Goal: Task Accomplishment & Management: Use online tool/utility

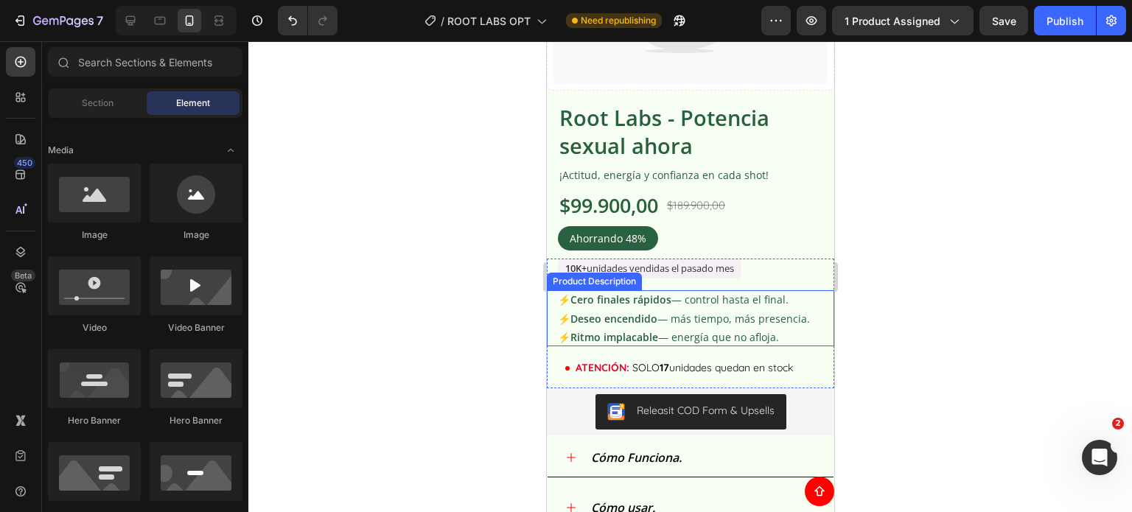
click at [656, 293] on strong "Cero finales rápidos" at bounding box center [620, 300] width 101 height 14
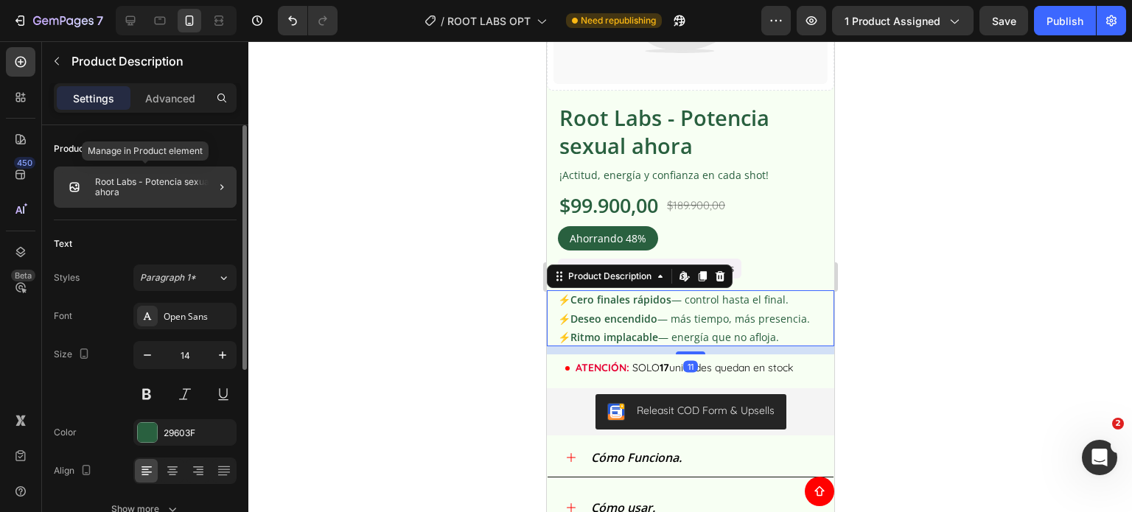
click at [146, 180] on p "Root Labs - Potencia sexual ahora" at bounding box center [163, 187] width 136 height 21
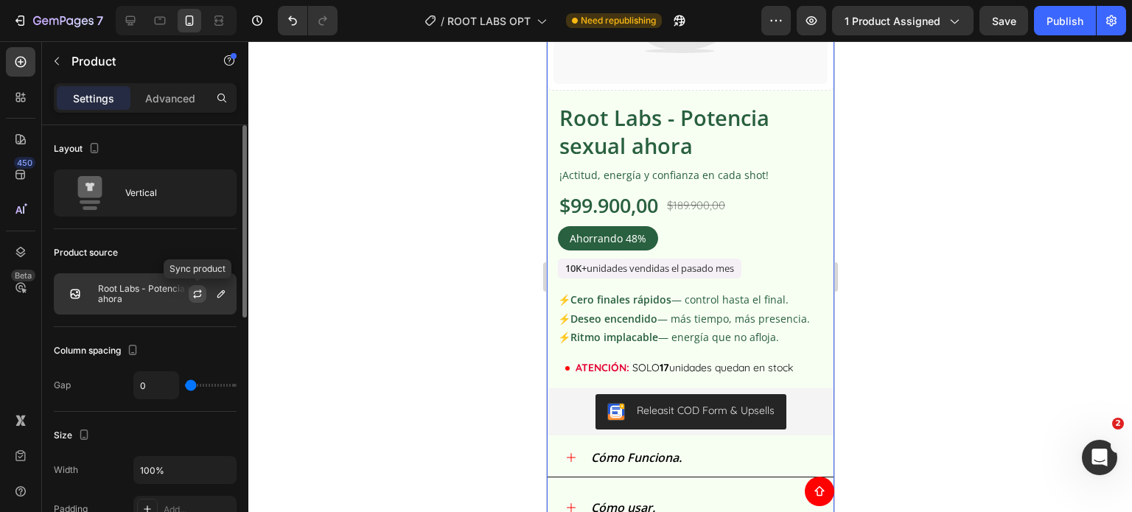
click at [200, 292] on icon "button" at bounding box center [198, 292] width 8 height 4
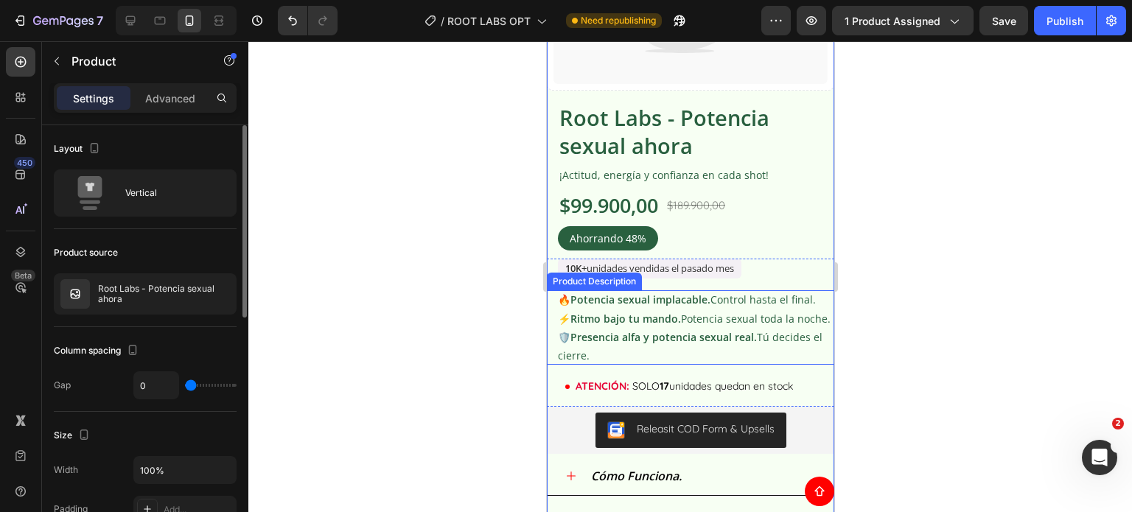
click at [687, 343] on strong "Presencia alfa y potencia sexual real." at bounding box center [663, 337] width 186 height 14
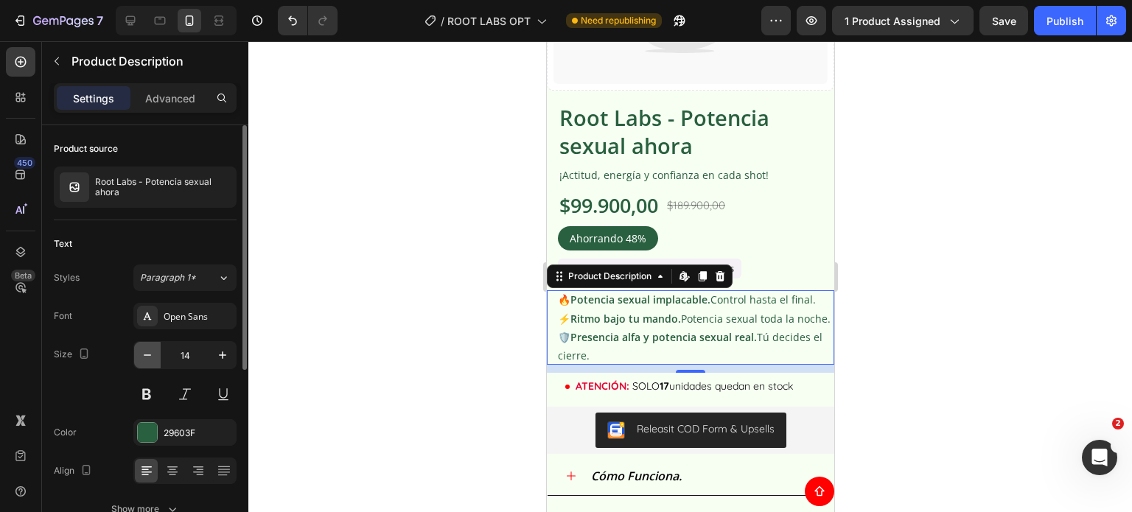
click at [147, 350] on icon "button" at bounding box center [147, 355] width 15 height 15
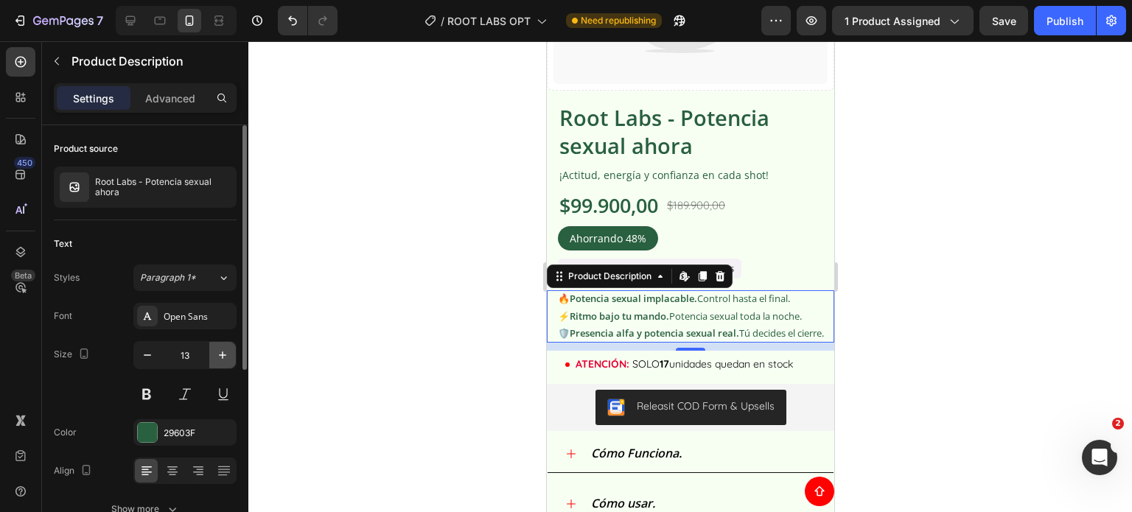
click at [222, 351] on icon "button" at bounding box center [222, 354] width 7 height 7
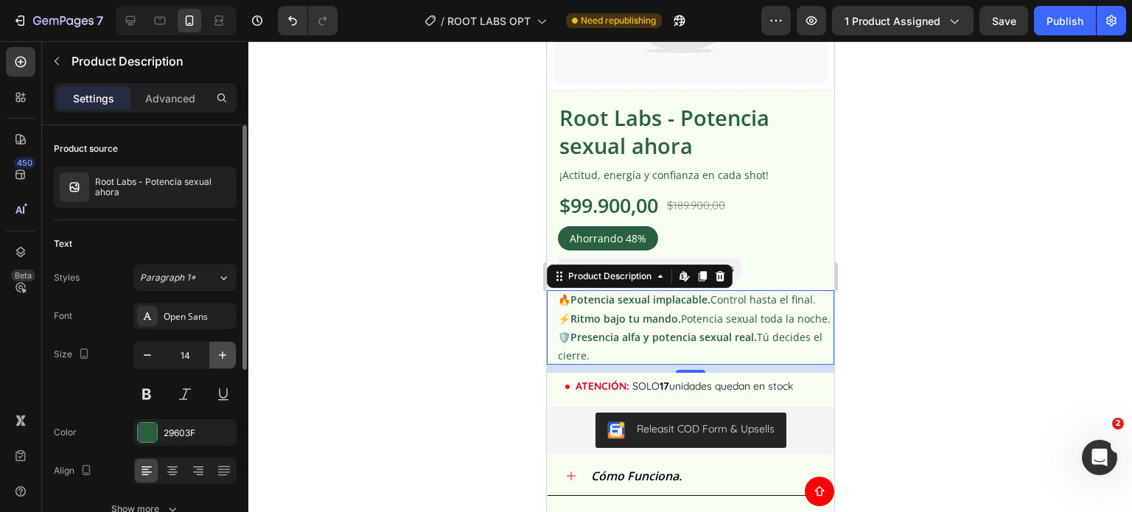
click at [222, 351] on icon "button" at bounding box center [222, 354] width 7 height 7
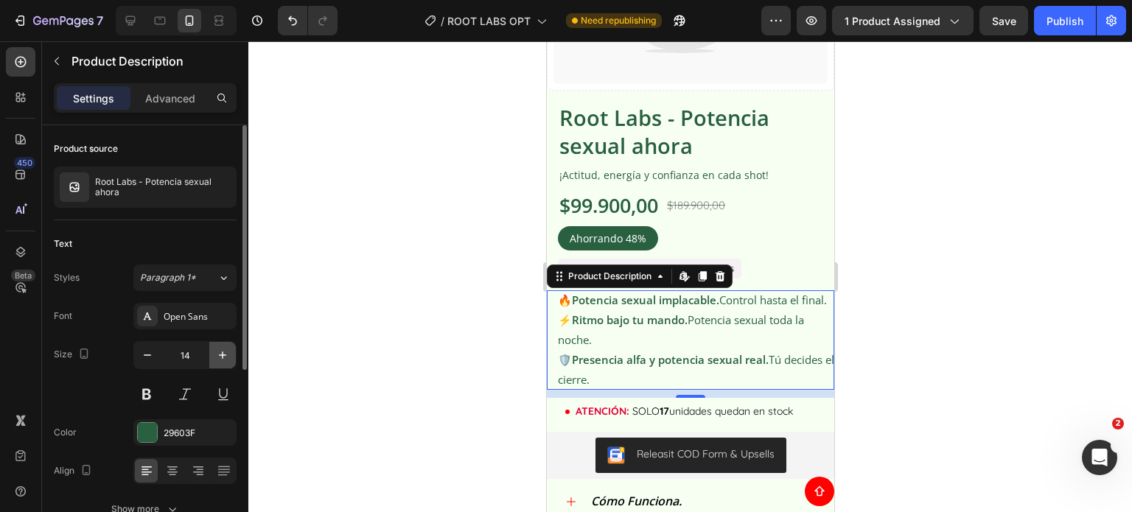
type input "15"
click at [958, 353] on div at bounding box center [689, 276] width 883 height 471
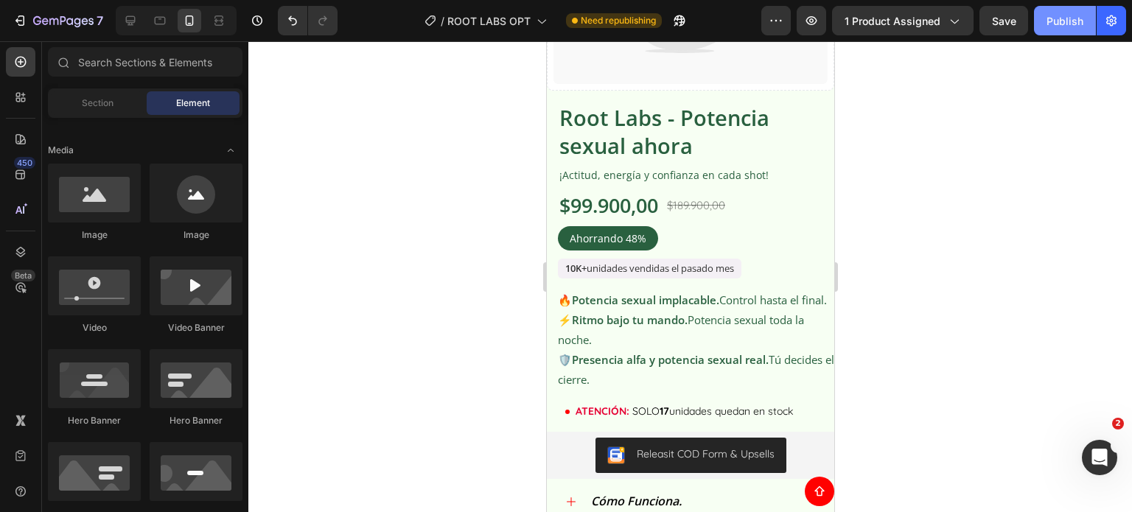
click at [1052, 29] on button "Publish" at bounding box center [1065, 20] width 62 height 29
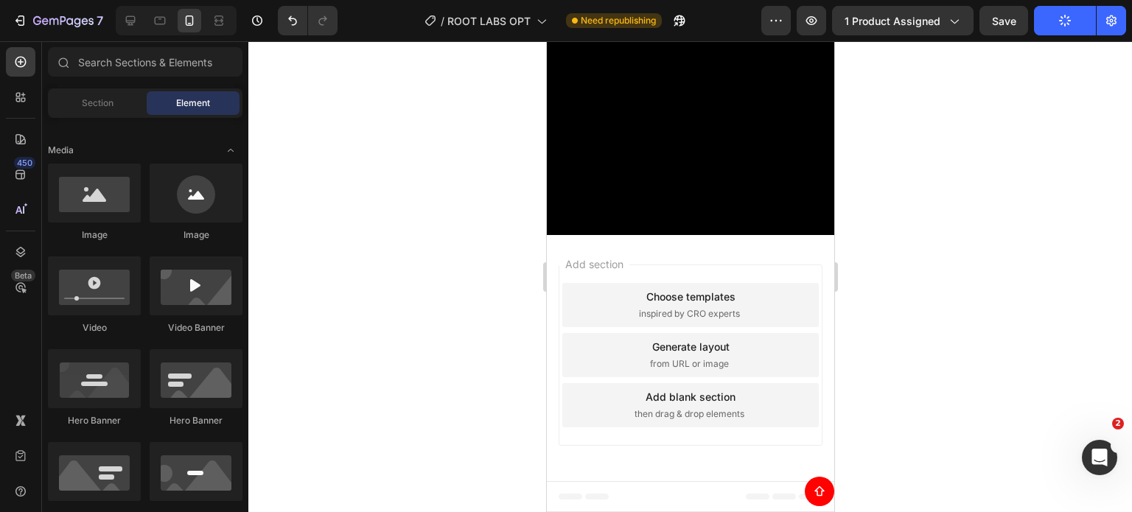
scroll to position [3831, 0]
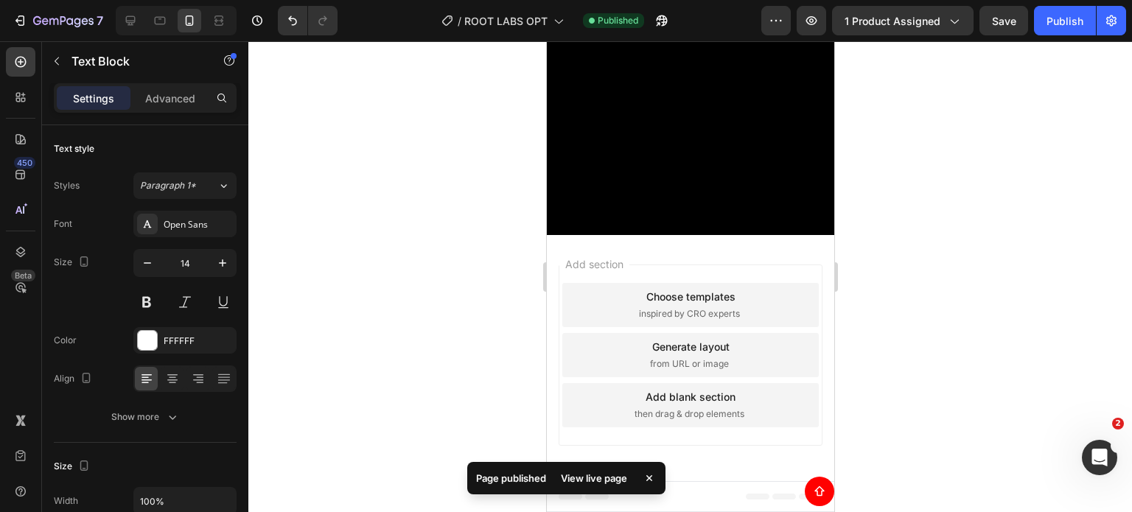
scroll to position [3905, 0]
click at [161, 335] on div "FFFFFF" at bounding box center [184, 340] width 103 height 27
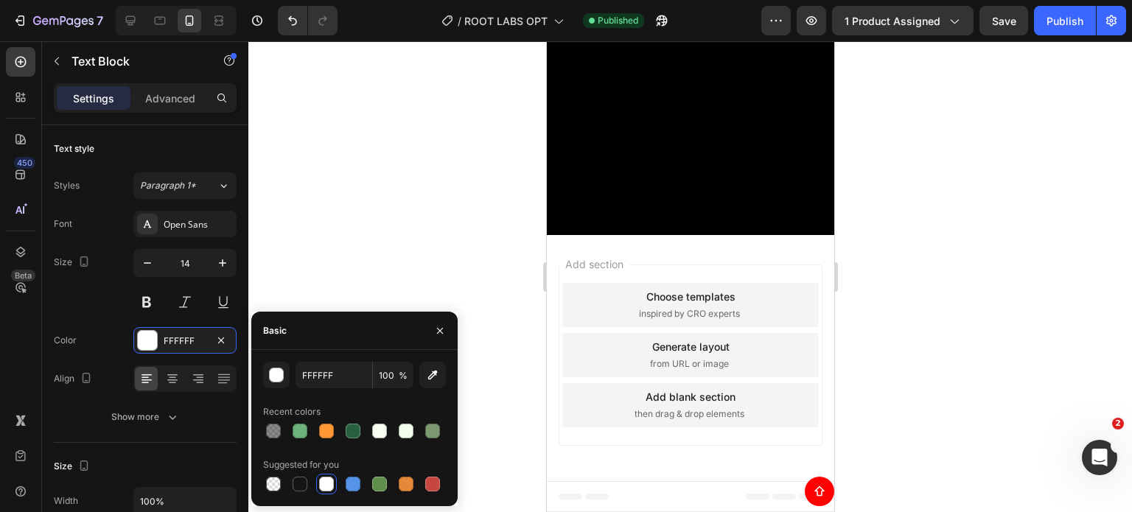
drag, startPoint x: 301, startPoint y: 485, endPoint x: 496, endPoint y: 402, distance: 211.6
click at [301, 484] on div at bounding box center [300, 484] width 15 height 15
type input "151515"
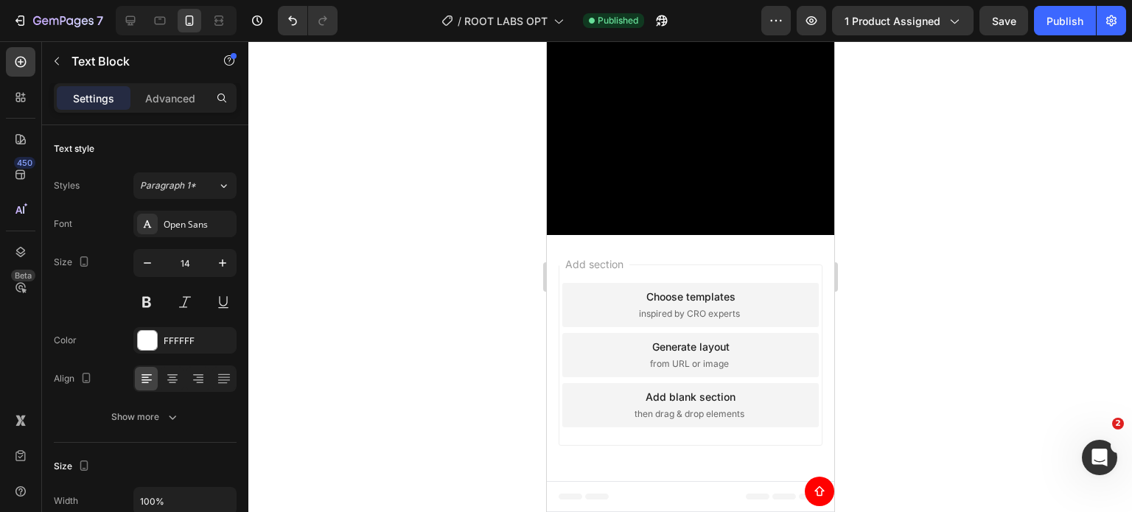
scroll to position [442, 0]
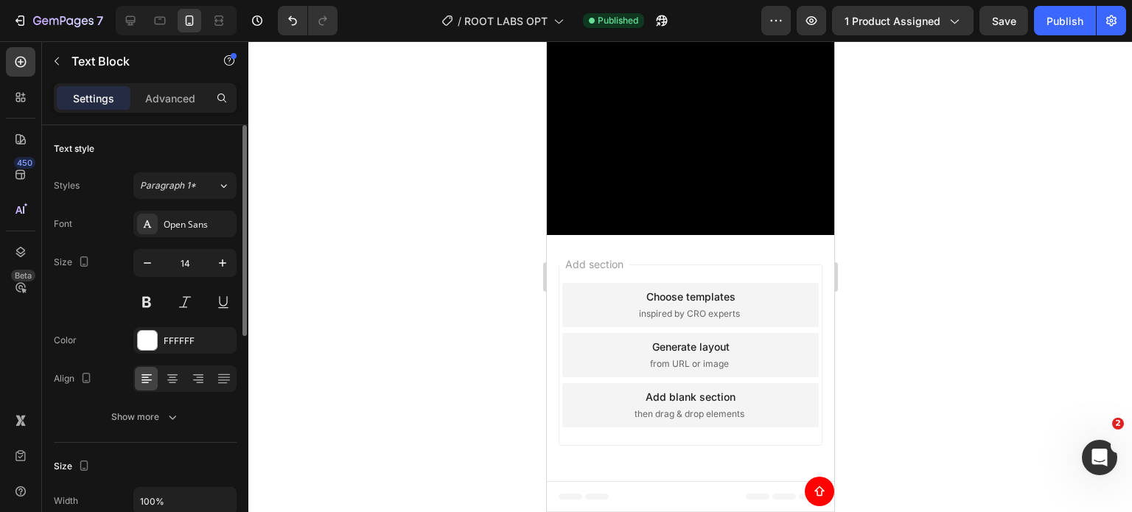
scroll to position [0, 0]
click at [194, 340] on div "FFFFFF" at bounding box center [185, 341] width 43 height 13
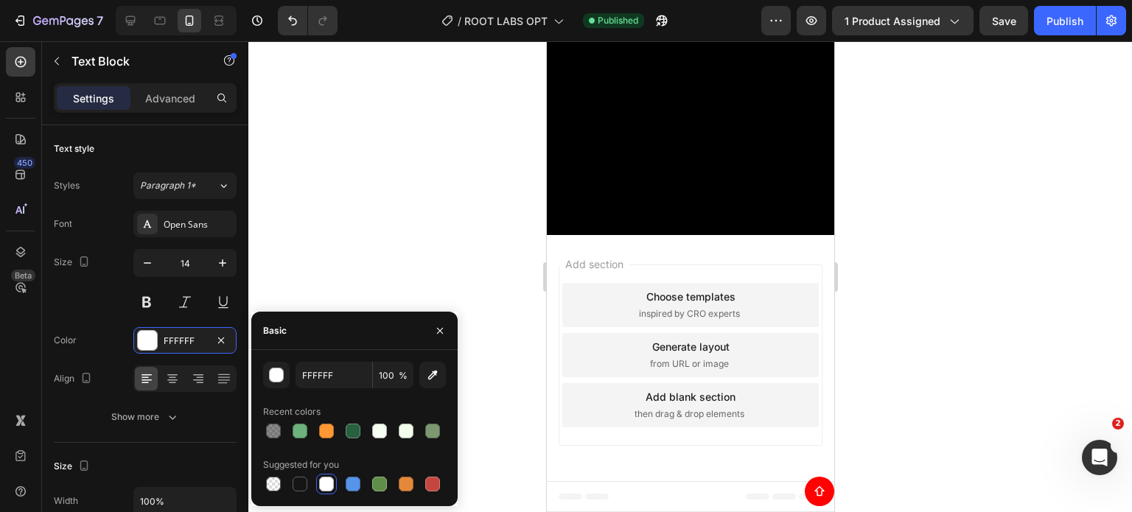
drag, startPoint x: 305, startPoint y: 483, endPoint x: 458, endPoint y: 398, distance: 175.1
click at [305, 483] on div at bounding box center [300, 484] width 15 height 15
type input "151515"
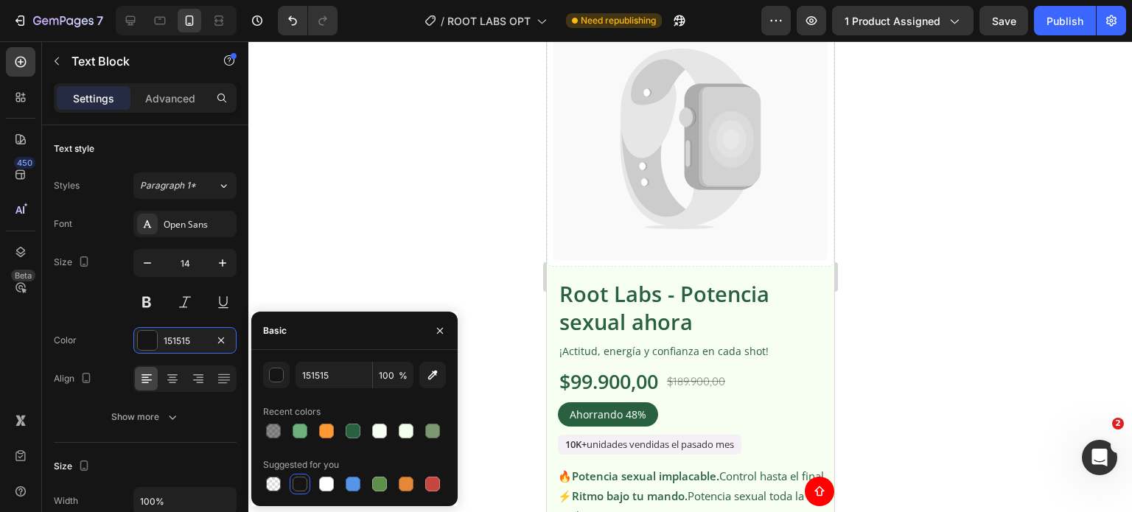
scroll to position [1887, 0]
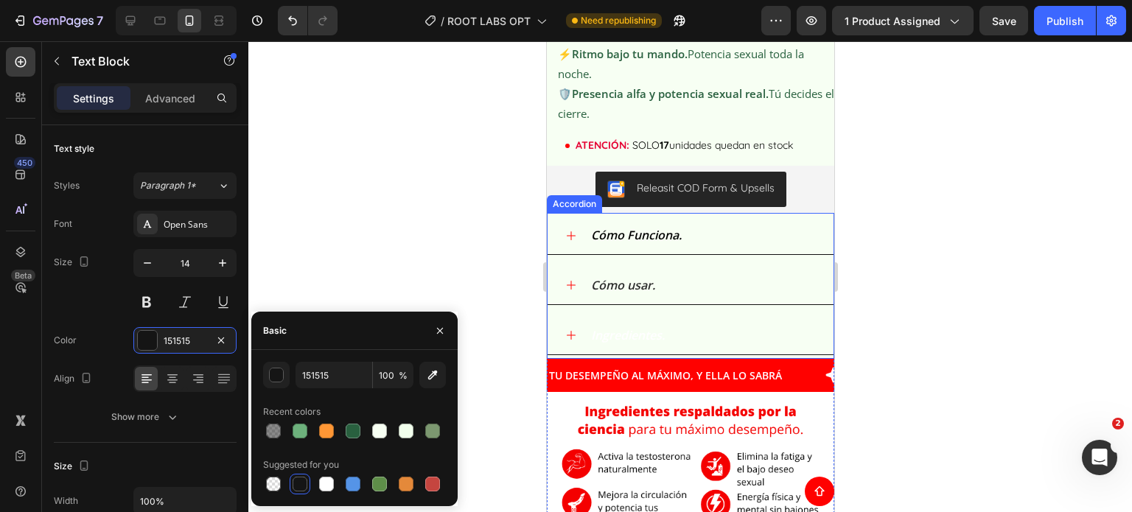
click at [618, 346] on p "Ingredientes." at bounding box center [627, 335] width 74 height 21
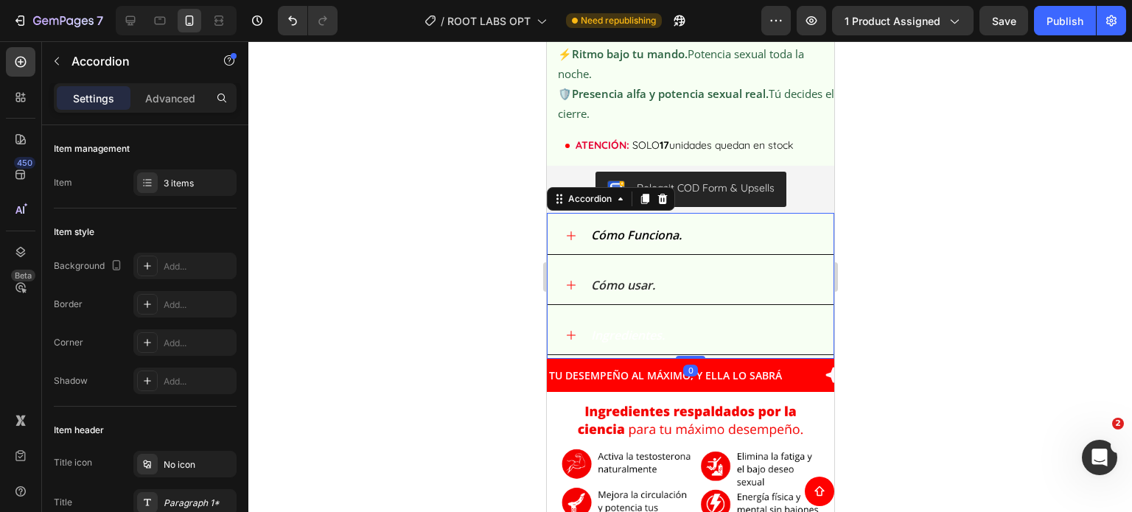
click at [618, 346] on p "Ingredientes." at bounding box center [627, 335] width 74 height 21
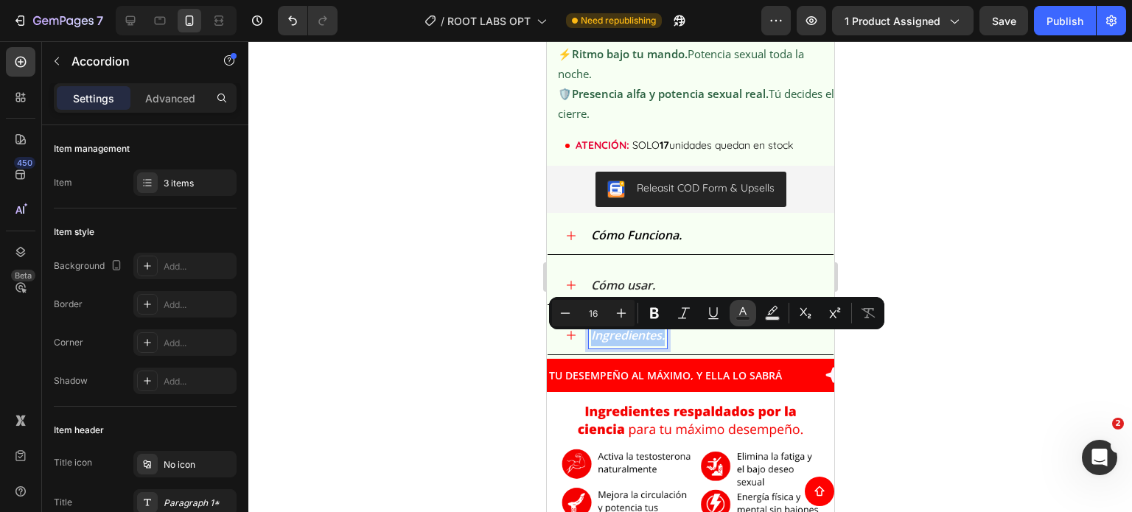
click at [741, 315] on icon "Editor contextual toolbar" at bounding box center [742, 313] width 15 height 15
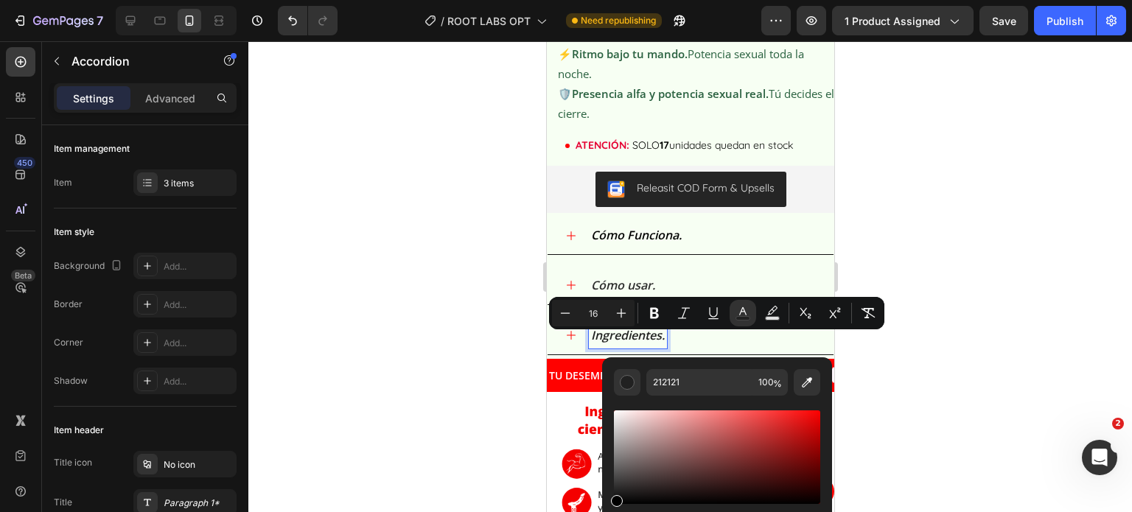
drag, startPoint x: 619, startPoint y: 412, endPoint x: 595, endPoint y: 533, distance: 123.8
click at [595, 0] on html "7 Version history / ROOT LABS OPT Need republishing Preview 1 product assigned …" at bounding box center [566, 0] width 1132 height 0
type input "000000"
click at [454, 379] on div at bounding box center [689, 276] width 883 height 471
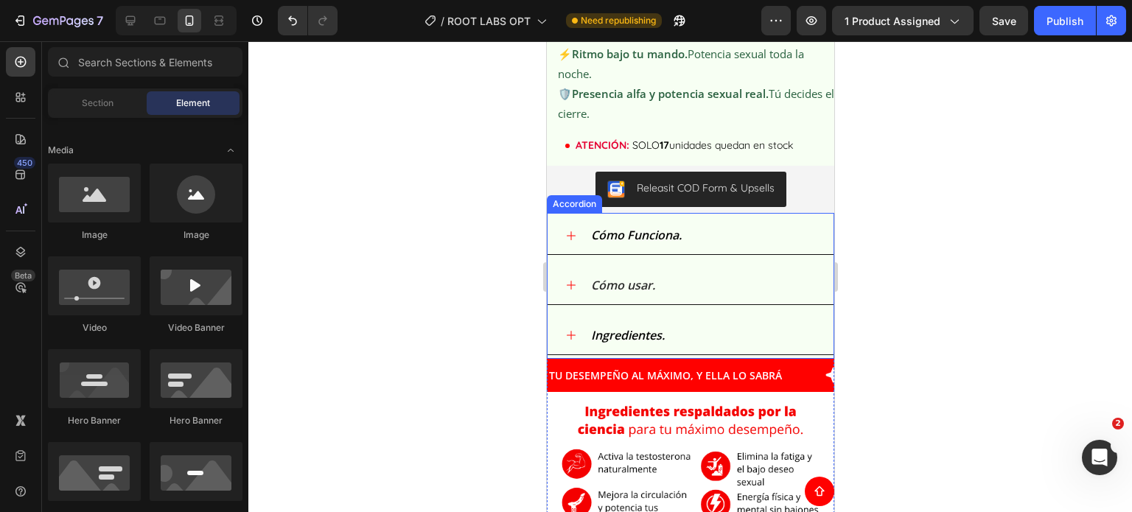
click at [758, 238] on div "Cómo Funciona." at bounding box center [701, 236] width 227 height 26
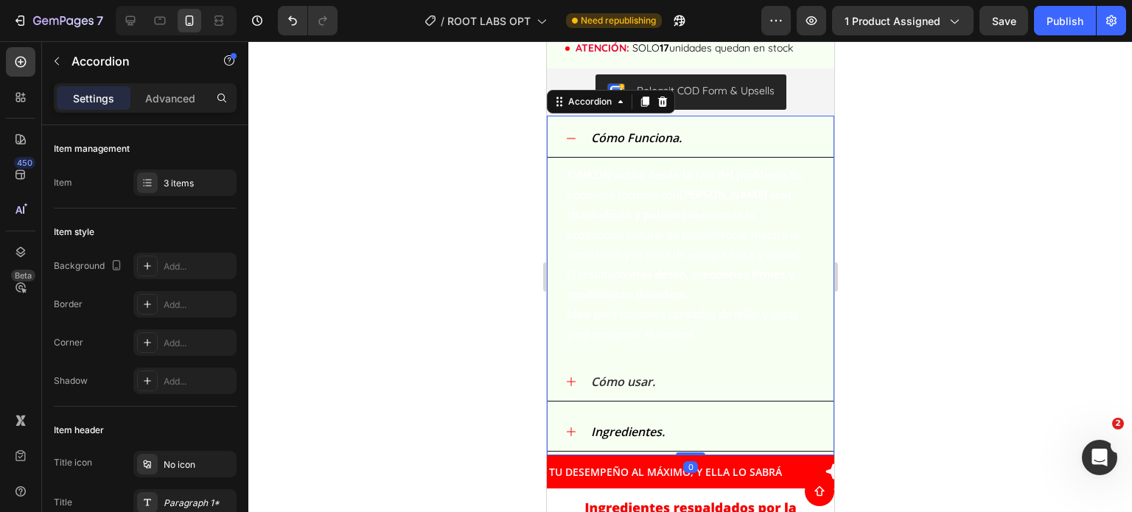
scroll to position [2034, 0]
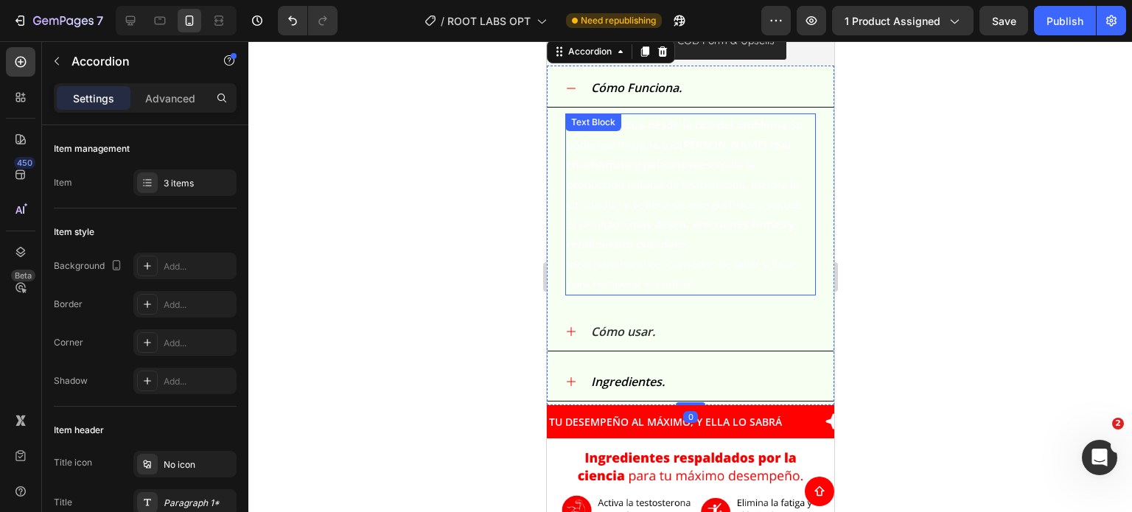
click at [693, 251] on strong "más deseo, erecciones firmes y rendimiento duradero." at bounding box center [680, 234] width 228 height 35
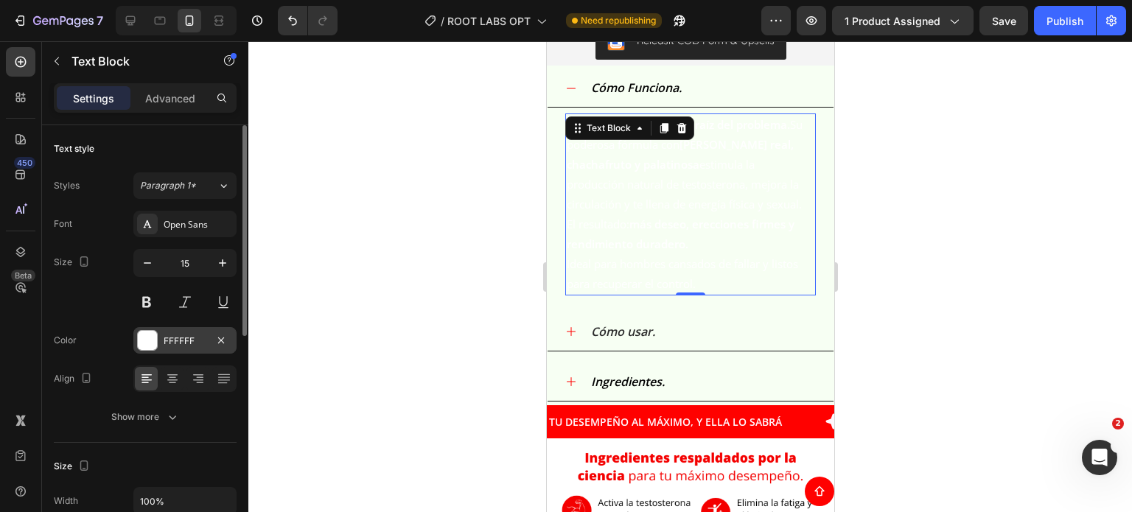
click at [194, 350] on div "FFFFFF" at bounding box center [184, 340] width 103 height 27
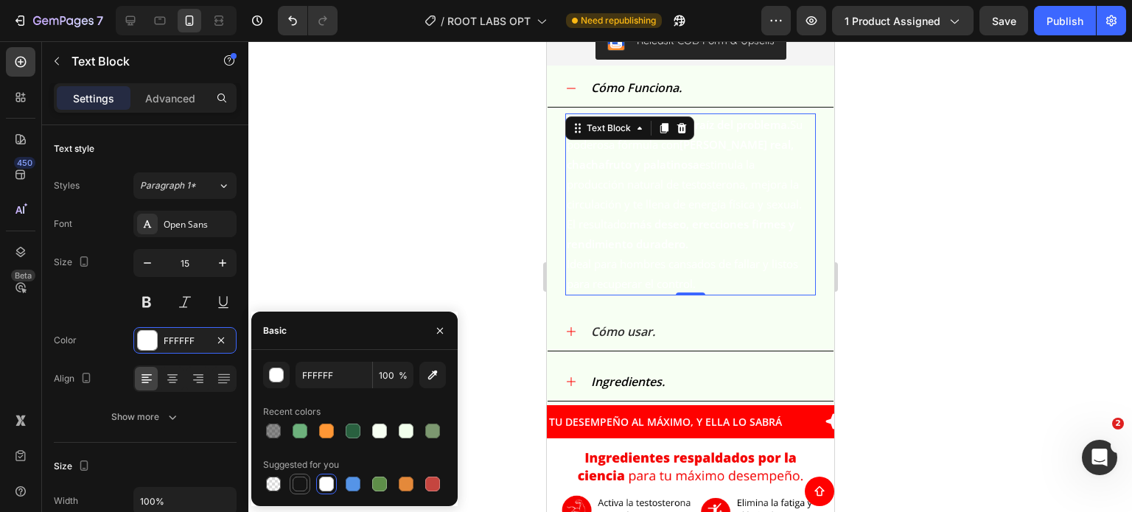
click at [306, 483] on div at bounding box center [300, 484] width 15 height 15
type input "151515"
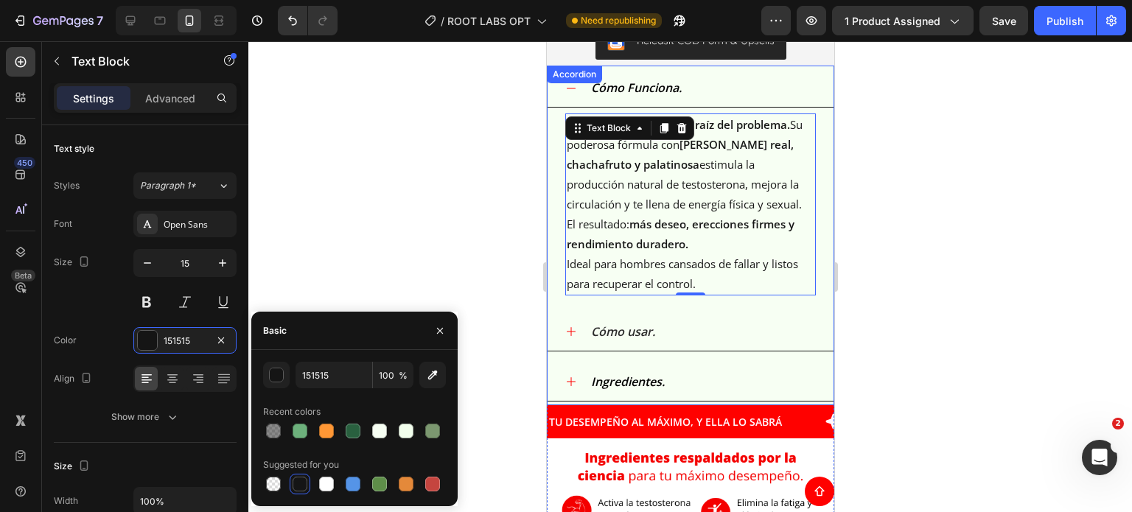
click at [936, 166] on div at bounding box center [689, 276] width 883 height 471
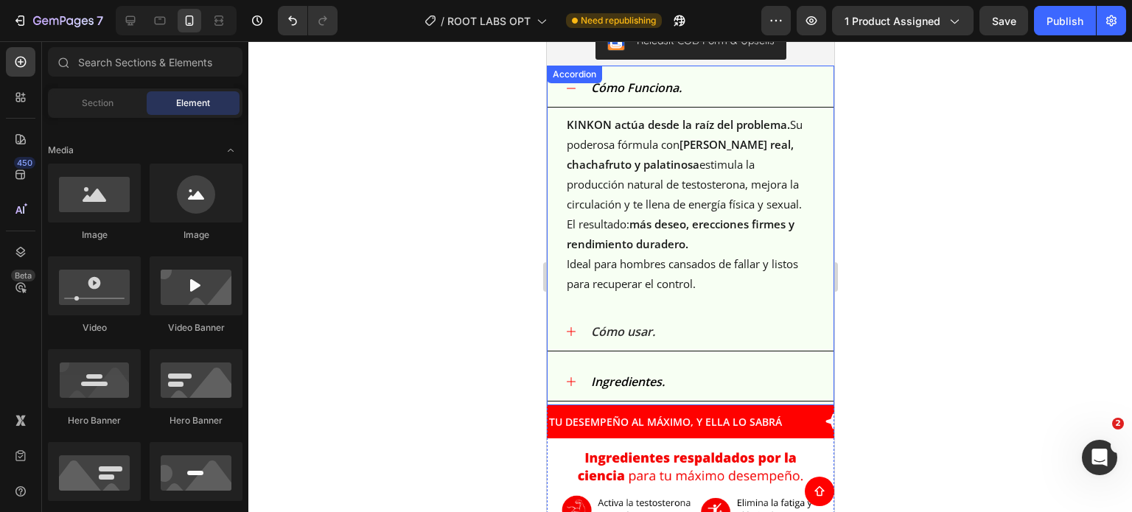
click at [708, 85] on div "Cómo Funciona." at bounding box center [701, 88] width 227 height 26
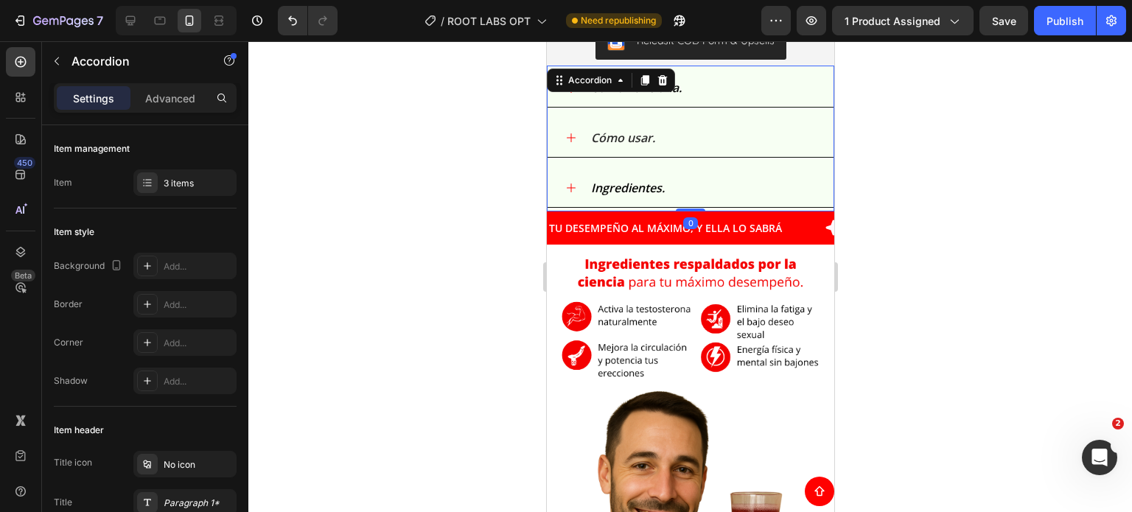
click at [673, 146] on div "Cómo usar." at bounding box center [701, 138] width 227 height 26
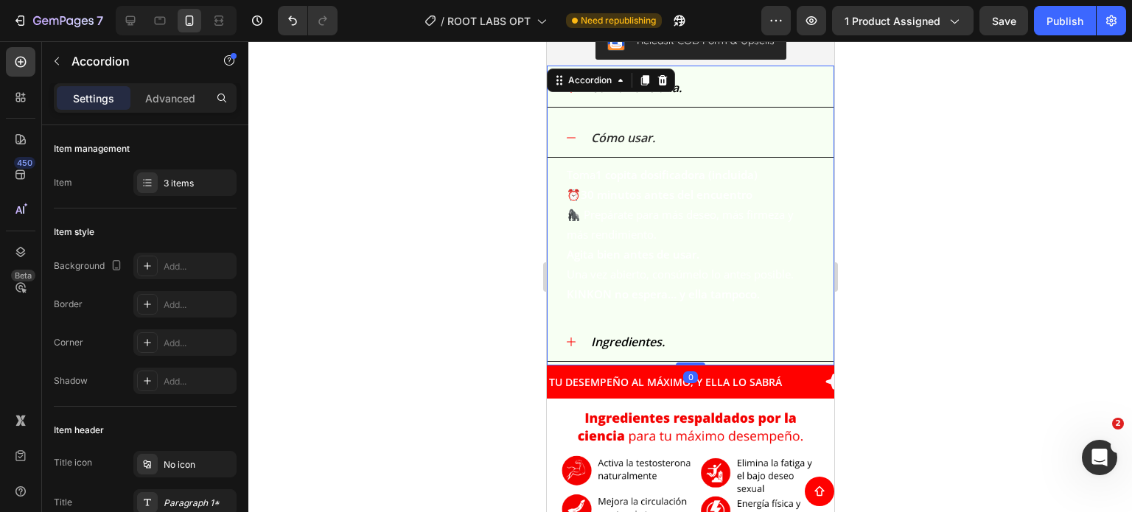
click at [662, 211] on p "Toma 1 copita dosificadora (incluida) ⏰ 30 minutos antes del encuentro 🦍 Prepár…" at bounding box center [690, 224] width 248 height 119
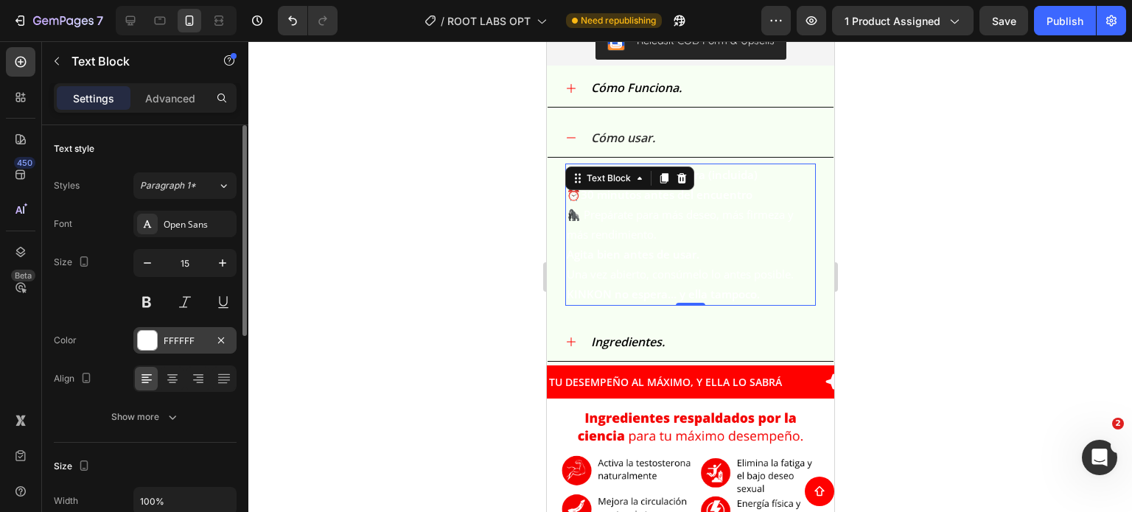
click at [162, 339] on div "FFFFFF" at bounding box center [184, 340] width 103 height 27
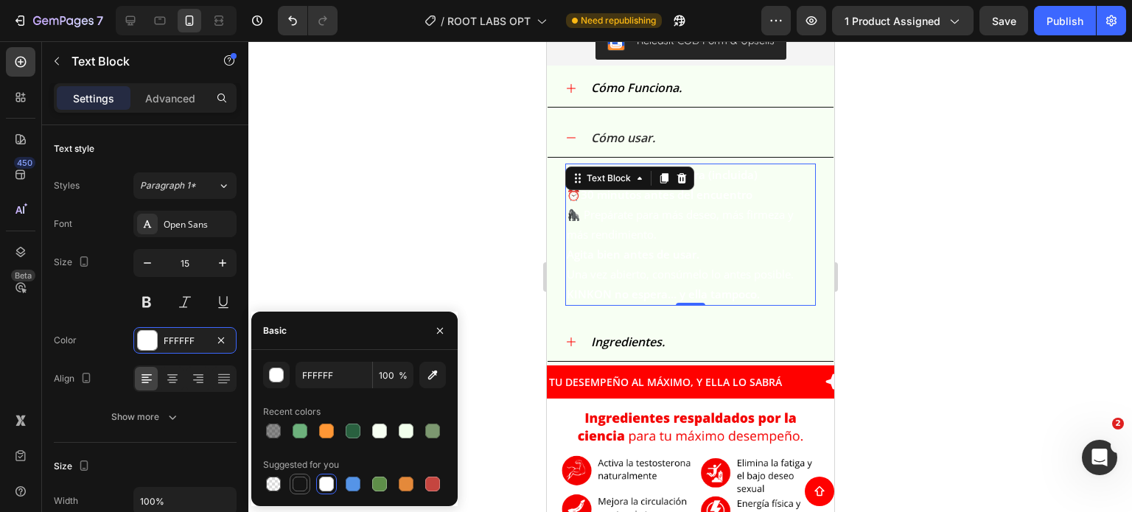
drag, startPoint x: 295, startPoint y: 484, endPoint x: 147, endPoint y: 275, distance: 255.9
click at [295, 484] on div at bounding box center [300, 484] width 15 height 15
type input "151515"
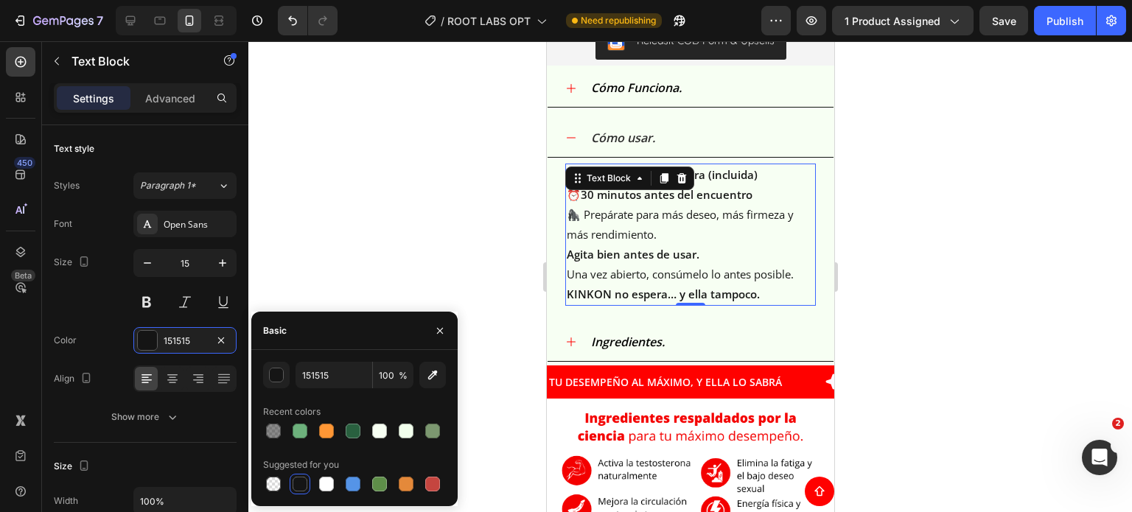
click at [993, 254] on div at bounding box center [689, 276] width 883 height 471
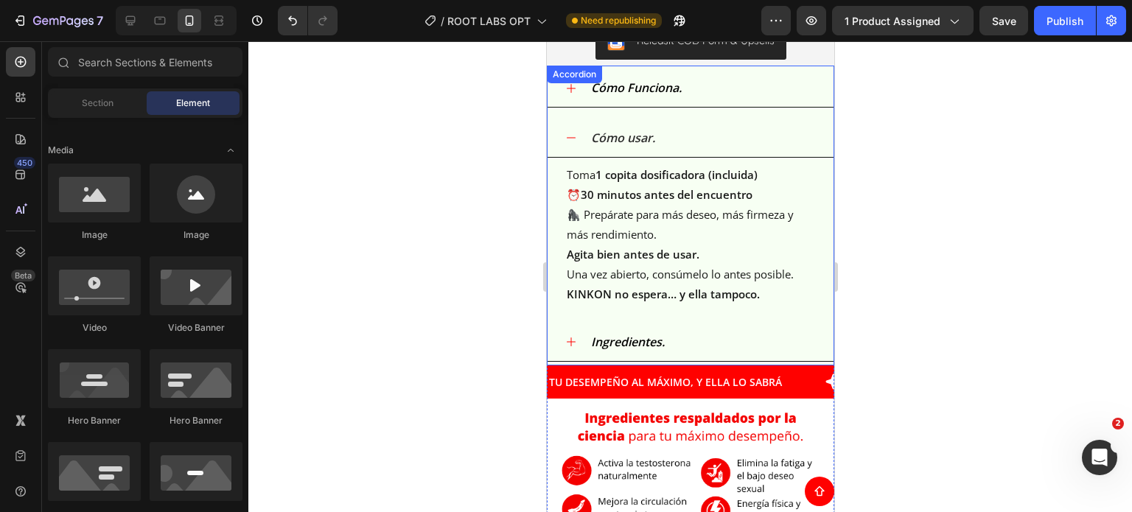
drag, startPoint x: 705, startPoint y: 152, endPoint x: 698, endPoint y: 164, distance: 13.9
click at [705, 151] on div "Cómo usar." at bounding box center [701, 138] width 227 height 26
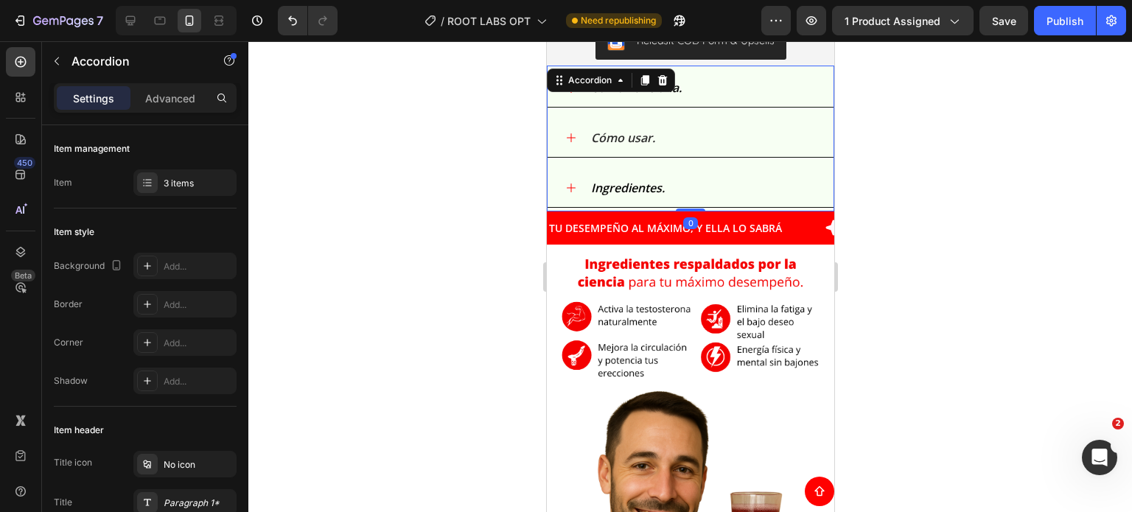
click at [702, 194] on div "Ingredientes." at bounding box center [701, 188] width 227 height 26
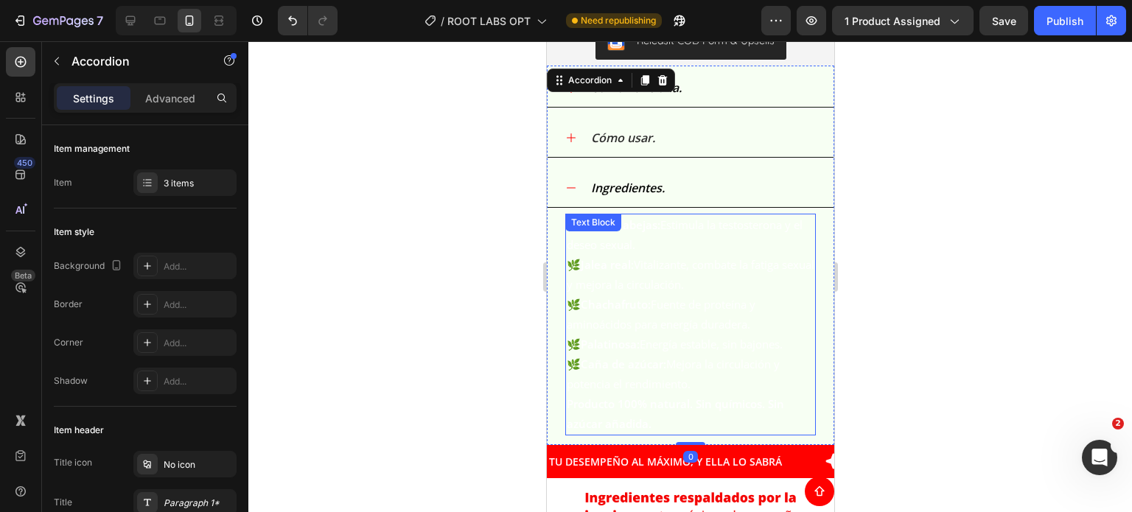
click at [653, 267] on p "🌿 Miel de abejas: Estimula la testosterona y el deseo sexual. 🌿 Jalea real: Vit…" at bounding box center [690, 304] width 248 height 179
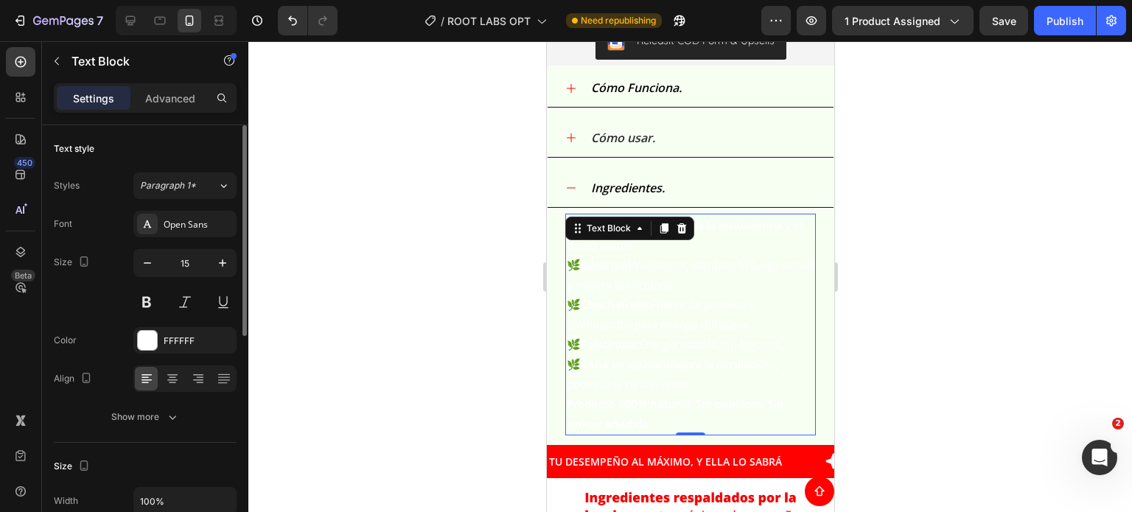
click at [169, 354] on div "Font Open Sans Size 15 Color FFFFFF Align Show more" at bounding box center [145, 321] width 183 height 220
click at [169, 346] on div "FFFFFF" at bounding box center [185, 341] width 43 height 13
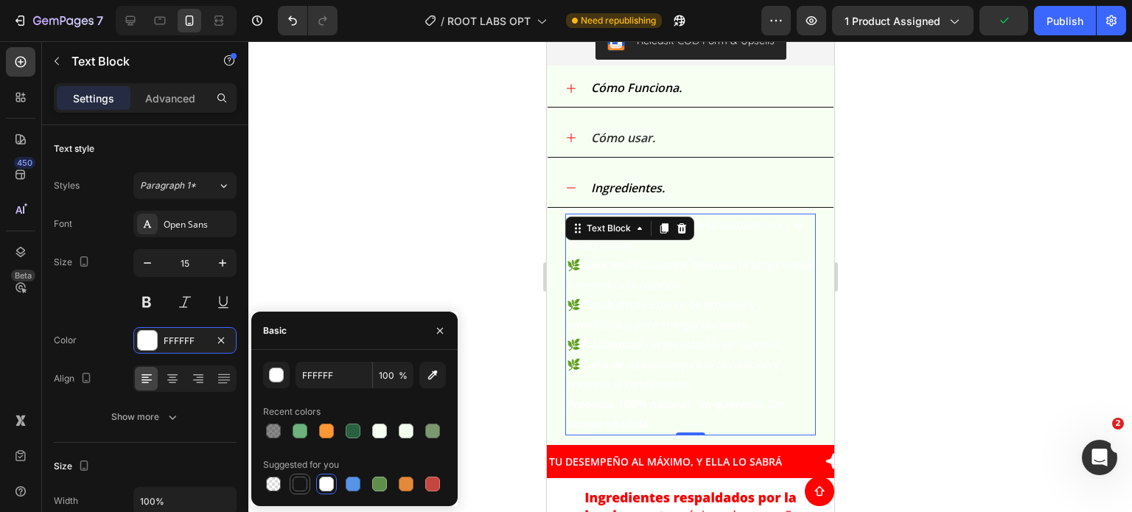
drag, startPoint x: 293, startPoint y: 469, endPoint x: 298, endPoint y: 475, distance: 7.8
click at [293, 471] on div "Suggested for you" at bounding box center [301, 464] width 76 height 13
drag, startPoint x: 298, startPoint y: 476, endPoint x: 405, endPoint y: 445, distance: 110.5
click at [299, 476] on div at bounding box center [300, 484] width 18 height 18
type input "151515"
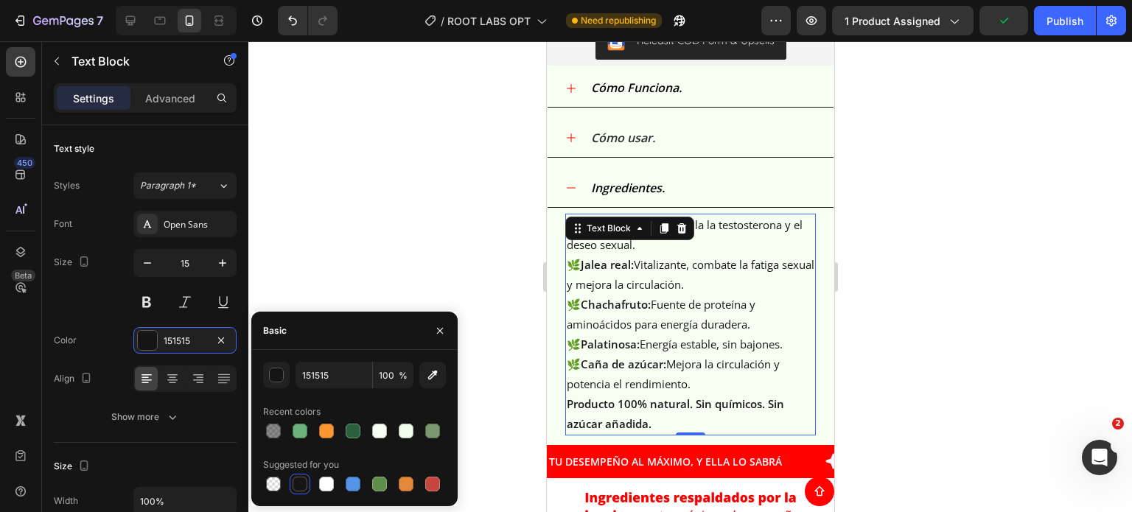
drag, startPoint x: 920, startPoint y: 334, endPoint x: 928, endPoint y: 329, distance: 9.9
click at [920, 334] on div at bounding box center [689, 276] width 883 height 471
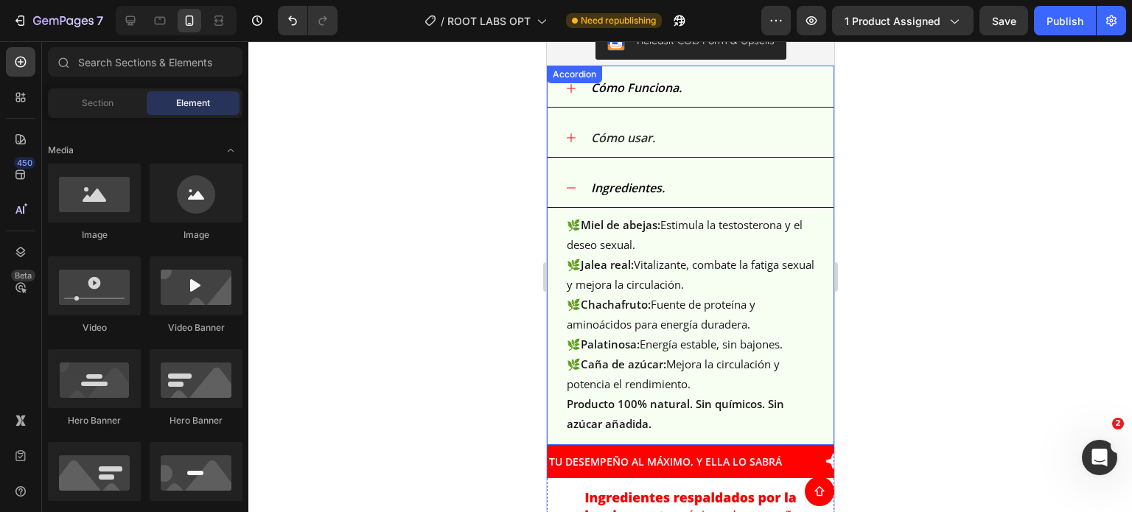
click at [690, 201] on div "Ingredientes." at bounding box center [701, 188] width 227 height 26
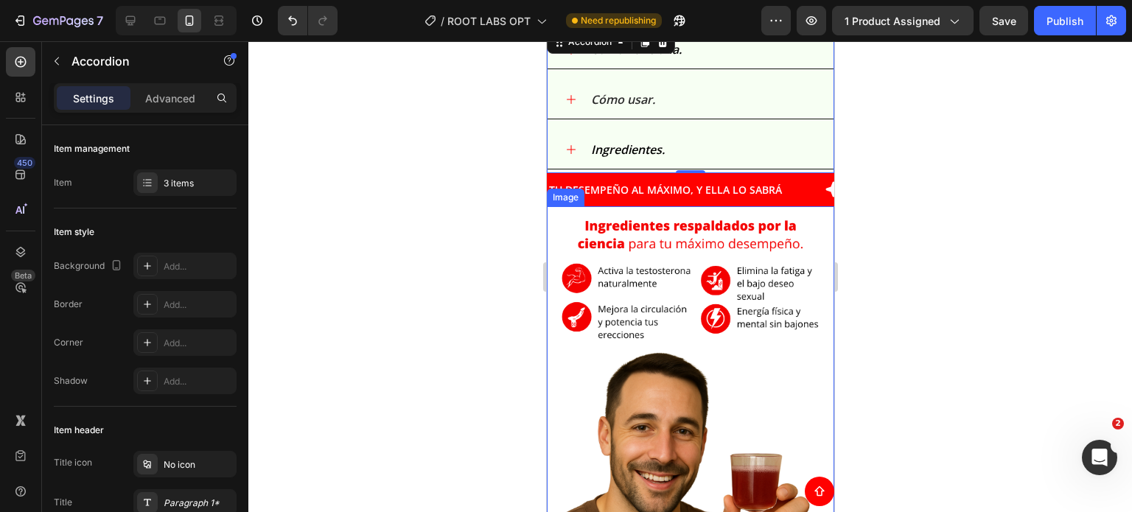
scroll to position [1961, 0]
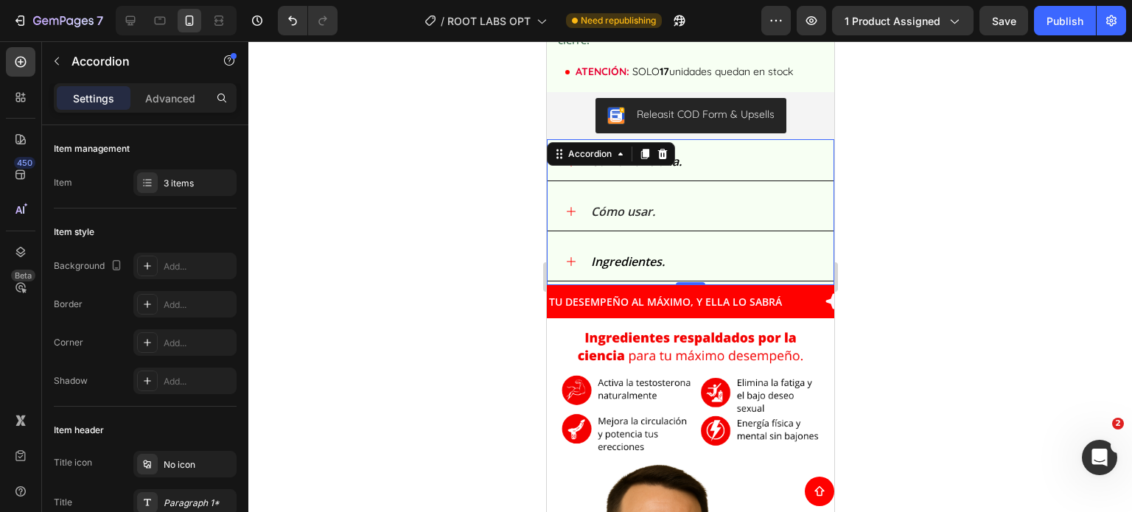
click at [736, 168] on div "Cómo Funciona." at bounding box center [701, 162] width 227 height 26
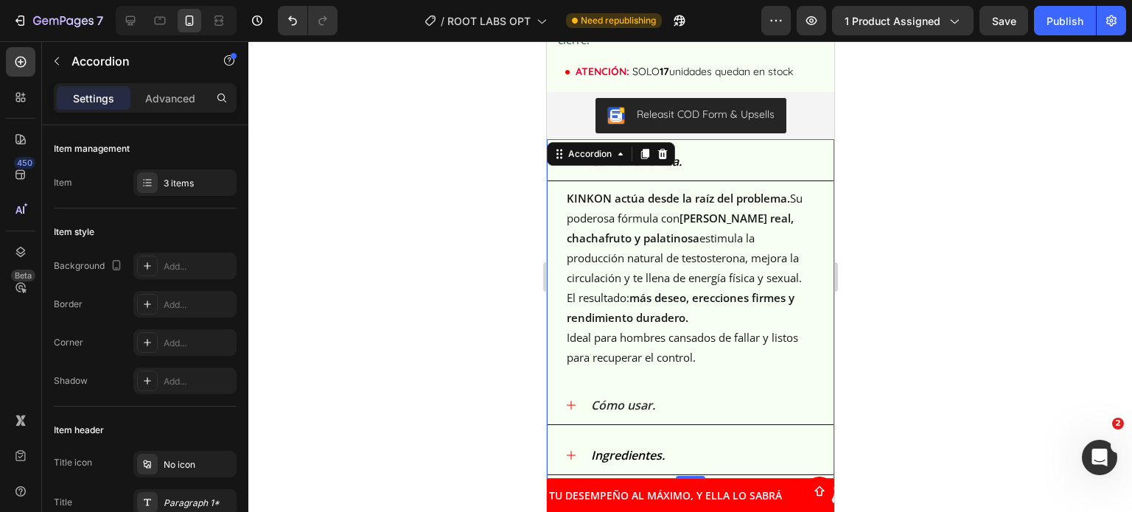
click at [1015, 197] on div at bounding box center [689, 276] width 883 height 471
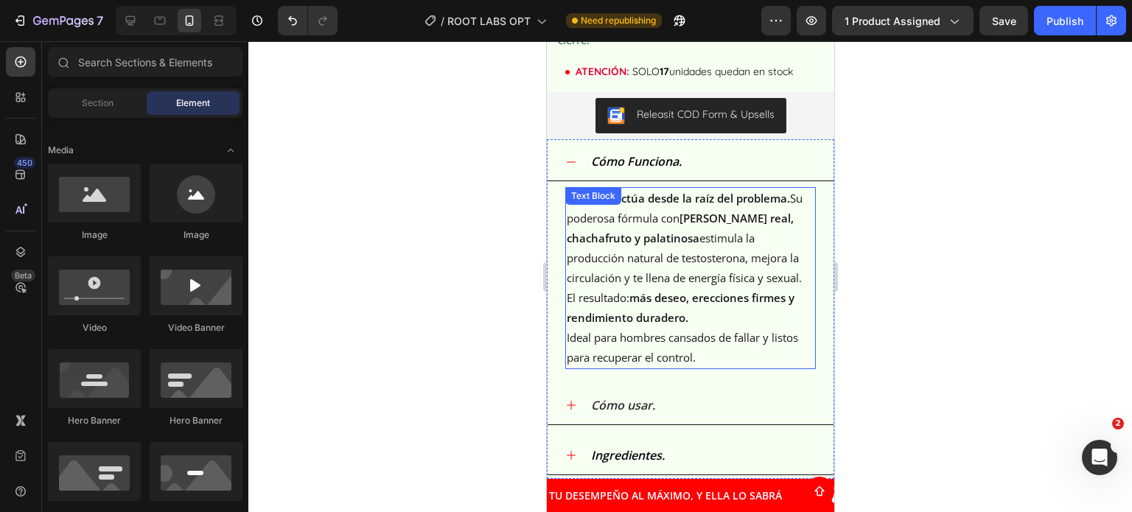
click at [698, 253] on p "KINKON actúa desde la raíz del problema. Su poderosa fórmula con miel, jalea re…" at bounding box center [690, 238] width 248 height 99
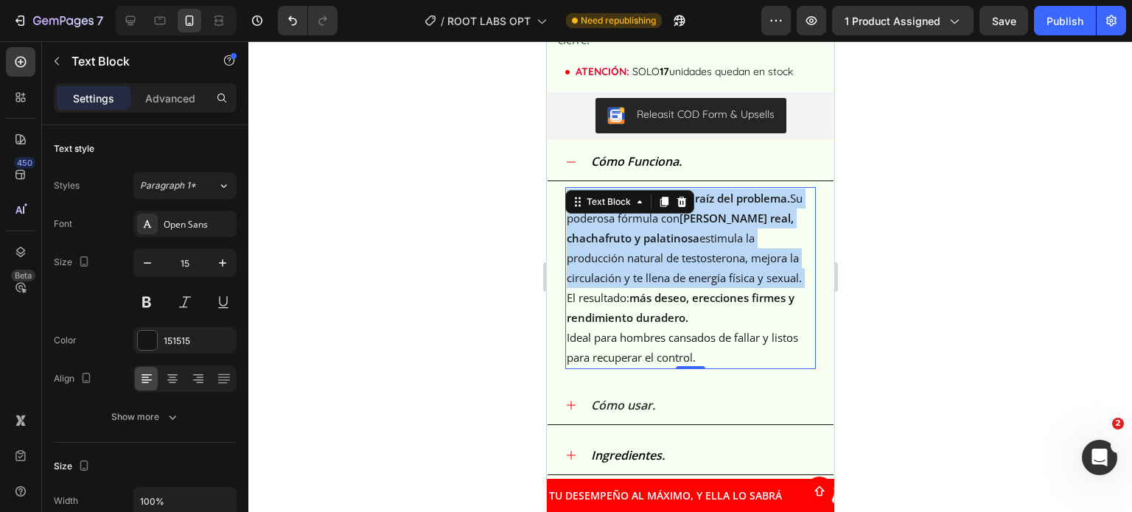
click at [698, 253] on p "KINKON actúa desde la raíz del problema. Su poderosa fórmula con miel, jalea re…" at bounding box center [690, 238] width 248 height 99
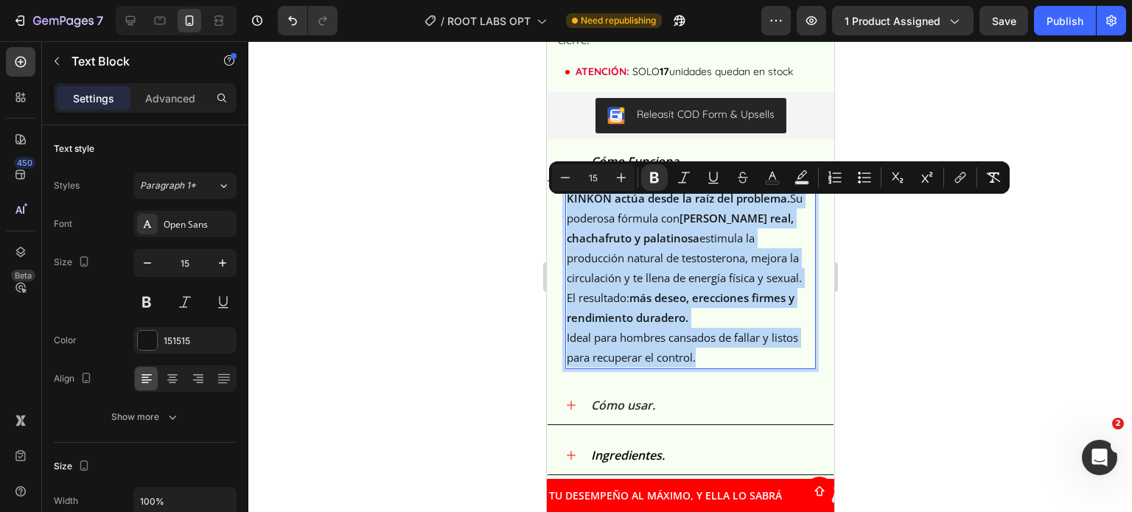
drag, startPoint x: 704, startPoint y: 397, endPoint x: 501, endPoint y: 167, distance: 306.4
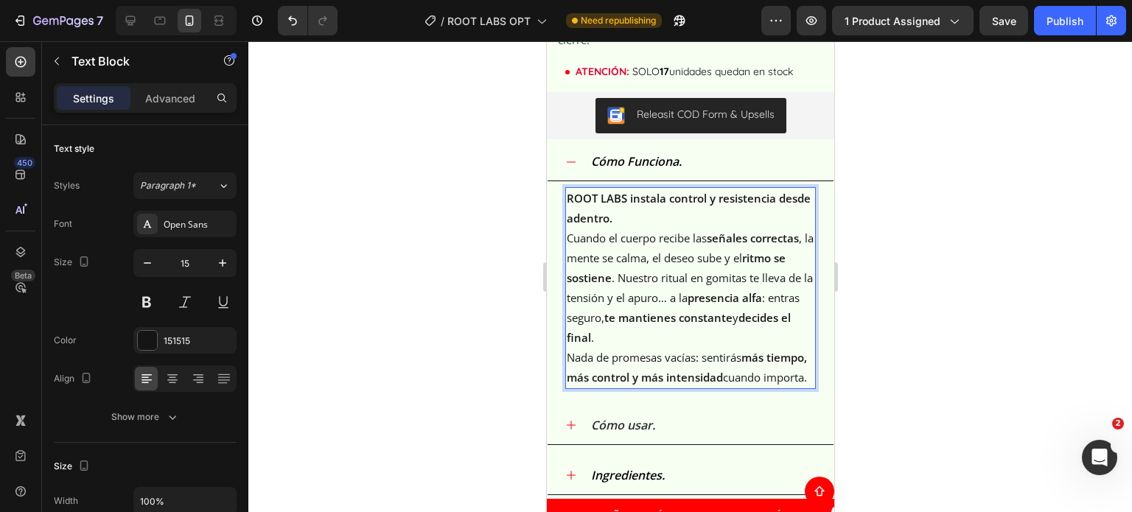
click at [460, 254] on div at bounding box center [689, 276] width 883 height 471
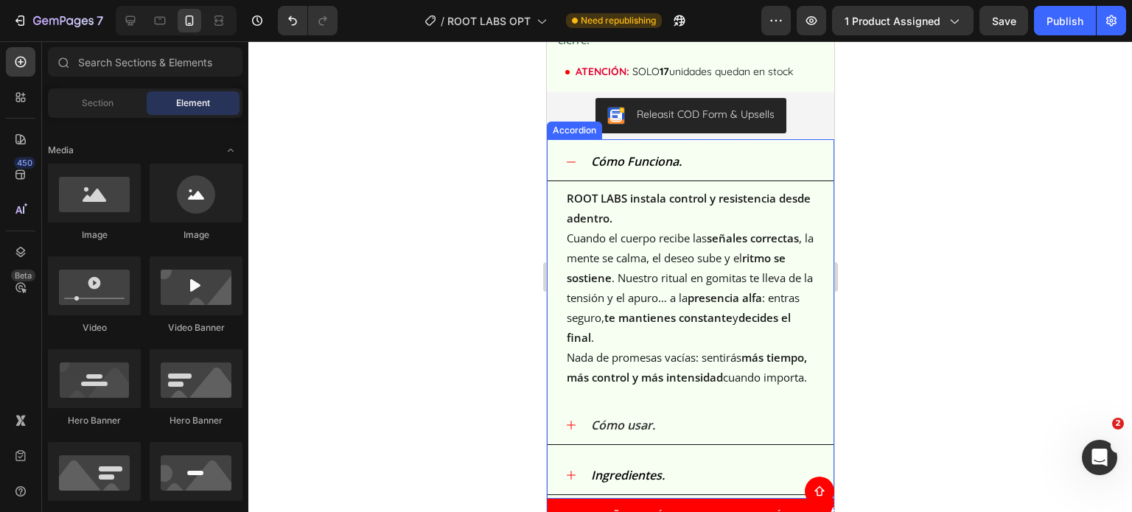
drag, startPoint x: 715, startPoint y: 176, endPoint x: 709, endPoint y: 197, distance: 21.7
click at [715, 175] on div "Cómo Funciona." at bounding box center [701, 162] width 227 height 26
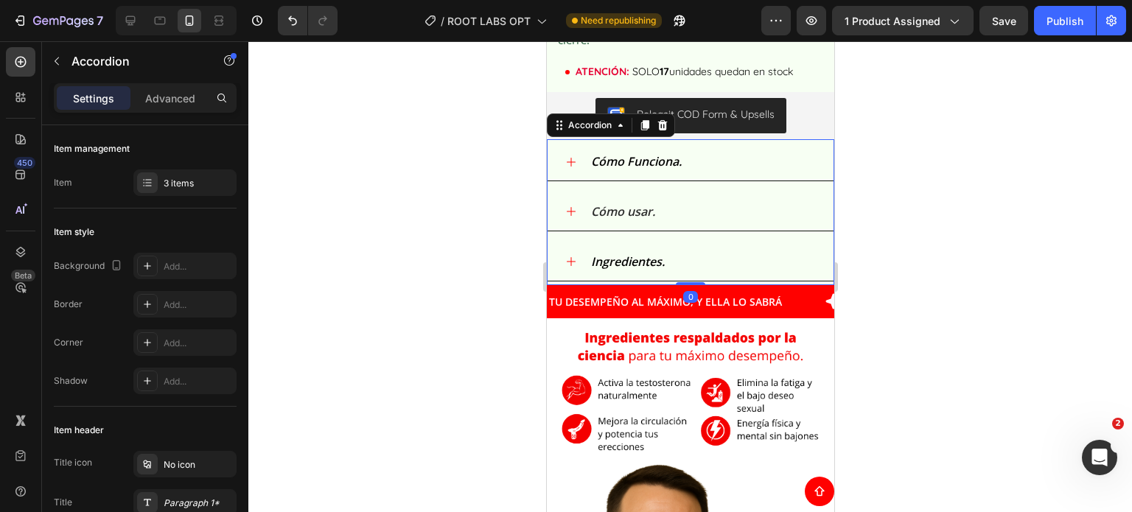
click at [688, 225] on div "Cómo usar." at bounding box center [701, 212] width 227 height 26
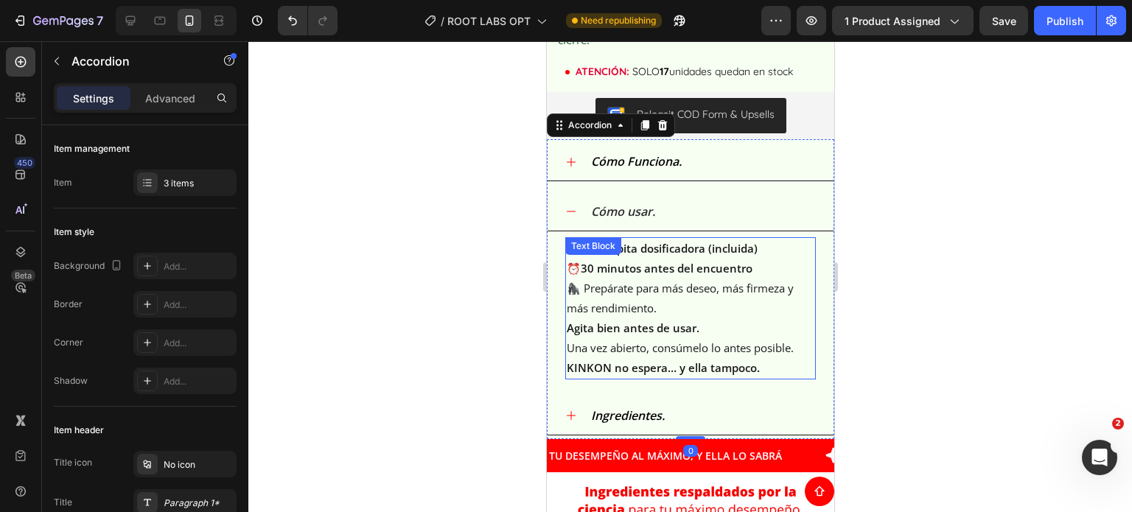
click at [626, 291] on p "Toma 1 copita dosificadora (incluida) ⏰ 30 minutos antes del encuentro 🦍 Prepár…" at bounding box center [690, 298] width 248 height 119
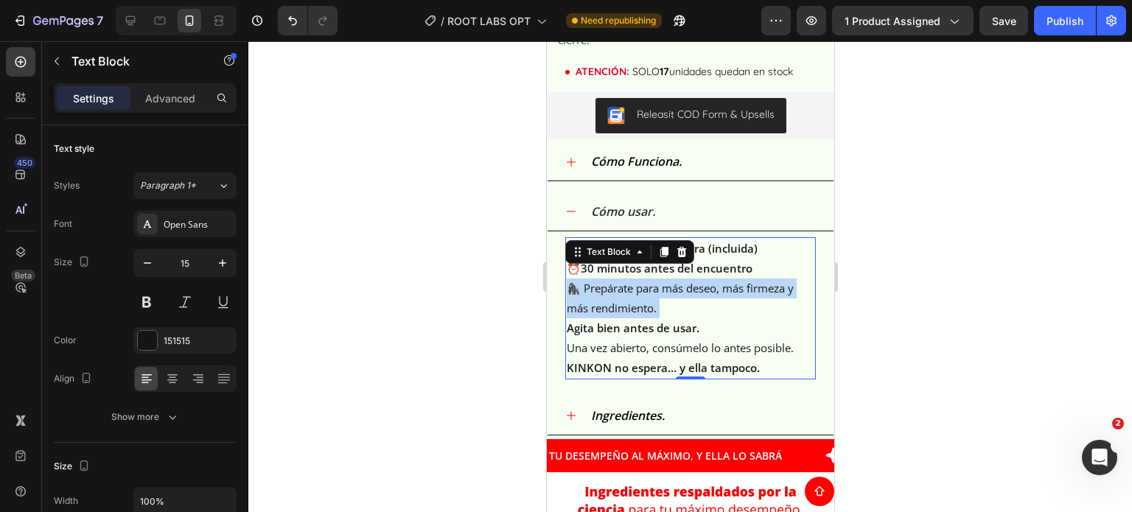
click at [626, 291] on p "Toma 1 copita dosificadora (incluida) ⏰ 30 minutos antes del encuentro 🦍 Prepár…" at bounding box center [690, 298] width 248 height 119
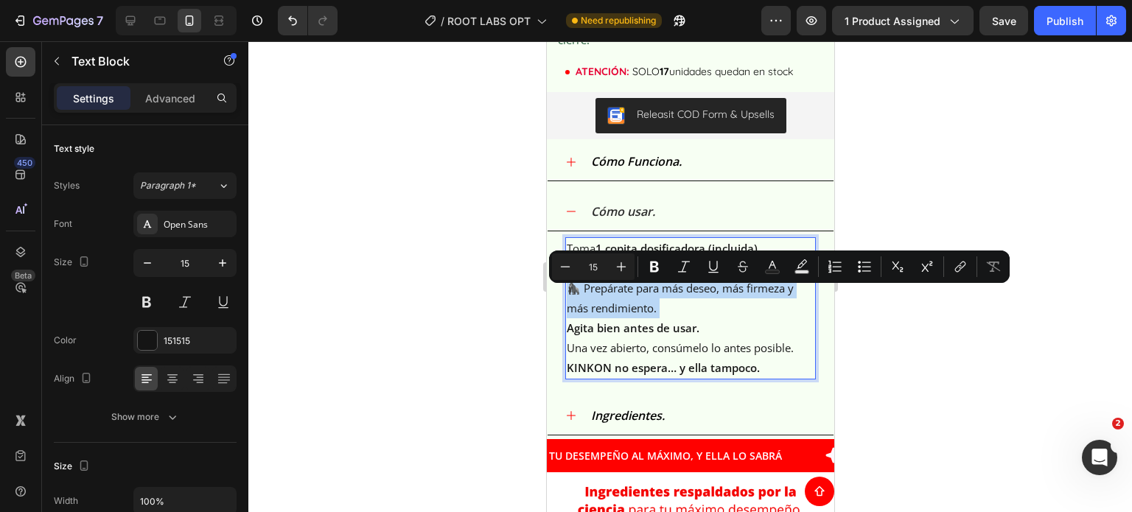
click at [626, 291] on p "Toma 1 copita dosificadora (incluida) ⏰ 30 minutos antes del encuentro 🦍 Prepár…" at bounding box center [690, 298] width 248 height 119
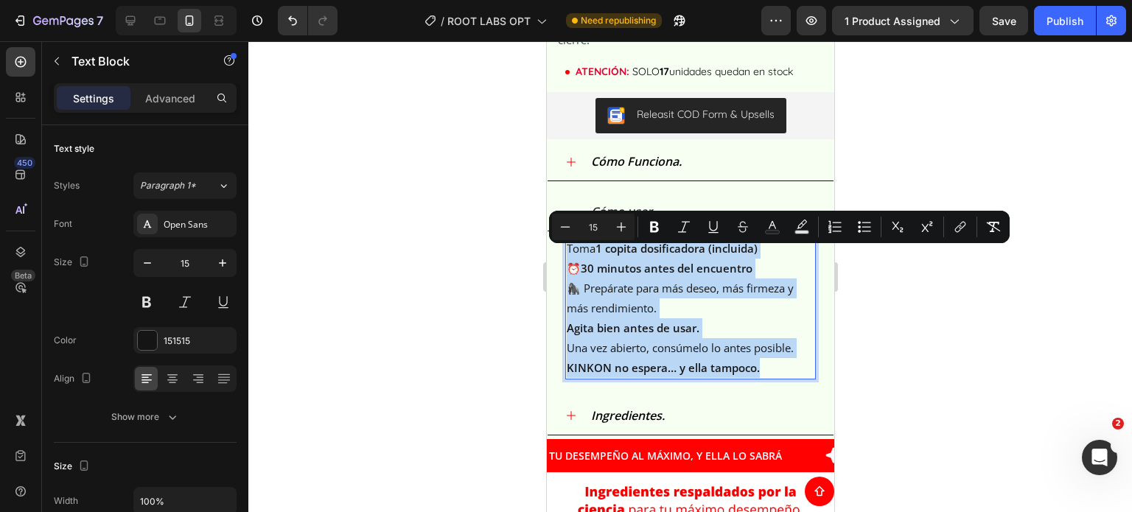
drag, startPoint x: 761, startPoint y: 379, endPoint x: 439, endPoint y: 211, distance: 363.2
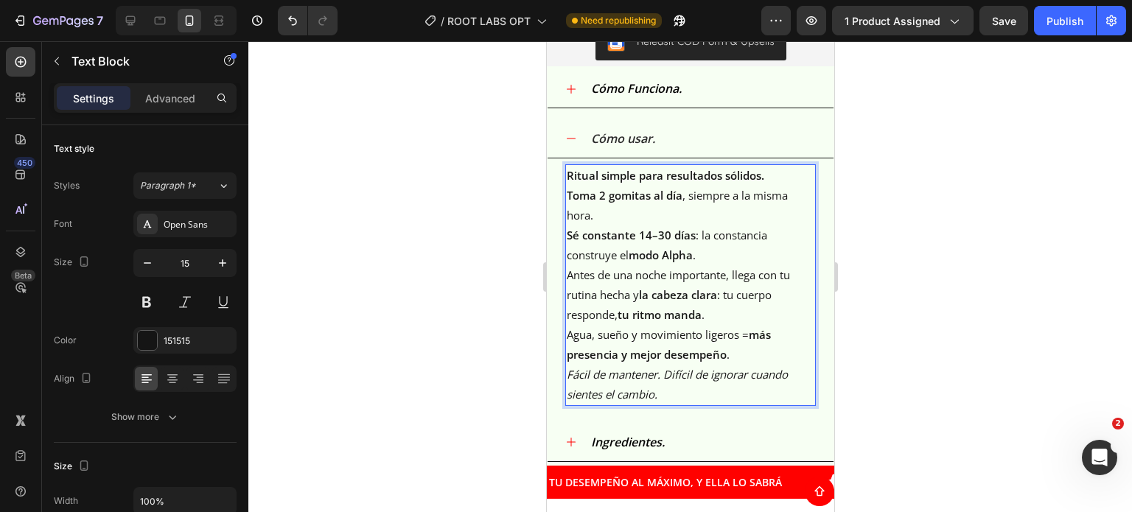
scroll to position [2034, 0]
click at [567, 202] on strong "Toma 2 gomitas al día" at bounding box center [624, 194] width 116 height 15
click at [568, 202] on strong "Toma 2 gomitas al día" at bounding box center [624, 194] width 116 height 15
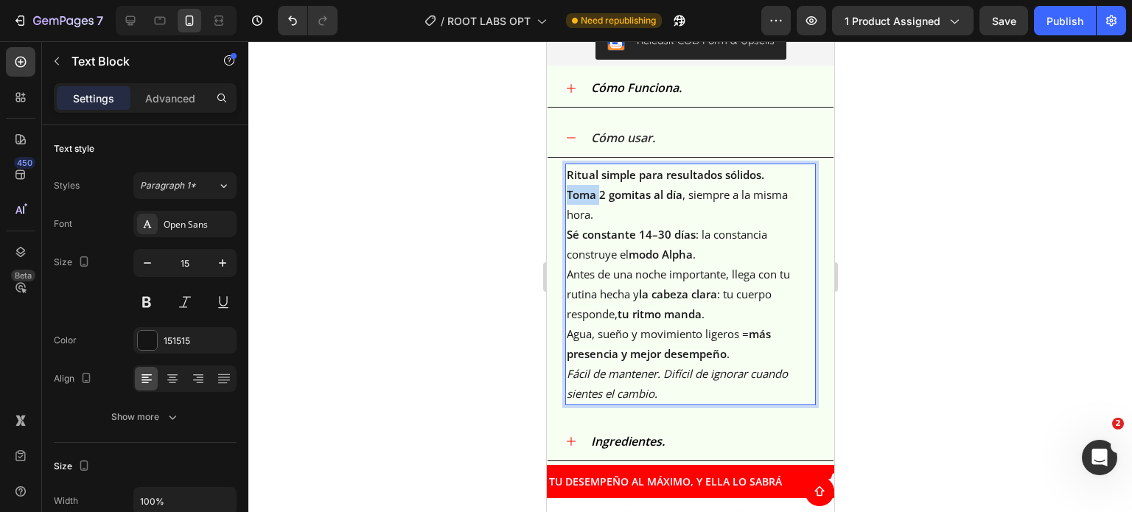
click at [568, 202] on strong "Toma 2 gomitas al día" at bounding box center [624, 194] width 116 height 15
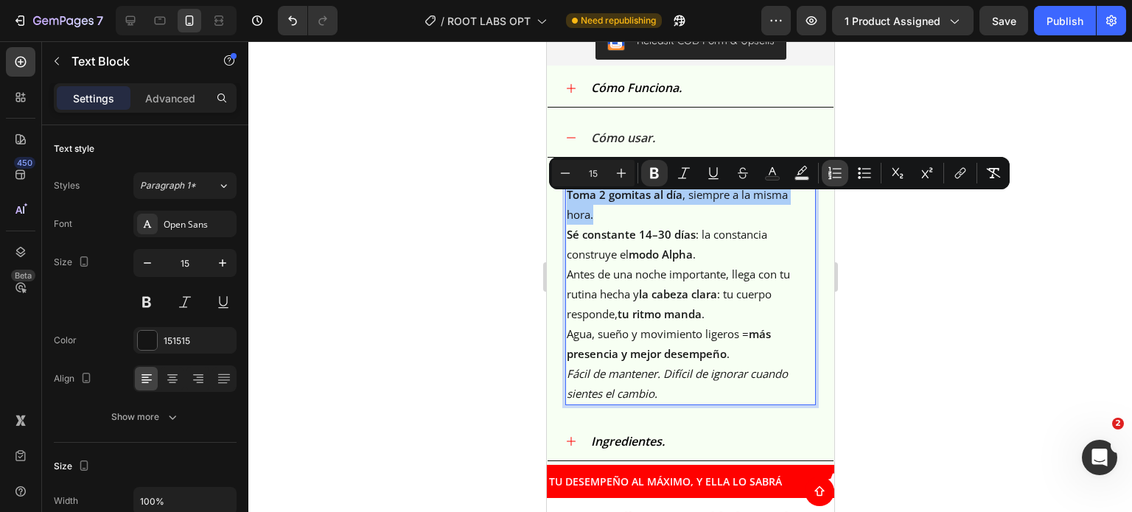
click at [833, 169] on icon "Editor contextual toolbar" at bounding box center [834, 173] width 15 height 15
type input "15"
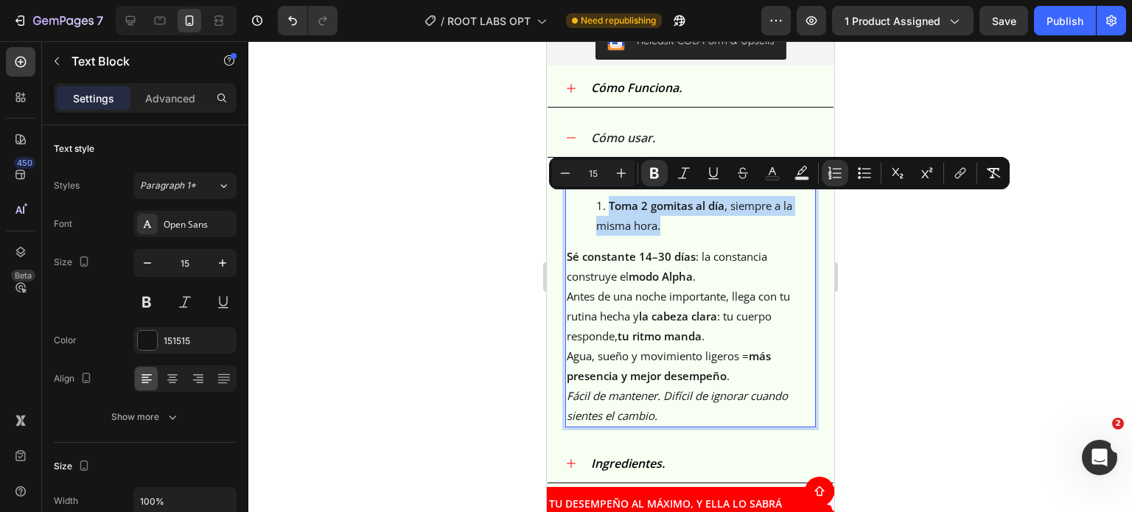
click at [567, 264] on strong "Sé constante 14–30 días" at bounding box center [630, 256] width 129 height 15
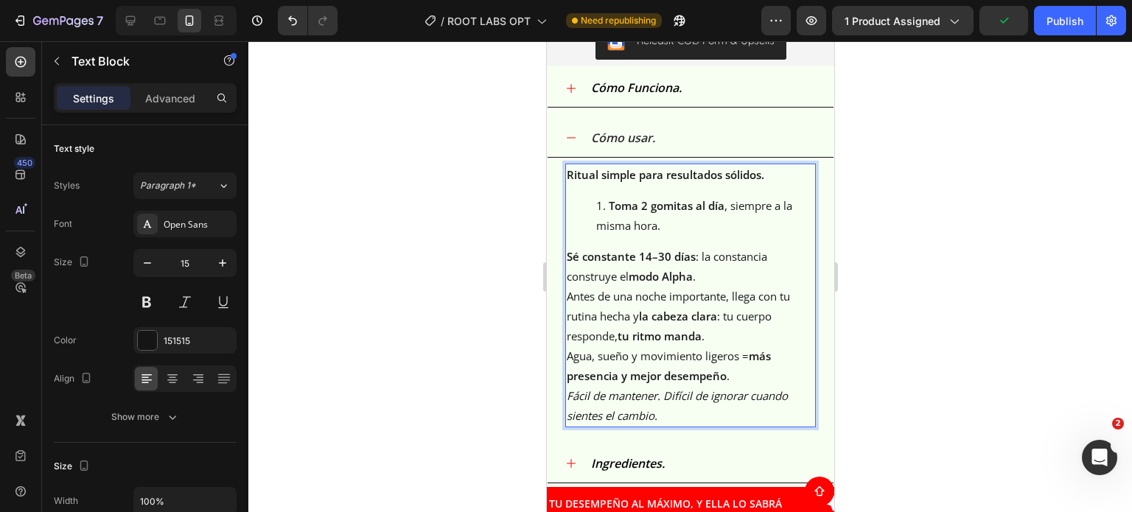
click at [567, 264] on strong "Sé constante 14–30 días" at bounding box center [630, 256] width 129 height 15
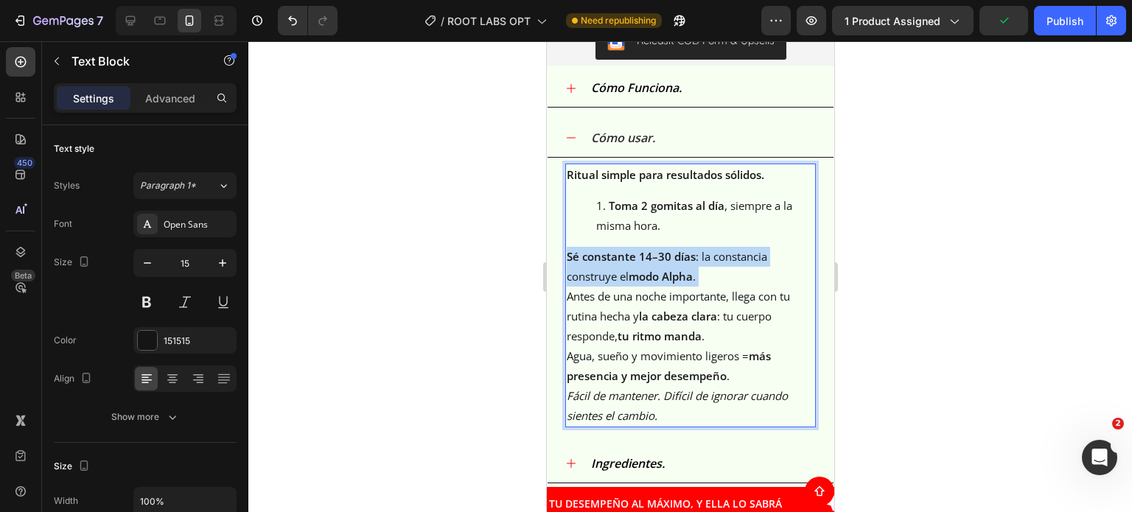
click at [567, 264] on strong "Sé constante 14–30 días" at bounding box center [630, 256] width 129 height 15
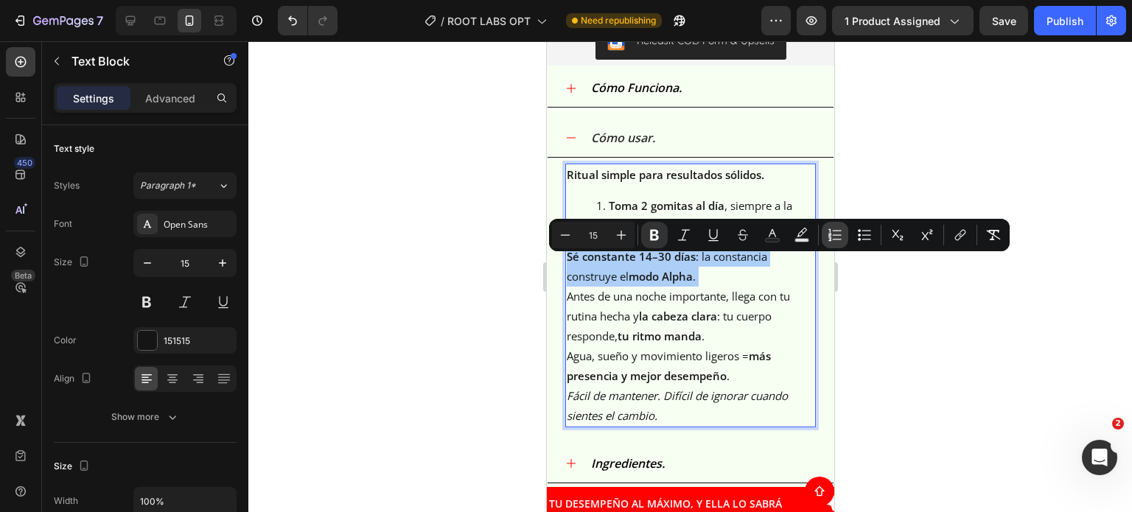
drag, startPoint x: 834, startPoint y: 240, endPoint x: 94, endPoint y: 276, distance: 741.3
click at [834, 240] on icon "Editor contextual toolbar" at bounding box center [834, 235] width 15 height 15
type input "15"
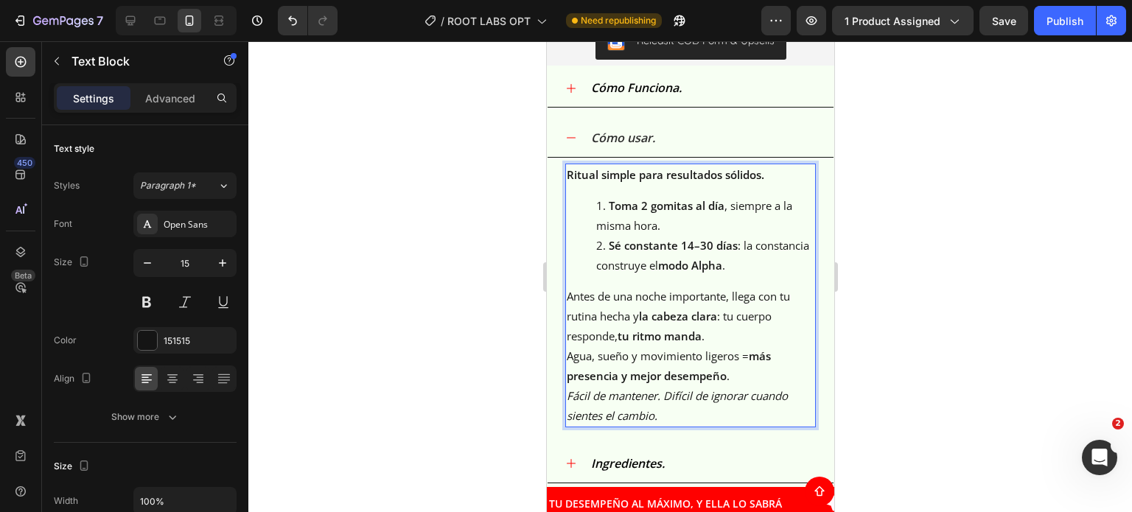
click at [573, 299] on p "Antes de una noche importante, llega con tu rutina hecha y la cabeza clara : tu…" at bounding box center [690, 317] width 248 height 60
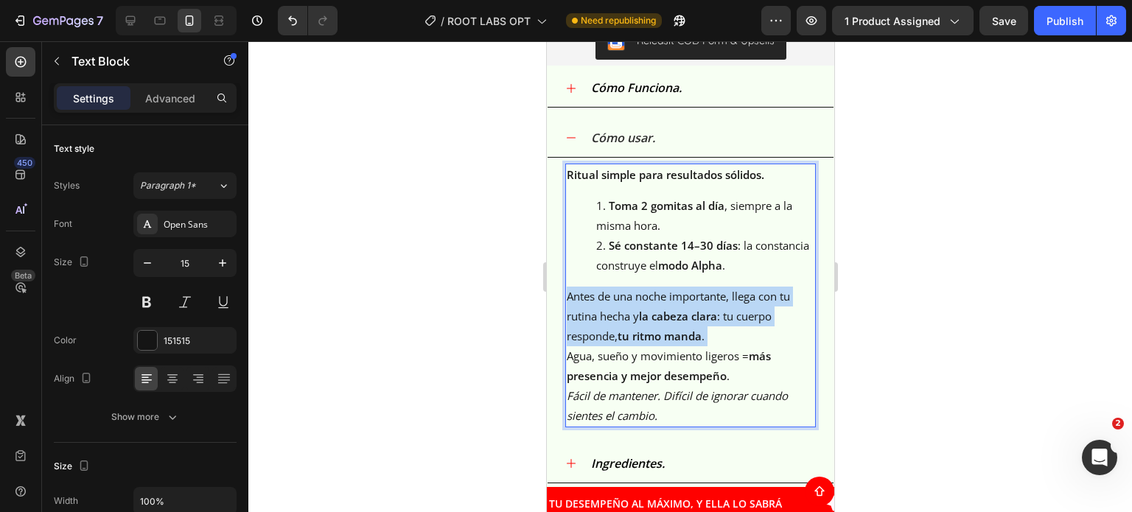
click at [573, 299] on p "Antes de una noche importante, llega con tu rutina hecha y la cabeza clara : tu…" at bounding box center [690, 317] width 248 height 60
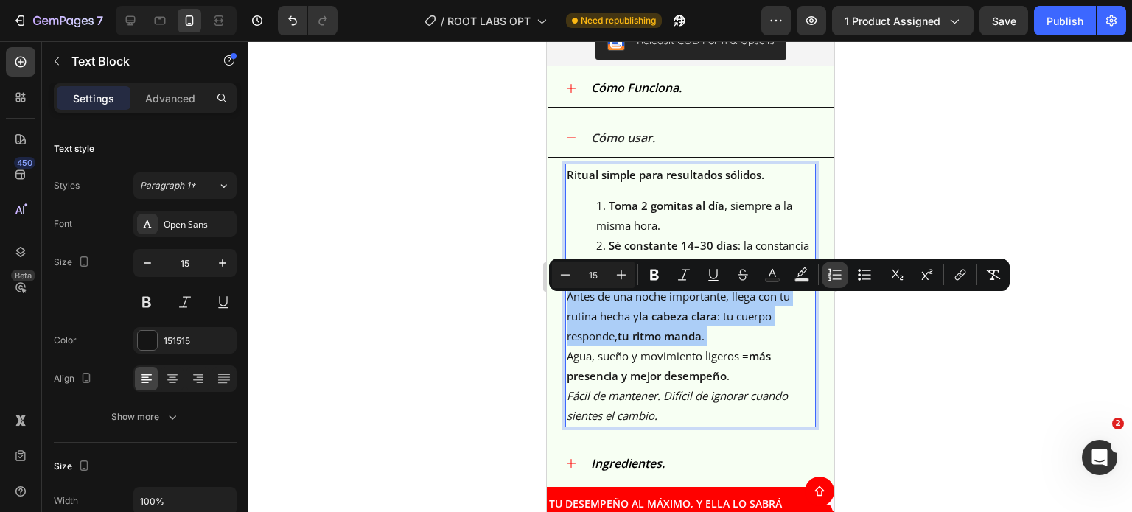
click at [833, 273] on icon "Editor contextual toolbar" at bounding box center [834, 274] width 15 height 15
type input "15"
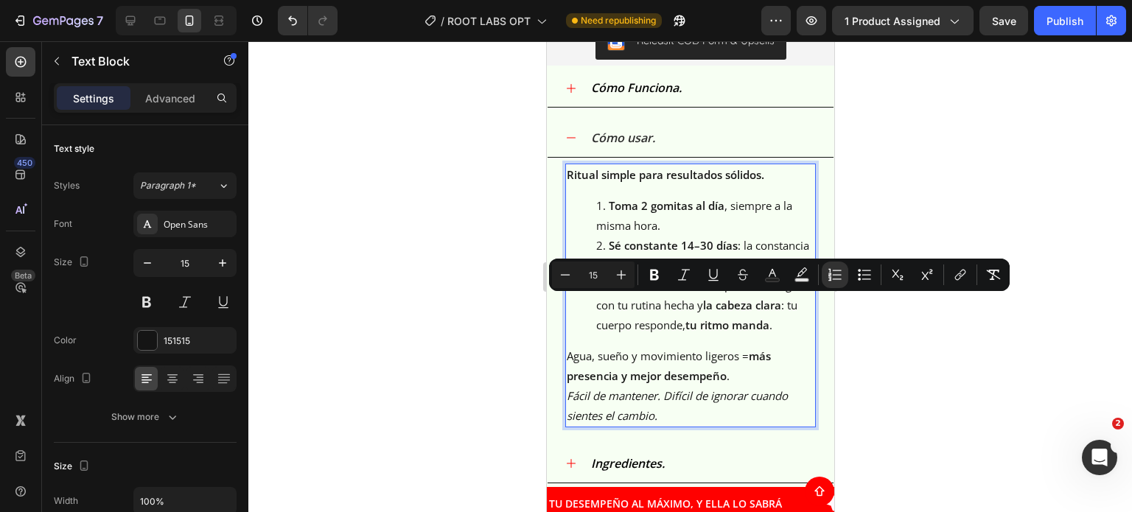
click at [573, 366] on p "Agua, sueño y movimiento ligeros = más presencia y mejor desempeño ." at bounding box center [690, 366] width 248 height 40
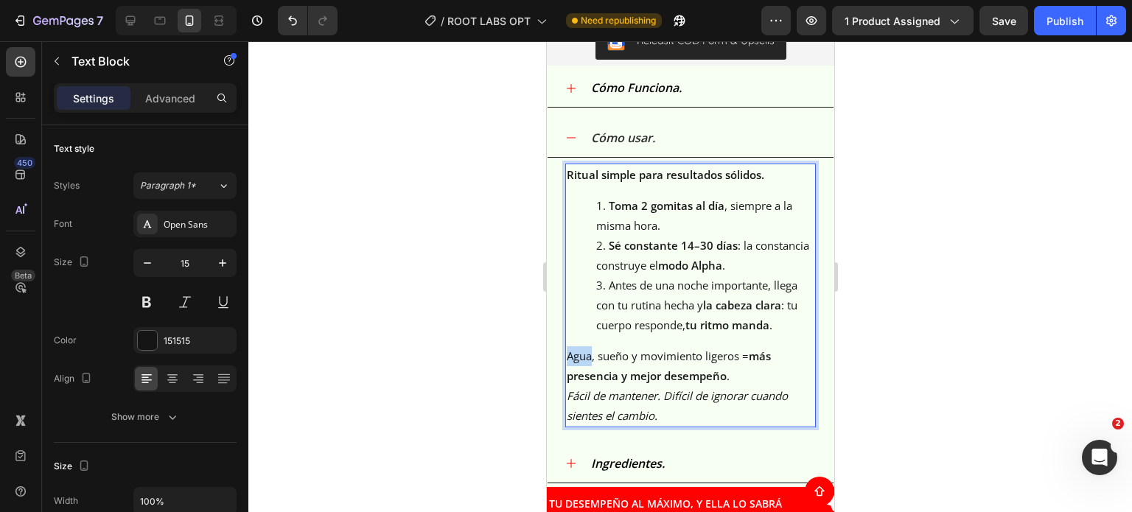
click at [573, 366] on p "Agua, sueño y movimiento ligeros = más presencia y mejor desempeño ." at bounding box center [690, 366] width 248 height 40
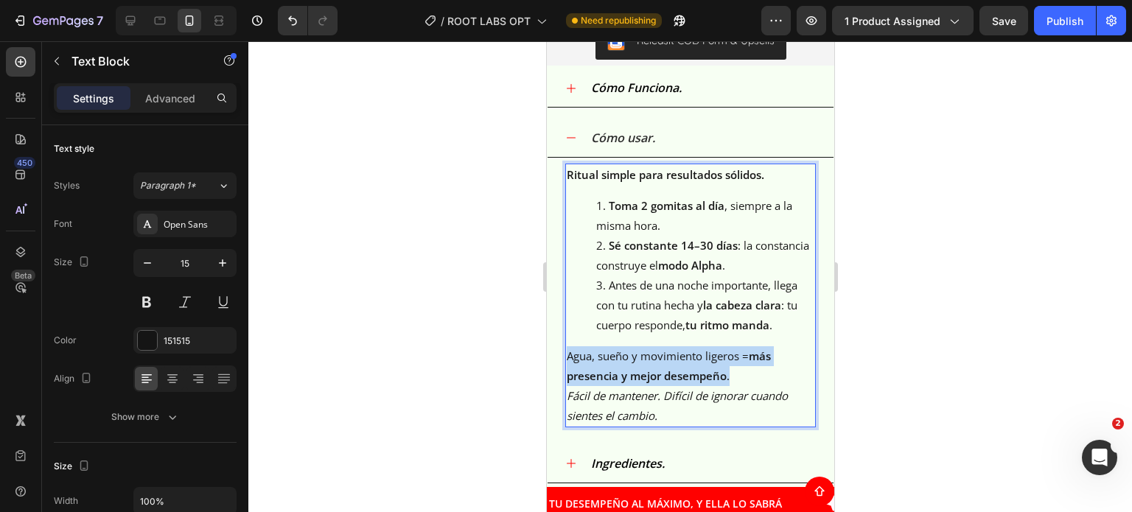
click at [573, 366] on p "Agua, sueño y movimiento ligeros = más presencia y mejor desempeño ." at bounding box center [690, 366] width 248 height 40
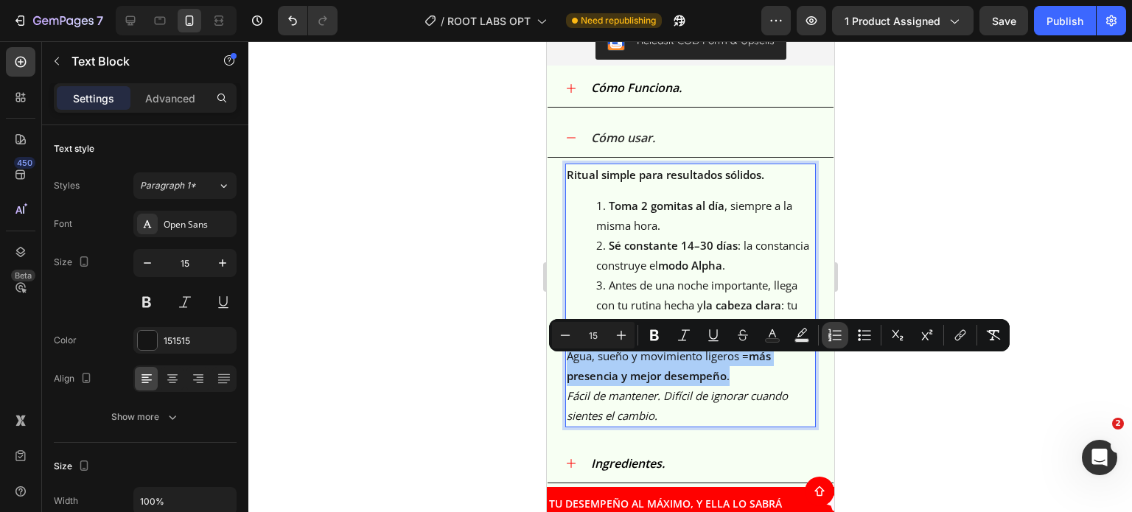
click at [831, 333] on icon "Editor contextual toolbar" at bounding box center [829, 335] width 3 height 4
type input "15"
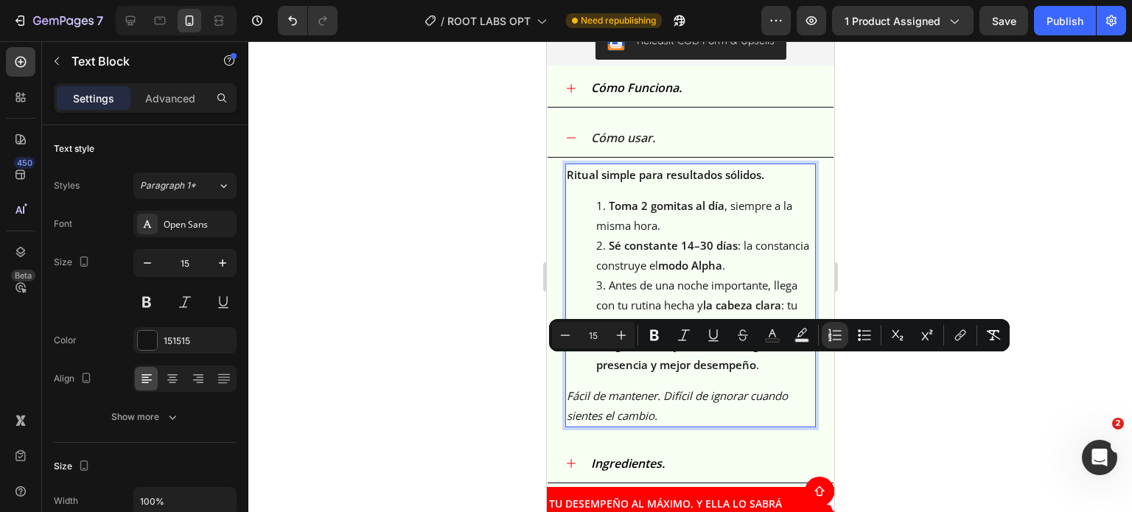
click at [923, 389] on div at bounding box center [689, 276] width 883 height 471
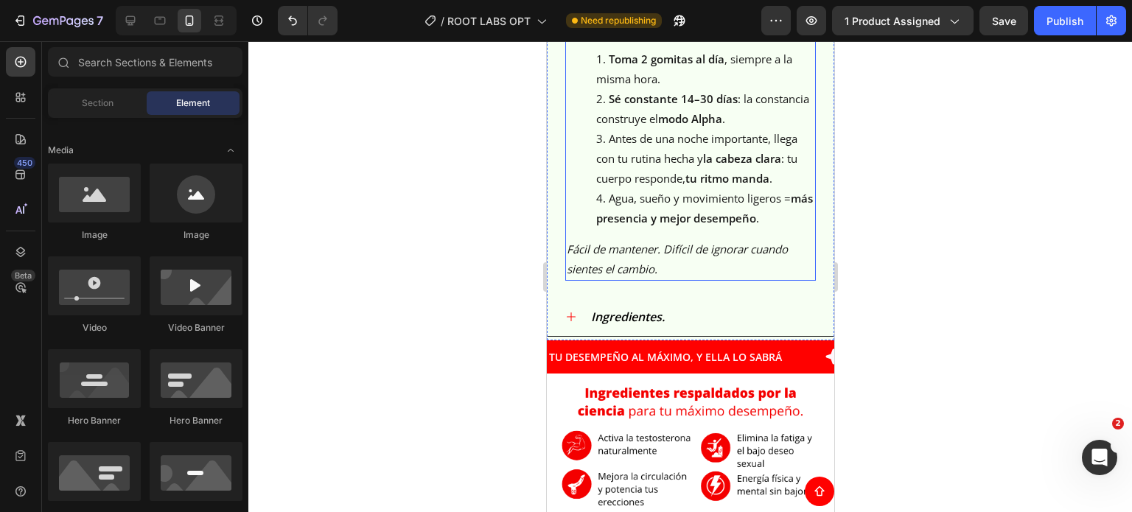
scroll to position [2182, 0]
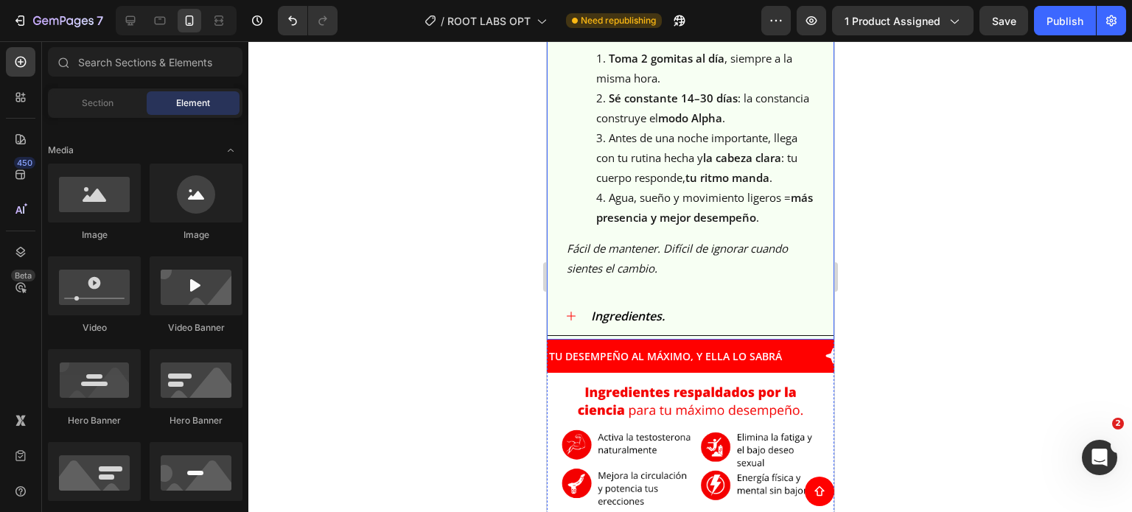
click at [689, 321] on div "Ingredientes." at bounding box center [701, 317] width 227 height 26
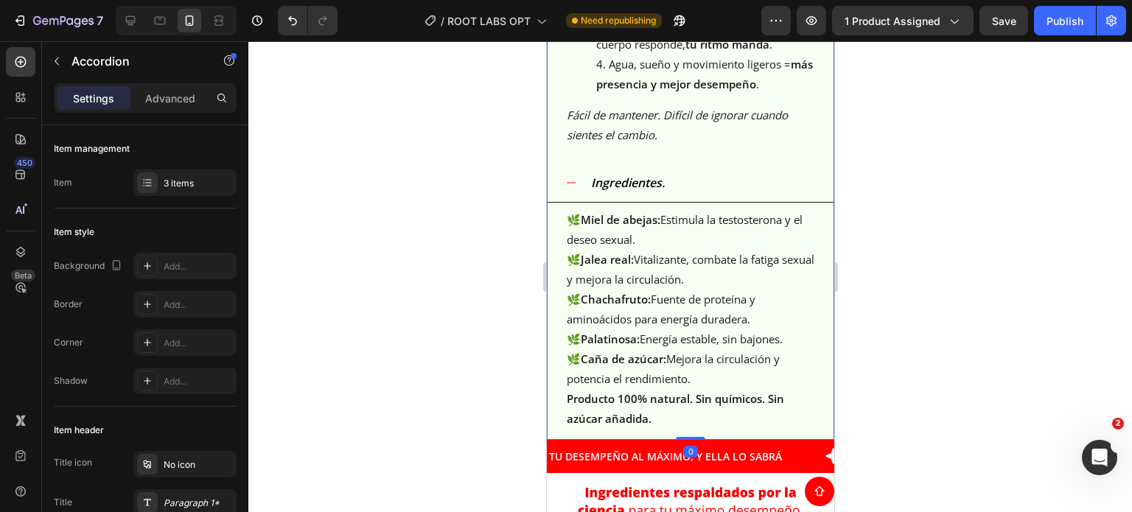
scroll to position [2329, 0]
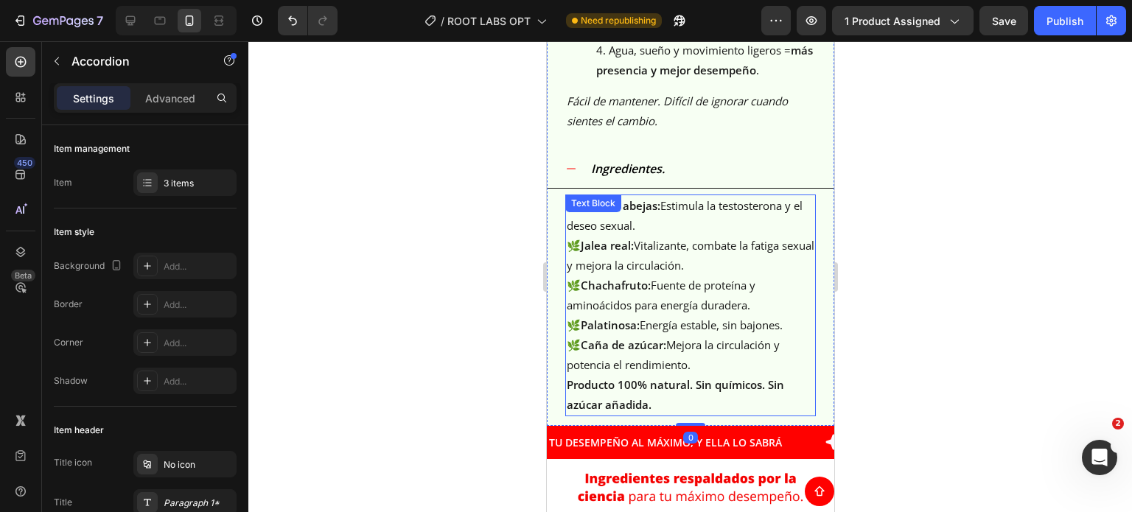
click at [648, 266] on p "🌿 Miel de abejas: Estimula la testosterona y el deseo sexual. 🌿 Jalea real: Vit…" at bounding box center [690, 285] width 248 height 179
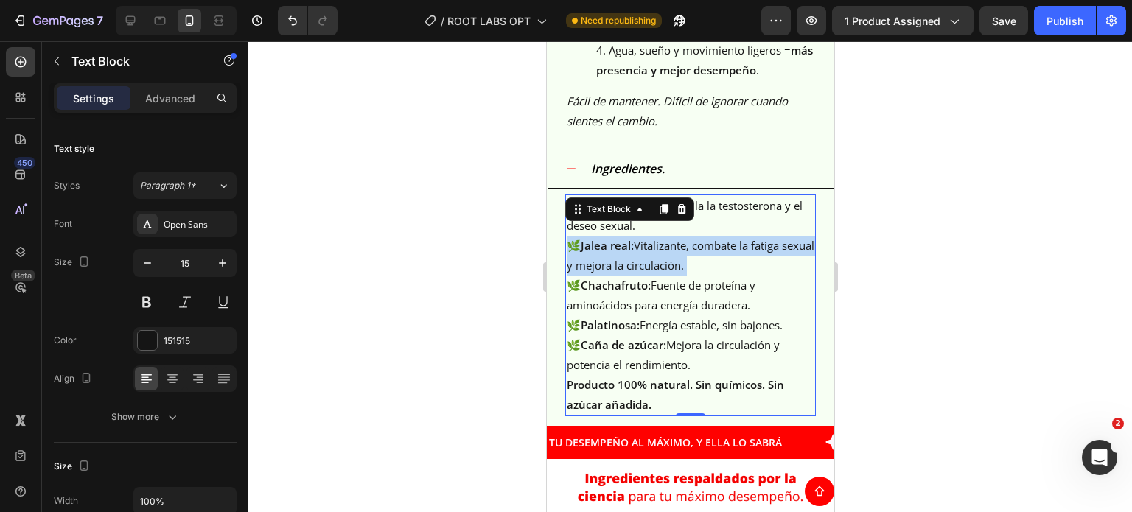
click at [648, 266] on p "🌿 Miel de abejas: Estimula la testosterona y el deseo sexual. 🌿 Jalea real: Vit…" at bounding box center [690, 285] width 248 height 179
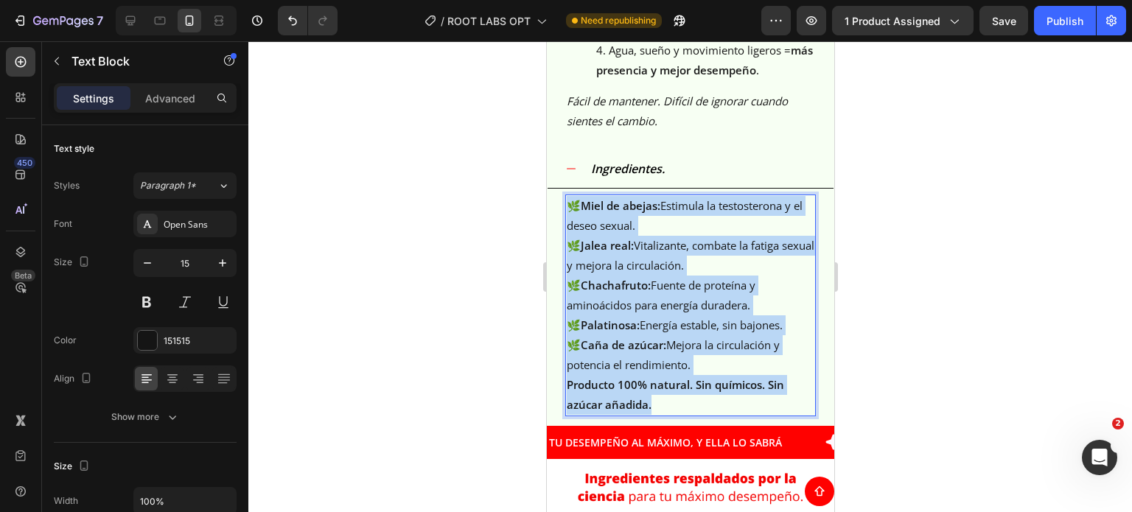
drag, startPoint x: 664, startPoint y: 411, endPoint x: 536, endPoint y: 197, distance: 249.4
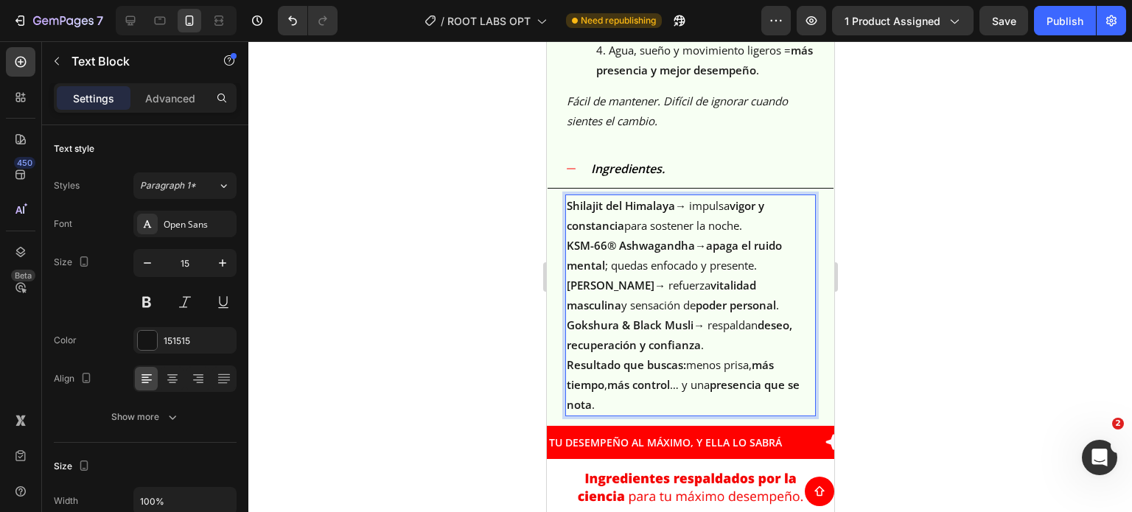
click at [966, 280] on div at bounding box center [689, 276] width 883 height 471
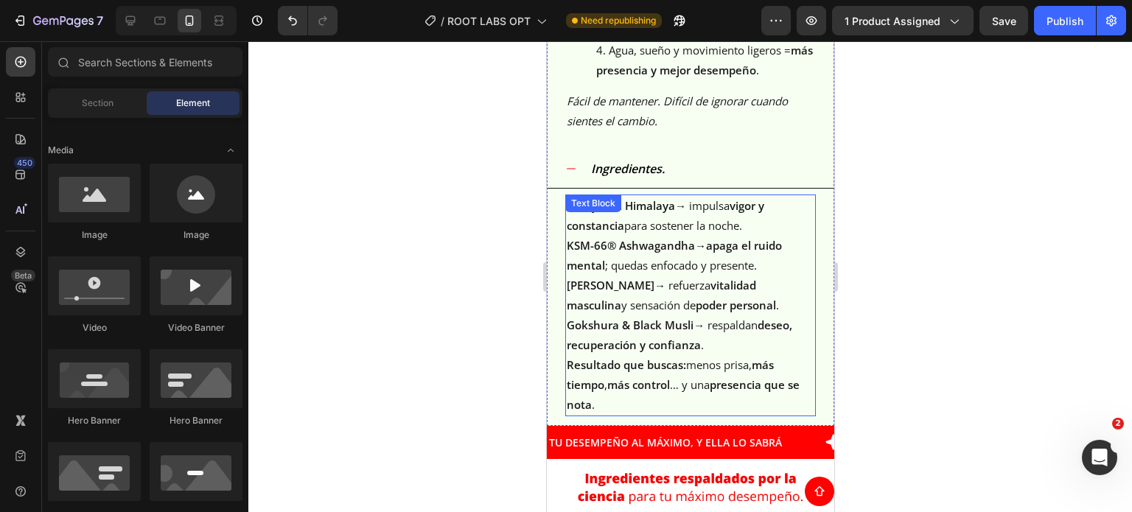
click at [635, 213] on strong "Shilajit del Himalaya" at bounding box center [620, 205] width 108 height 15
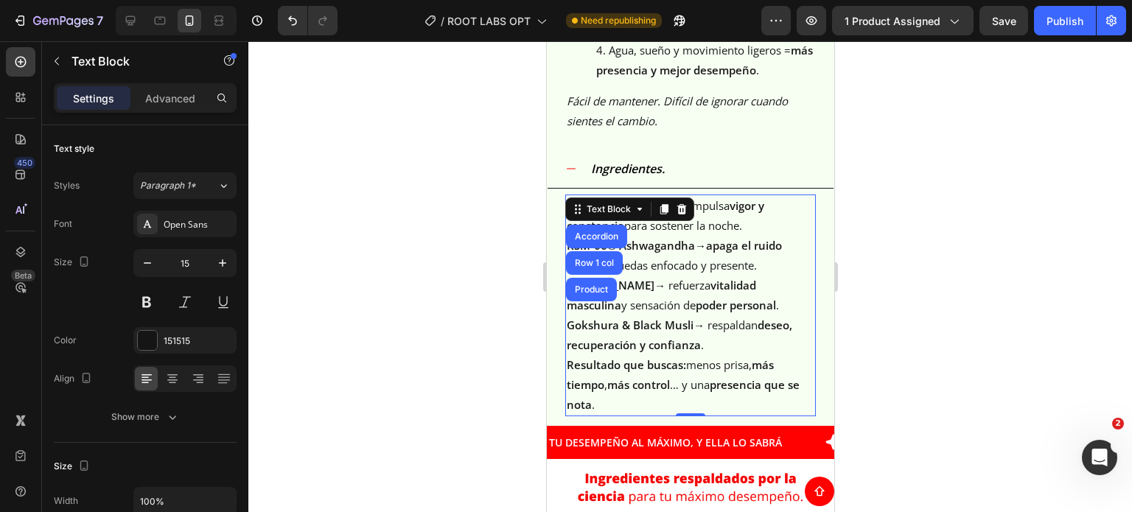
click at [635, 215] on icon at bounding box center [639, 209] width 12 height 12
click at [732, 220] on p "Shilajit del Himalaya → impulsa vigor y constancia para sostener la noche." at bounding box center [690, 216] width 248 height 40
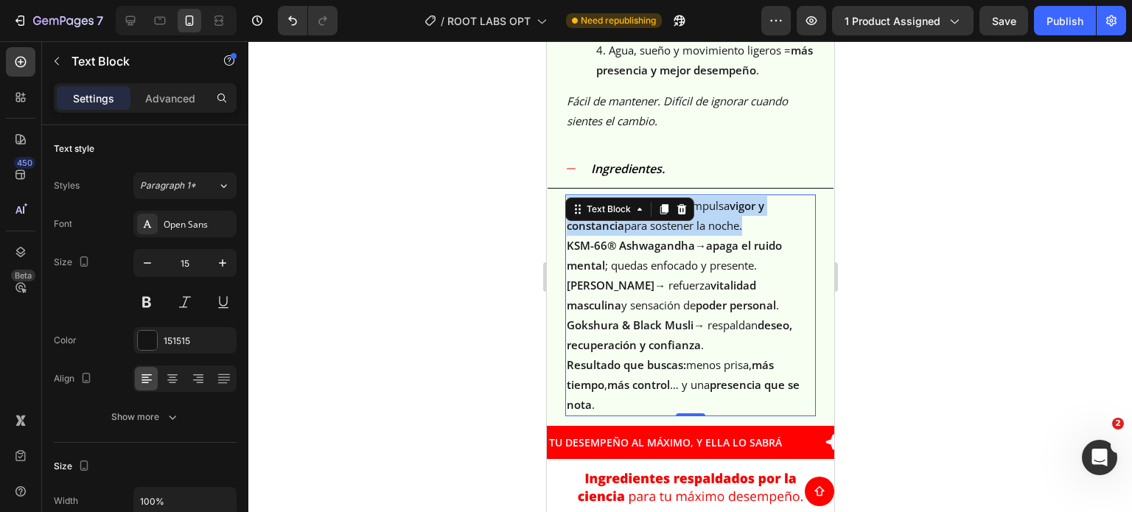
click at [732, 220] on p "Shilajit del Himalaya → impulsa vigor y constancia para sostener la noche." at bounding box center [690, 216] width 248 height 40
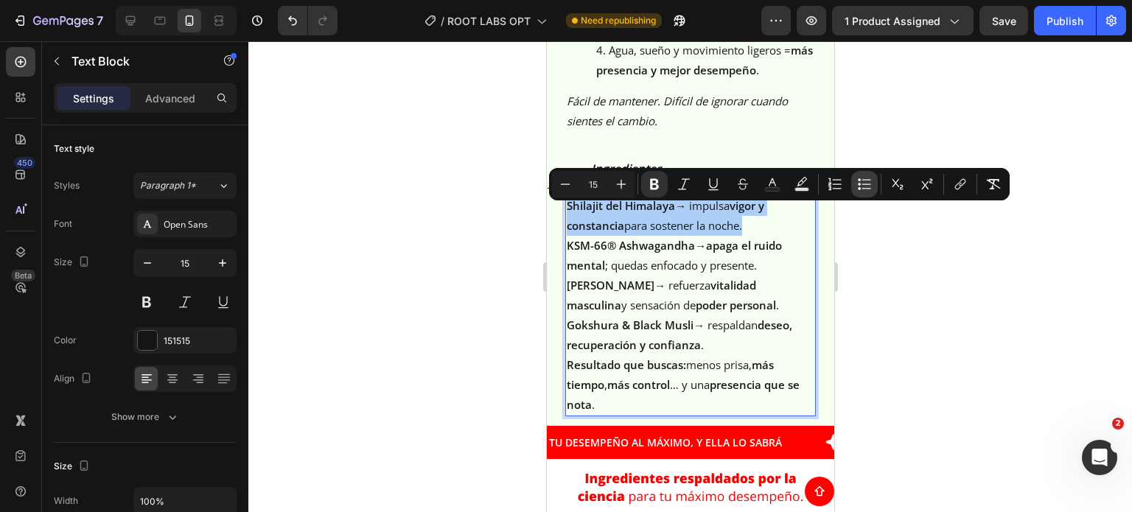
click at [861, 179] on icon "Editor contextual toolbar" at bounding box center [864, 184] width 15 height 15
type input "15"
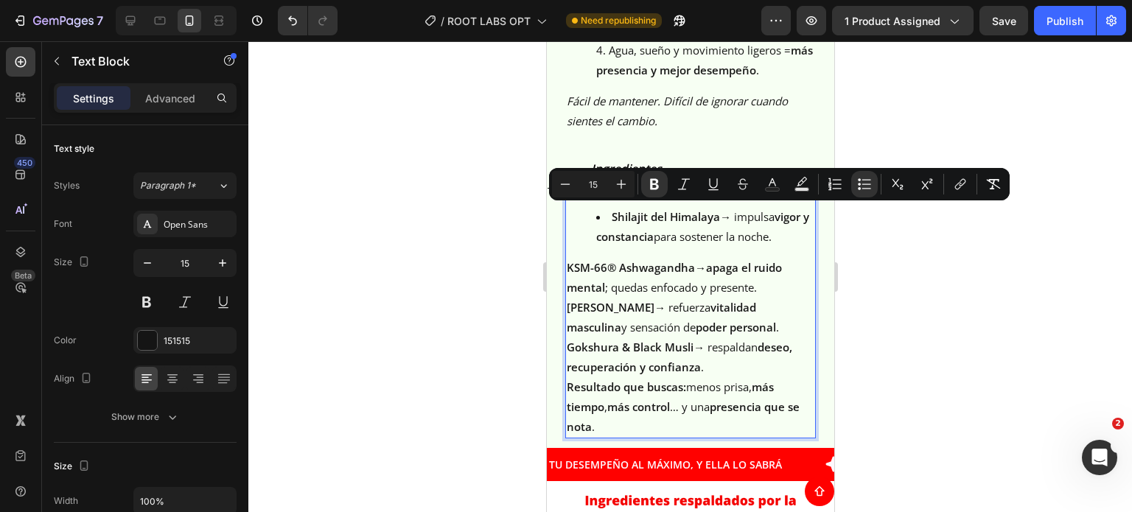
click at [634, 298] on p "KSM-66® Ashwagandha → apaga el ruido mental ; quedas enfocado y presente." at bounding box center [690, 278] width 248 height 40
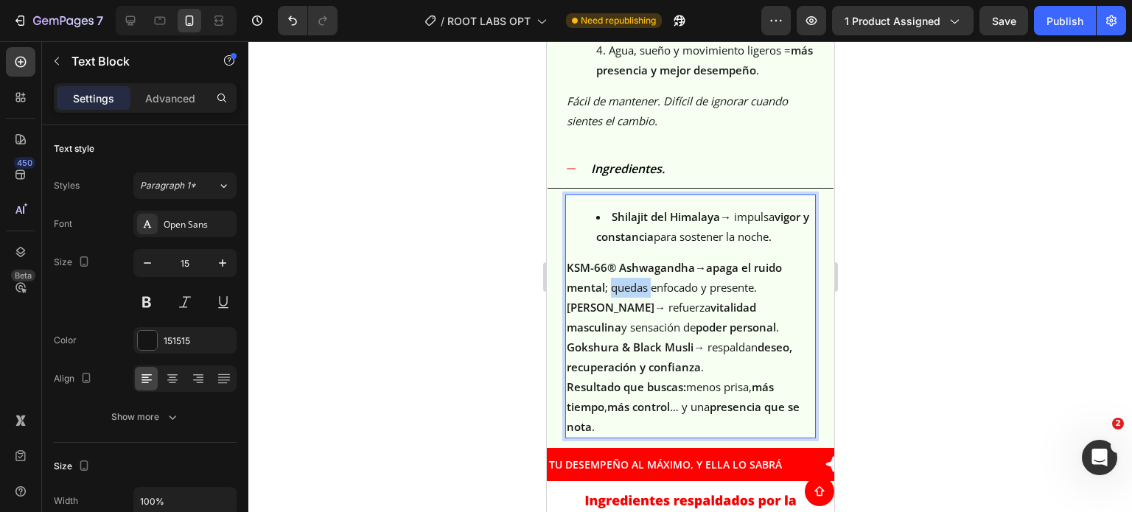
click at [634, 298] on p "KSM-66® Ashwagandha → apaga el ruido mental ; quedas enfocado y presente." at bounding box center [690, 278] width 248 height 40
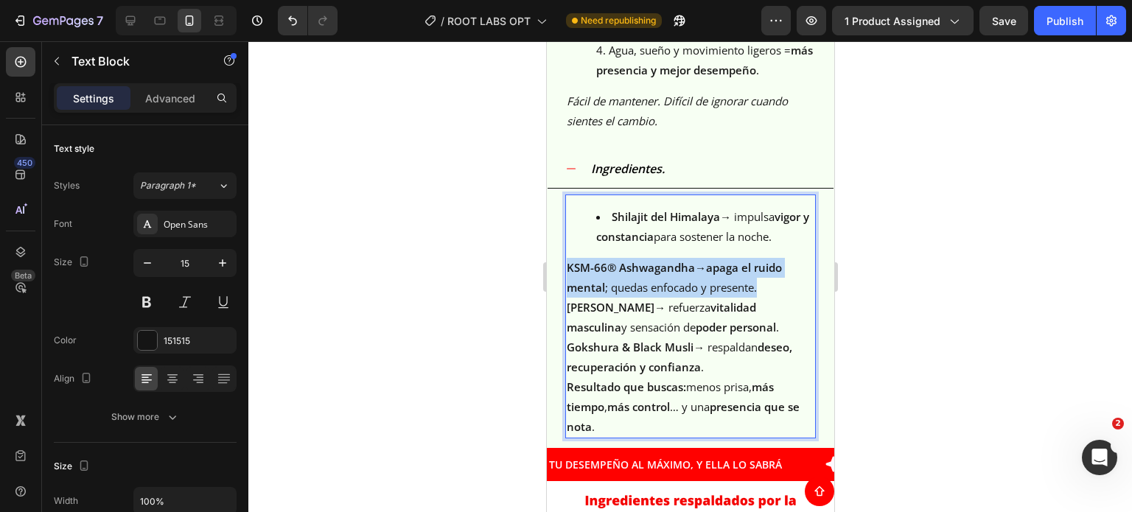
click at [634, 298] on p "KSM-66® Ashwagandha → apaga el ruido mental ; quedas enfocado y presente." at bounding box center [690, 278] width 248 height 40
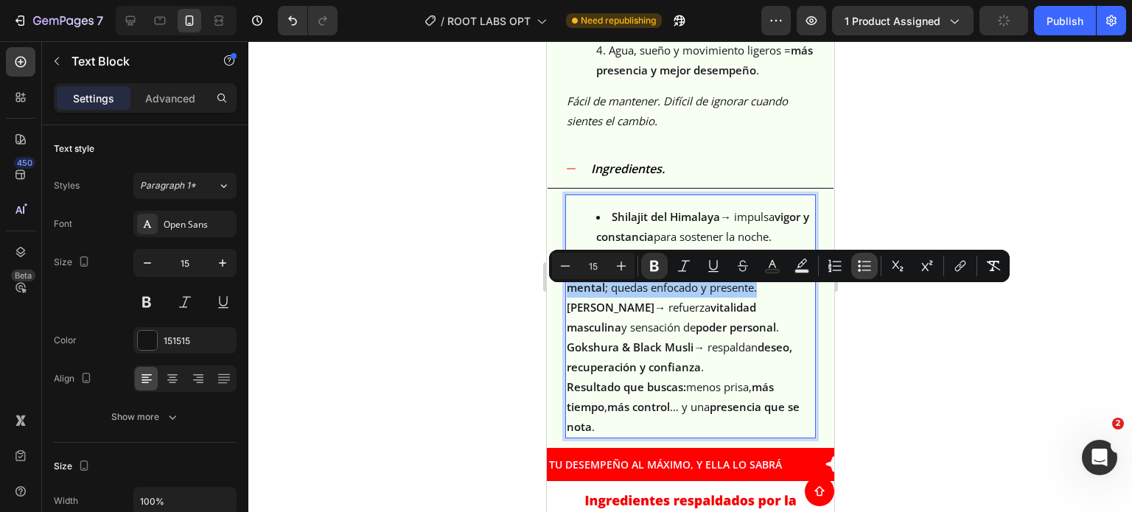
click at [858, 265] on icon "Editor contextual toolbar" at bounding box center [859, 266] width 3 height 3
type input "15"
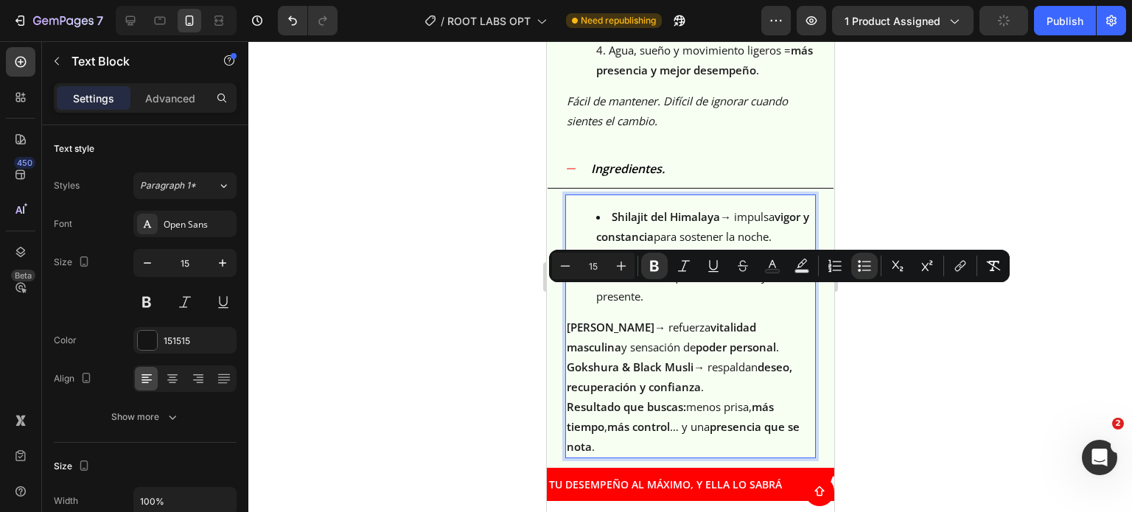
click at [695, 354] on strong "poder personal" at bounding box center [735, 347] width 80 height 15
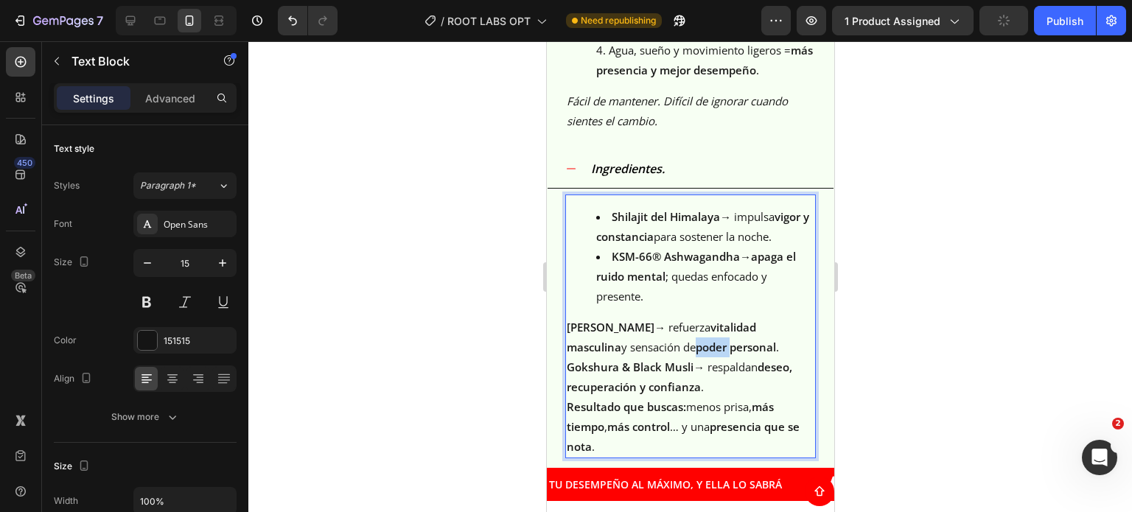
click at [695, 354] on strong "poder personal" at bounding box center [735, 347] width 80 height 15
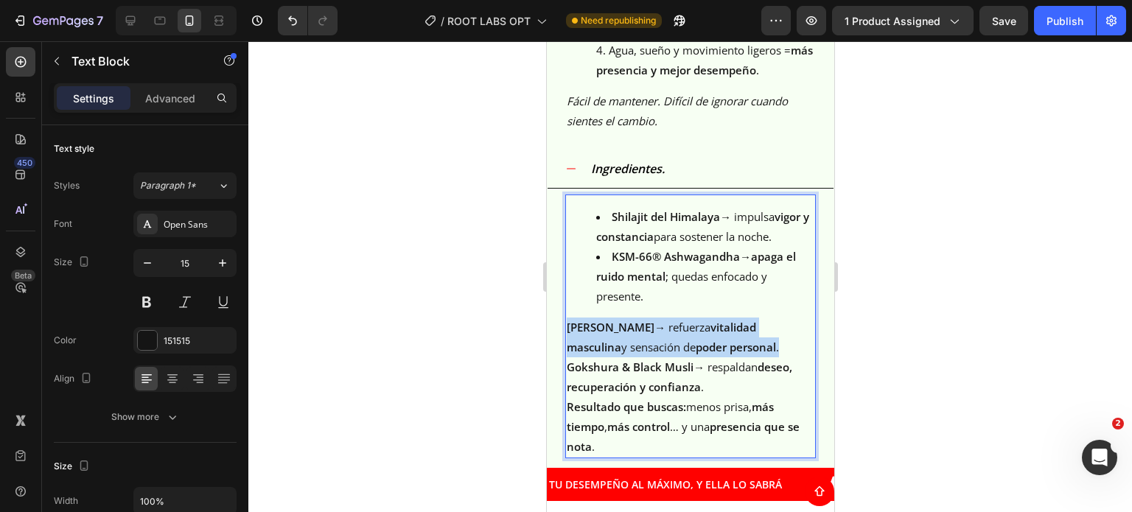
click at [695, 354] on strong "poder personal" at bounding box center [735, 347] width 80 height 15
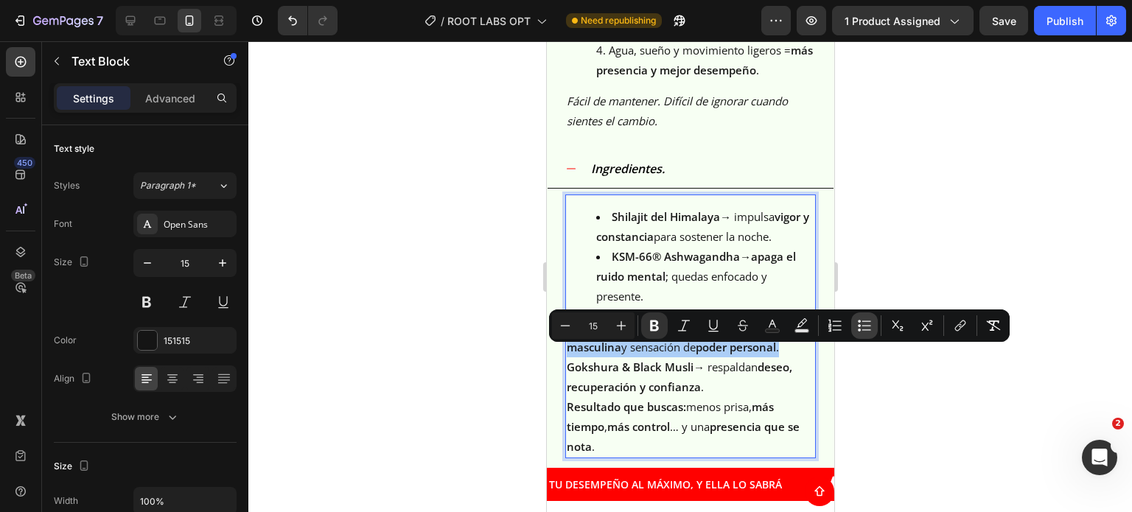
click at [866, 323] on icon "Editor contextual toolbar" at bounding box center [864, 325] width 15 height 15
type input "15"
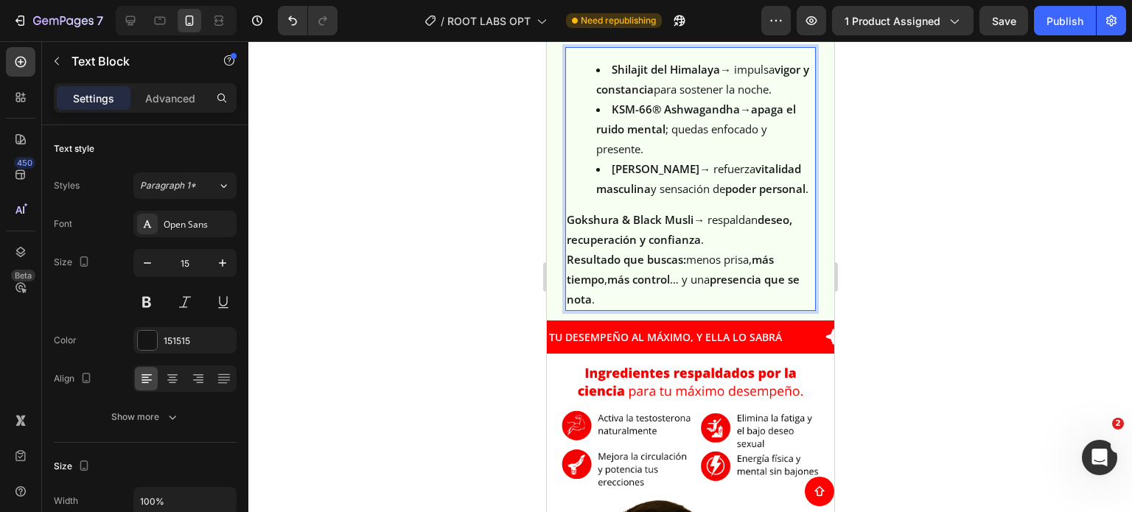
click at [668, 247] on strong "deseo, recuperación y confianza" at bounding box center [678, 229] width 225 height 35
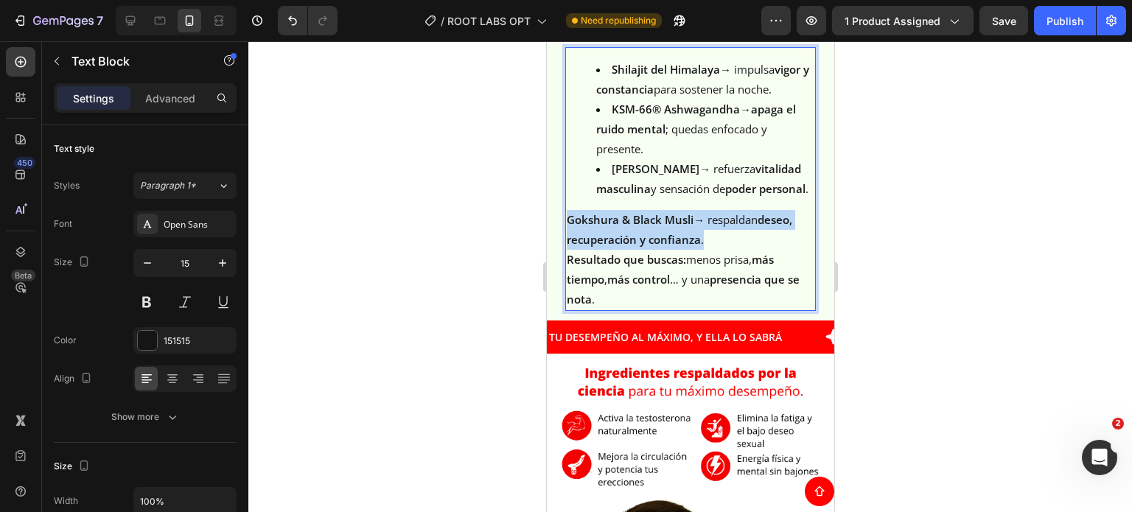
click at [668, 247] on strong "deseo, recuperación y confianza" at bounding box center [678, 229] width 225 height 35
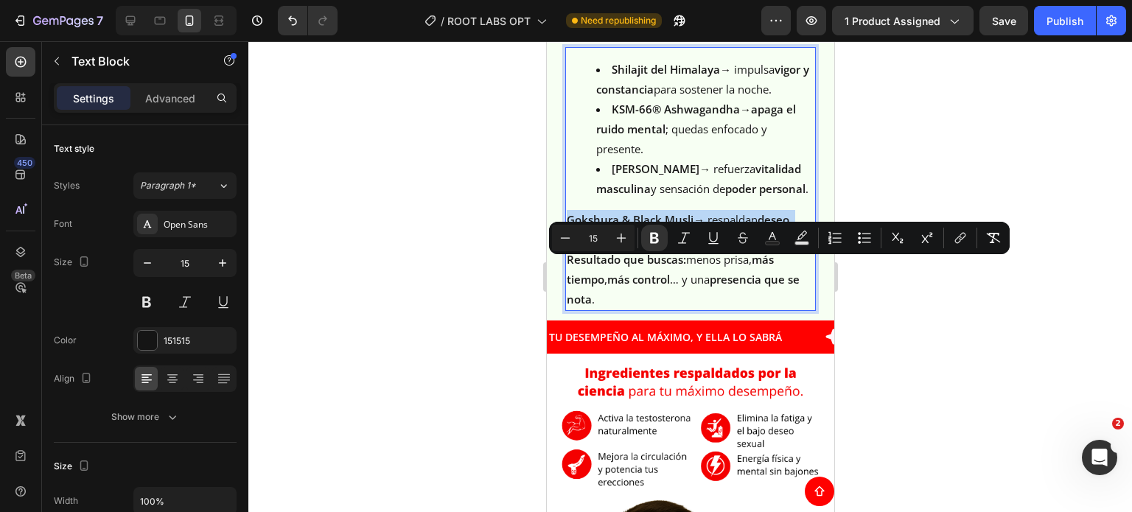
click at [862, 252] on div "Minus 15 Plus Bold Italic Underline Strikethrough Text Color Text Background Co…" at bounding box center [779, 238] width 461 height 32
click at [862, 246] on button "Bulleted List" at bounding box center [864, 238] width 27 height 27
type input "15"
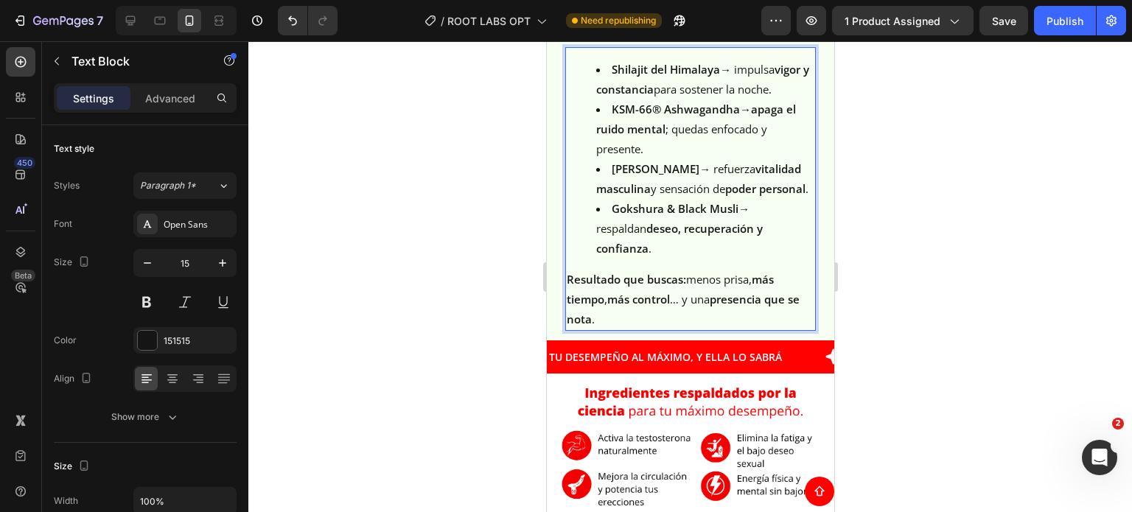
click at [661, 307] on strong "más control" at bounding box center [637, 299] width 63 height 15
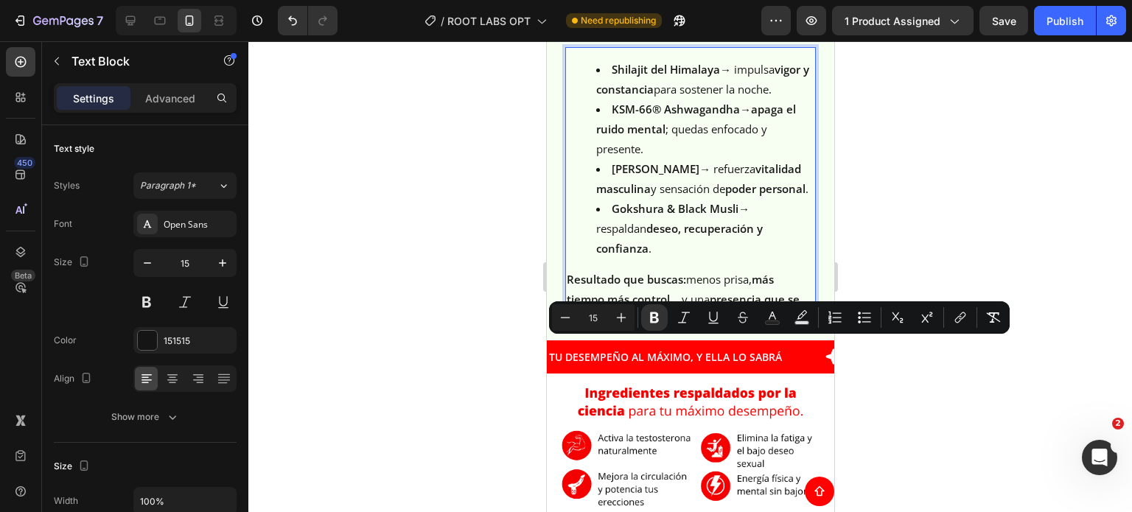
click at [656, 329] on p "Resultado que buscas: menos prisa, más tiempo , más control … y una presencia q…" at bounding box center [690, 300] width 248 height 60
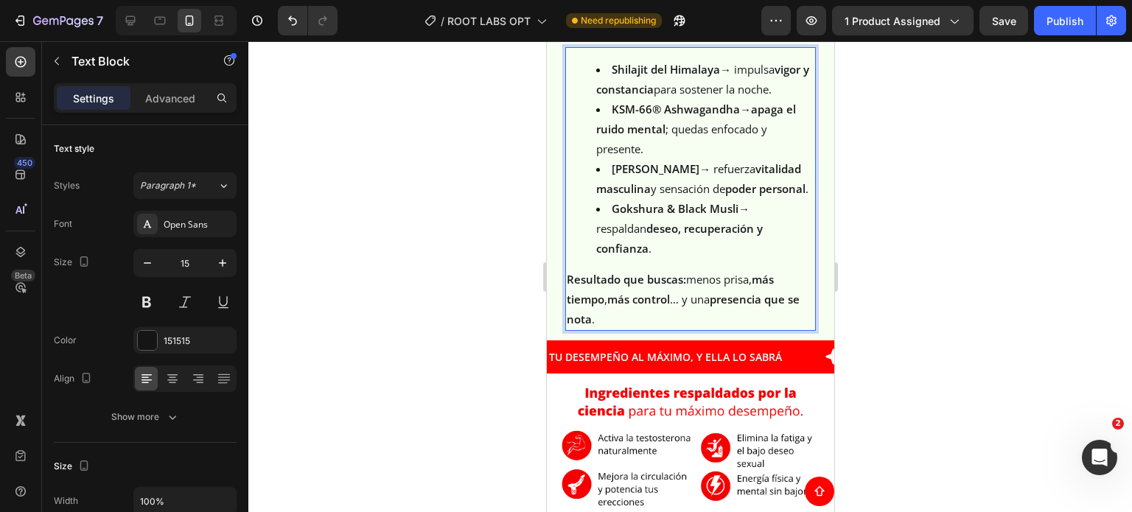
click at [603, 329] on p "Resultado que buscas: menos prisa, más tiempo , más control … y una presencia q…" at bounding box center [690, 300] width 248 height 60
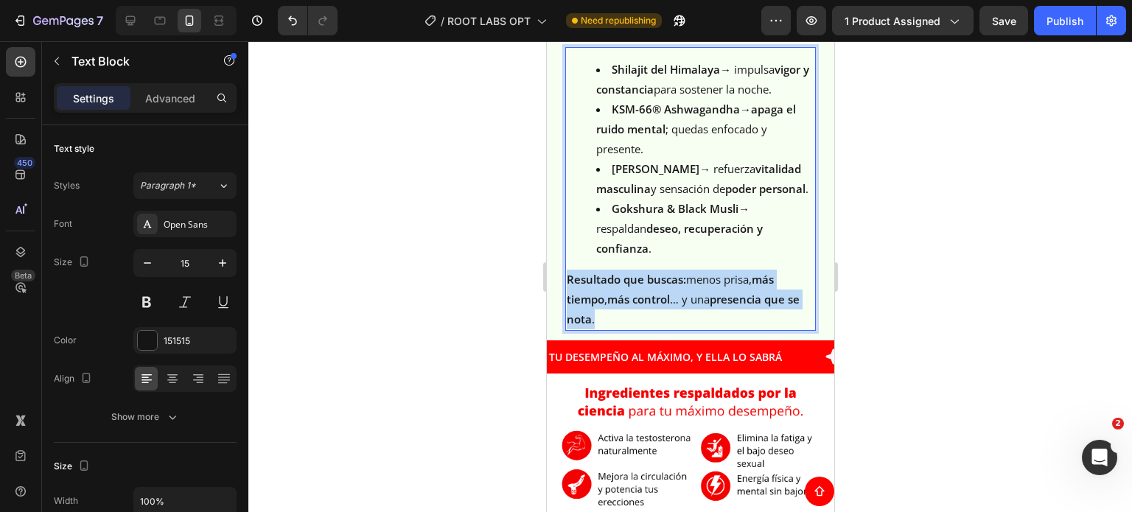
click at [603, 329] on p "Resultado que buscas: menos prisa, más tiempo , más control … y una presencia q…" at bounding box center [690, 300] width 248 height 60
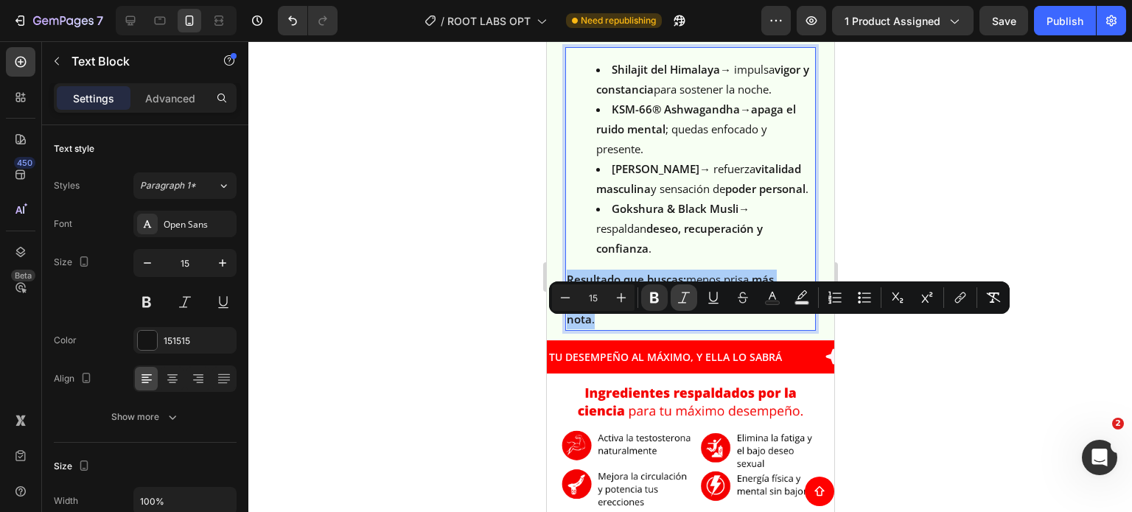
click at [690, 301] on icon "Editor contextual toolbar" at bounding box center [683, 297] width 15 height 15
click at [378, 361] on div at bounding box center [689, 276] width 883 height 471
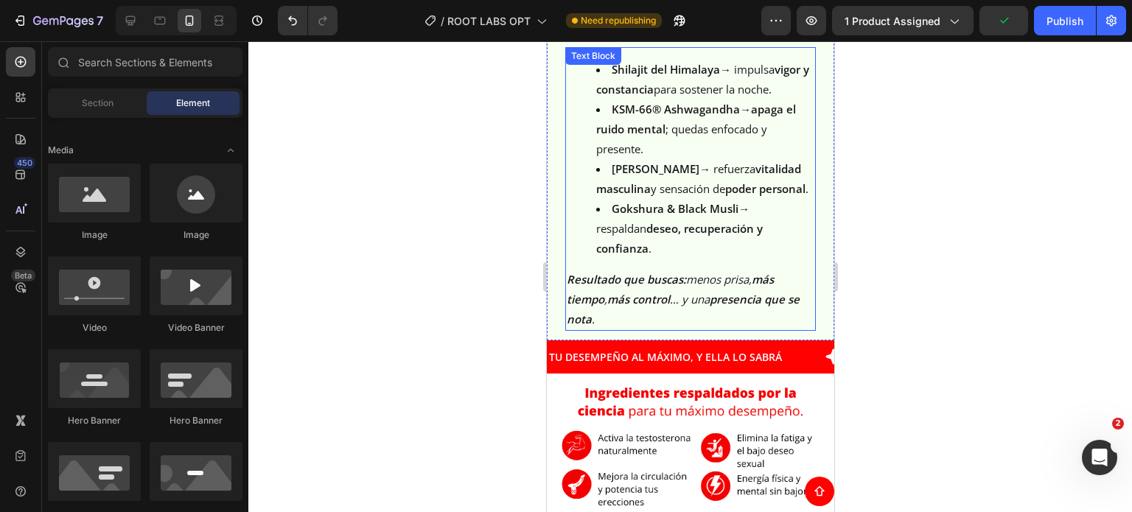
click at [646, 287] on strong "Resultado que buscas:" at bounding box center [625, 279] width 119 height 15
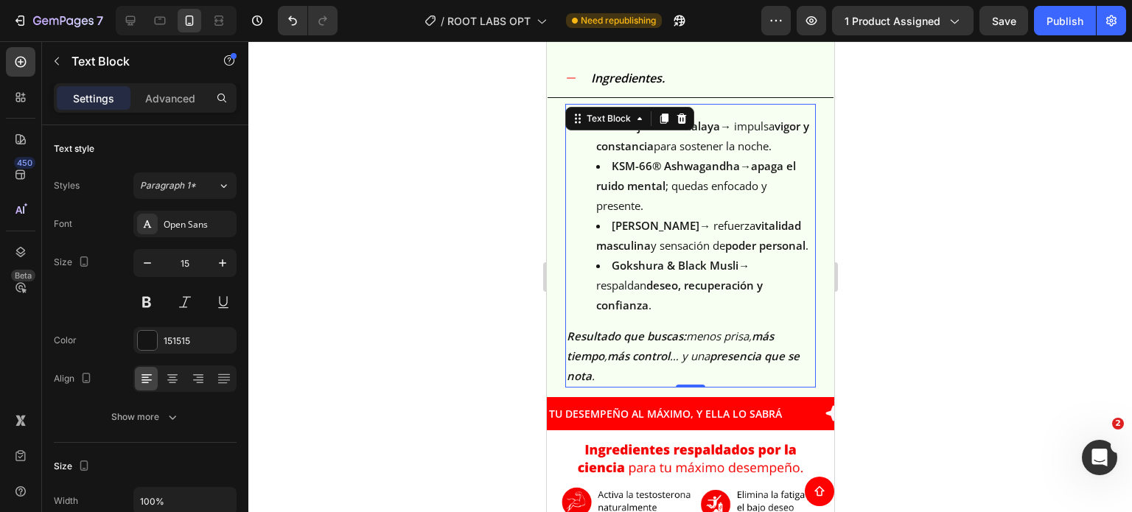
scroll to position [2329, 0]
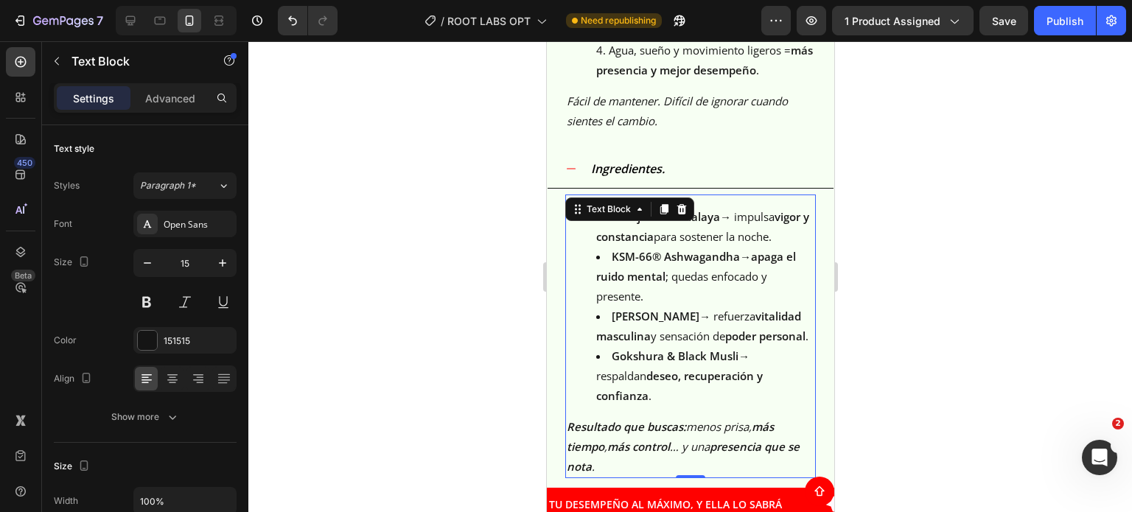
click at [984, 203] on div at bounding box center [689, 276] width 883 height 471
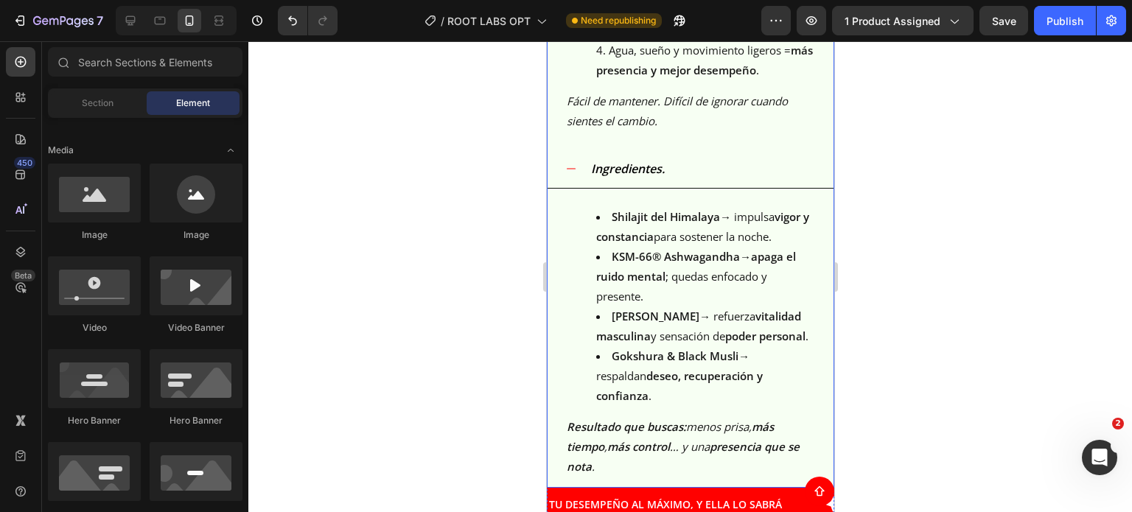
click at [757, 182] on div "Ingredientes." at bounding box center [701, 169] width 227 height 26
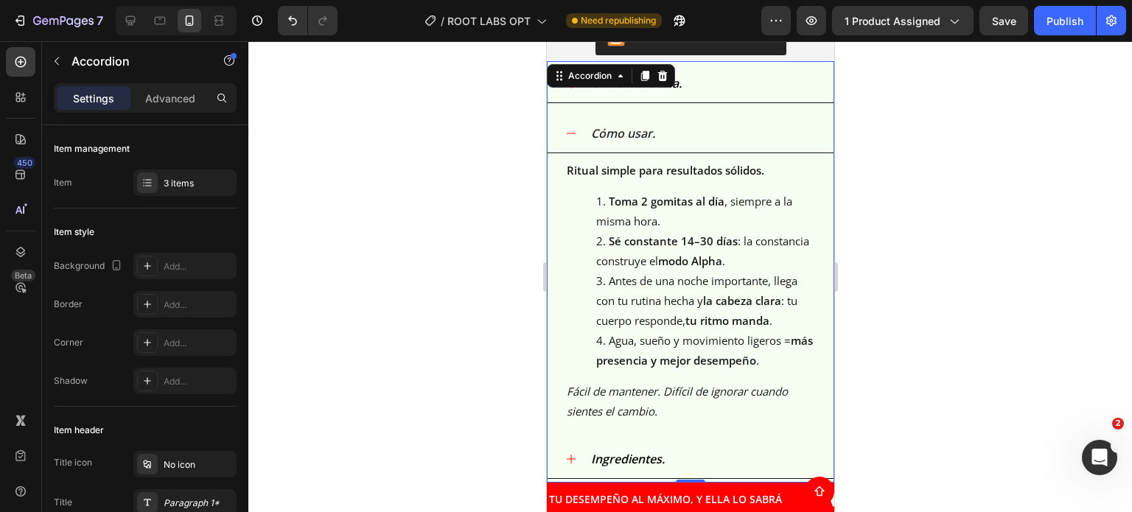
scroll to position [2034, 0]
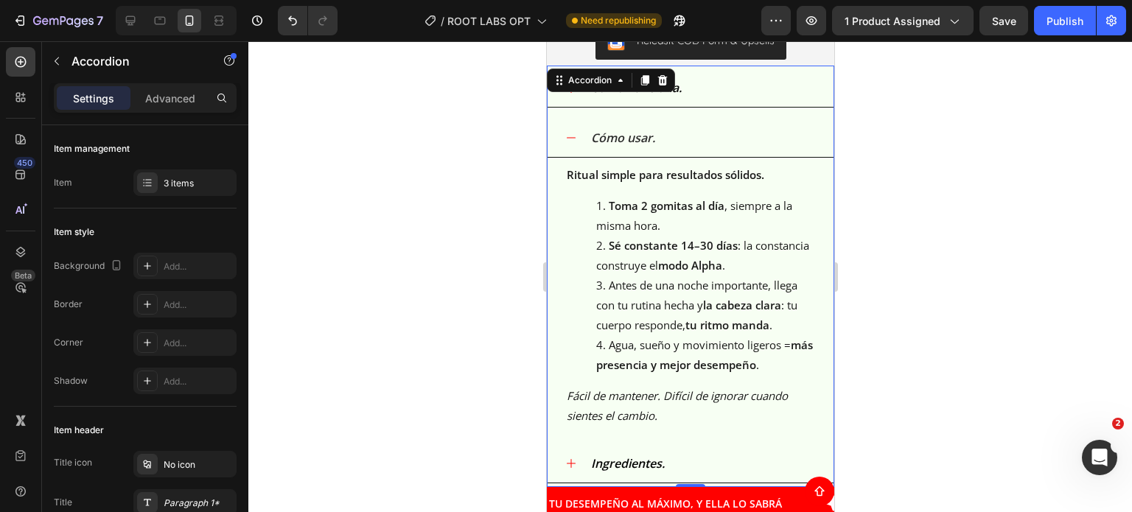
click at [777, 151] on div "Cómo usar." at bounding box center [701, 138] width 227 height 26
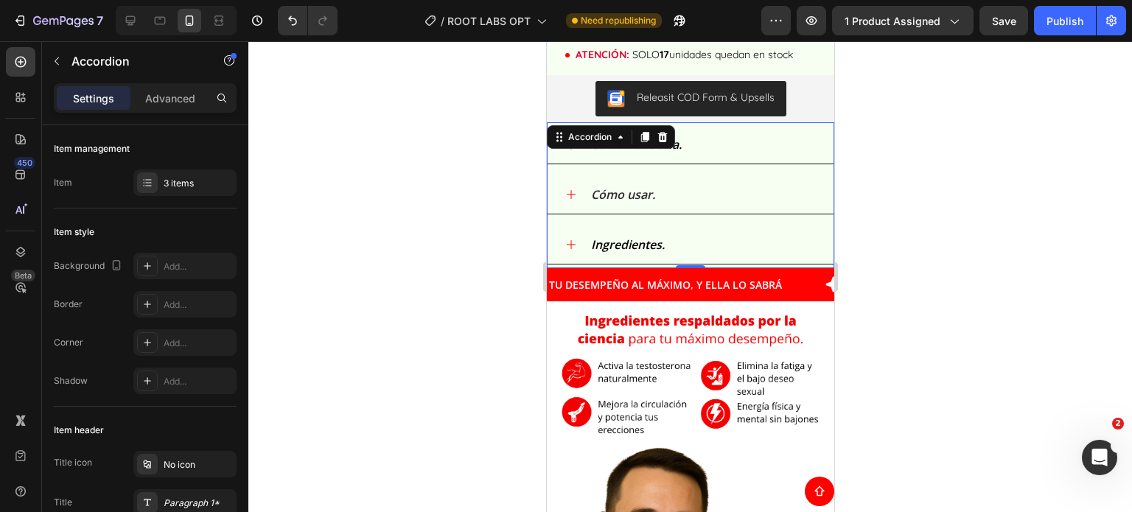
scroll to position [1887, 0]
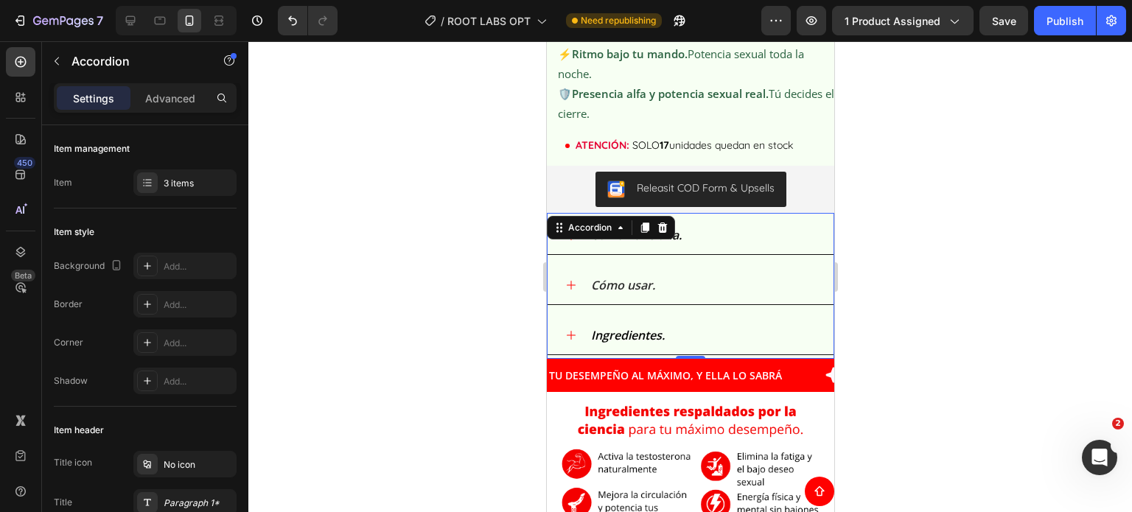
click at [749, 247] on div "Cómo Funciona." at bounding box center [701, 236] width 227 height 26
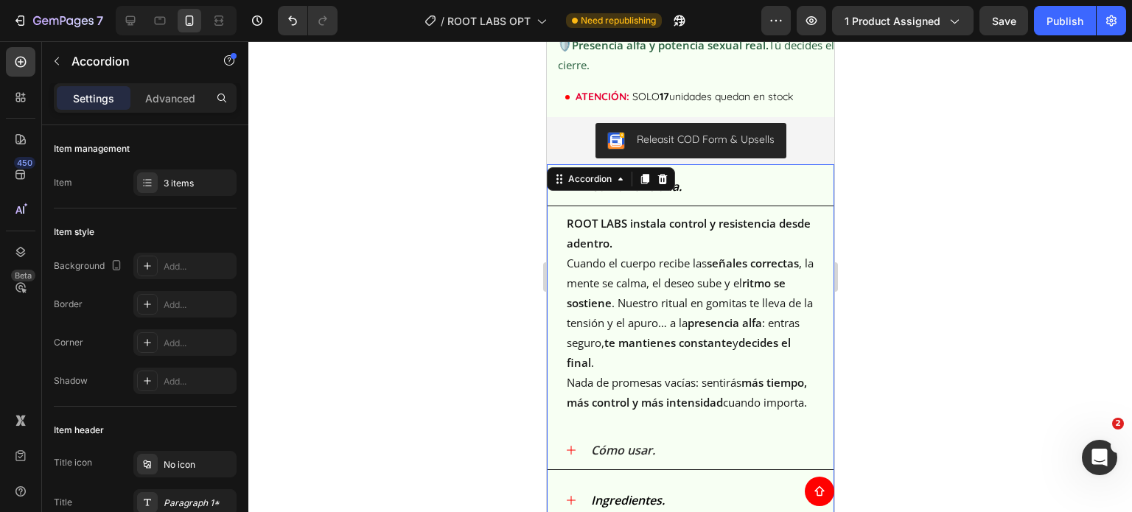
scroll to position [1961, 0]
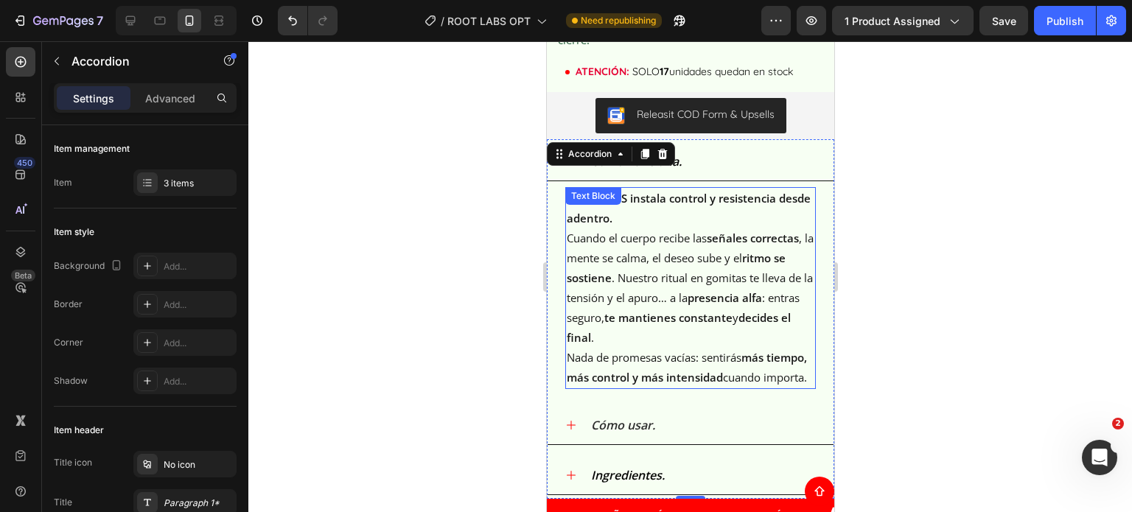
click at [725, 377] on p "ROOT LABS instala control y resistencia desde adentro. Cuando el cuerpo recibe …" at bounding box center [690, 288] width 248 height 199
click at [724, 377] on p "ROOT LABS instala control y resistencia desde adentro. Cuando el cuerpo recibe …" at bounding box center [690, 288] width 248 height 199
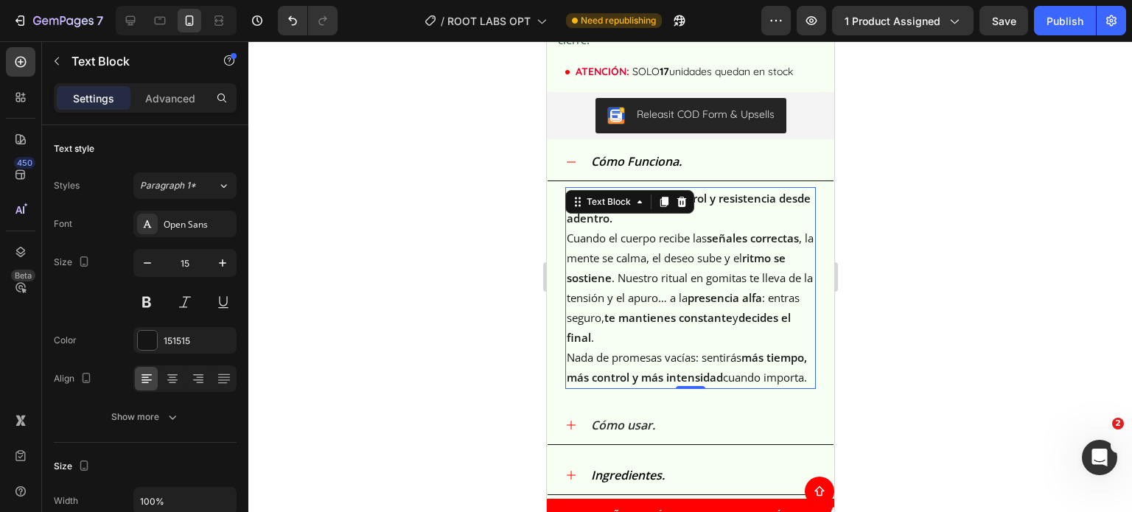
click at [724, 377] on p "ROOT LABS instala control y resistencia desde adentro. Cuando el cuerpo recibe …" at bounding box center [690, 288] width 248 height 199
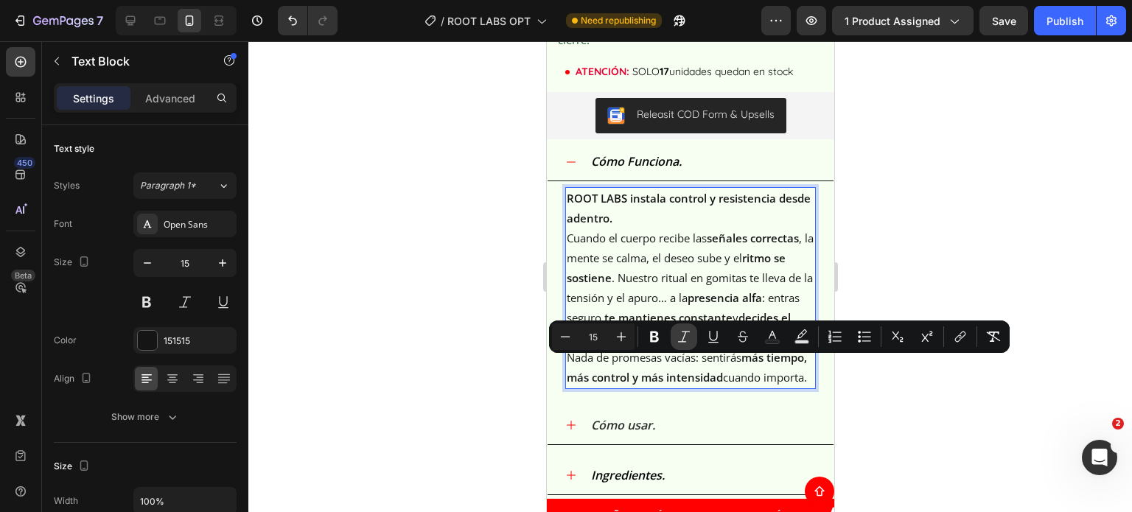
click at [683, 330] on icon "Editor contextual toolbar" at bounding box center [683, 336] width 15 height 15
click at [471, 306] on div at bounding box center [689, 276] width 883 height 471
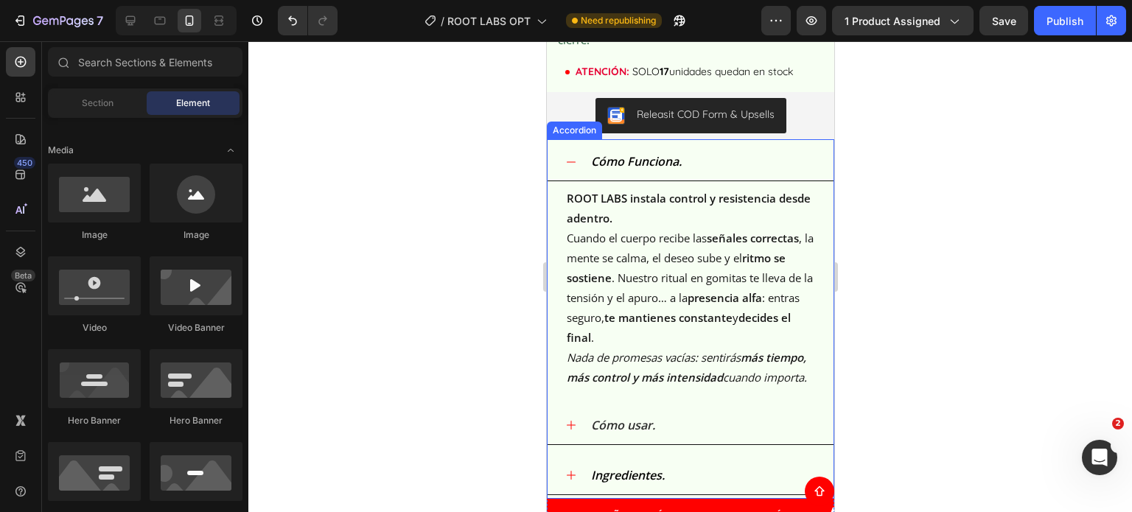
click at [771, 166] on div "Cómo Funciona." at bounding box center [701, 162] width 227 height 26
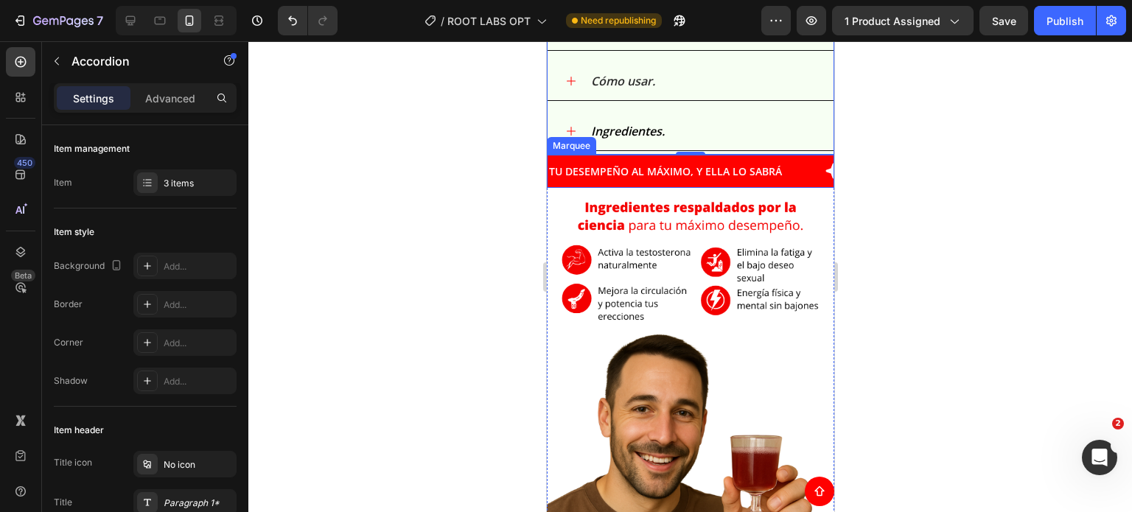
scroll to position [2182, 0]
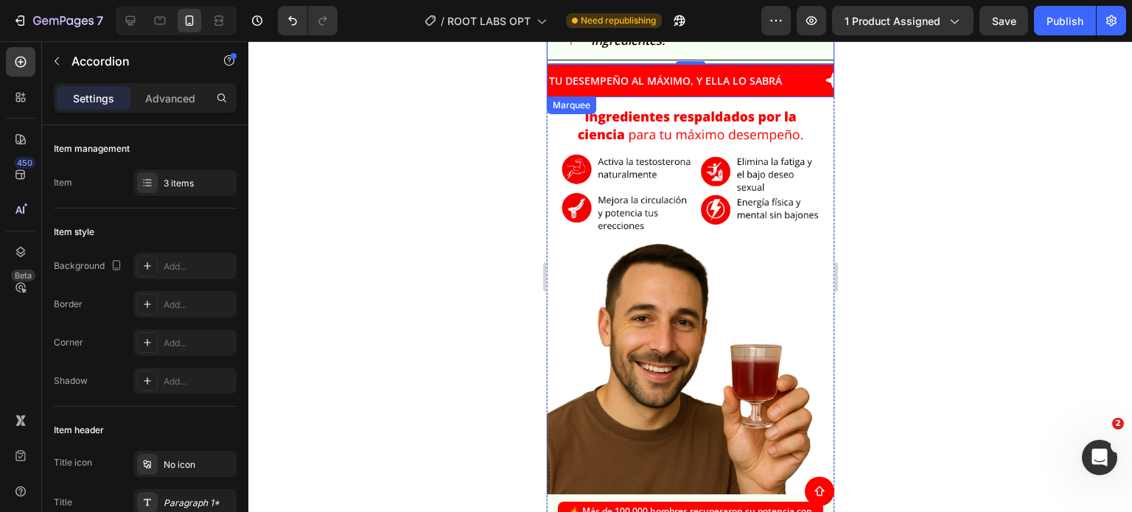
click at [782, 88] on div "TU DESEMPEÑO AL MÁXIMO, Y ELLA LO SABRÁ Text" at bounding box center [715, 80] width 336 height 33
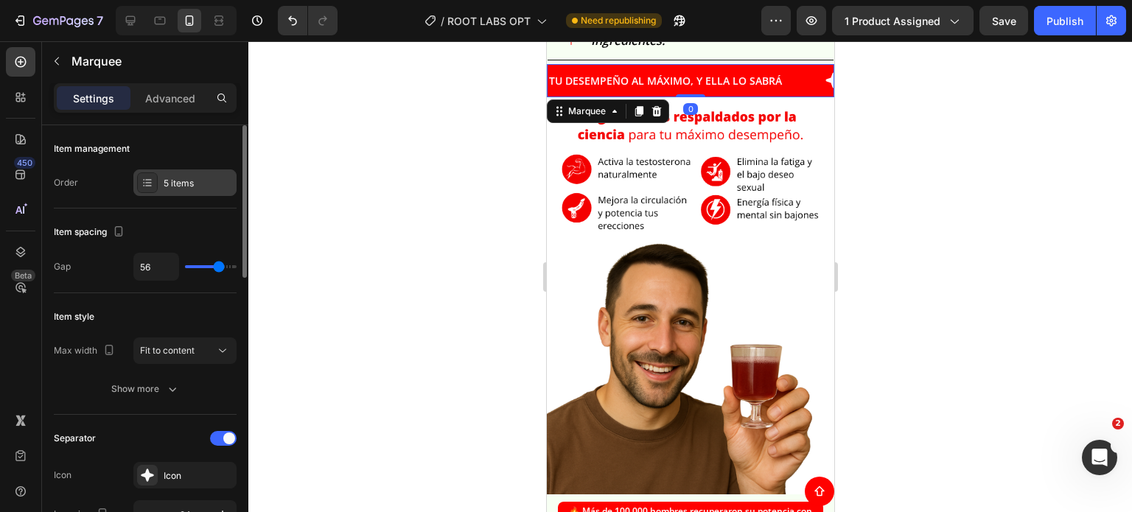
click at [164, 185] on div "5 items" at bounding box center [198, 183] width 69 height 13
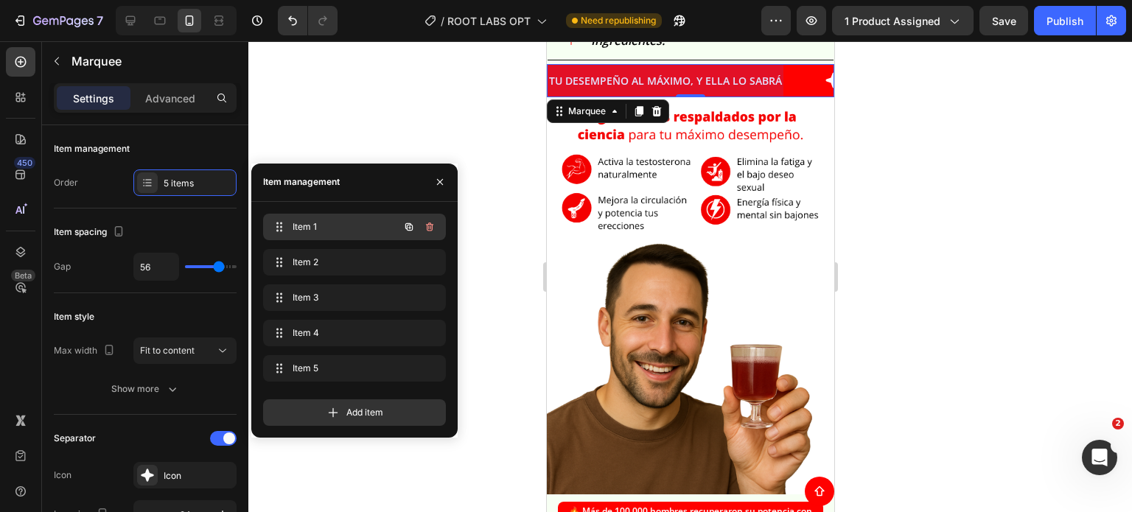
click at [327, 223] on span "Item 1" at bounding box center [334, 226] width 83 height 13
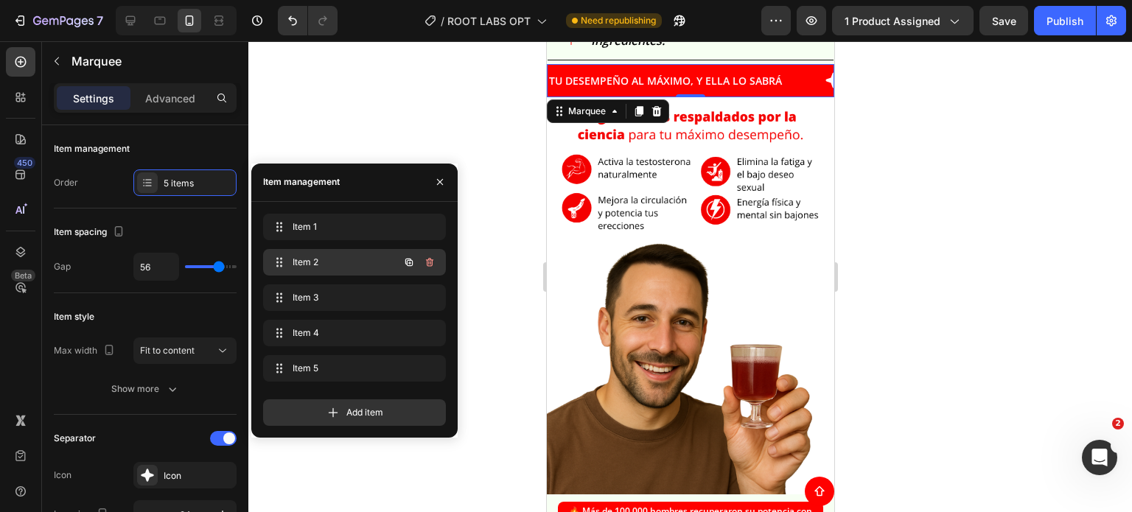
click at [336, 265] on span "Item 2" at bounding box center [334, 262] width 83 height 13
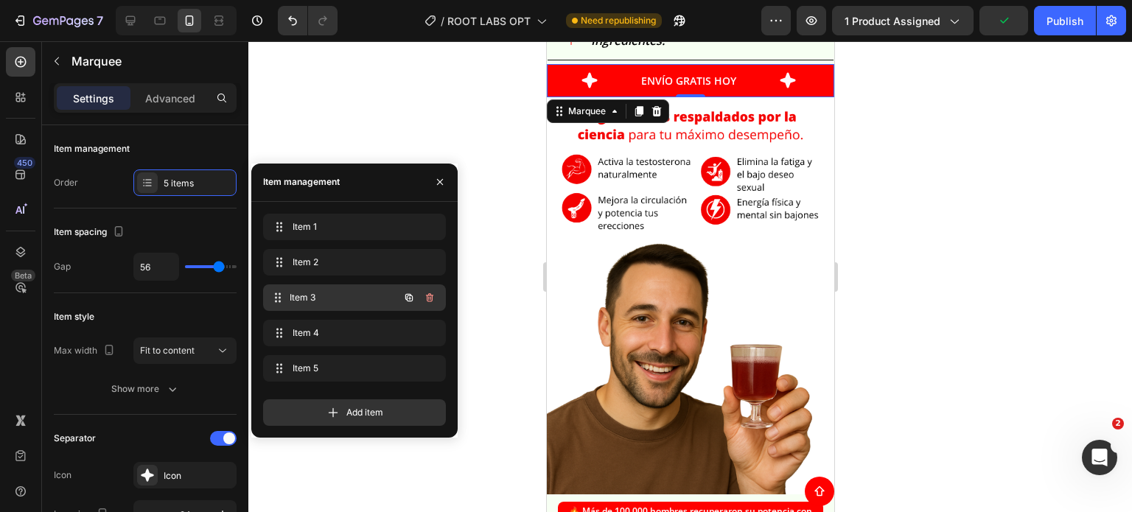
click at [345, 300] on span "Item 3" at bounding box center [344, 297] width 109 height 13
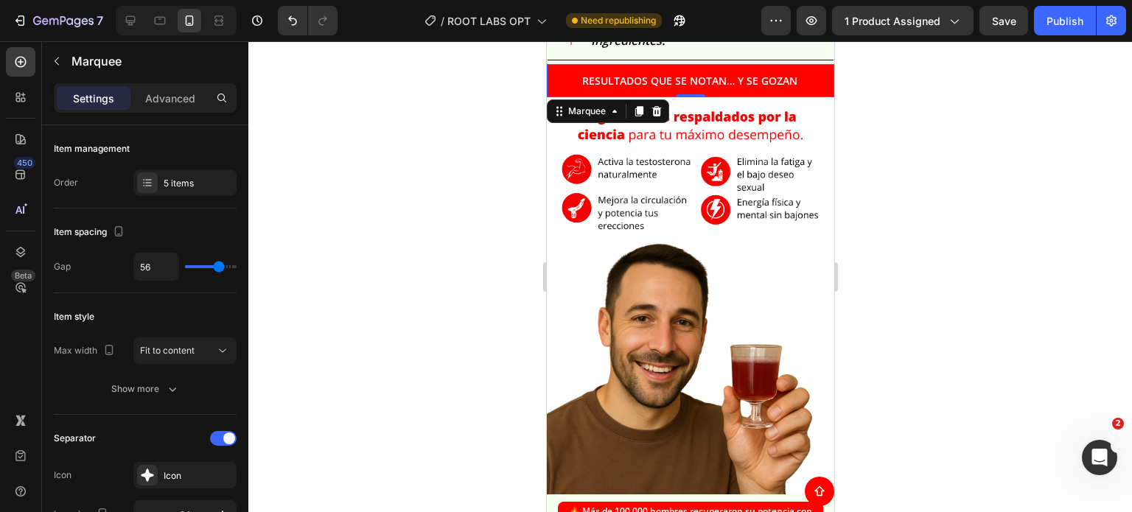
drag, startPoint x: 561, startPoint y: 97, endPoint x: 548, endPoint y: 102, distance: 13.3
click at [561, 97] on div "ENVÍO GRATIS HOY Text" at bounding box center [481, 80] width 198 height 33
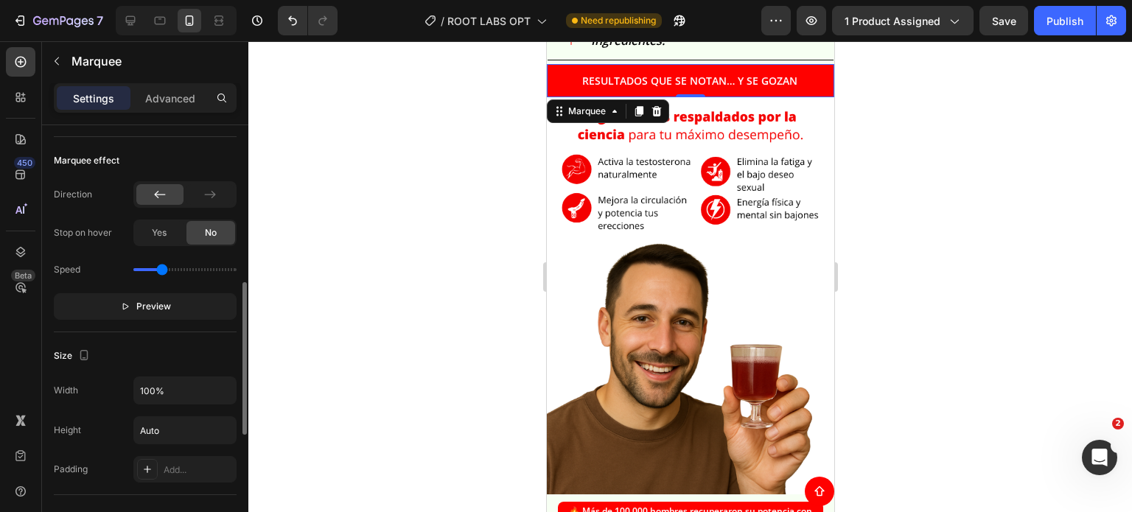
scroll to position [774, 0]
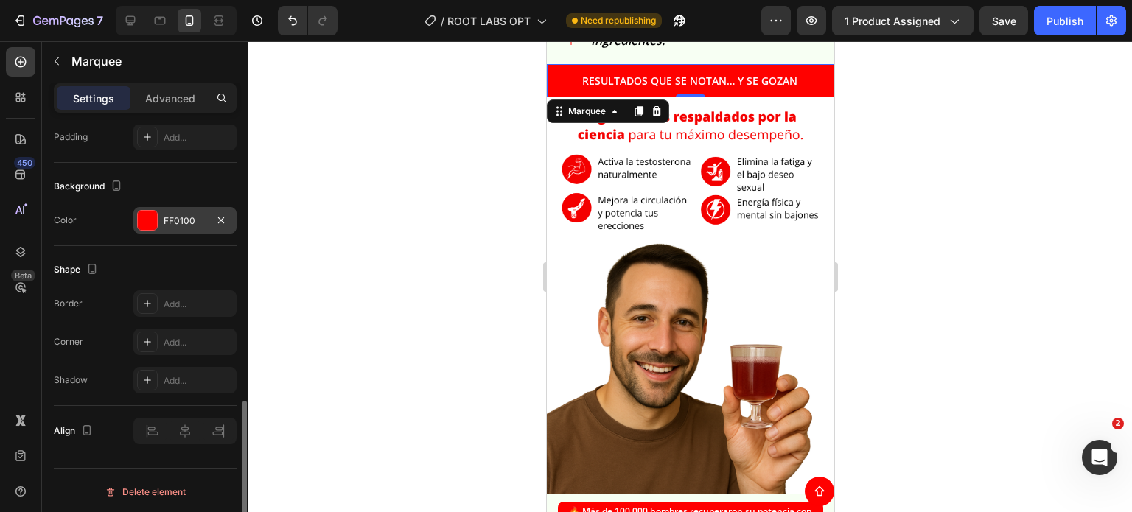
click at [174, 220] on div "FF0100" at bounding box center [185, 220] width 43 height 13
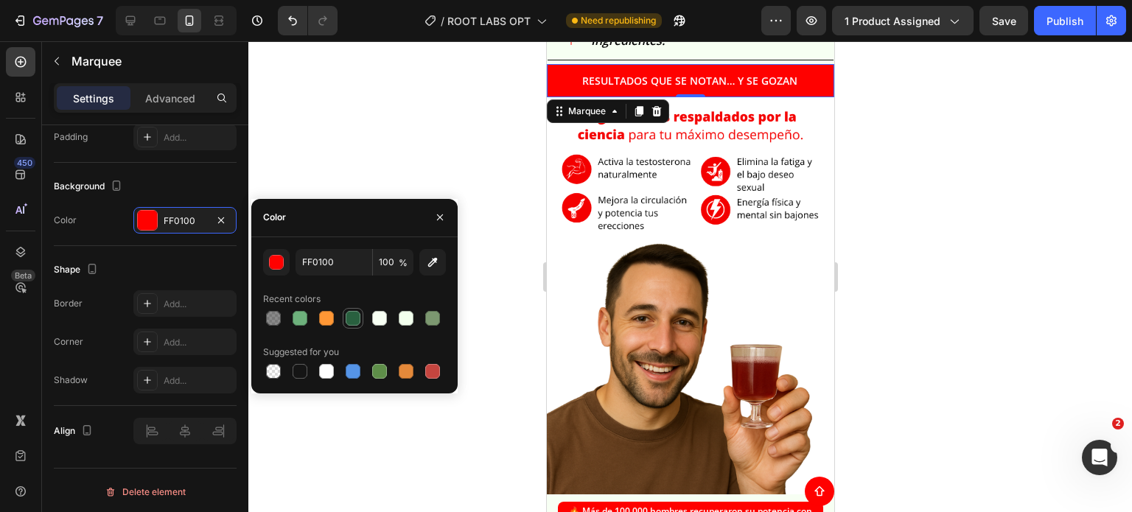
drag, startPoint x: 354, startPoint y: 321, endPoint x: 203, endPoint y: 170, distance: 213.6
click at [354, 321] on div at bounding box center [353, 318] width 15 height 15
type input "29603F"
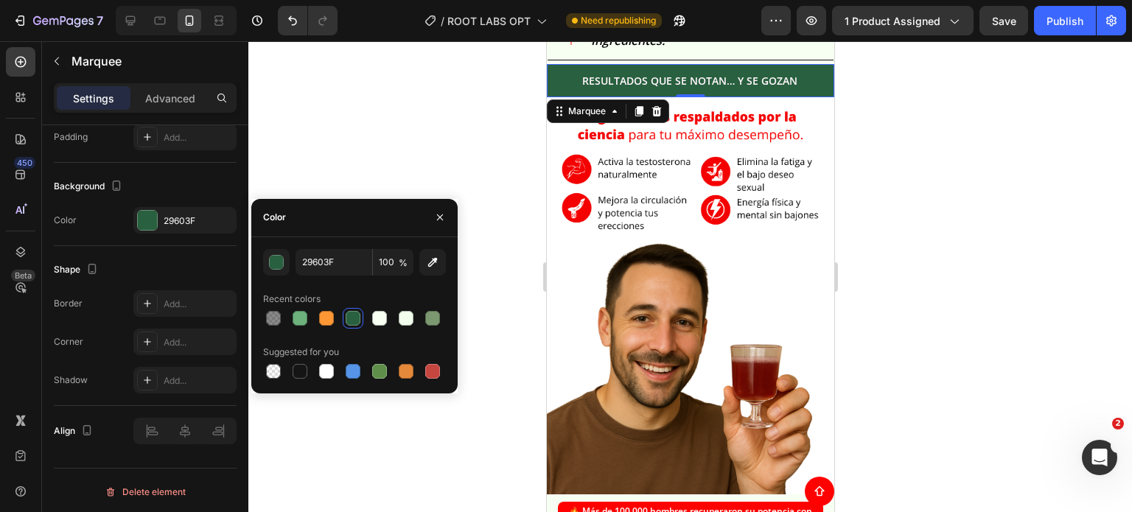
click at [1048, 168] on div at bounding box center [689, 276] width 883 height 471
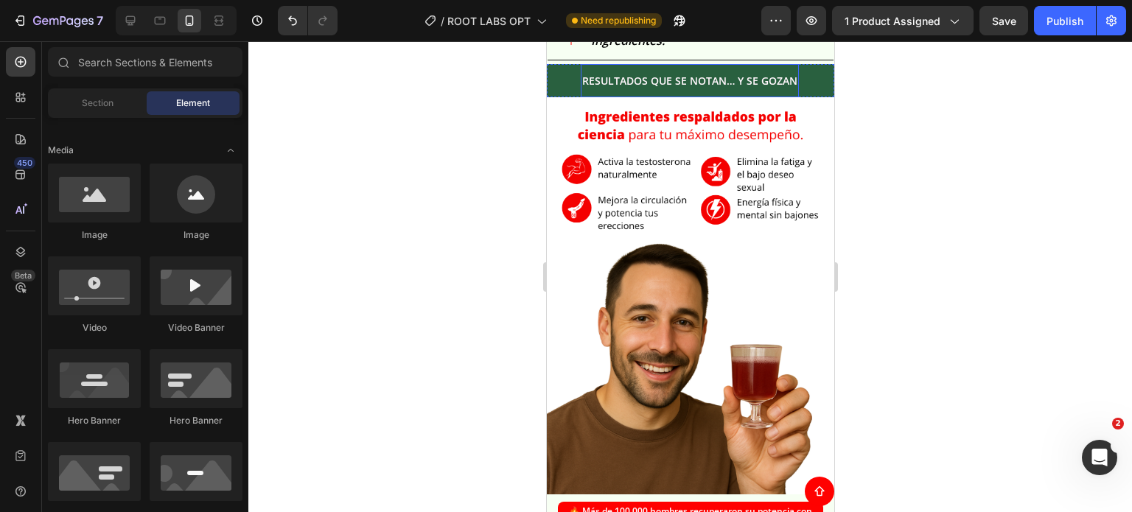
click at [699, 153] on img at bounding box center [689, 295] width 287 height 397
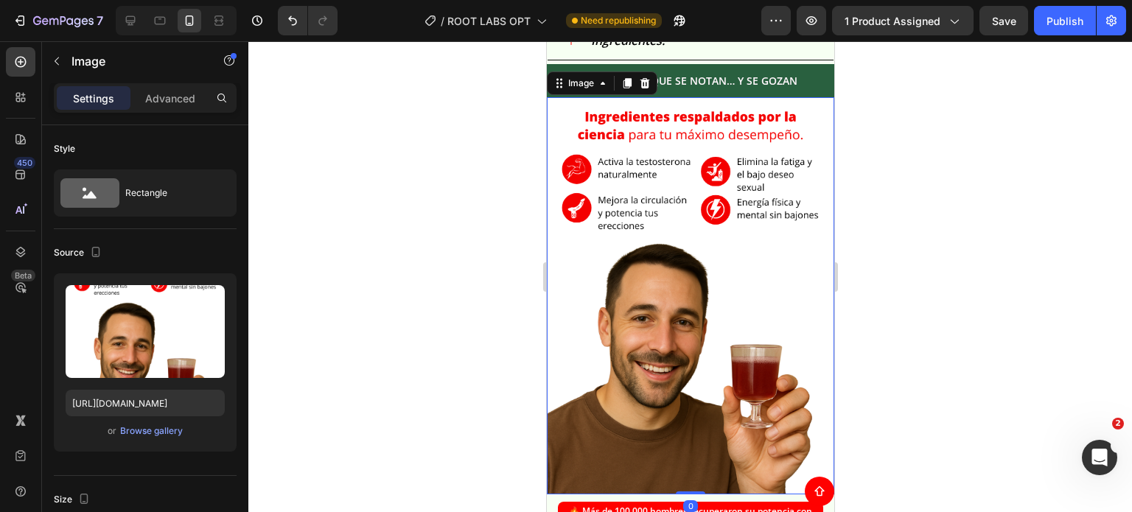
click at [953, 185] on div at bounding box center [689, 276] width 883 height 471
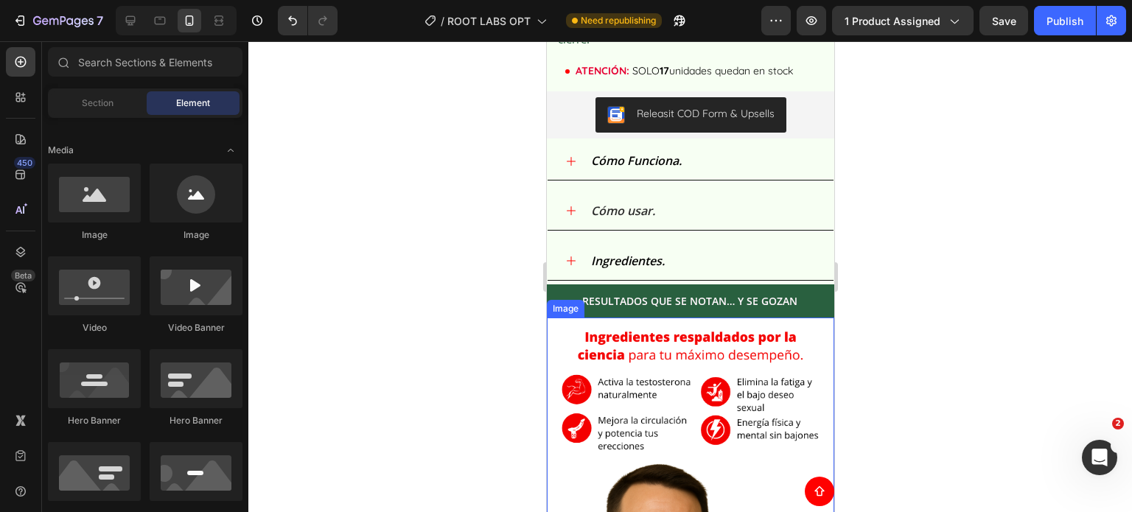
scroll to position [1961, 0]
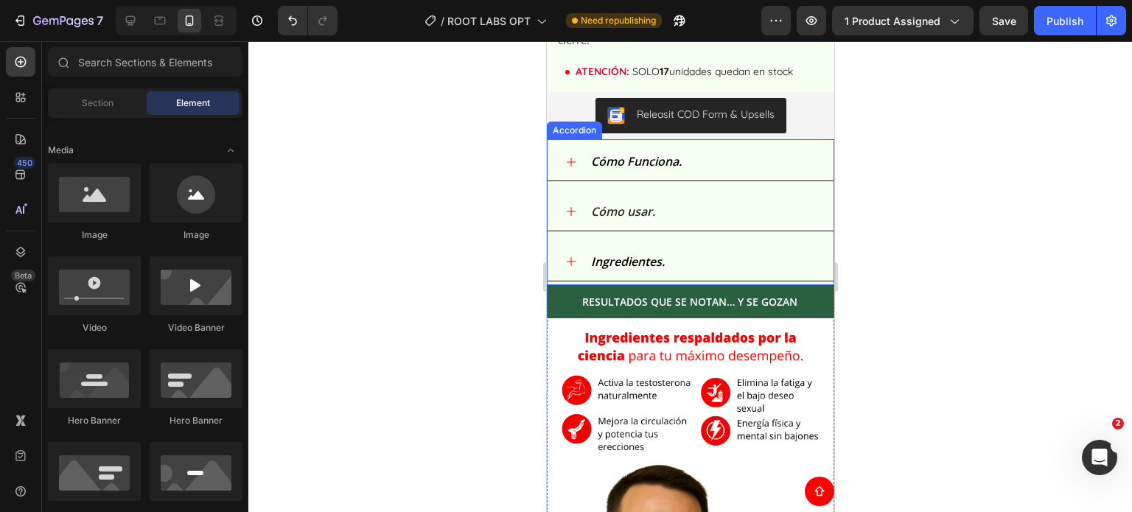
click at [719, 222] on div "Cómo usar." at bounding box center [701, 212] width 227 height 26
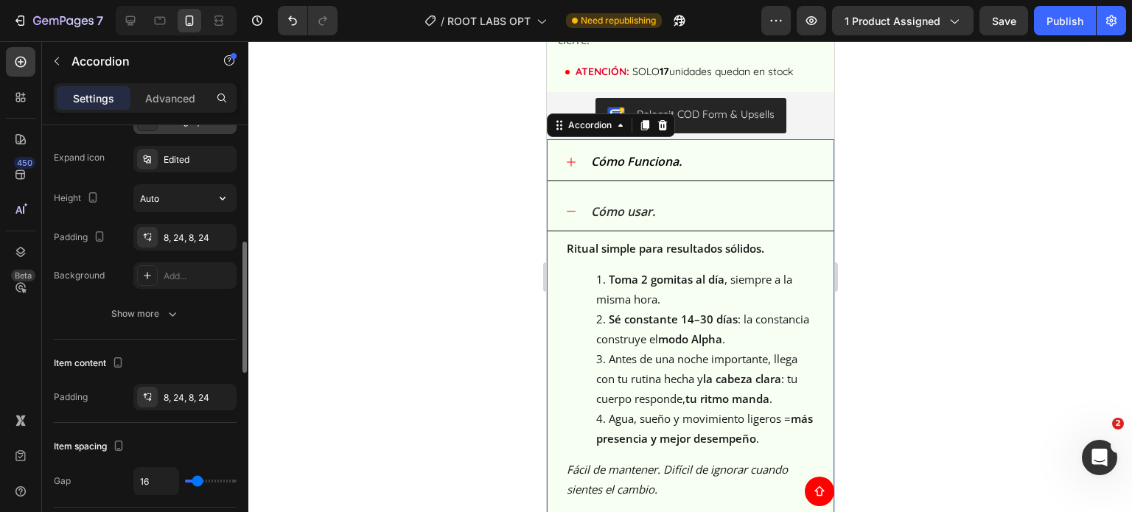
scroll to position [0, 0]
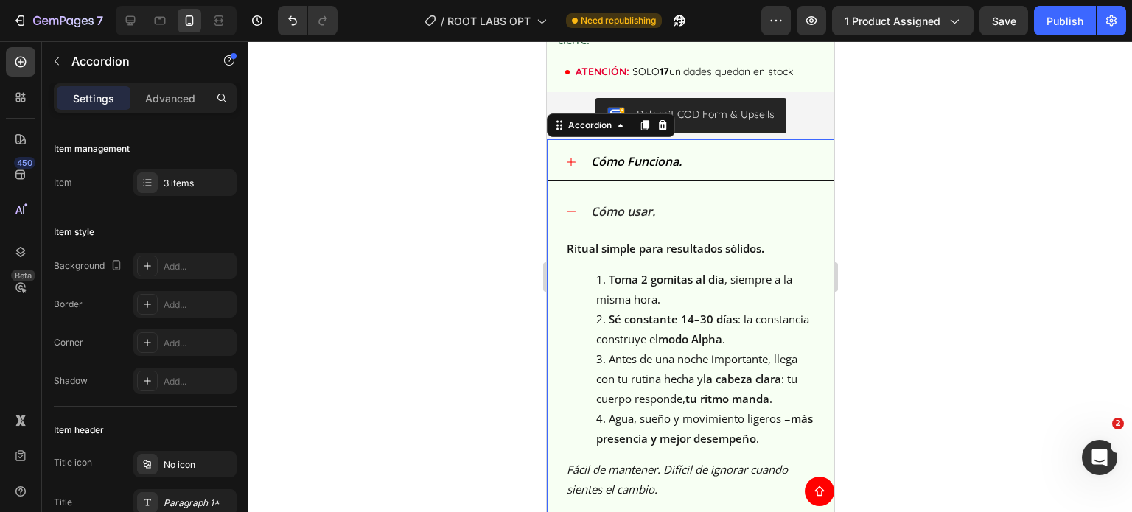
click at [716, 215] on div "Cómo usar." at bounding box center [701, 212] width 227 height 26
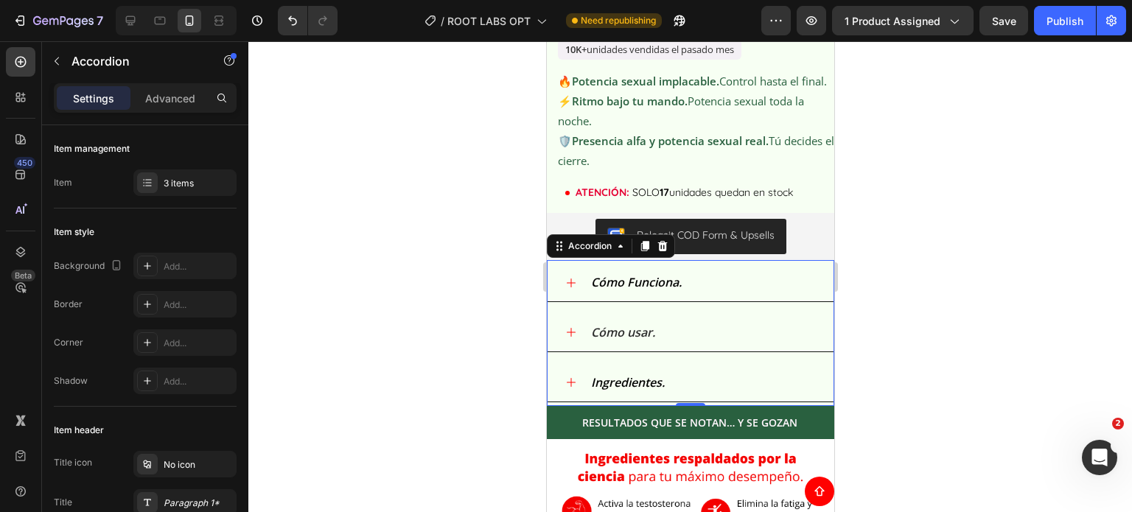
scroll to position [1740, 0]
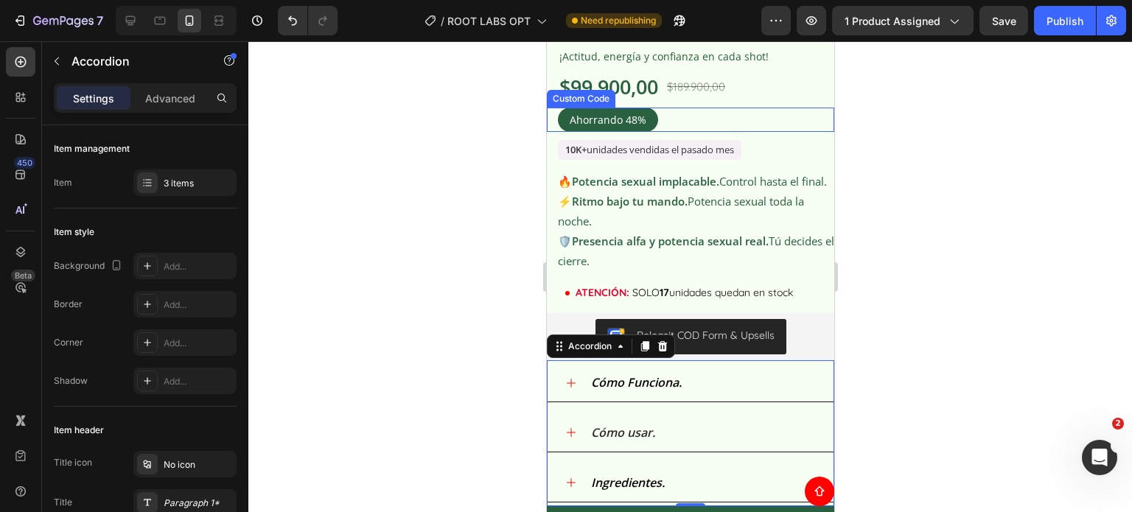
click at [796, 119] on div "Ahorrando 48%" at bounding box center [695, 120] width 276 height 24
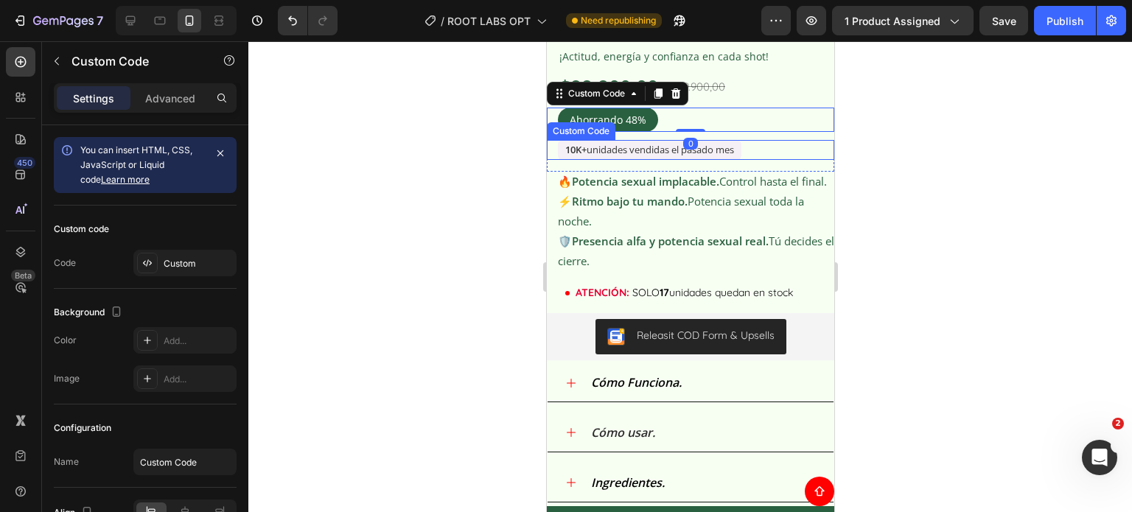
click at [796, 141] on div "10K+ unidades vendidas el pasado mes" at bounding box center [695, 150] width 276 height 21
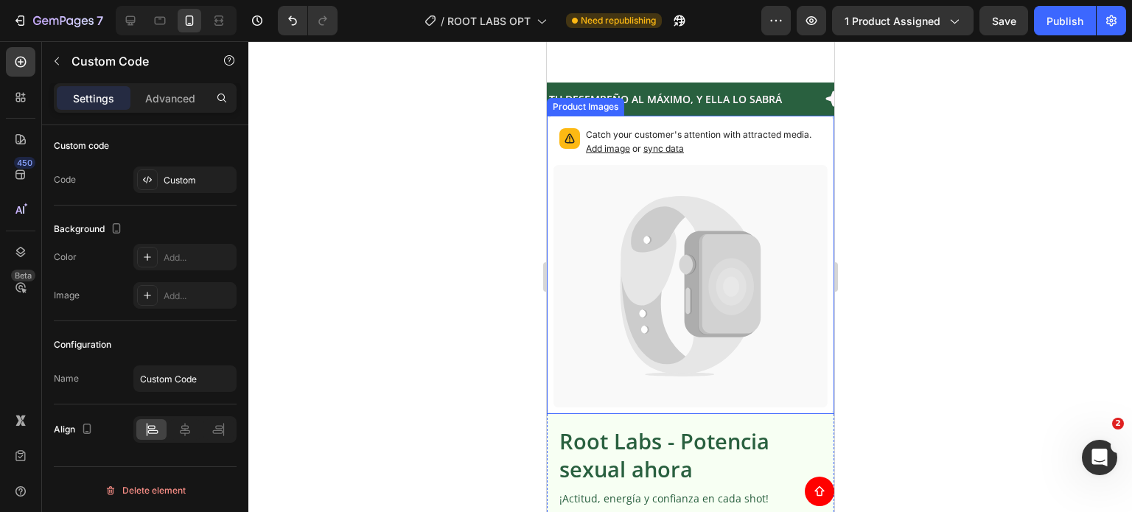
scroll to position [1445, 0]
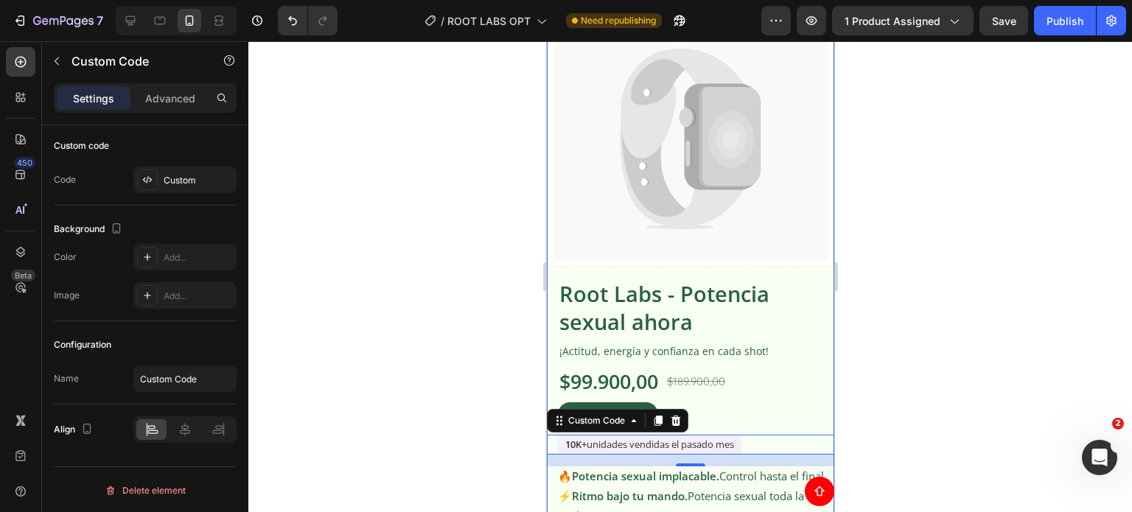
click at [783, 265] on div "Catch your customer's attention with attracted media. Add image or sync data Pr…" at bounding box center [689, 123] width 287 height 310
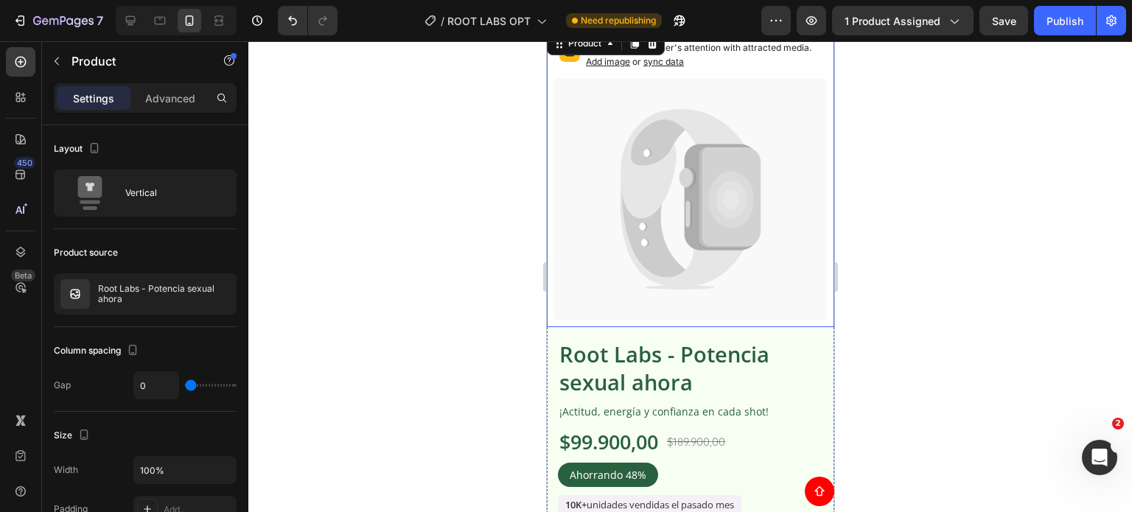
scroll to position [1298, 0]
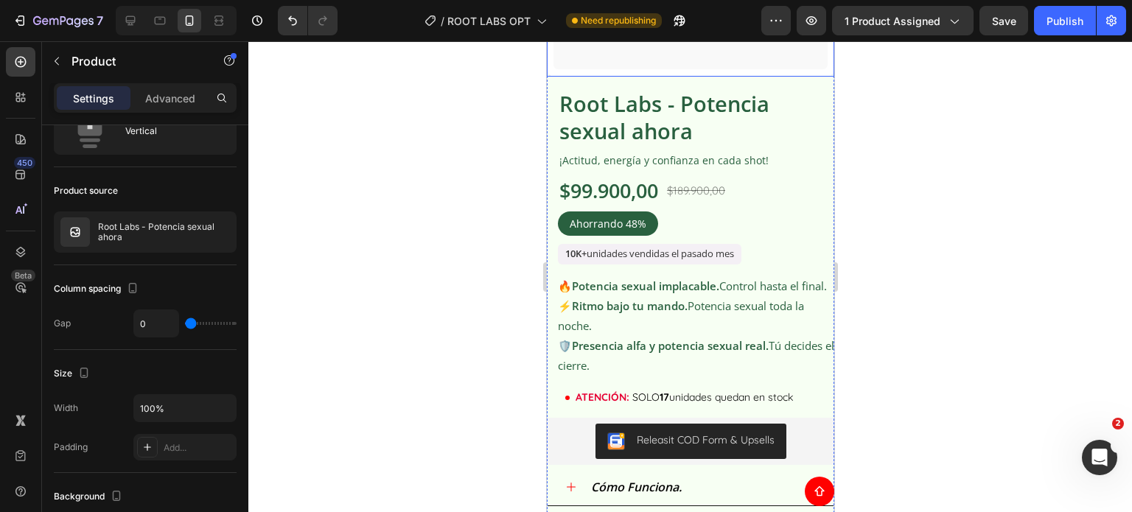
scroll to position [0, 0]
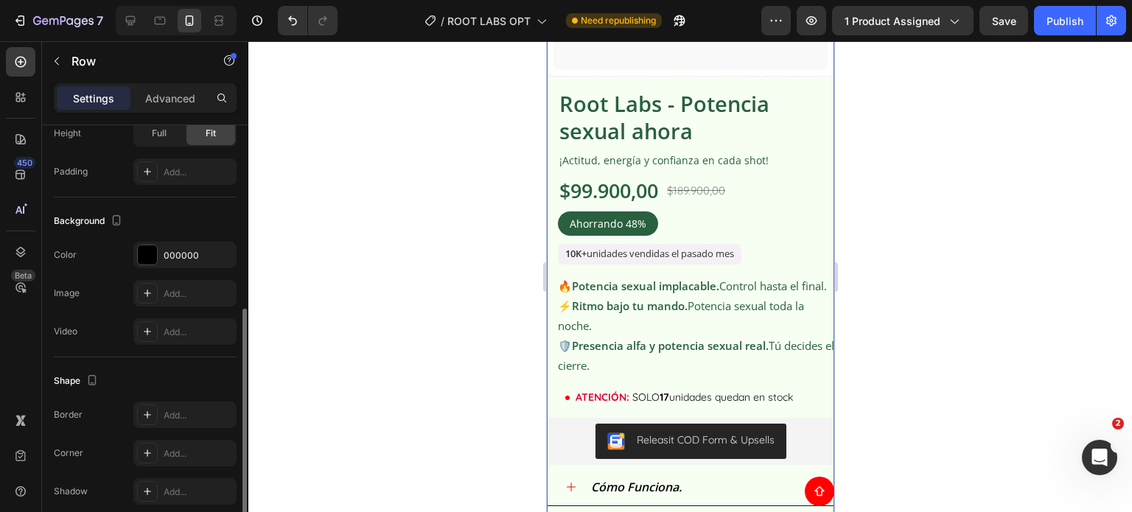
scroll to position [430, 0]
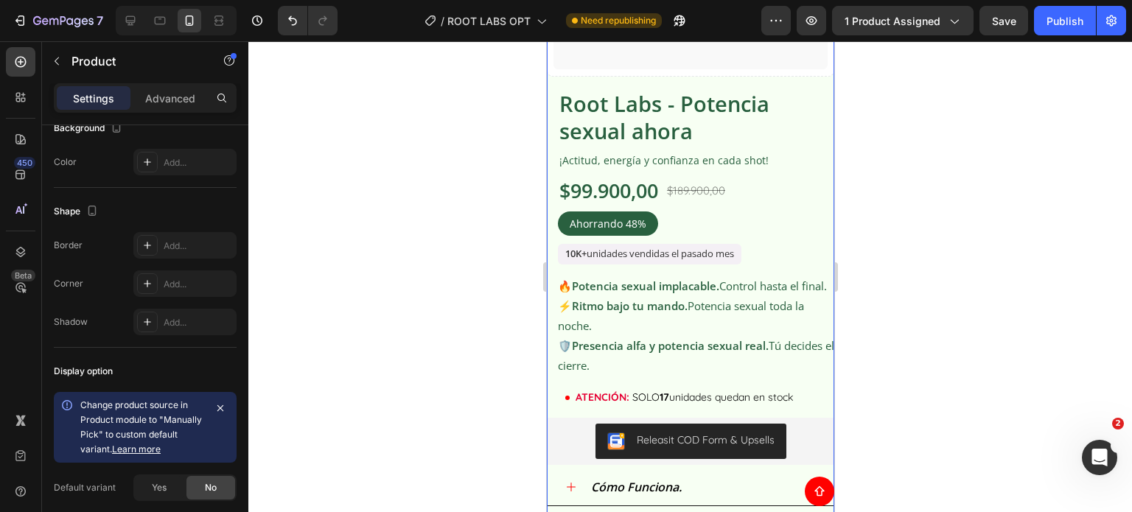
scroll to position [0, 0]
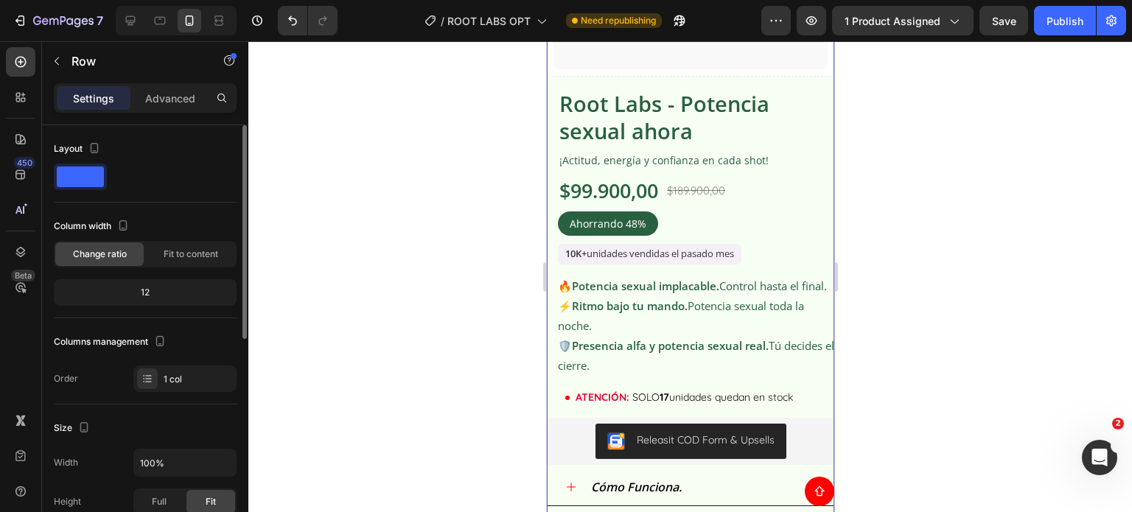
scroll to position [430, 0]
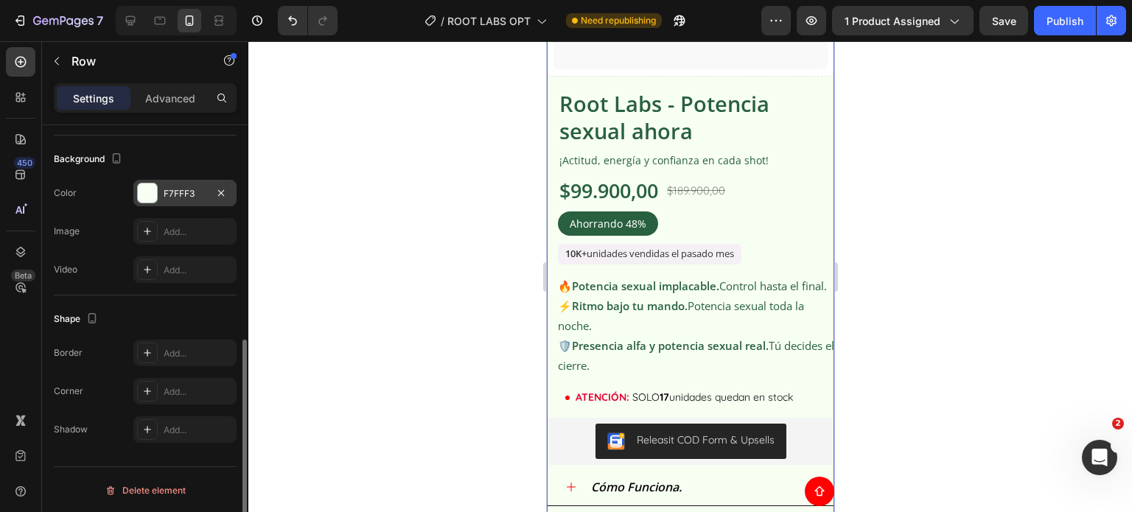
click at [185, 187] on div "F7FFF3" at bounding box center [185, 193] width 43 height 13
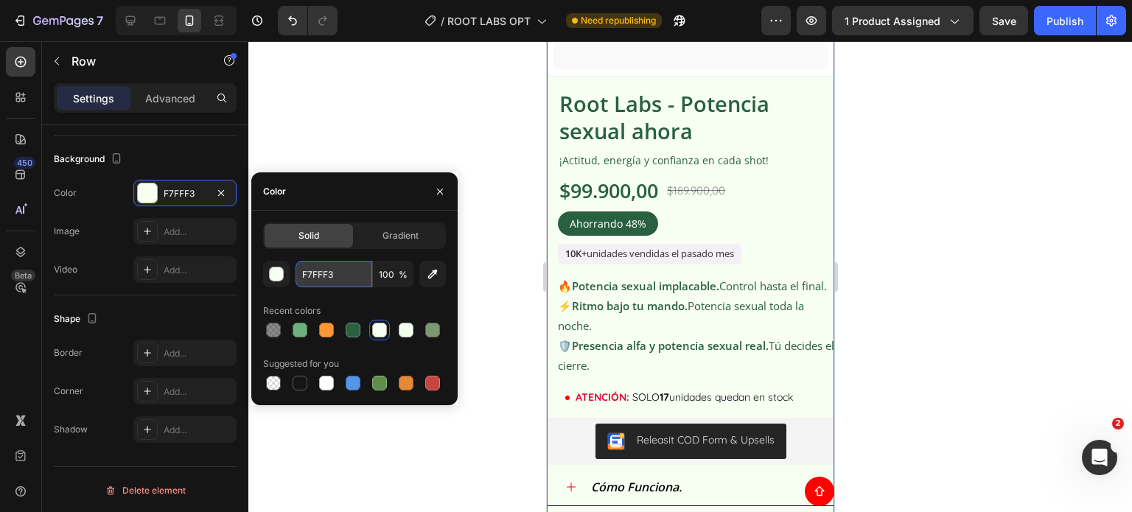
click at [330, 279] on input "F7FFF3" at bounding box center [333, 274] width 77 height 27
drag, startPoint x: 916, startPoint y: 237, endPoint x: 259, endPoint y: 178, distance: 659.1
click at [916, 237] on div at bounding box center [689, 276] width 883 height 471
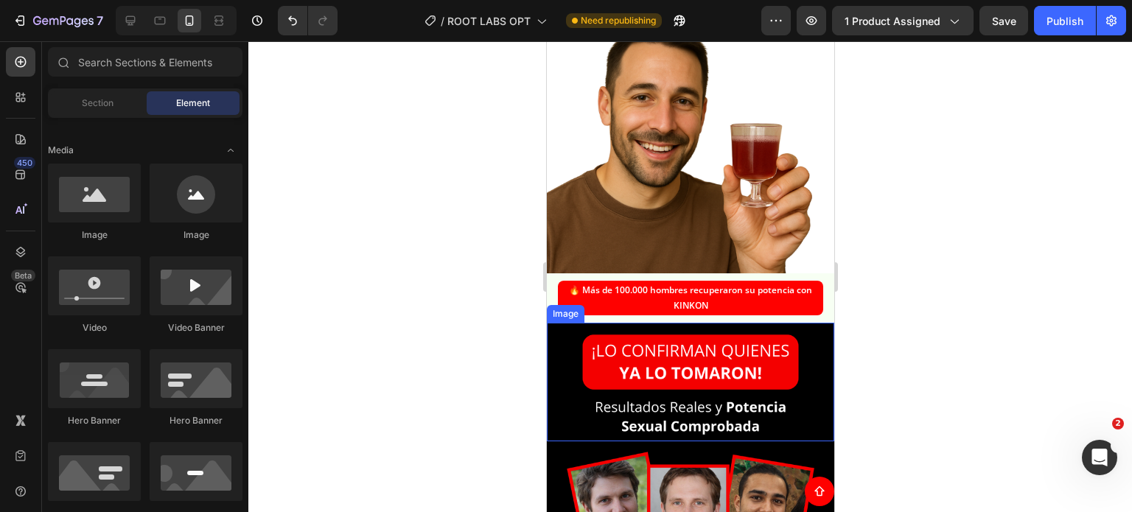
scroll to position [2108, 0]
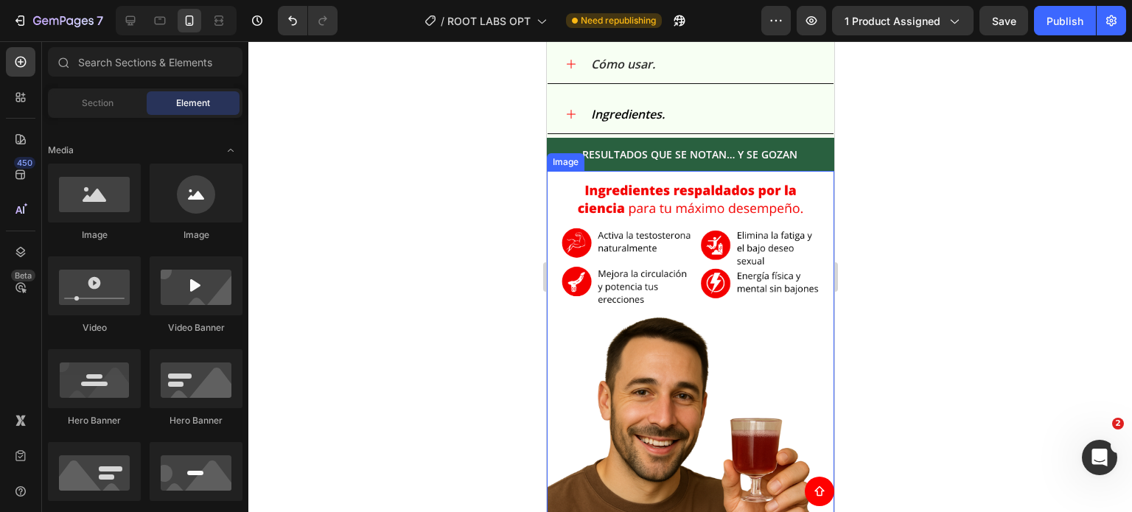
click at [713, 254] on img at bounding box center [689, 369] width 287 height 397
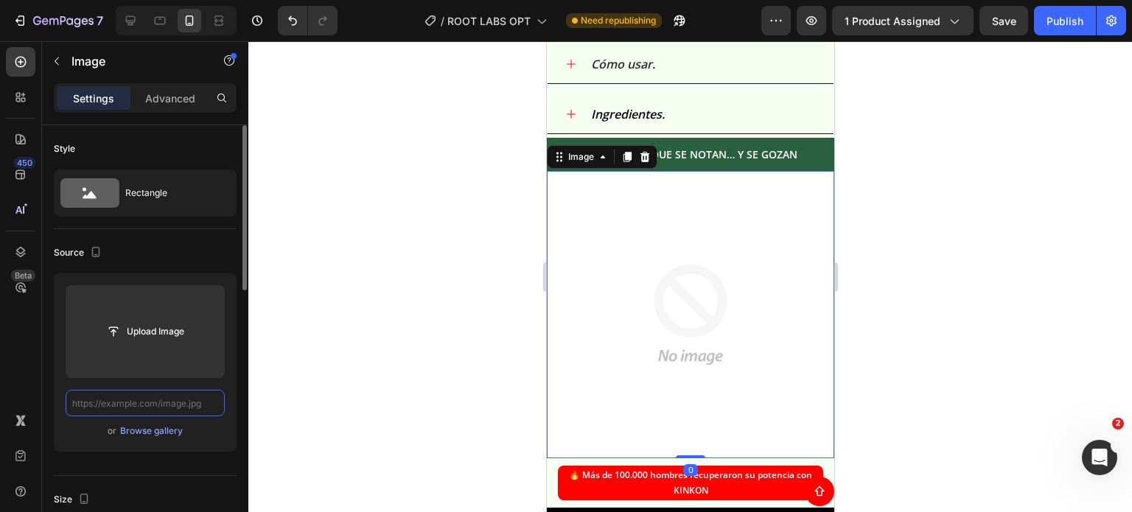
scroll to position [0, 0]
paste input "https://i.ibb.co/bGbSqkH/Ingredientes-ROOT-Labs.png"
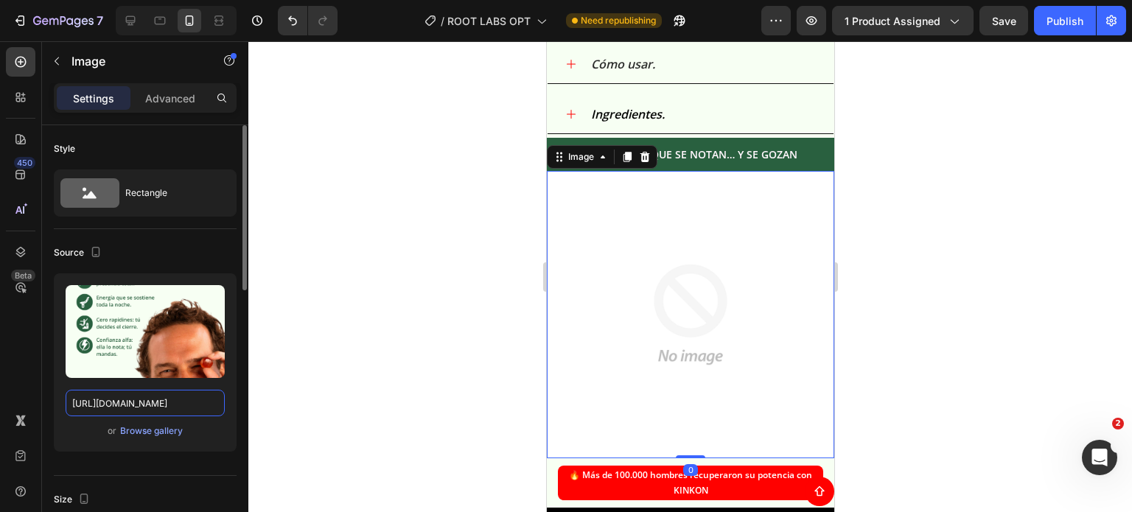
scroll to position [0, 107]
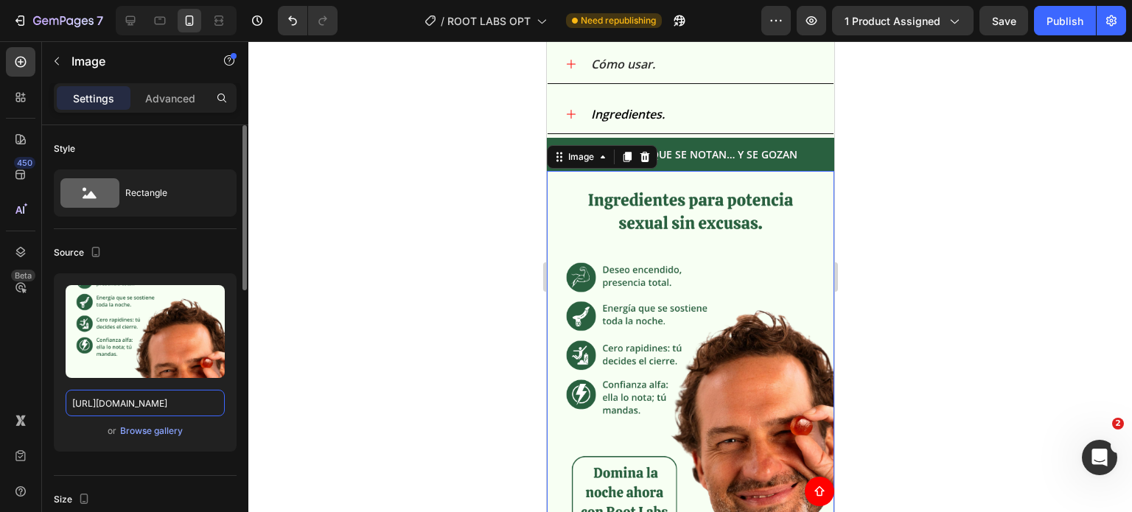
type input "https://i.ibb.co/bGbSqkH/Ingredientes-ROOT-Labs.png"
click at [890, 229] on div at bounding box center [689, 276] width 883 height 471
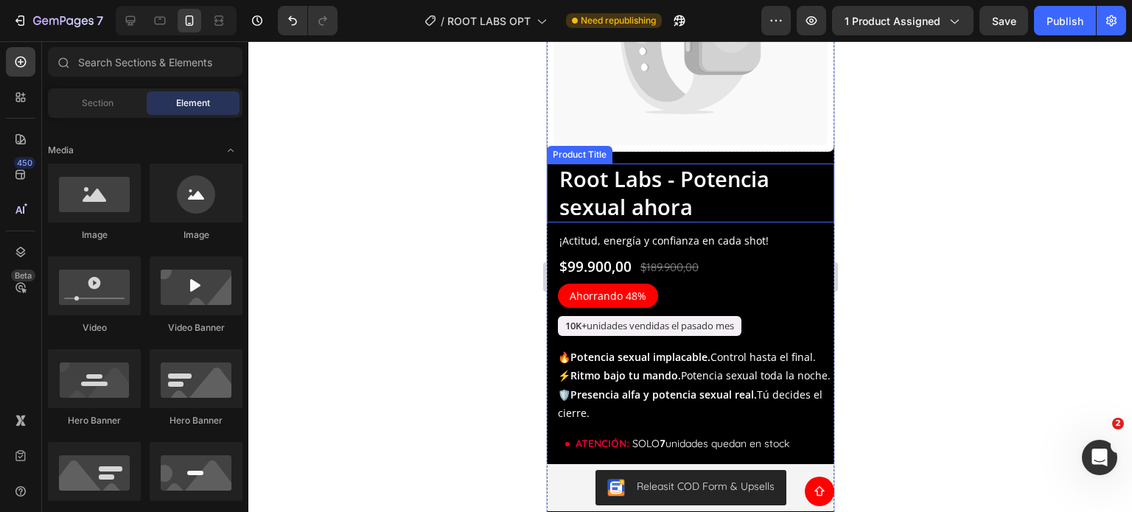
scroll to position [5153, 0]
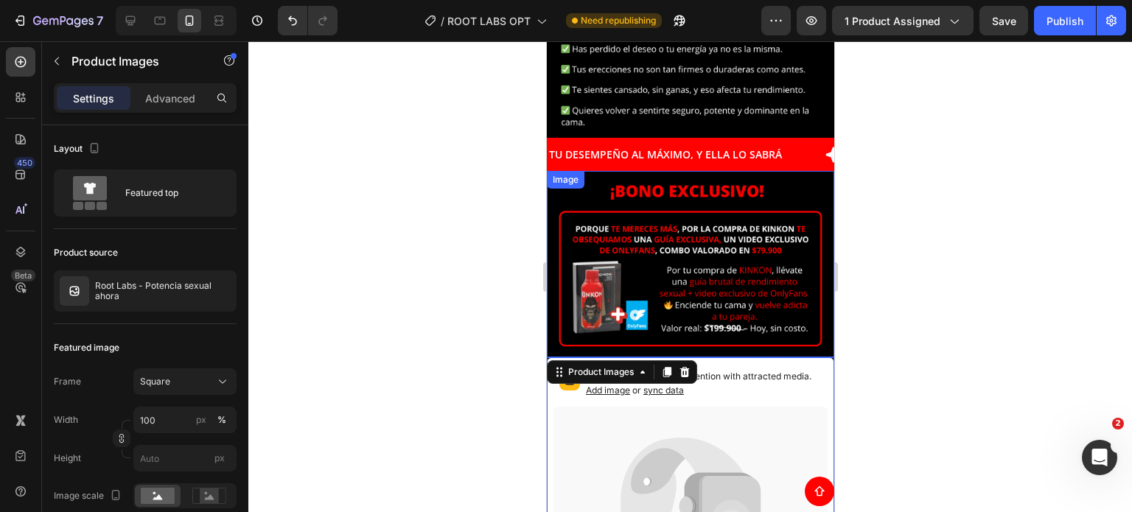
scroll to position [4805, 0]
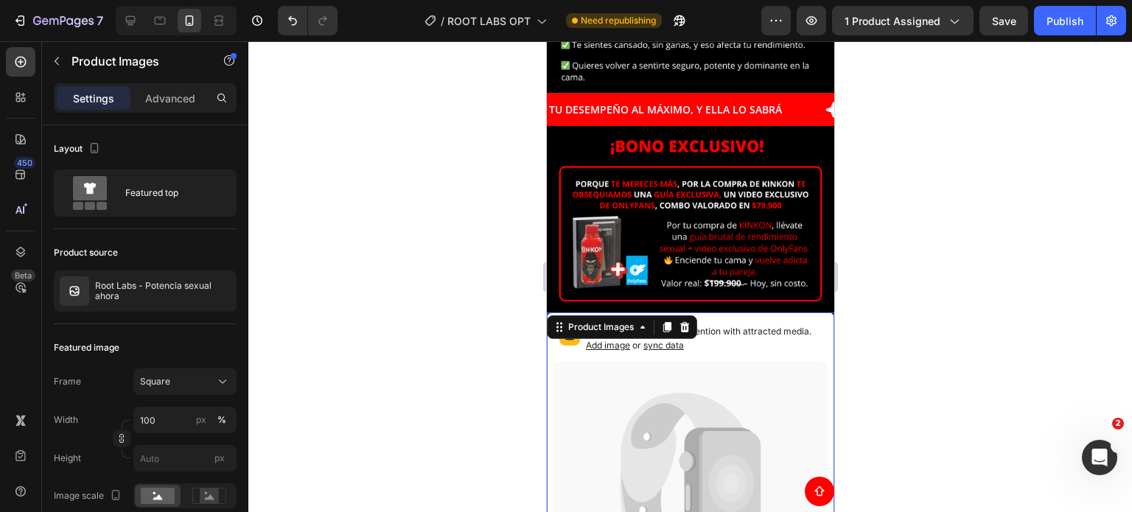
click at [766, 362] on icon at bounding box center [690, 483] width 274 height 242
click at [690, 321] on icon at bounding box center [684, 327] width 12 height 12
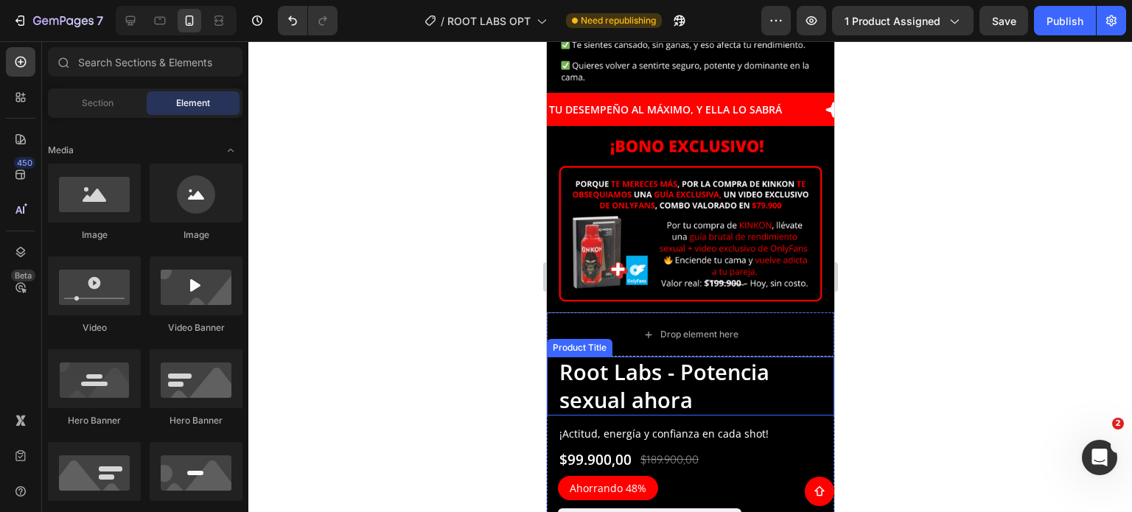
click at [782, 357] on h1 "Root Labs - Potencia sexual ahora" at bounding box center [689, 386] width 265 height 58
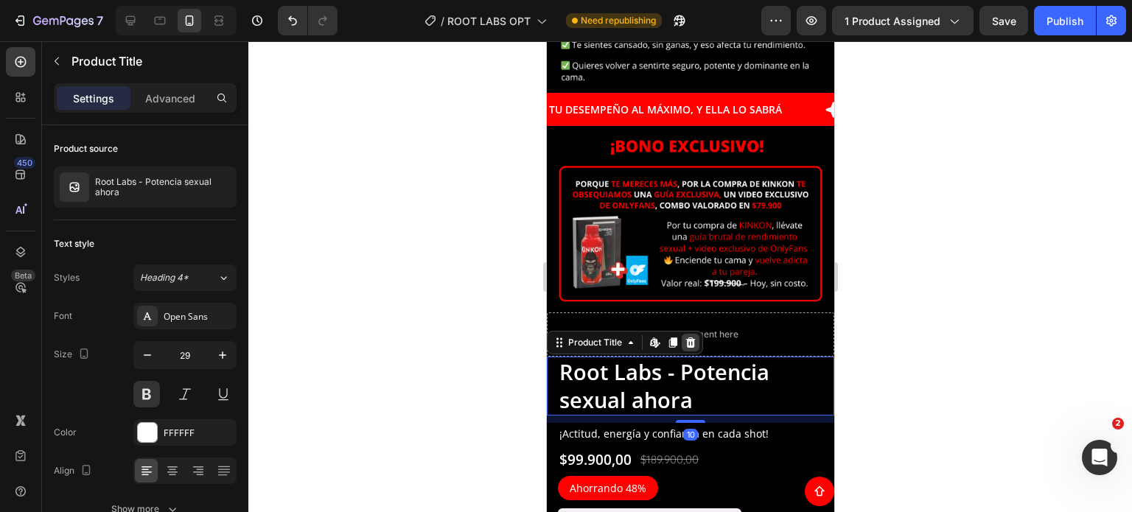
click at [690, 337] on icon at bounding box center [690, 343] width 12 height 12
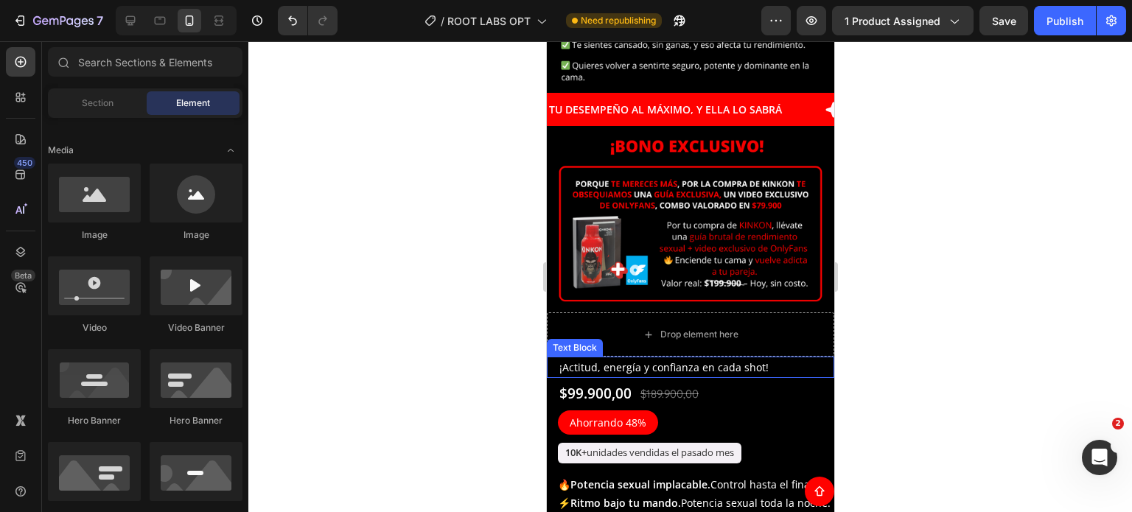
click at [734, 358] on p "¡Actitud, energía y confianza en cada shot!" at bounding box center [695, 367] width 273 height 18
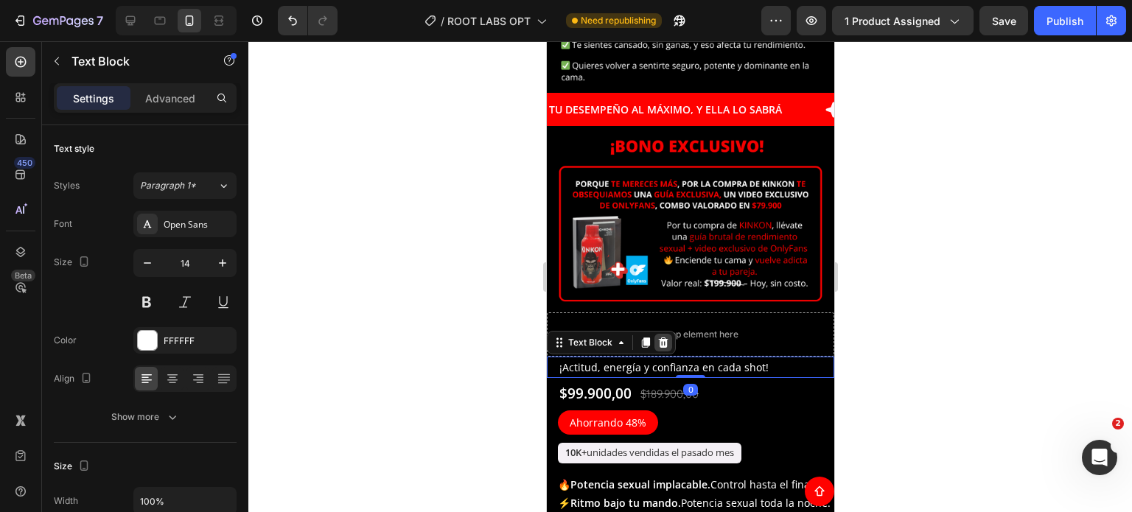
click at [662, 337] on icon at bounding box center [663, 342] width 10 height 10
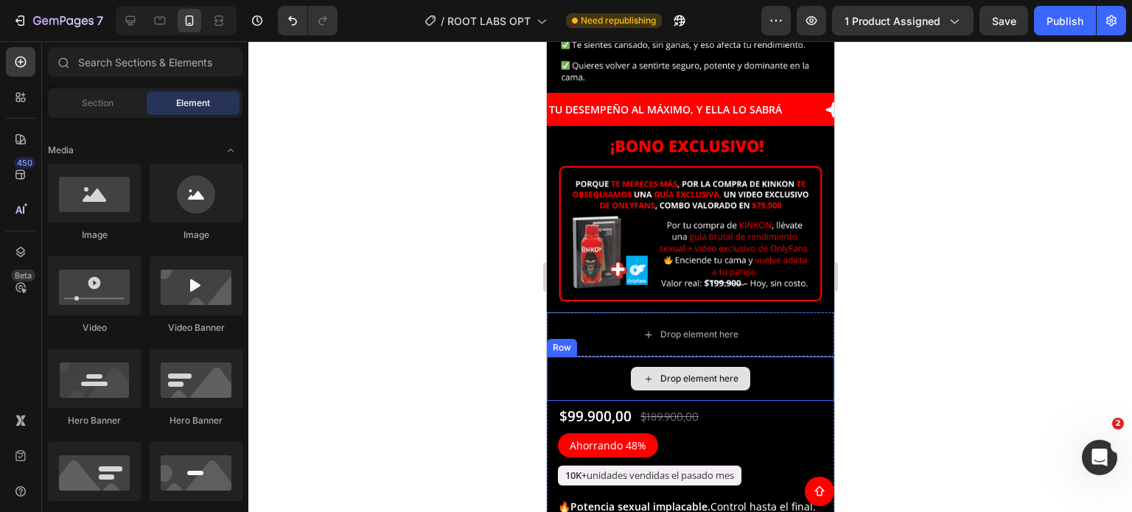
click at [755, 357] on div "Drop element here" at bounding box center [689, 379] width 287 height 44
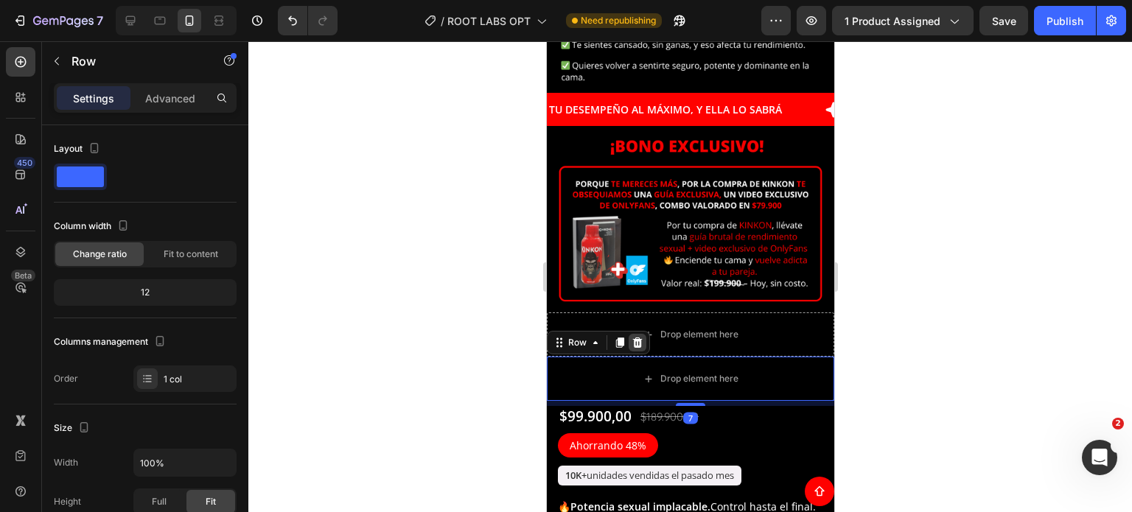
click at [635, 337] on icon at bounding box center [637, 342] width 10 height 10
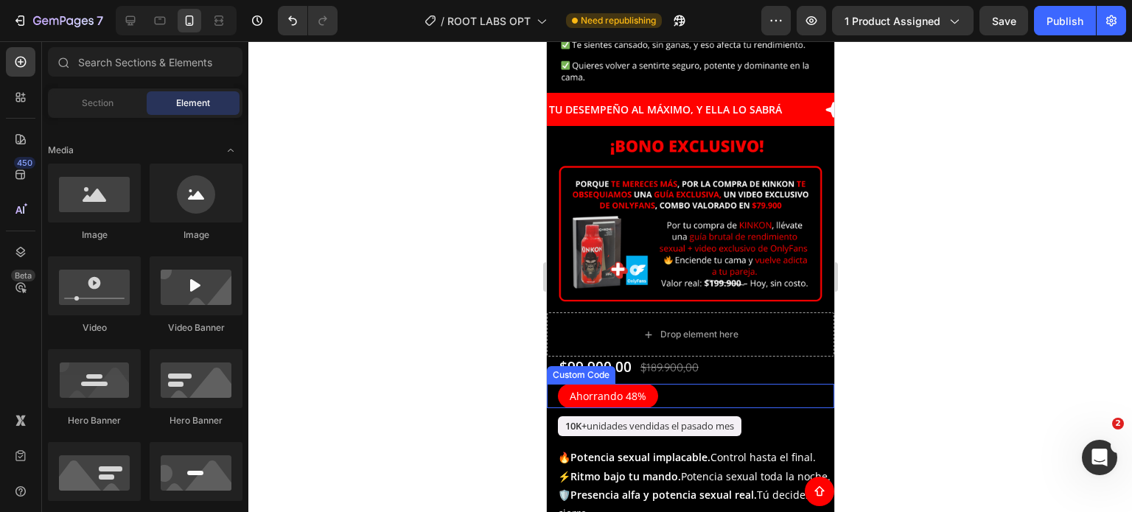
click at [721, 384] on div "Ahorrando 48%" at bounding box center [695, 396] width 276 height 24
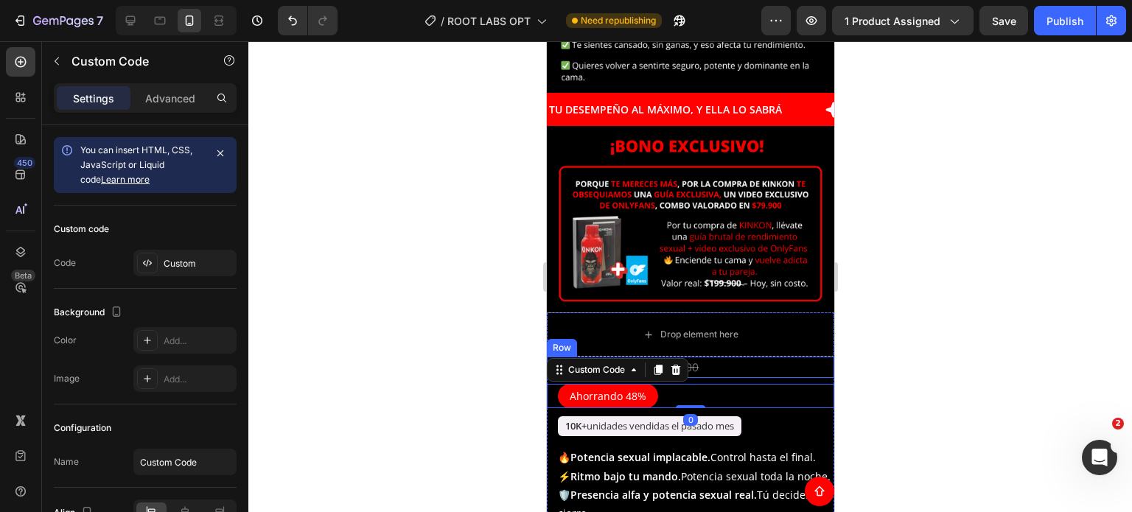
click at [764, 357] on div "$99.900,00 Product Price Product Price $189.900,00 Product Price Product Price …" at bounding box center [689, 367] width 287 height 21
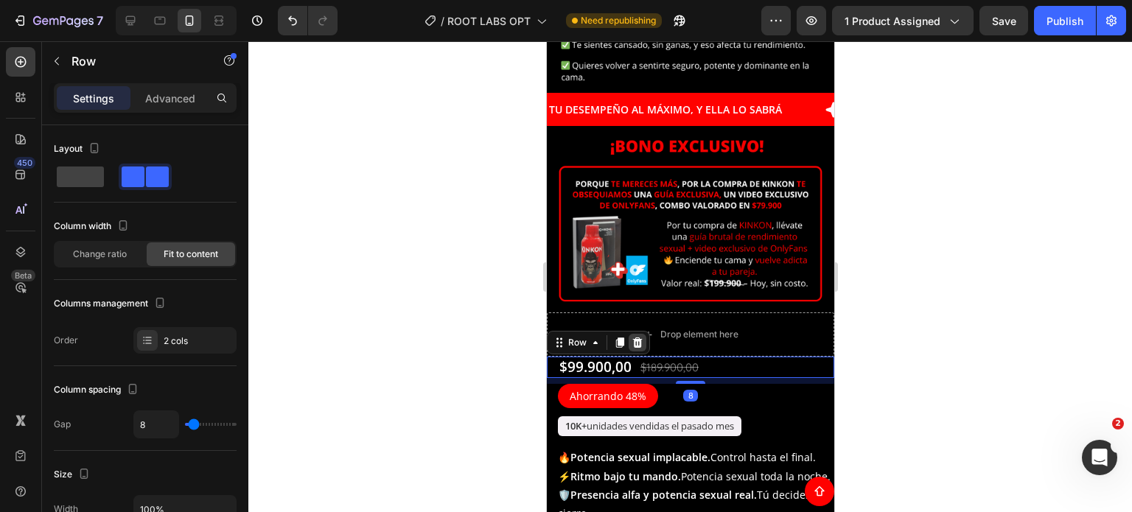
click at [643, 334] on div at bounding box center [637, 343] width 18 height 18
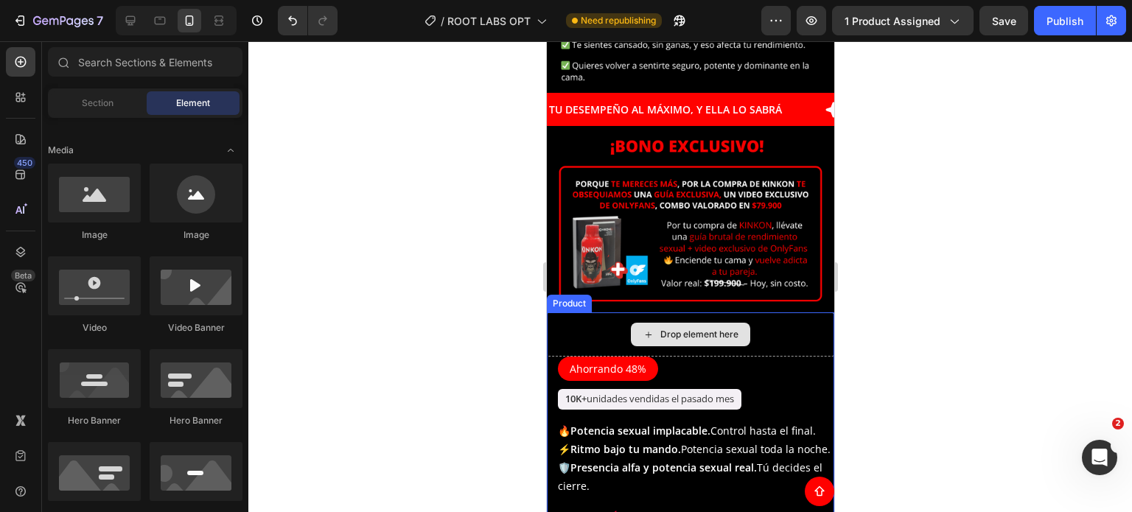
click at [678, 357] on div "Ahorrando 48%" at bounding box center [695, 369] width 276 height 24
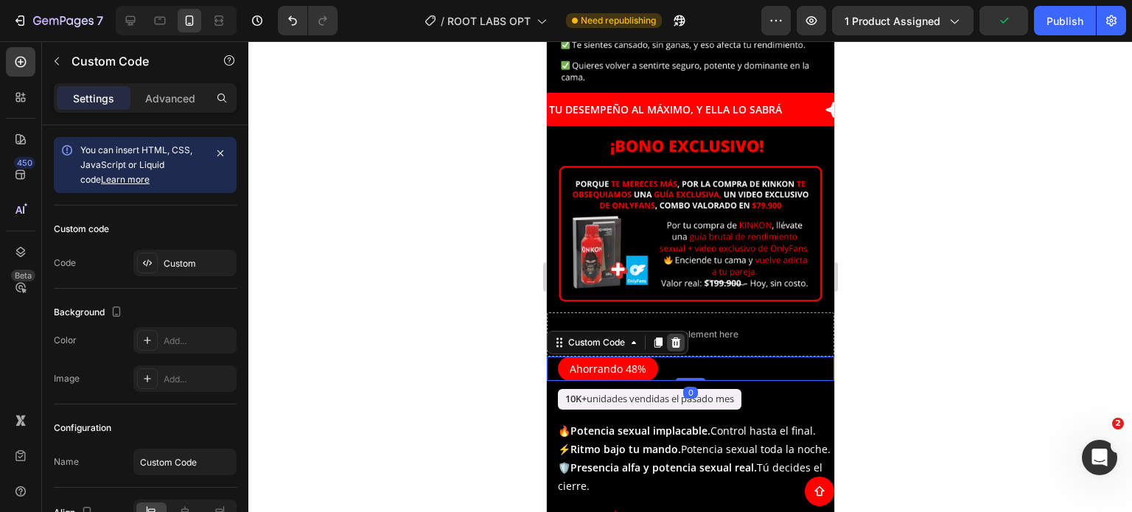
click at [677, 337] on icon at bounding box center [675, 342] width 10 height 10
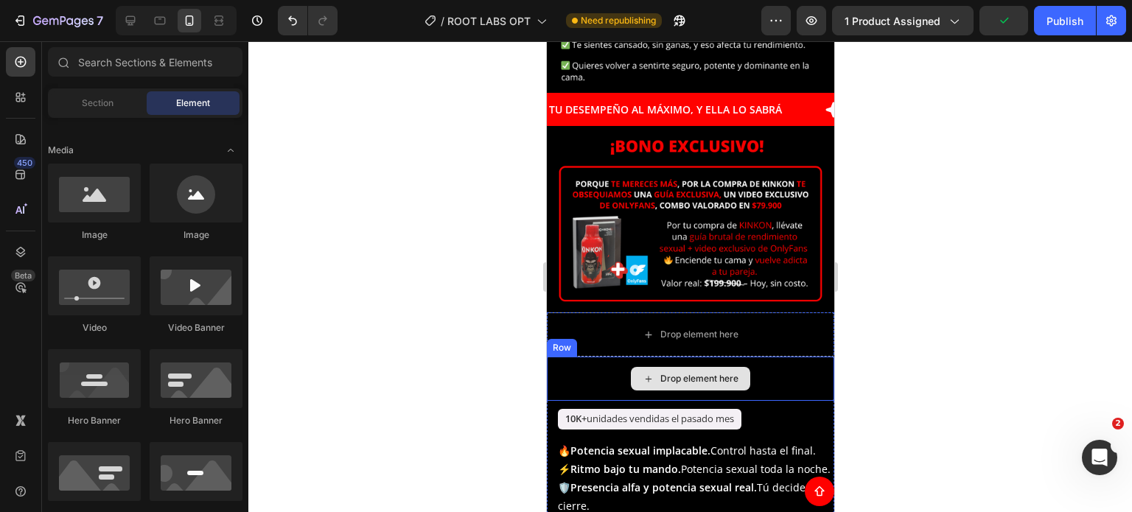
click at [673, 373] on div "Drop element here" at bounding box center [698, 379] width 78 height 12
click at [592, 357] on div "Drop element here" at bounding box center [689, 379] width 287 height 44
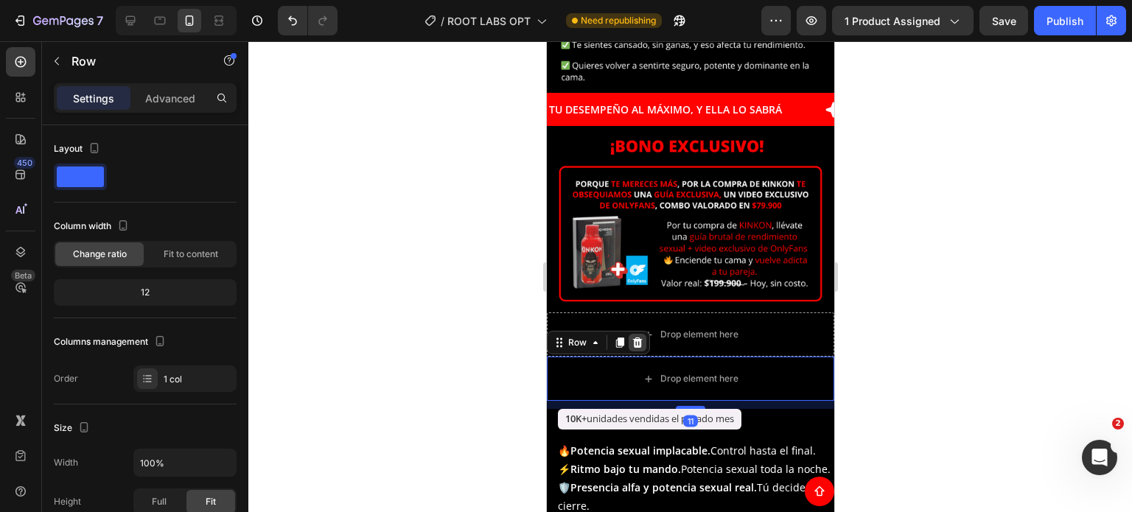
click at [632, 337] on icon at bounding box center [637, 342] width 10 height 10
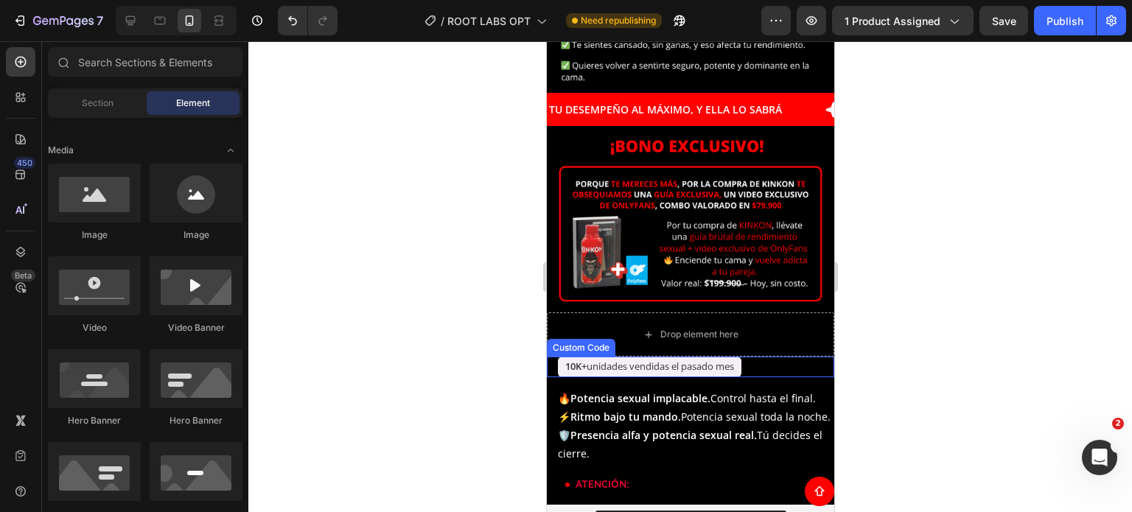
click at [770, 357] on div "10K+ unidades vendidas el pasado mes" at bounding box center [695, 367] width 276 height 21
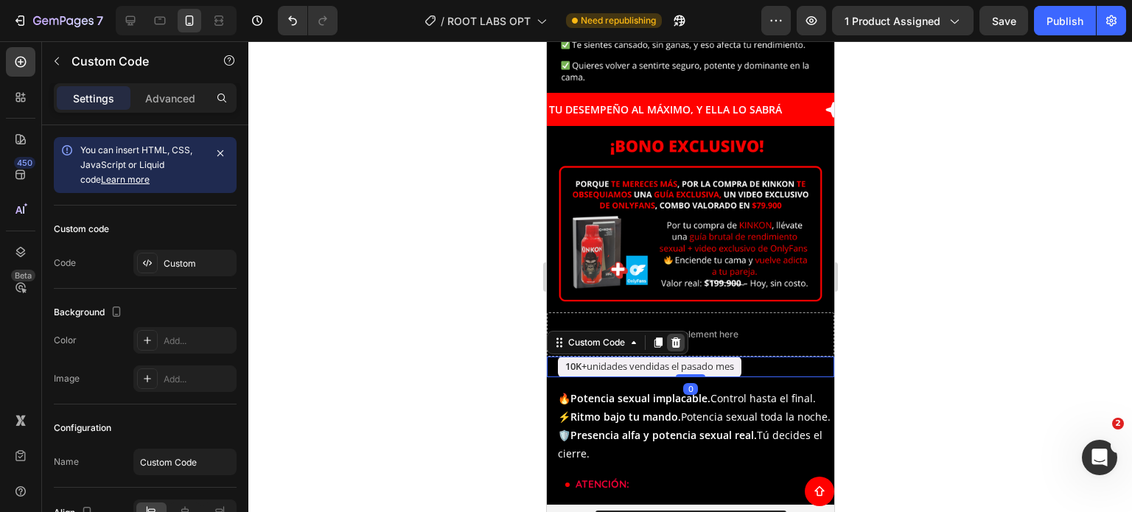
click at [673, 337] on icon at bounding box center [675, 343] width 12 height 12
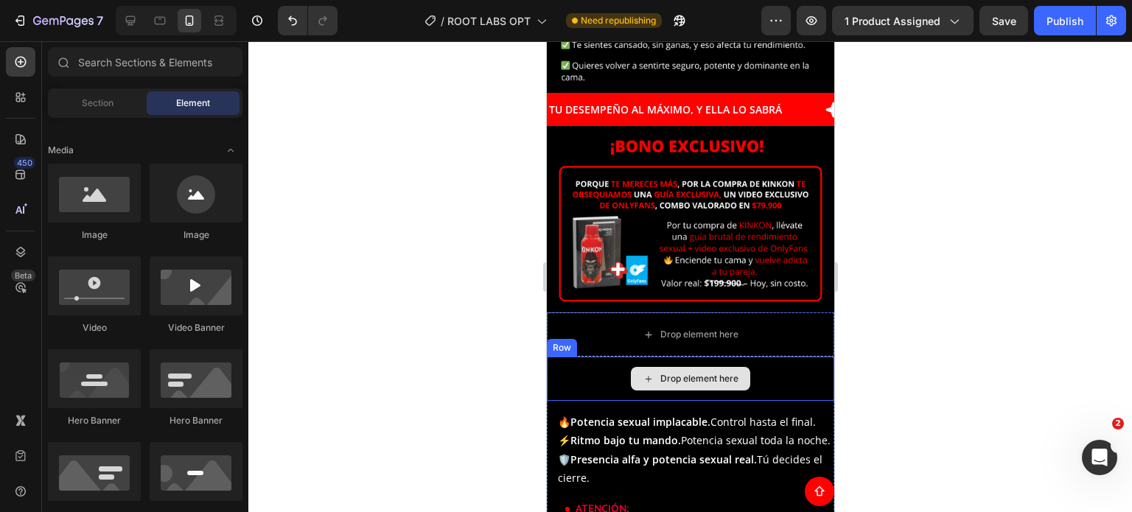
click at [768, 357] on div "Drop element here" at bounding box center [689, 379] width 287 height 44
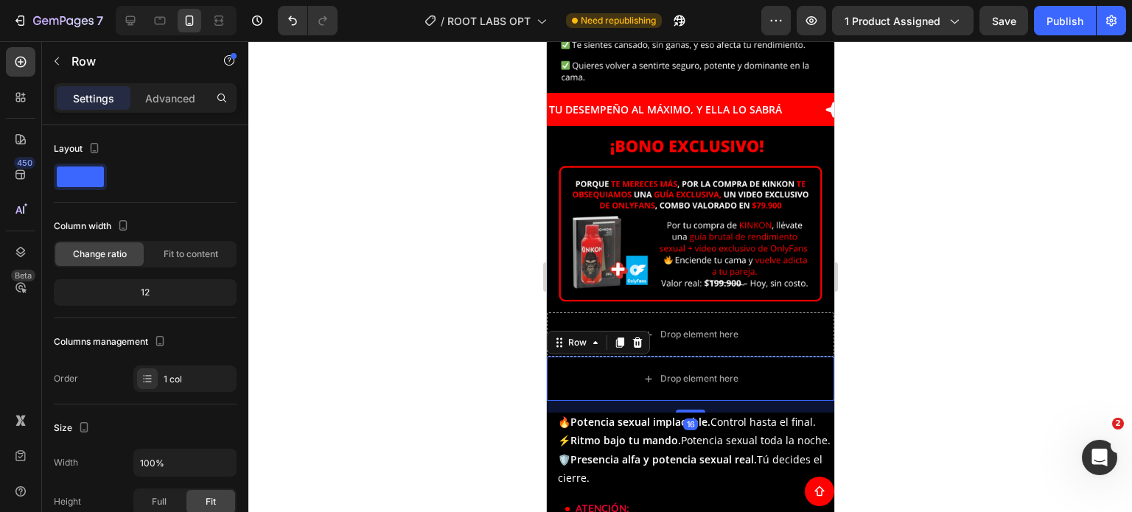
click at [636, 337] on icon at bounding box center [637, 342] width 10 height 10
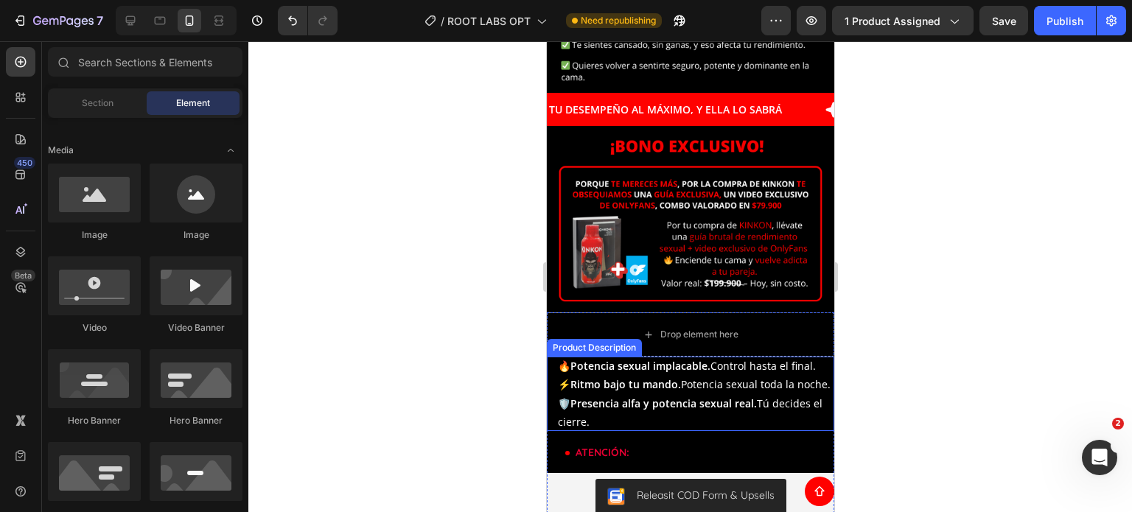
click at [749, 359] on p "🔥 Potencia sexual implacable. Control hasta el final. ⚡ Ritmo bajo tu mando. Po…" at bounding box center [693, 394] width 273 height 70
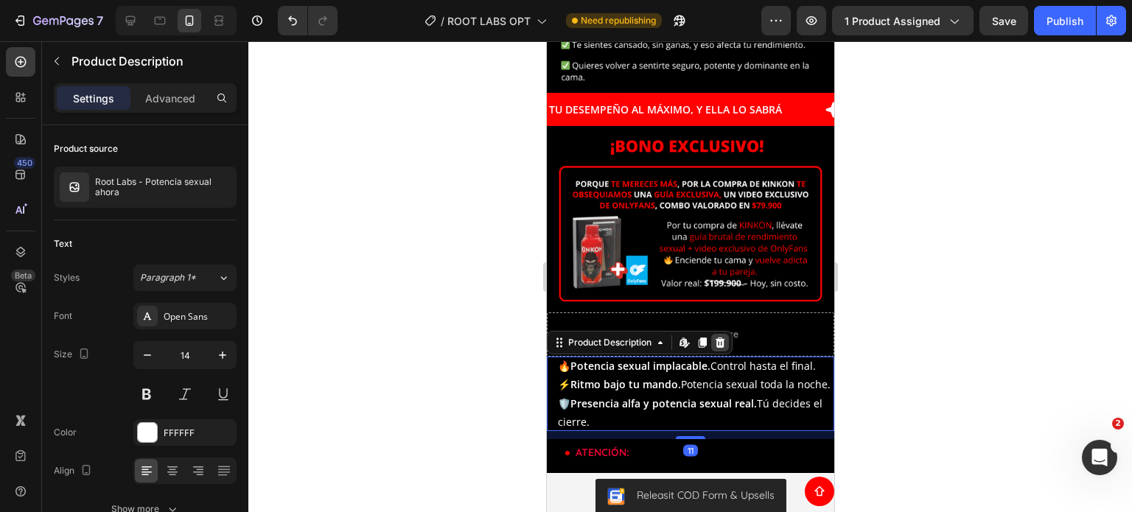
click at [725, 337] on icon at bounding box center [719, 343] width 12 height 12
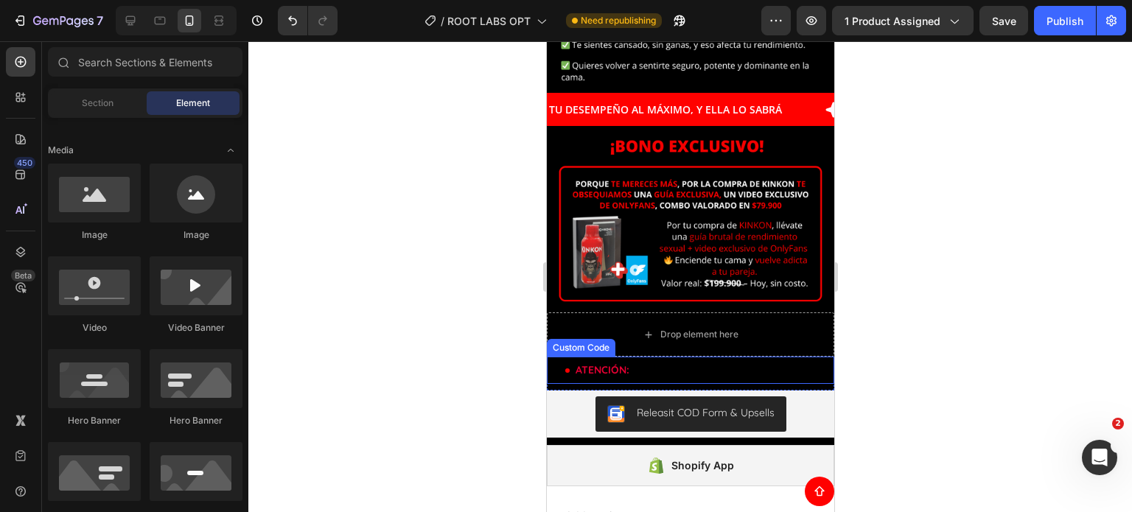
click at [718, 363] on span "SOLO 7 unidades quedan en stock" at bounding box center [709, 369] width 157 height 13
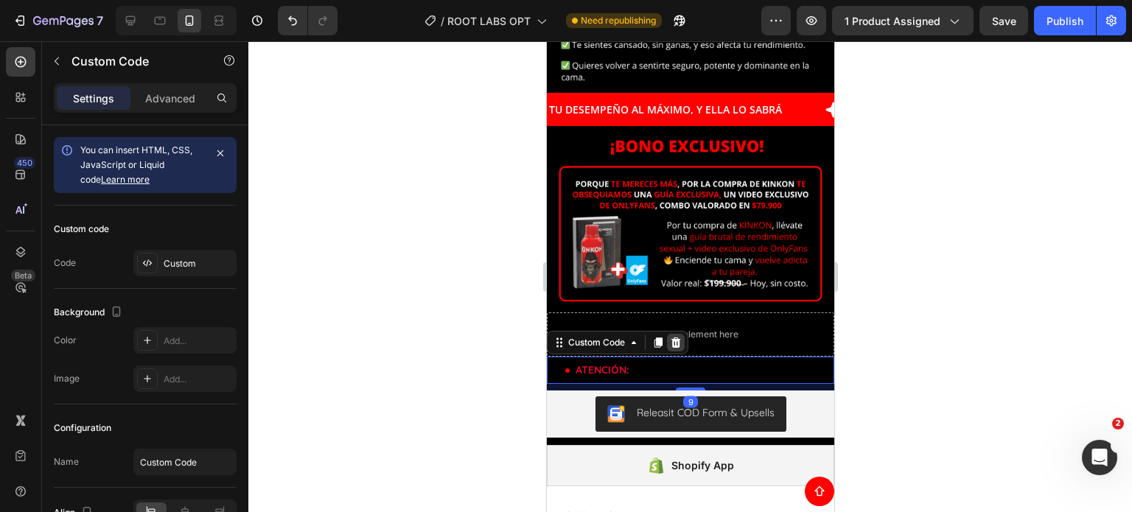
click at [679, 337] on icon at bounding box center [675, 342] width 10 height 10
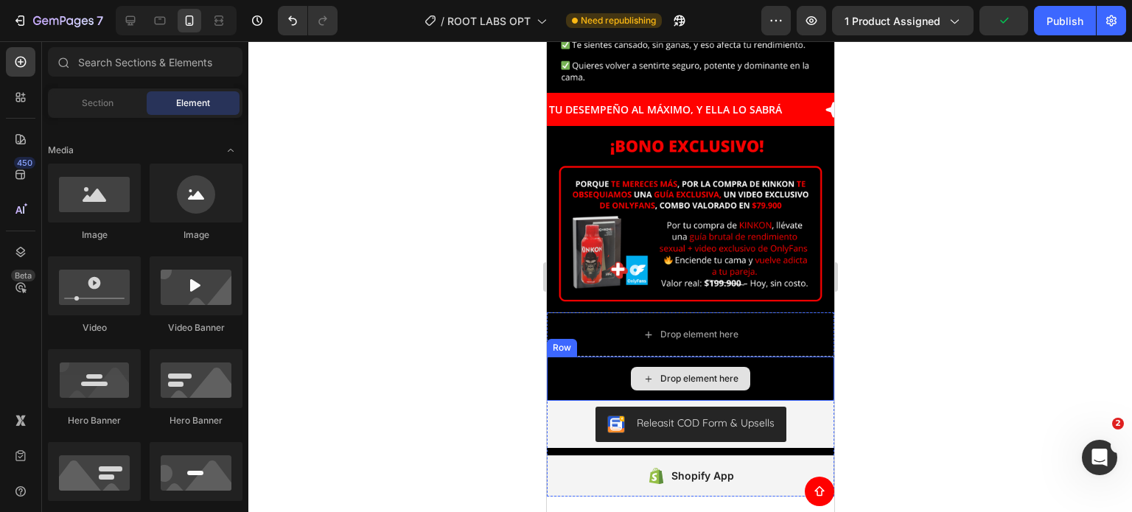
click at [682, 367] on div "Drop element here" at bounding box center [689, 379] width 119 height 24
click at [590, 357] on div "Drop element here" at bounding box center [689, 379] width 287 height 44
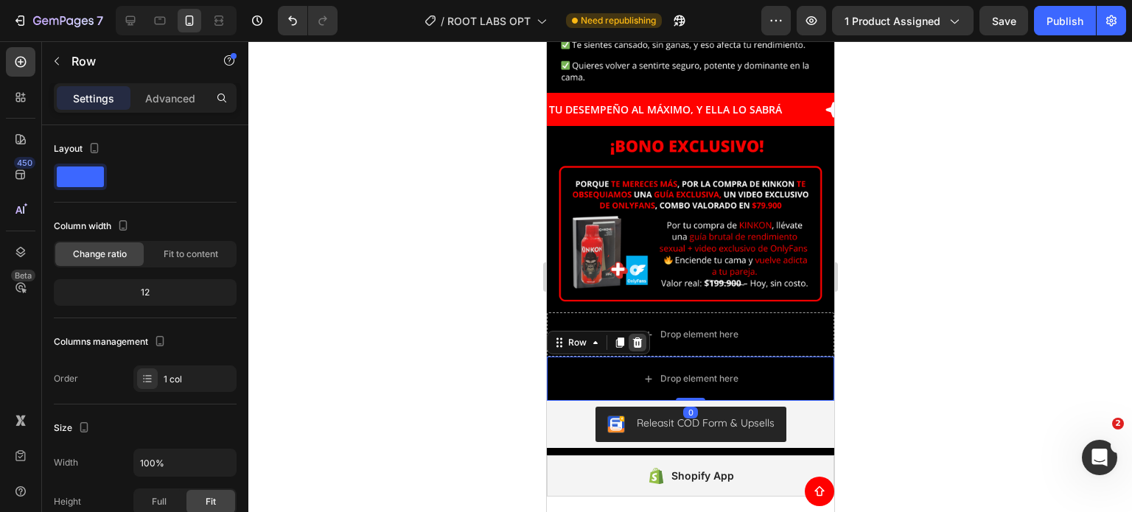
click at [634, 337] on icon at bounding box center [637, 342] width 10 height 10
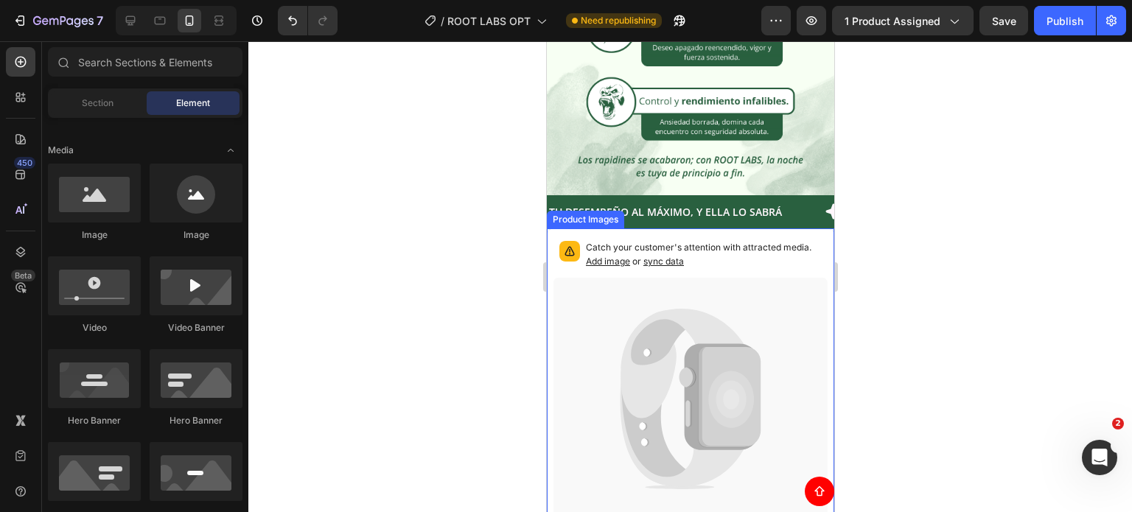
scroll to position [1195, 0]
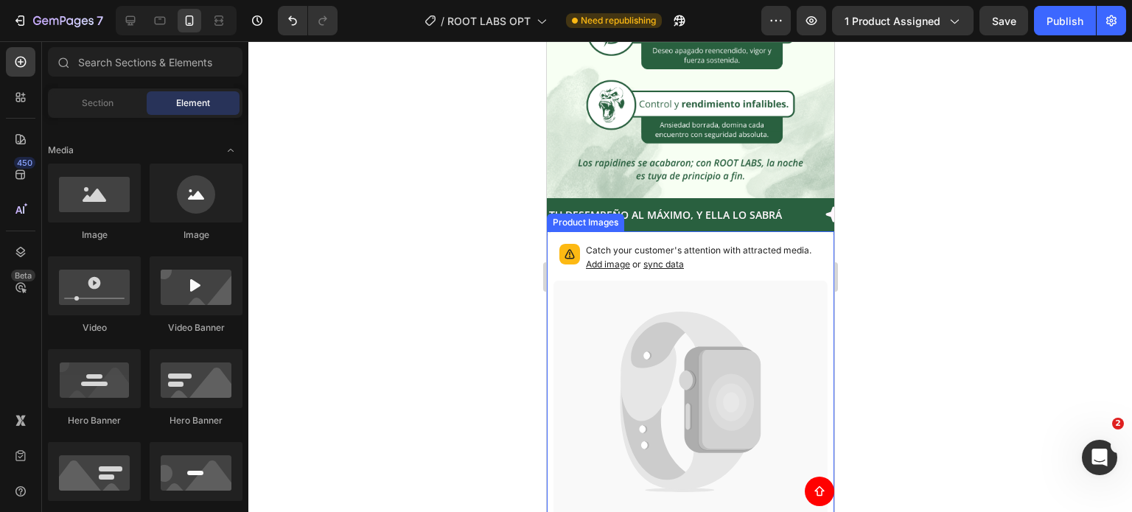
click at [581, 214] on div "Product Images" at bounding box center [584, 223] width 77 height 18
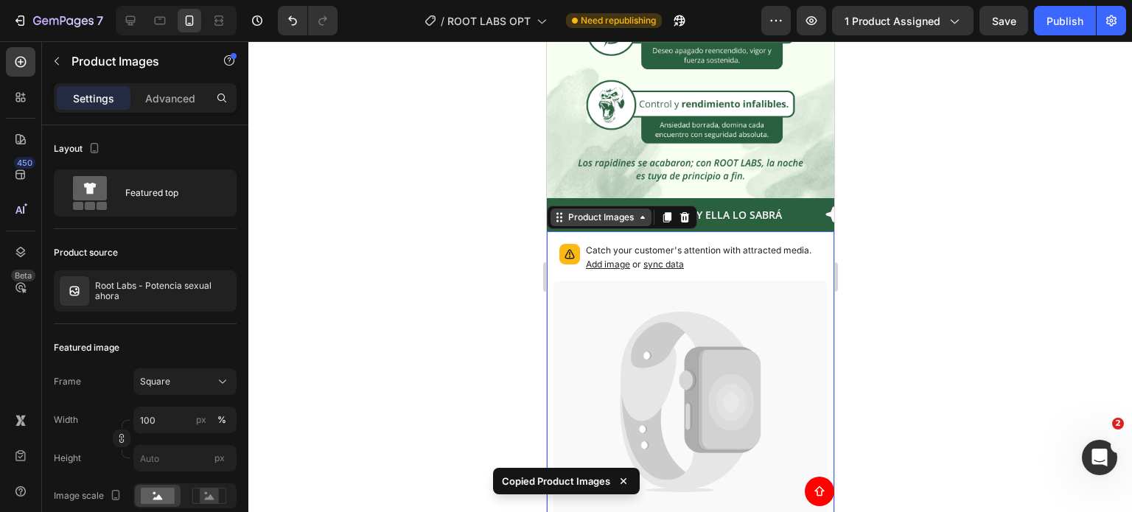
click at [592, 211] on div "Product Images" at bounding box center [599, 217] width 71 height 13
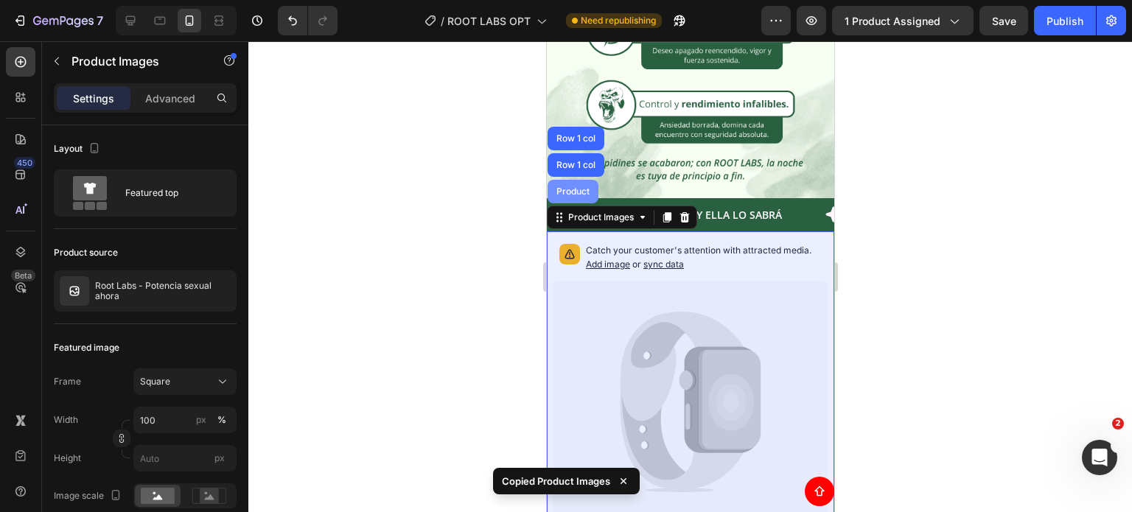
click at [578, 187] on div "Product" at bounding box center [572, 191] width 39 height 9
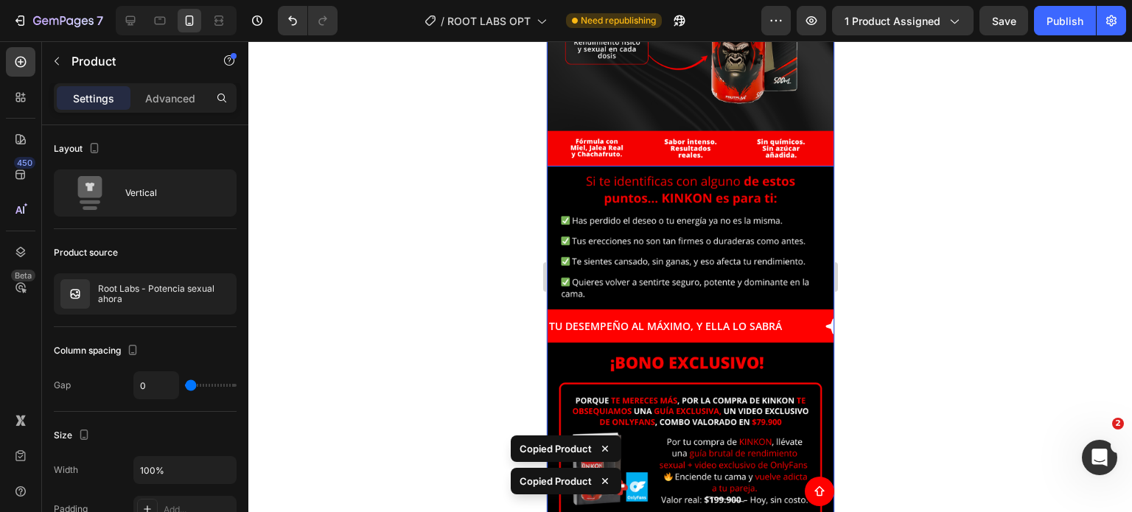
scroll to position [4805, 0]
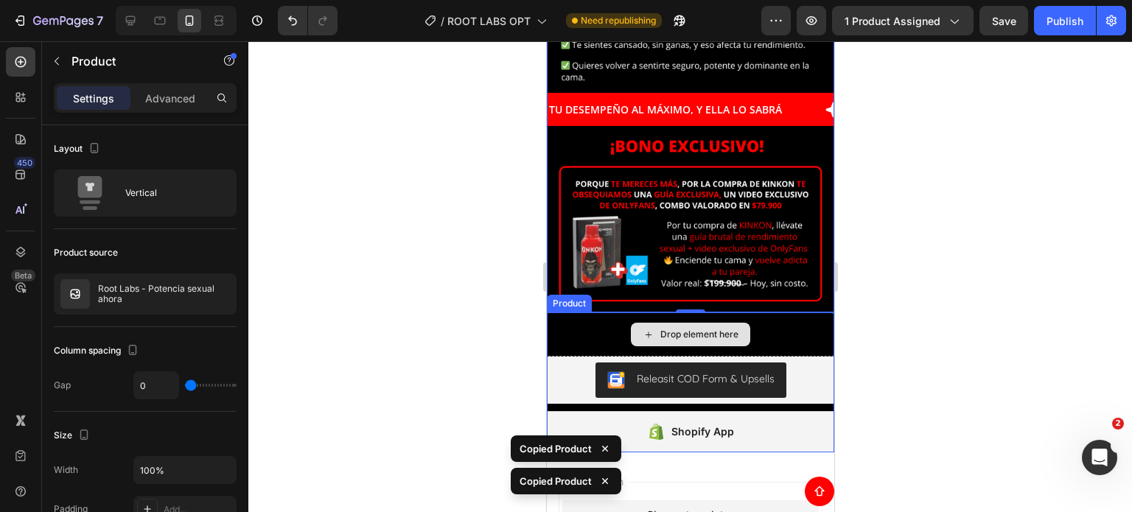
click at [599, 312] on div "Drop element here" at bounding box center [689, 334] width 287 height 44
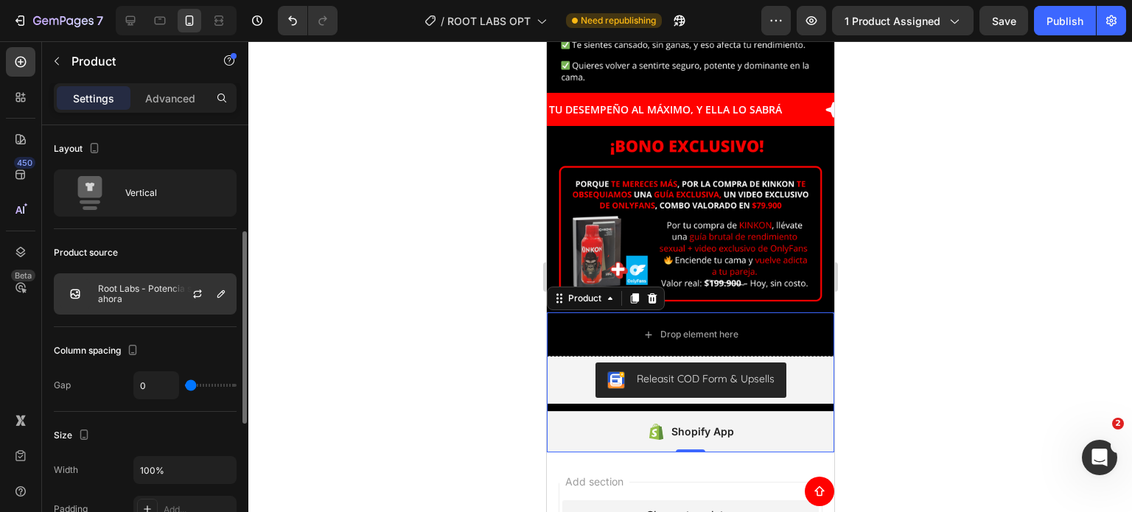
scroll to position [221, 0]
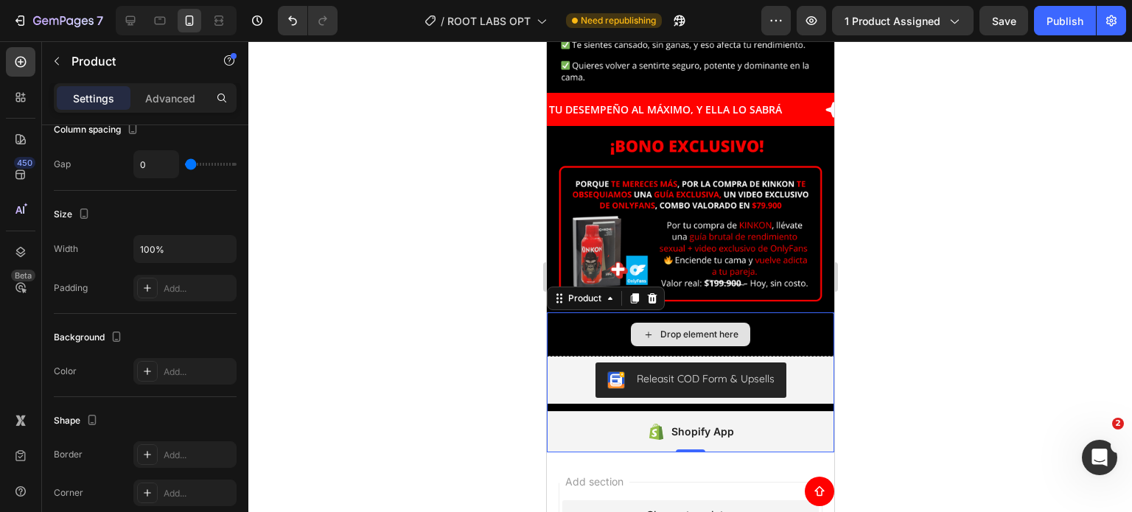
click at [575, 312] on div "Drop element here" at bounding box center [689, 334] width 287 height 44
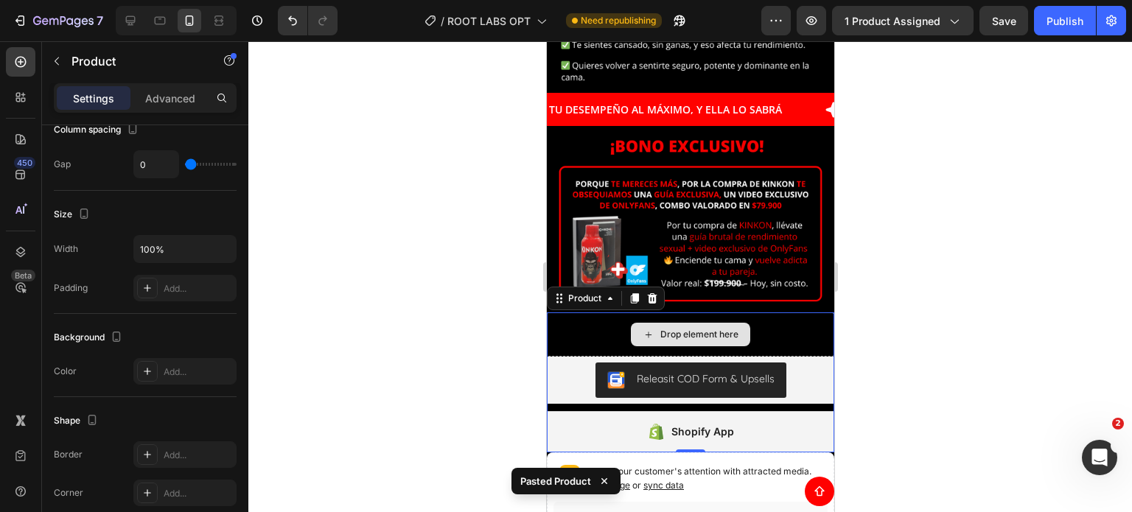
click at [583, 312] on div "Drop element here" at bounding box center [689, 334] width 287 height 44
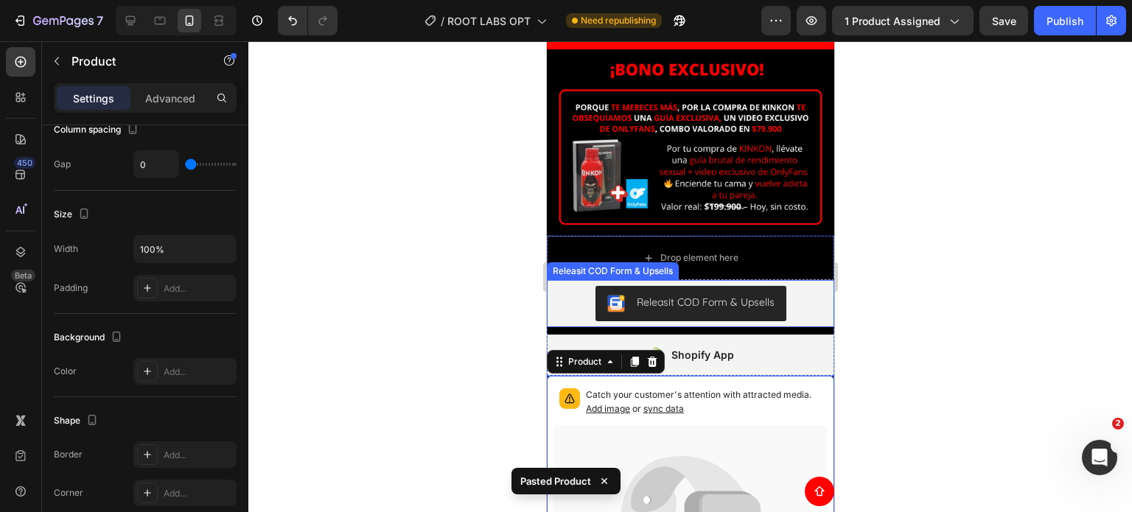
scroll to position [4928, 0]
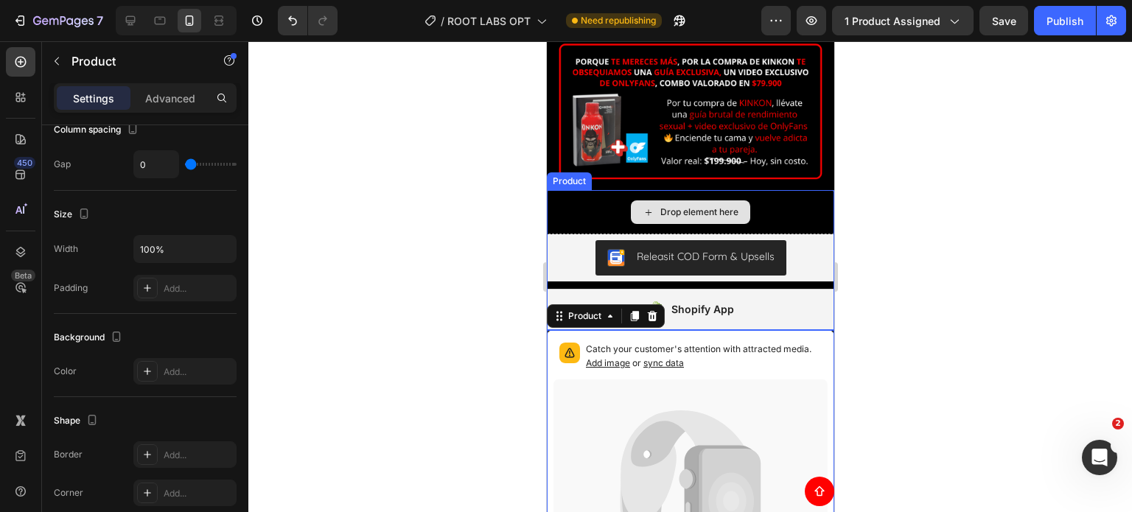
click at [596, 190] on div "Drop element here" at bounding box center [689, 212] width 287 height 44
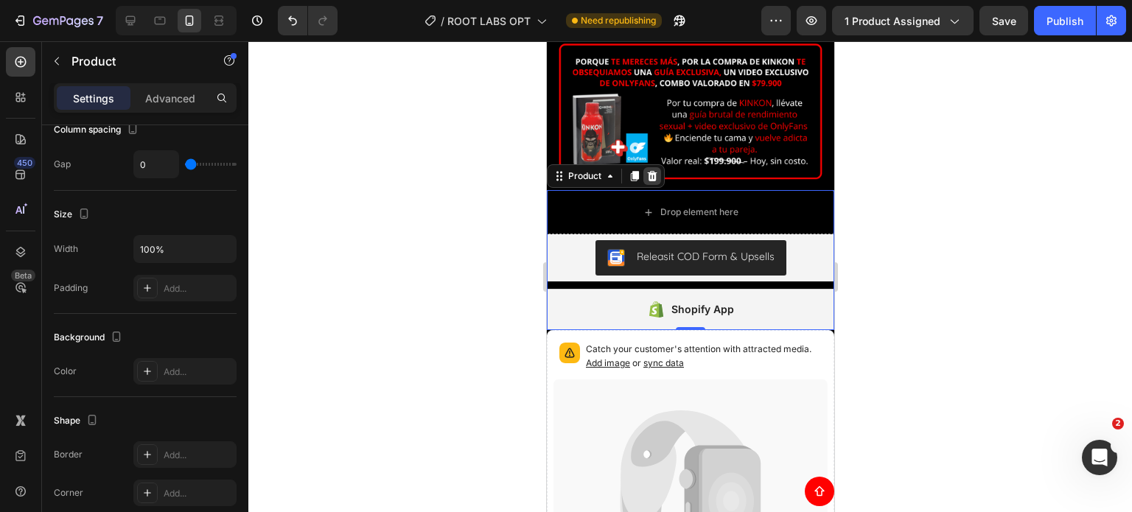
click at [650, 171] on icon at bounding box center [652, 176] width 10 height 10
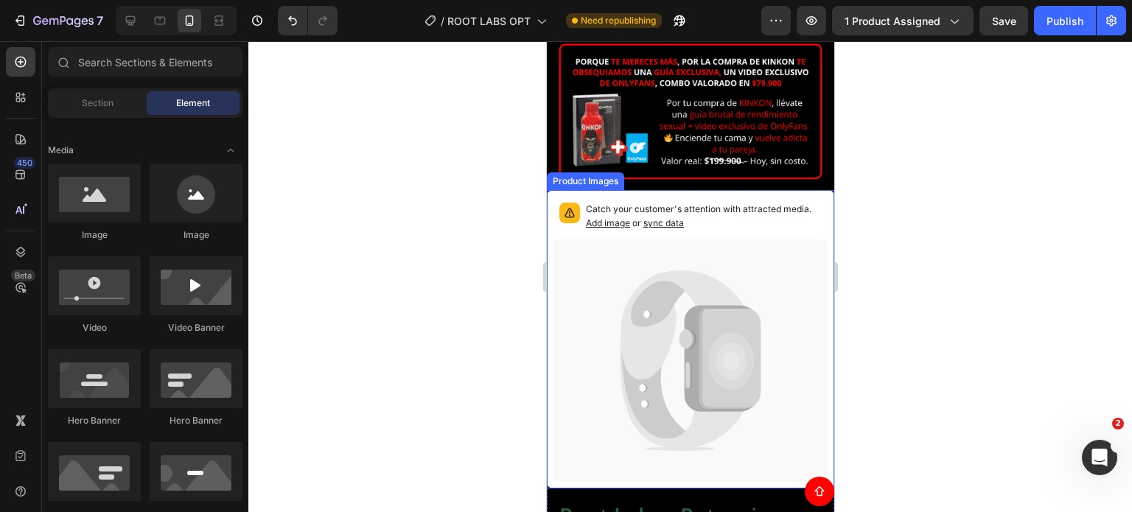
click at [551, 190] on div "Catch your customer's attention with attracted media. Add image or sync data" at bounding box center [689, 339] width 287 height 298
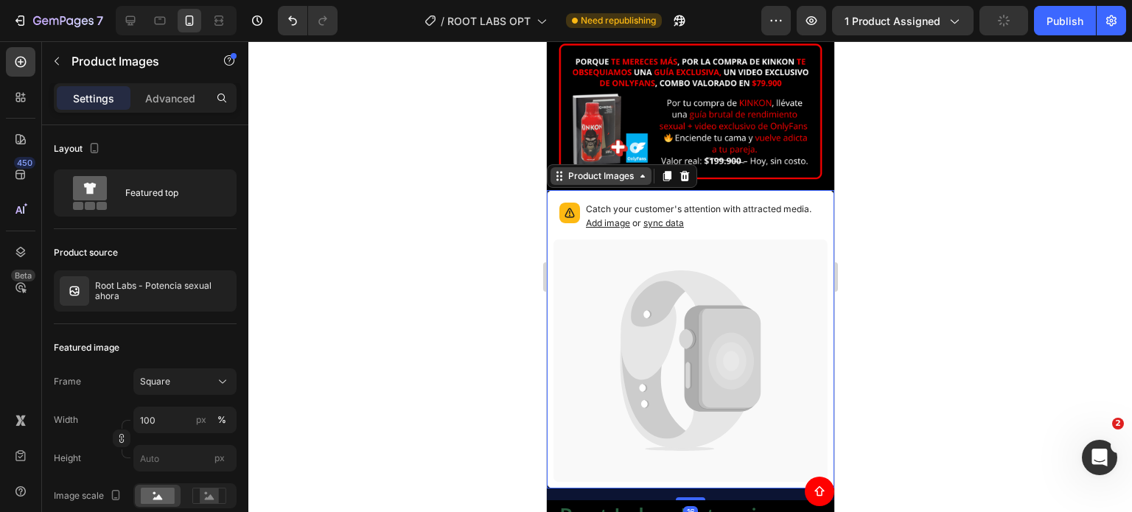
click at [622, 167] on div "Product Images" at bounding box center [600, 176] width 101 height 18
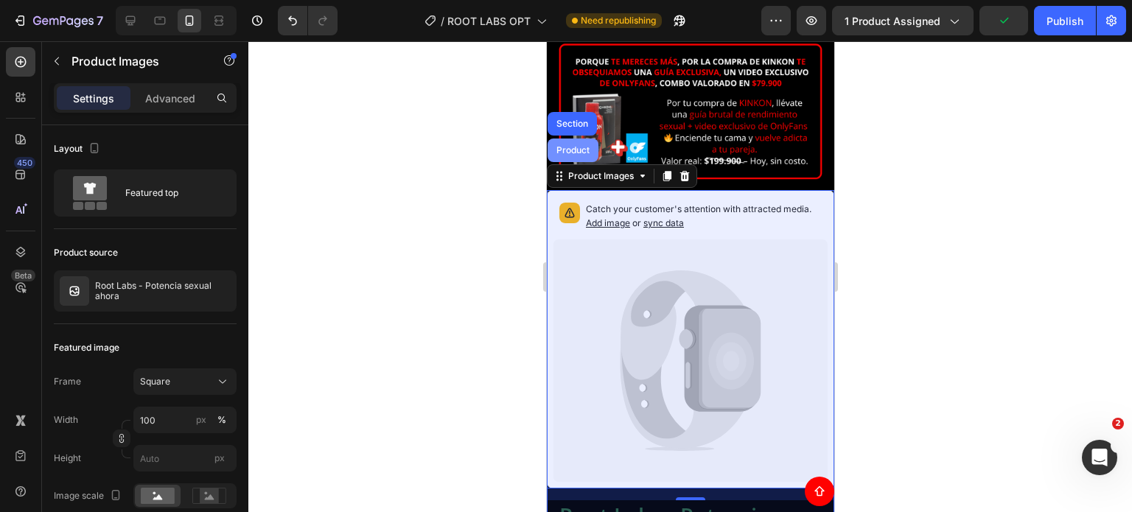
click at [575, 146] on div "Product" at bounding box center [572, 150] width 39 height 9
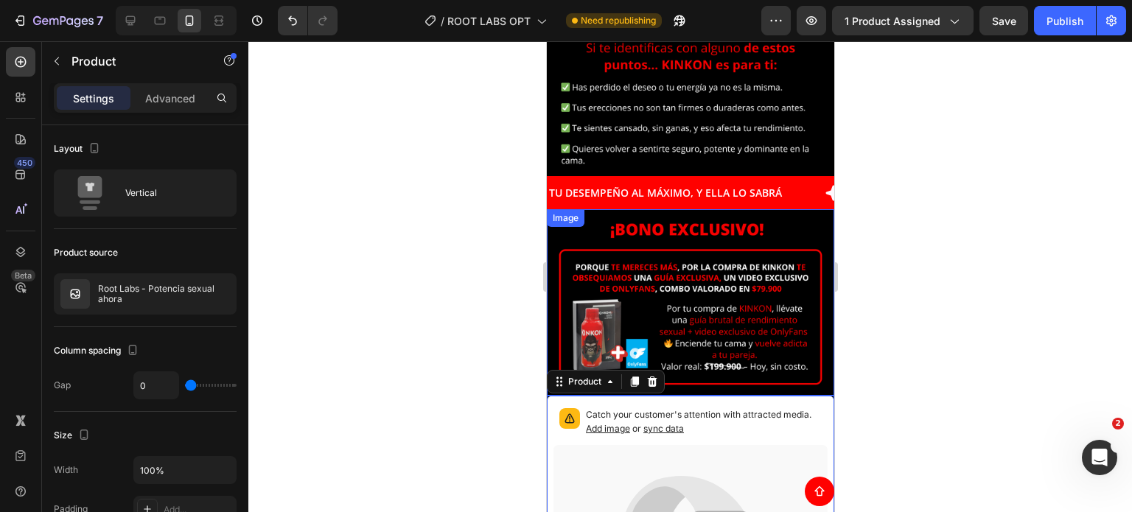
scroll to position [4707, 0]
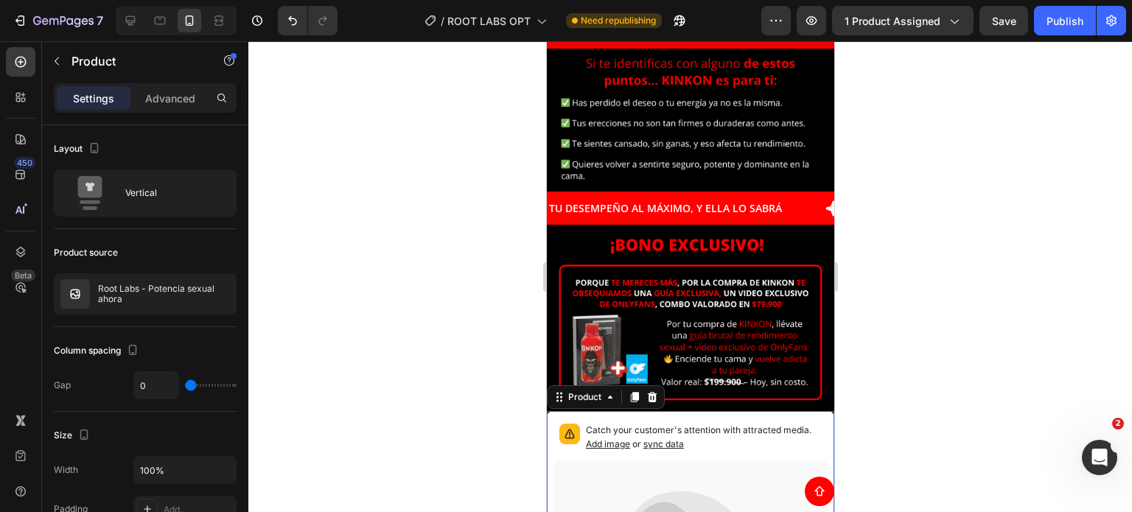
click at [482, 309] on div at bounding box center [689, 276] width 883 height 471
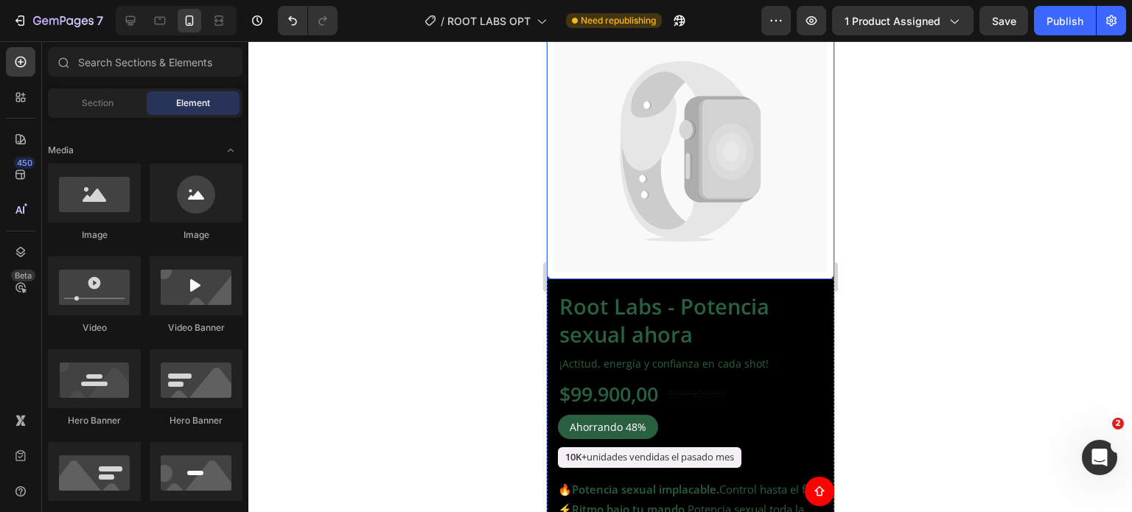
scroll to position [5223, 0]
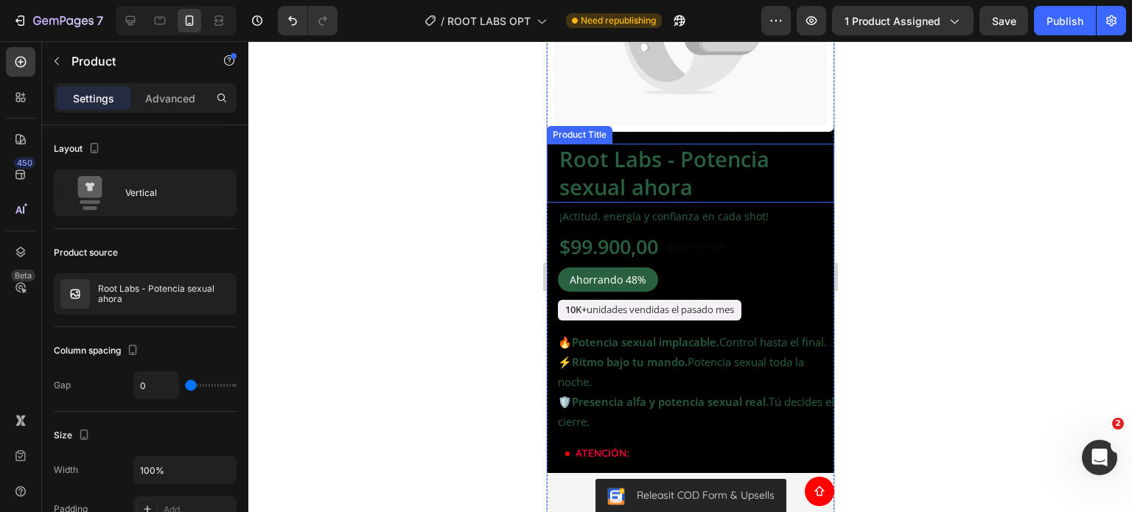
scroll to position [5019, 0]
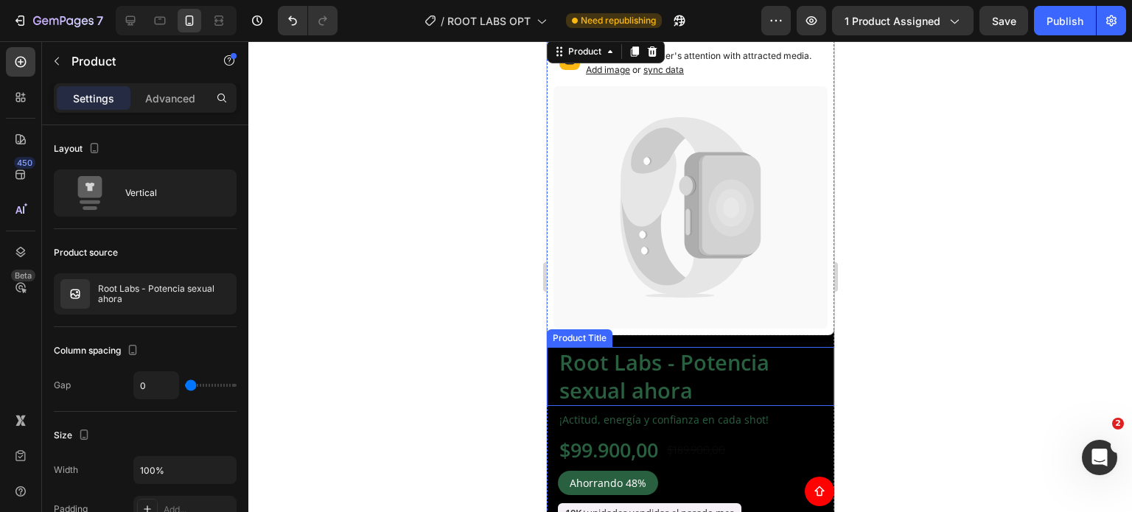
click at [584, 105] on icon at bounding box center [690, 207] width 274 height 242
click at [580, 104] on icon at bounding box center [690, 207] width 274 height 242
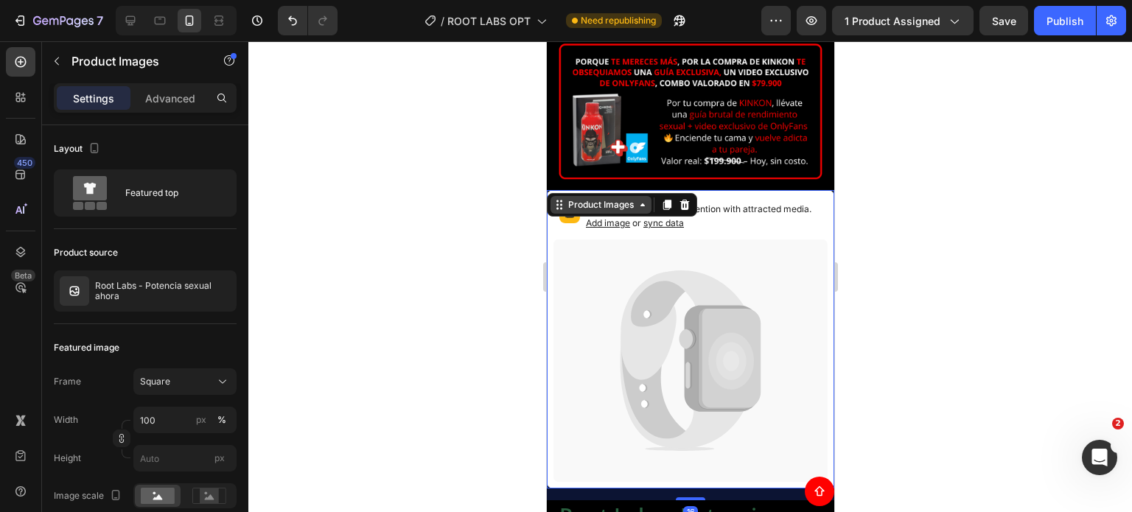
scroll to position [4973, 0]
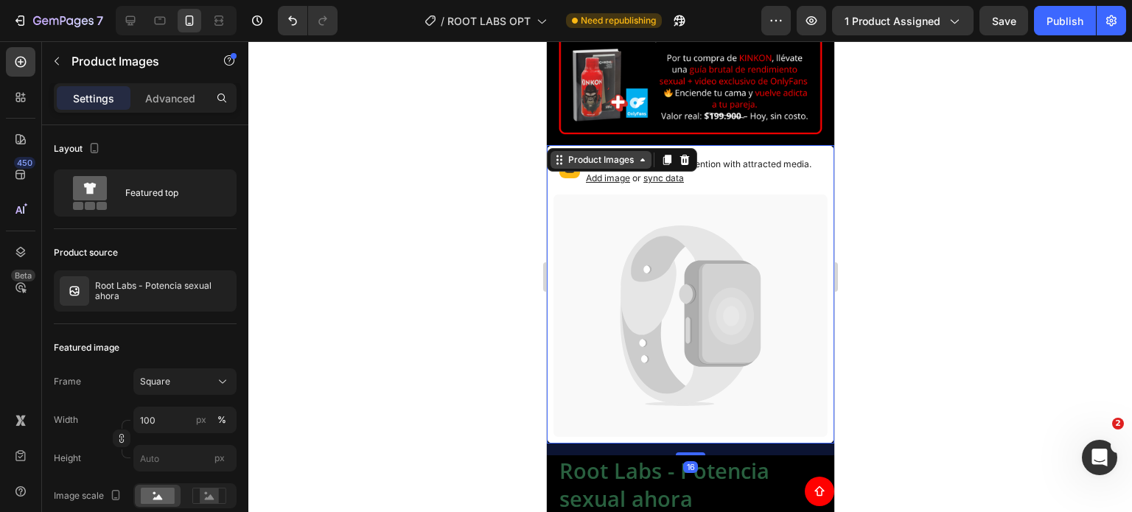
click at [567, 153] on div "Product Images" at bounding box center [599, 159] width 71 height 13
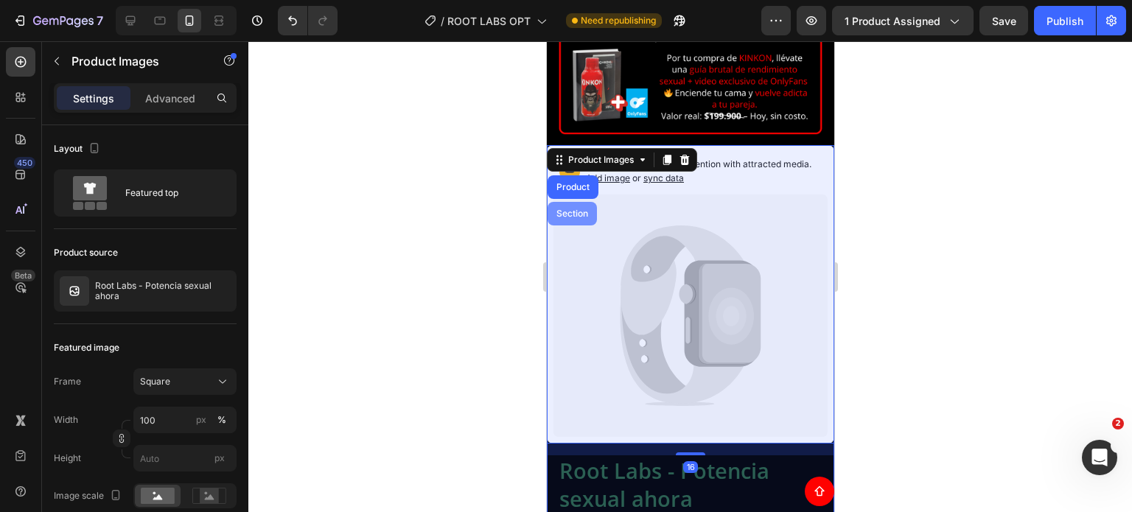
click at [573, 202] on div "Section" at bounding box center [571, 214] width 49 height 24
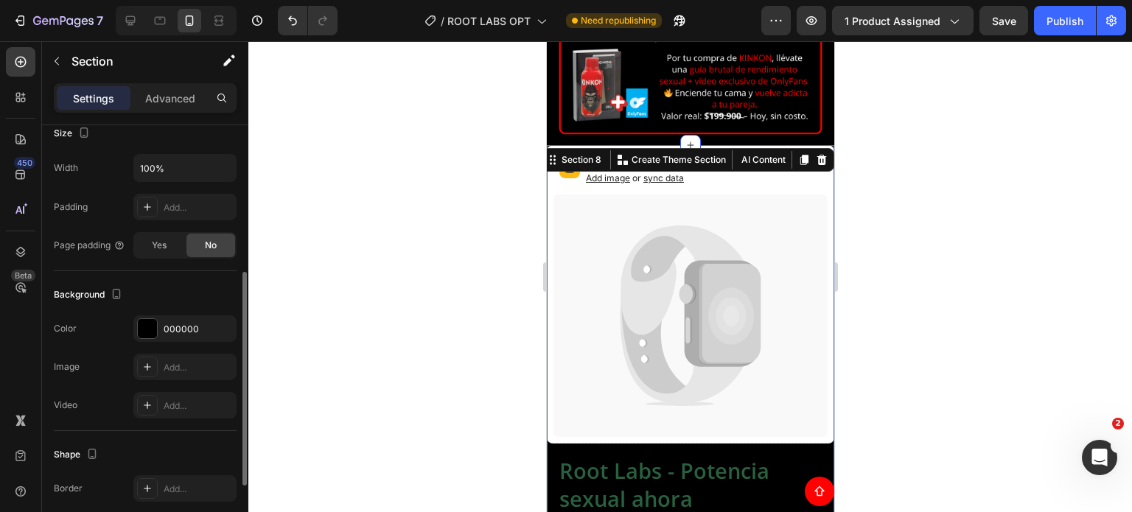
scroll to position [430, 0]
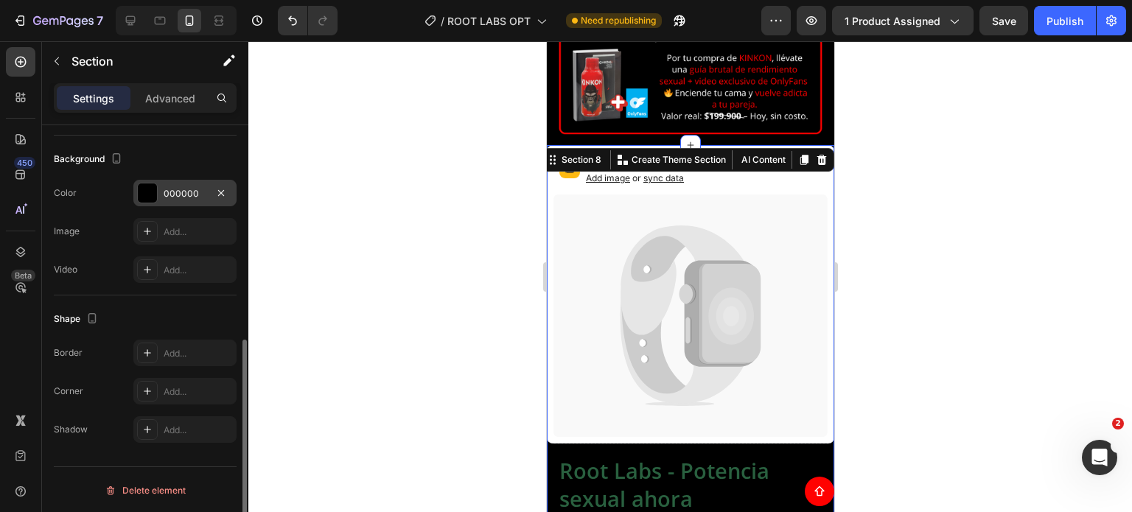
click at [178, 197] on div "000000" at bounding box center [185, 193] width 43 height 13
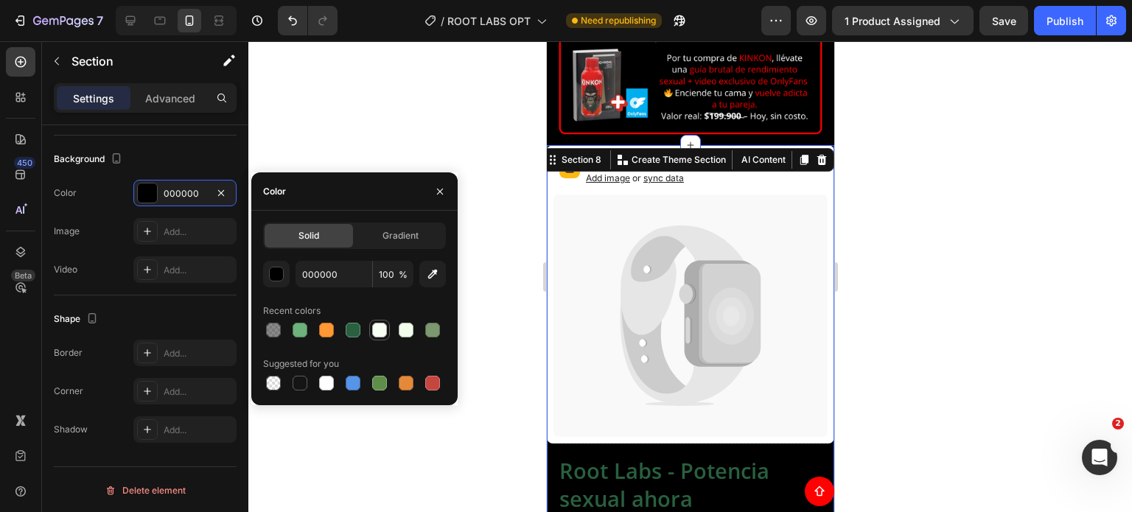
click at [380, 332] on div at bounding box center [379, 330] width 15 height 15
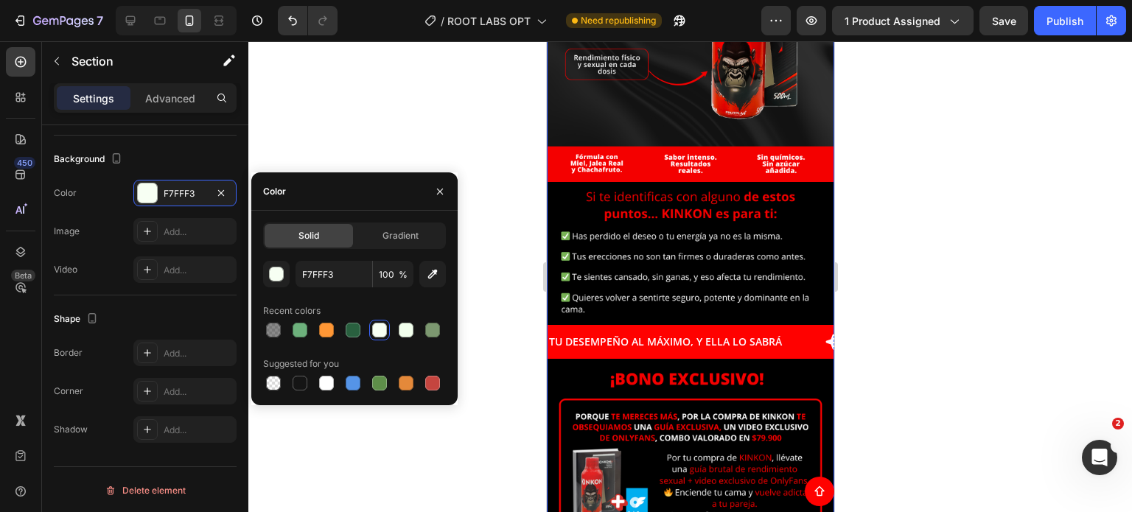
scroll to position [8168, 0]
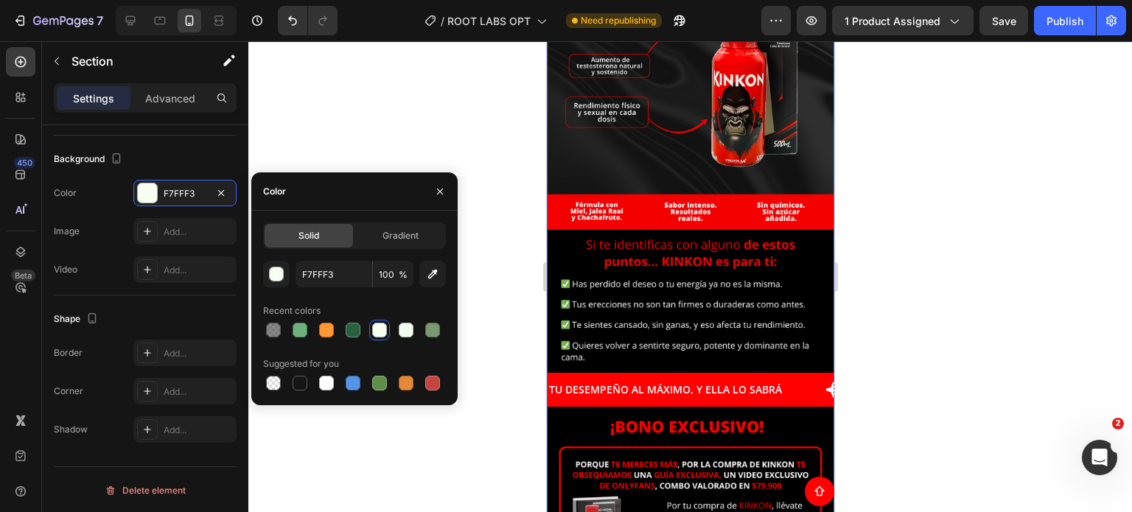
type input "000000"
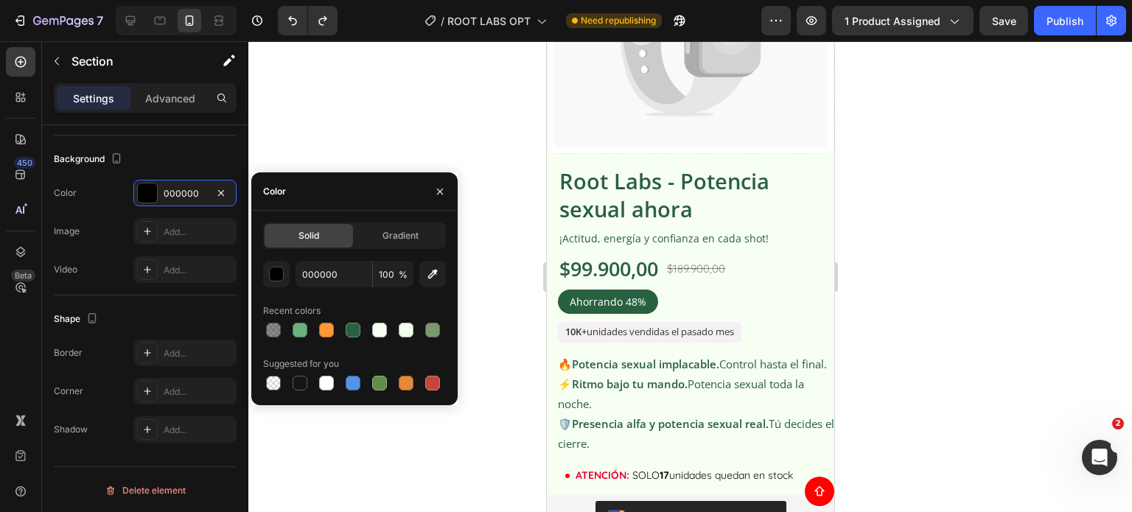
scroll to position [1055, 0]
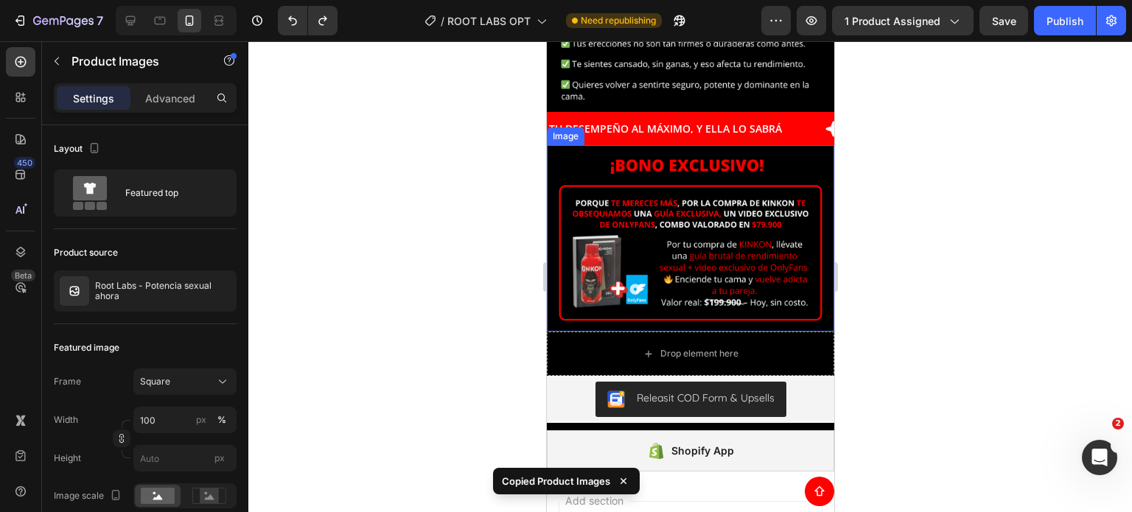
scroll to position [4813, 0]
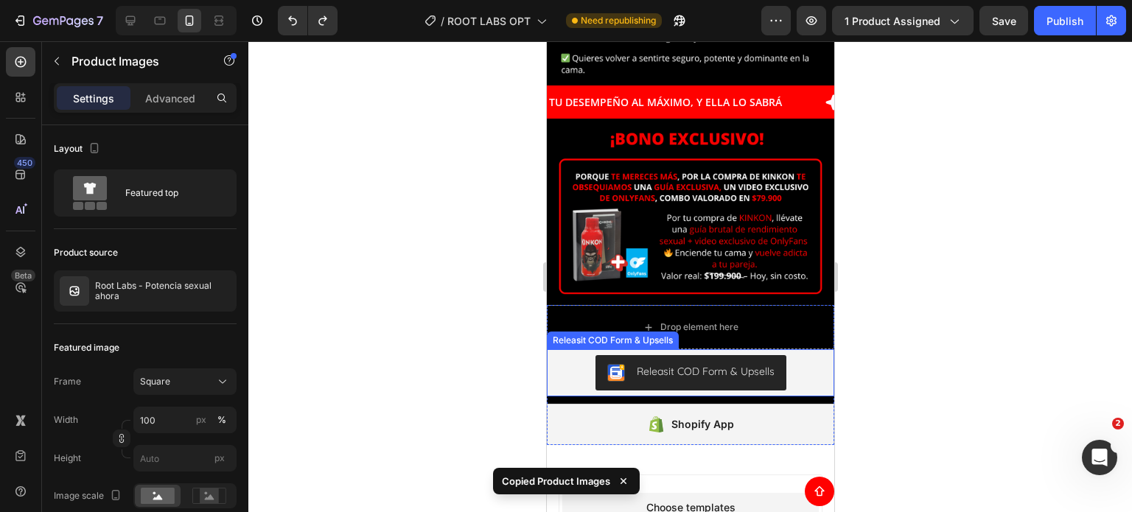
click at [584, 305] on div "Drop element here" at bounding box center [689, 327] width 287 height 44
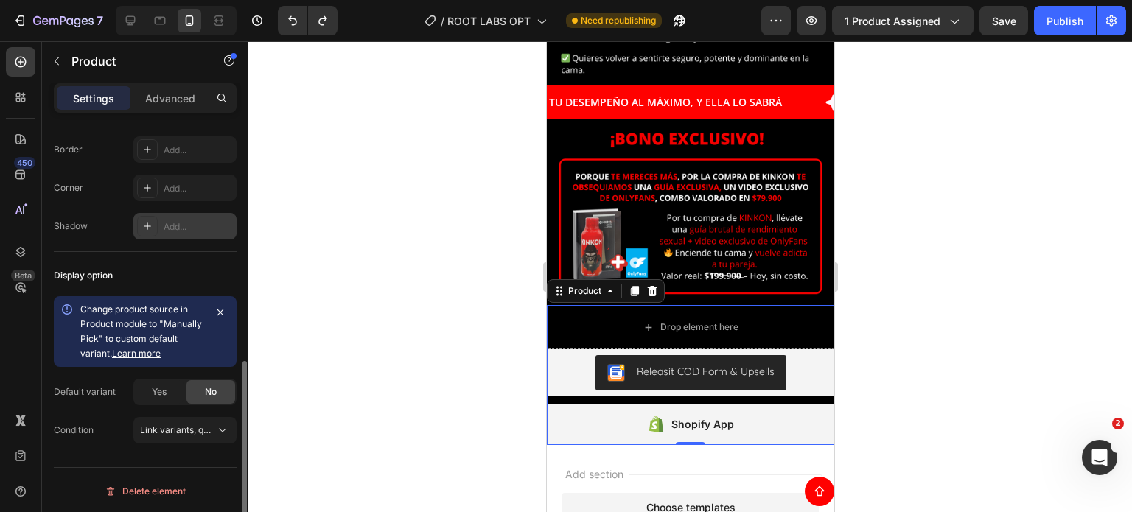
scroll to position [231, 0]
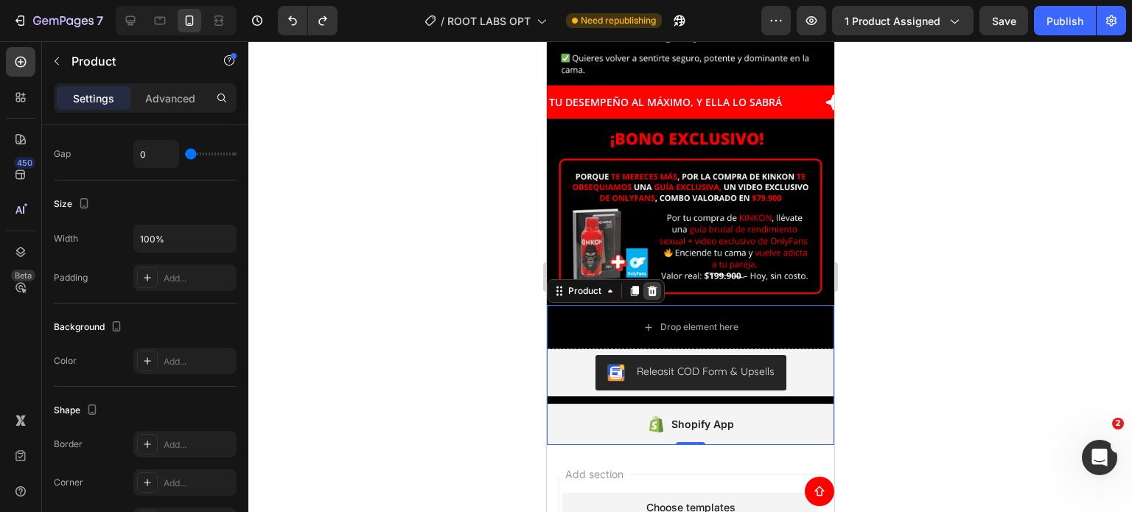
click at [649, 285] on icon at bounding box center [651, 291] width 12 height 12
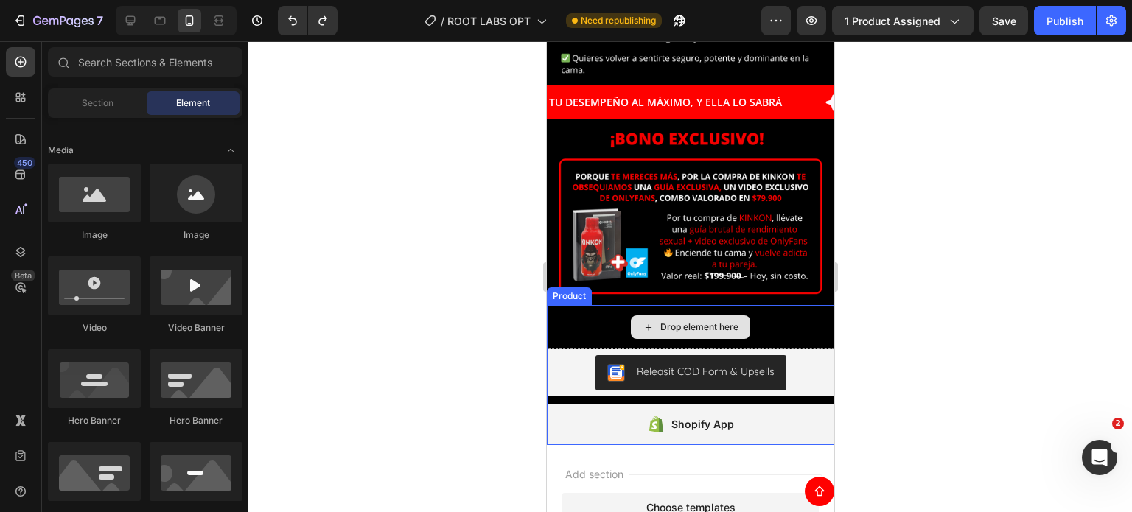
click at [589, 305] on div "Drop element here" at bounding box center [689, 327] width 287 height 44
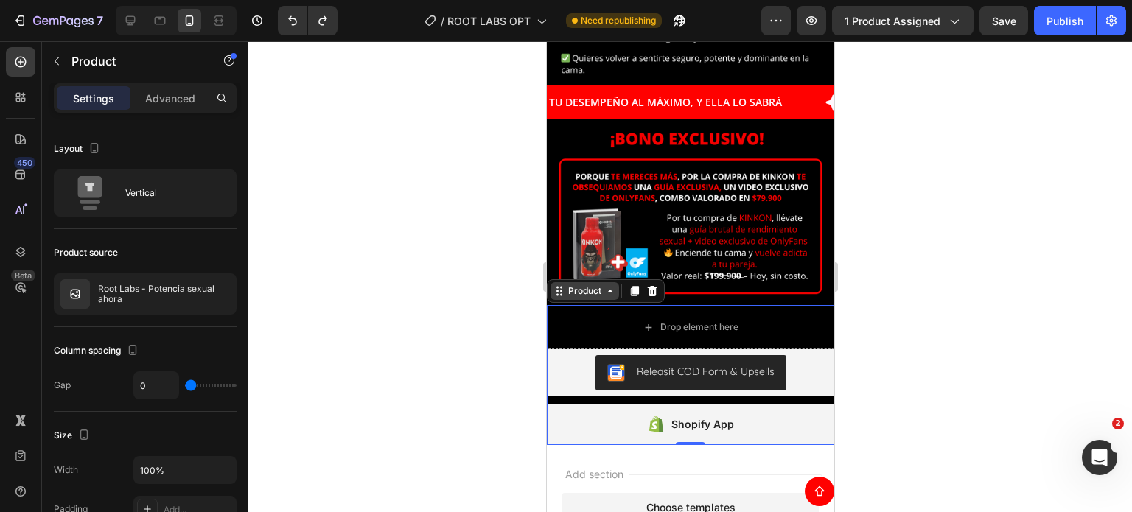
click at [605, 285] on icon at bounding box center [609, 291] width 12 height 12
click at [593, 305] on div "Drop element here" at bounding box center [689, 327] width 287 height 44
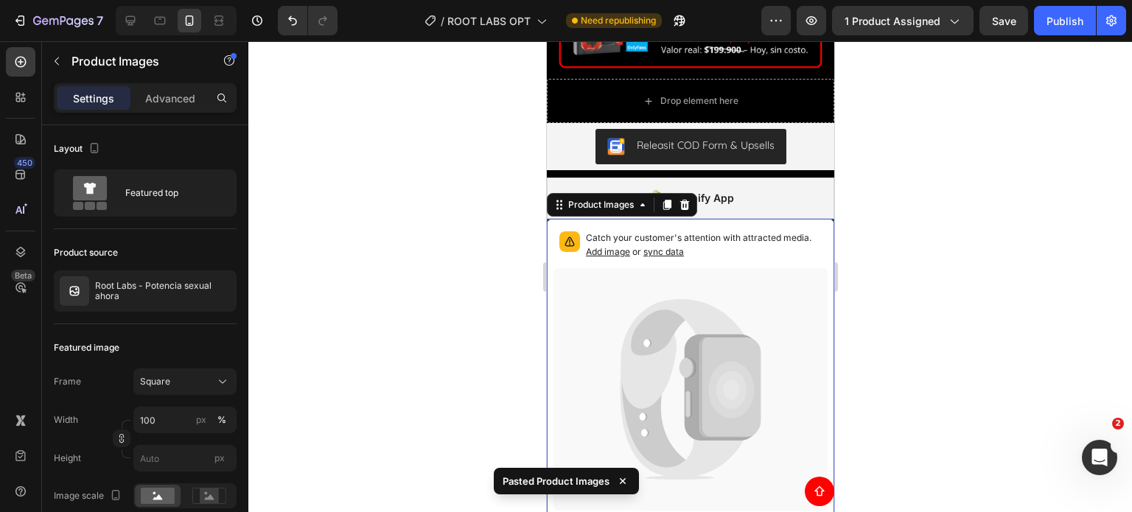
scroll to position [4818, 0]
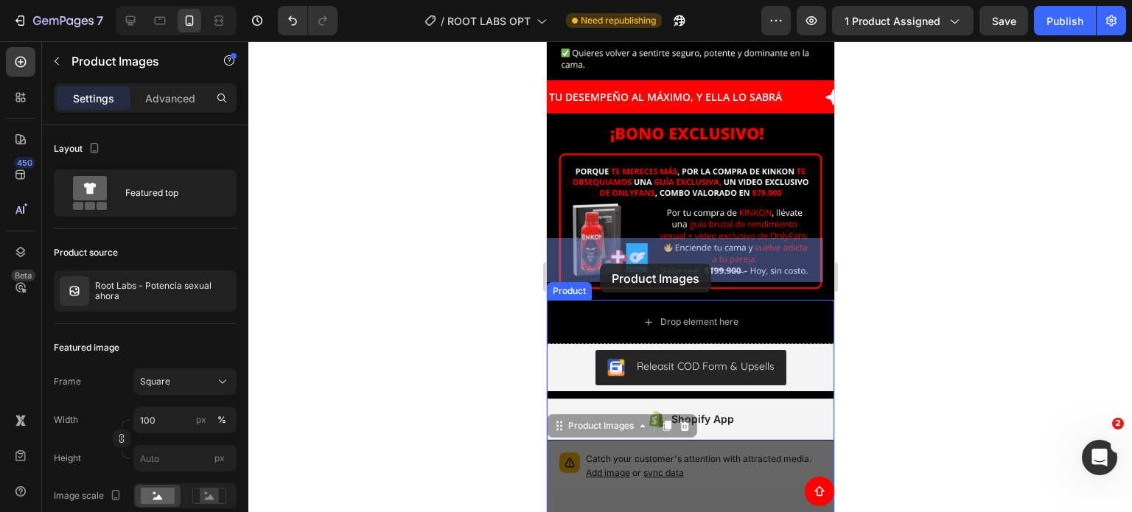
drag, startPoint x: 566, startPoint y: 367, endPoint x: 599, endPoint y: 264, distance: 108.4
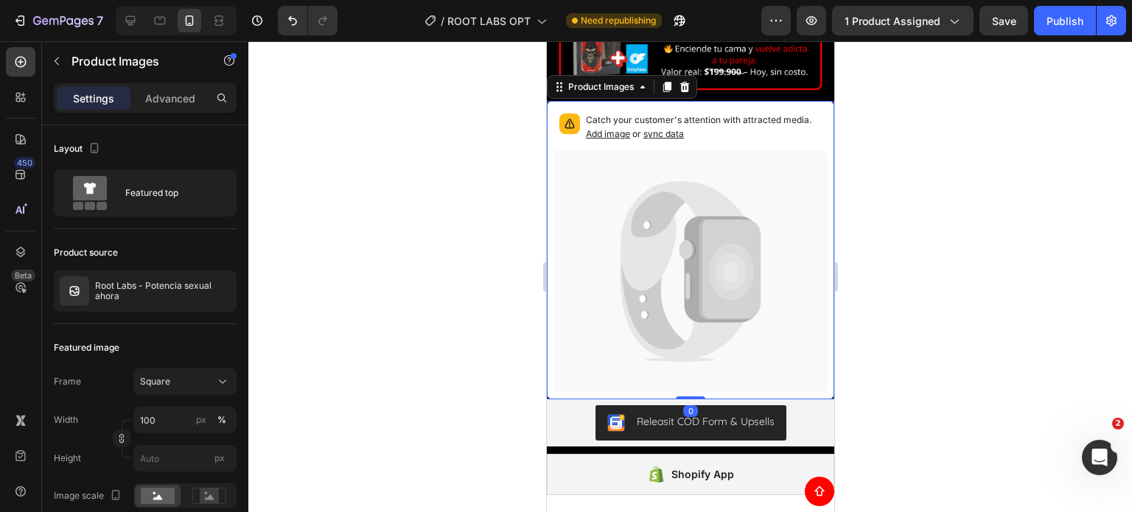
scroll to position [5113, 0]
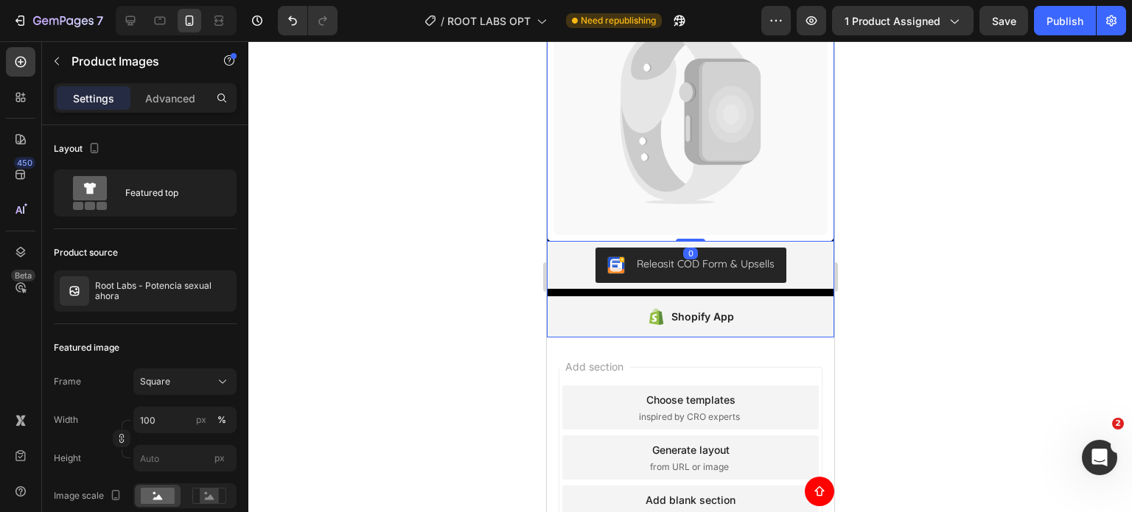
click at [812, 281] on div "Releasit COD Form & Upsells Releasit COD Form & Upsells Shopify App Shopify App…" at bounding box center [689, 290] width 287 height 96
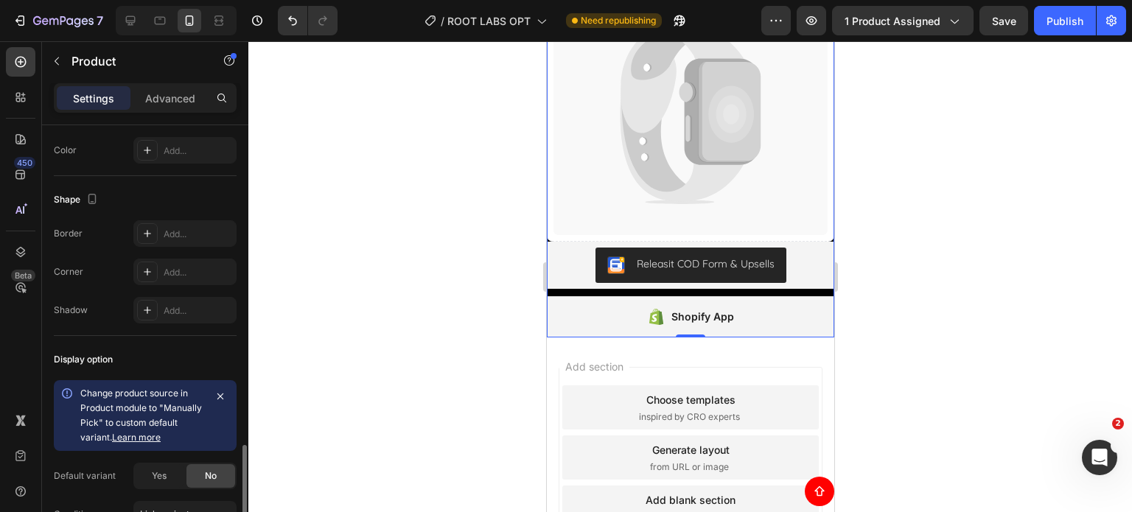
scroll to position [526, 0]
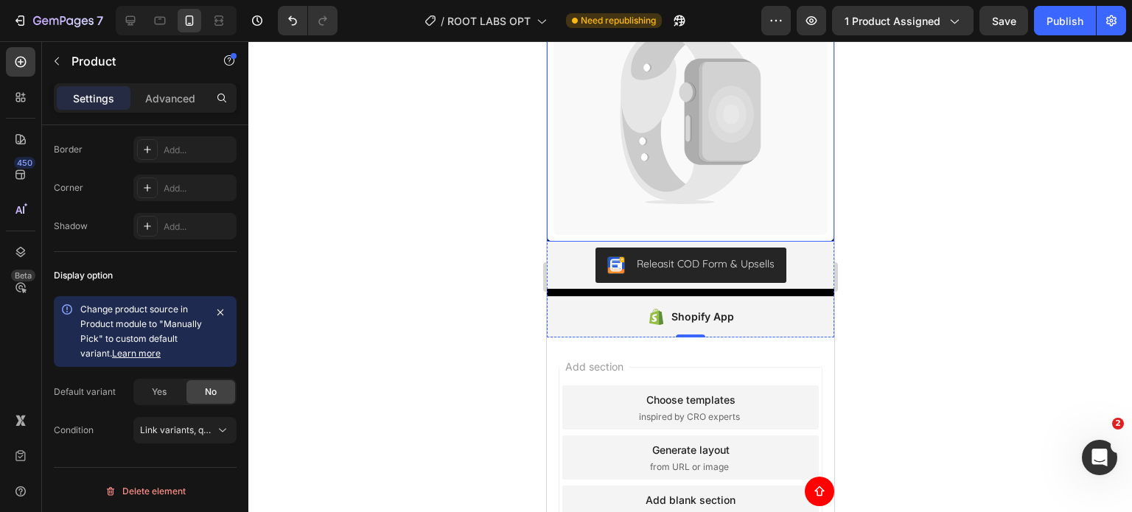
click at [565, 149] on icon at bounding box center [690, 114] width 274 height 242
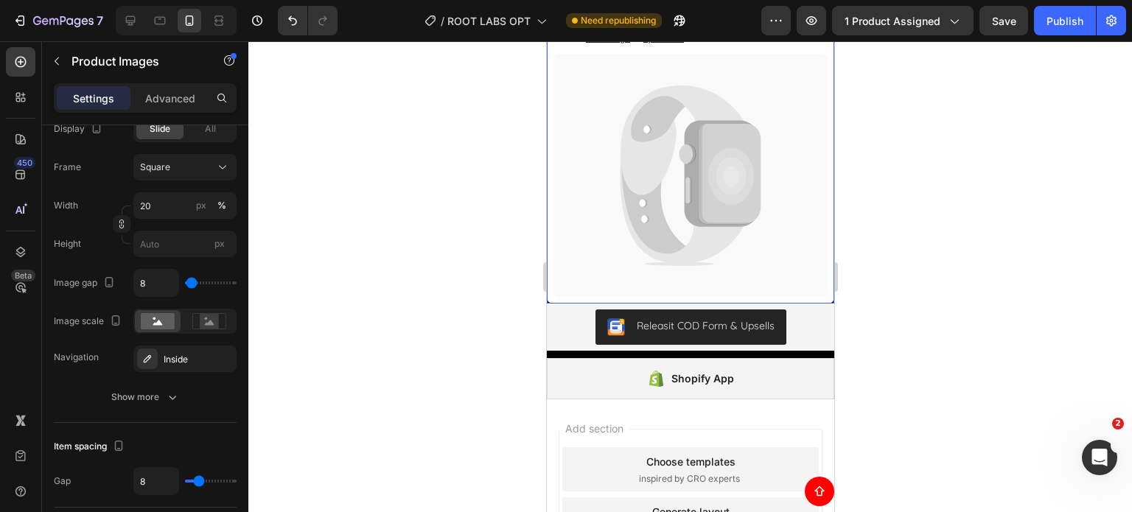
scroll to position [4828, 0]
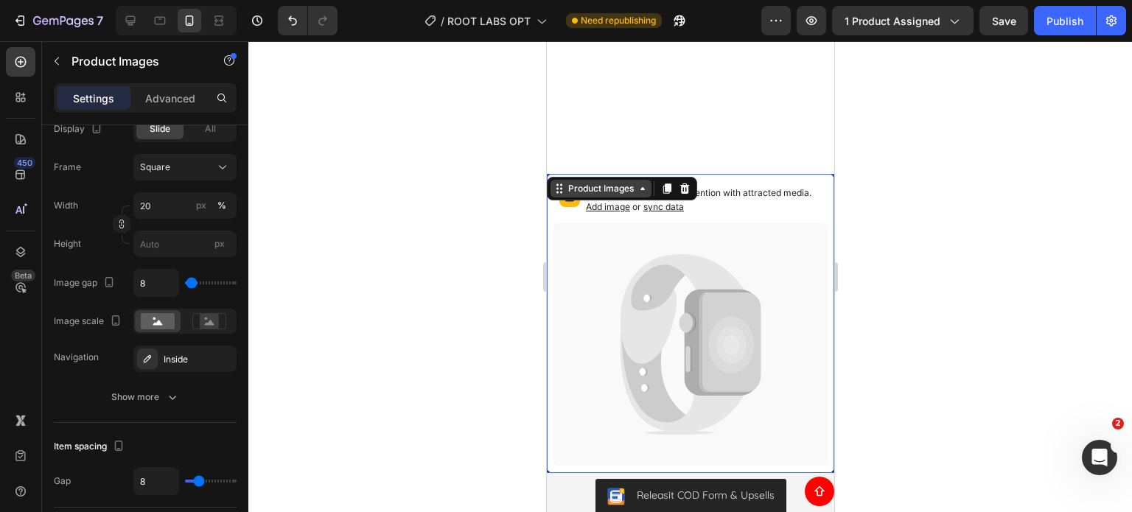
click at [590, 189] on div "Product Images" at bounding box center [599, 188] width 71 height 13
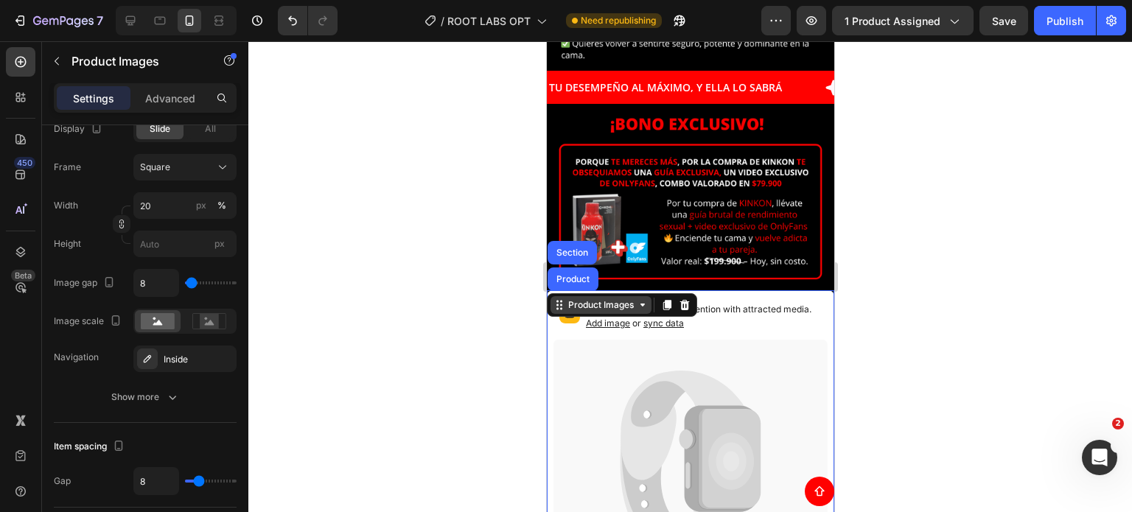
scroll to position [0, 0]
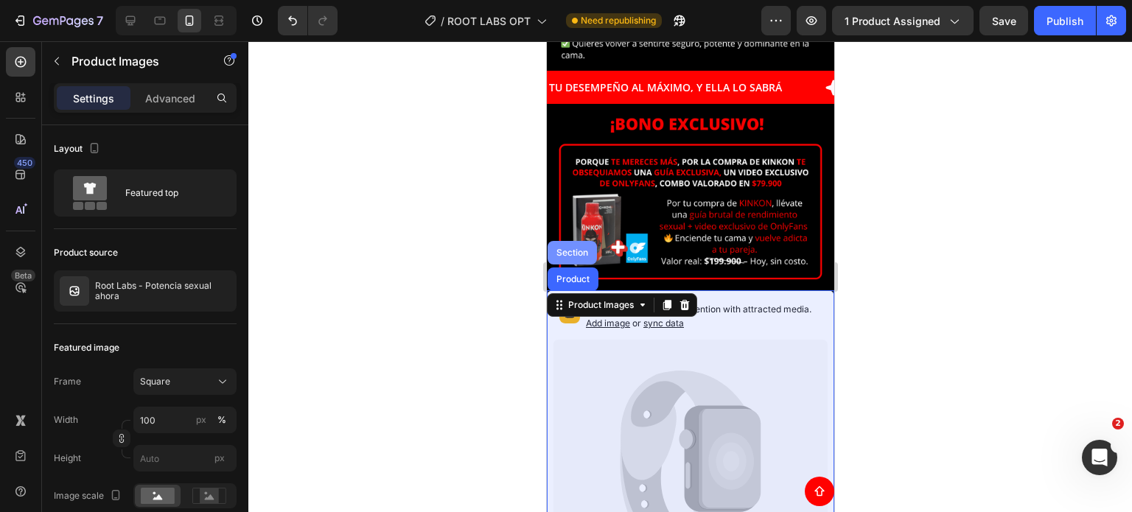
click at [568, 241] on div "Section" at bounding box center [571, 253] width 49 height 24
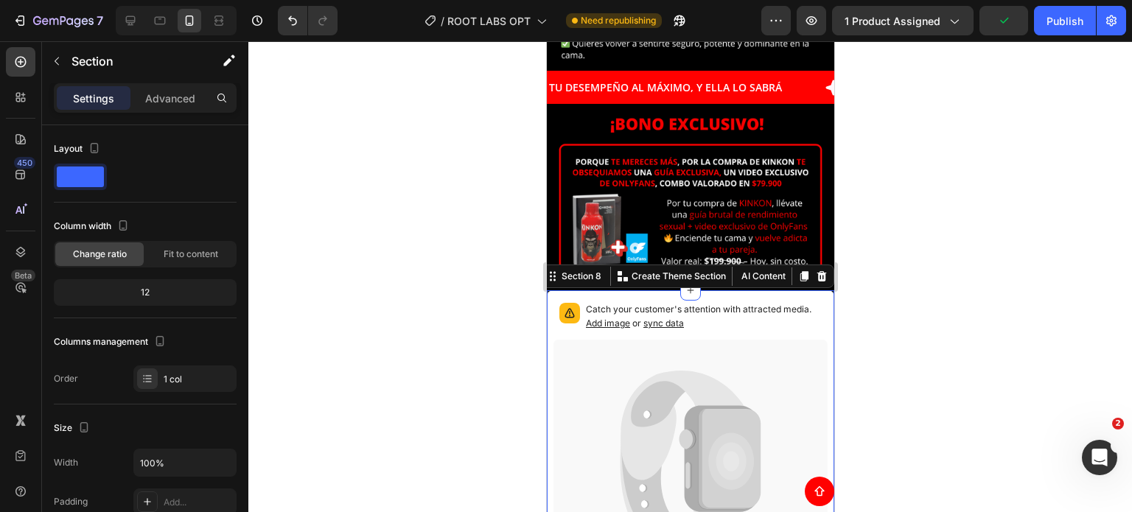
scroll to position [430, 0]
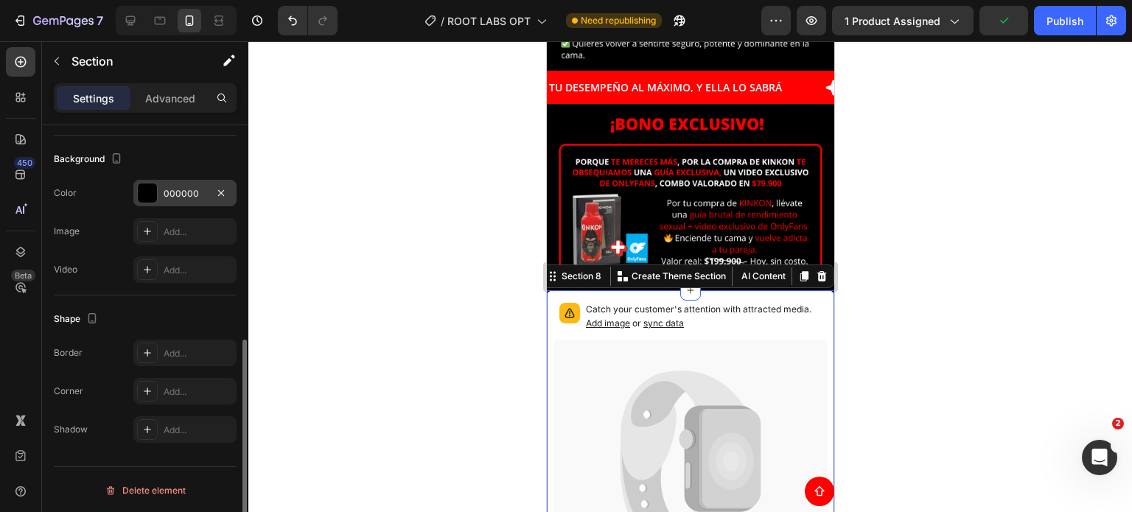
click at [165, 195] on div "000000" at bounding box center [185, 193] width 43 height 13
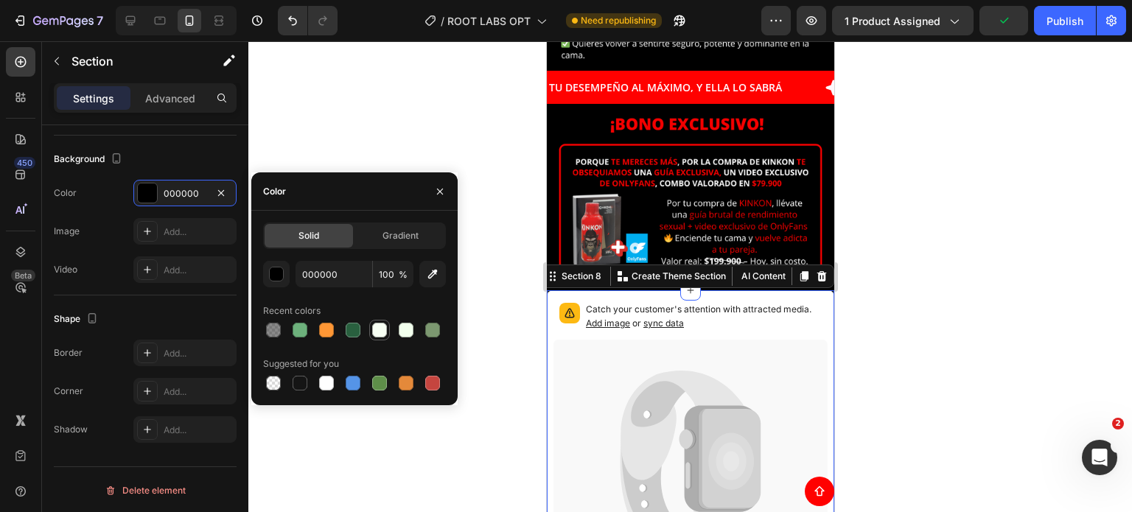
click at [388, 329] on div at bounding box center [380, 330] width 18 height 18
type input "F7FFF3"
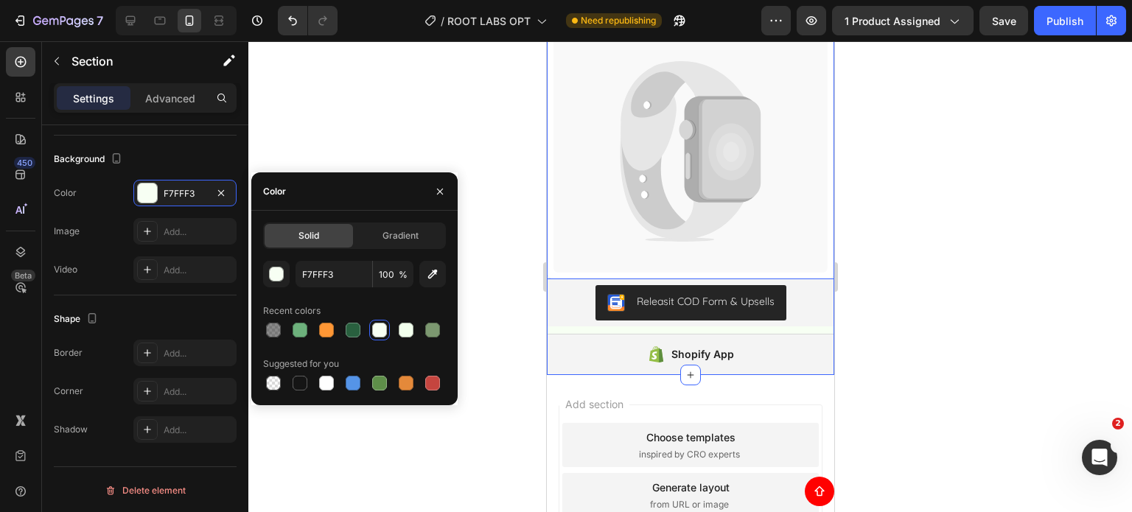
scroll to position [5057, 0]
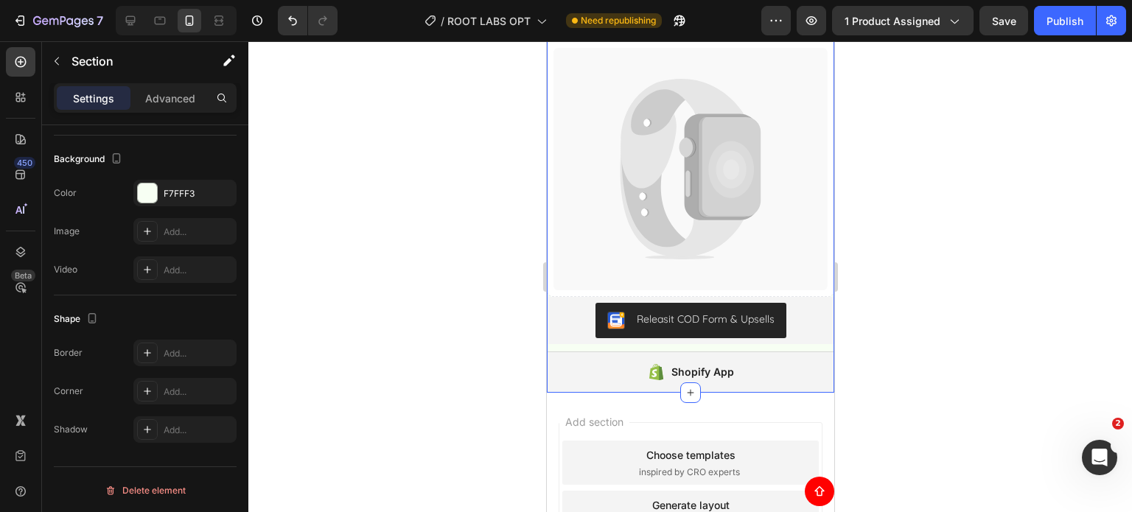
drag, startPoint x: 874, startPoint y: 259, endPoint x: 266, endPoint y: 200, distance: 610.7
click at [874, 259] on div at bounding box center [689, 276] width 883 height 471
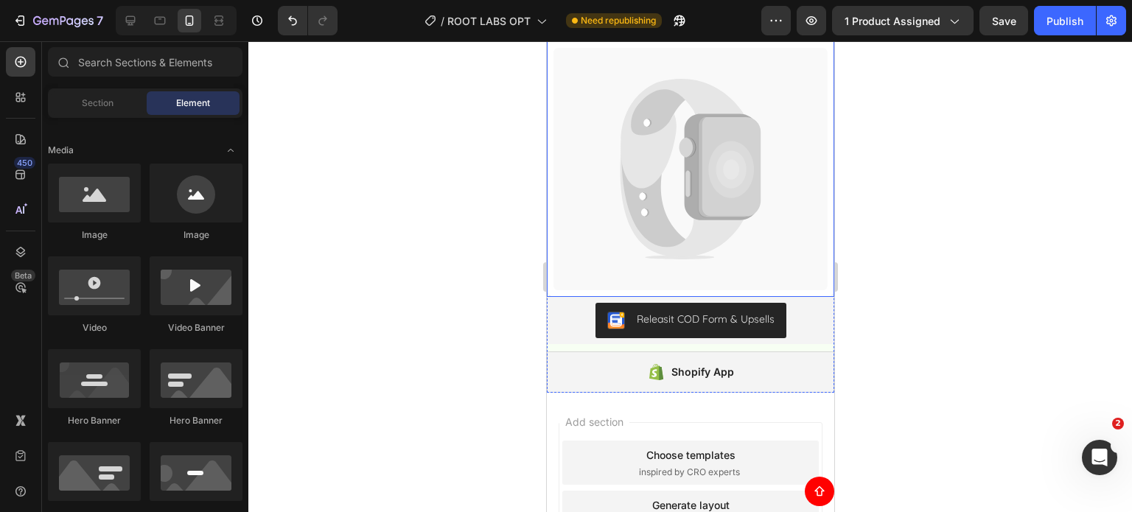
click at [776, 244] on icon at bounding box center [690, 169] width 274 height 242
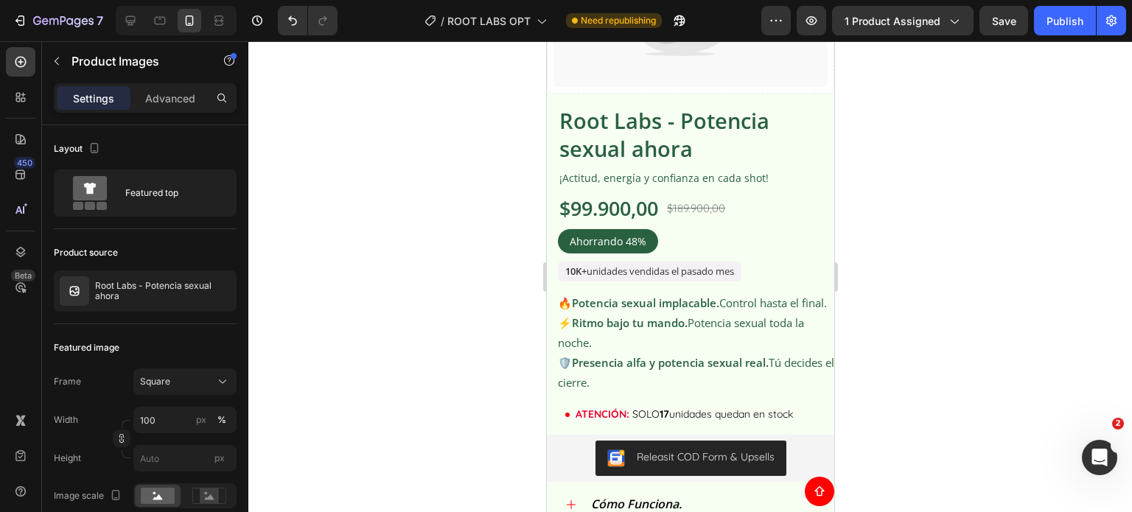
scroll to position [1502, 0]
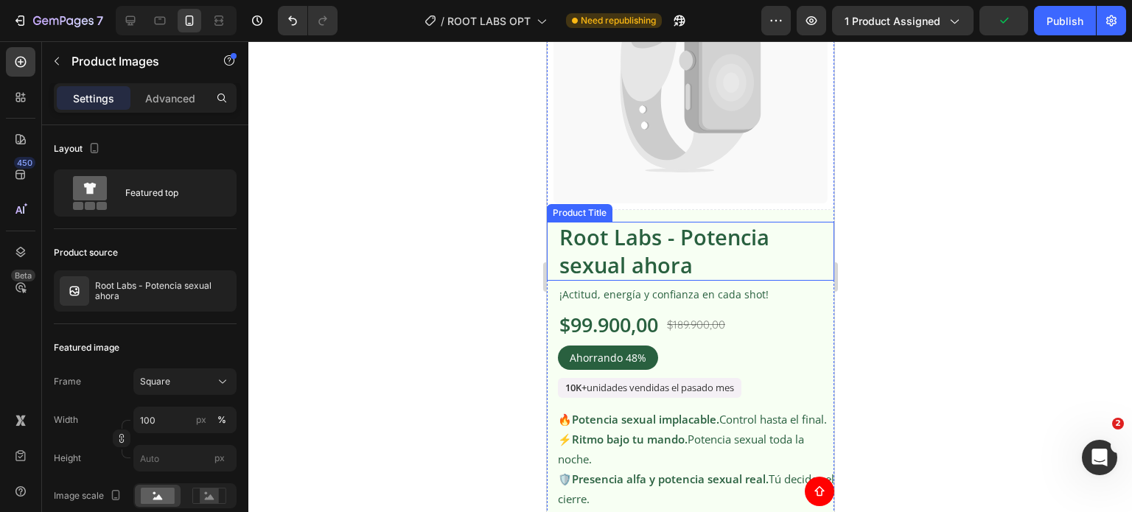
click at [782, 234] on h1 "Root Labs - Potencia sexual ahora" at bounding box center [689, 251] width 265 height 58
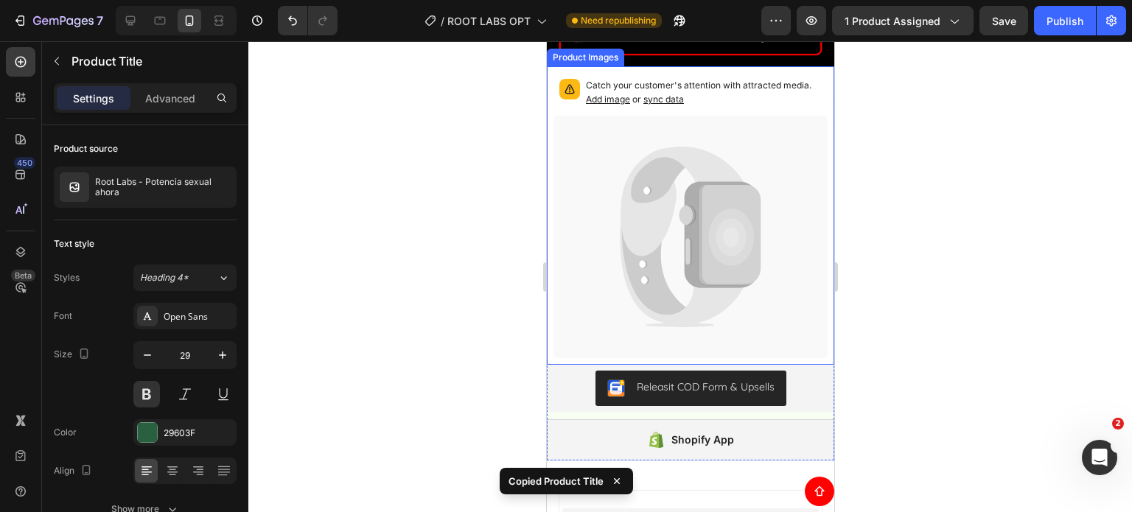
scroll to position [5205, 0]
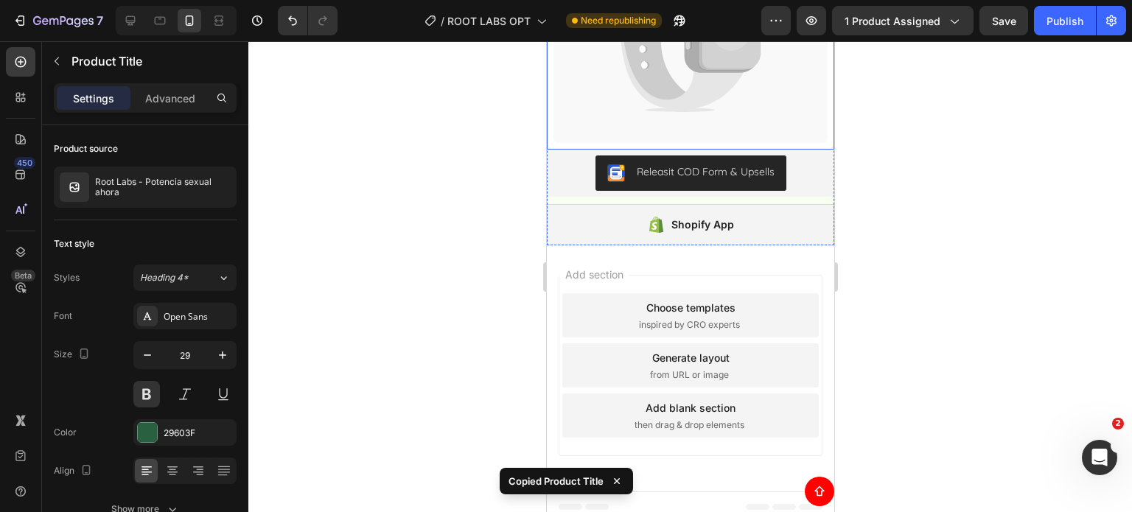
click at [785, 123] on icon at bounding box center [690, 22] width 274 height 242
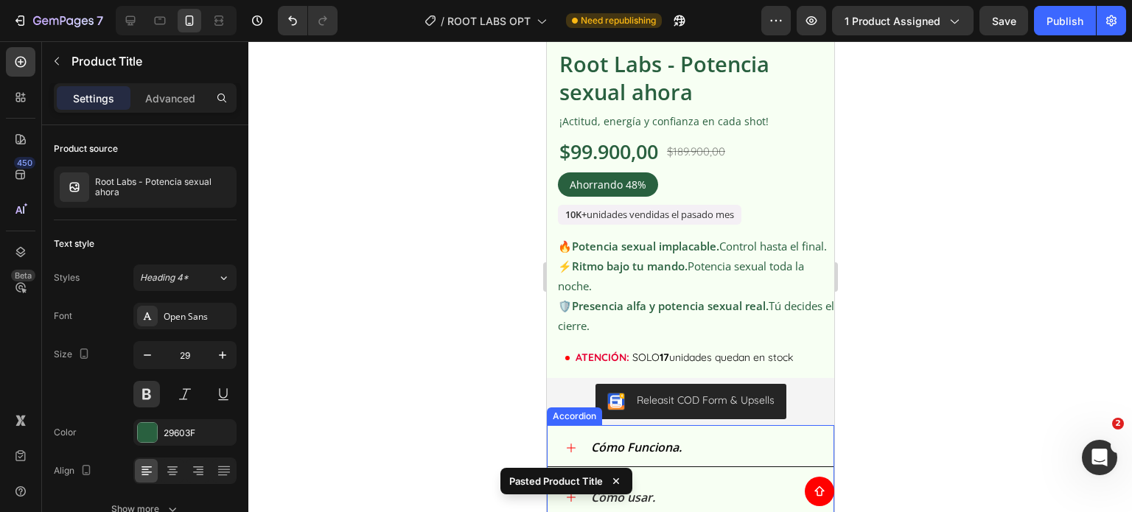
scroll to position [1501, 0]
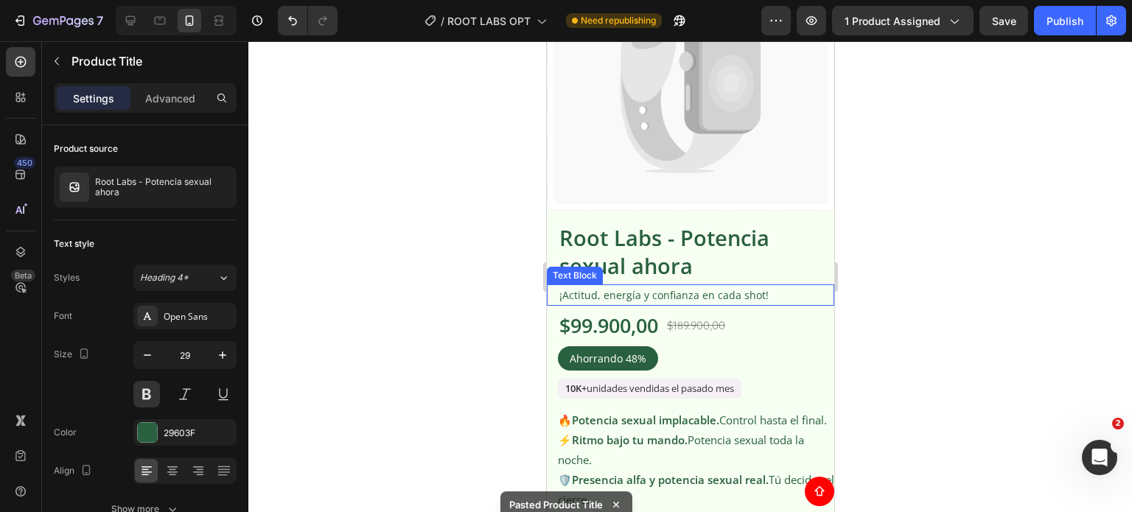
click at [693, 286] on p "¡Actitud, energía y confianza en cada shot!" at bounding box center [695, 295] width 273 height 18
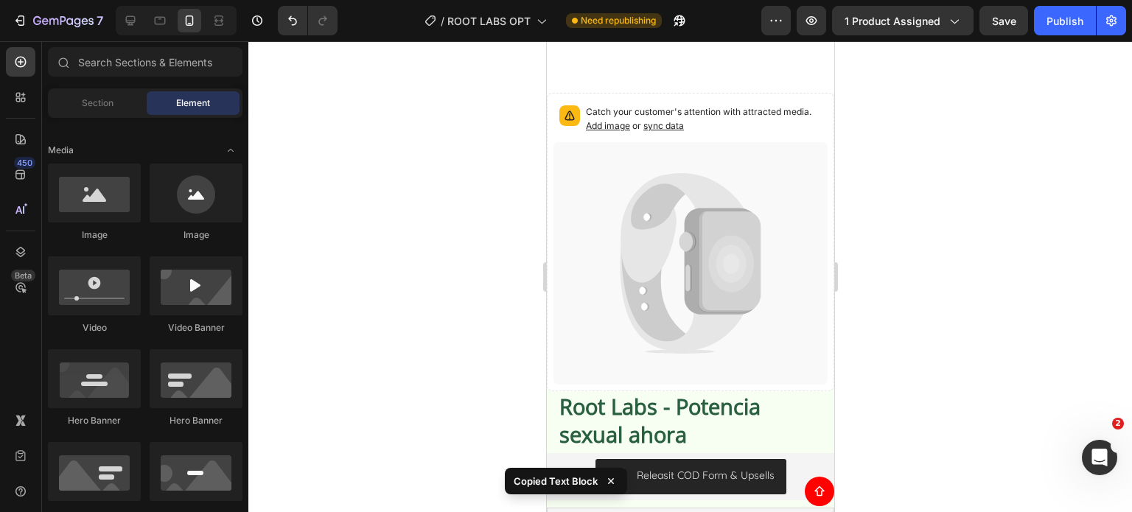
scroll to position [5077, 0]
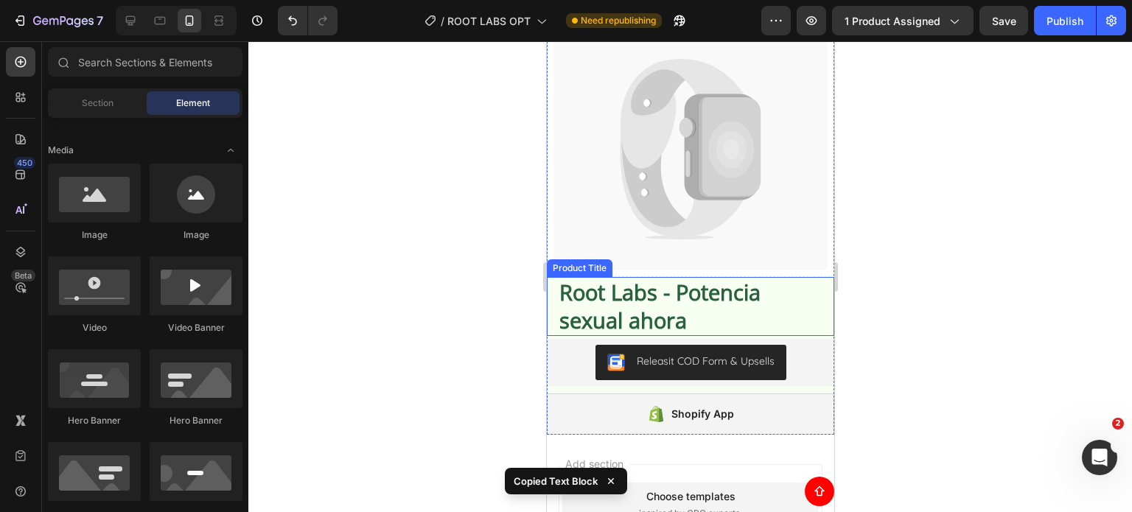
click at [752, 303] on h1 "Root Labs - Potencia sexual ahora" at bounding box center [689, 306] width 265 height 58
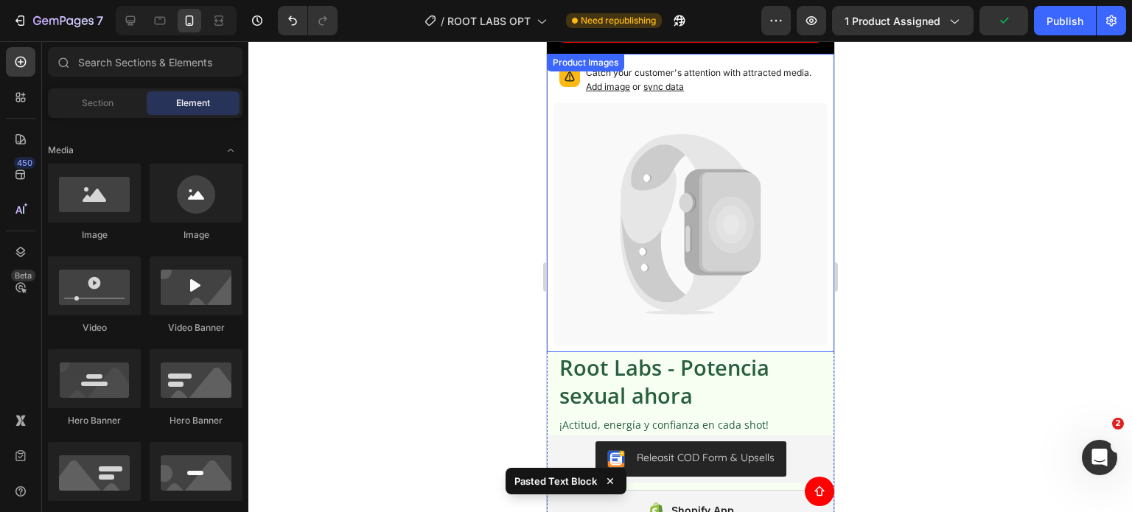
scroll to position [1650, 0]
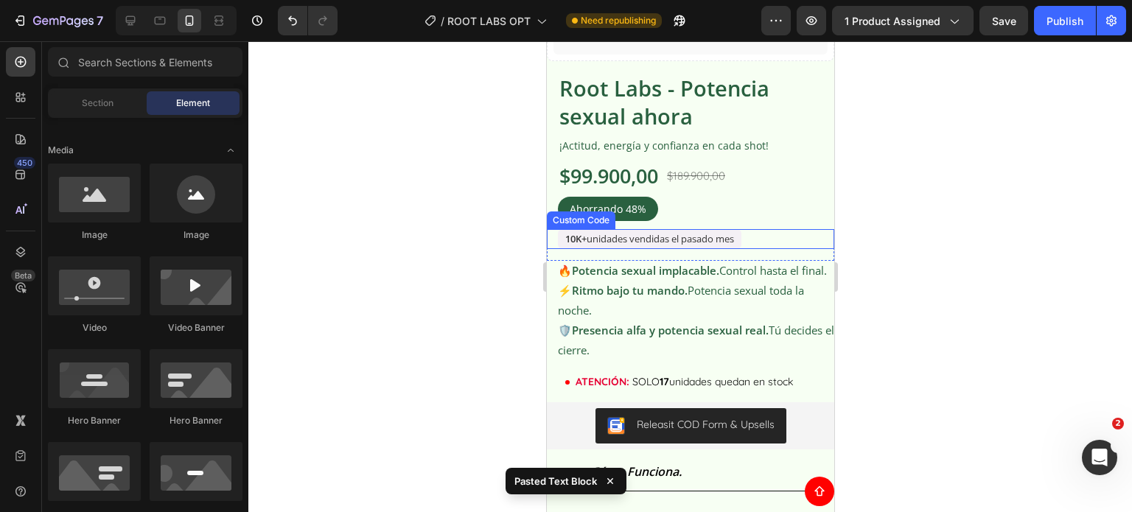
click at [766, 229] on div "10K+ unidades vendidas el pasado mes" at bounding box center [695, 239] width 276 height 21
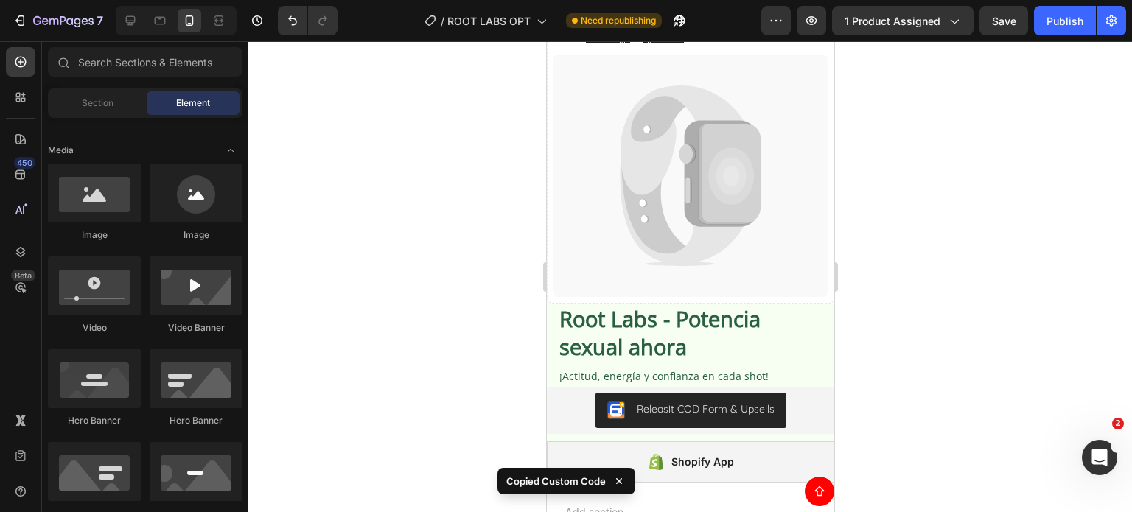
scroll to position [5089, 0]
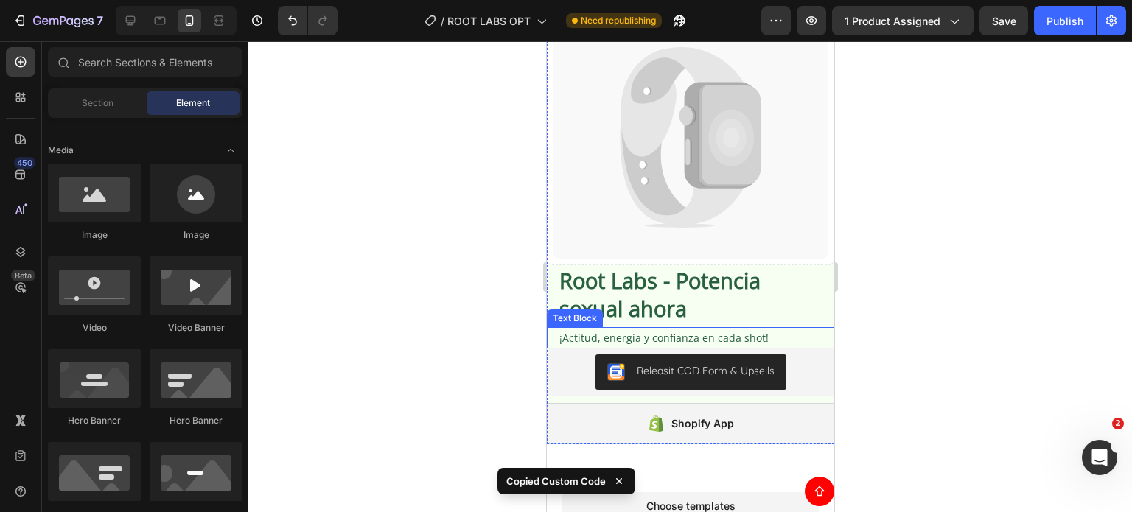
click at [781, 329] on p "¡Actitud, energía y confianza en cada shot!" at bounding box center [695, 338] width 273 height 18
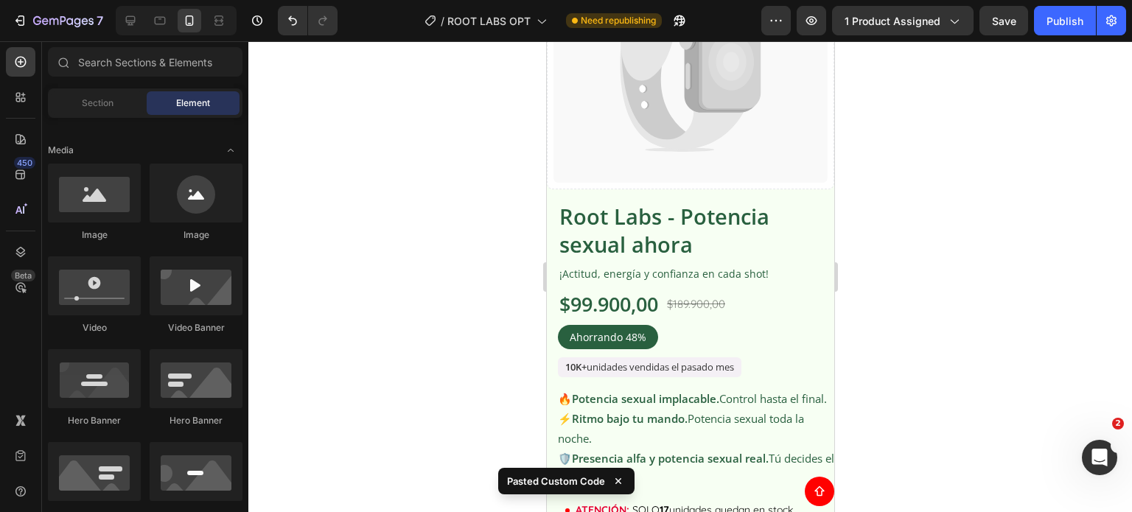
scroll to position [1524, 0]
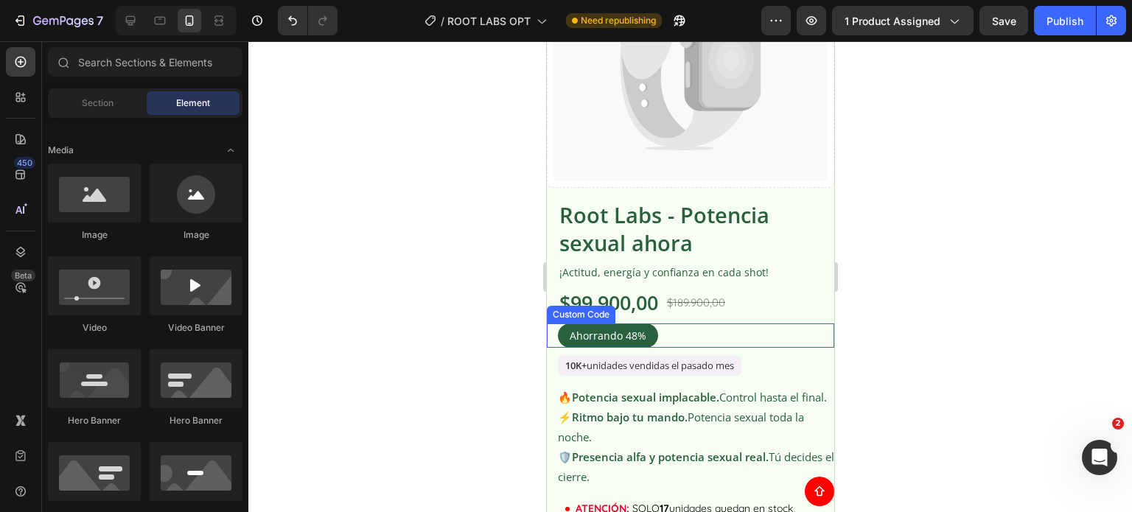
click at [662, 326] on div "Ahorrando 48%" at bounding box center [695, 335] width 276 height 24
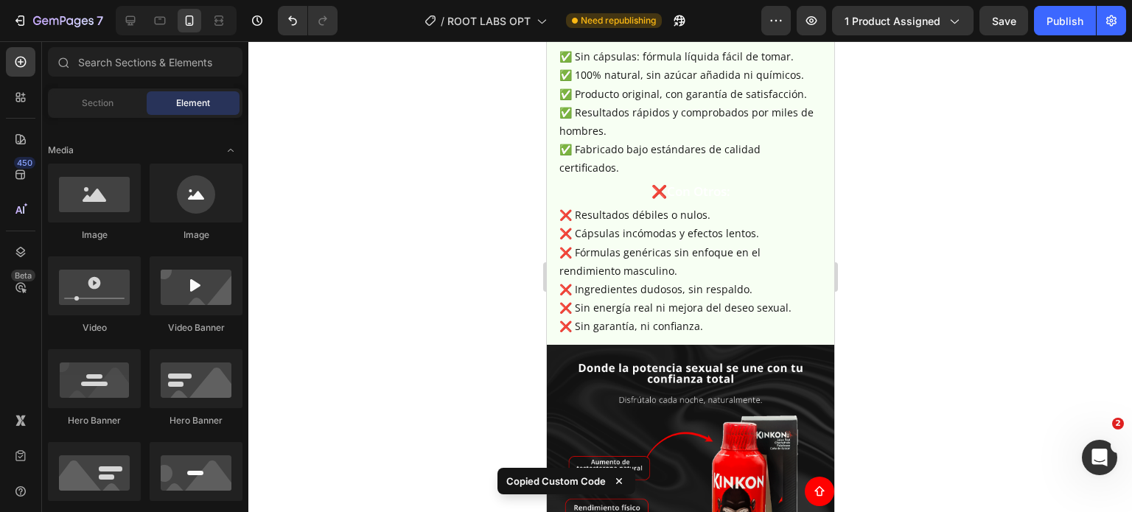
scroll to position [5031, 0]
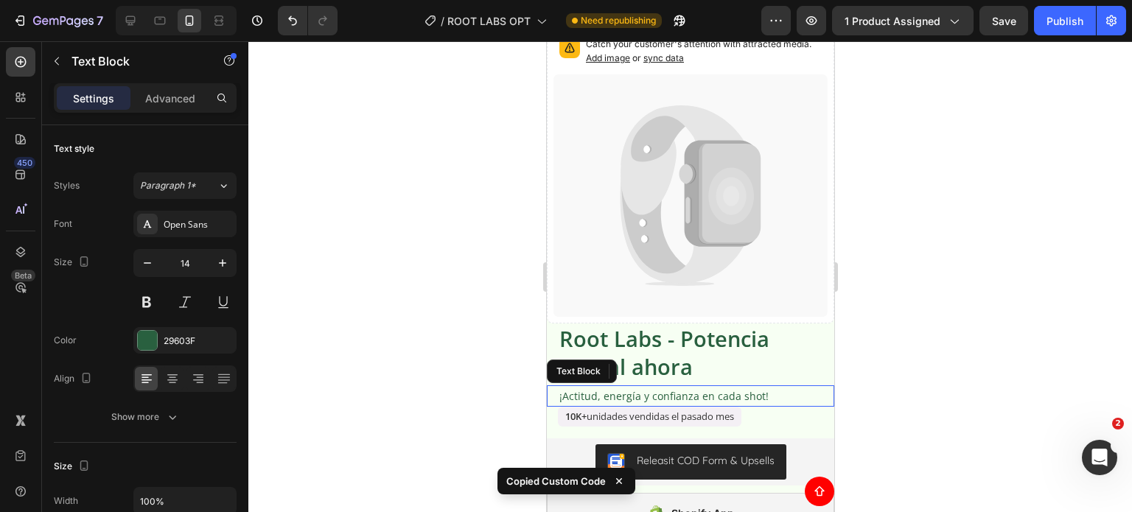
click at [709, 388] on p "¡Actitud, energía y confianza en cada shot!" at bounding box center [695, 396] width 273 height 18
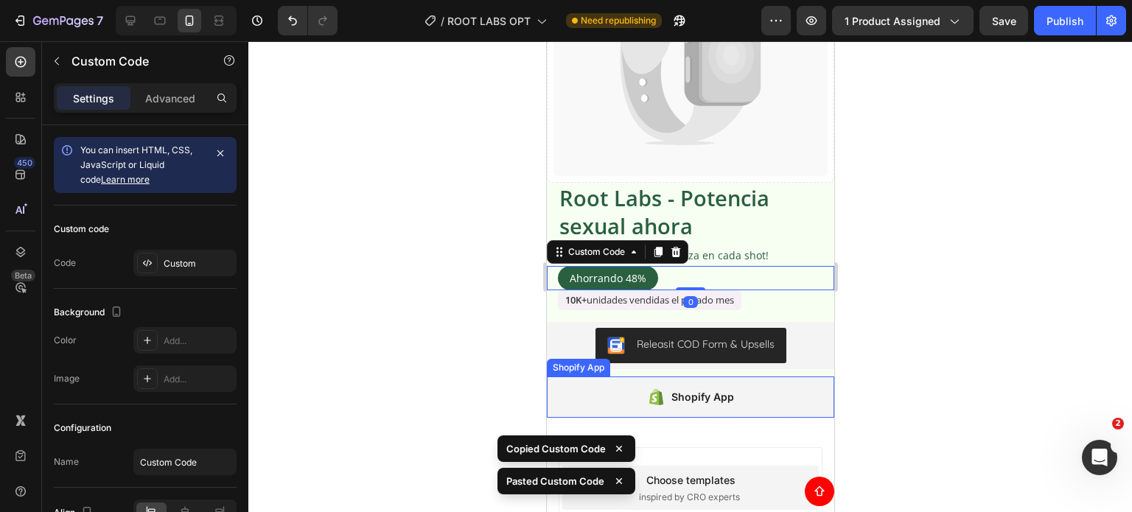
scroll to position [5178, 0]
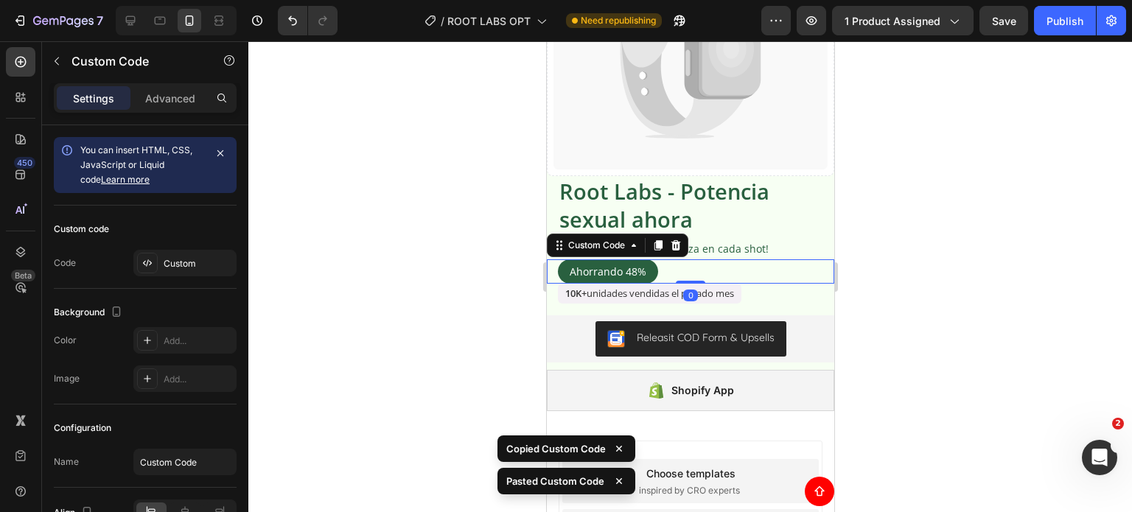
click at [933, 277] on div at bounding box center [689, 276] width 883 height 471
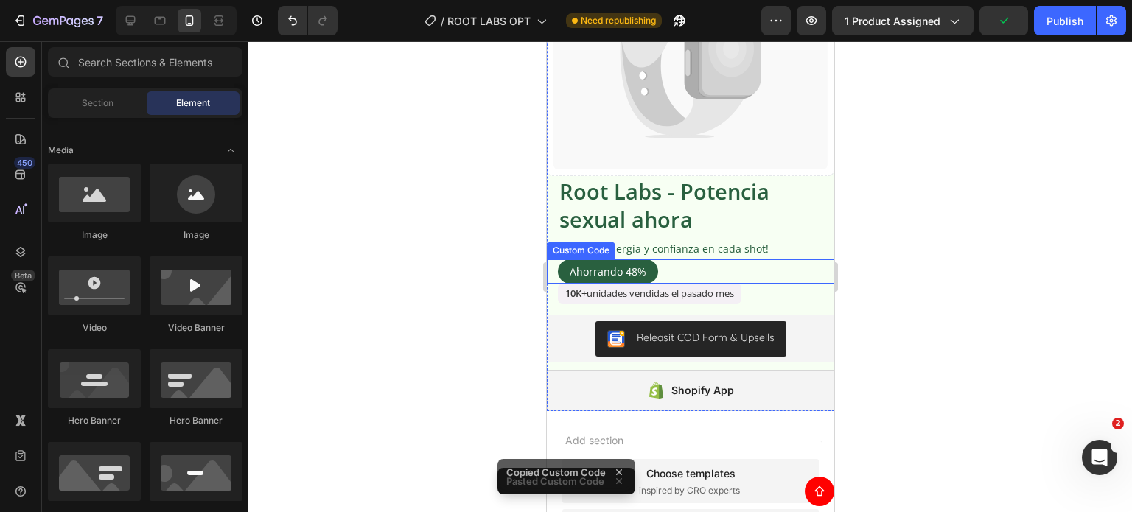
click at [734, 264] on div "Ahorrando 48%" at bounding box center [695, 271] width 276 height 24
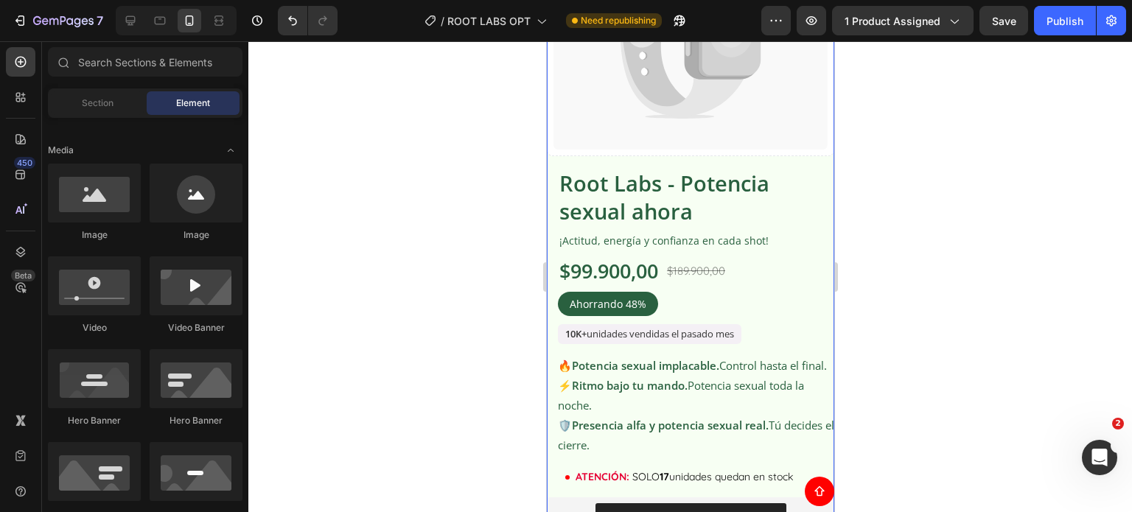
scroll to position [1592, 0]
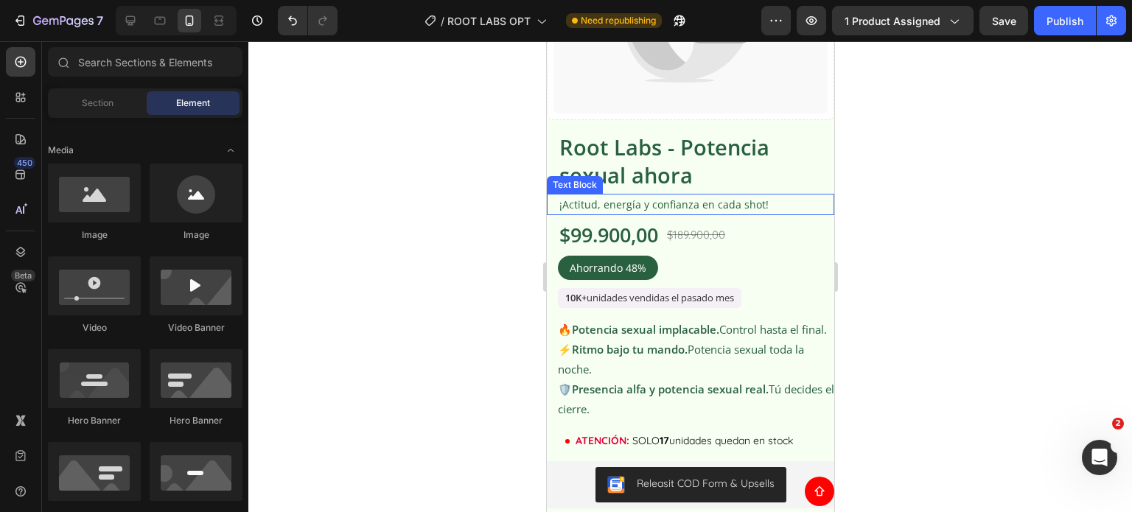
click at [653, 195] on p "¡Actitud, energía y confianza en cada shot!" at bounding box center [695, 204] width 273 height 18
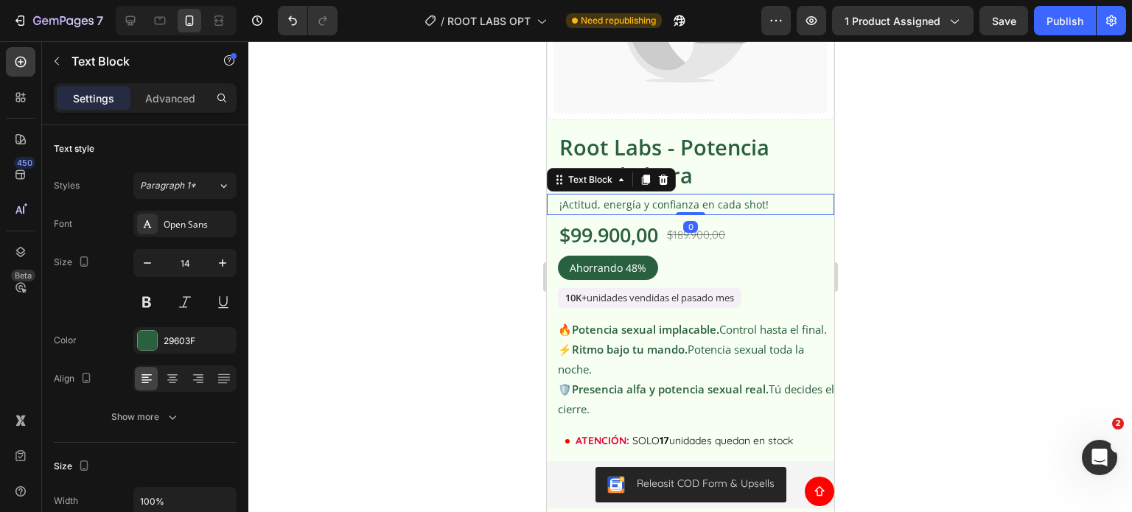
click at [707, 196] on p "¡Actitud, energía y confianza en cada shot!" at bounding box center [695, 204] width 273 height 18
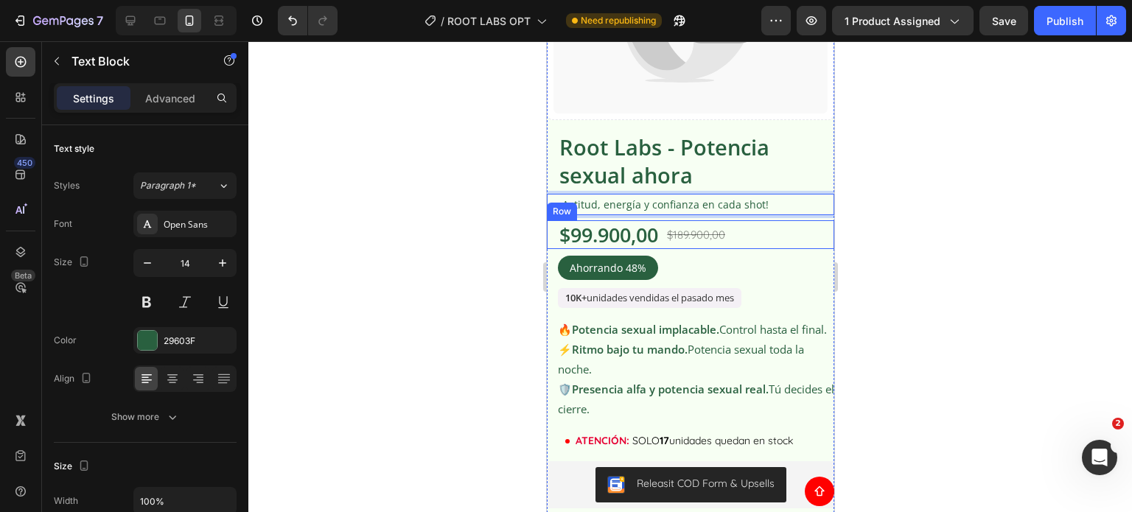
click at [743, 231] on div "$99.900,00 Product Price Product Price $189.900,00 Product Price Product Price …" at bounding box center [689, 234] width 287 height 29
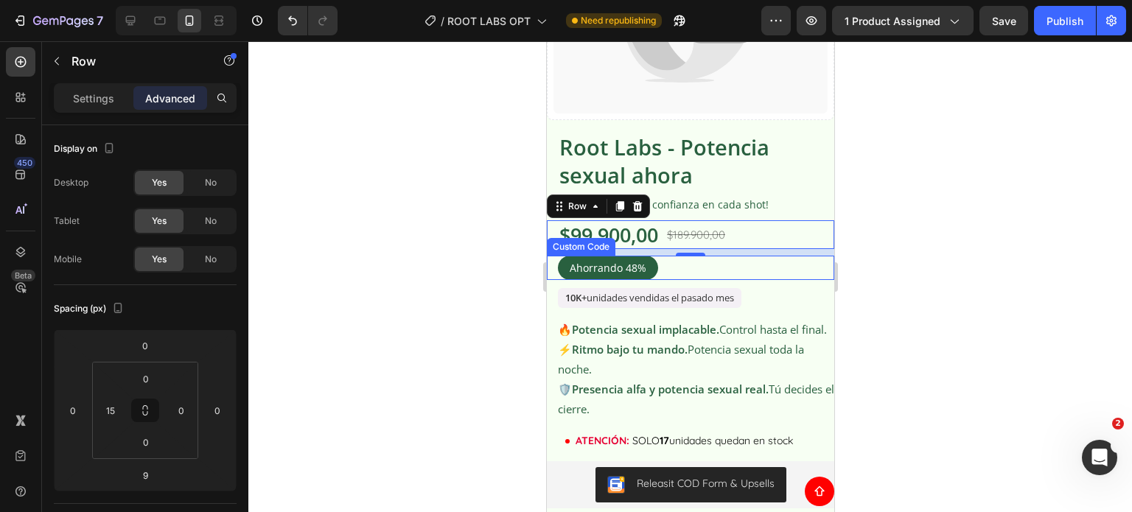
click at [697, 262] on div "Ahorrando 48%" at bounding box center [695, 268] width 276 height 24
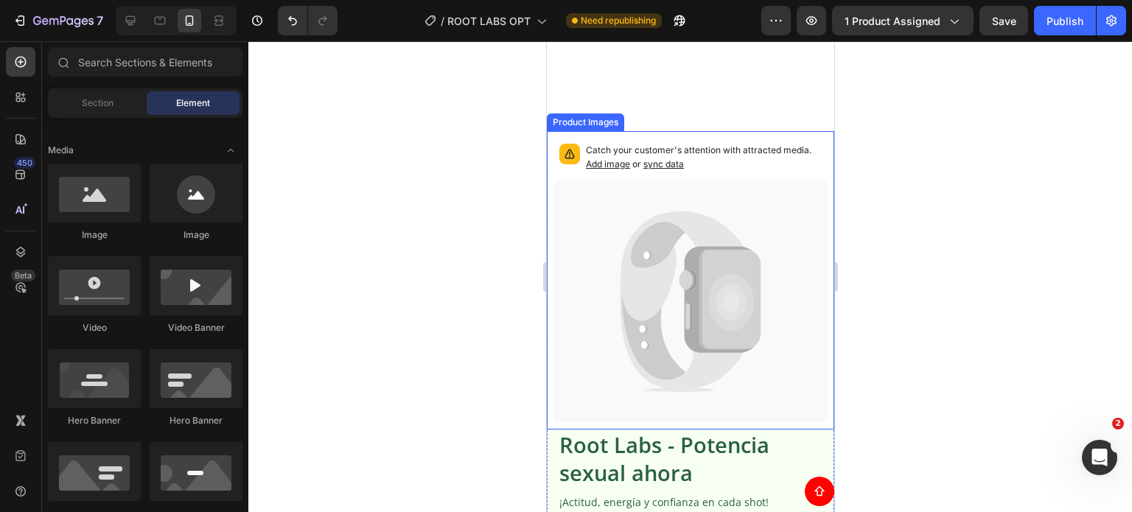
scroll to position [5172, 0]
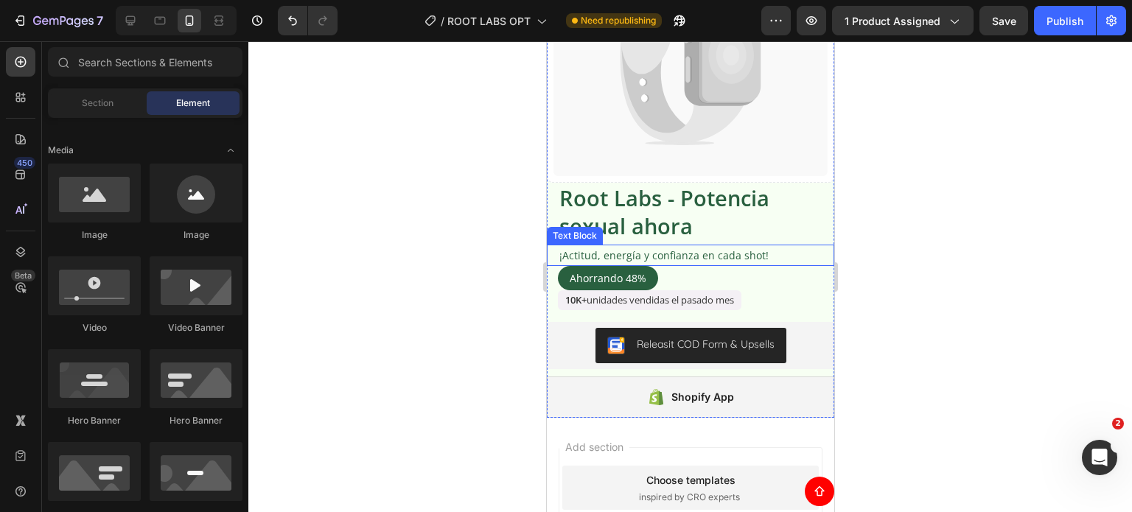
click at [742, 246] on p "¡Actitud, energía y confianza en cada shot!" at bounding box center [695, 255] width 273 height 18
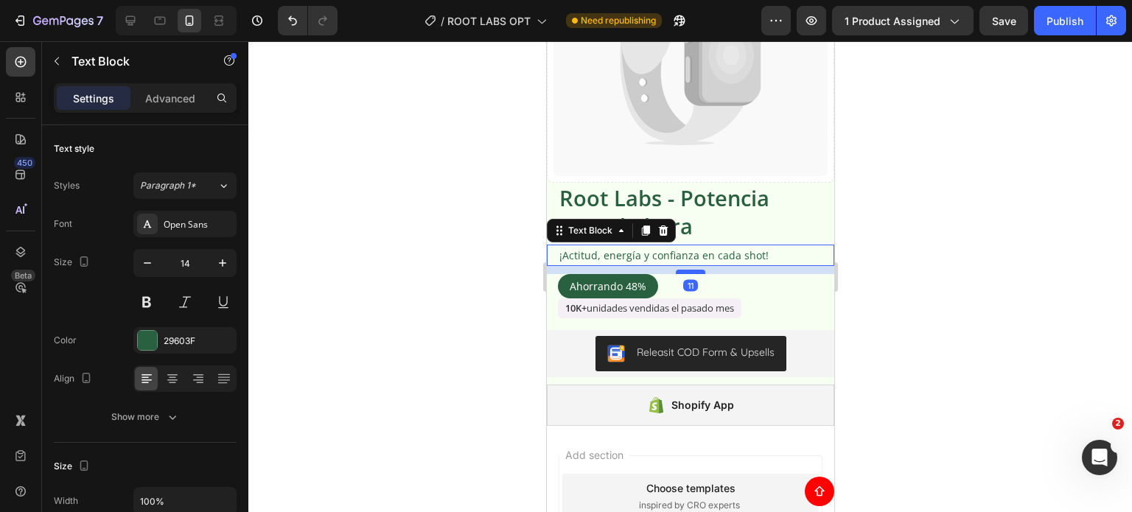
drag, startPoint x: 683, startPoint y: 254, endPoint x: 687, endPoint y: 262, distance: 8.9
click at [687, 270] on div at bounding box center [689, 272] width 29 height 4
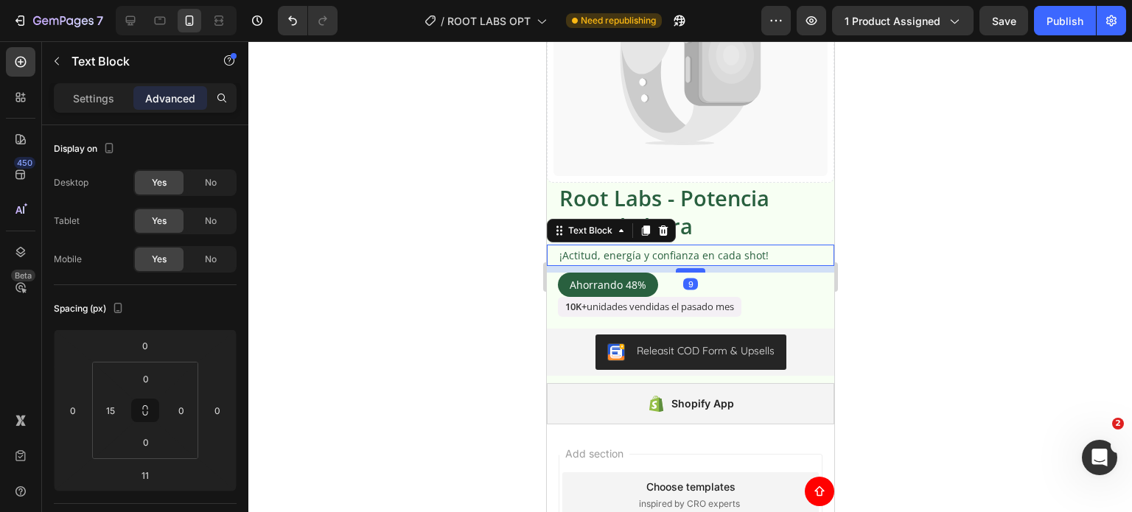
click at [684, 268] on div at bounding box center [689, 270] width 29 height 4
type input "9"
click at [668, 273] on div "Ahorrando 48%" at bounding box center [695, 285] width 276 height 24
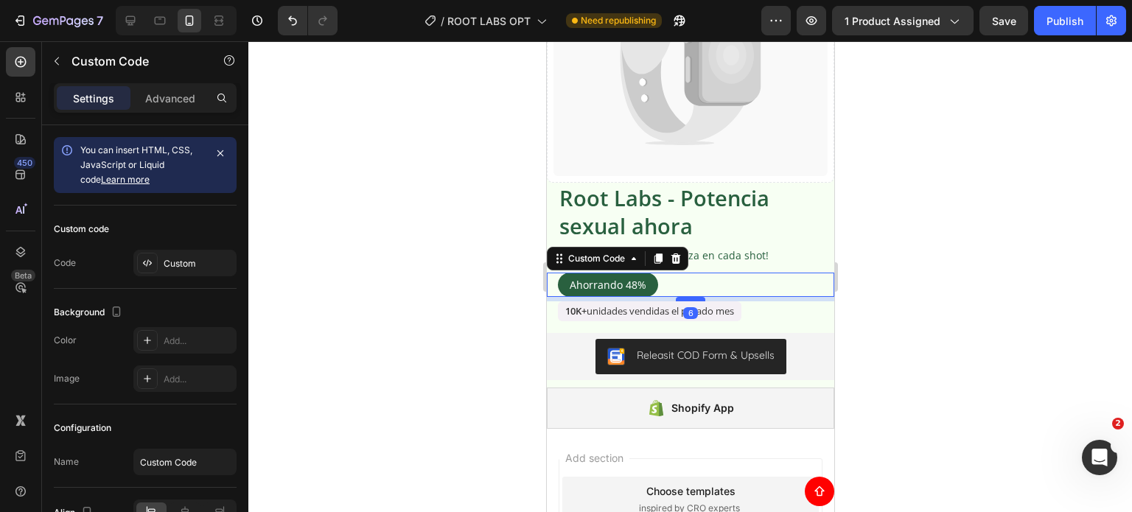
click at [678, 297] on div at bounding box center [689, 299] width 29 height 4
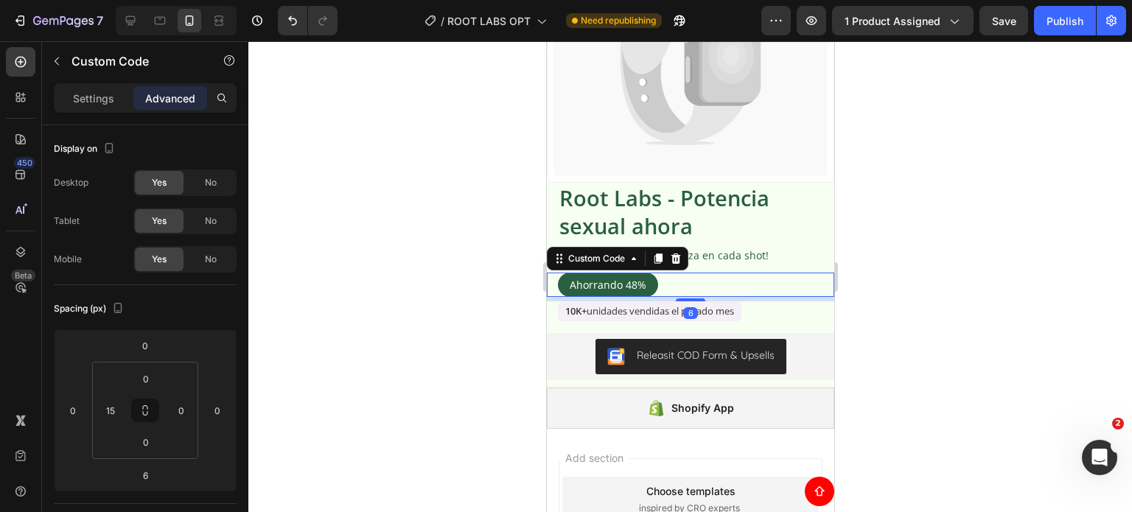
click at [467, 326] on div at bounding box center [689, 276] width 883 height 471
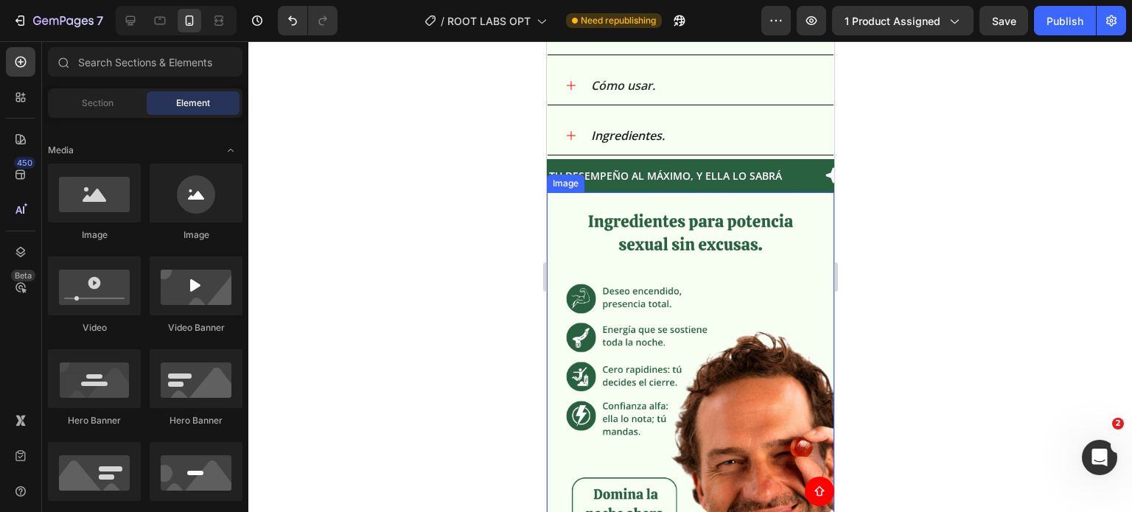
scroll to position [1718, 0]
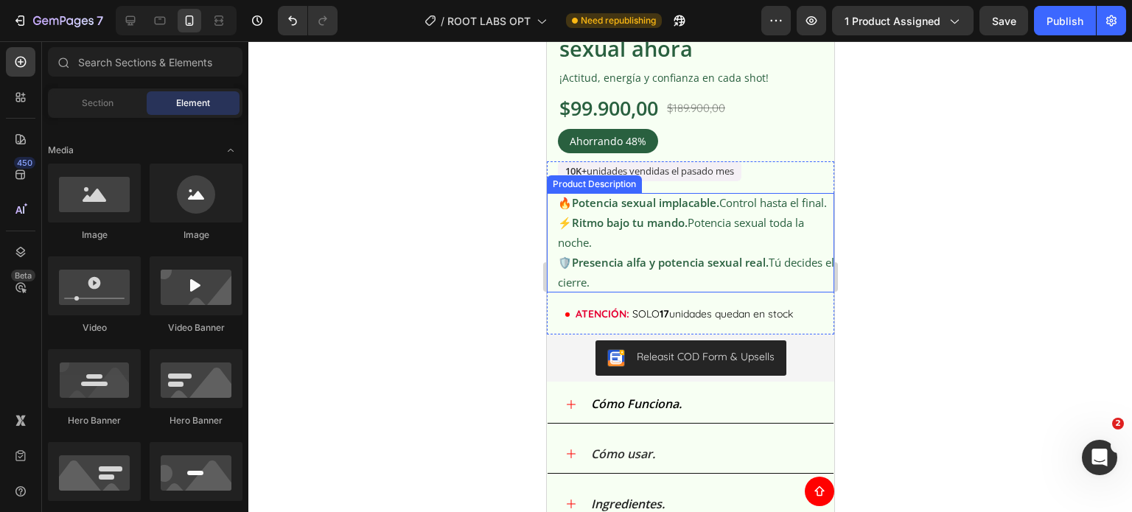
click at [682, 221] on div "🔥 Potencia sexual implacable. Control hasta el final. ⚡ Ritmo bajo tu mando. Po…" at bounding box center [695, 242] width 276 height 99
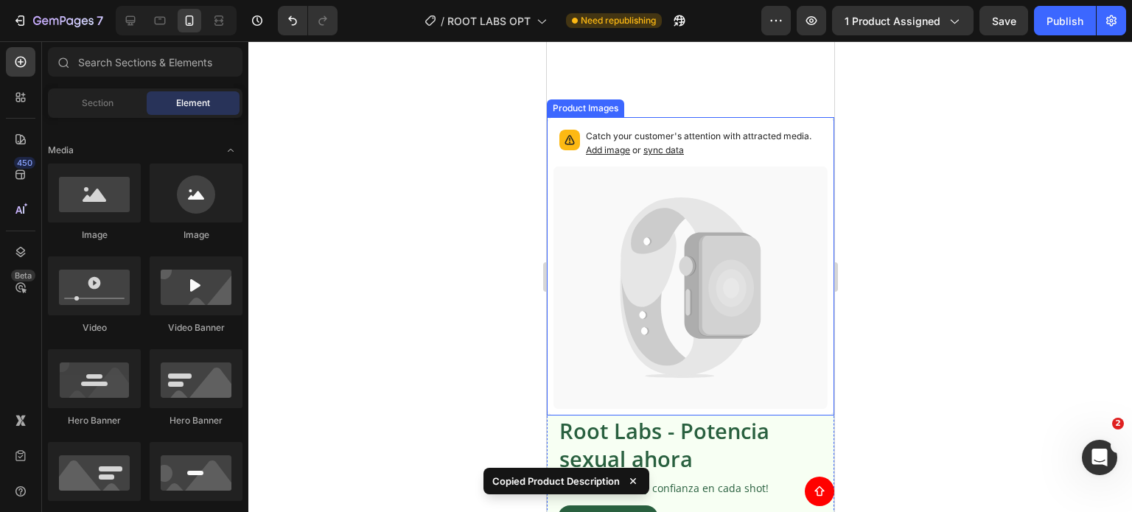
scroll to position [5307, 0]
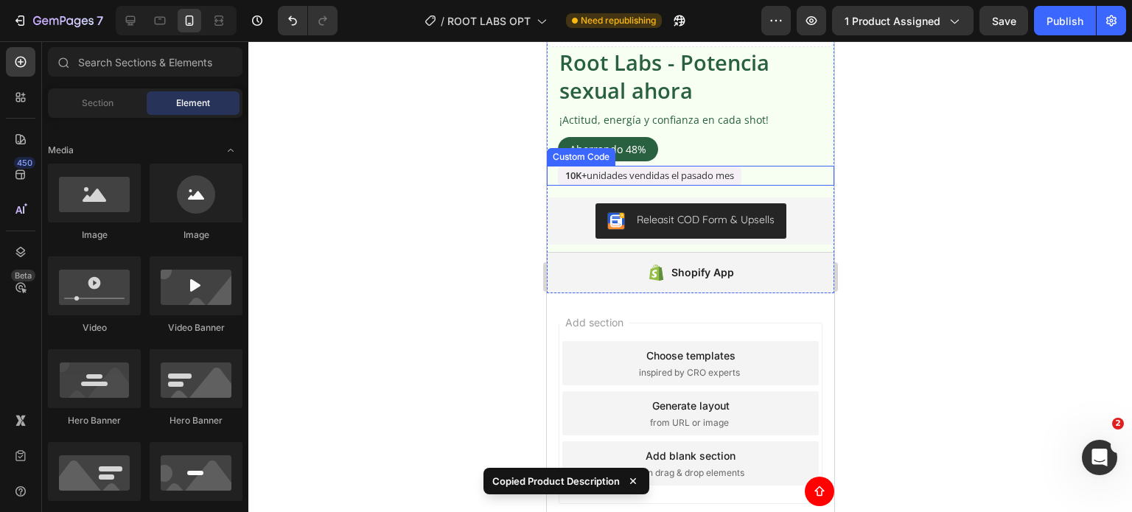
click at [752, 167] on div "10K+ unidades vendidas el pasado mes" at bounding box center [695, 176] width 276 height 21
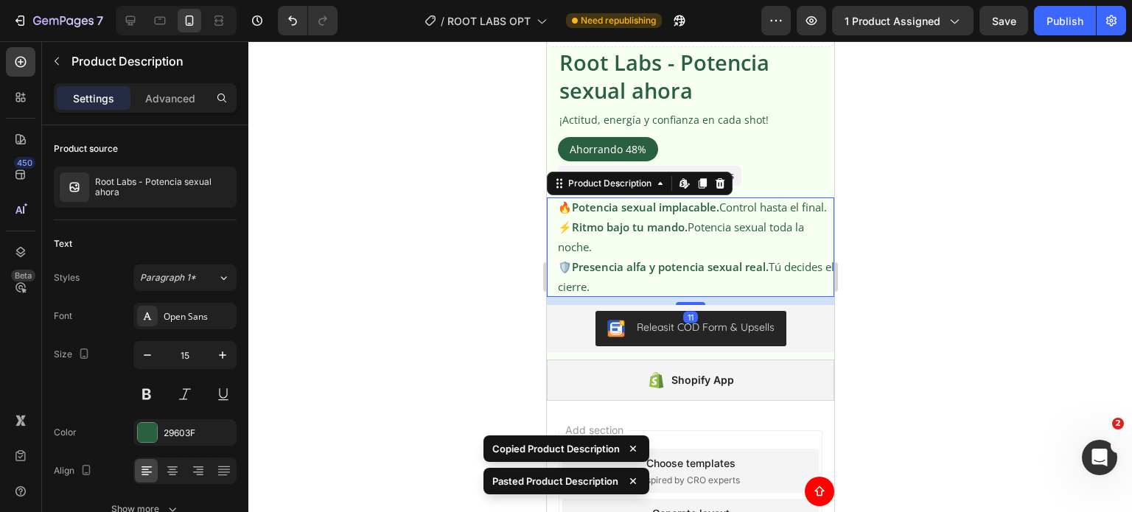
click at [934, 160] on div at bounding box center [689, 276] width 883 height 471
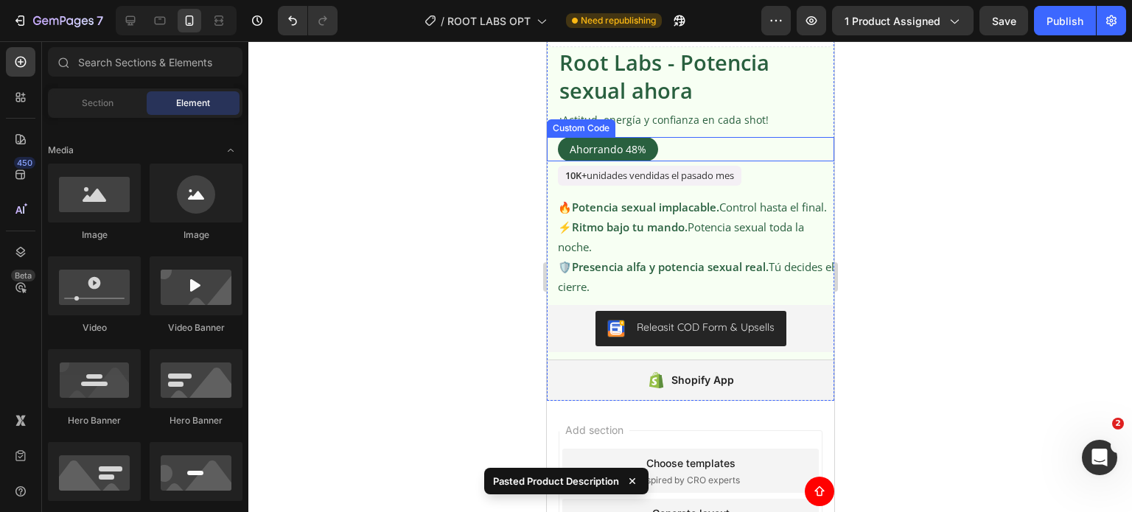
click at [717, 137] on div "Ahorrando 48%" at bounding box center [695, 149] width 276 height 24
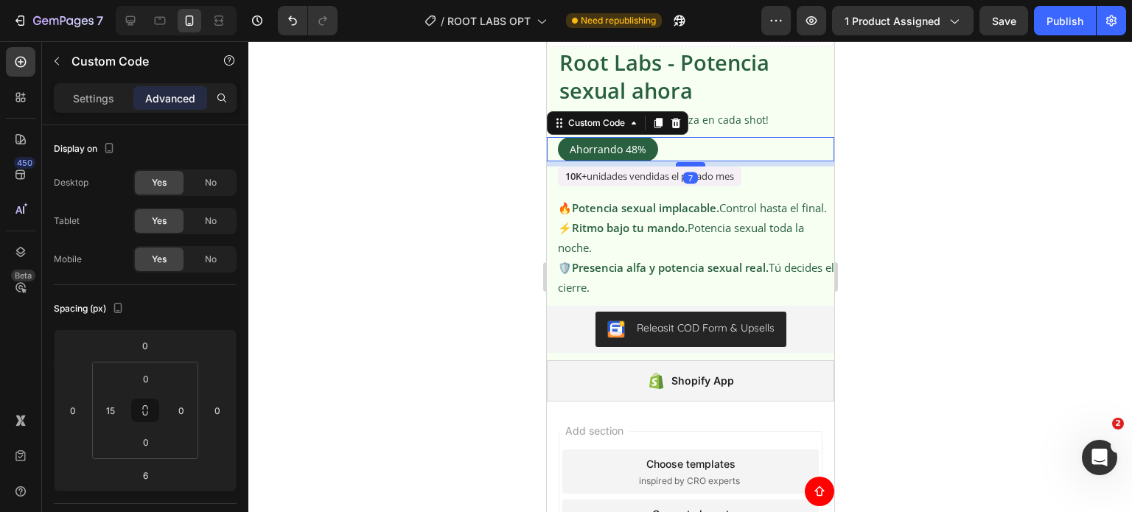
click at [688, 162] on div at bounding box center [689, 164] width 29 height 4
type input "7"
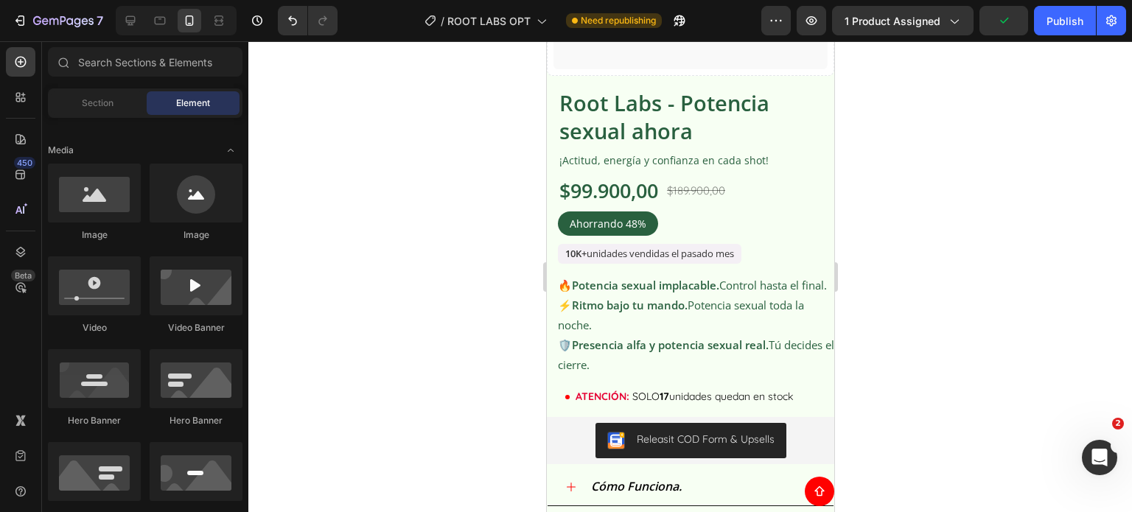
scroll to position [1748, 0]
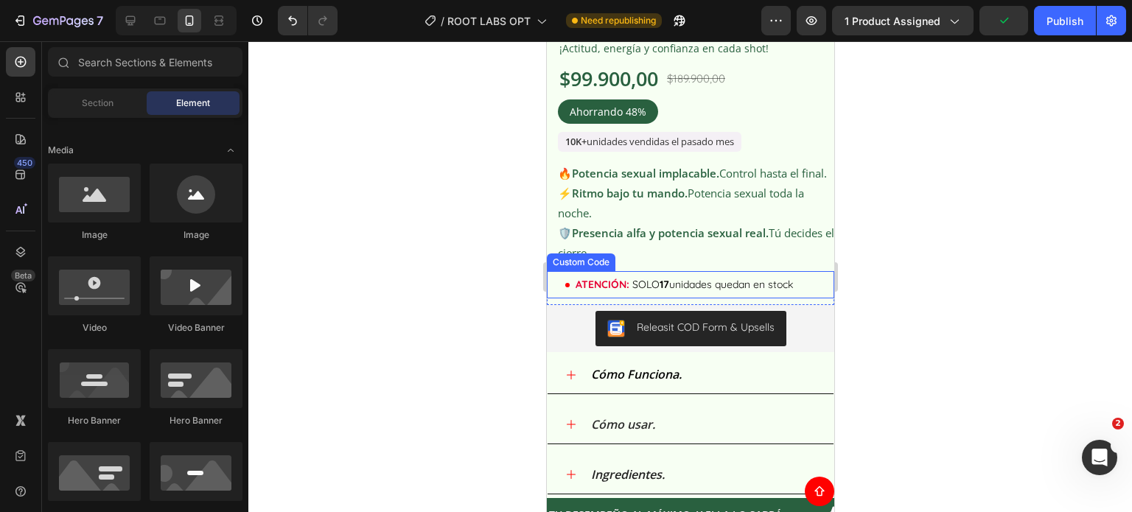
click at [708, 291] on span "SOLO 17 unidades quedan en stock" at bounding box center [711, 284] width 161 height 13
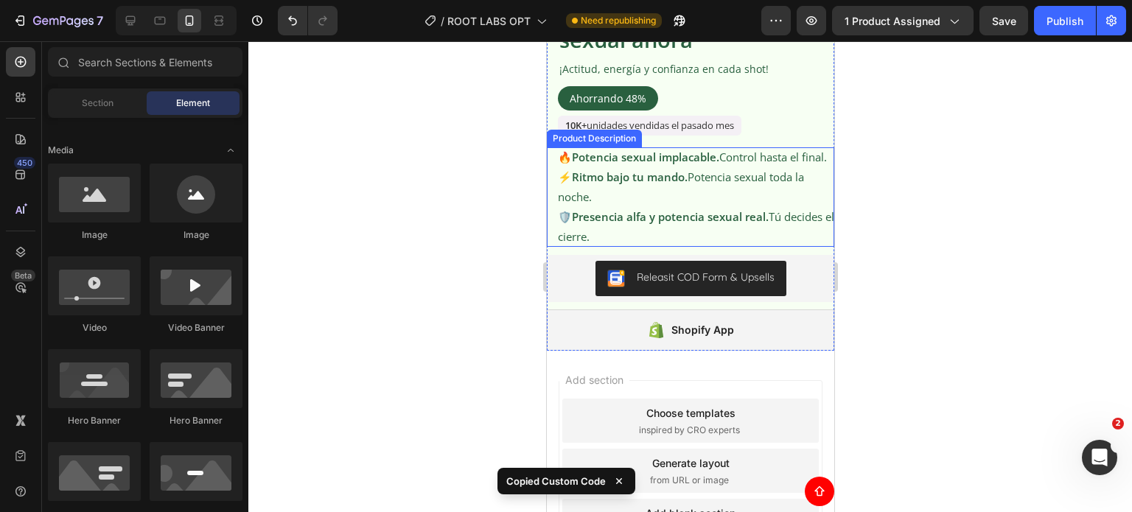
scroll to position [5371, 0]
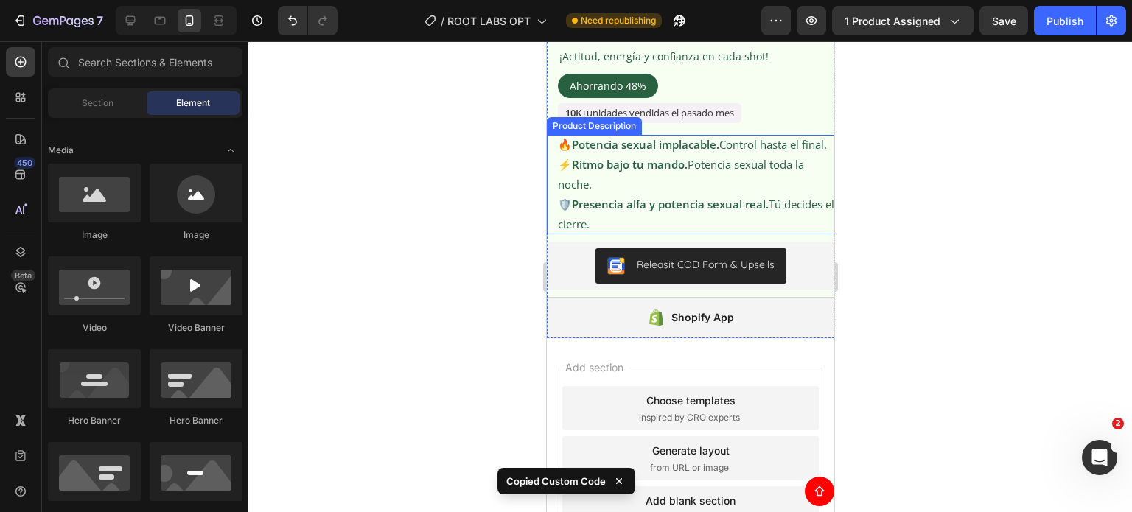
click at [732, 233] on div "🔥 Potencia sexual implacable. Control hasta el final. ⚡ Ritmo bajo tu mando. Po…" at bounding box center [695, 184] width 276 height 99
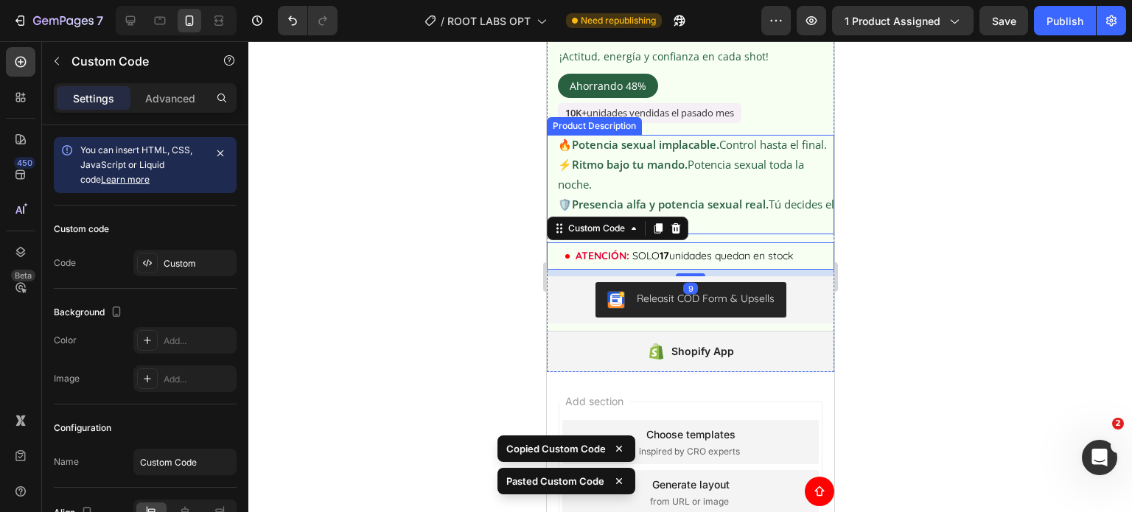
click at [897, 220] on div at bounding box center [689, 276] width 883 height 471
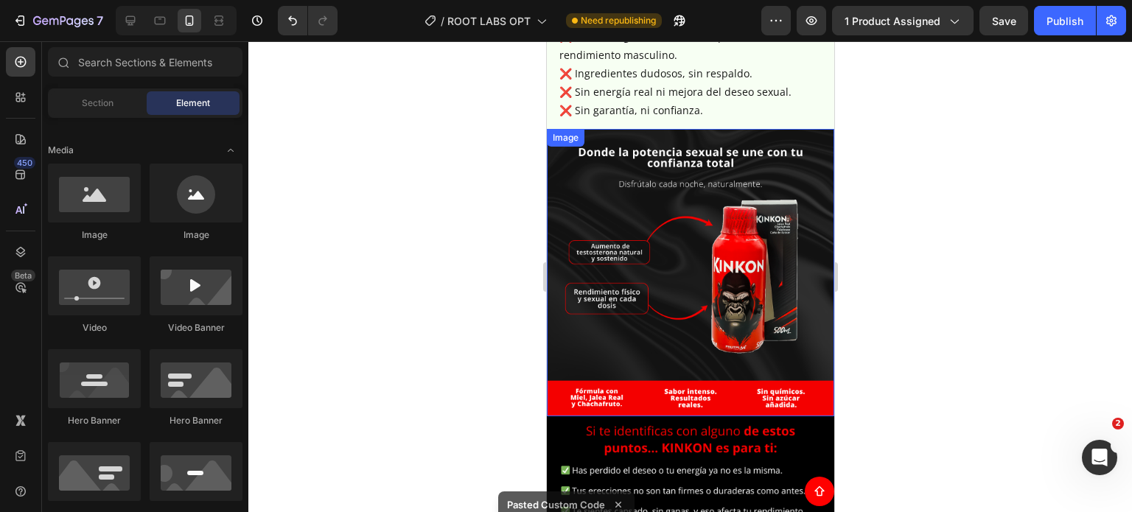
scroll to position [4752, 0]
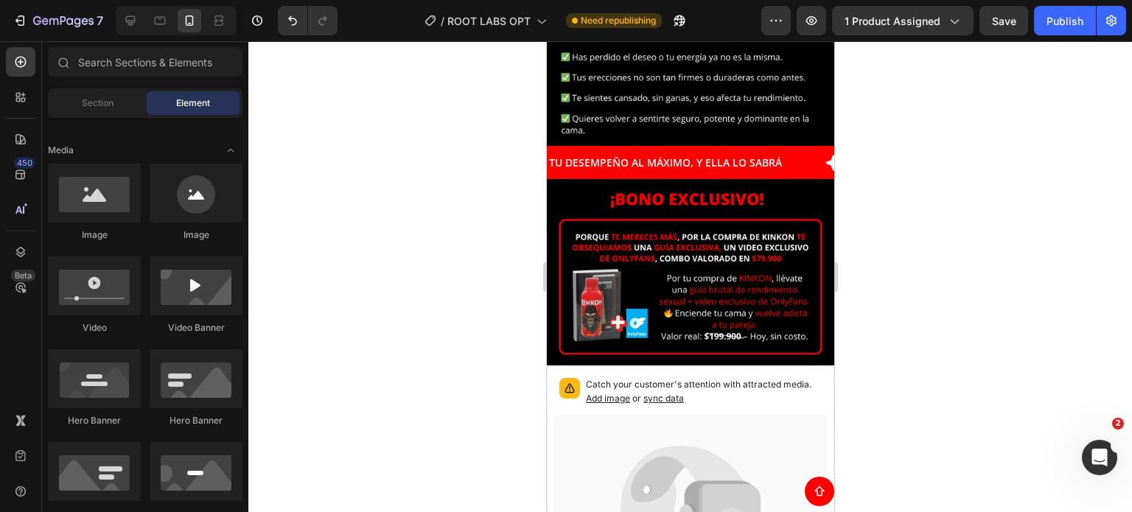
click at [743, 228] on img at bounding box center [689, 272] width 287 height 186
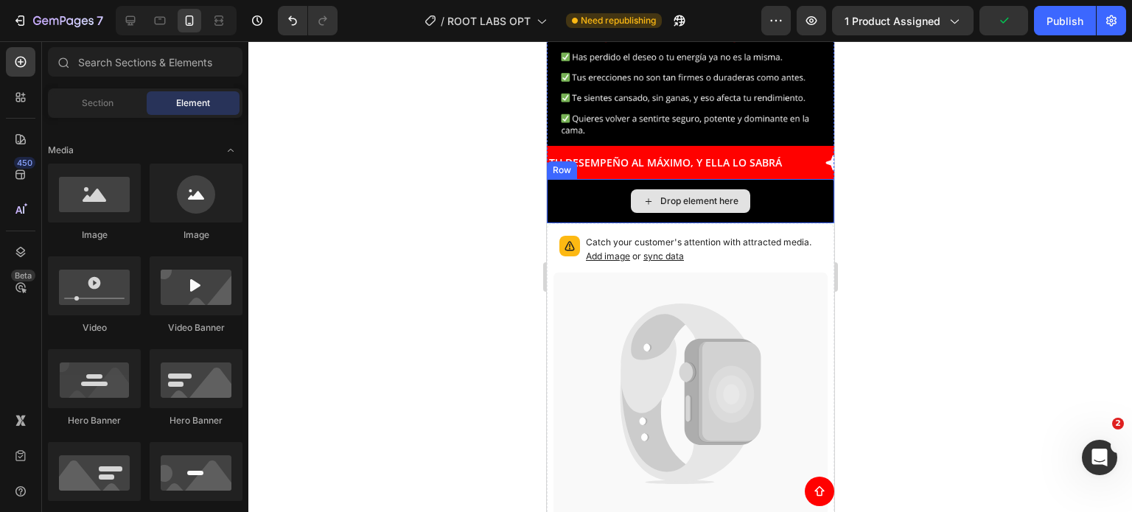
click at [586, 179] on div "Drop element here" at bounding box center [689, 201] width 287 height 44
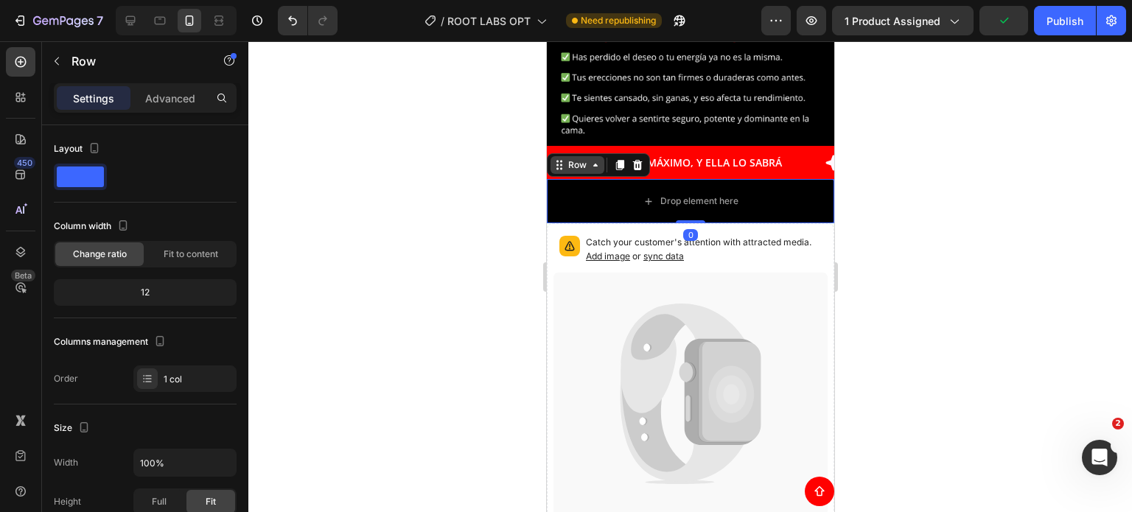
click at [561, 156] on div "Row" at bounding box center [577, 165] width 54 height 18
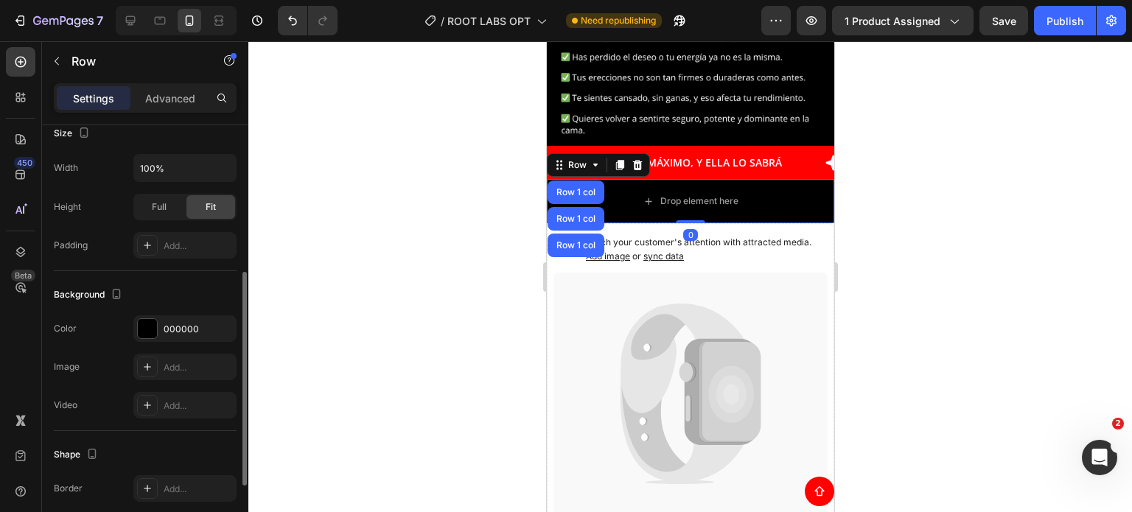
scroll to position [430, 0]
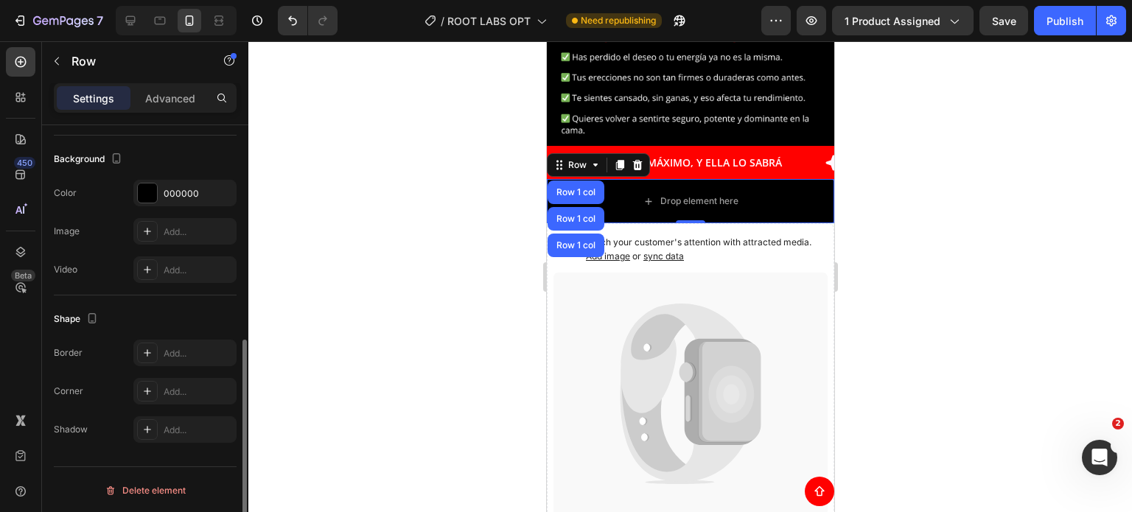
click at [178, 175] on div "Background The changes might be hidden by the video. Color 000000 Image Add... …" at bounding box center [145, 216] width 183 height 160
drag, startPoint x: 178, startPoint y: 186, endPoint x: 192, endPoint y: 198, distance: 18.3
click at [178, 188] on div "000000" at bounding box center [185, 193] width 43 height 13
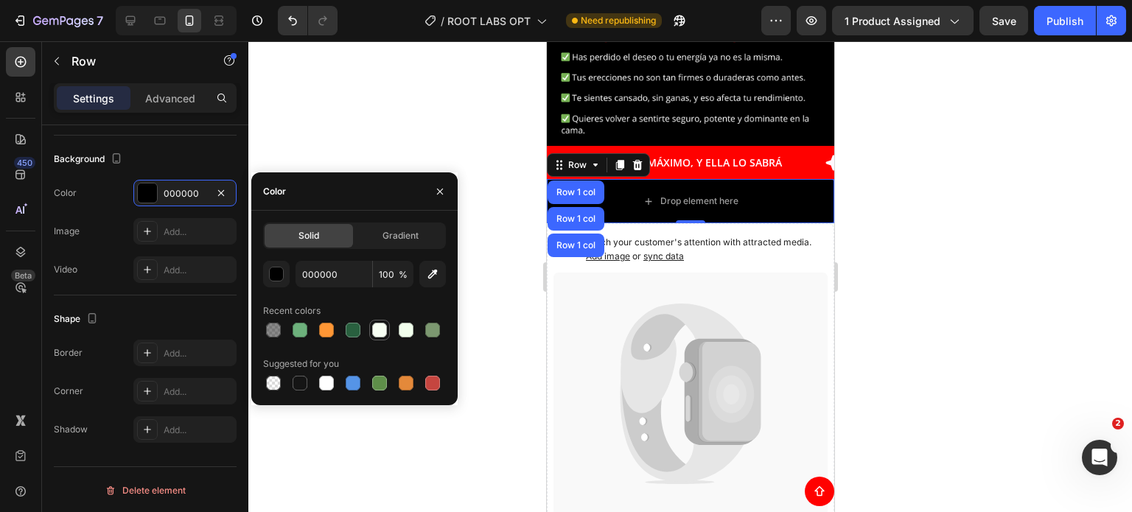
click at [374, 325] on div at bounding box center [379, 330] width 15 height 15
type input "F7FFF3"
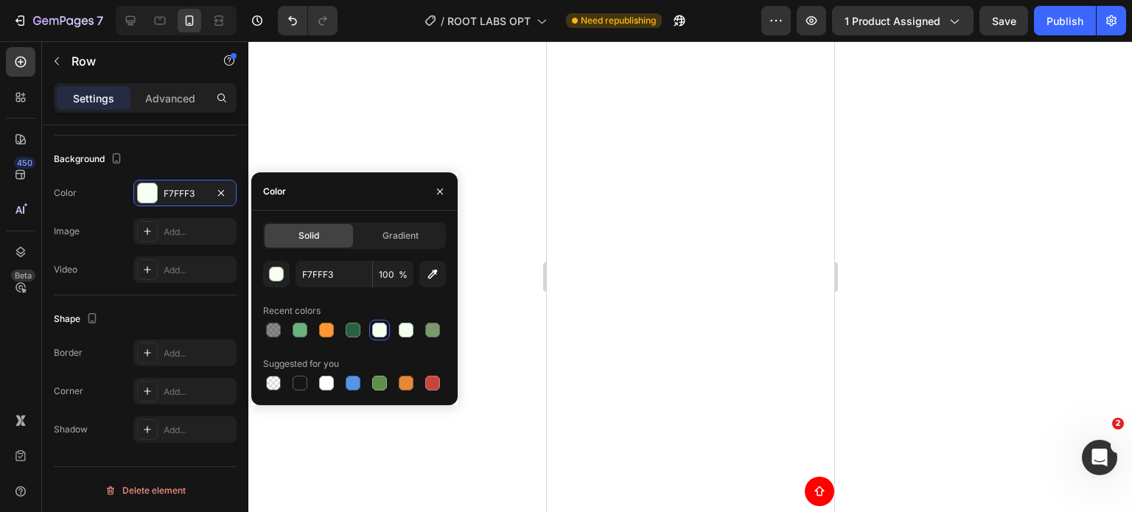
scroll to position [479, 0]
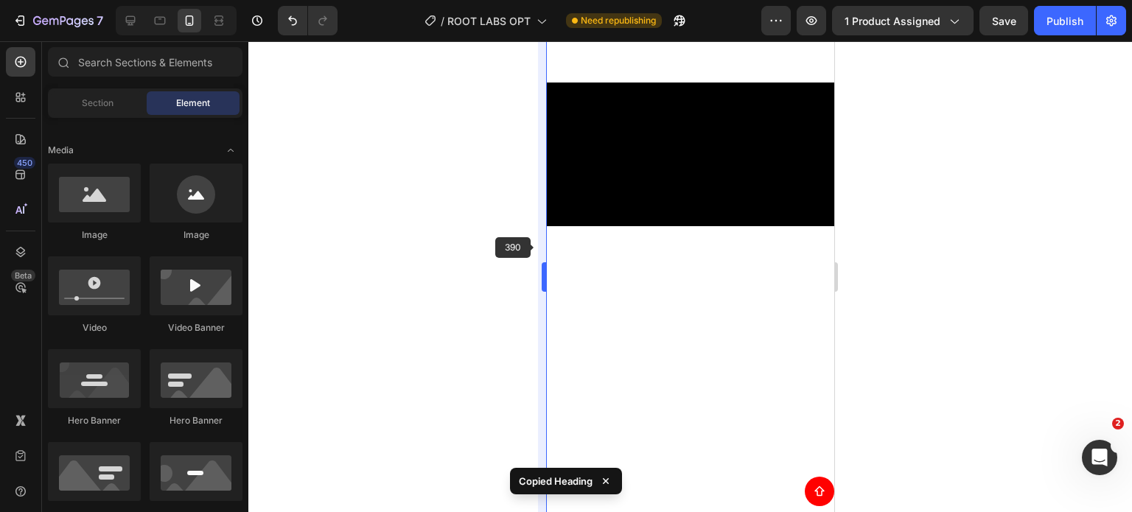
scroll to position [4743, 0]
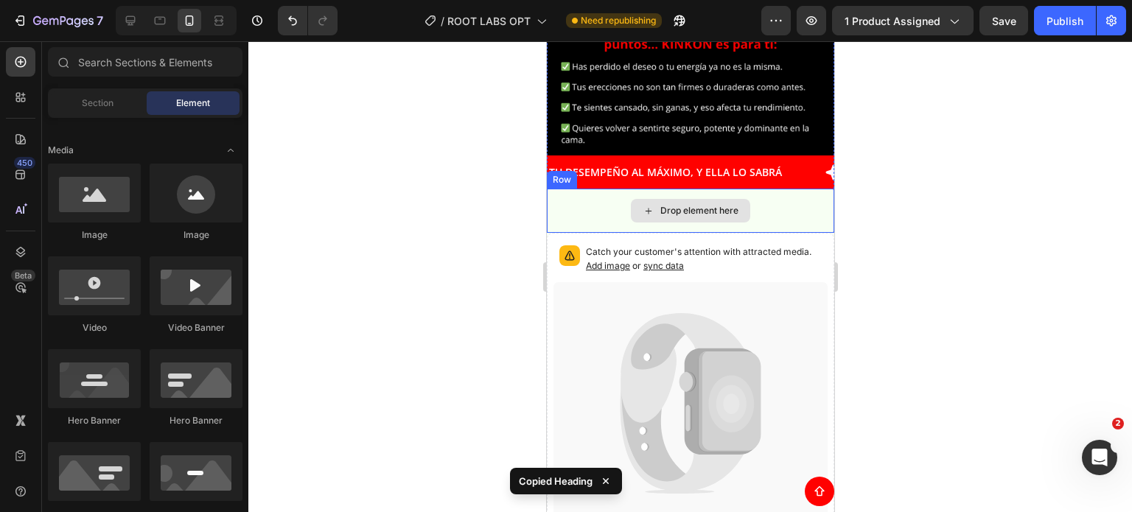
click at [645, 205] on icon at bounding box center [648, 211] width 12 height 13
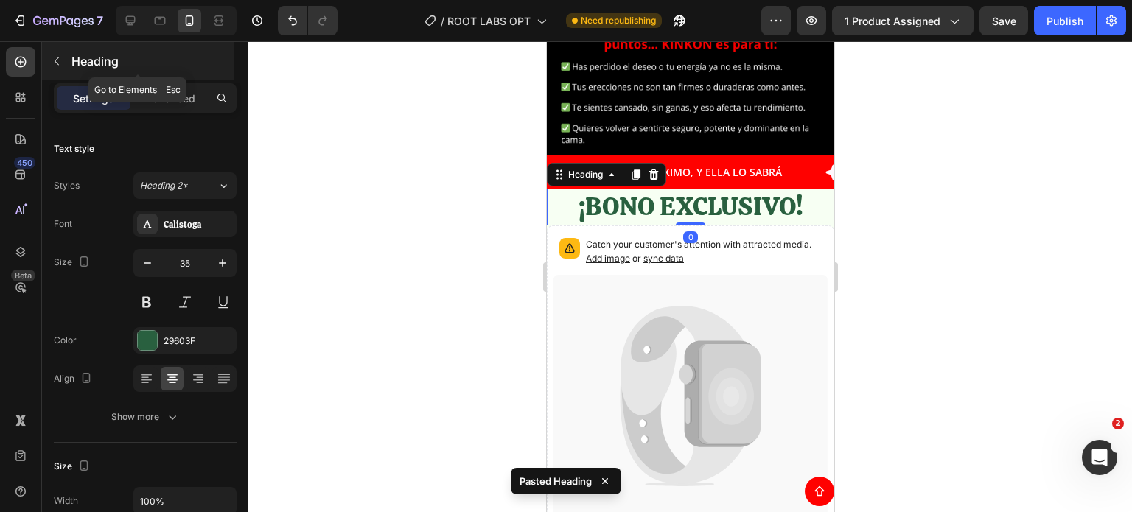
click at [45, 55] on button "button" at bounding box center [57, 61] width 24 height 24
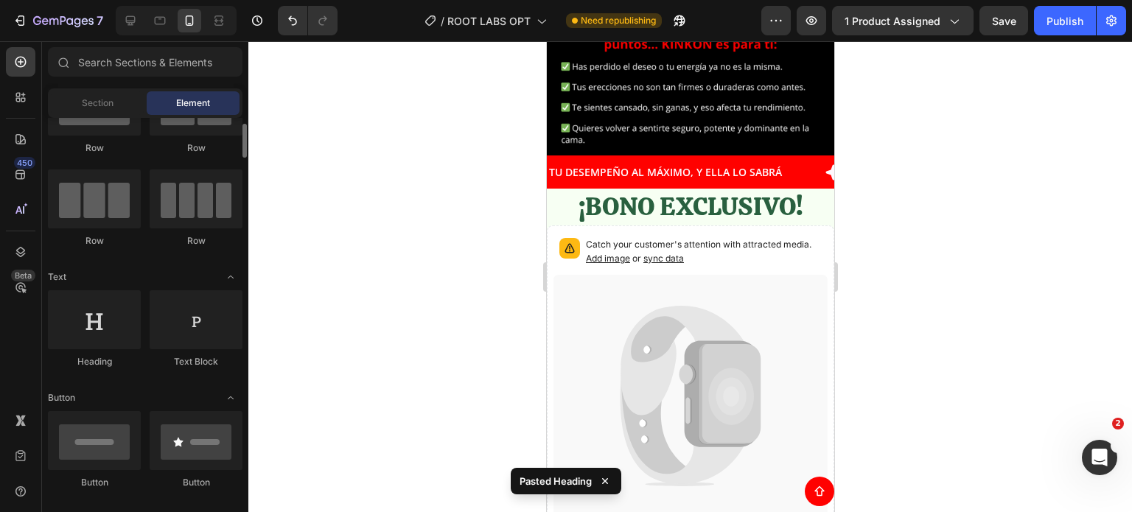
scroll to position [0, 0]
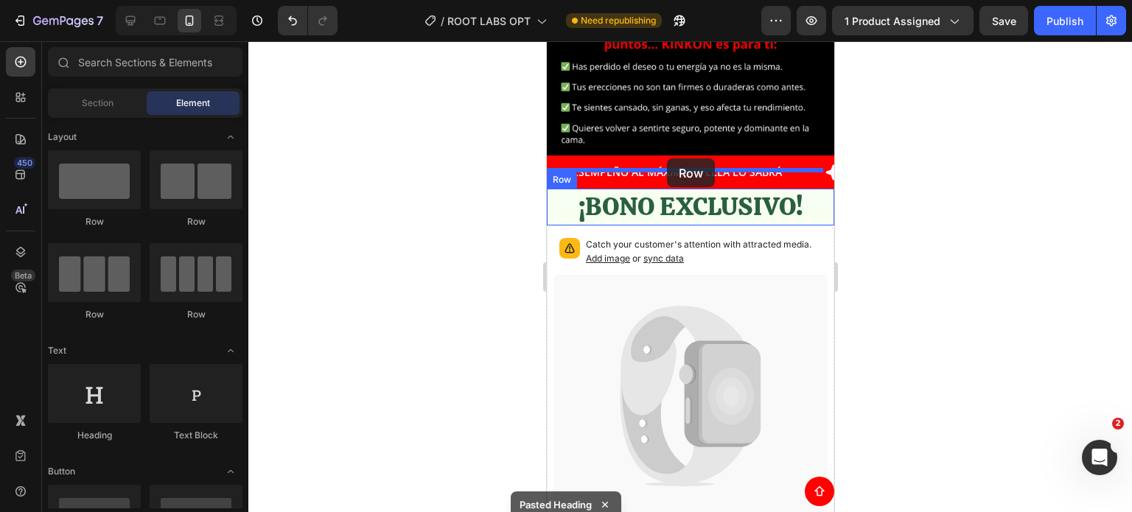
drag, startPoint x: 667, startPoint y: 244, endPoint x: 666, endPoint y: 158, distance: 85.5
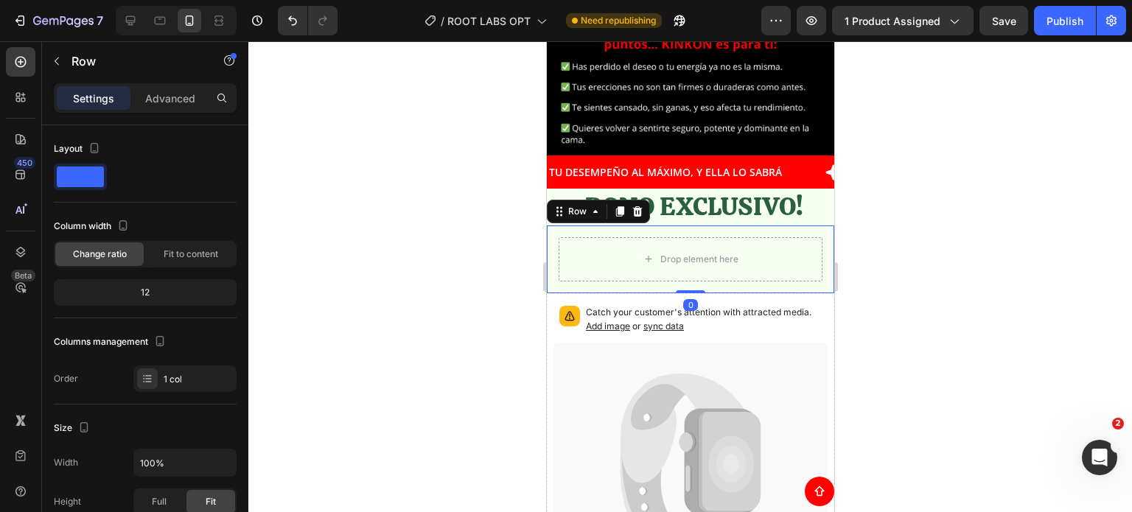
click at [550, 225] on div "Drop element here Row 0" at bounding box center [689, 259] width 287 height 68
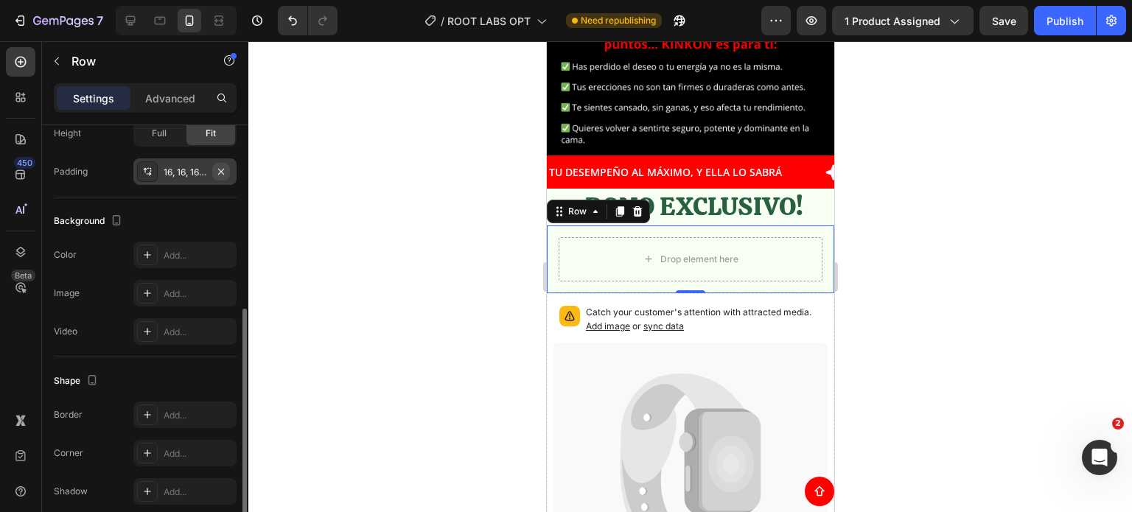
click at [226, 170] on icon "button" at bounding box center [221, 172] width 12 height 12
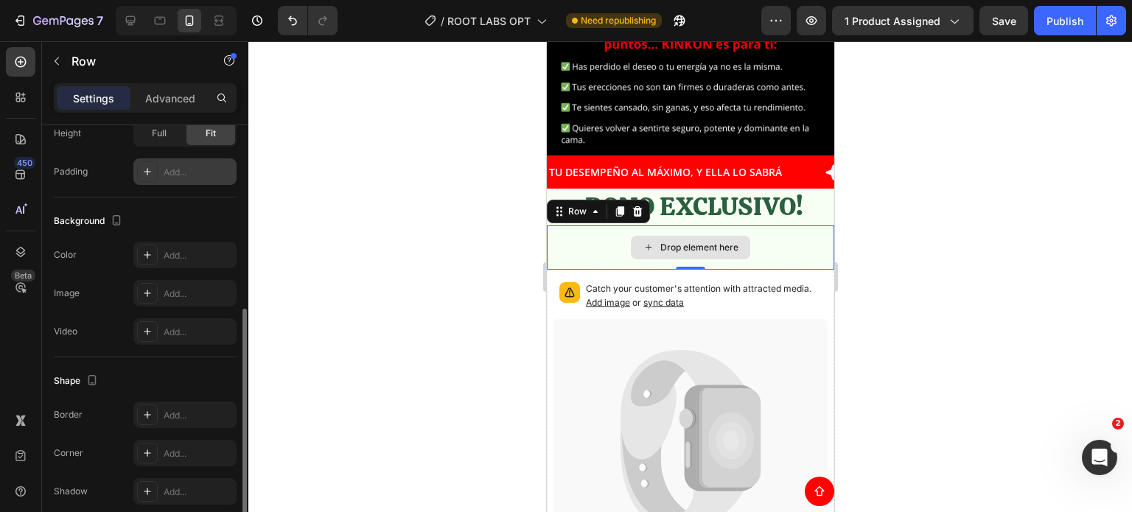
click at [617, 225] on div "Drop element here" at bounding box center [689, 247] width 287 height 44
click at [642, 241] on icon at bounding box center [648, 247] width 12 height 13
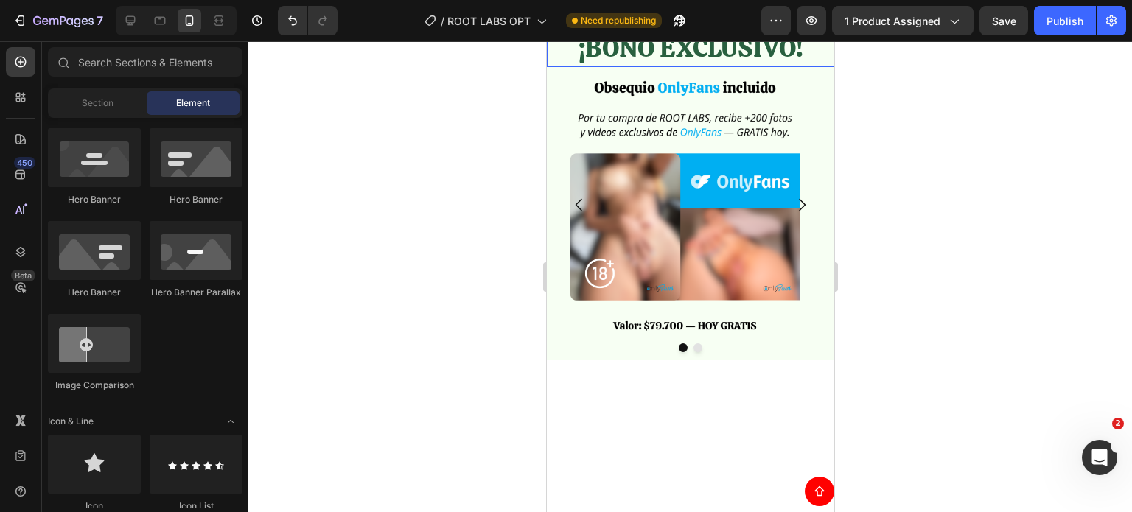
scroll to position [469, 0]
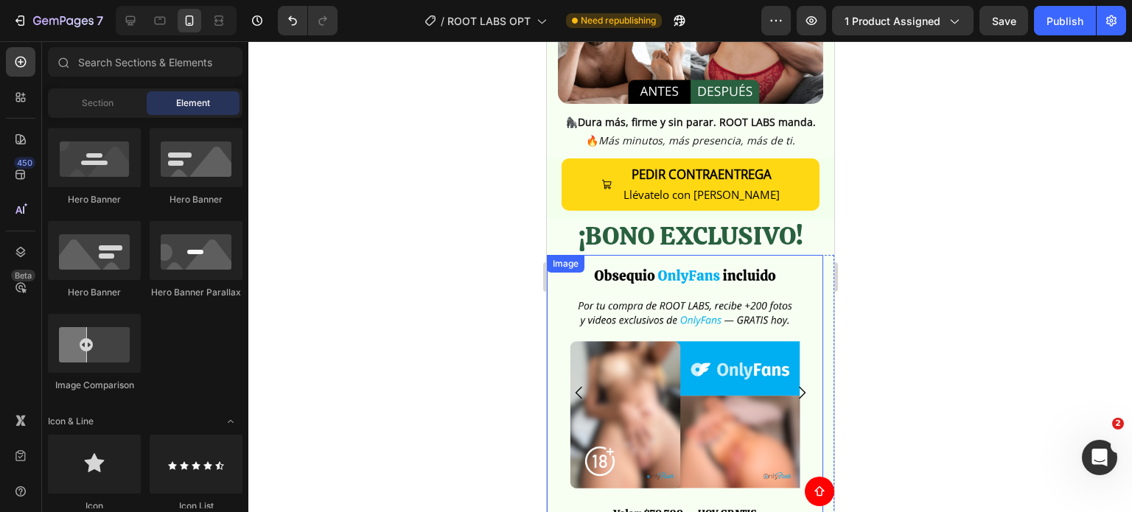
click at [561, 255] on div "Image" at bounding box center [684, 393] width 276 height 276
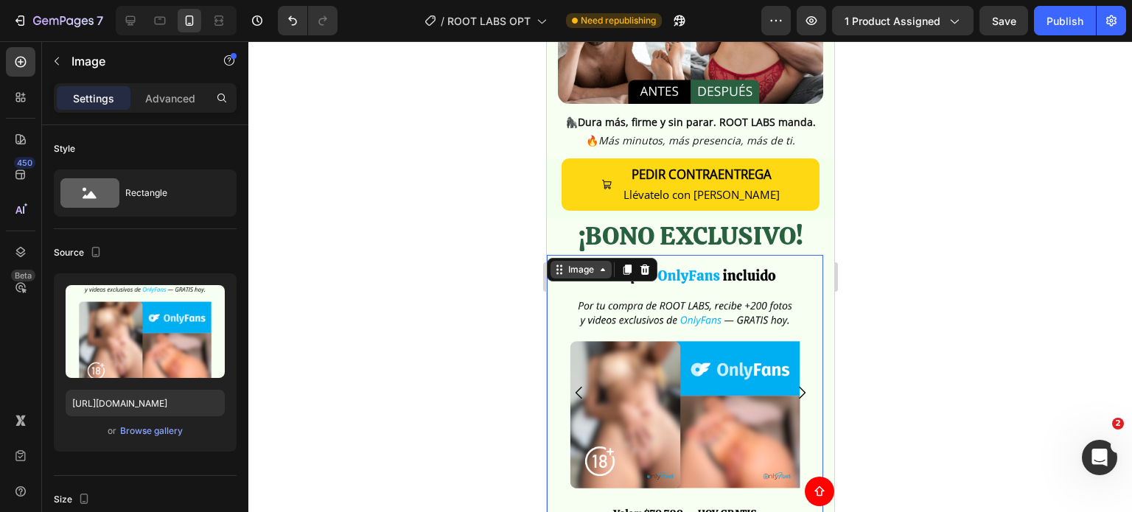
click at [561, 261] on div "Image" at bounding box center [580, 270] width 61 height 18
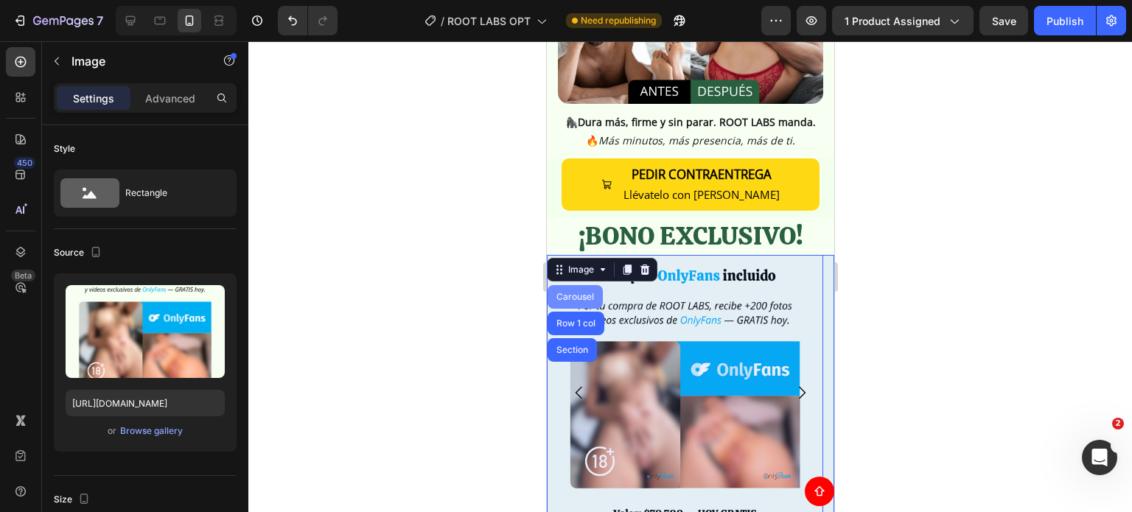
click at [576, 285] on div "Carousel" at bounding box center [574, 297] width 55 height 24
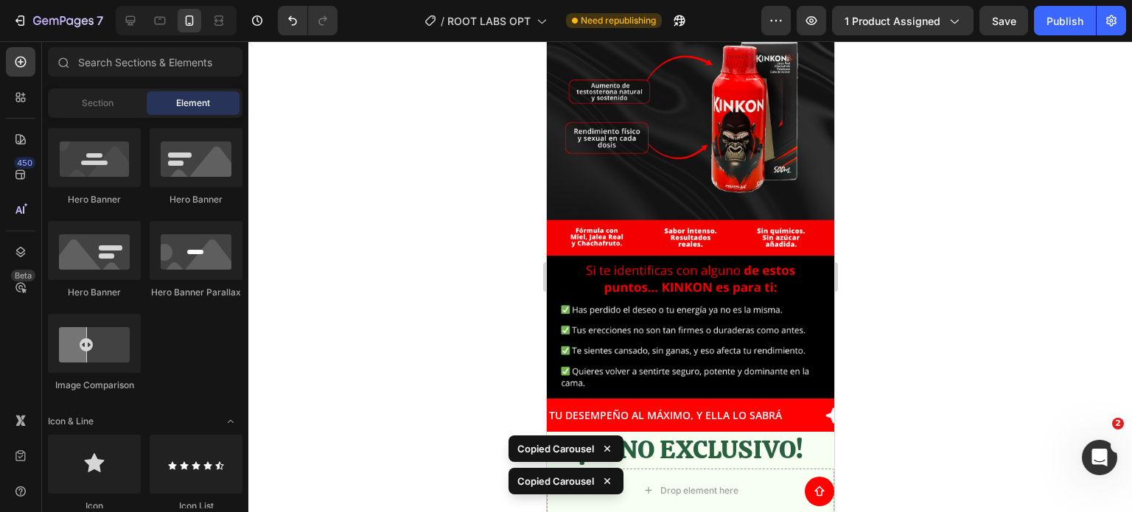
scroll to position [4545, 0]
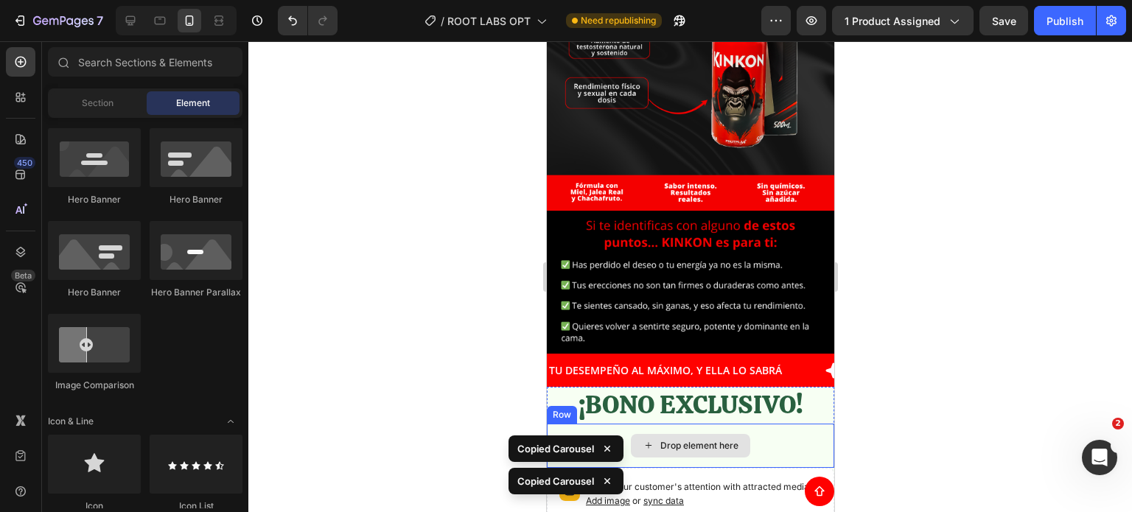
click at [735, 434] on div "Drop element here" at bounding box center [689, 446] width 119 height 24
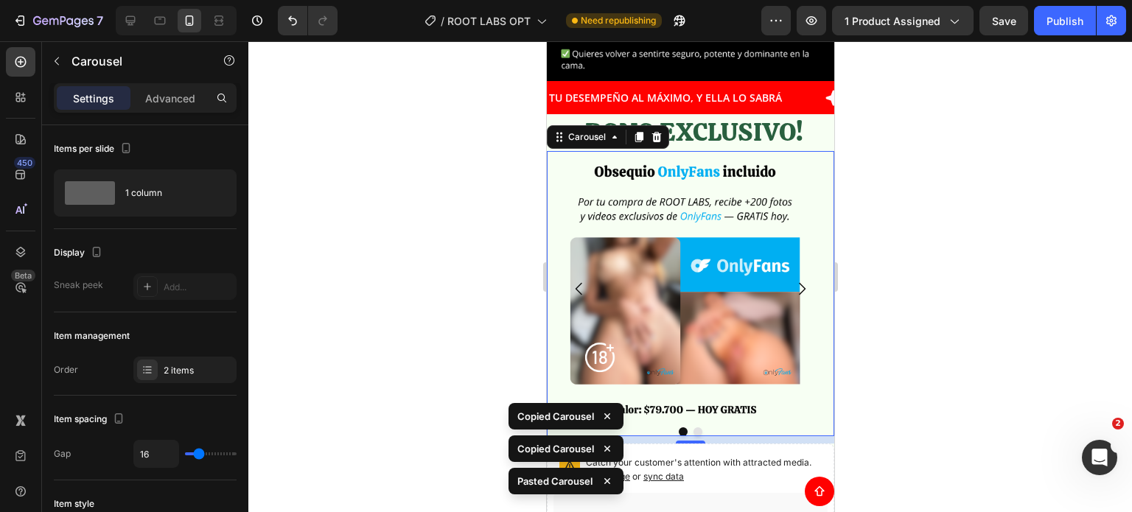
click at [916, 324] on div at bounding box center [689, 276] width 883 height 471
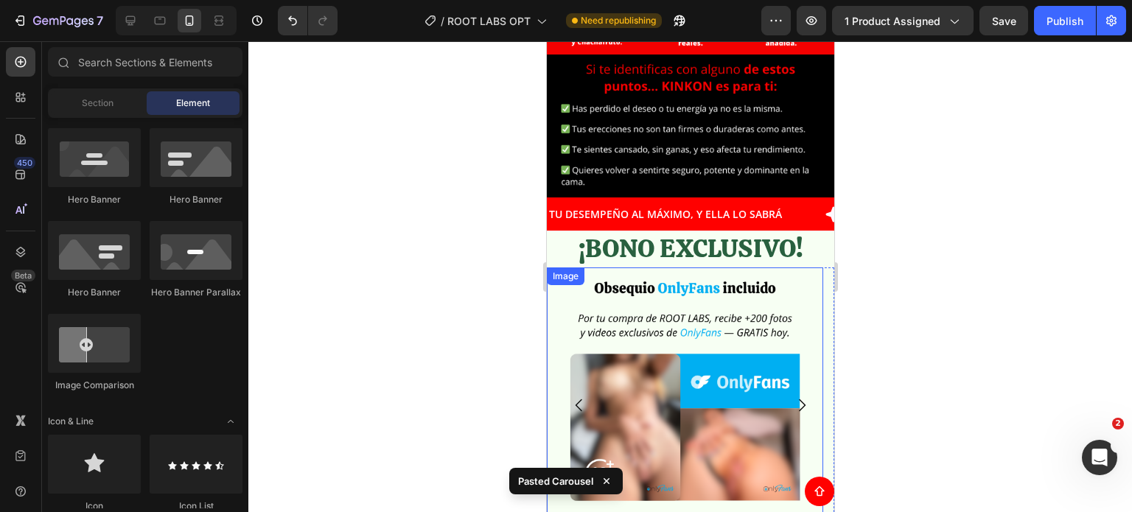
scroll to position [4673, 0]
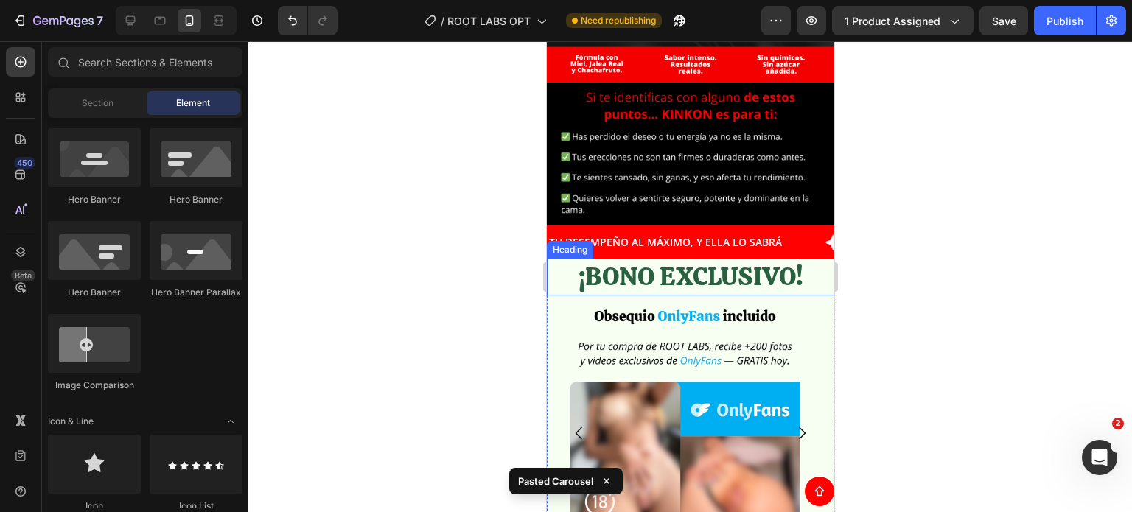
click at [758, 259] on h2 "¡BONO EXCLUSIVO!" at bounding box center [689, 277] width 287 height 37
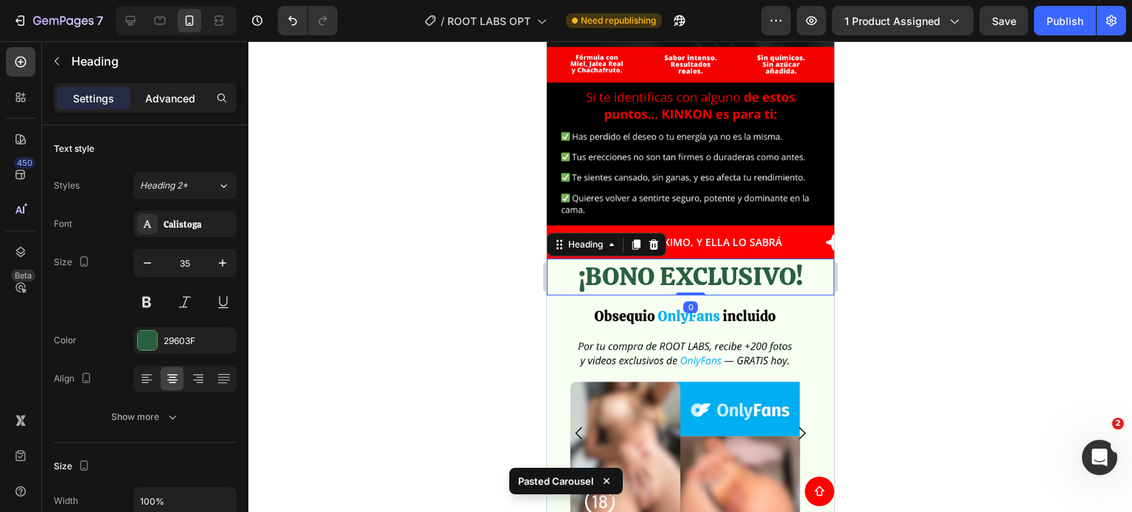
click at [181, 94] on p "Advanced" at bounding box center [170, 98] width 50 height 15
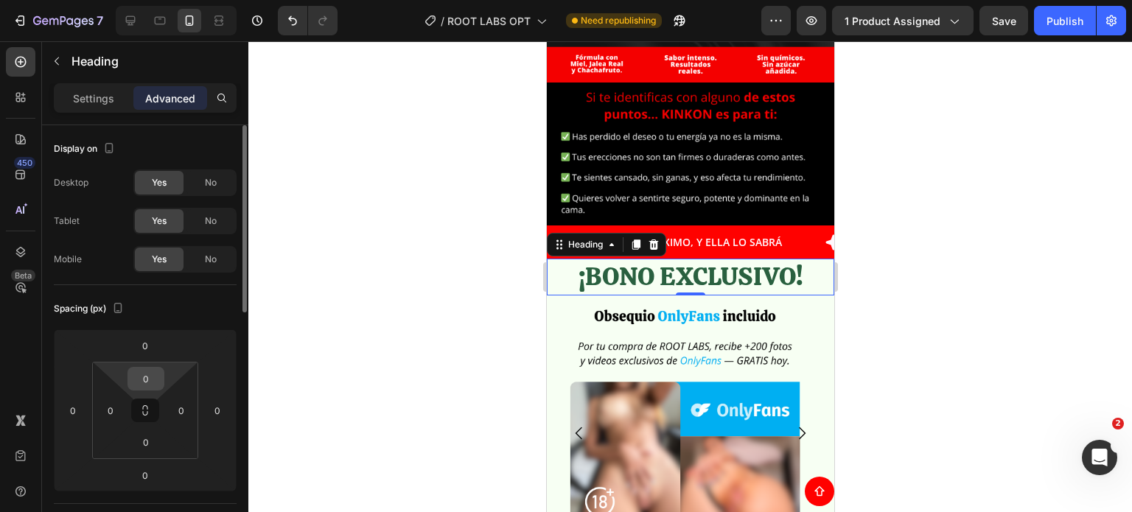
click at [158, 374] on input "0" at bounding box center [145, 379] width 29 height 22
type input "5"
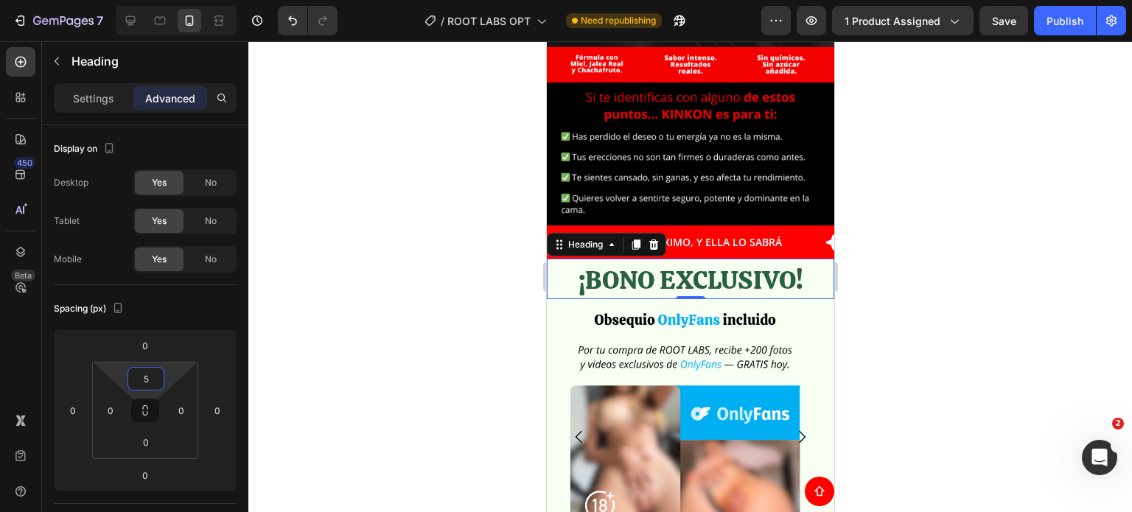
click at [924, 241] on div at bounding box center [689, 276] width 883 height 471
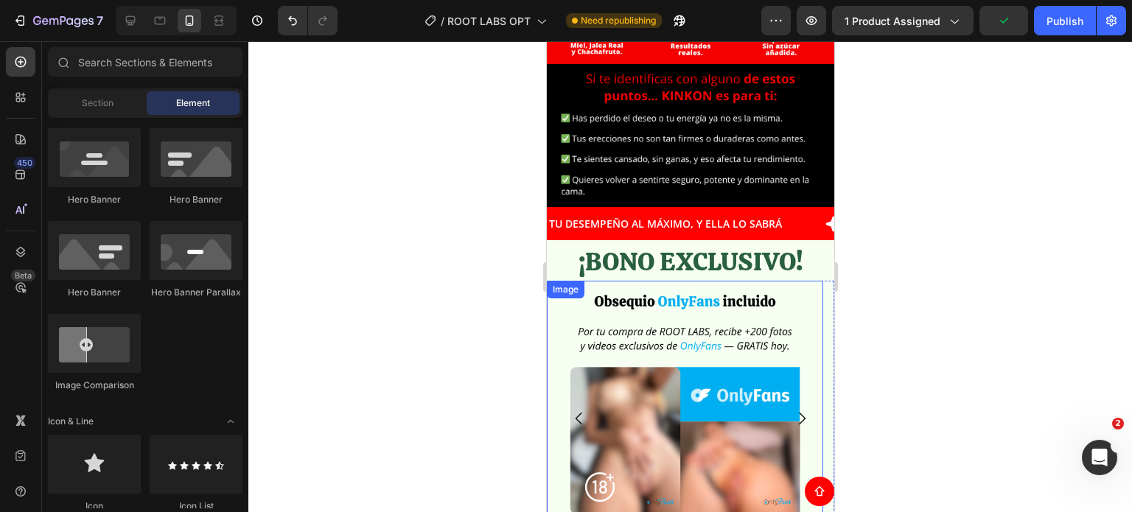
scroll to position [4820, 0]
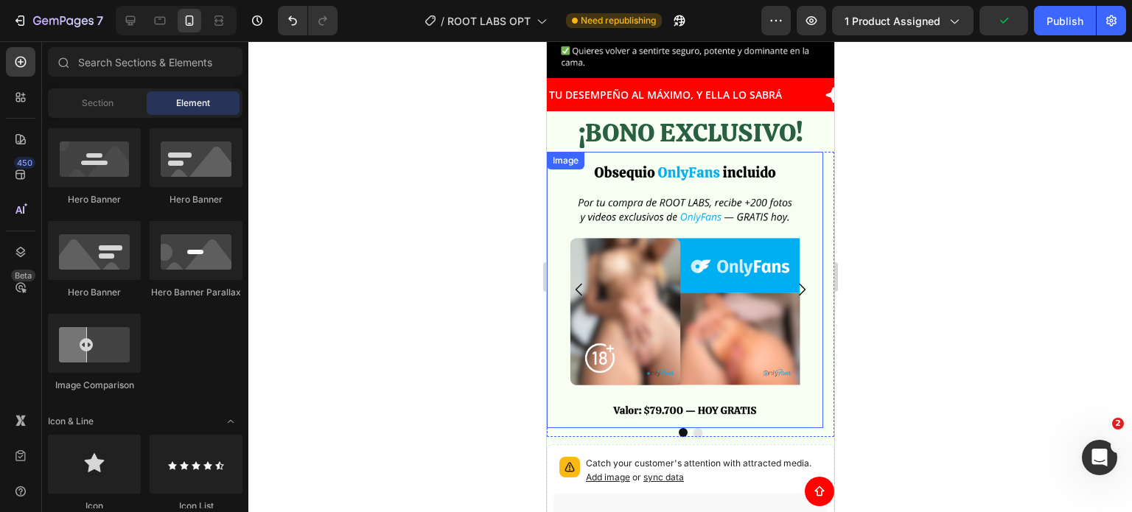
click at [889, 257] on div at bounding box center [689, 276] width 883 height 471
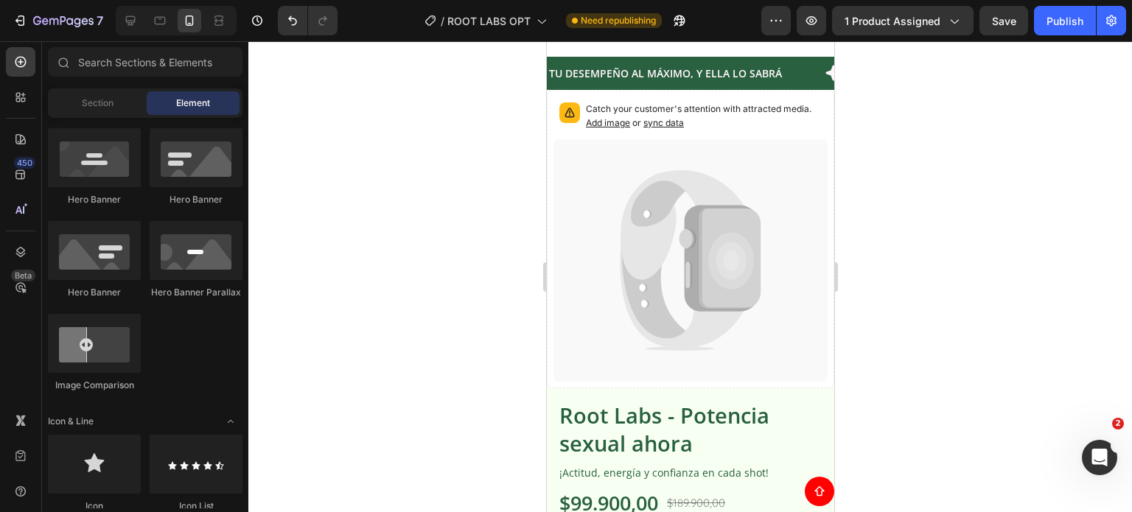
scroll to position [1618, 0]
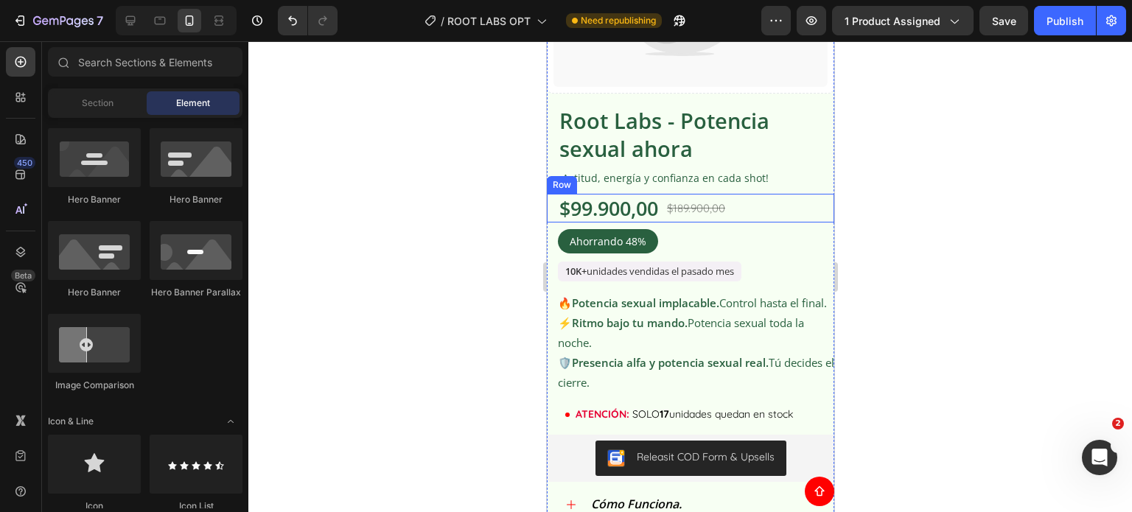
click at [753, 200] on div "$99.900,00 Product Price Product Price $189.900,00 Product Price Product Price …" at bounding box center [689, 208] width 287 height 29
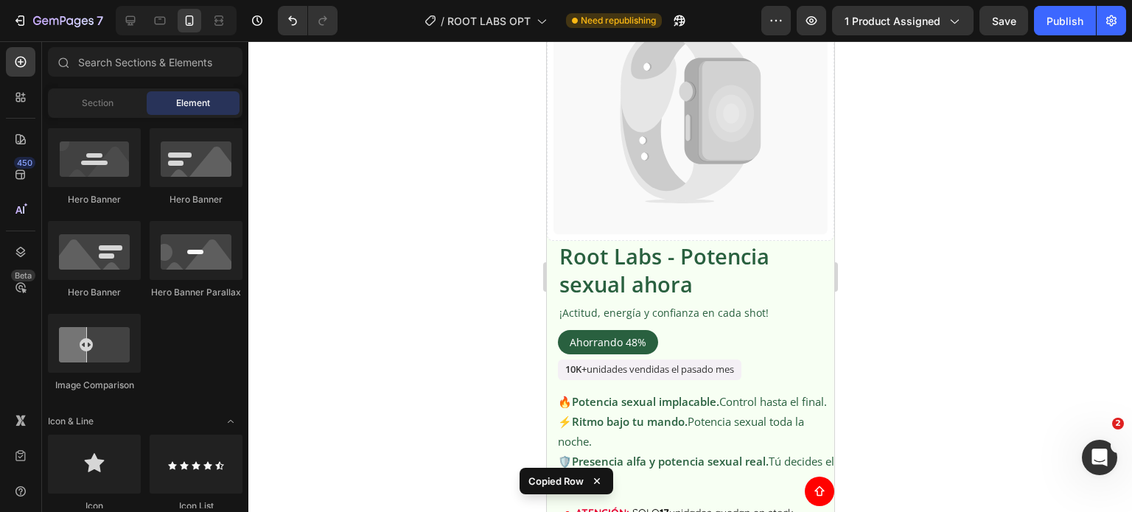
scroll to position [5352, 0]
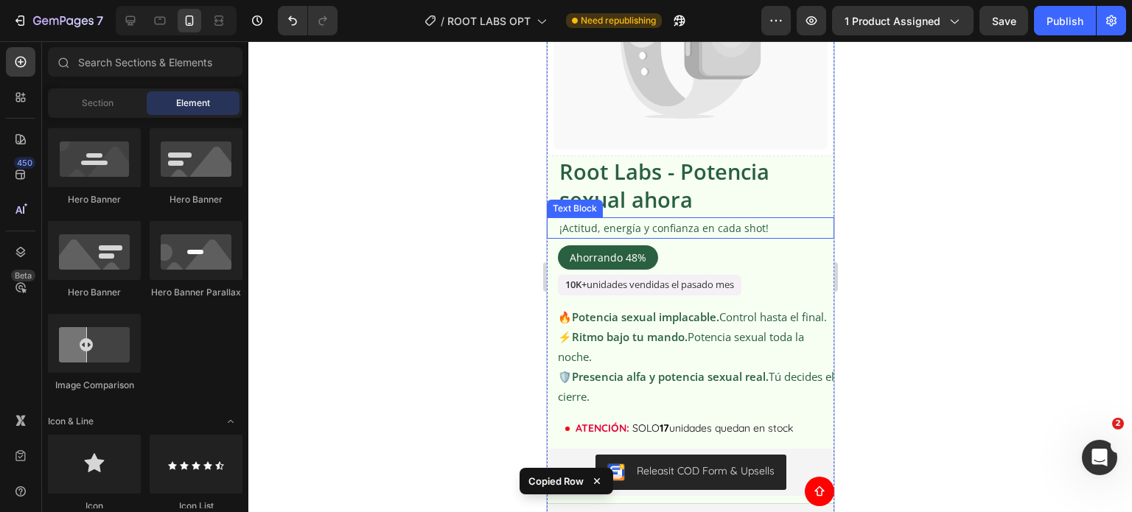
click at [688, 219] on p "¡Actitud, energía y confianza en cada shot!" at bounding box center [695, 228] width 273 height 18
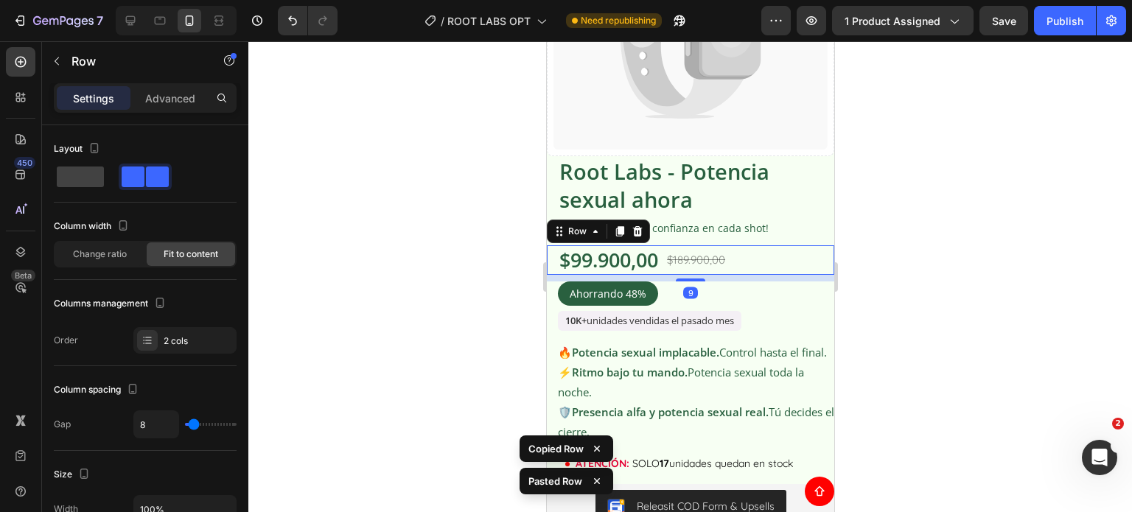
click at [914, 228] on div at bounding box center [689, 276] width 883 height 471
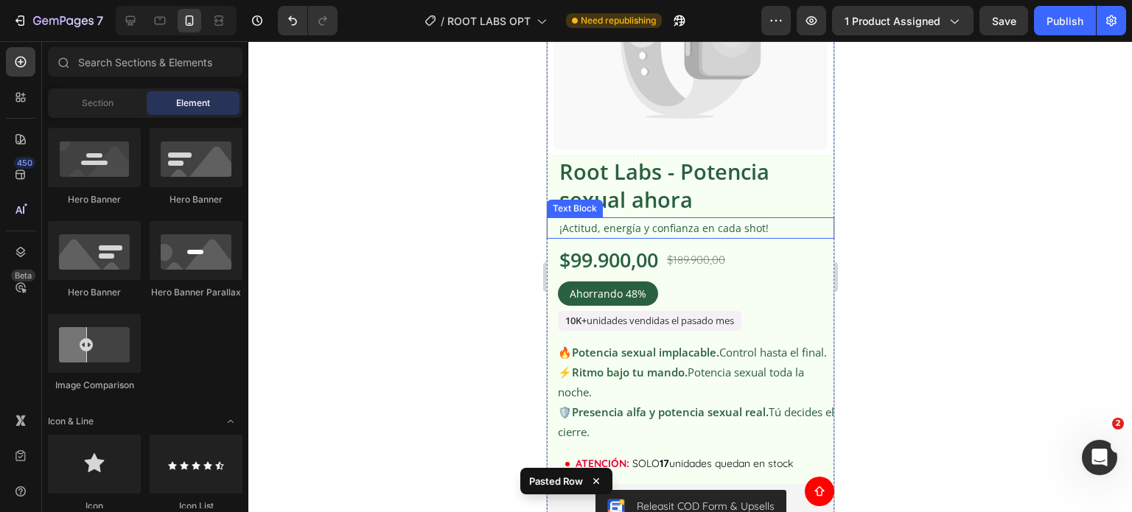
click at [669, 219] on p "¡Actitud, energía y confianza en cada shot!" at bounding box center [695, 228] width 273 height 18
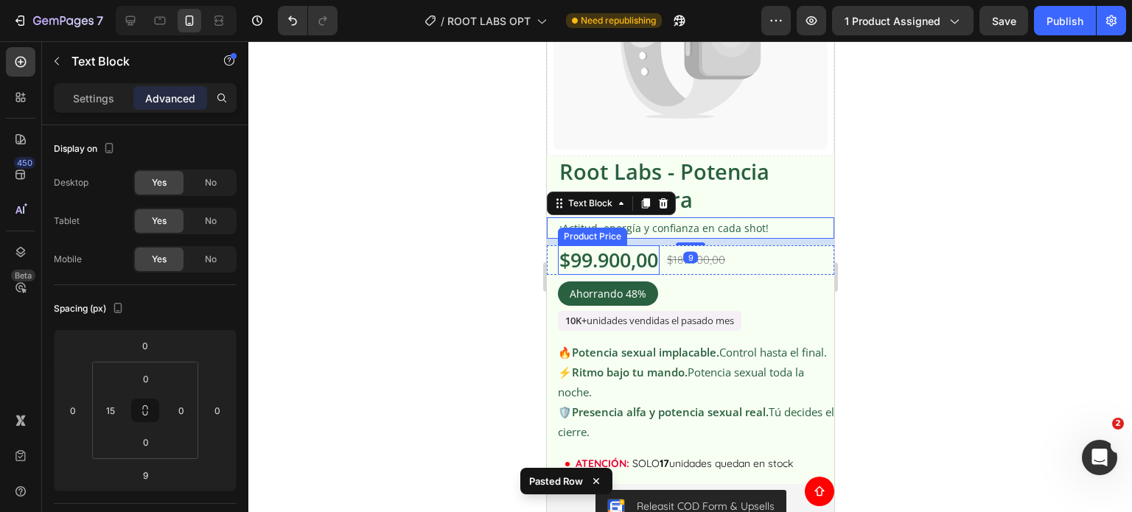
click at [649, 255] on div "$99.900,00" at bounding box center [608, 259] width 102 height 29
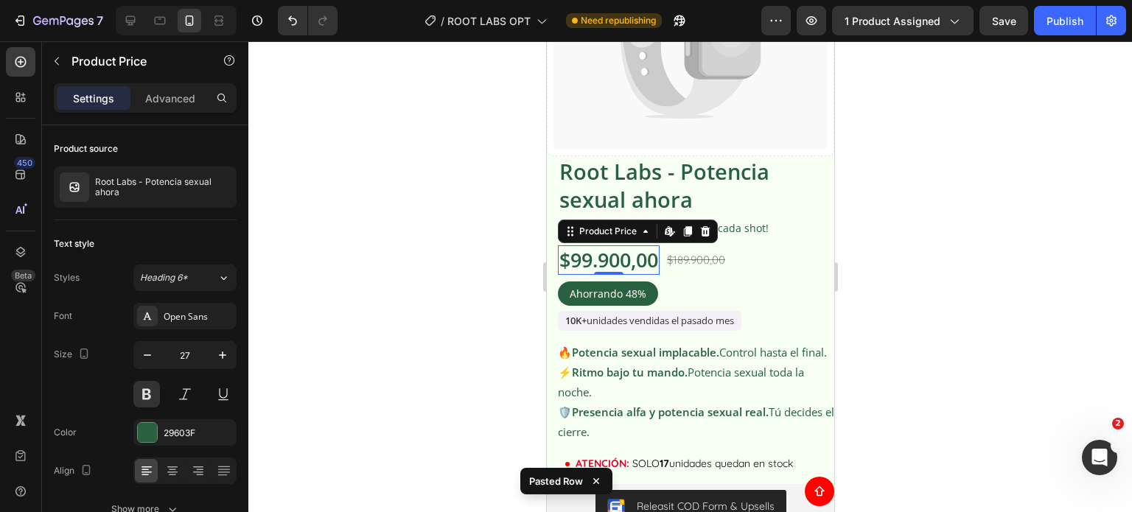
click at [900, 259] on div at bounding box center [689, 276] width 883 height 471
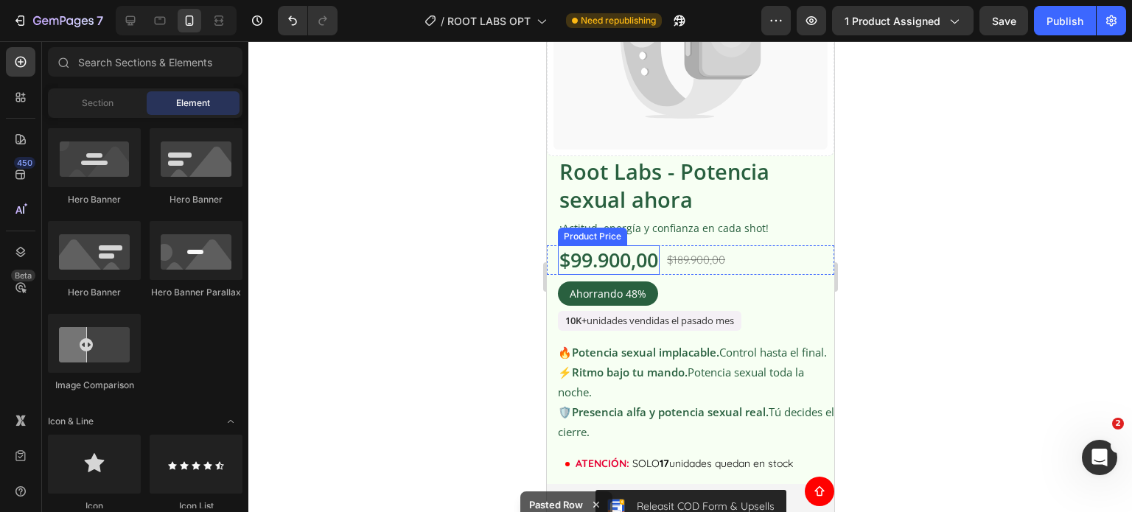
click at [619, 254] on div "$99.900,00" at bounding box center [608, 259] width 102 height 29
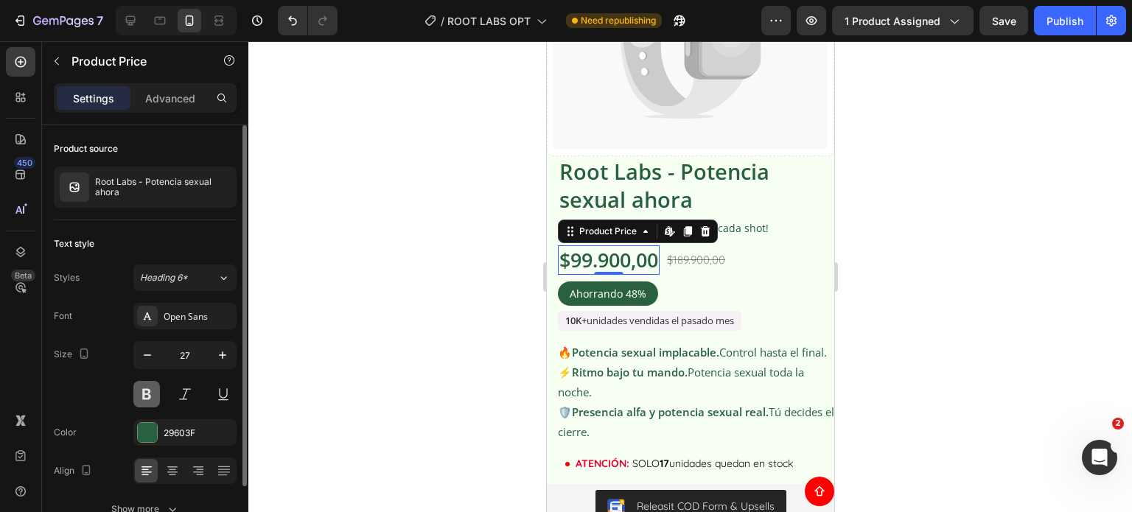
click at [147, 396] on button at bounding box center [146, 394] width 27 height 27
click at [986, 213] on div at bounding box center [689, 276] width 883 height 471
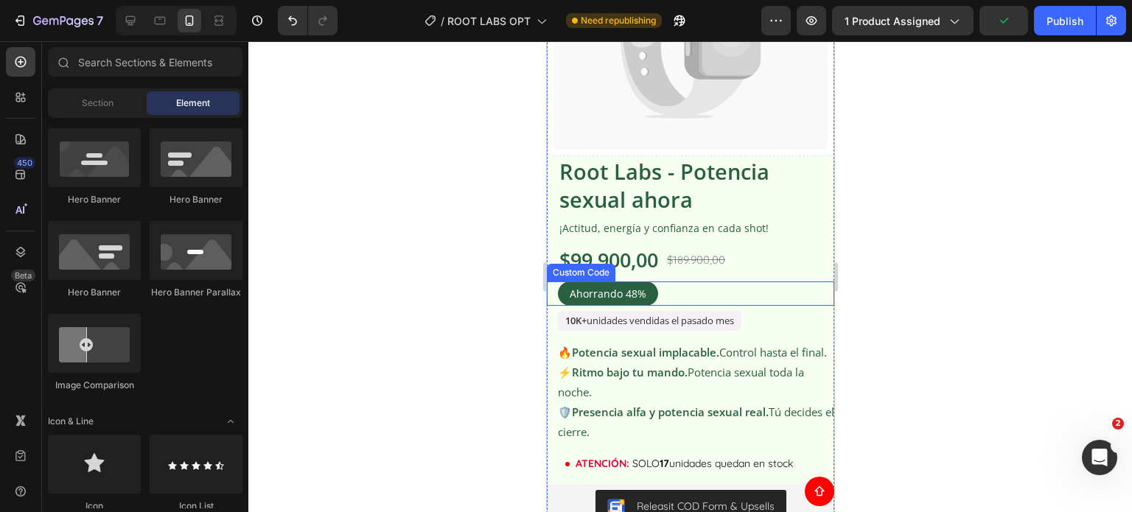
drag, startPoint x: 670, startPoint y: 285, endPoint x: 661, endPoint y: 287, distance: 9.7
click at [670, 285] on div "Ahorrando 48%" at bounding box center [695, 293] width 276 height 24
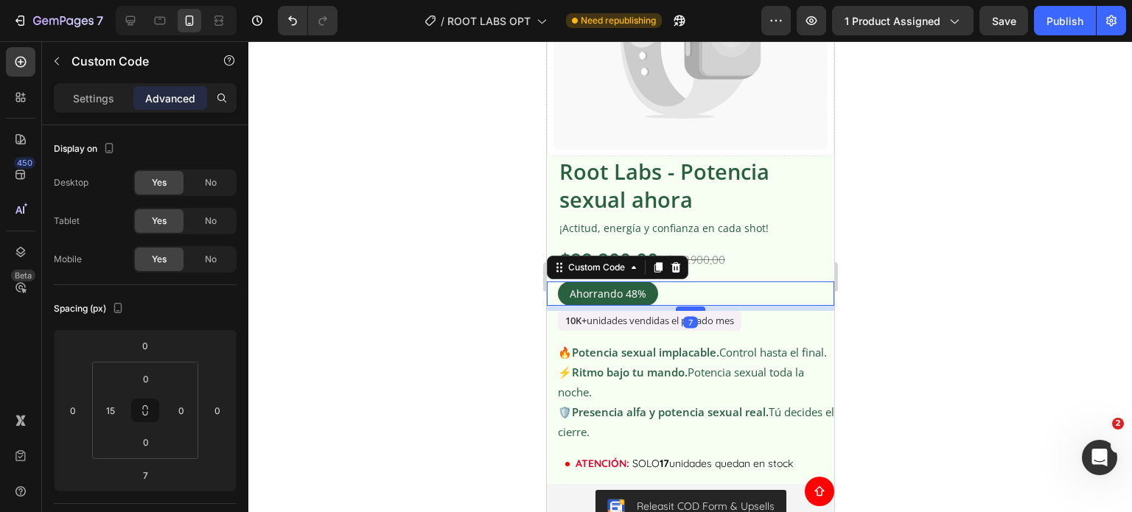
click at [681, 307] on div at bounding box center [689, 309] width 29 height 4
click at [477, 306] on div at bounding box center [689, 276] width 883 height 471
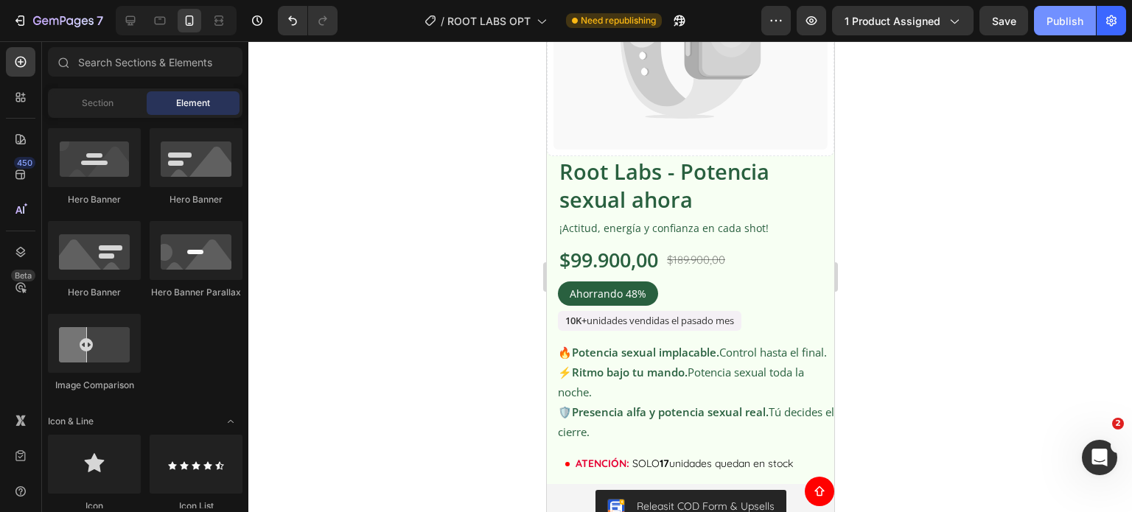
click at [1068, 23] on div "Publish" at bounding box center [1064, 20] width 37 height 15
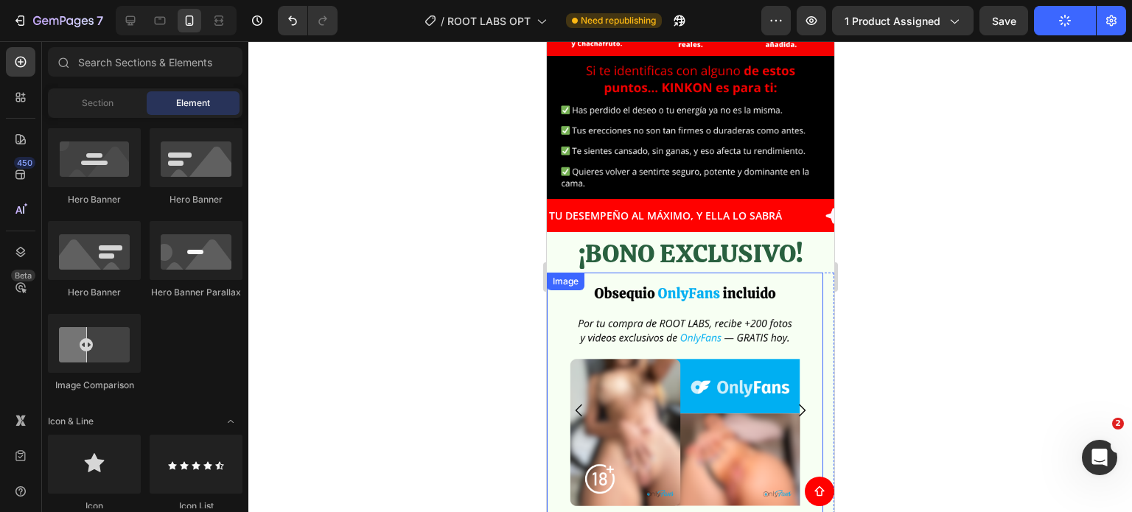
scroll to position [4763, 0]
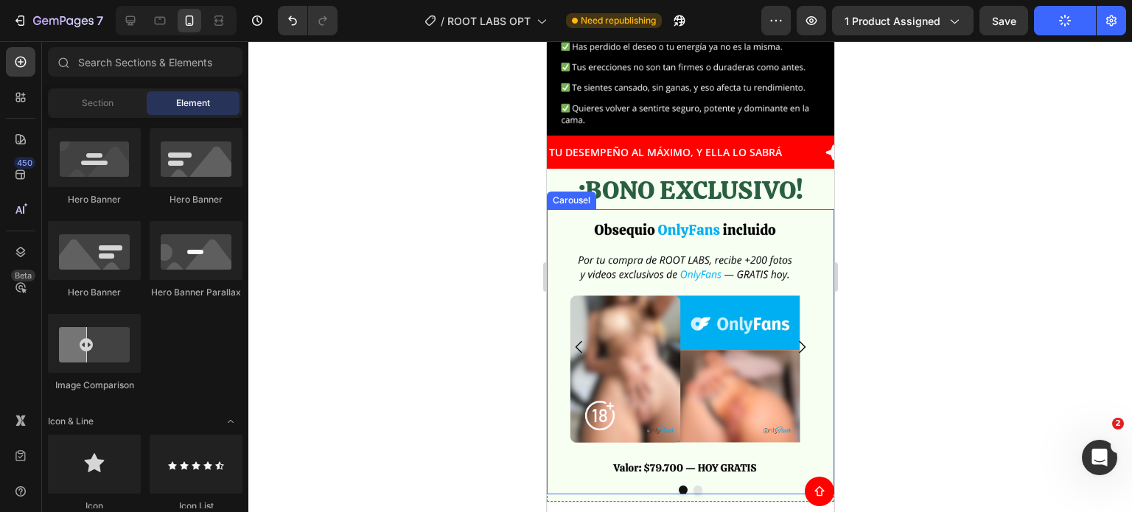
click at [793, 338] on icon "Carousel Next Arrow" at bounding box center [801, 347] width 18 height 18
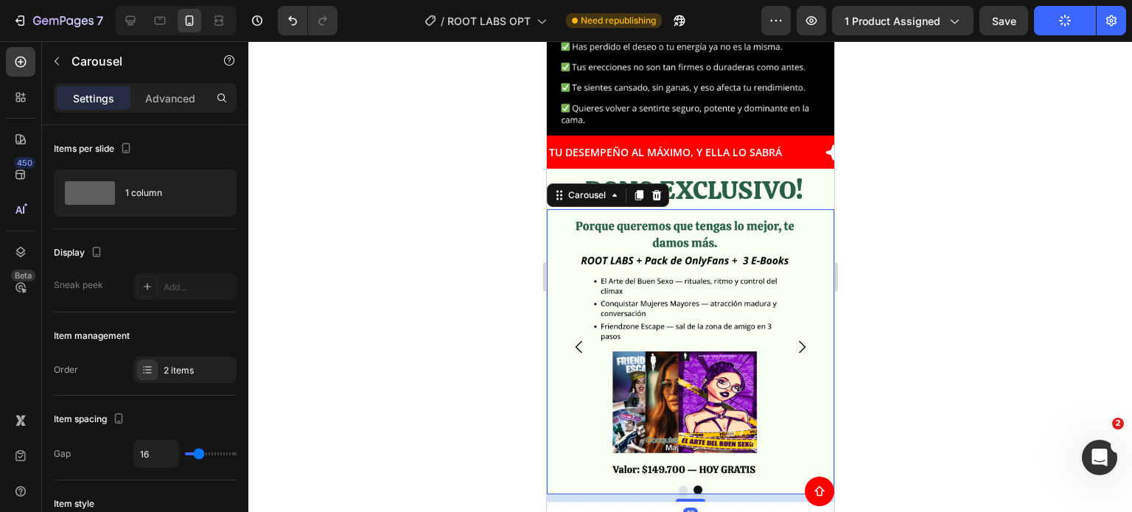
click at [793, 338] on icon "Carousel Next Arrow" at bounding box center [801, 347] width 18 height 18
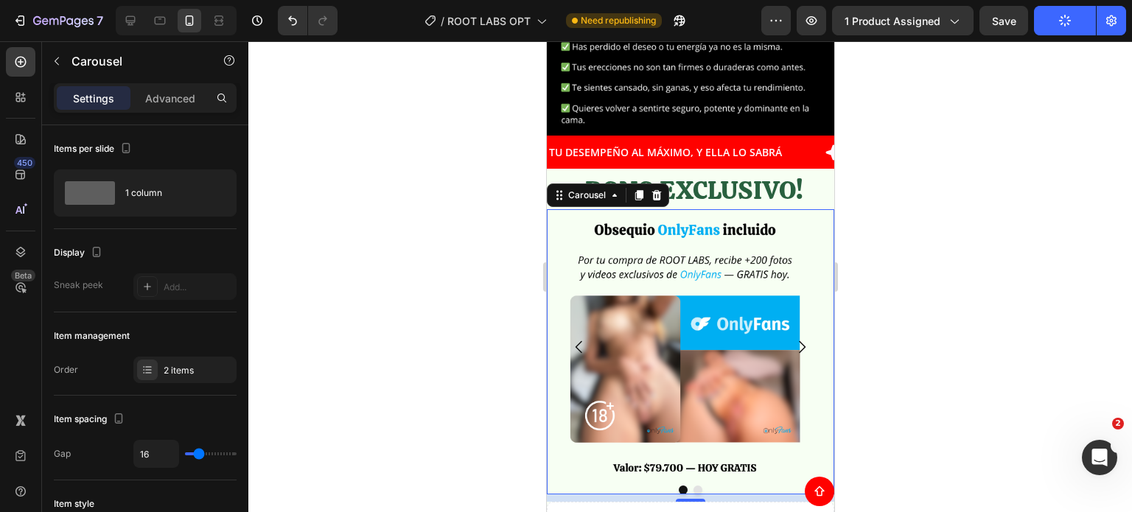
click at [961, 259] on div at bounding box center [689, 276] width 883 height 471
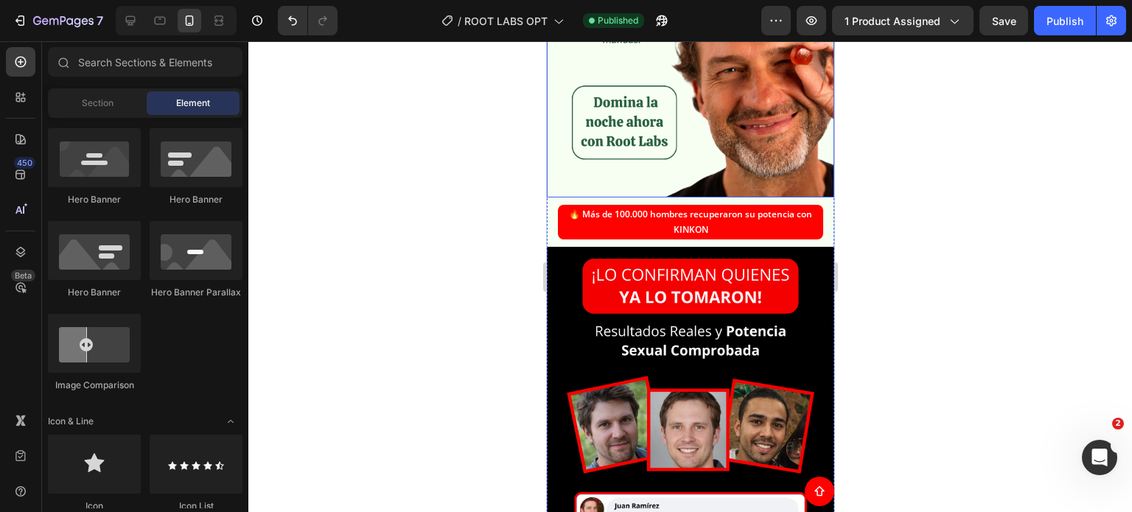
scroll to position [2479, 0]
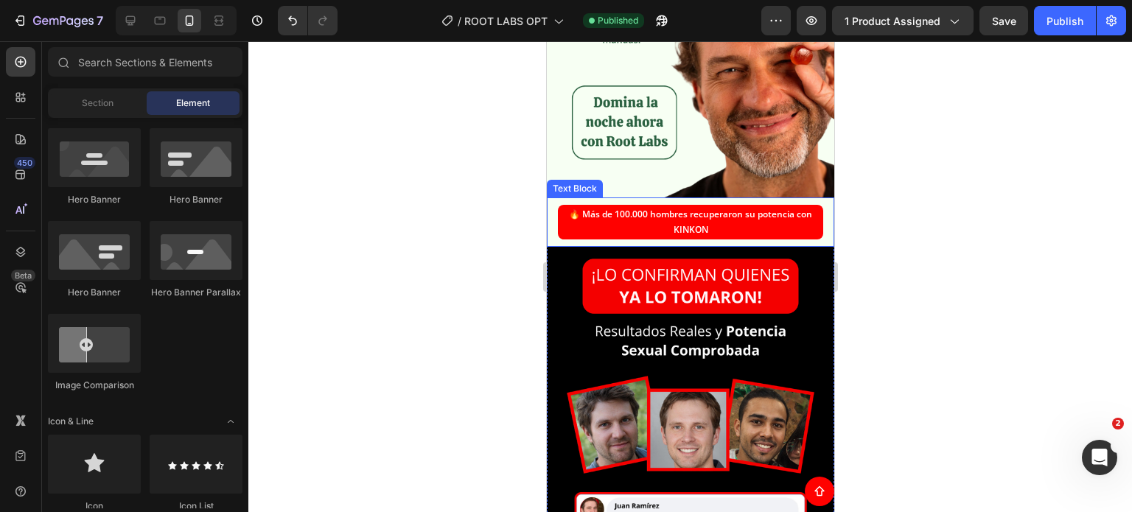
click at [654, 217] on p "🔥 Más de 100.000 hombres recuperaron su potencia con KINKON" at bounding box center [690, 222] width 262 height 32
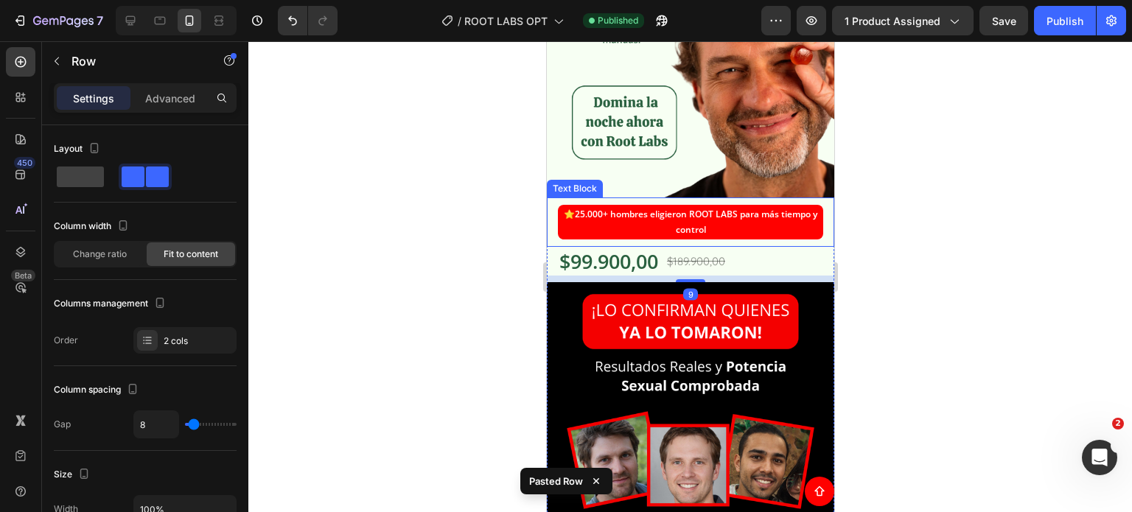
click at [621, 208] on strong "25.000+ hombres eligieron ROOT LABS para más tiempo y control" at bounding box center [695, 222] width 242 height 29
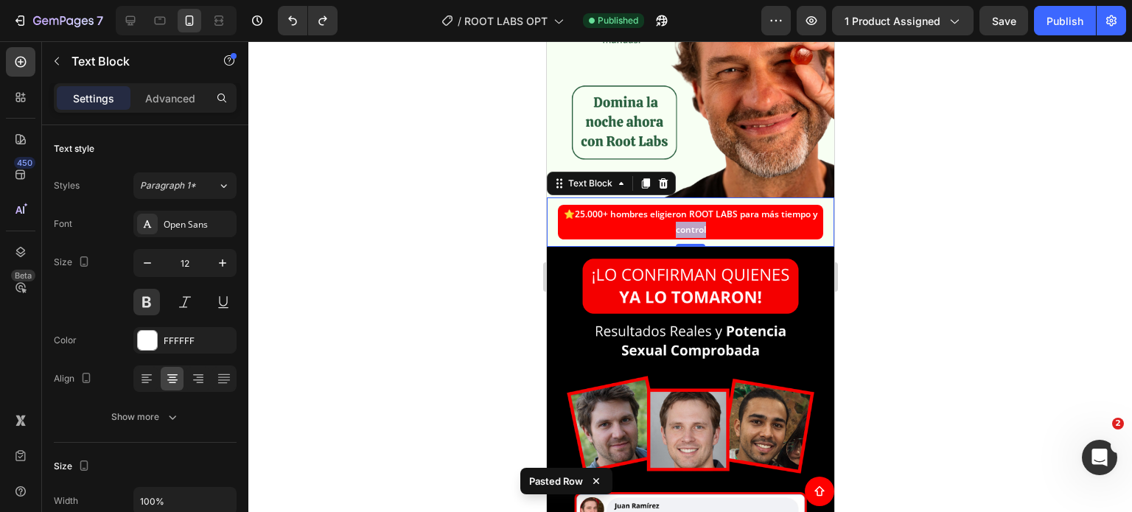
click at [696, 217] on strong "25.000+ hombres eligieron ROOT LABS para más tiempo y control" at bounding box center [695, 222] width 242 height 29
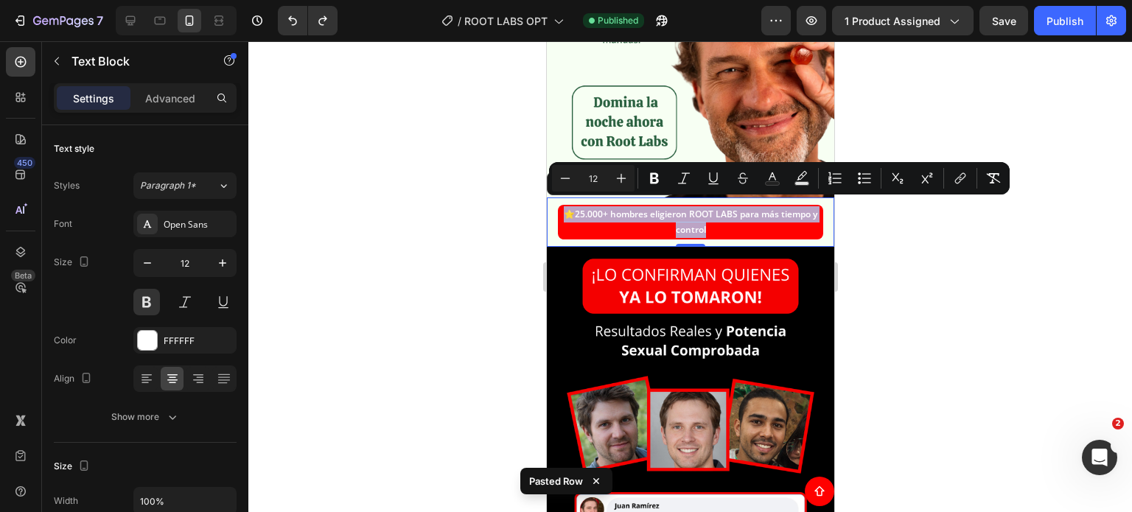
click at [696, 217] on strong "25.000+ hombres eligieron ROOT LABS para más tiempo y control" at bounding box center [695, 222] width 242 height 29
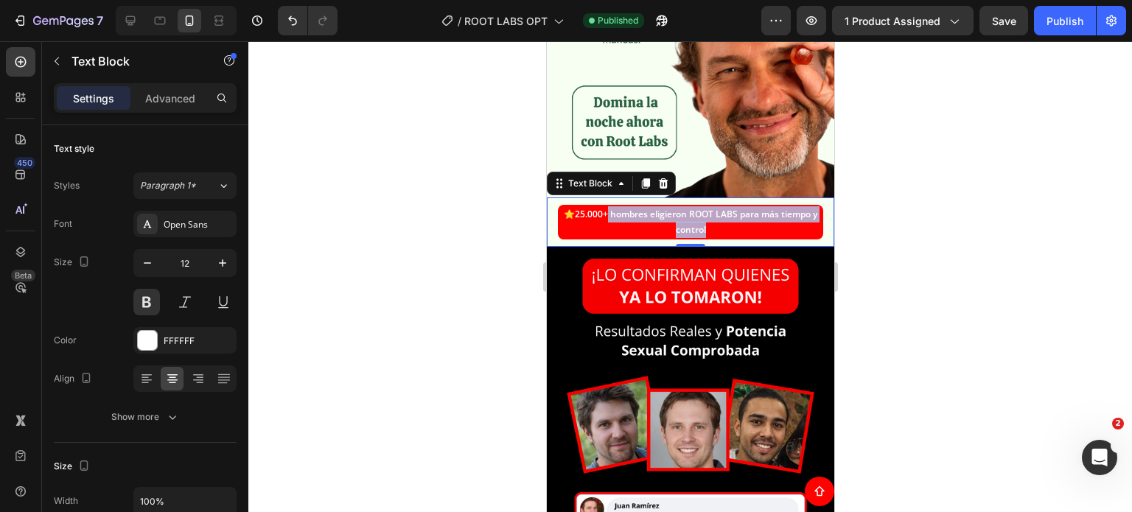
drag, startPoint x: 721, startPoint y: 220, endPoint x: 621, endPoint y: 211, distance: 100.6
click at [621, 211] on p "⭐ 25.000+ hombres eligieron ROOT LABS para más tiempo y control" at bounding box center [690, 222] width 262 height 32
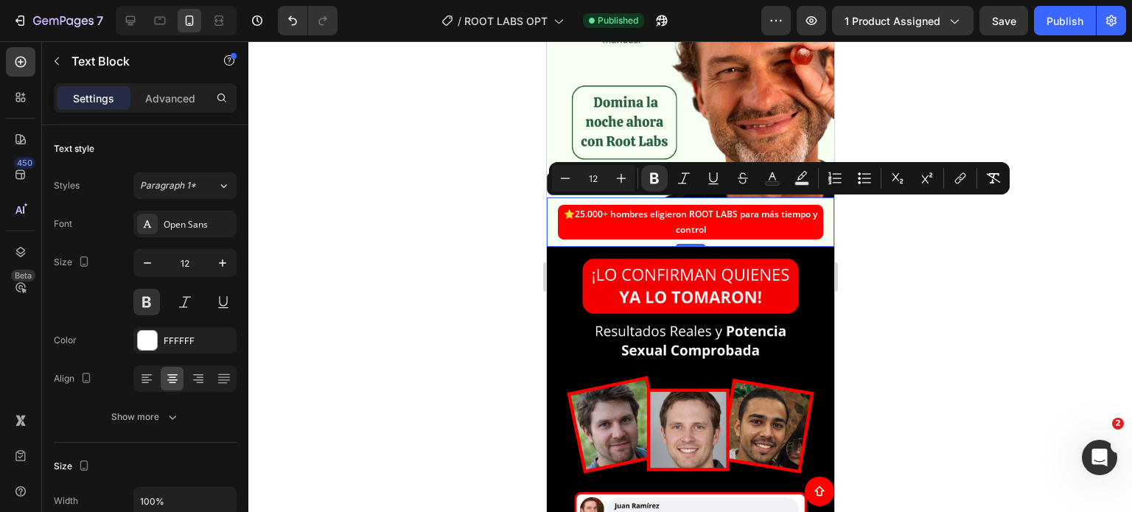
click at [617, 209] on strong "25.000+ hombres eligieron ROOT LABS para más tiempo y control" at bounding box center [695, 222] width 242 height 29
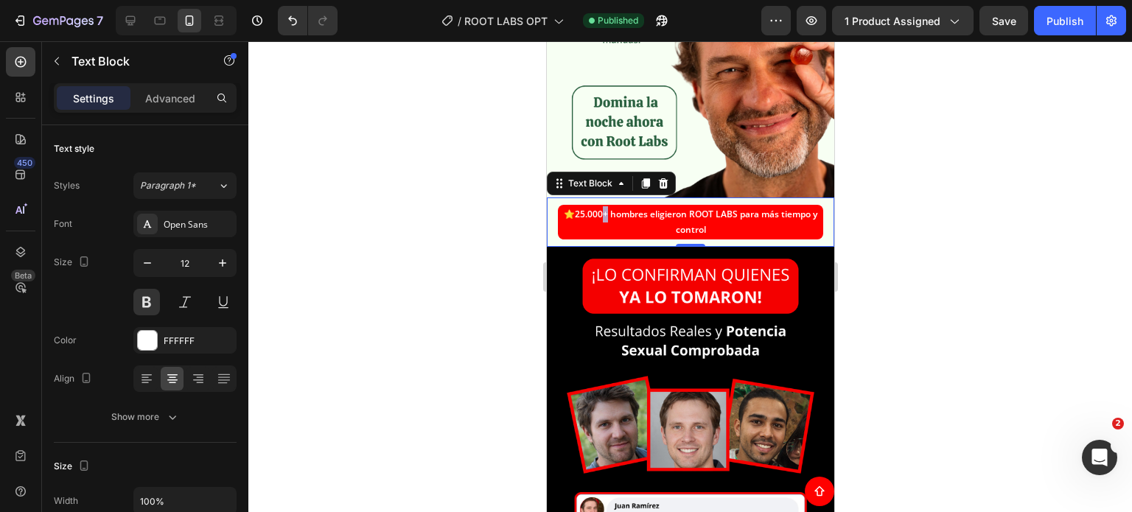
click at [615, 209] on strong "25.000+ hombres eligieron ROOT LABS para más tiempo y control" at bounding box center [695, 222] width 242 height 29
click at [577, 208] on strong "25.000 hombres eligieron ROOT LABS para más tiempo y control" at bounding box center [695, 222] width 237 height 29
click at [483, 237] on div at bounding box center [689, 276] width 883 height 471
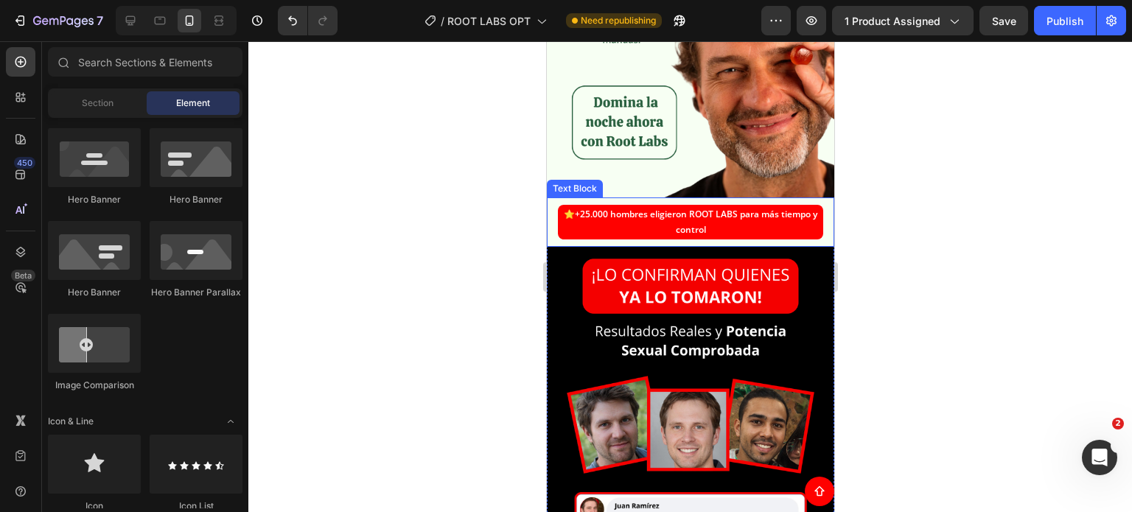
click at [618, 209] on strong "+25.000 hombres eligieron ROOT LABS para más tiempo y control" at bounding box center [695, 222] width 242 height 29
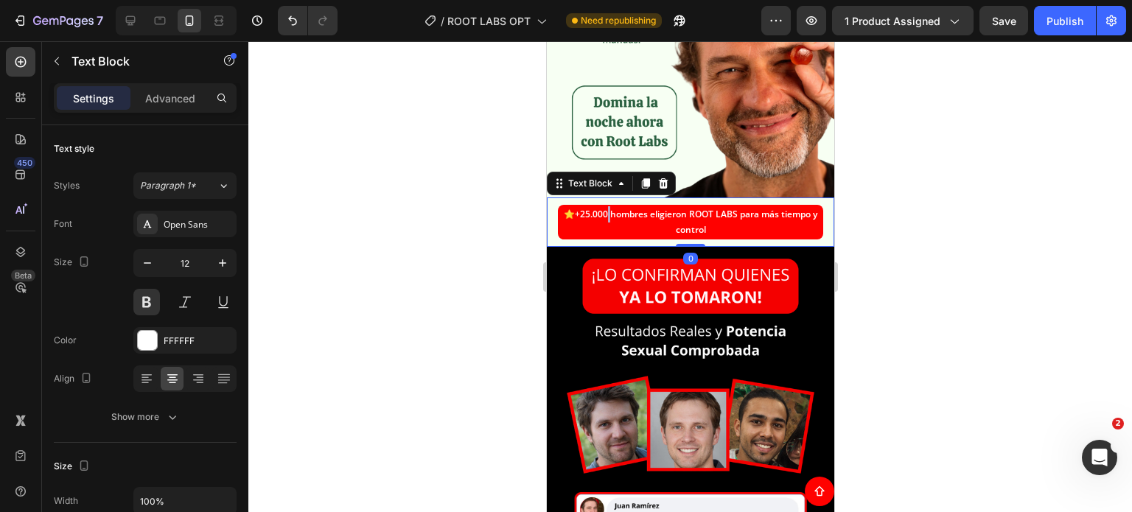
click at [620, 209] on strong "+25.000 hombres eligieron ROOT LABS para más tiempo y control" at bounding box center [695, 222] width 242 height 29
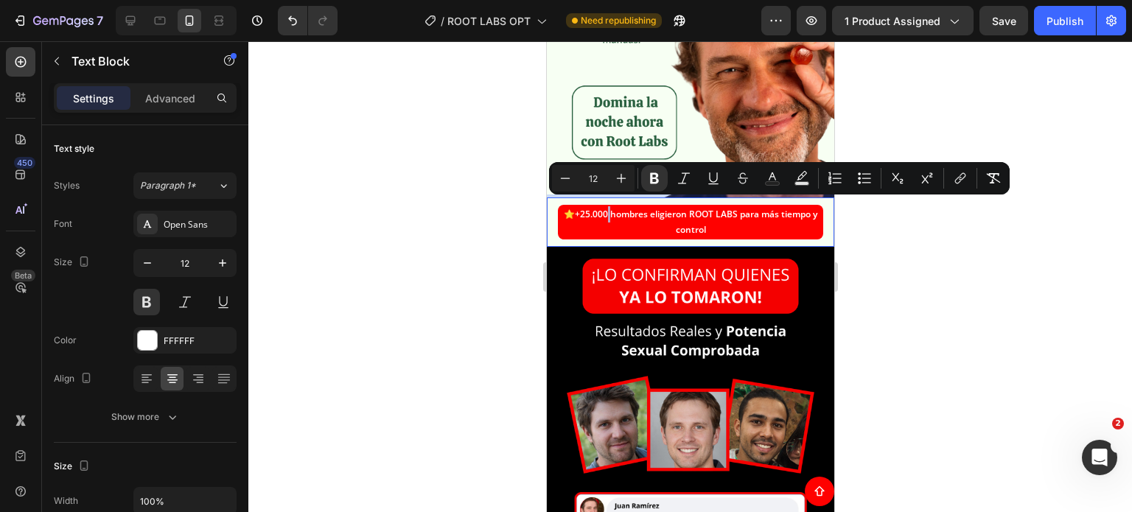
click at [620, 208] on strong "+25.000 hombres eligieron ROOT LABS para más tiempo y control" at bounding box center [695, 222] width 242 height 29
drag, startPoint x: 620, startPoint y: 208, endPoint x: 601, endPoint y: 209, distance: 18.5
click at [601, 209] on strong "+25.000 hombres eligieron ROOT LABS para más tiempo y control" at bounding box center [695, 222] width 242 height 29
click at [606, 211] on strong "+25.000 hombres eligieron ROOT LABS para más tiempo y control" at bounding box center [695, 222] width 242 height 29
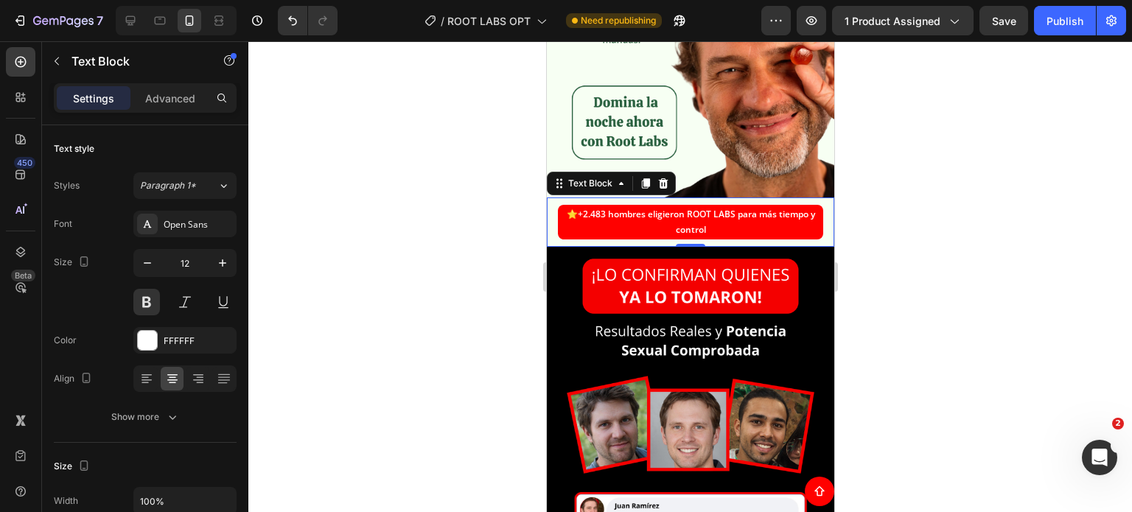
drag, startPoint x: 876, startPoint y: 234, endPoint x: 191, endPoint y: 186, distance: 686.9
click at [876, 234] on div at bounding box center [689, 276] width 883 height 471
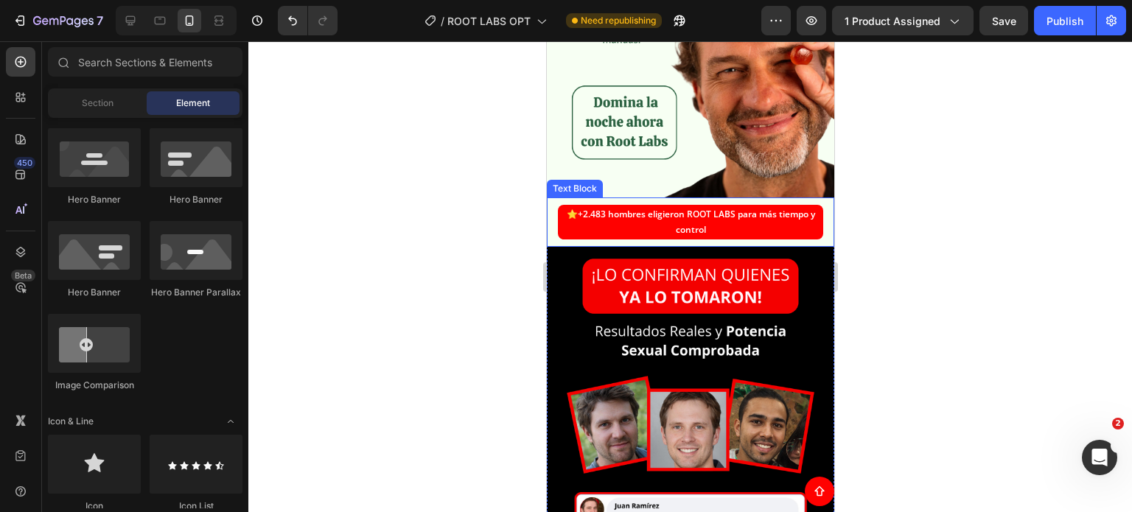
click at [717, 215] on p "⭐ +2.483 hombres eligieron ROOT LABS para más tiempo y control" at bounding box center [690, 222] width 262 height 32
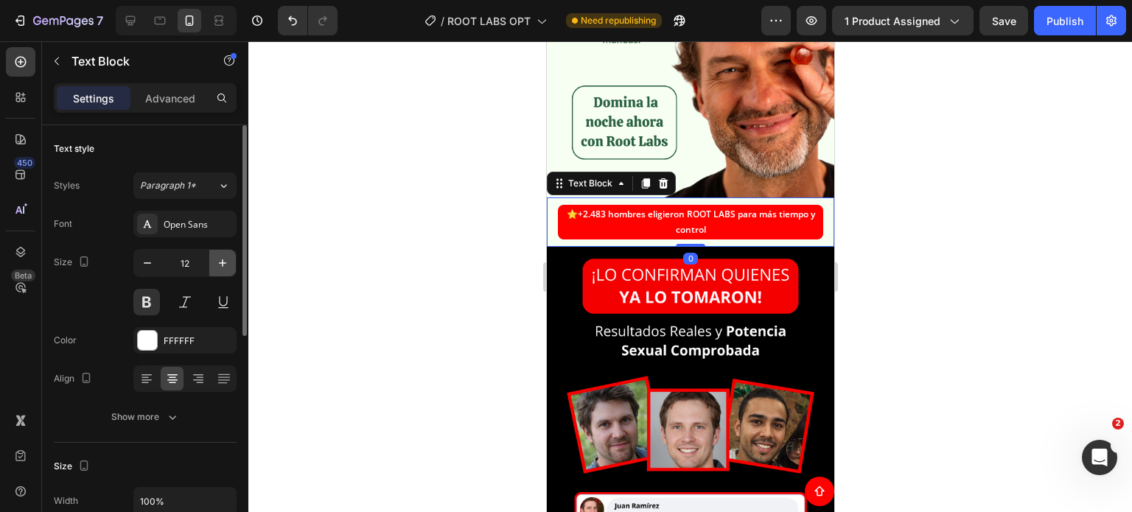
click at [215, 265] on icon "button" at bounding box center [222, 263] width 15 height 15
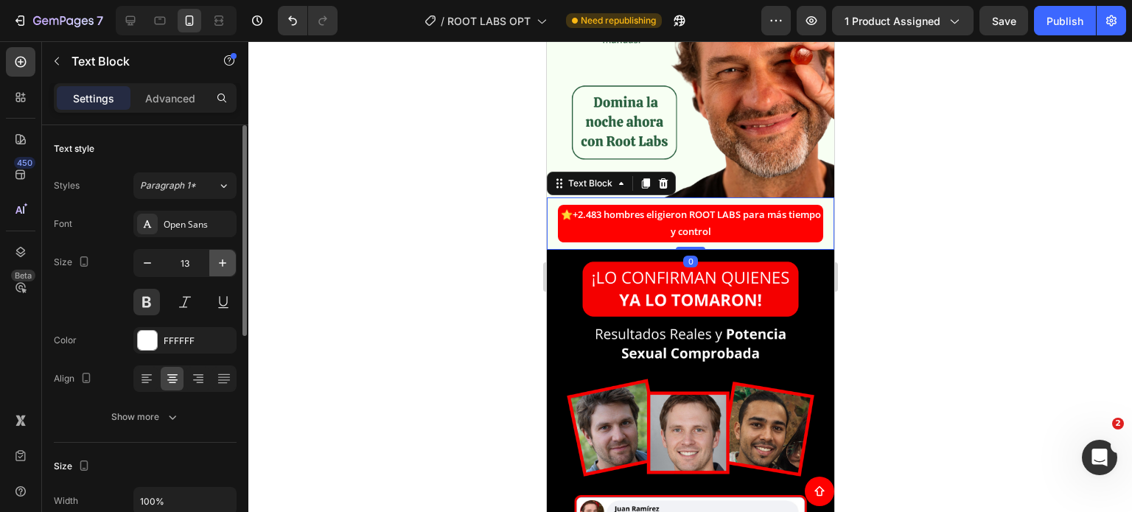
click at [215, 265] on icon "button" at bounding box center [222, 263] width 15 height 15
type input "14"
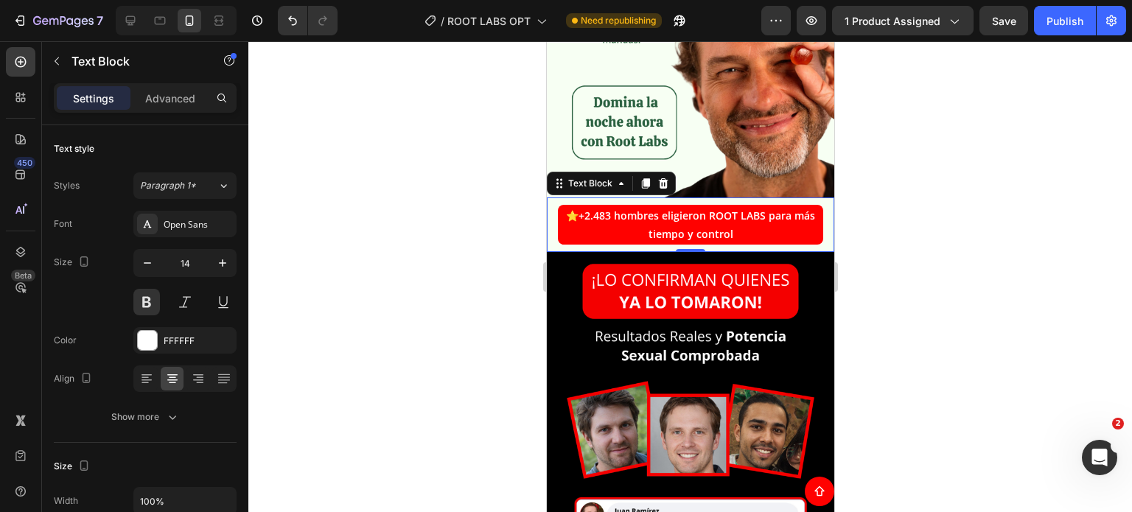
click at [337, 209] on div at bounding box center [689, 276] width 883 height 471
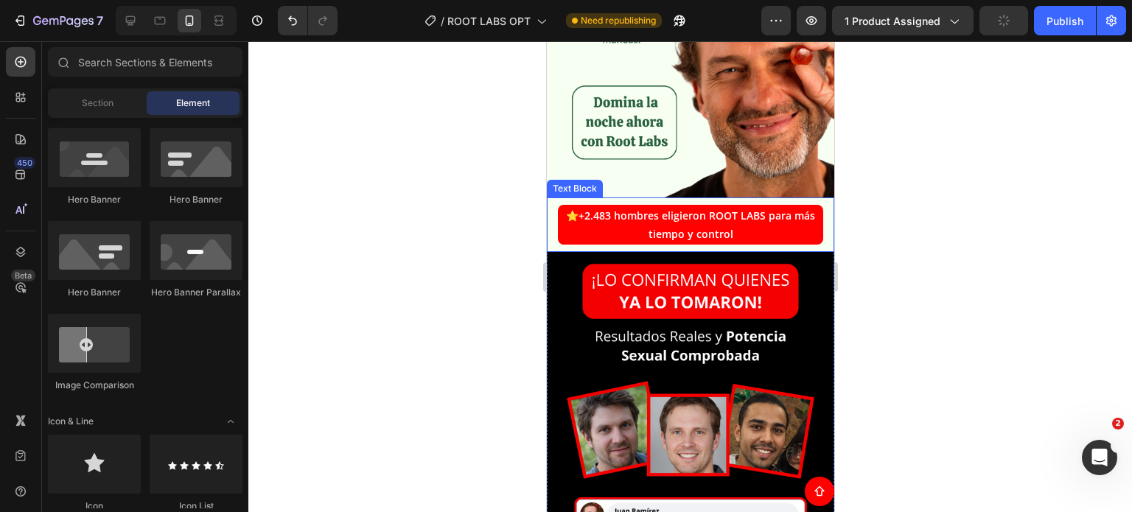
click at [646, 223] on strong "+2.483 hombres eligieron ROOT LABS para más tiempo y control" at bounding box center [696, 225] width 237 height 32
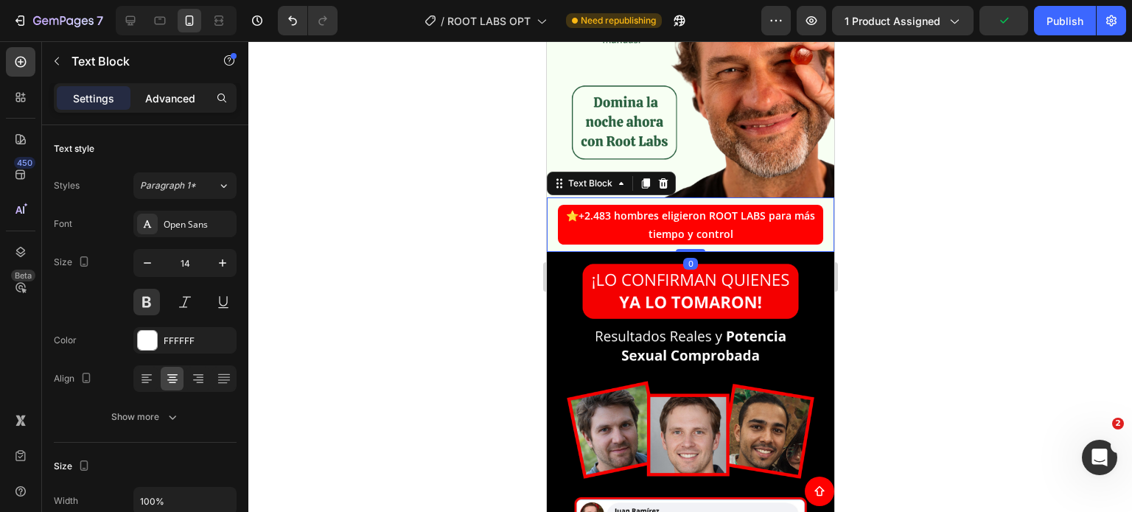
click at [153, 104] on p "Advanced" at bounding box center [170, 98] width 50 height 15
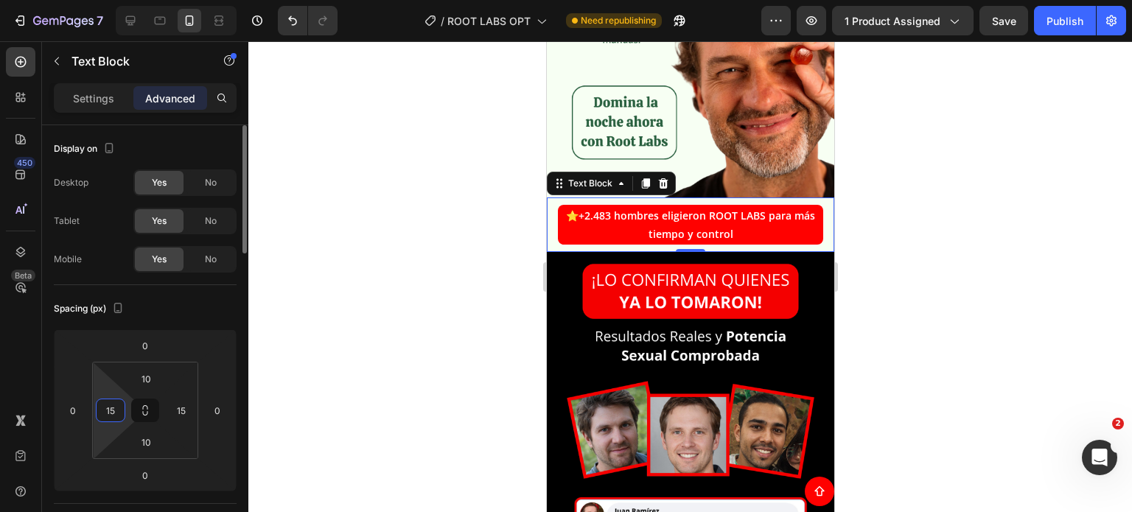
click at [111, 417] on input "15" at bounding box center [110, 410] width 22 height 22
type input "20"
click at [179, 408] on input "15" at bounding box center [181, 410] width 22 height 22
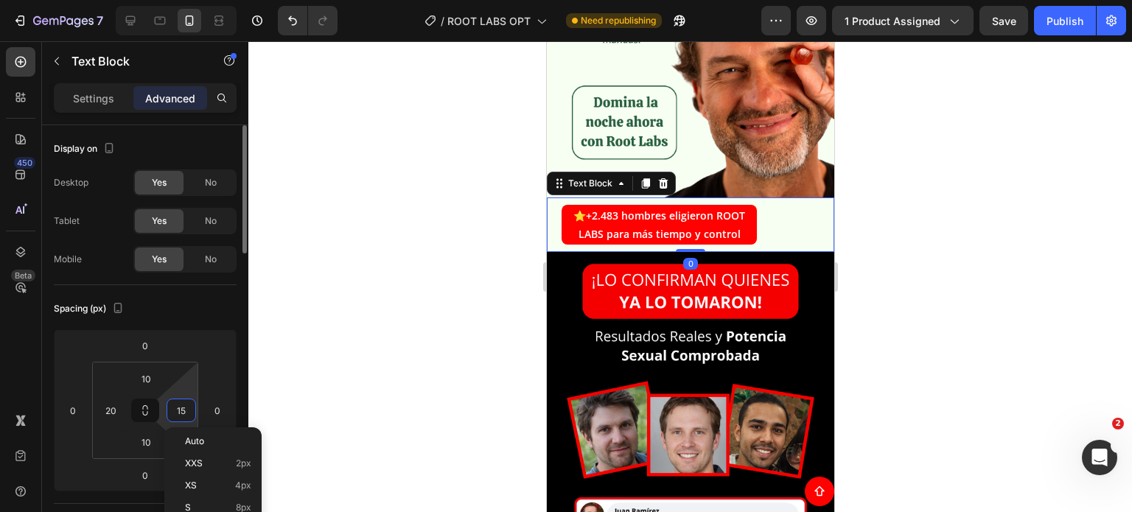
type input "105"
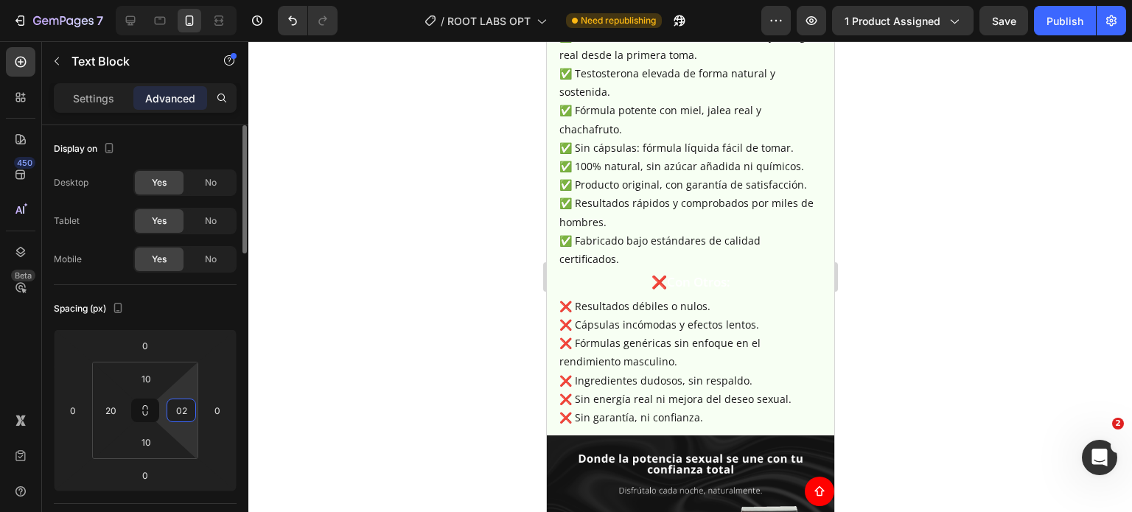
type input "0"
type input "20"
click at [940, 254] on div at bounding box center [689, 276] width 883 height 471
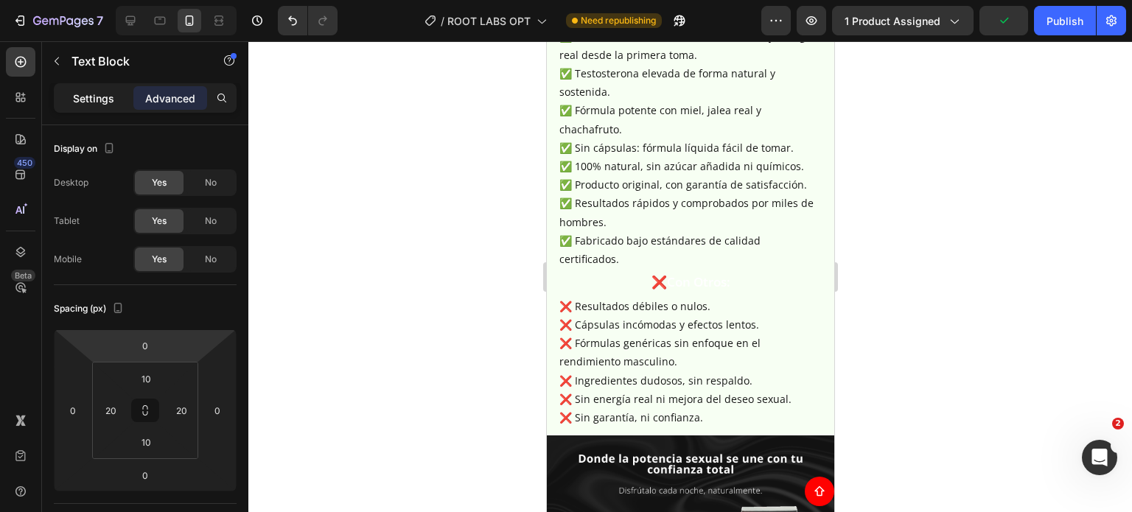
click at [101, 94] on p "Settings" at bounding box center [93, 98] width 41 height 15
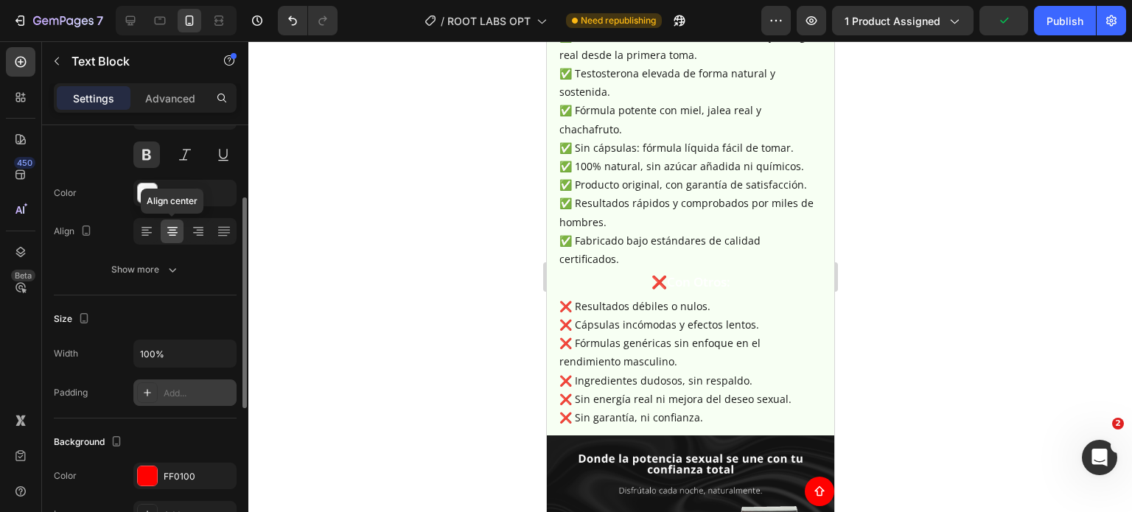
scroll to position [295, 0]
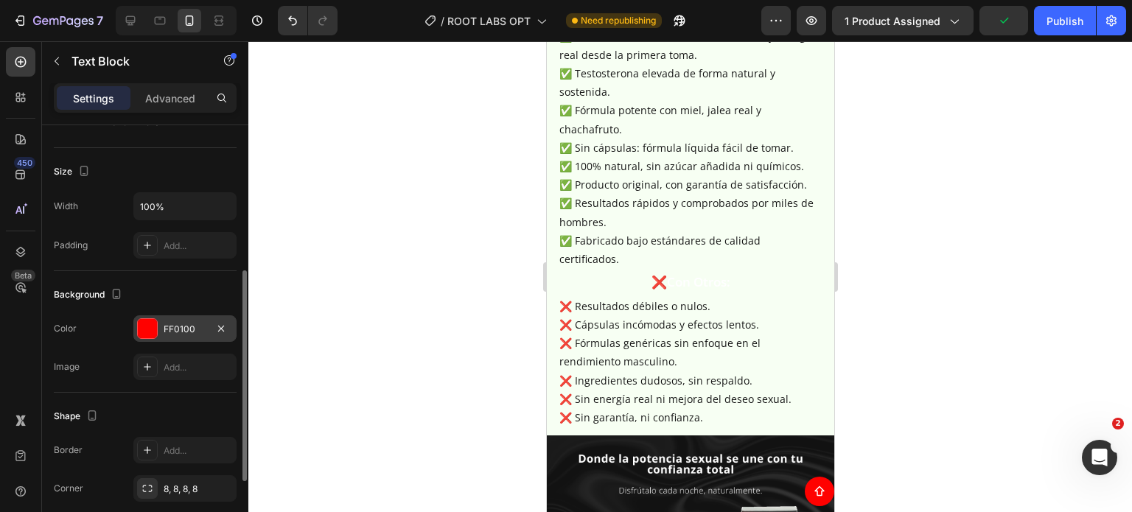
click at [180, 323] on div "FF0100" at bounding box center [185, 329] width 43 height 13
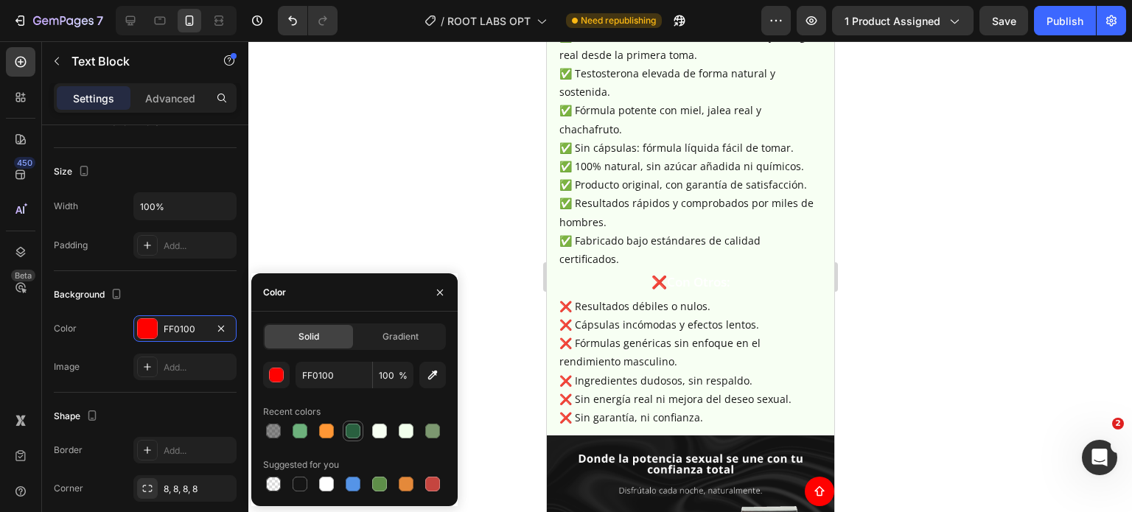
click at [351, 433] on div at bounding box center [353, 431] width 15 height 15
type input "29603F"
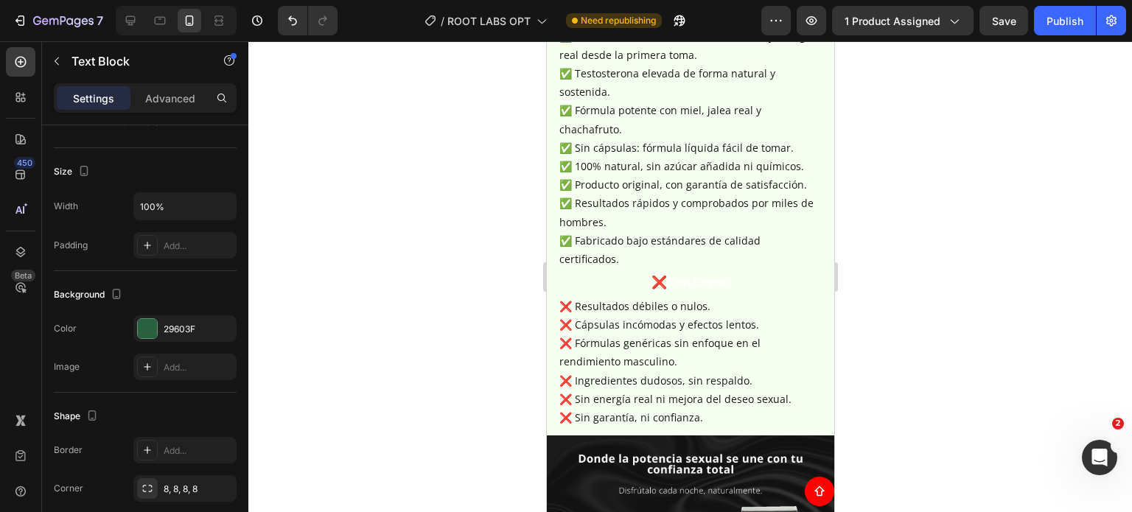
click at [875, 255] on div at bounding box center [689, 276] width 883 height 471
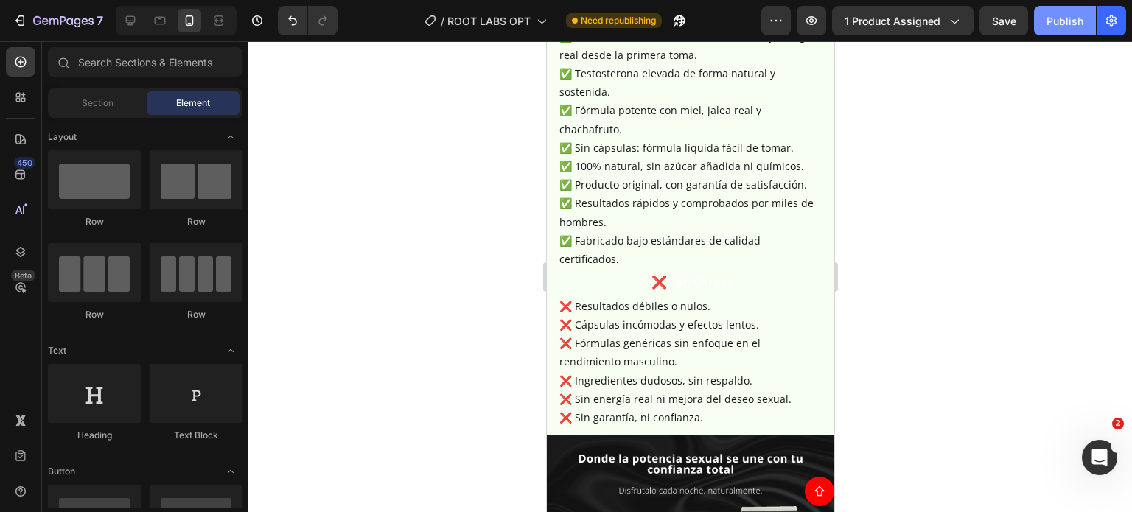
click at [1062, 13] on div "Publish" at bounding box center [1064, 20] width 37 height 15
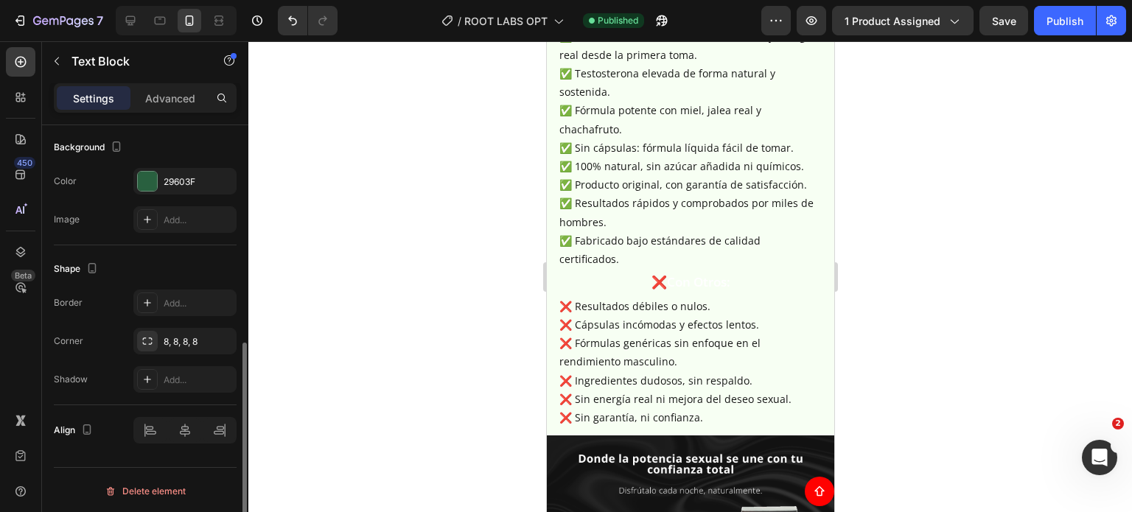
scroll to position [0, 0]
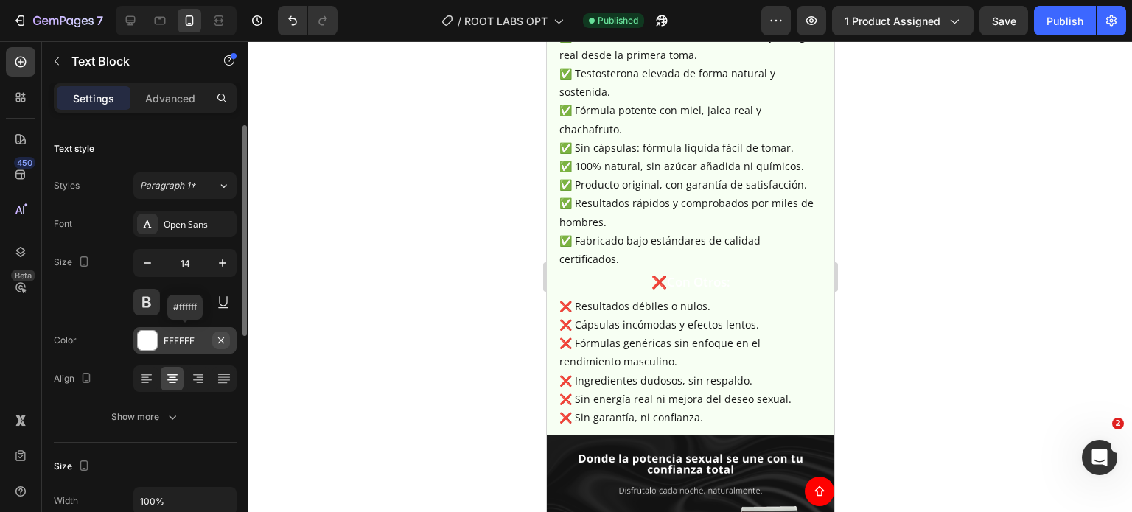
click at [219, 338] on icon "button" at bounding box center [221, 341] width 12 height 12
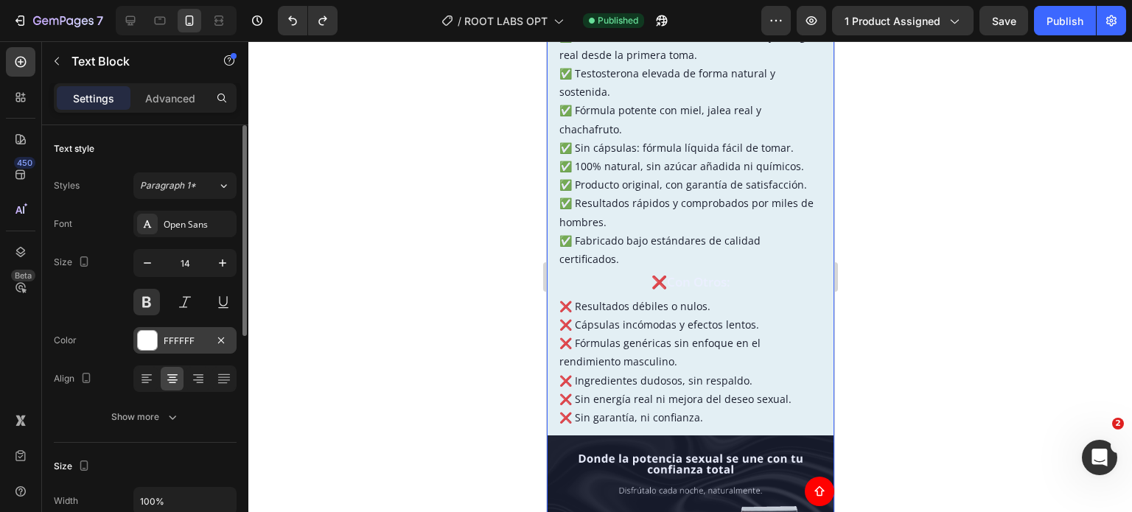
drag, startPoint x: 573, startPoint y: 147, endPoint x: 1068, endPoint y: 206, distance: 498.5
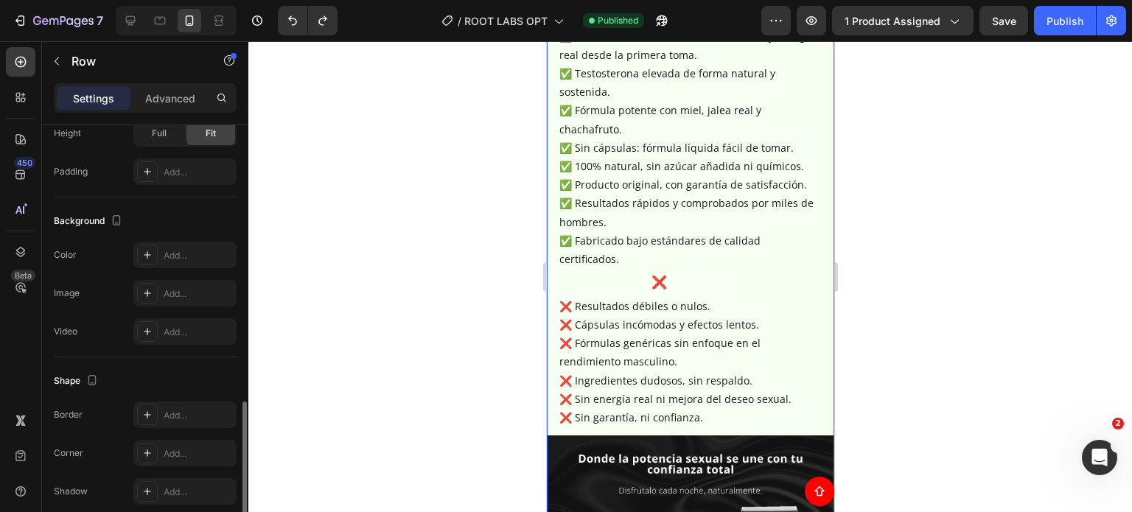
scroll to position [430, 0]
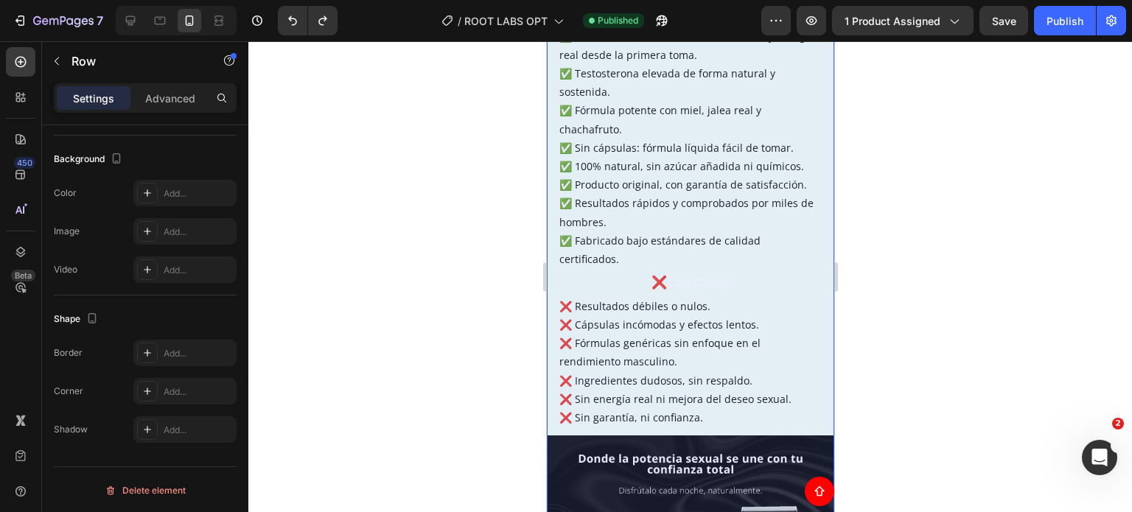
drag, startPoint x: 575, startPoint y: 99, endPoint x: 842, endPoint y: 237, distance: 299.9
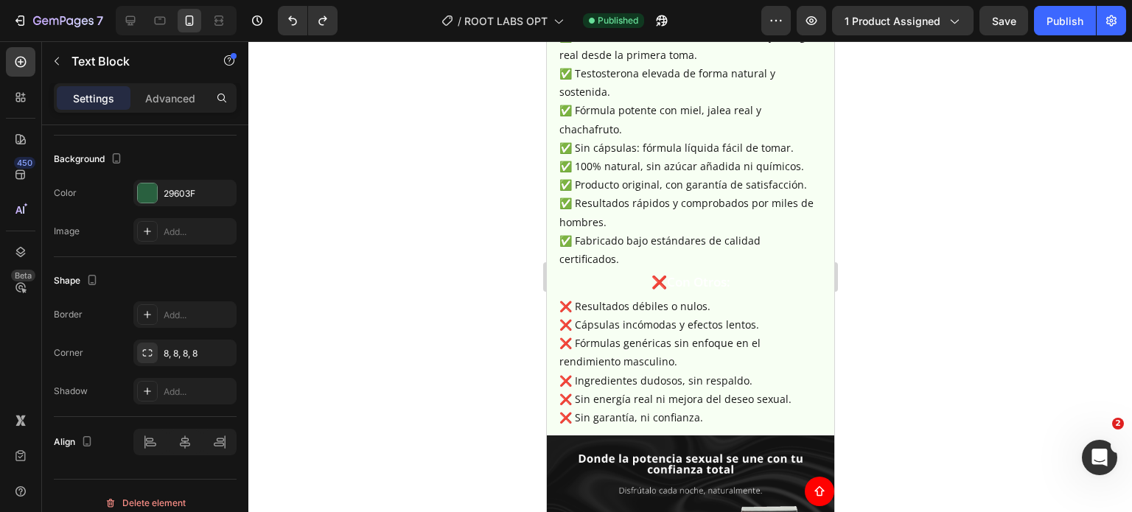
scroll to position [0, 0]
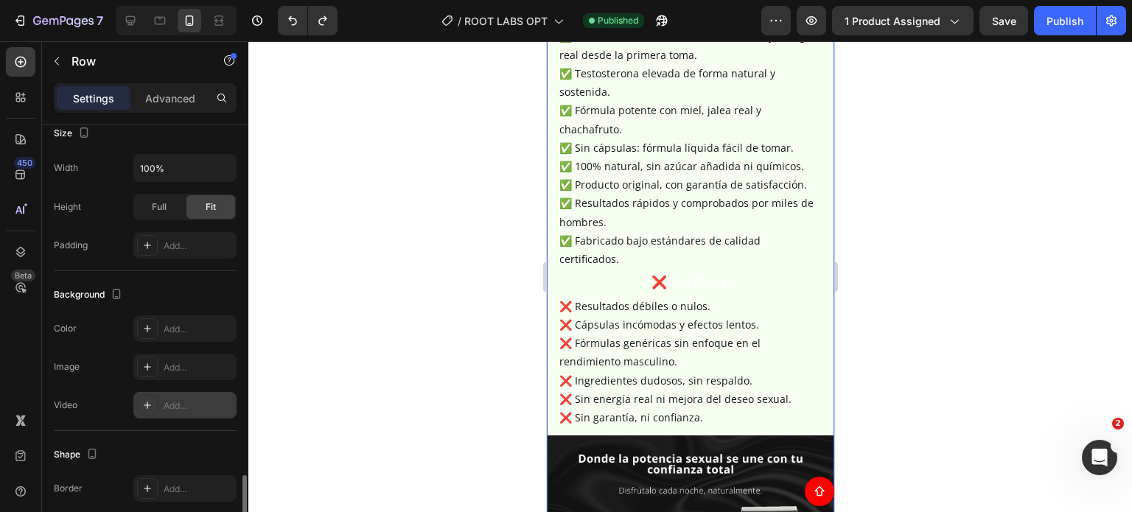
scroll to position [430, 0]
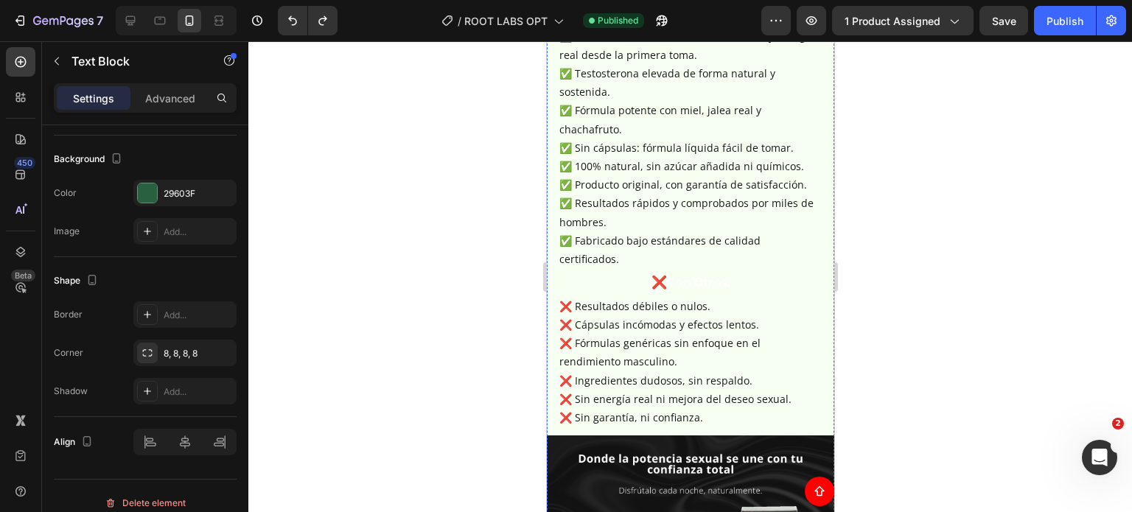
scroll to position [0, 0]
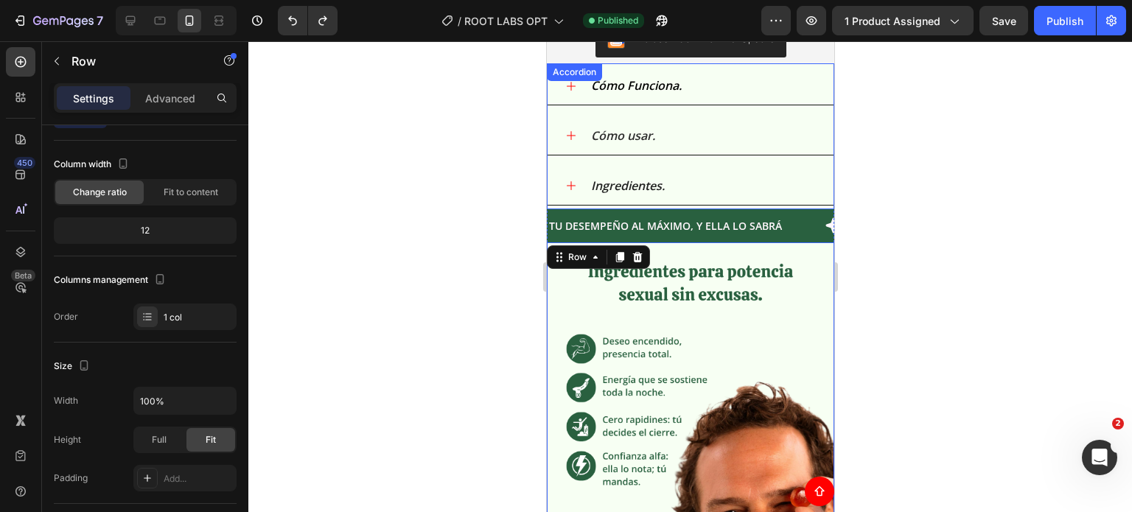
scroll to position [1742, 0]
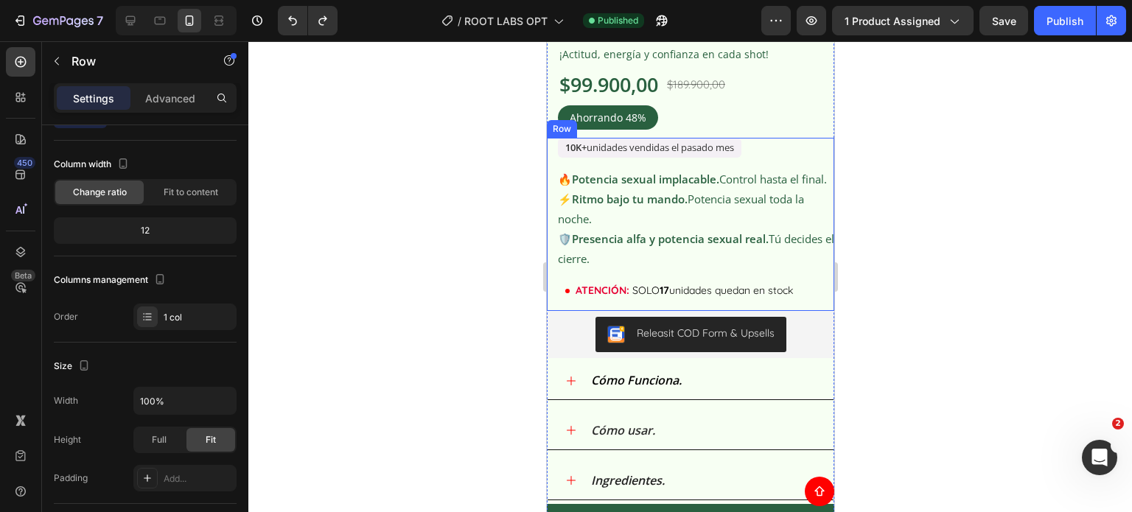
click at [770, 285] on div "10K+ unidades vendidas el pasado mes Custom Code Row 🔥 Potencia sexual implacab…" at bounding box center [689, 224] width 287 height 173
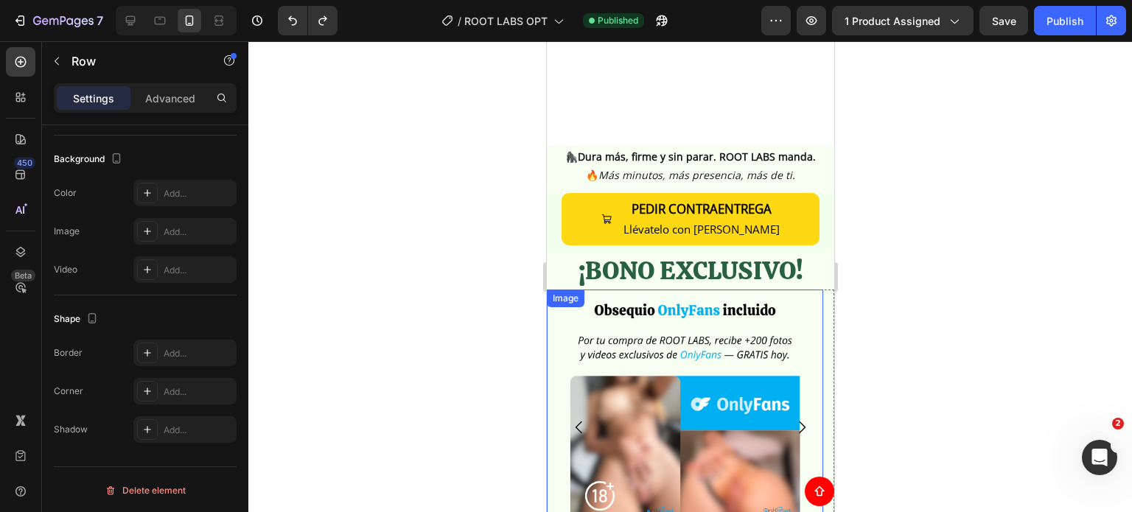
scroll to position [563, 0]
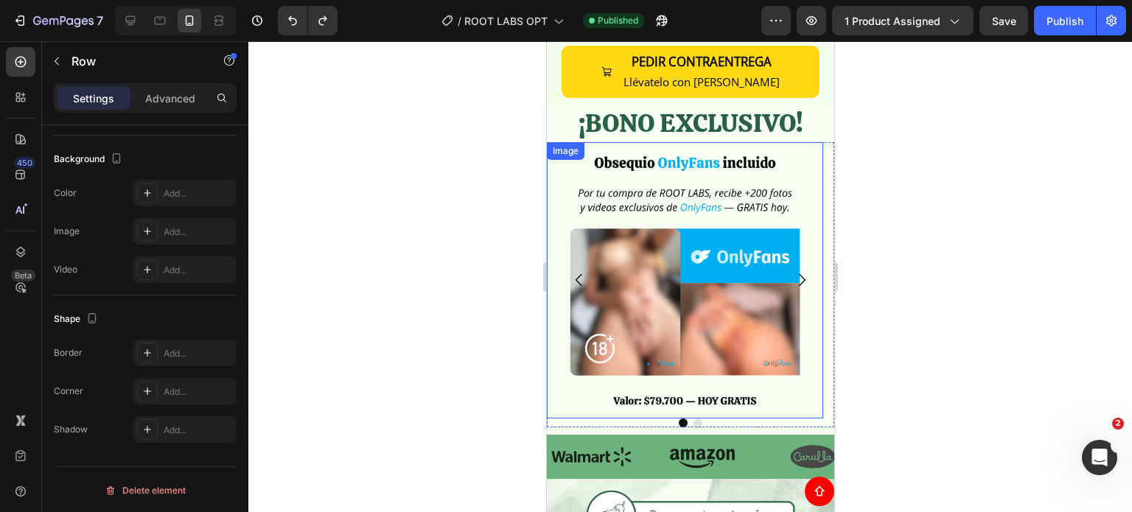
click at [554, 197] on img at bounding box center [684, 280] width 276 height 276
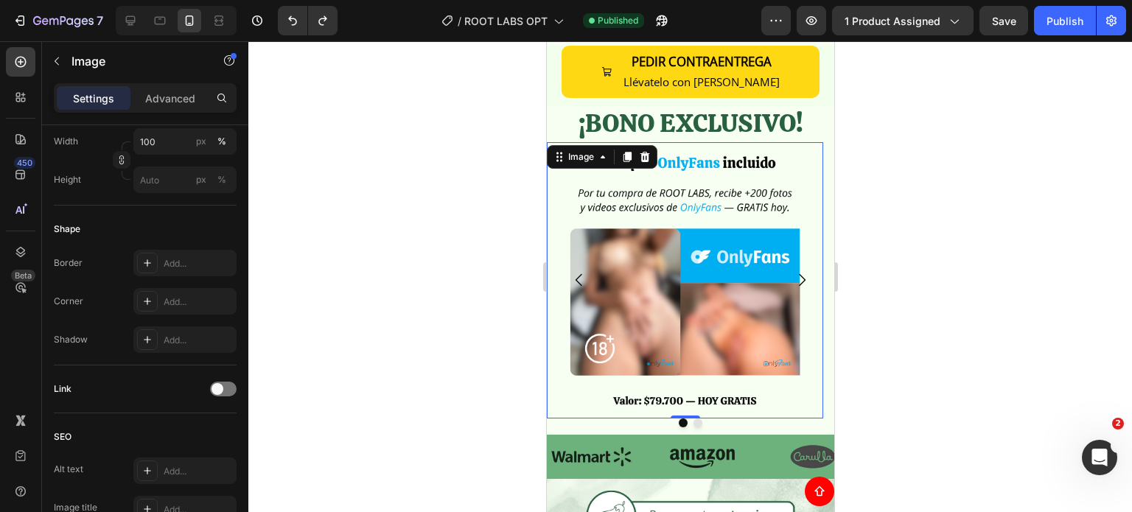
scroll to position [0, 0]
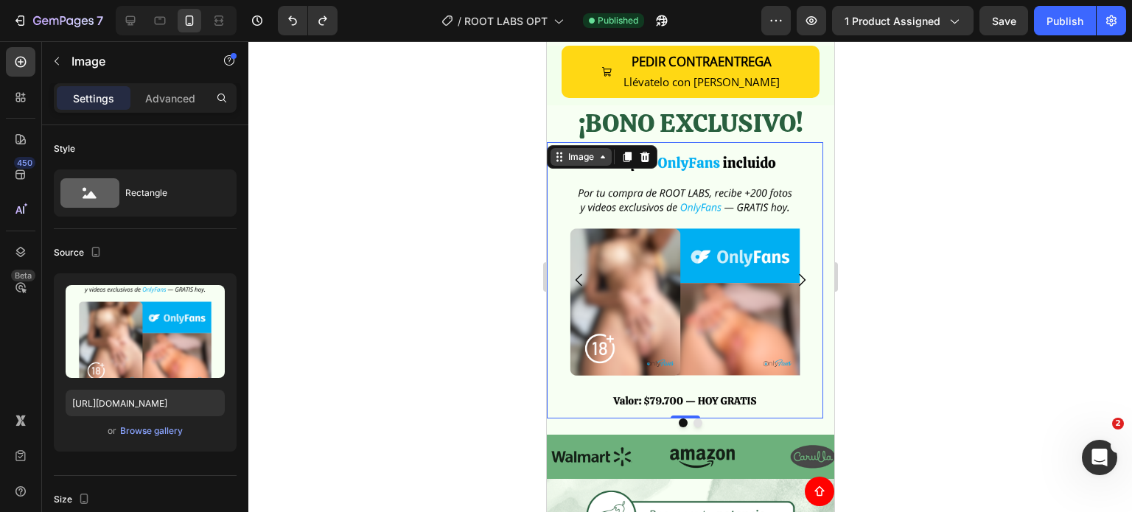
click at [565, 160] on div "Image" at bounding box center [580, 156] width 32 height 13
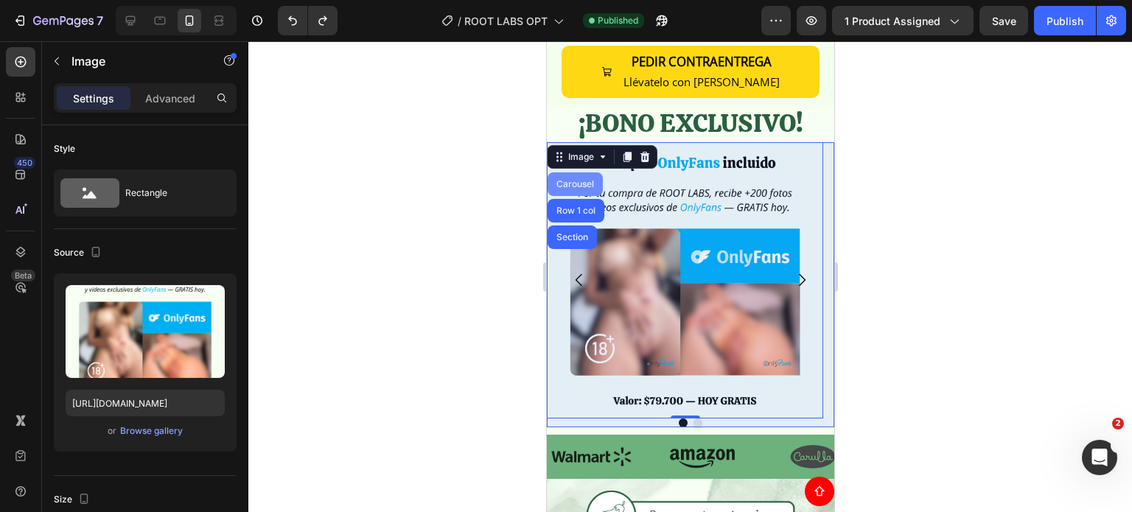
drag, startPoint x: 574, startPoint y: 188, endPoint x: 752, endPoint y: 312, distance: 217.5
click at [574, 188] on div "Carousel" at bounding box center [574, 184] width 55 height 24
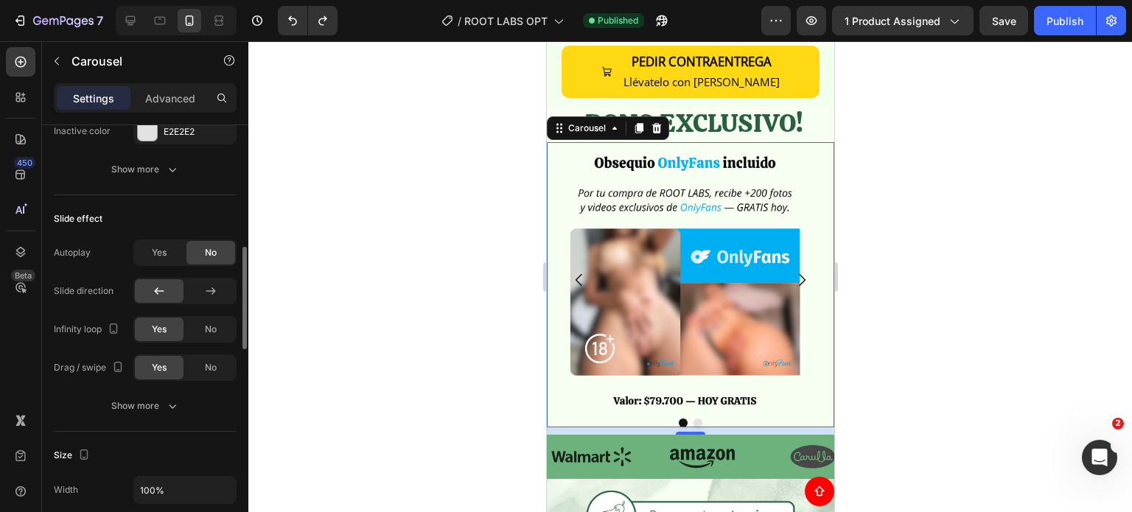
scroll to position [810, 0]
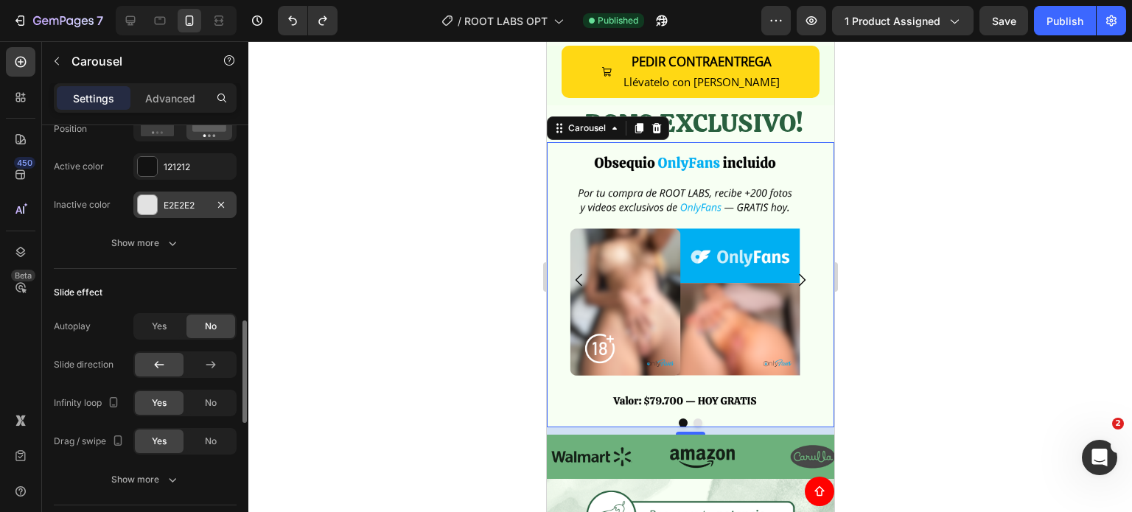
click at [177, 206] on div "E2E2E2" at bounding box center [185, 205] width 43 height 13
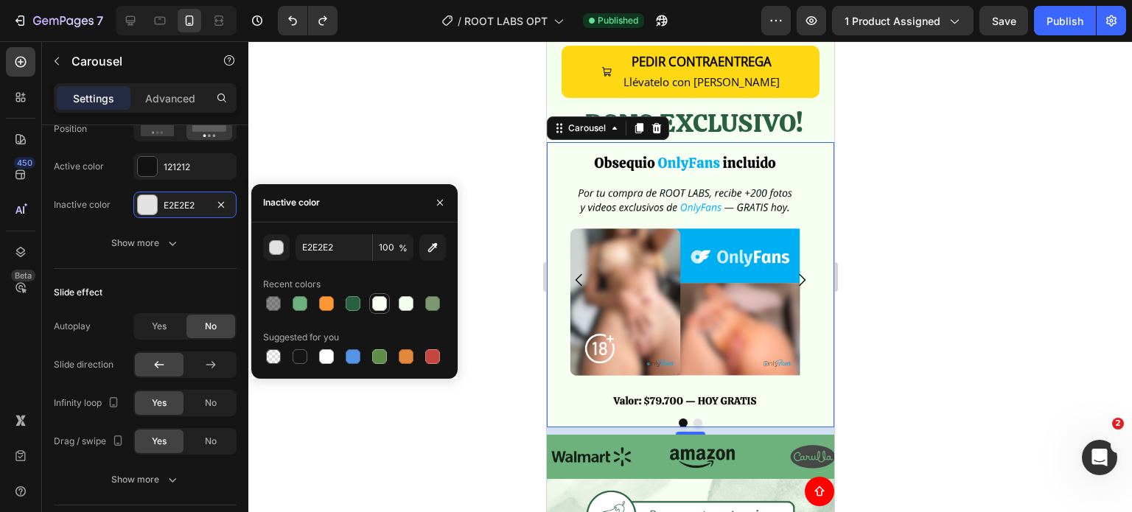
click at [386, 303] on div at bounding box center [379, 303] width 15 height 15
type input "E2E2E2"
click at [593, 139] on h2 "¡BONO EXCLUSIVO!" at bounding box center [689, 123] width 287 height 37
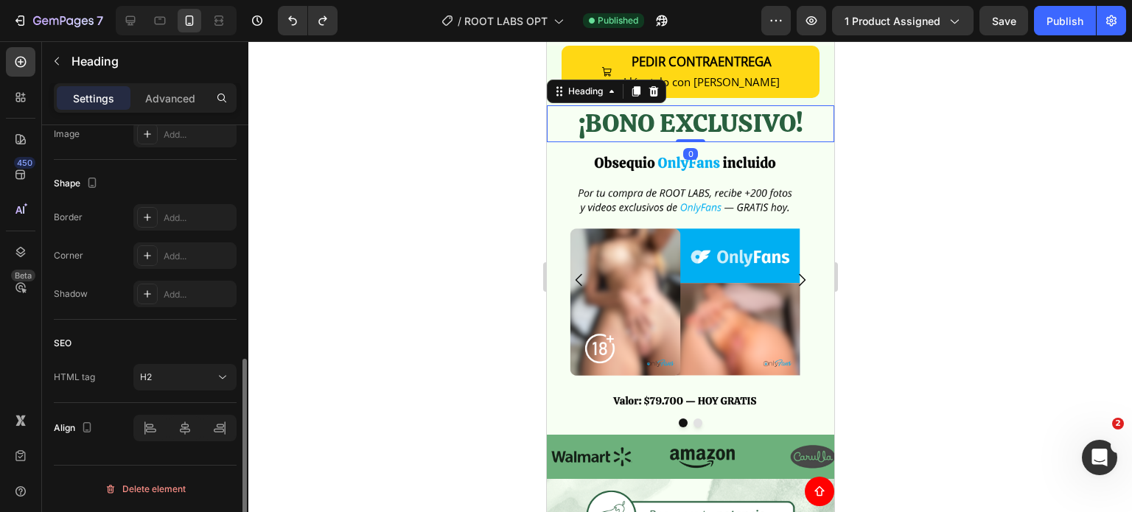
scroll to position [0, 0]
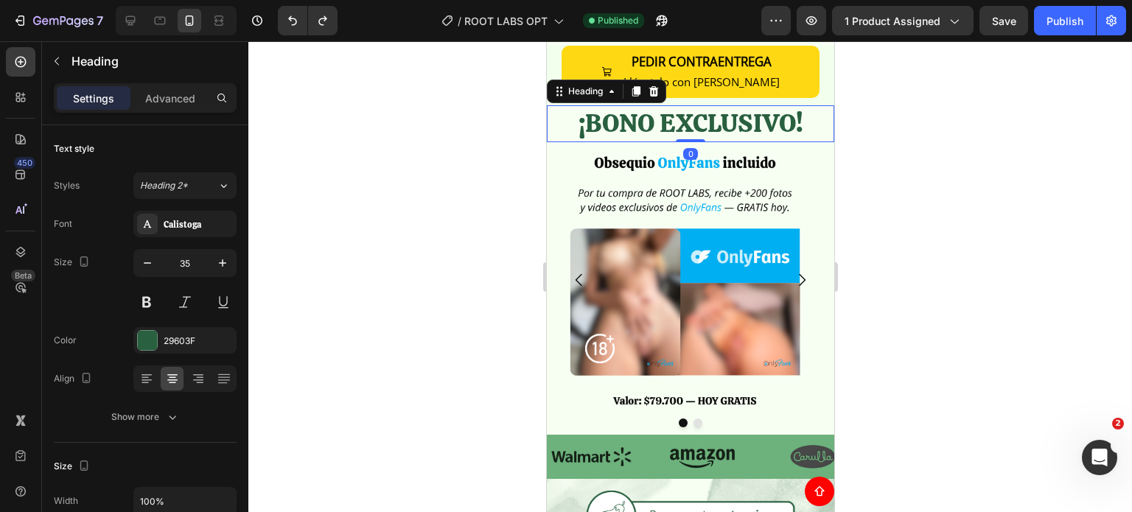
click at [589, 130] on h2 "¡BONO EXCLUSIVO!" at bounding box center [689, 123] width 287 height 37
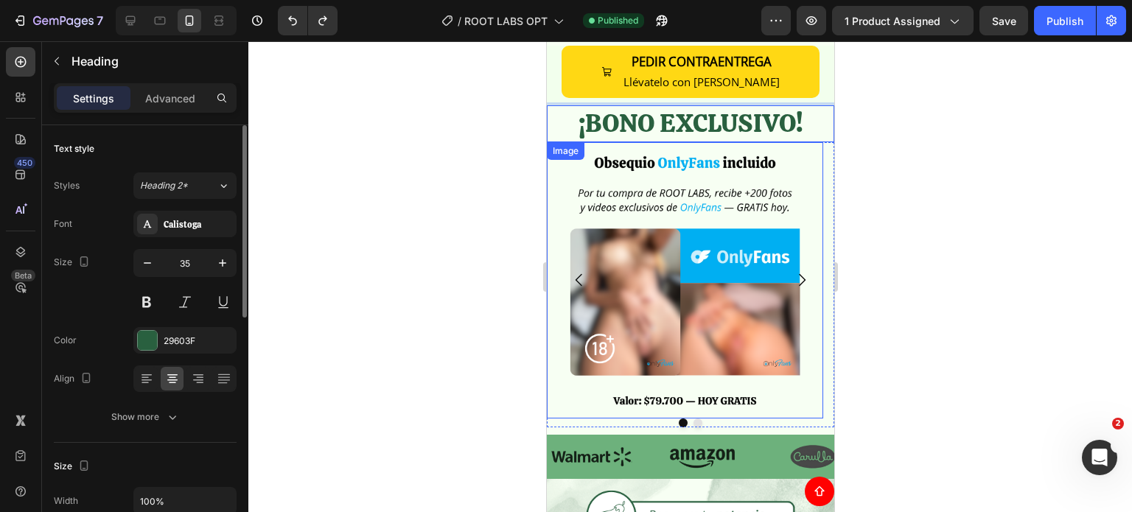
click at [552, 187] on img at bounding box center [684, 280] width 276 height 276
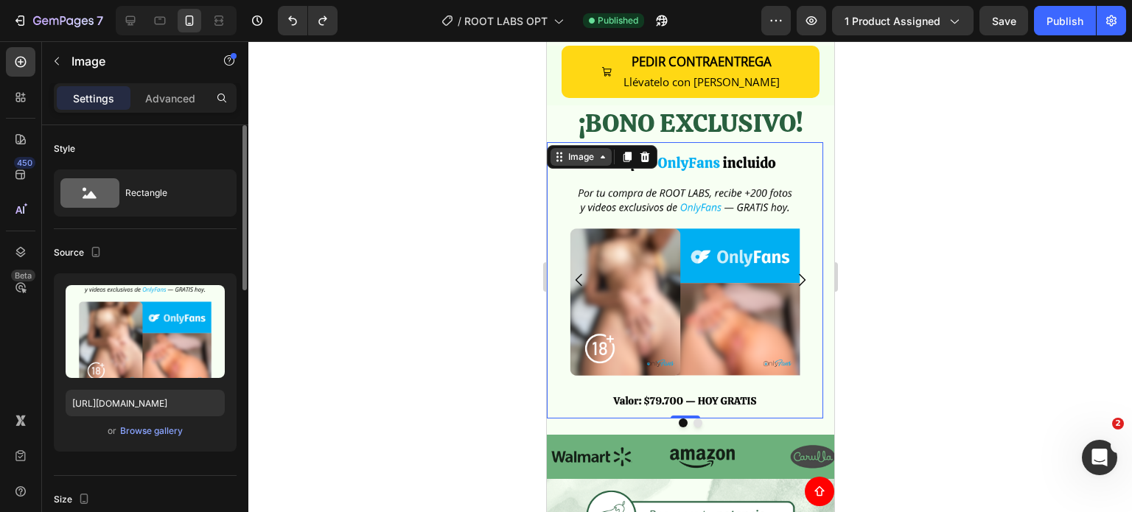
click at [568, 152] on div "Image" at bounding box center [580, 156] width 32 height 13
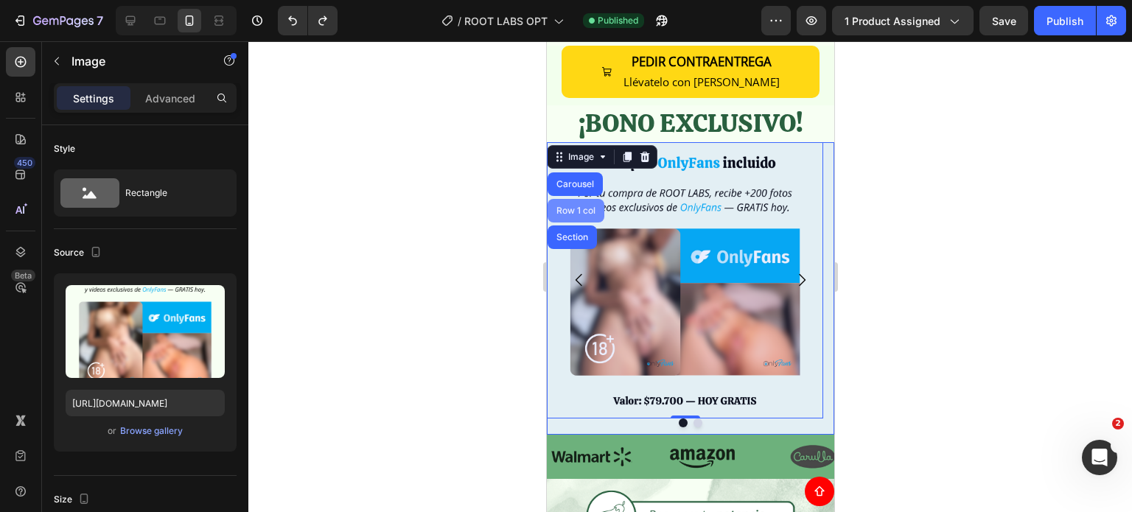
click at [574, 200] on div "Row 1 col" at bounding box center [575, 211] width 57 height 24
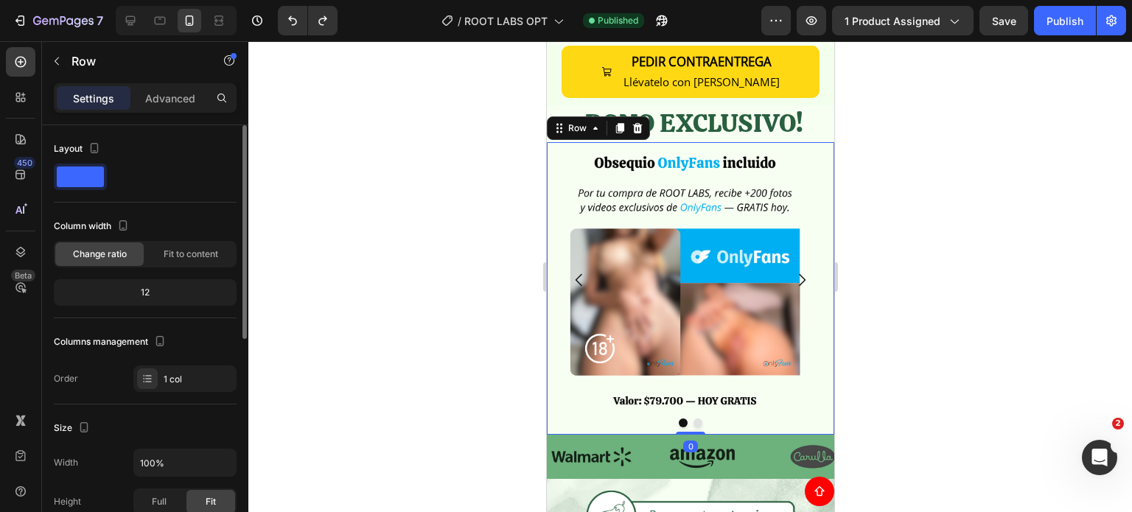
scroll to position [295, 0]
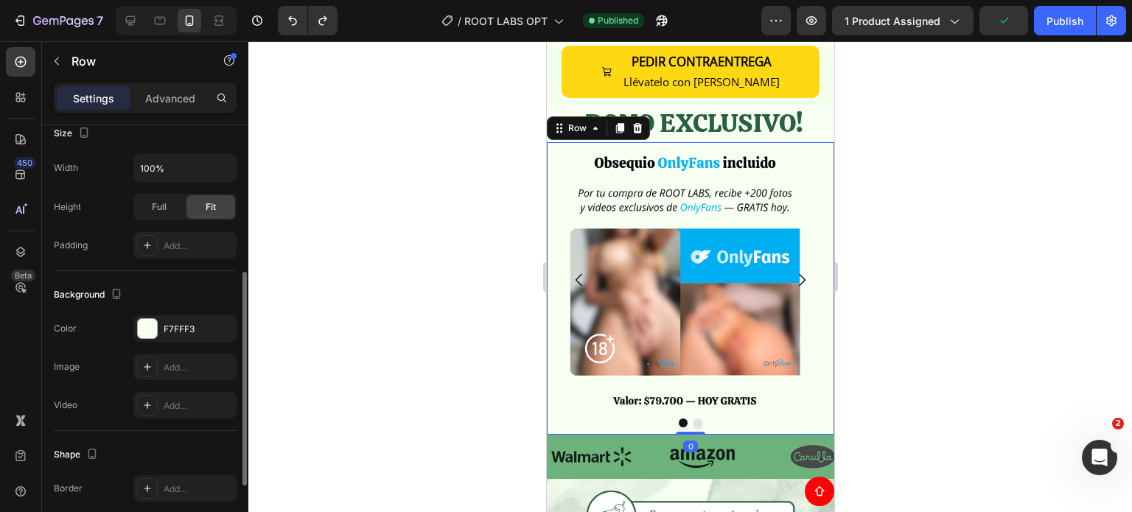
click at [186, 313] on div "Background The changes might be hidden by the video. Color F7FFF3 Image Add... …" at bounding box center [145, 351] width 183 height 160
click at [186, 318] on div "F7FFF3" at bounding box center [184, 328] width 103 height 27
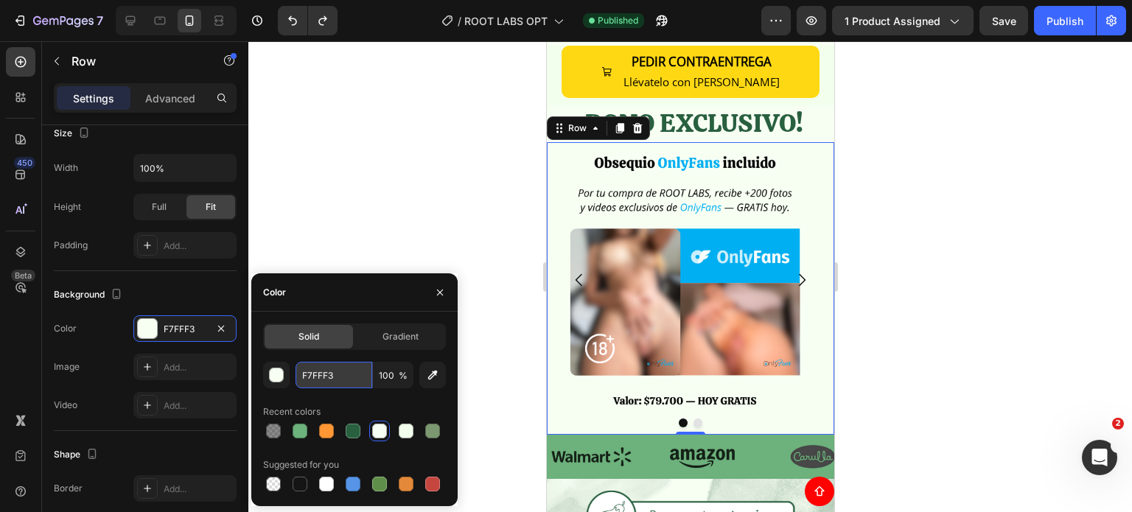
click at [326, 379] on input "F7FFF3" at bounding box center [333, 375] width 77 height 27
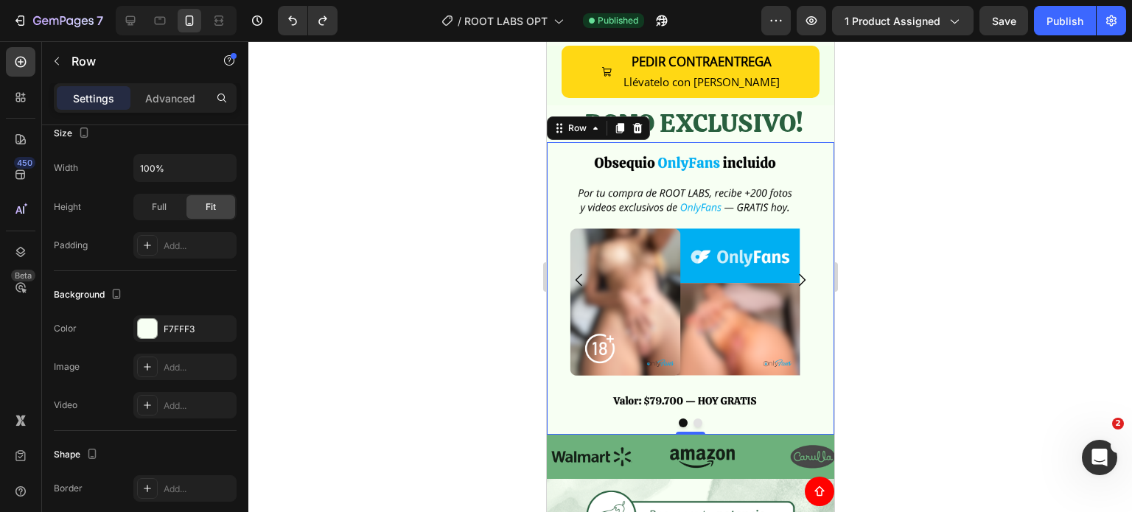
click at [374, 220] on div at bounding box center [689, 276] width 883 height 471
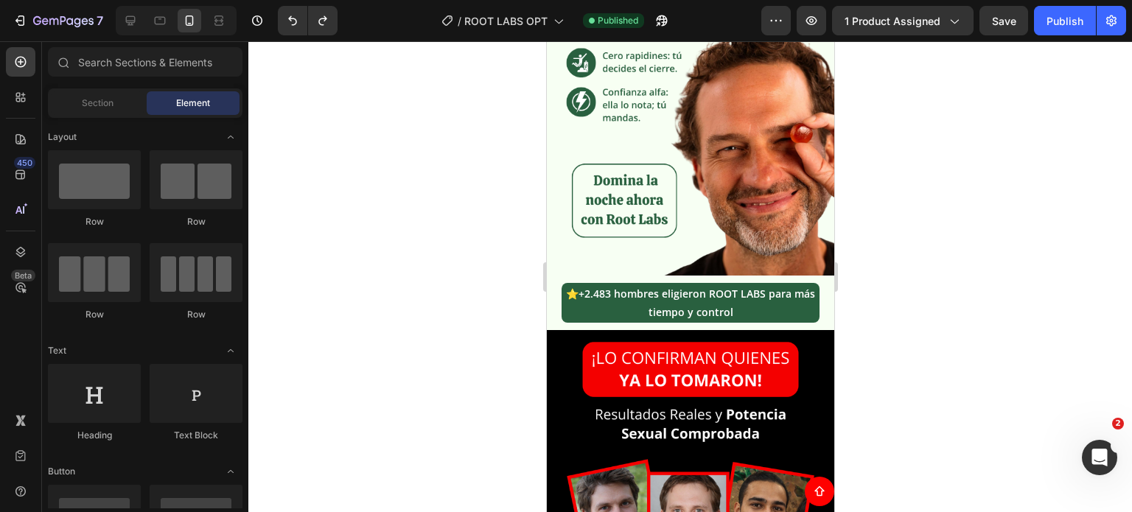
scroll to position [2552, 0]
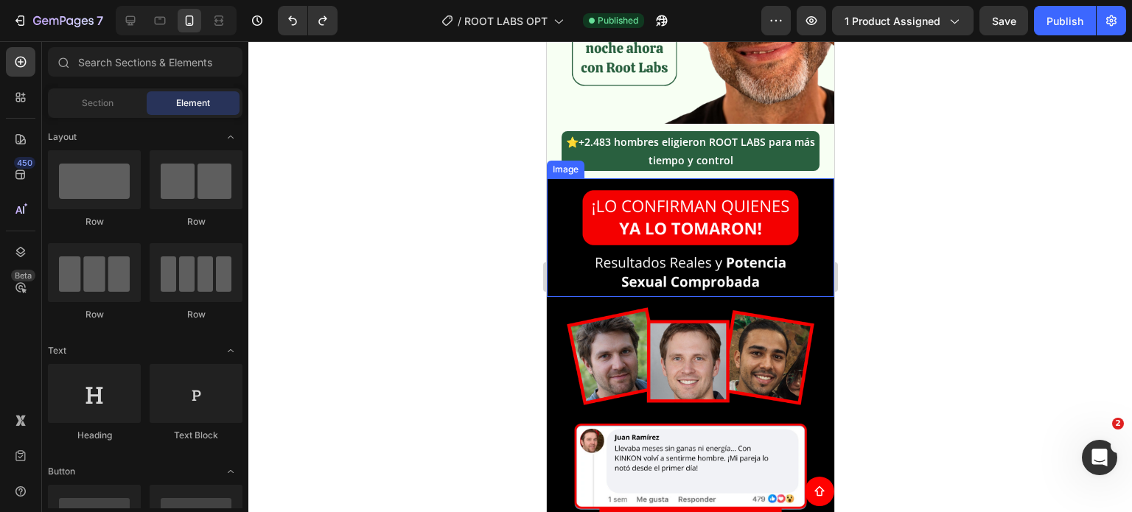
click at [556, 203] on img at bounding box center [689, 237] width 287 height 119
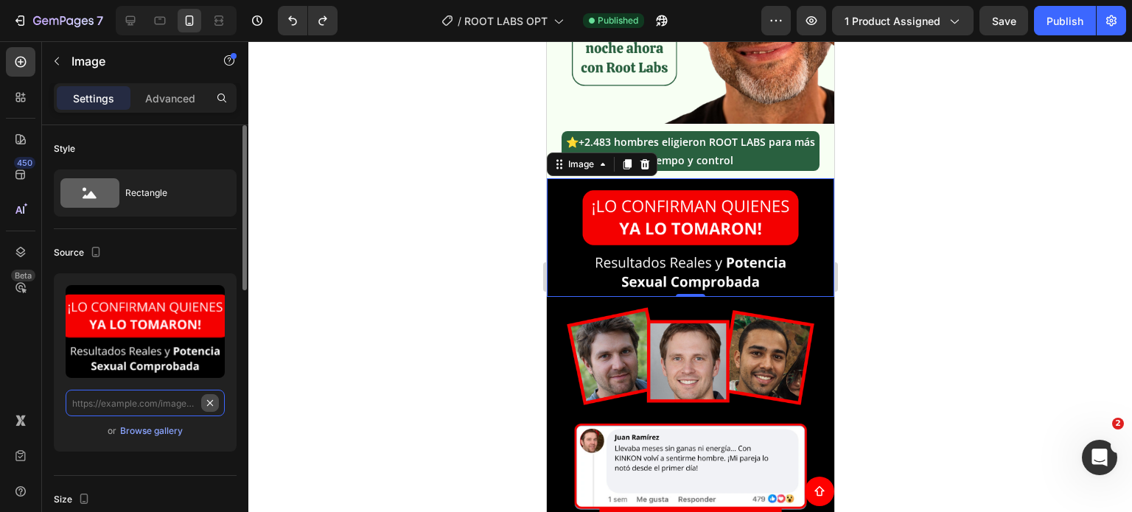
paste input "https://i.ibb.co/VY5N3BZP/1.png"
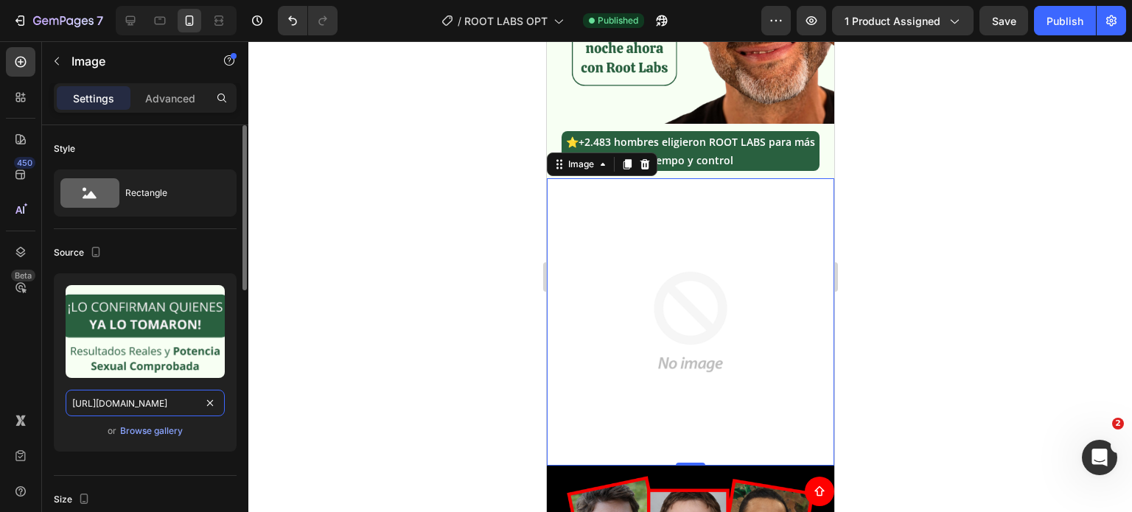
scroll to position [0, 13]
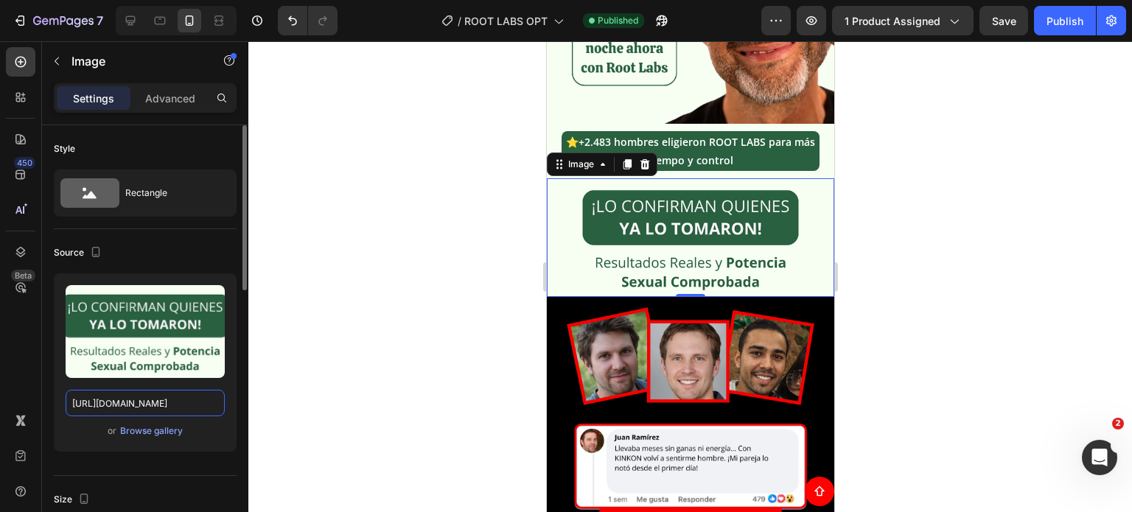
type input "https://i.ibb.co/VY5N3BZP/1.png"
click at [875, 226] on div at bounding box center [689, 276] width 883 height 471
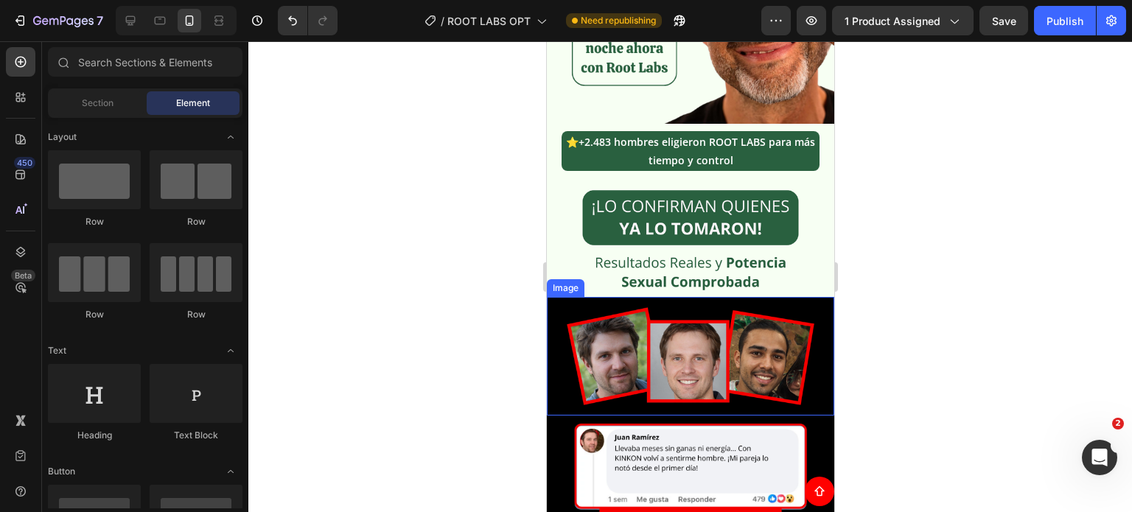
click at [648, 327] on img at bounding box center [689, 356] width 287 height 119
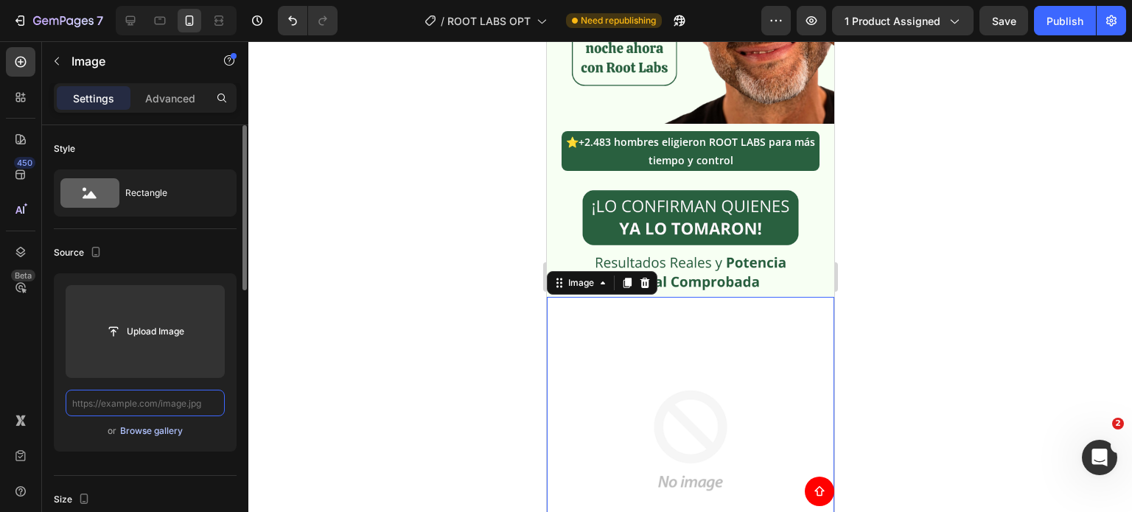
paste input "https://i.ibb.co/VY5N3BZP/1.png https://i.ibb.co/KjDdL0xw/2.png"
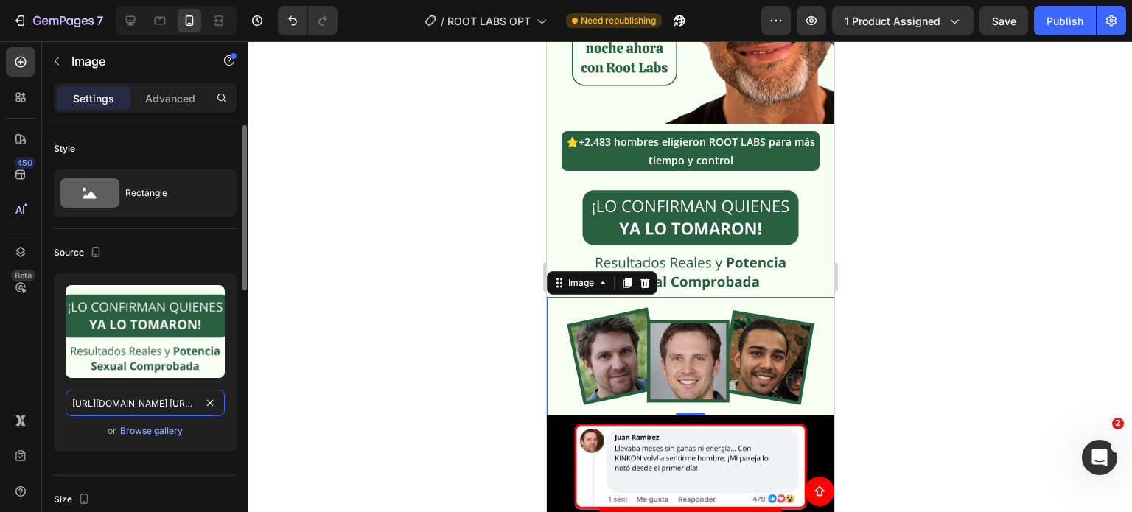
drag, startPoint x: 119, startPoint y: 405, endPoint x: 91, endPoint y: 407, distance: 28.8
click at [80, 409] on input "https://i.ibb.co/VY5N3BZP/1.png https://i.ibb.co/KjDdL0xw/2.png" at bounding box center [145, 403] width 159 height 27
click at [168, 406] on input "https://i.ibb.co/VY5N3BZP/1.png https://i.ibb.co/KjDdL0xw/2.png" at bounding box center [145, 403] width 159 height 27
drag, startPoint x: 134, startPoint y: 403, endPoint x: -97, endPoint y: 405, distance: 230.6
click at [0, 0] on html "7 Version history / ROOT LABS OPT Need republishing Preview 1 product assigned …" at bounding box center [566, 0] width 1132 height 0
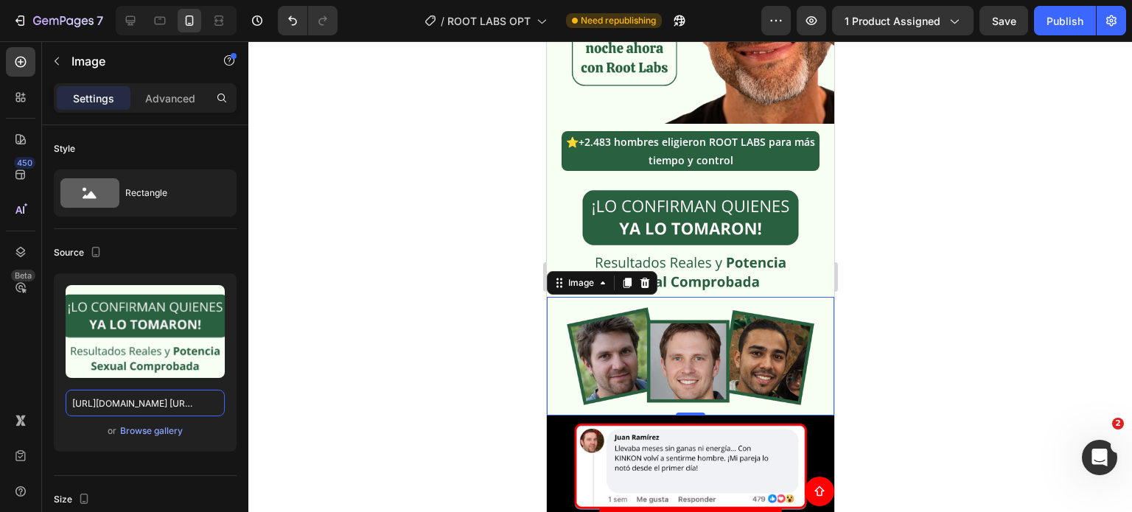
type input "https://i.ibb.co/KjDdL0xw/2.png"
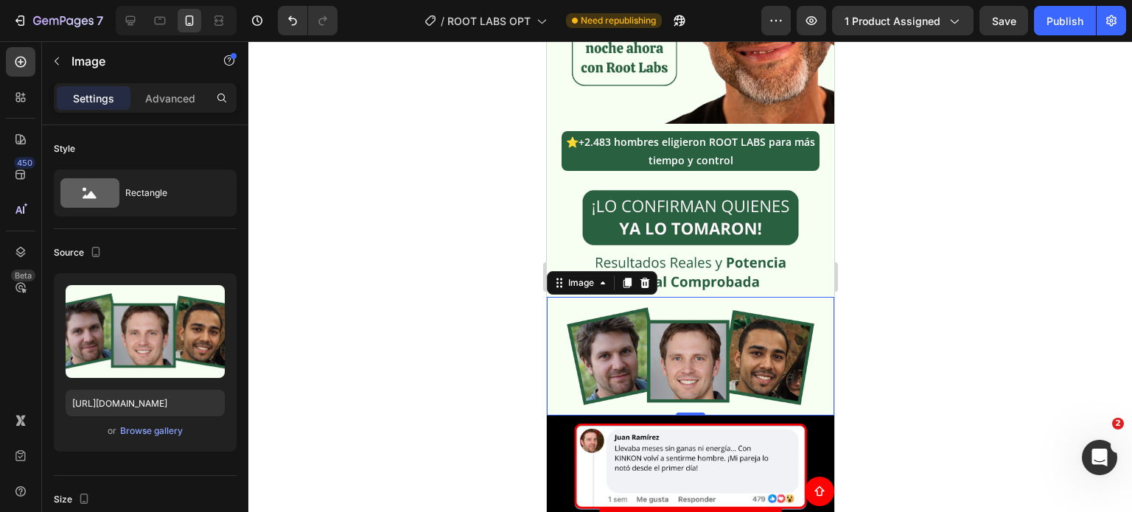
click at [940, 288] on div at bounding box center [689, 276] width 883 height 471
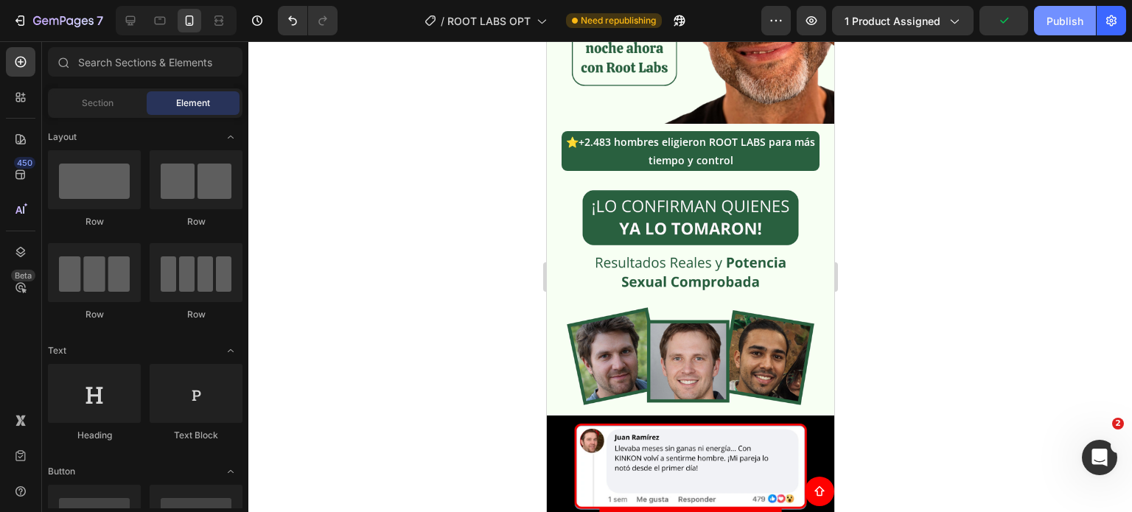
click at [1049, 32] on button "Publish" at bounding box center [1065, 20] width 62 height 29
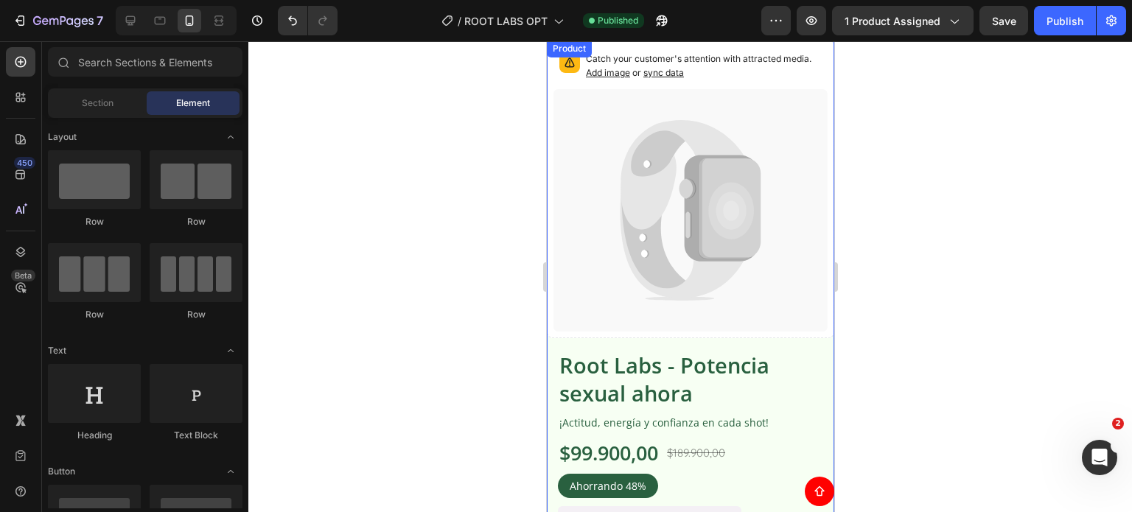
scroll to position [1889, 0]
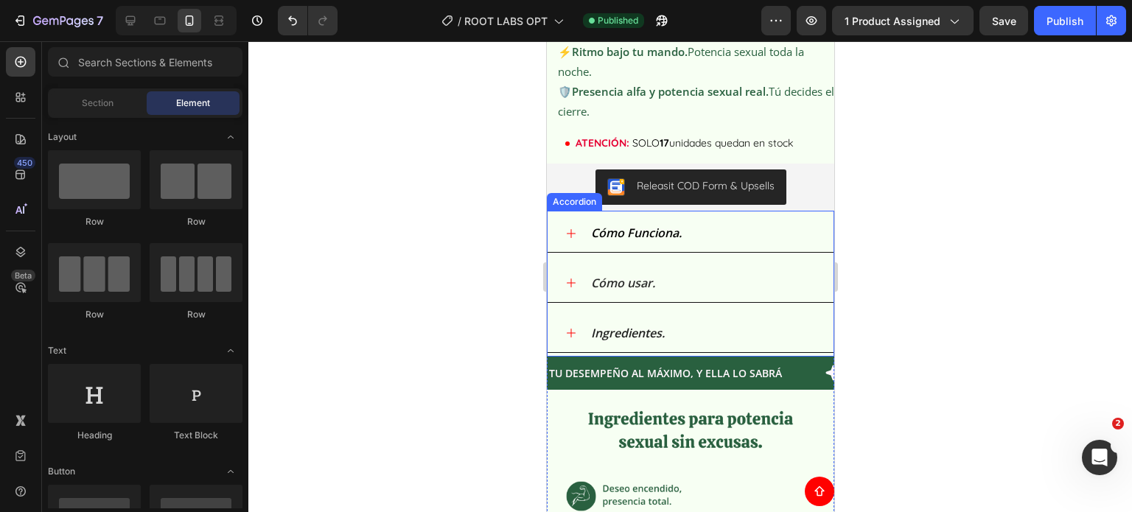
click at [665, 241] on span "Cómo Funciona." at bounding box center [635, 233] width 91 height 16
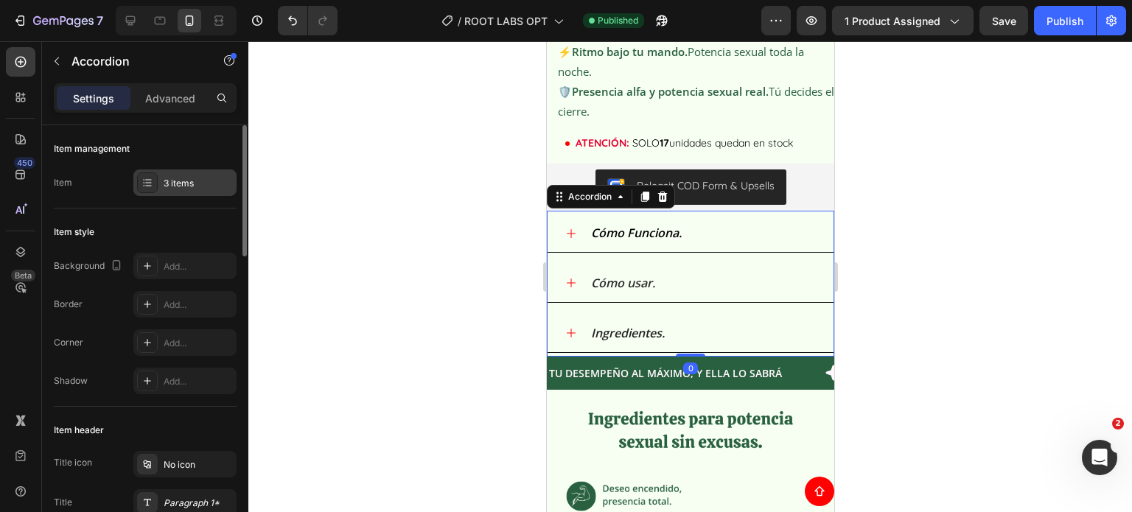
click at [181, 175] on div "3 items" at bounding box center [184, 182] width 103 height 27
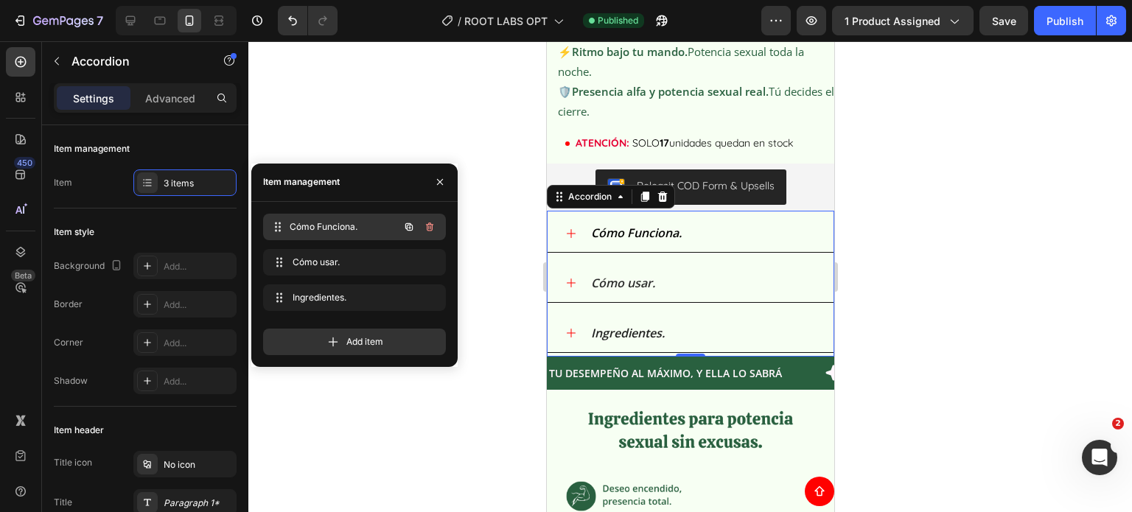
click at [318, 228] on span "Cómo Funciona." at bounding box center [344, 226] width 109 height 13
click at [620, 241] on span "Cómo Funciona." at bounding box center [635, 233] width 91 height 16
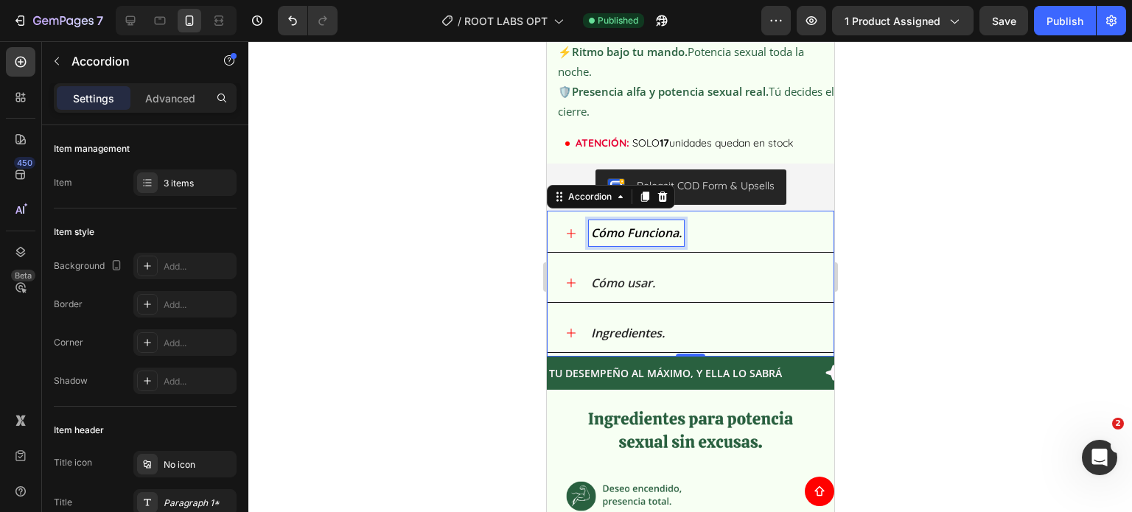
click at [620, 241] on span "Cómo Funciona." at bounding box center [635, 233] width 91 height 16
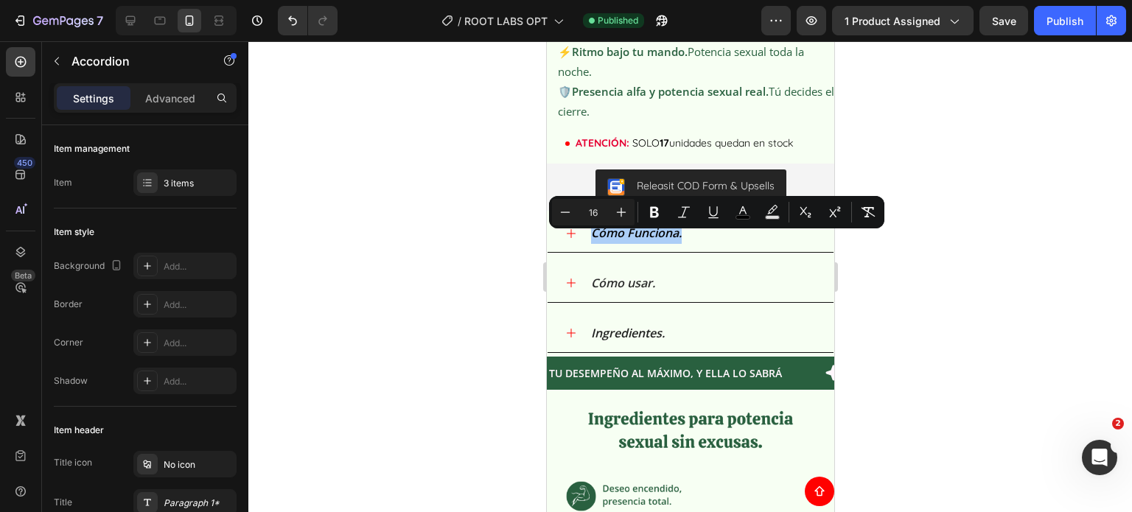
click at [920, 282] on div at bounding box center [689, 276] width 883 height 471
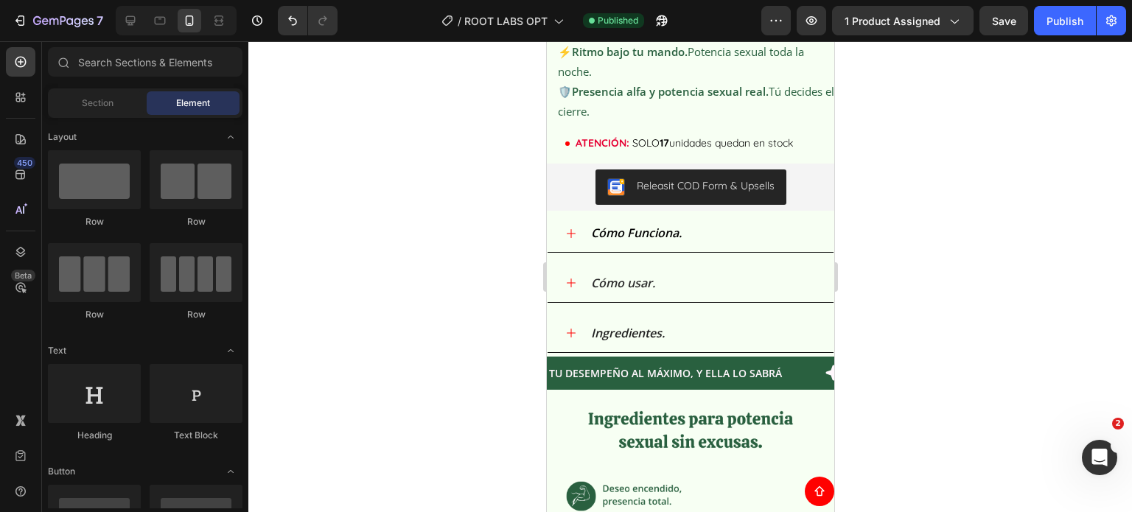
click at [920, 282] on div at bounding box center [689, 276] width 883 height 471
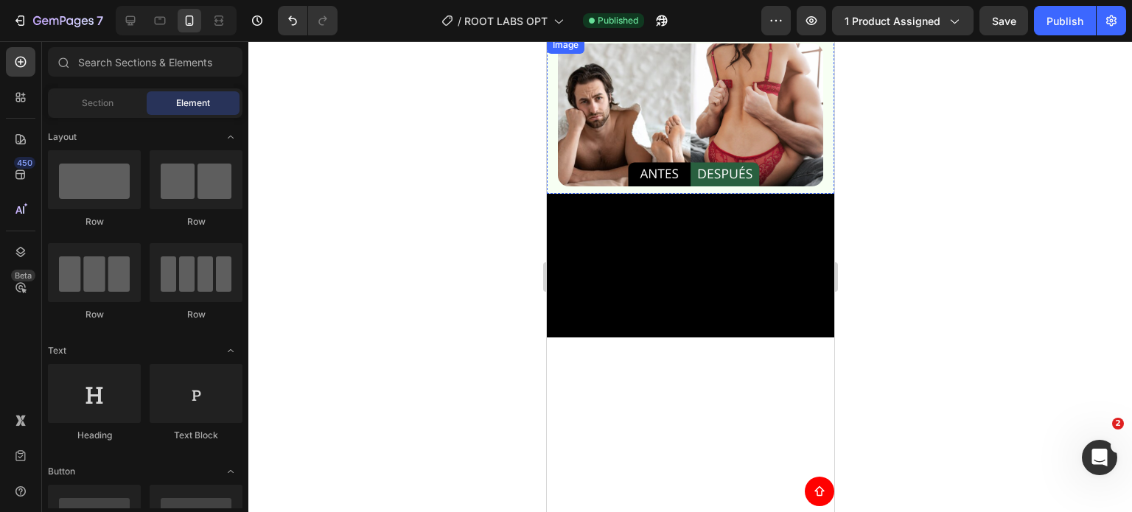
scroll to position [0, 0]
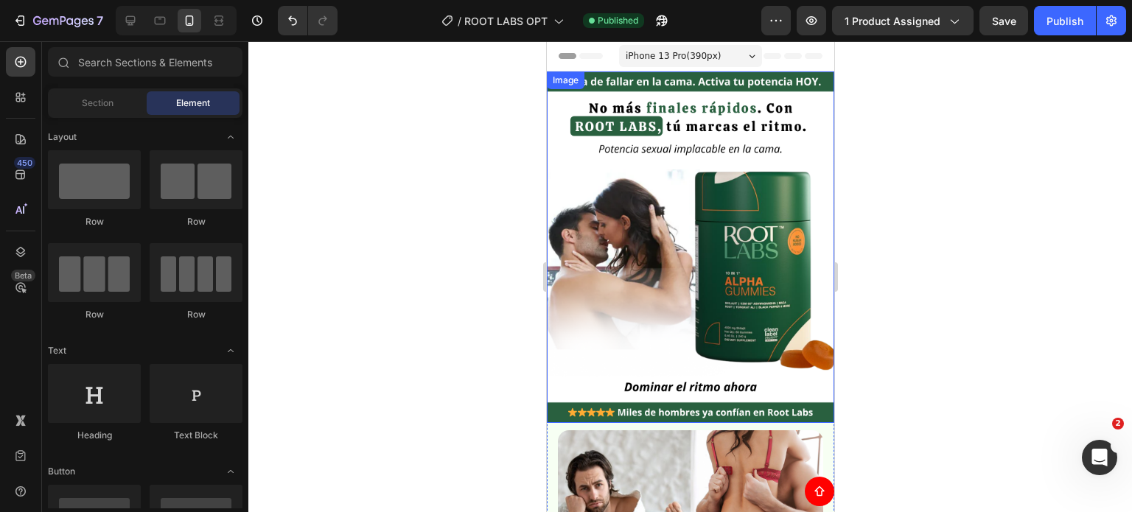
click at [996, 144] on div at bounding box center [689, 276] width 883 height 471
click at [1026, 122] on div at bounding box center [689, 276] width 883 height 471
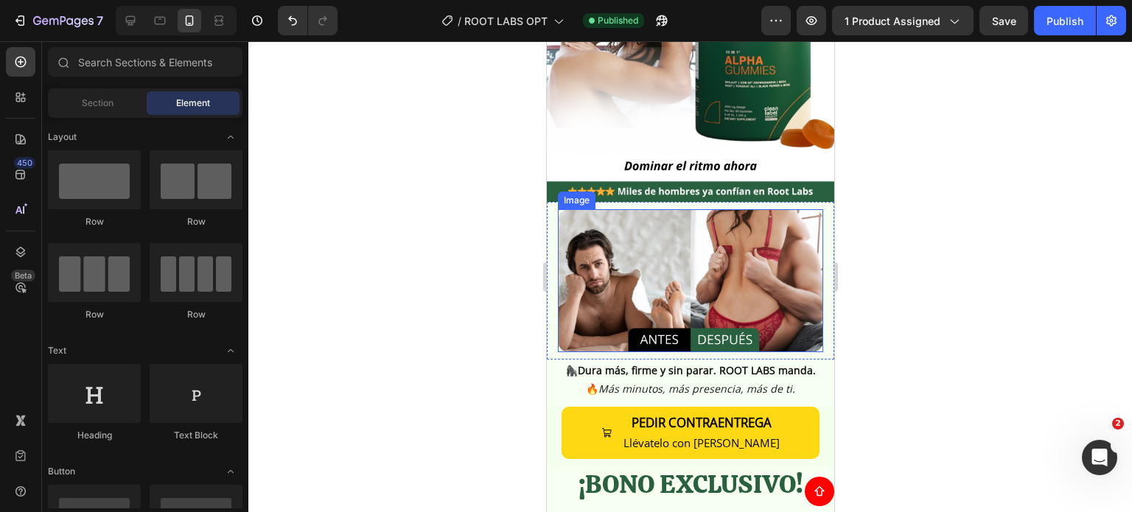
scroll to position [442, 0]
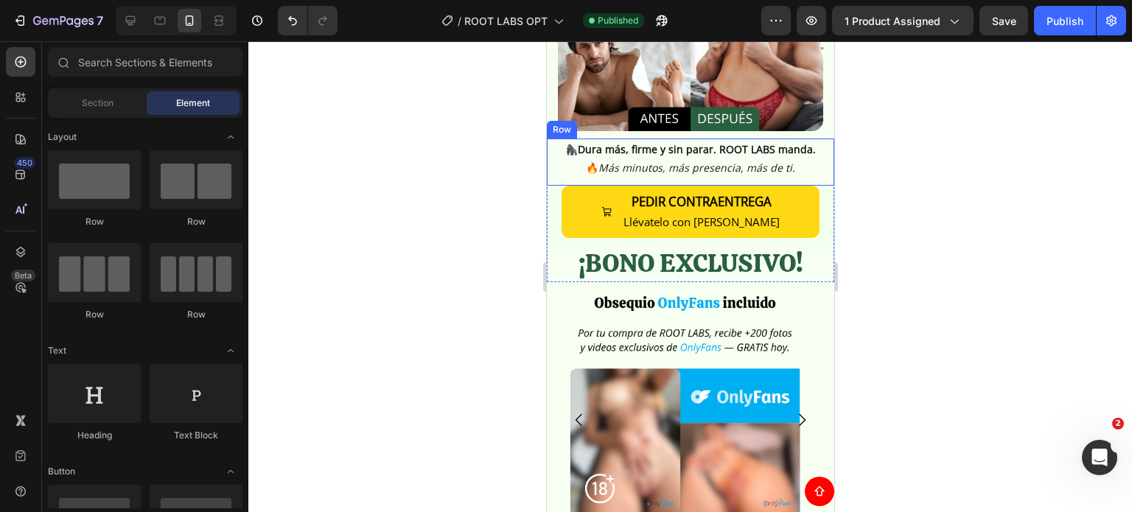
click at [549, 144] on div "🦍 Dura más, firme y sin parar. ROOT LABS manda. 🔥 Más minutos, más presencia, m…" at bounding box center [689, 159] width 287 height 40
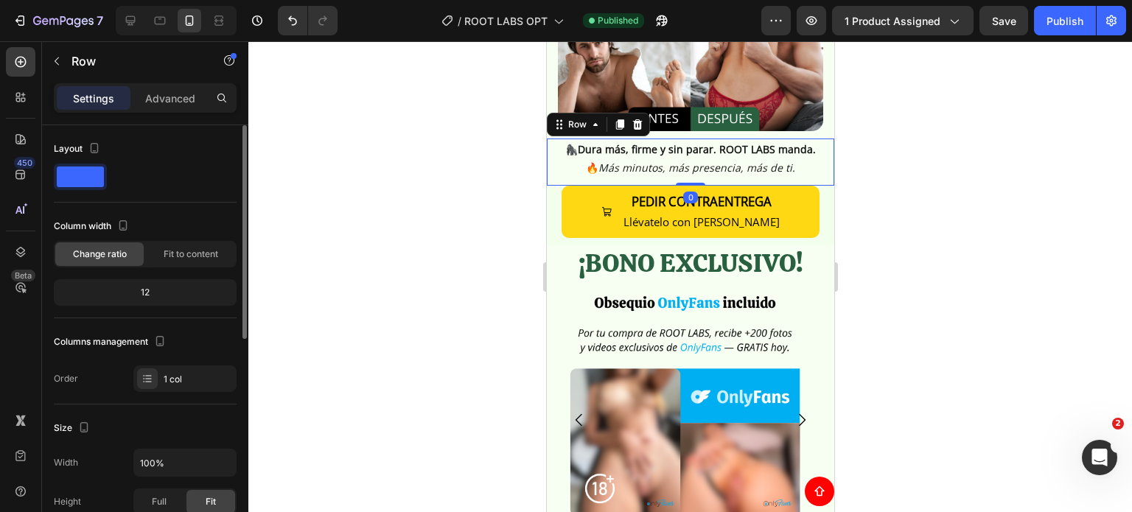
scroll to position [368, 0]
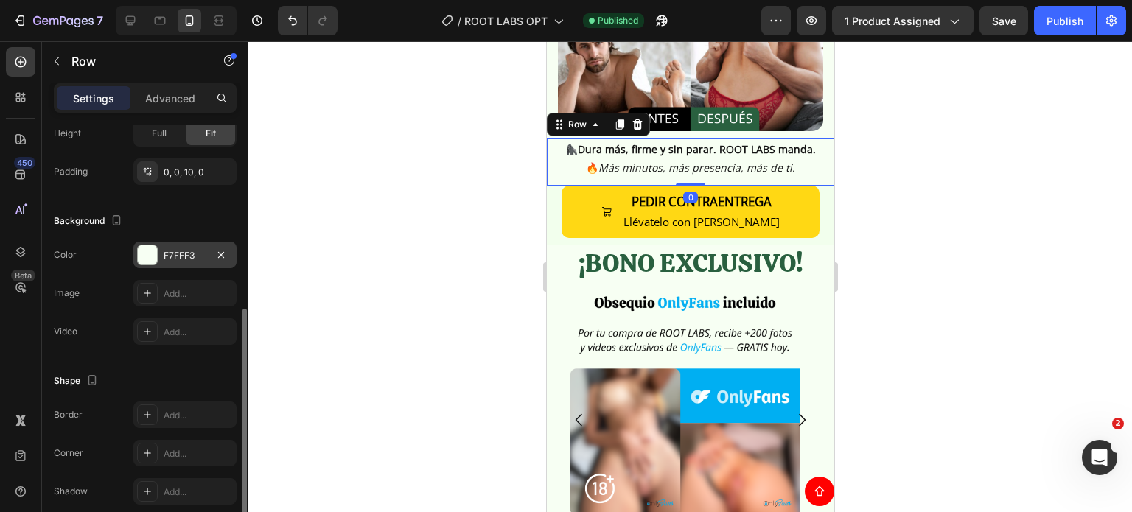
click at [195, 244] on div "F7FFF3" at bounding box center [184, 255] width 103 height 27
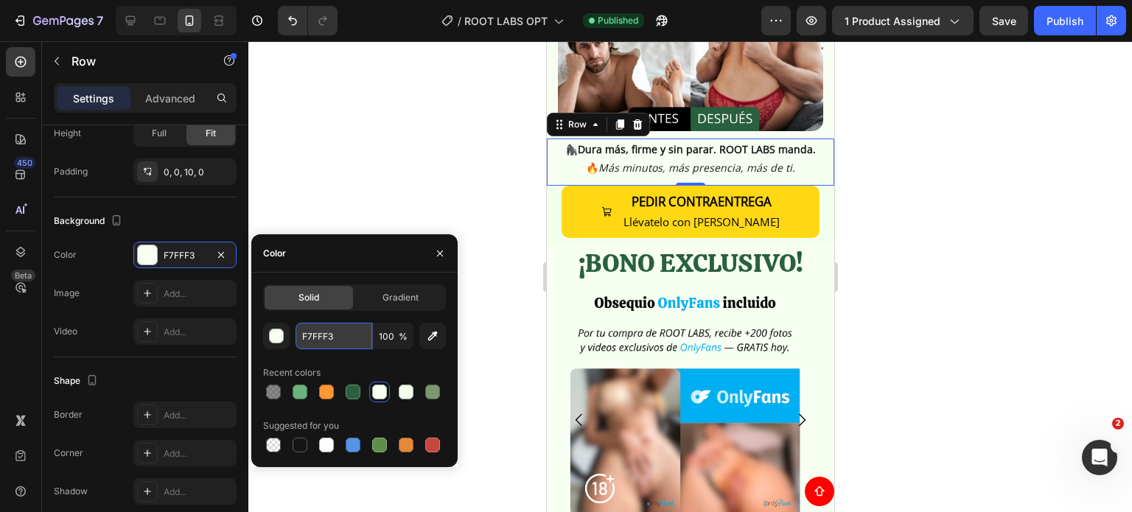
click at [335, 345] on input "F7FFF3" at bounding box center [333, 336] width 77 height 27
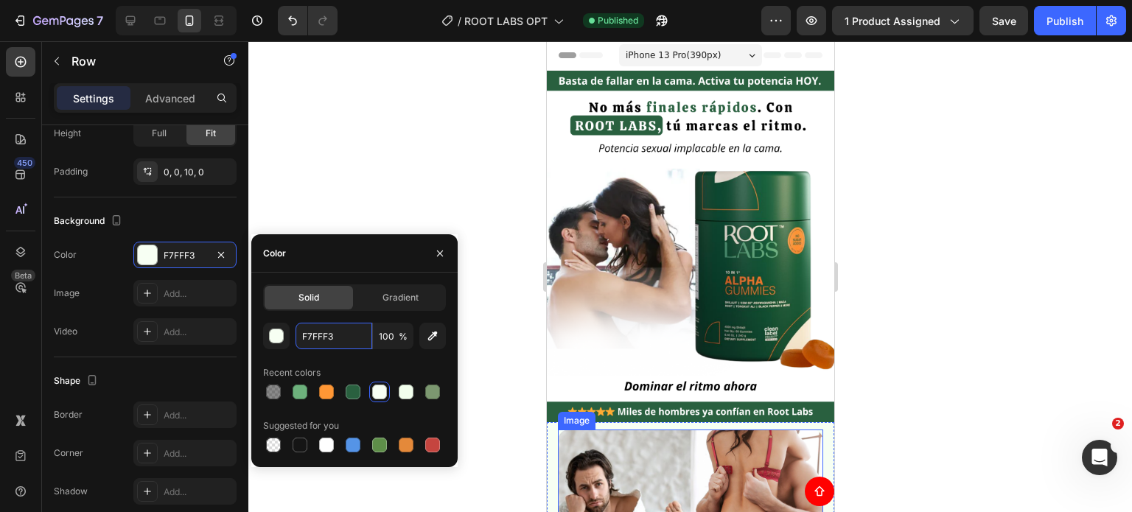
scroll to position [0, 0]
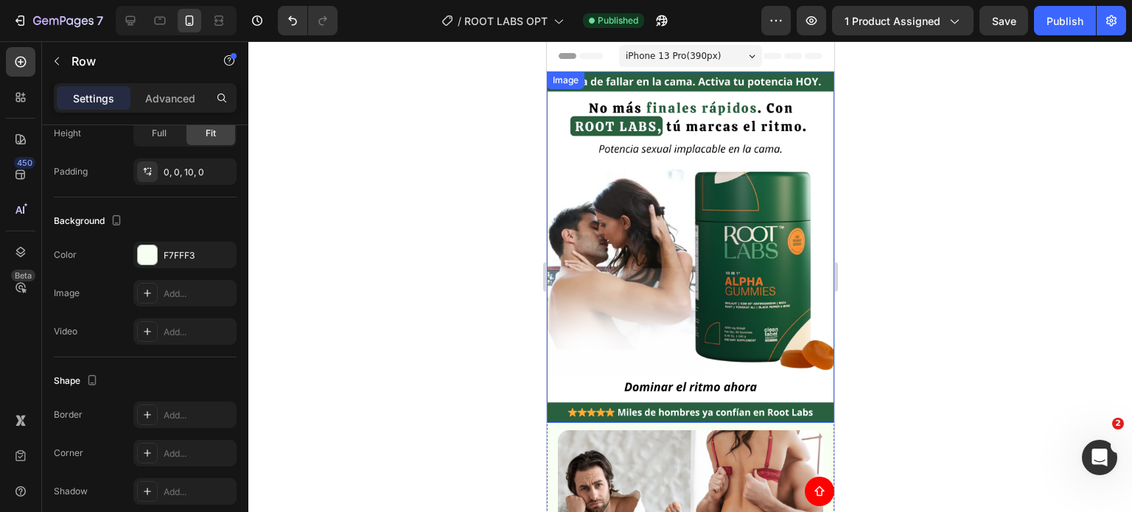
click at [903, 155] on div at bounding box center [689, 276] width 883 height 471
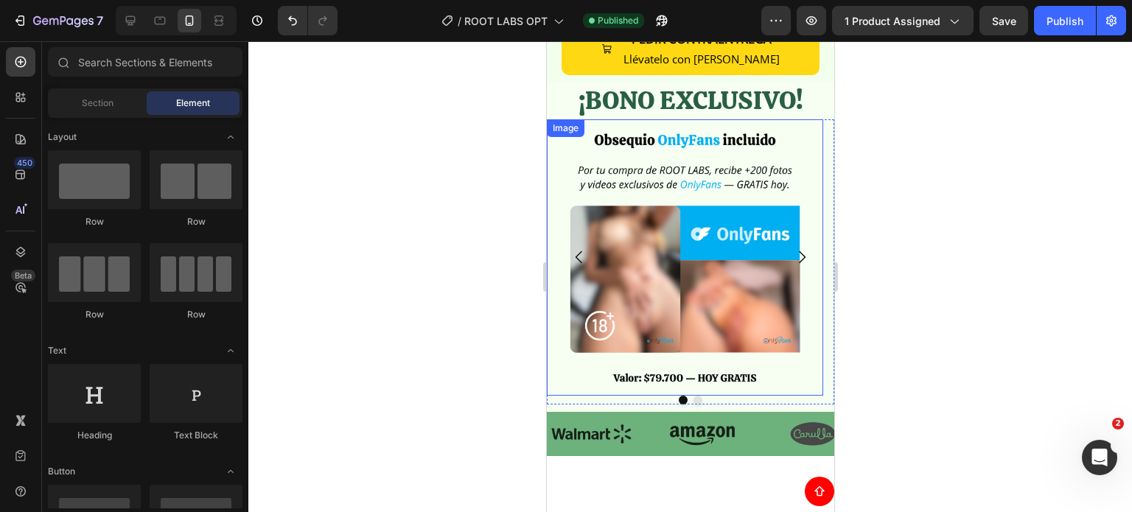
scroll to position [589, 0]
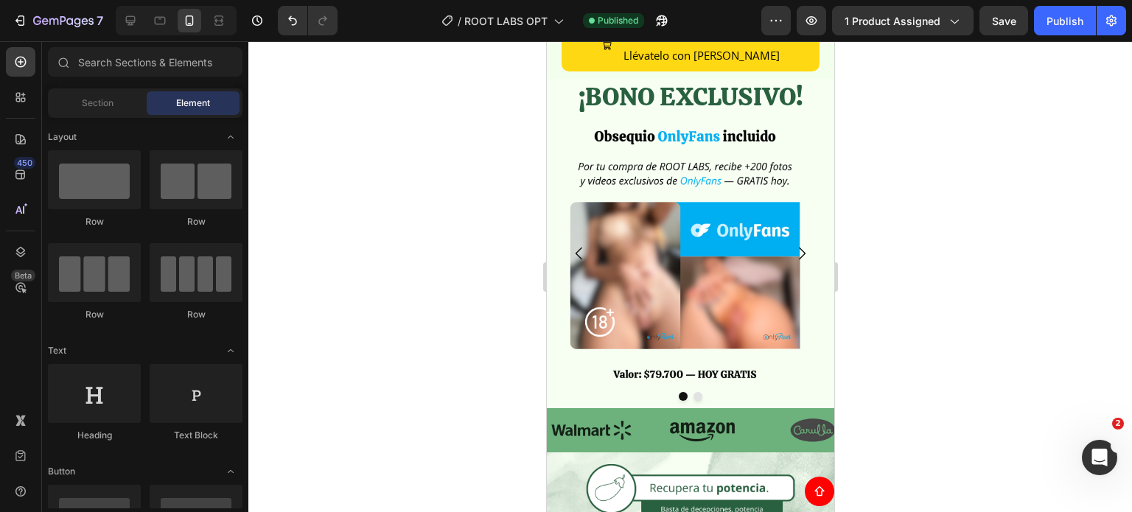
click at [920, 182] on div at bounding box center [689, 276] width 883 height 471
click at [972, 251] on div at bounding box center [689, 276] width 883 height 471
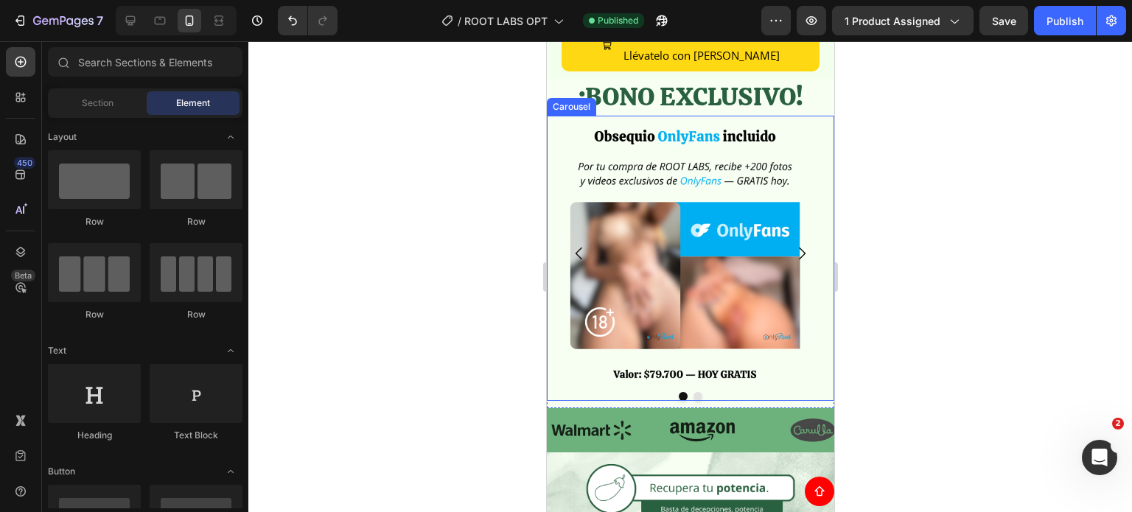
click at [798, 254] on icon "Carousel Next Arrow" at bounding box center [801, 254] width 7 height 13
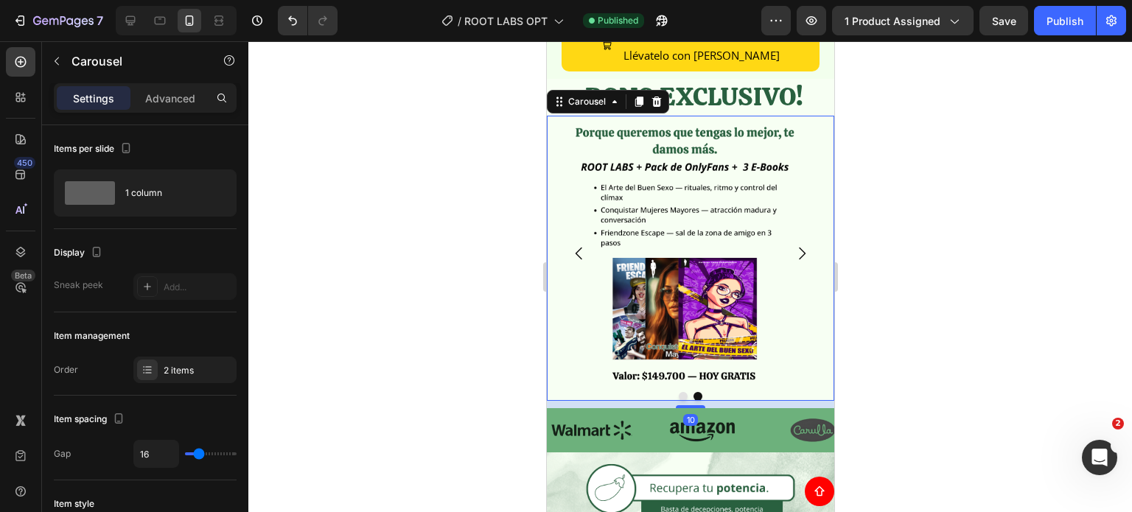
click at [897, 218] on div at bounding box center [689, 276] width 883 height 471
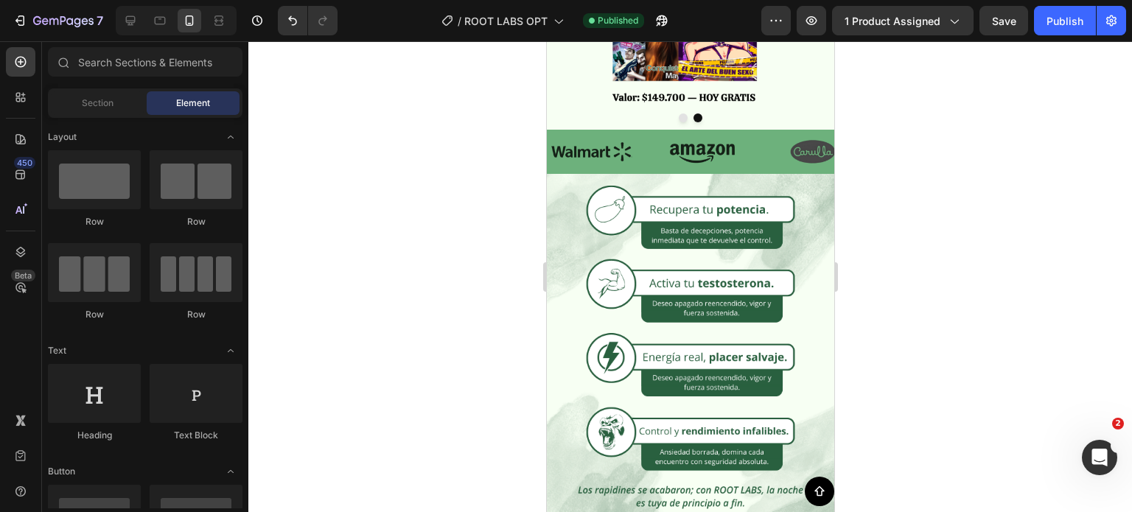
scroll to position [1547, 0]
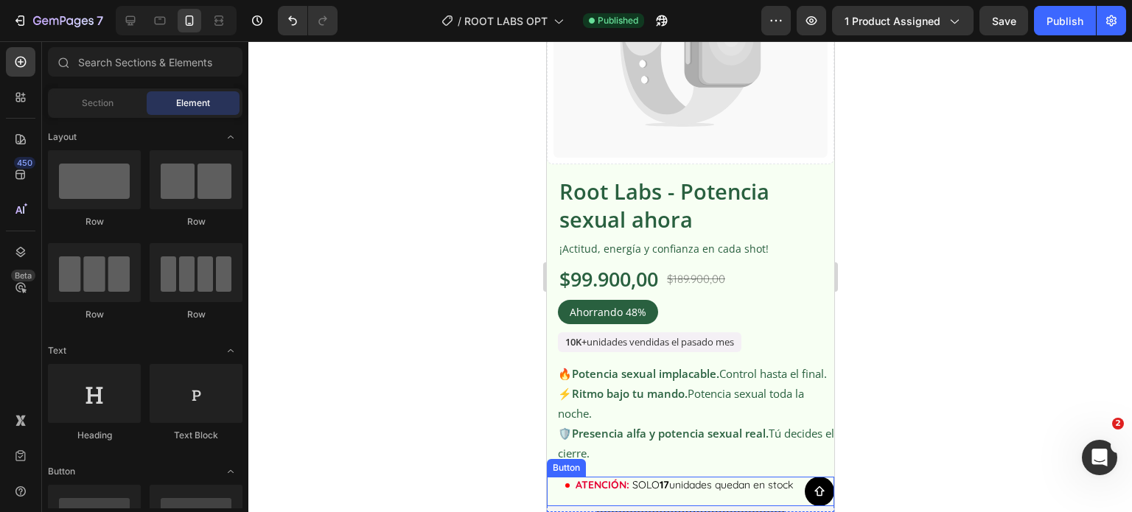
click at [813, 491] on icon at bounding box center [819, 492] width 12 height 12
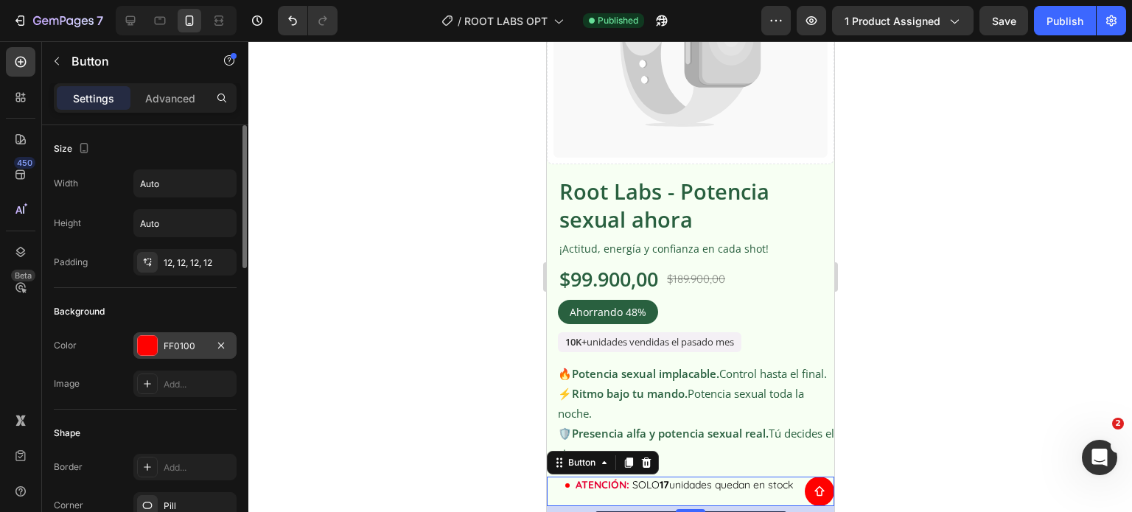
click at [180, 351] on div "FF0100" at bounding box center [185, 346] width 43 height 13
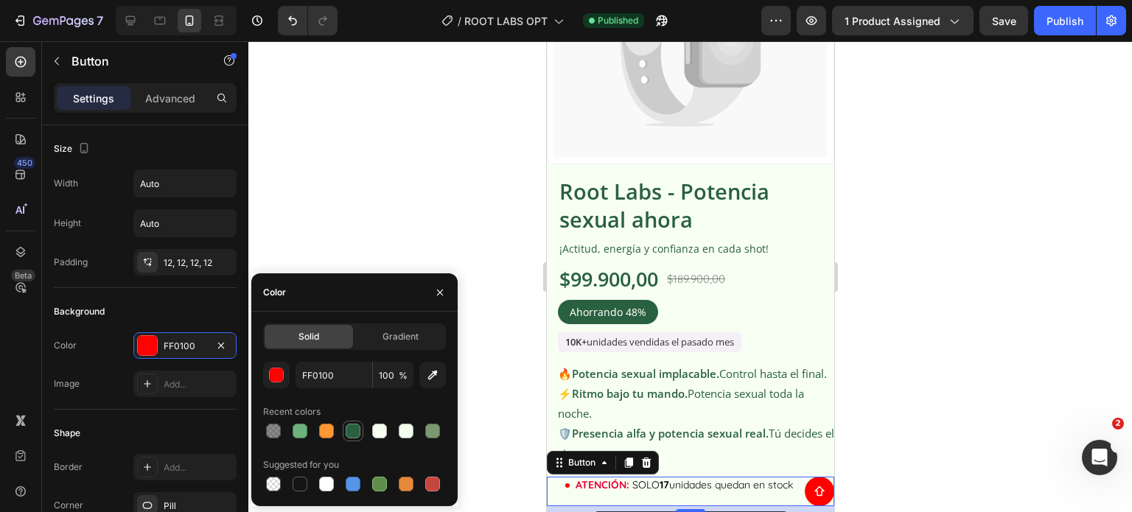
click at [355, 435] on div at bounding box center [353, 431] width 15 height 15
type input "29603F"
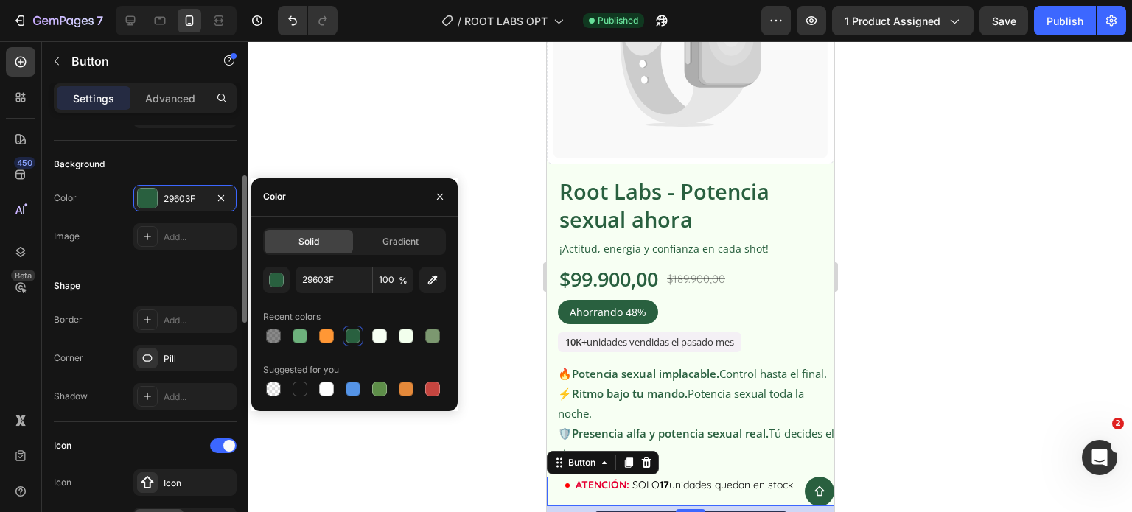
scroll to position [368, 0]
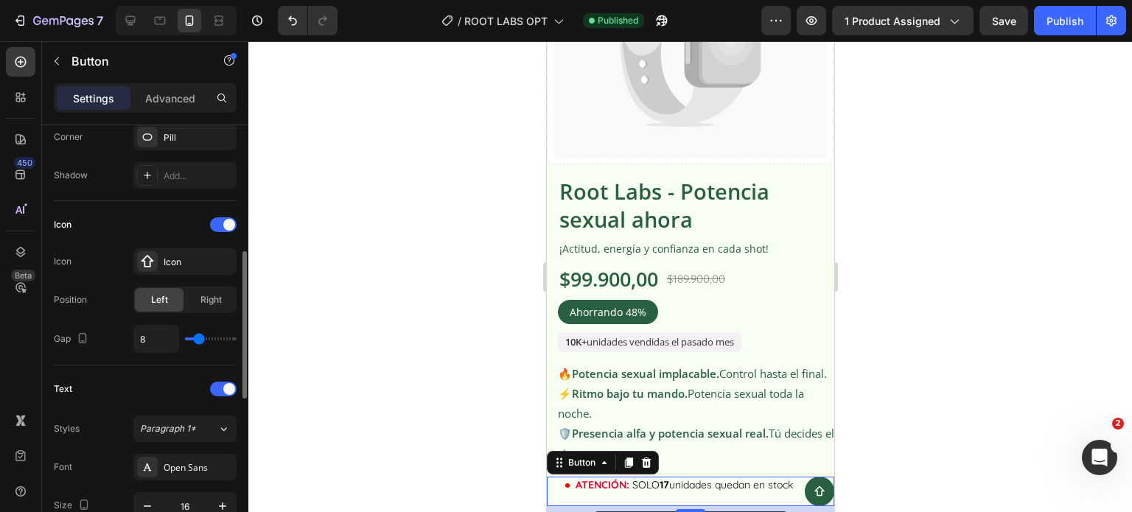
type input "13"
type input "19"
type input "24"
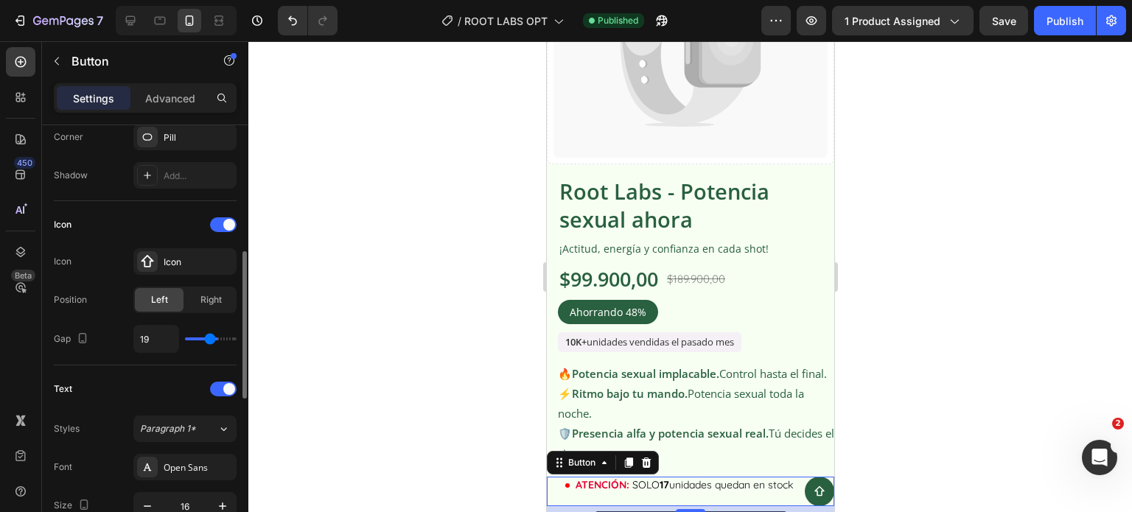
type input "24"
type input "40"
drag, startPoint x: 197, startPoint y: 337, endPoint x: 245, endPoint y: 337, distance: 47.9
type input "40"
click at [237, 337] on input "range" at bounding box center [211, 338] width 52 height 3
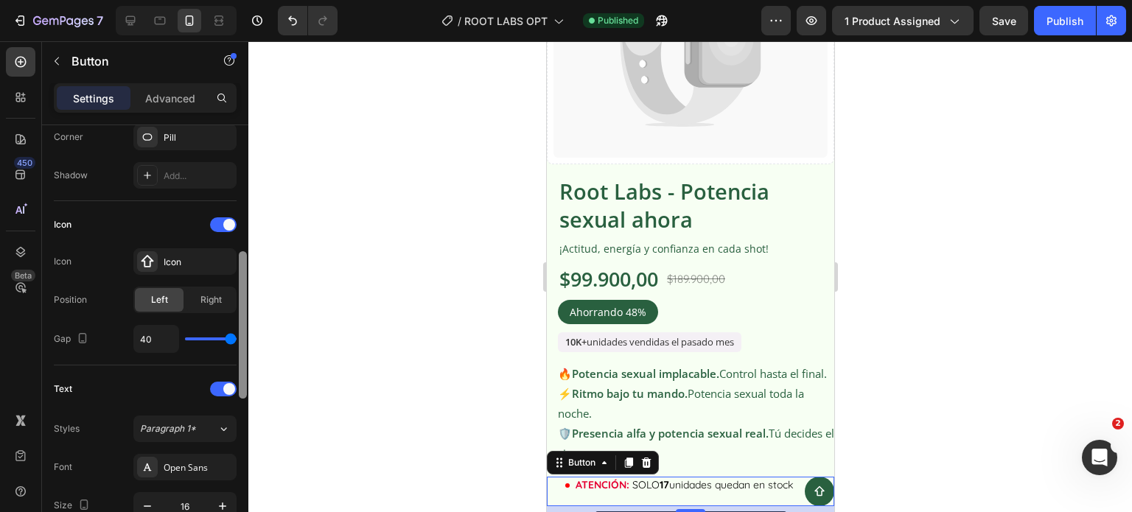
type input "8"
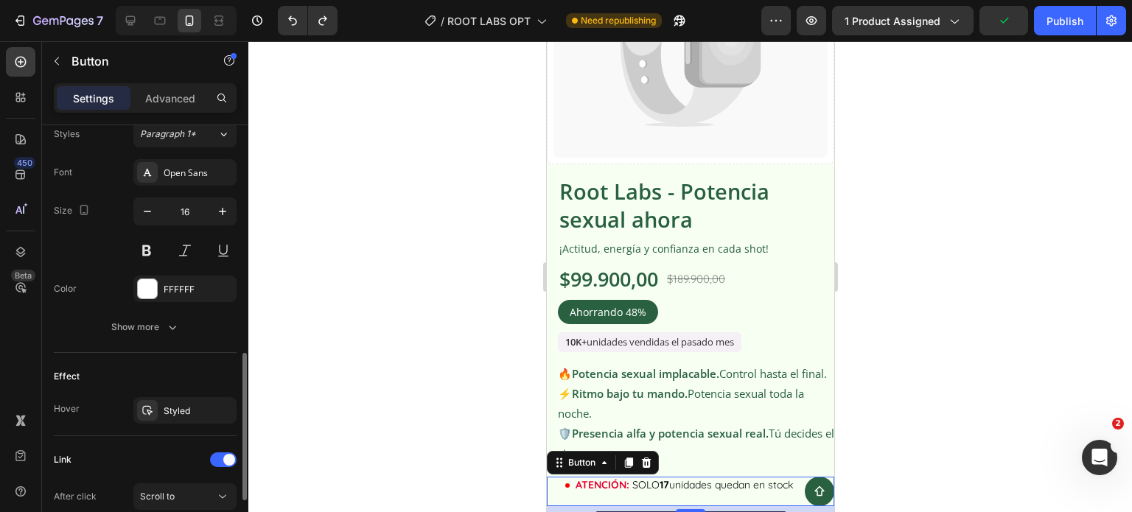
scroll to position [818, 0]
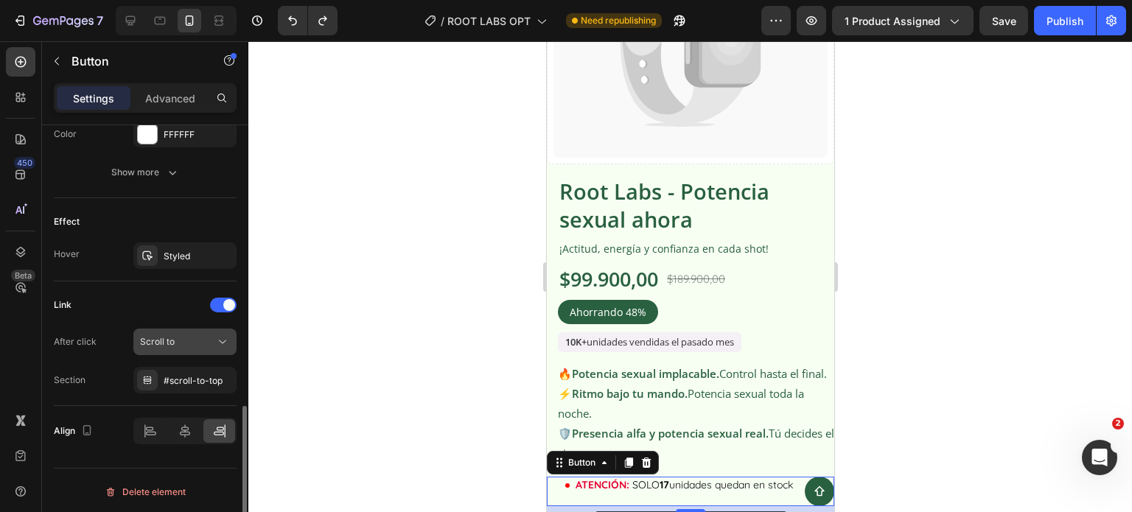
click at [147, 329] on button "Scroll to" at bounding box center [184, 342] width 103 height 27
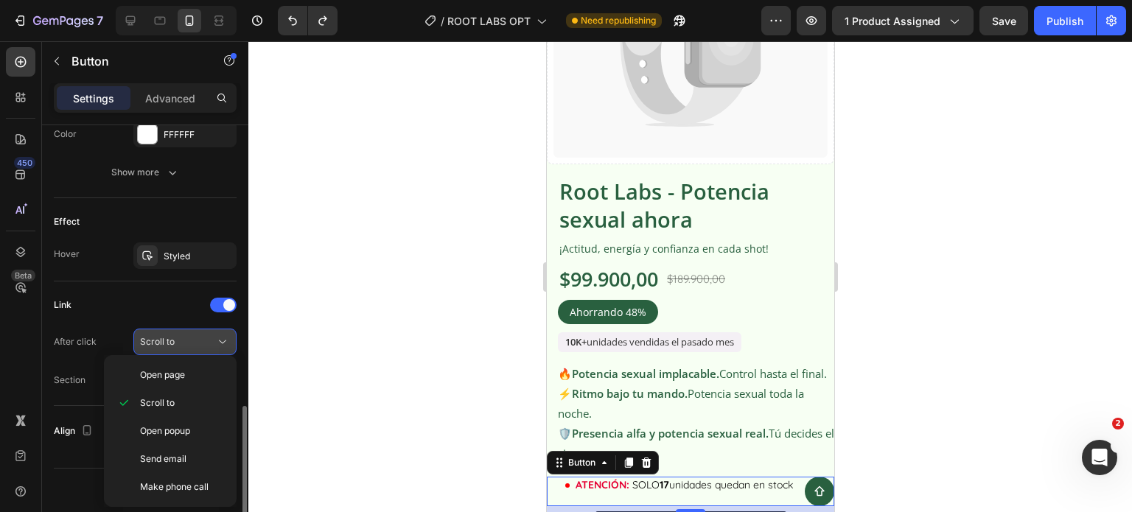
click at [147, 329] on button "Scroll to" at bounding box center [184, 342] width 103 height 27
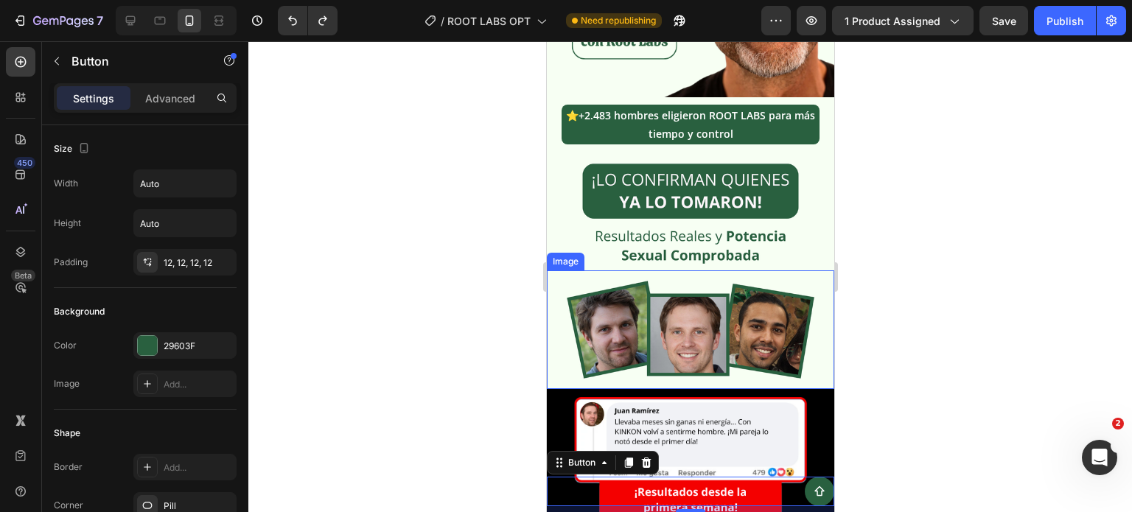
scroll to position [2800, 0]
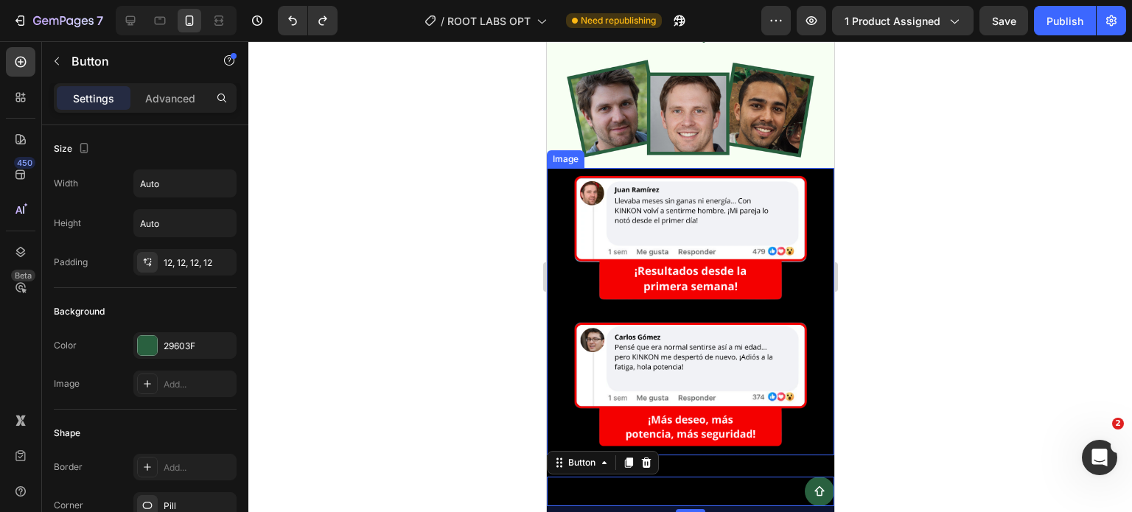
click at [663, 265] on img at bounding box center [689, 311] width 287 height 287
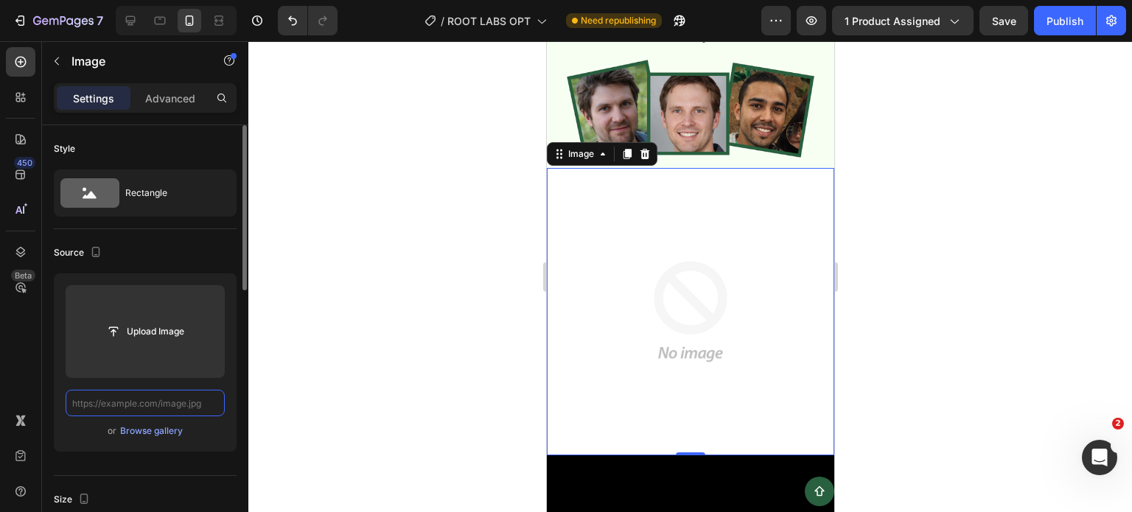
scroll to position [0, 0]
click at [193, 400] on input "text" at bounding box center [145, 403] width 159 height 27
paste input "https://i.ibb.co/V0JgdxFb/Rese-as-FB-ROOT-Labs.png"
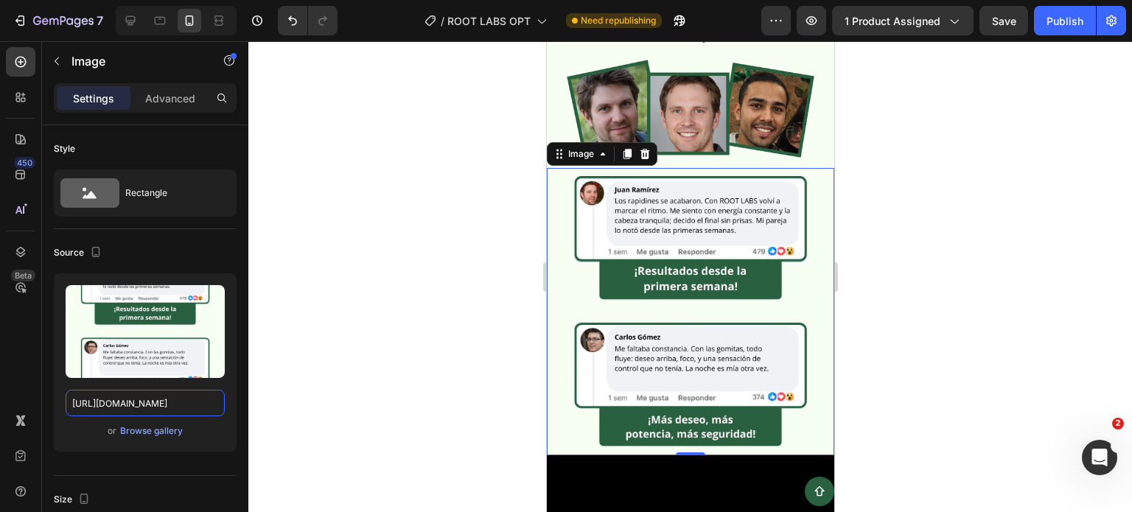
type input "https://i.ibb.co/V0JgdxFb/Rese-as-FB-ROOT-Labs.png"
click at [882, 262] on div at bounding box center [689, 276] width 883 height 471
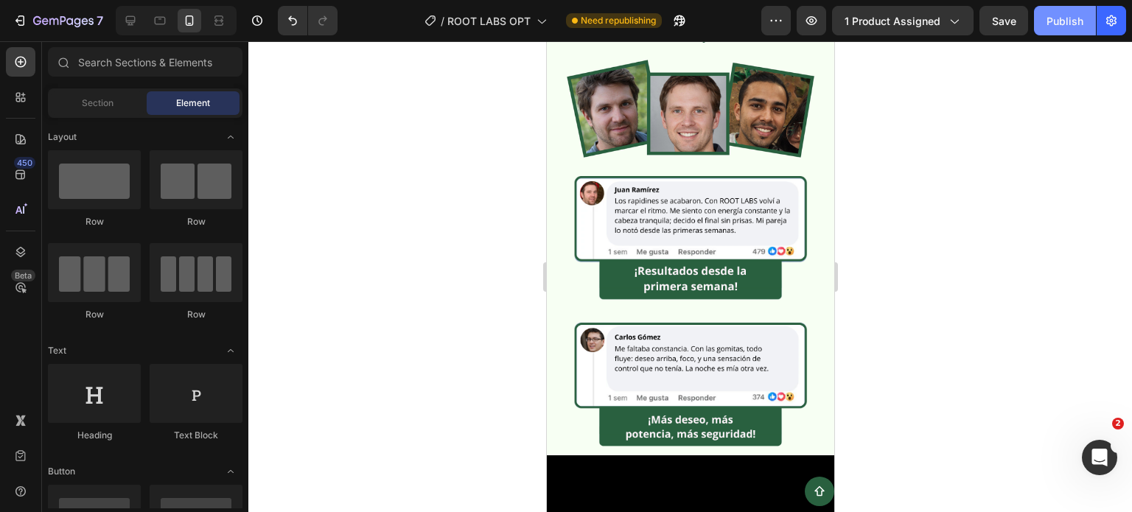
click at [1062, 20] on div "Publish" at bounding box center [1064, 20] width 37 height 15
click at [887, 238] on div at bounding box center [689, 276] width 883 height 471
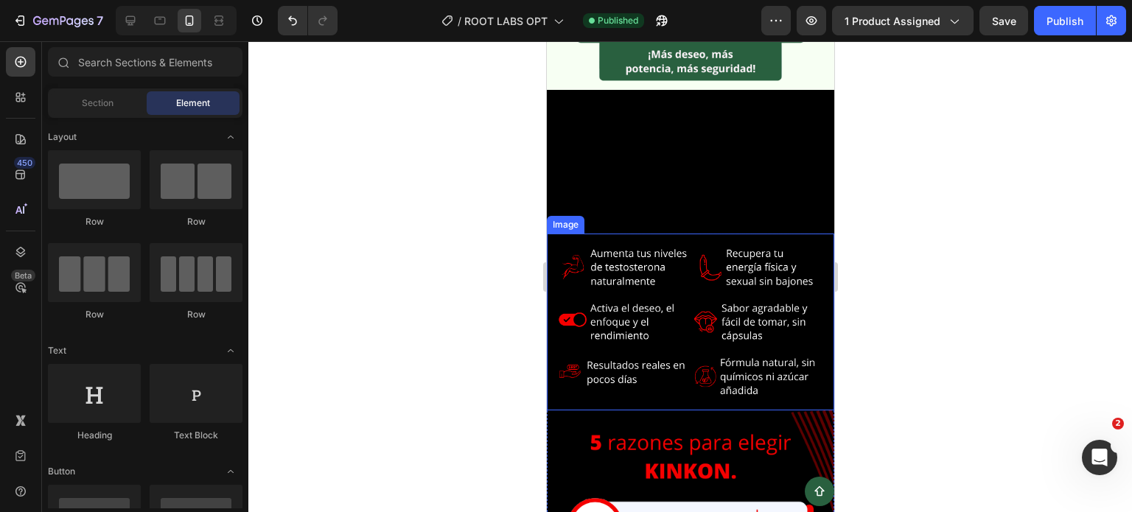
scroll to position [3168, 0]
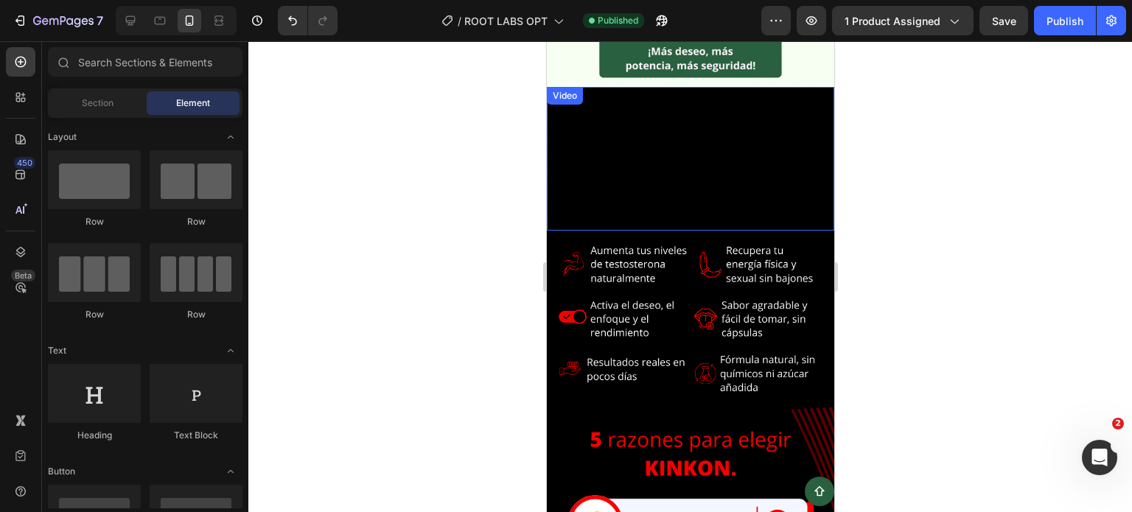
click at [380, 105] on div at bounding box center [689, 276] width 883 height 471
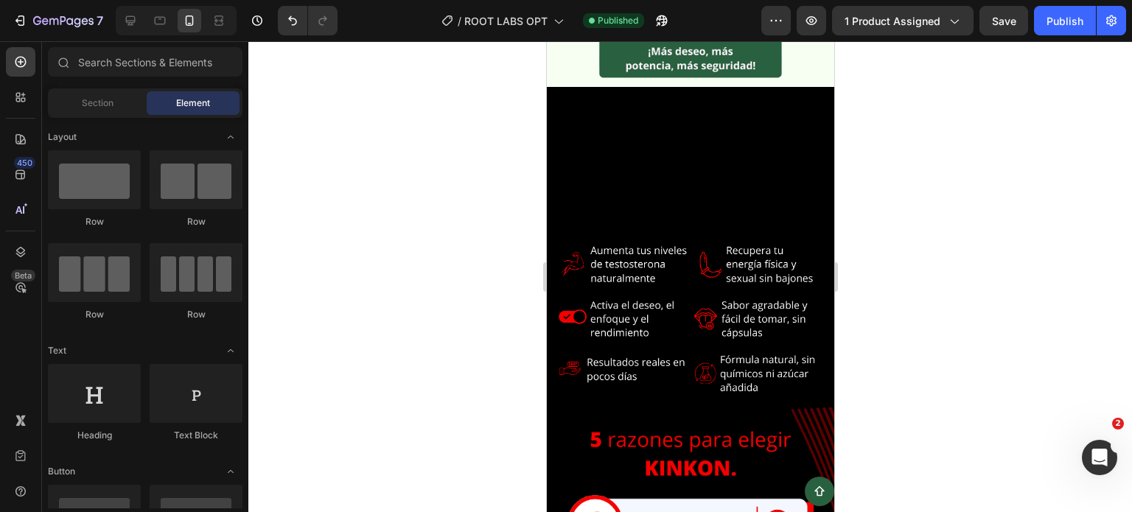
click at [985, 253] on div at bounding box center [689, 276] width 883 height 471
click at [354, 108] on div at bounding box center [689, 276] width 883 height 471
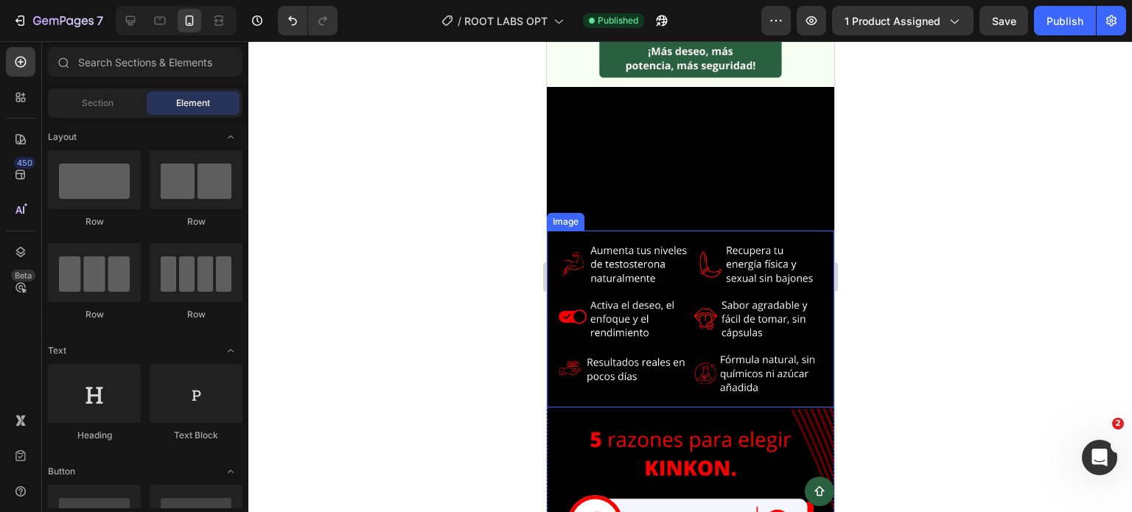
click at [896, 203] on div at bounding box center [689, 276] width 883 height 471
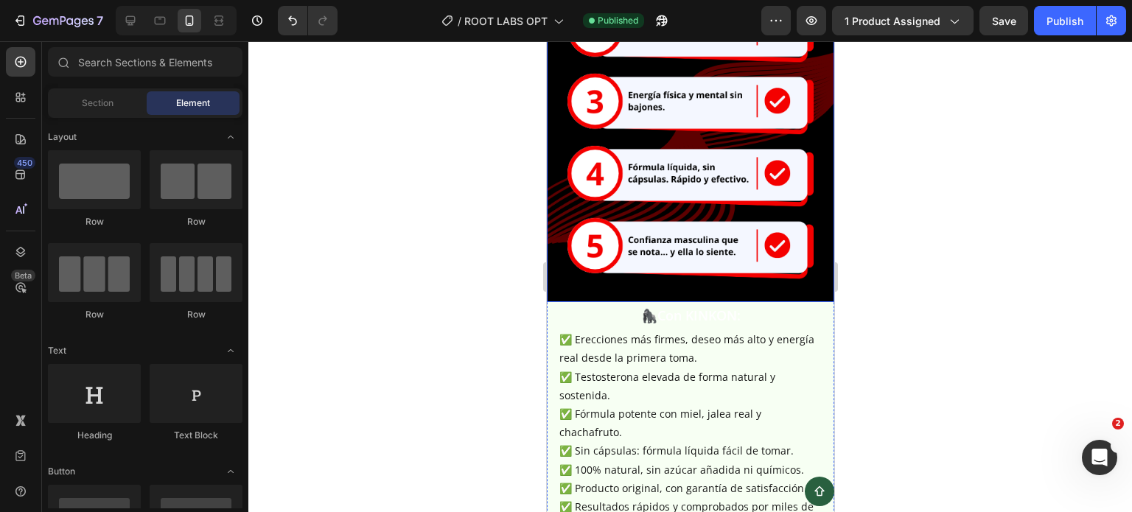
scroll to position [3831, 0]
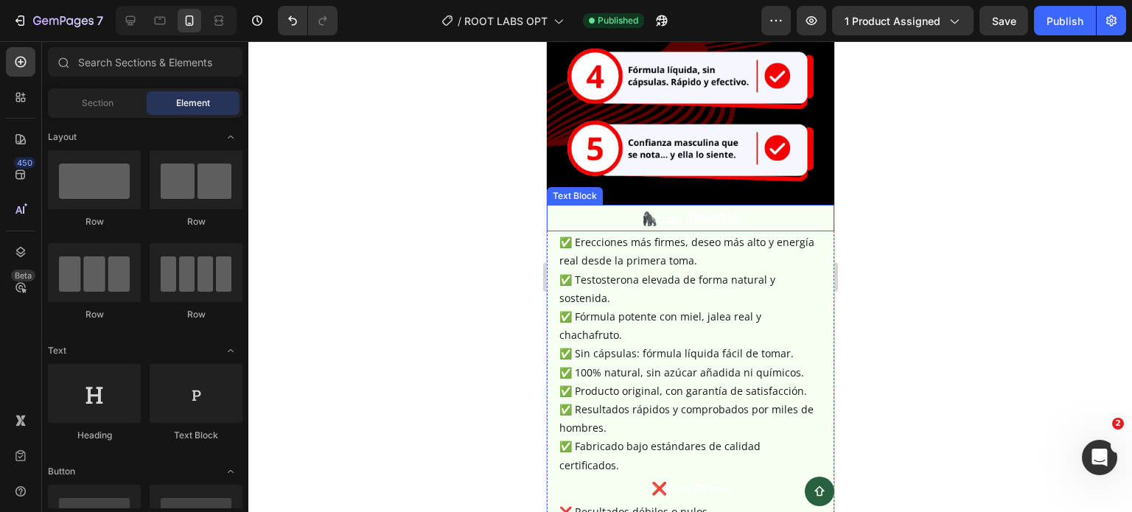
click at [656, 209] on strong "Con KINKON:" at bounding box center [697, 218] width 83 height 18
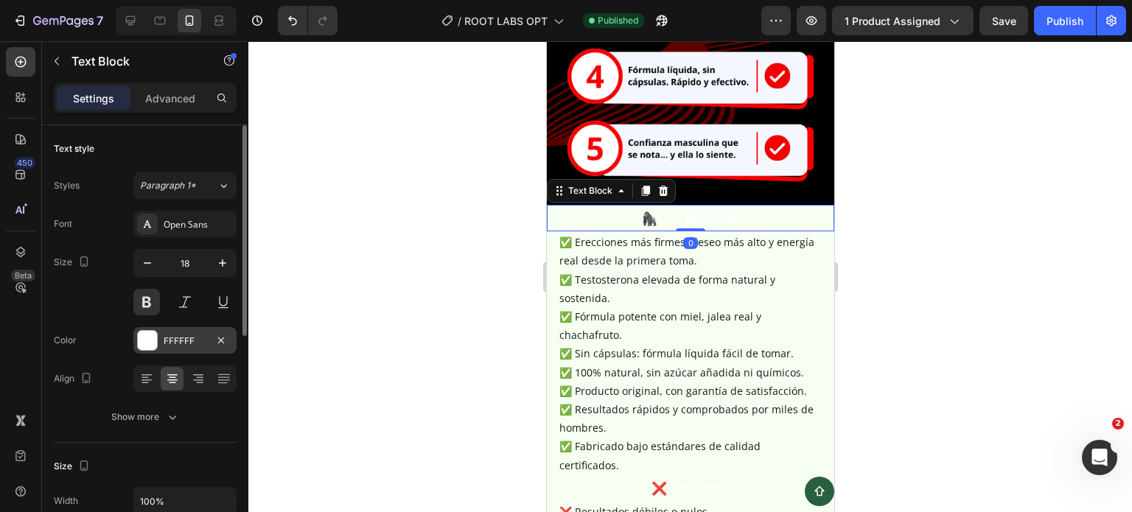
click at [197, 344] on div "FFFFFF" at bounding box center [185, 341] width 43 height 13
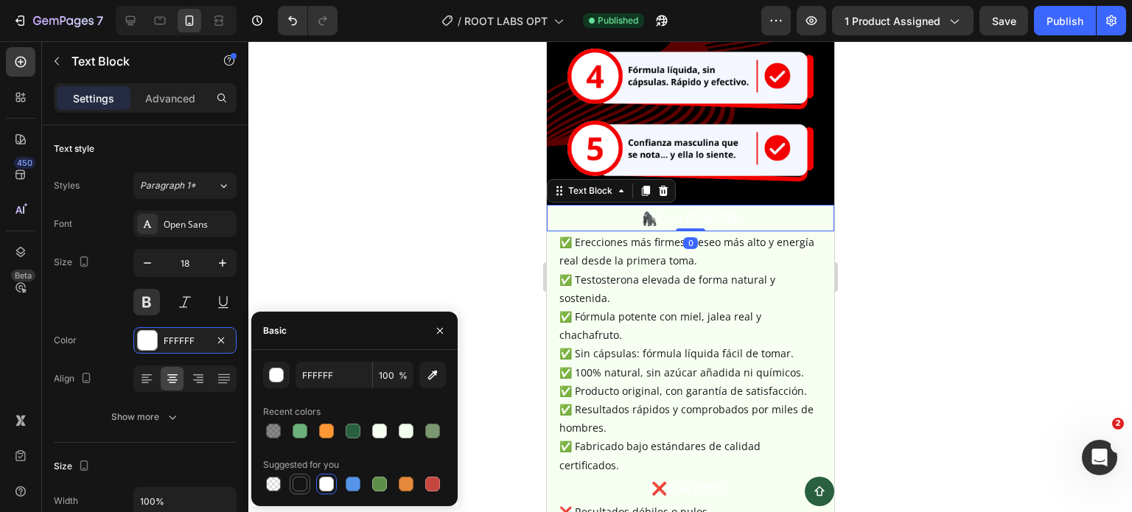
click at [293, 486] on div at bounding box center [300, 484] width 15 height 15
type input "151515"
click at [959, 150] on div at bounding box center [689, 276] width 883 height 471
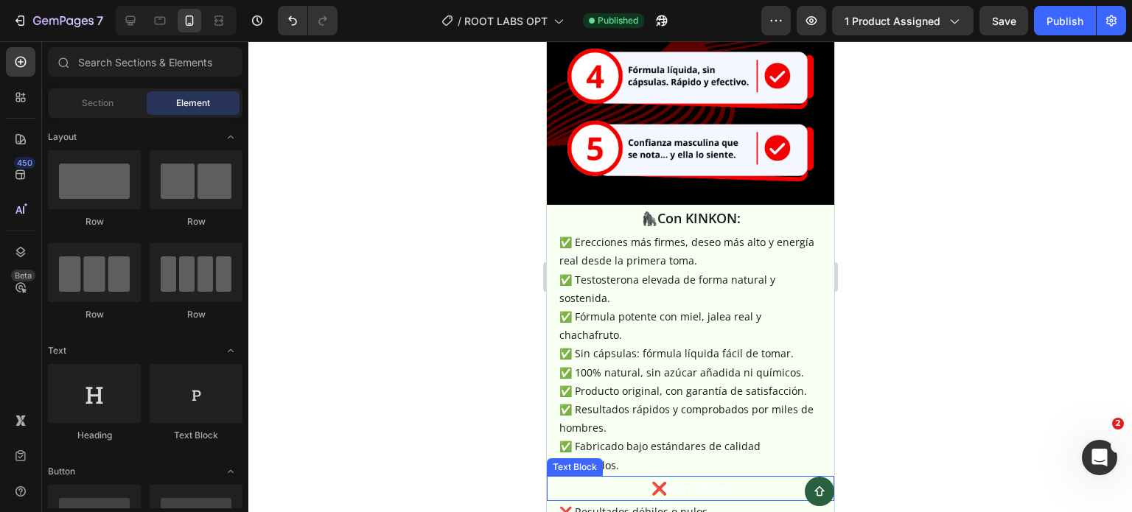
scroll to position [3905, 0]
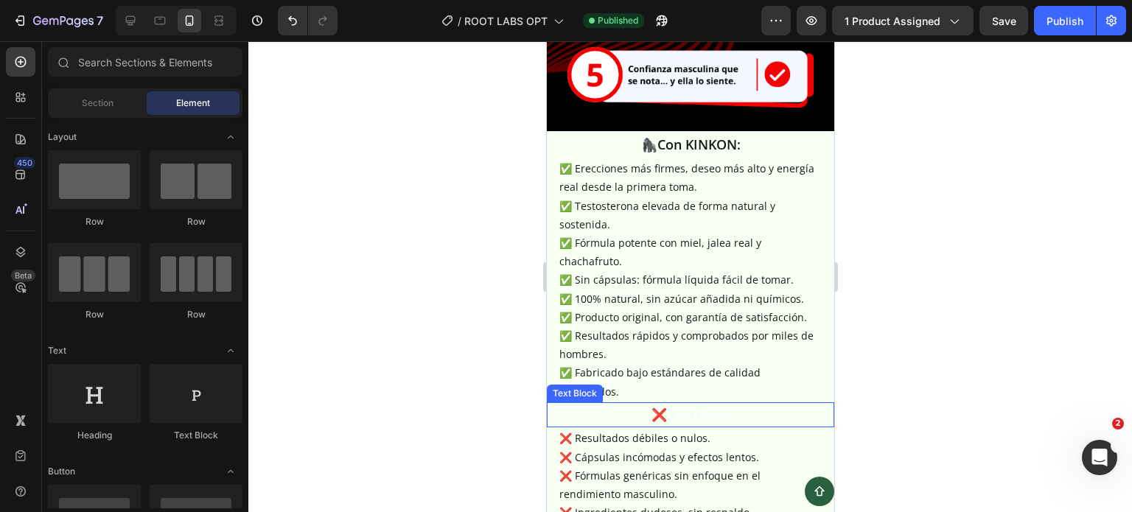
click at [687, 406] on strong "Con Otros:" at bounding box center [697, 414] width 63 height 17
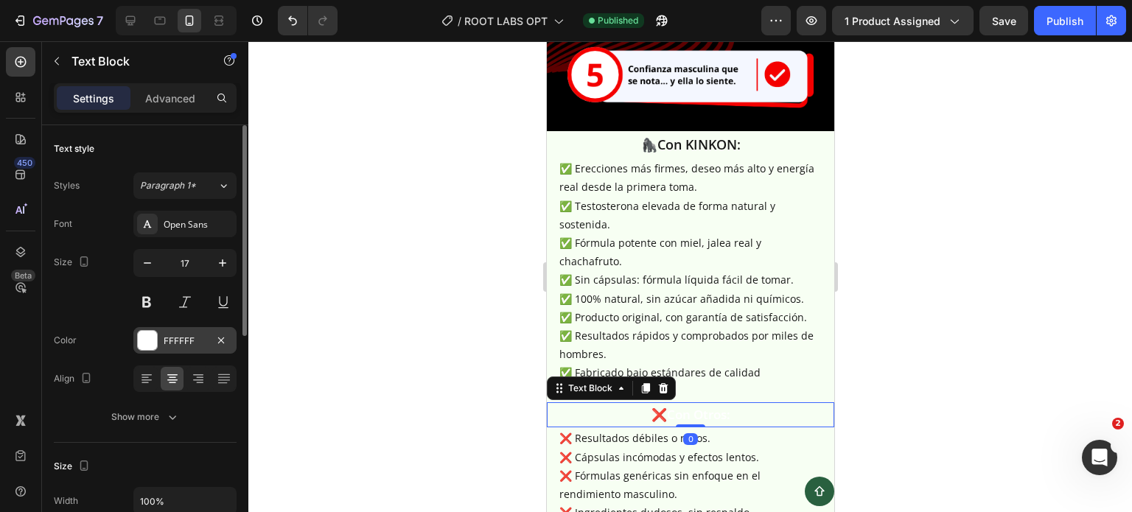
click at [165, 336] on div "FFFFFF" at bounding box center [185, 341] width 43 height 13
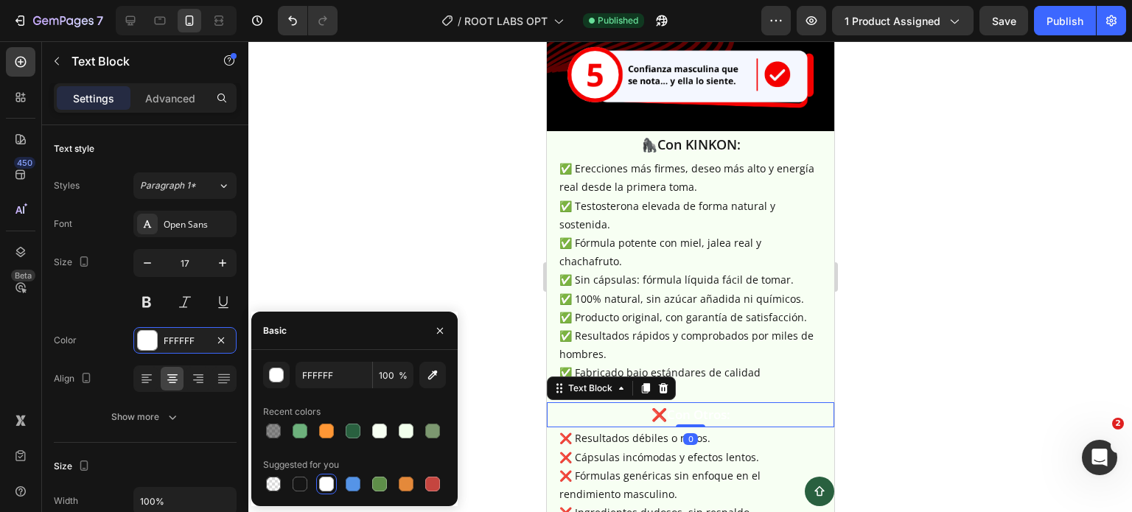
click at [298, 486] on div at bounding box center [300, 484] width 15 height 15
type input "151515"
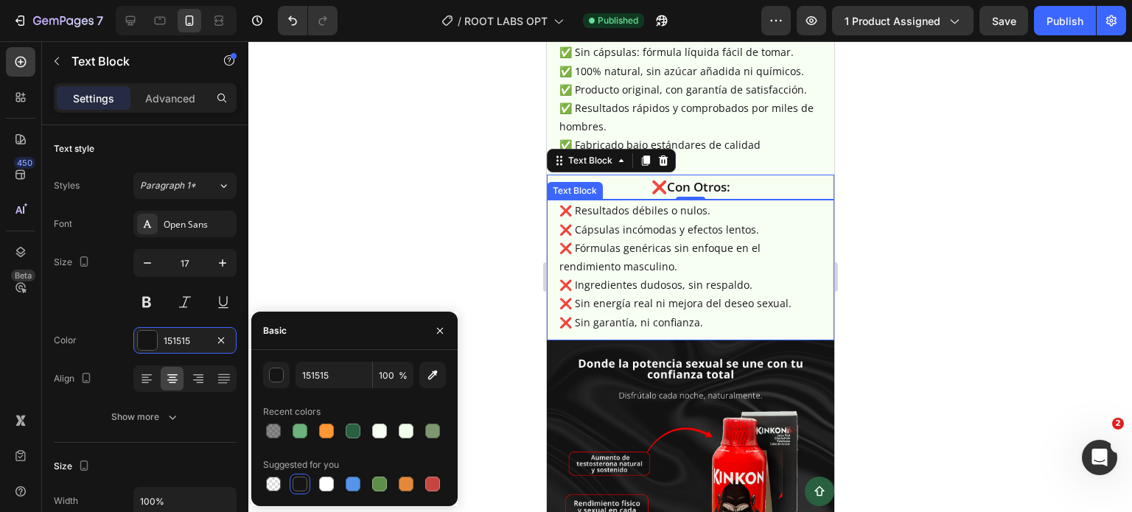
scroll to position [4126, 0]
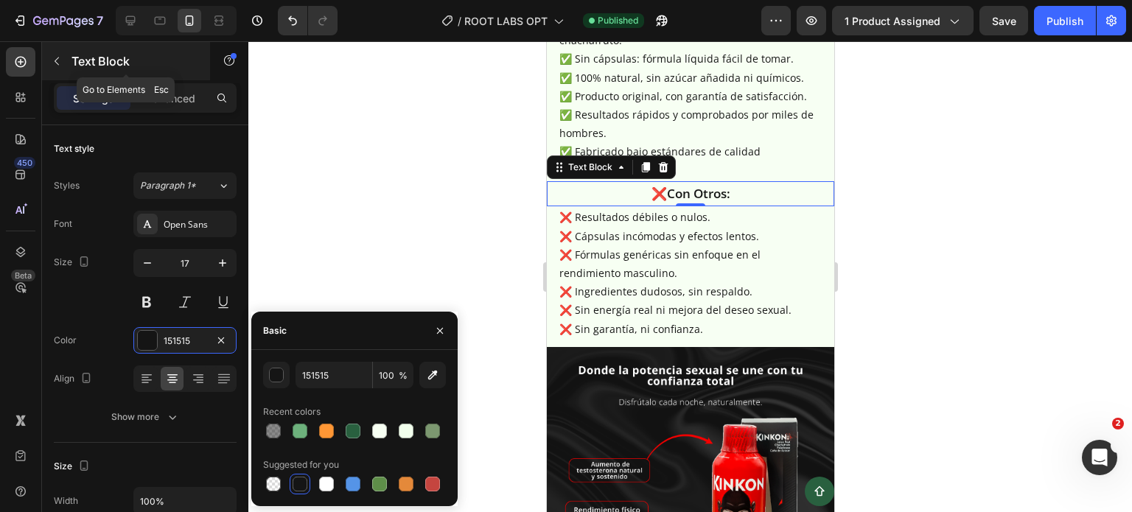
click at [66, 63] on button "button" at bounding box center [57, 61] width 24 height 24
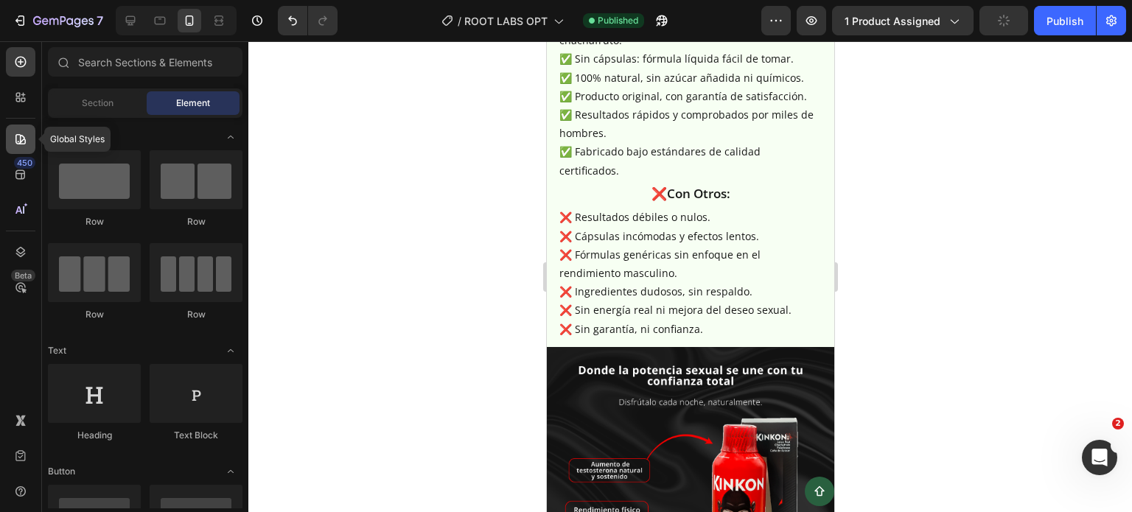
click at [18, 139] on icon at bounding box center [20, 139] width 15 height 15
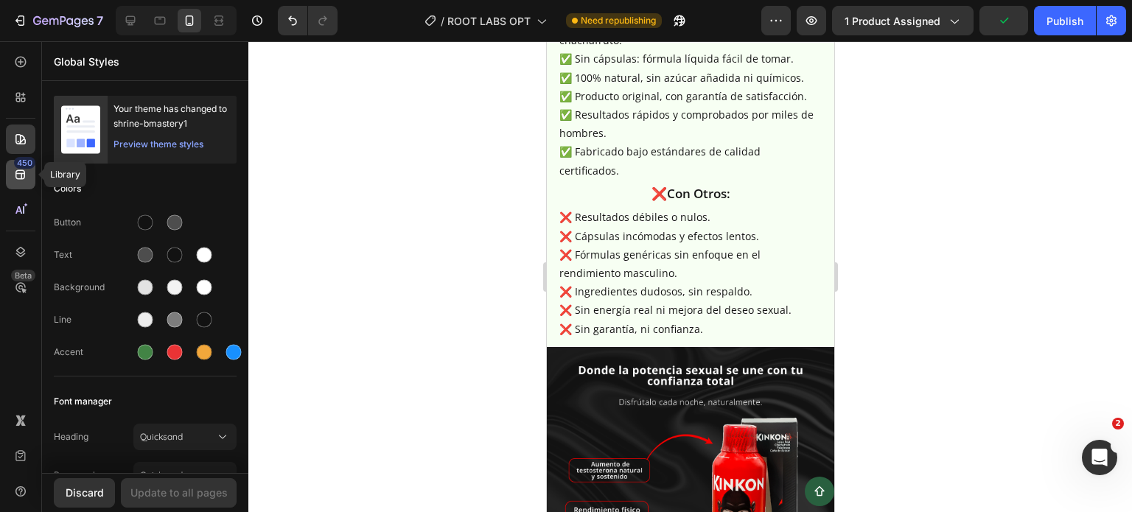
click at [19, 167] on div "450" at bounding box center [24, 163] width 21 height 12
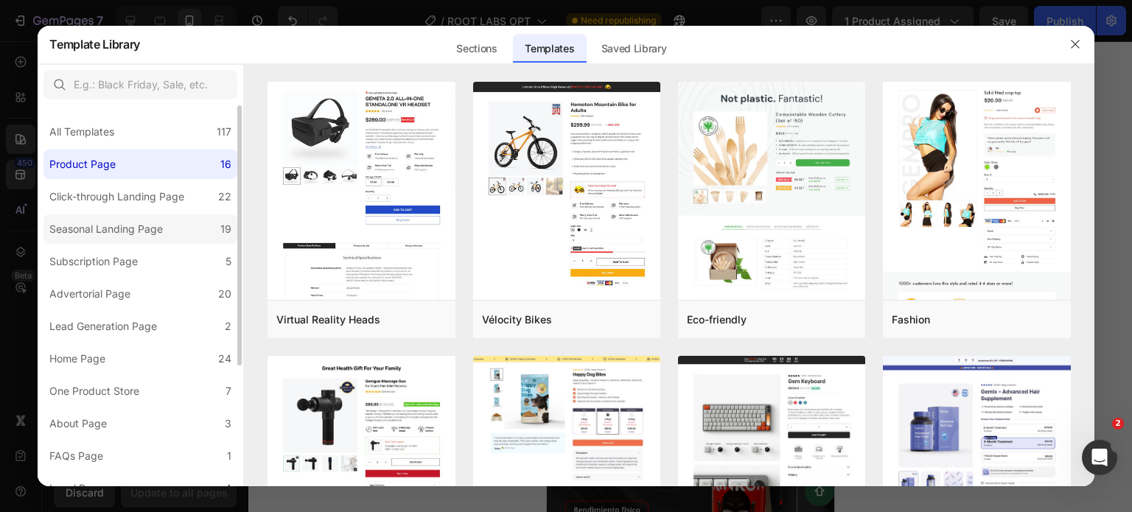
click at [111, 219] on label "Seasonal Landing Page 19" at bounding box center [140, 228] width 194 height 29
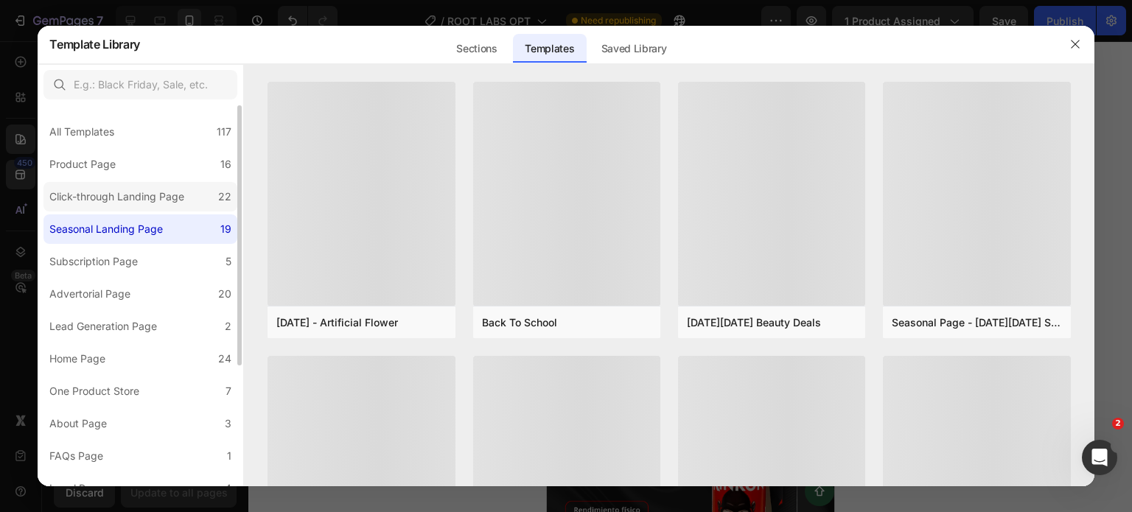
click at [112, 197] on div "Click-through Landing Page" at bounding box center [116, 197] width 135 height 18
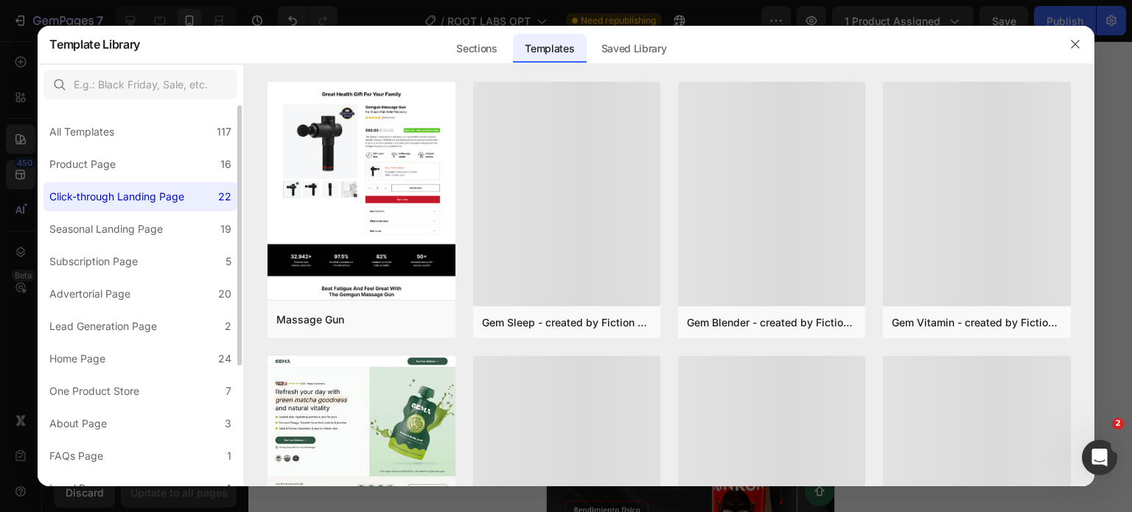
click at [111, 203] on div "Click-through Landing Page" at bounding box center [116, 197] width 135 height 18
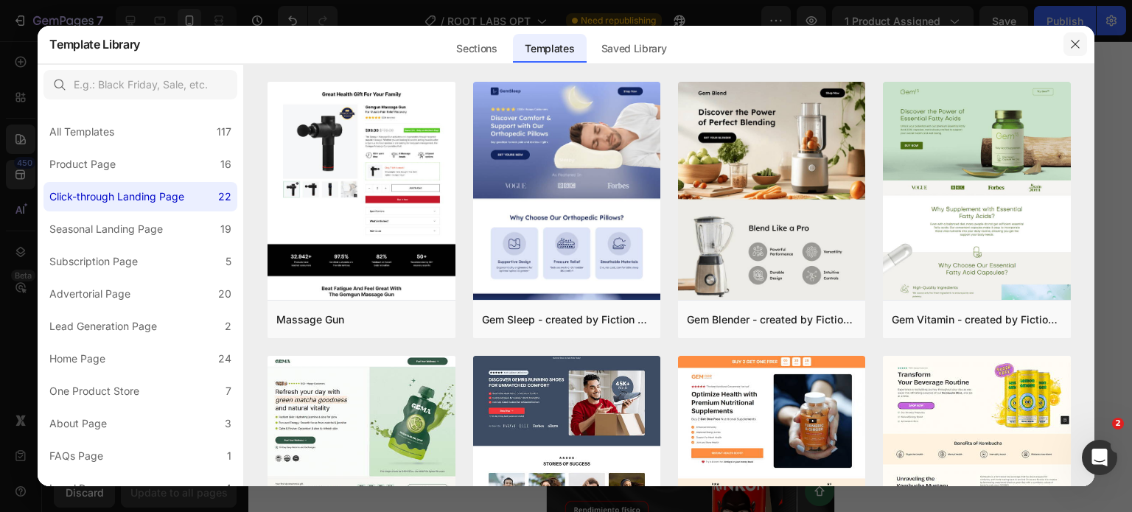
click at [1084, 46] on button "button" at bounding box center [1075, 44] width 24 height 24
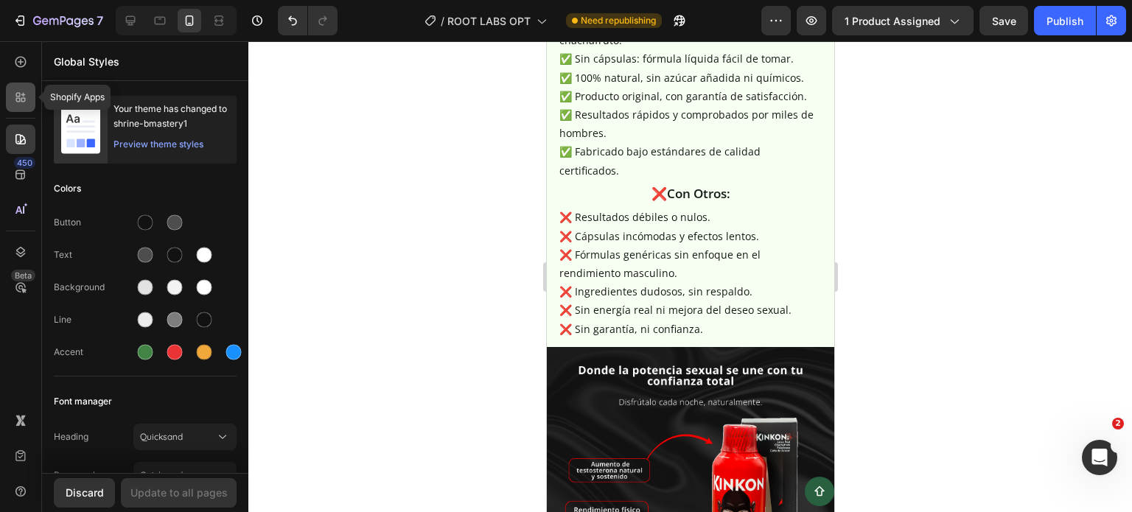
click at [6, 105] on div at bounding box center [20, 97] width 29 height 29
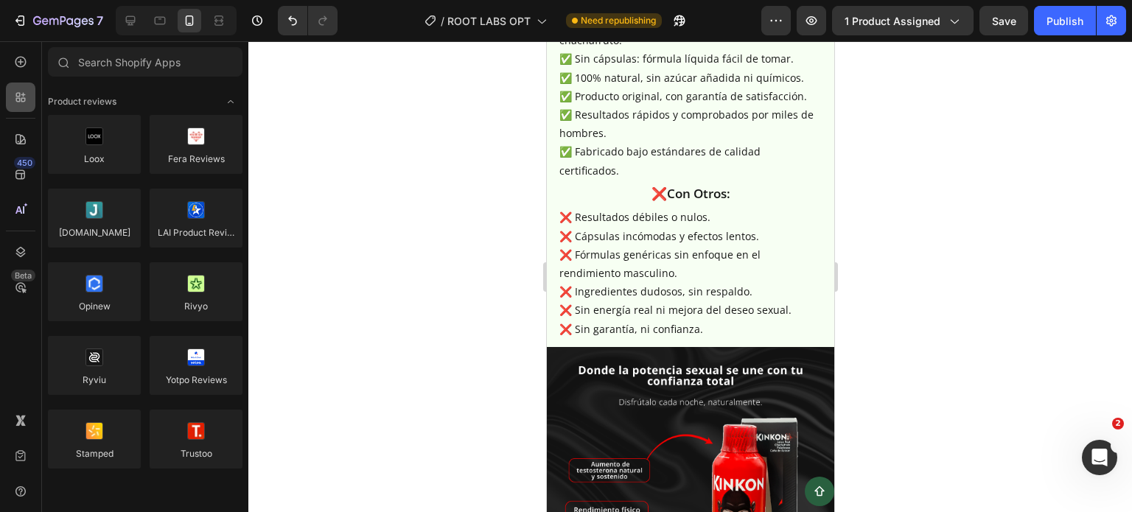
scroll to position [663, 0]
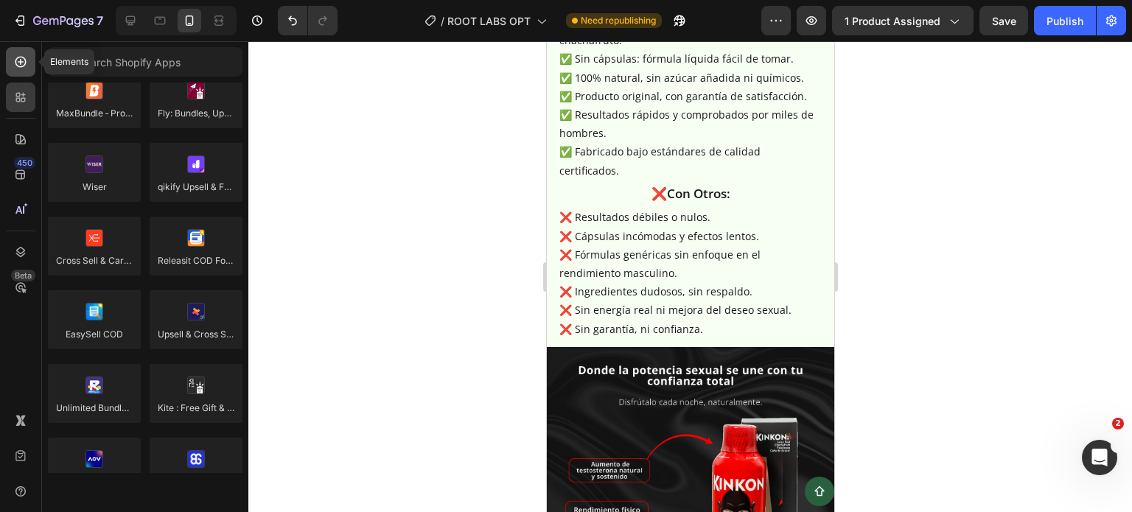
click at [13, 63] on icon at bounding box center [20, 62] width 15 height 15
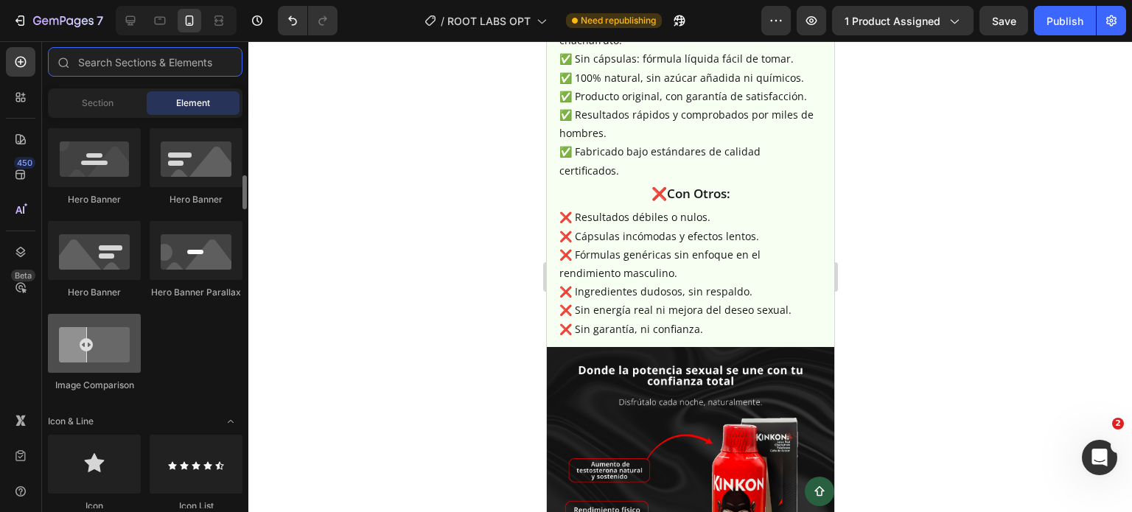
scroll to position [884, 0]
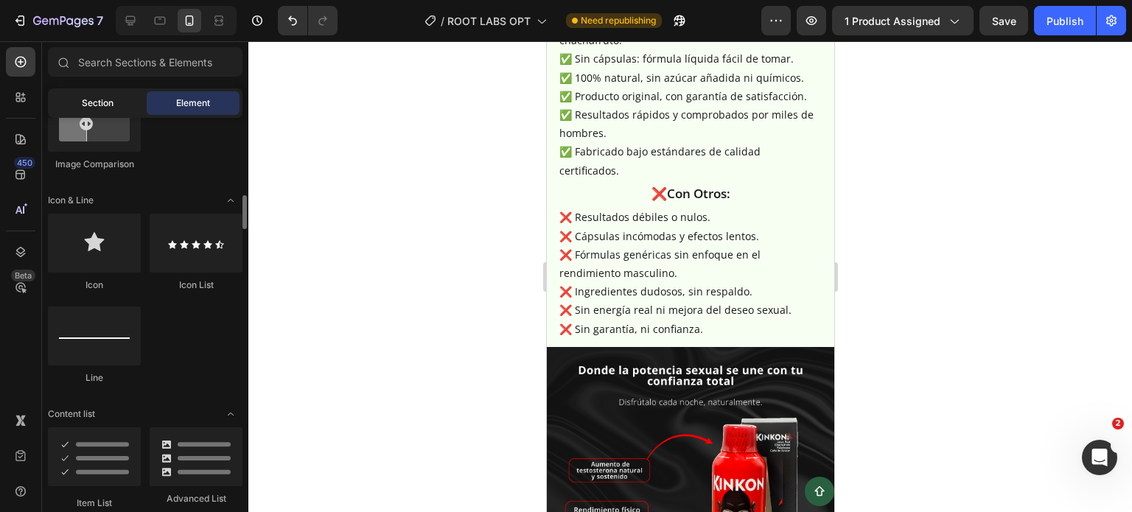
click at [116, 97] on div "Section" at bounding box center [97, 103] width 93 height 24
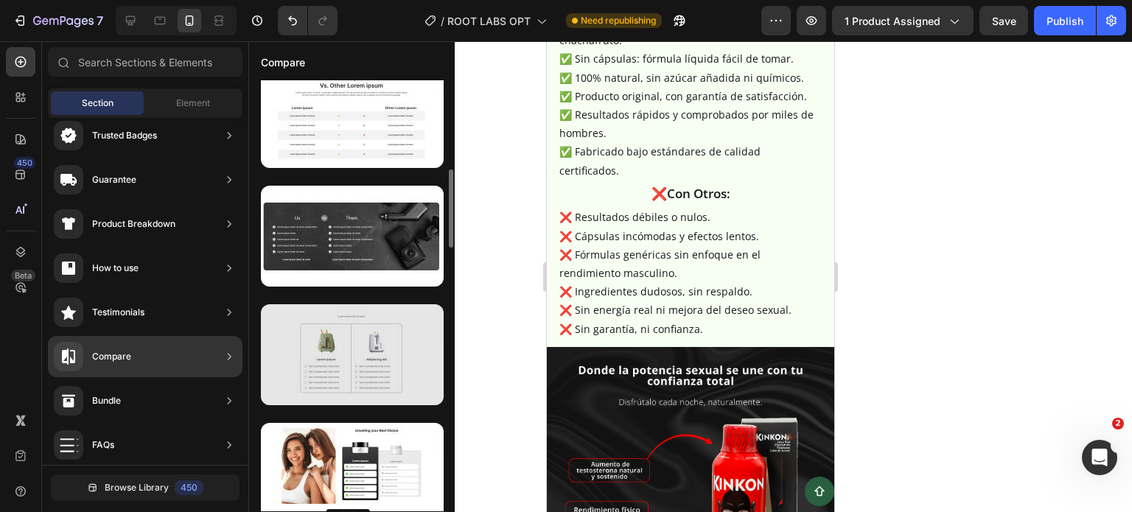
scroll to position [819, 0]
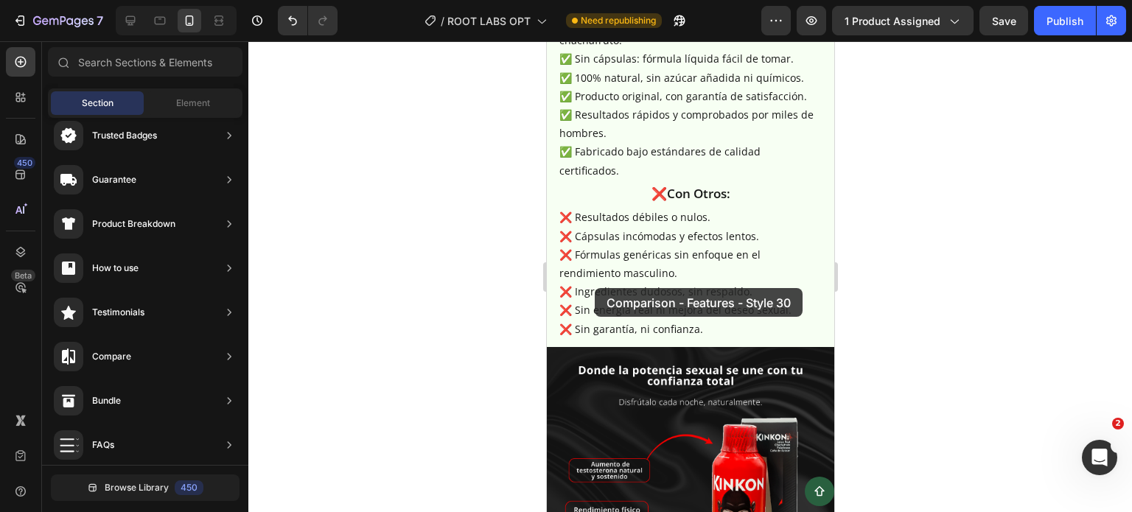
drag, startPoint x: 875, startPoint y: 309, endPoint x: 594, endPoint y: 288, distance: 282.2
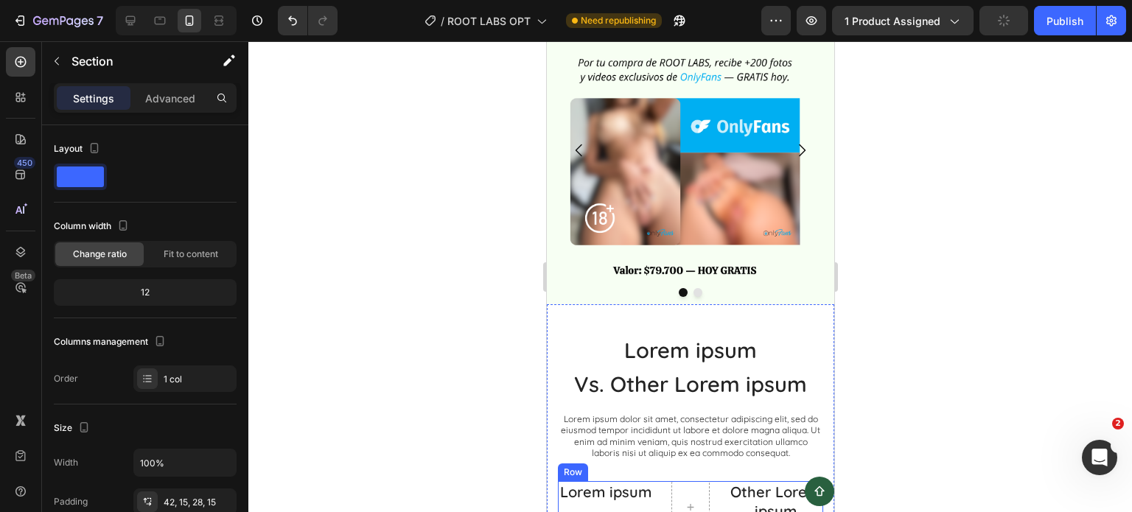
scroll to position [5010, 0]
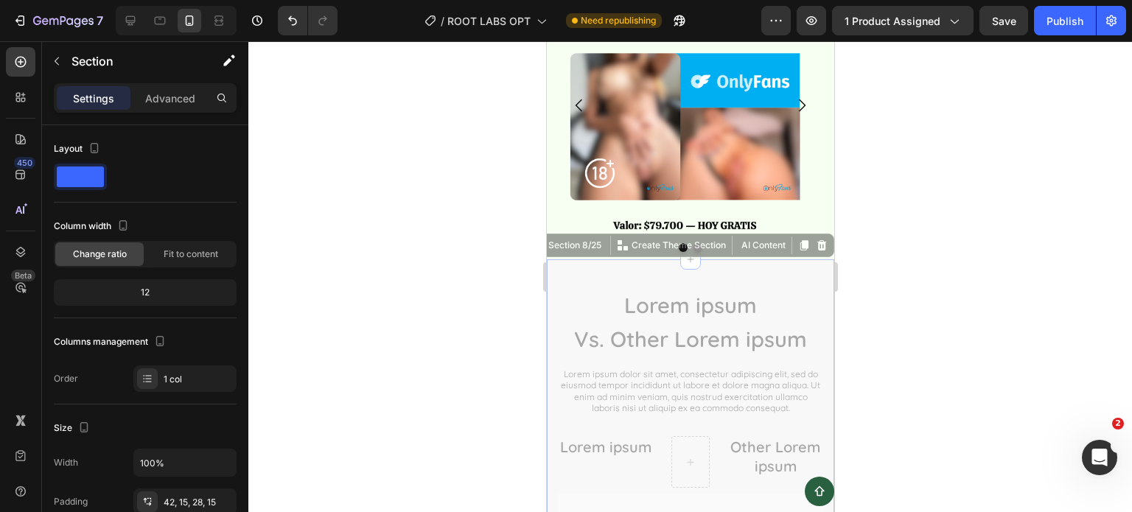
drag, startPoint x: 583, startPoint y: 222, endPoint x: 743, endPoint y: 144, distance: 177.9
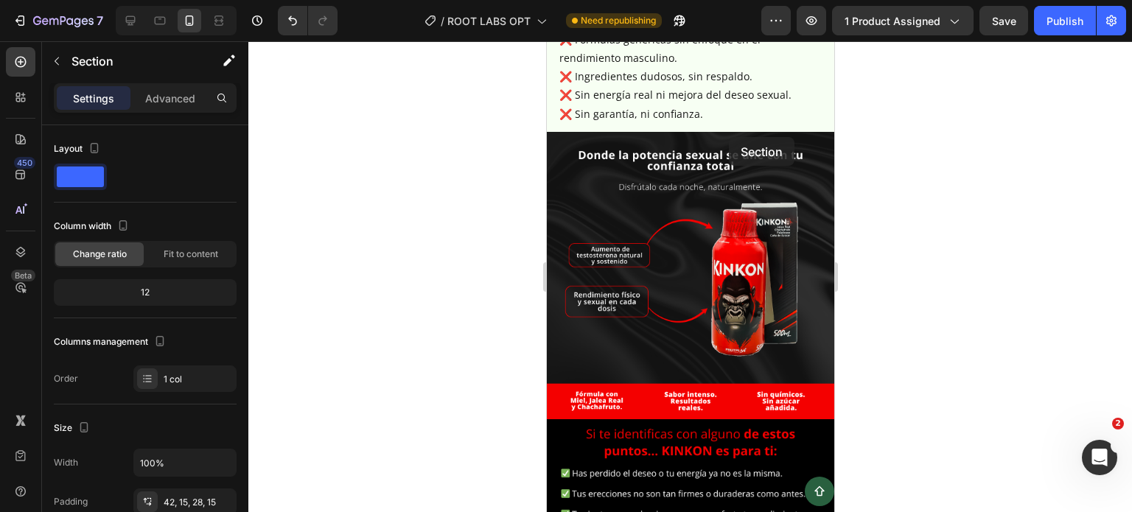
scroll to position [4279, 0]
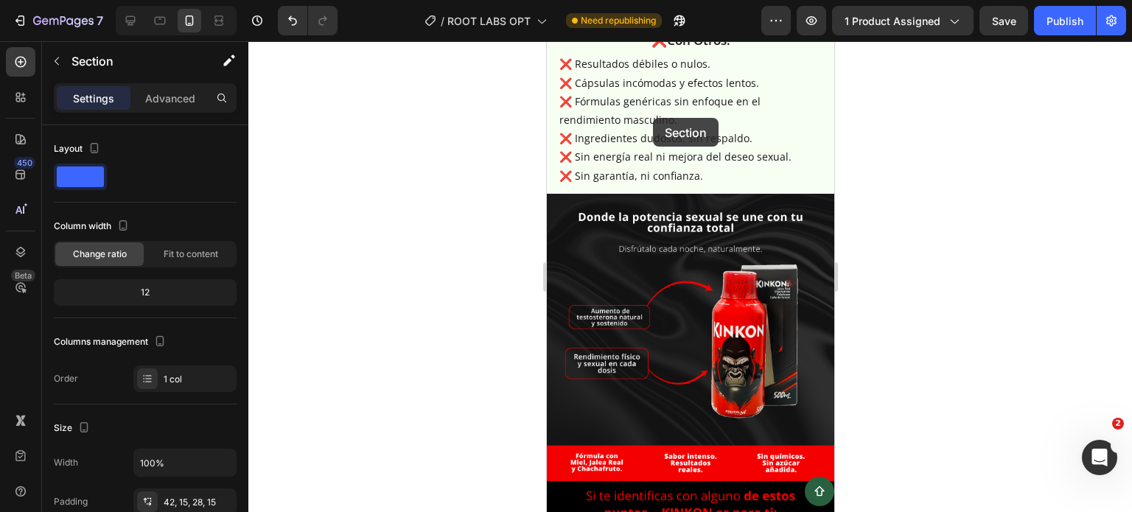
drag, startPoint x: 605, startPoint y: 225, endPoint x: 652, endPoint y: 118, distance: 116.8
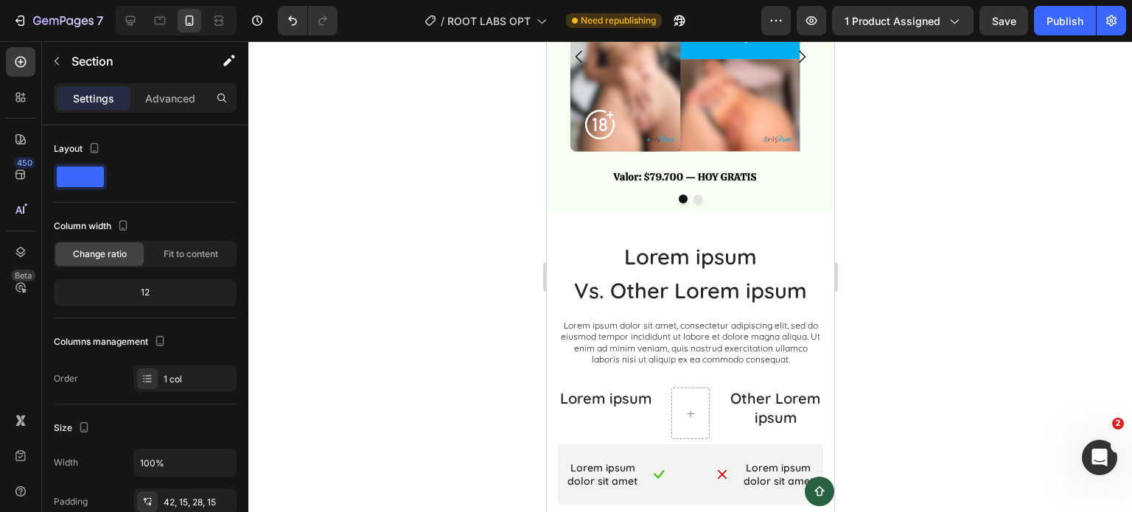
scroll to position [5164, 0]
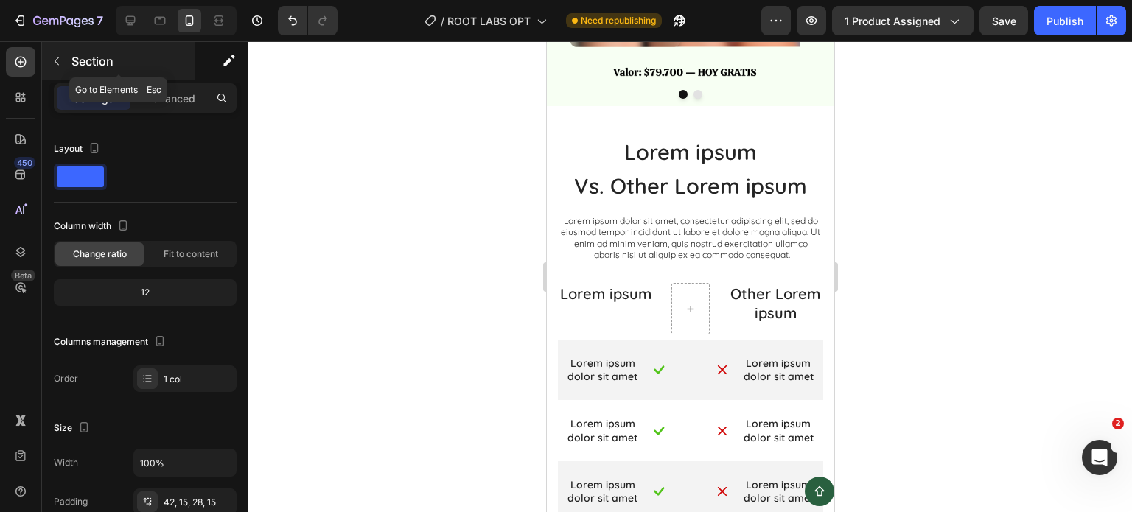
click at [56, 55] on icon "button" at bounding box center [57, 61] width 12 height 12
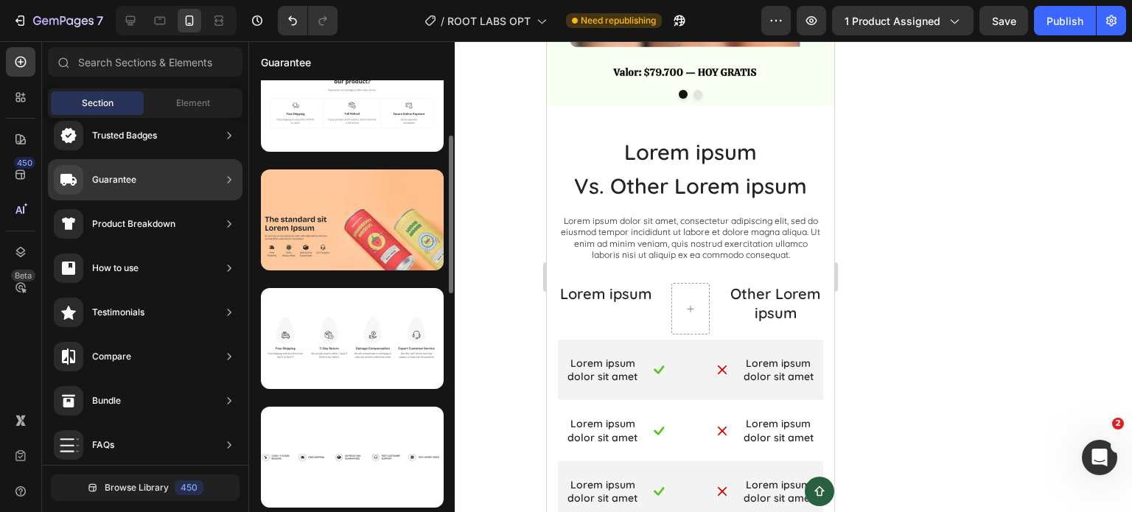
scroll to position [0, 0]
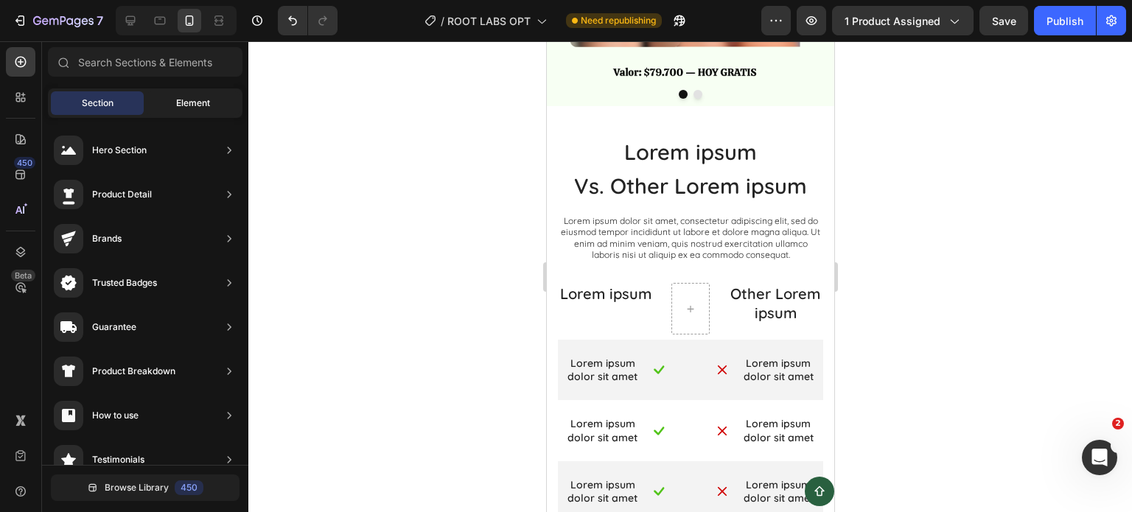
click at [199, 97] on span "Element" at bounding box center [193, 103] width 34 height 13
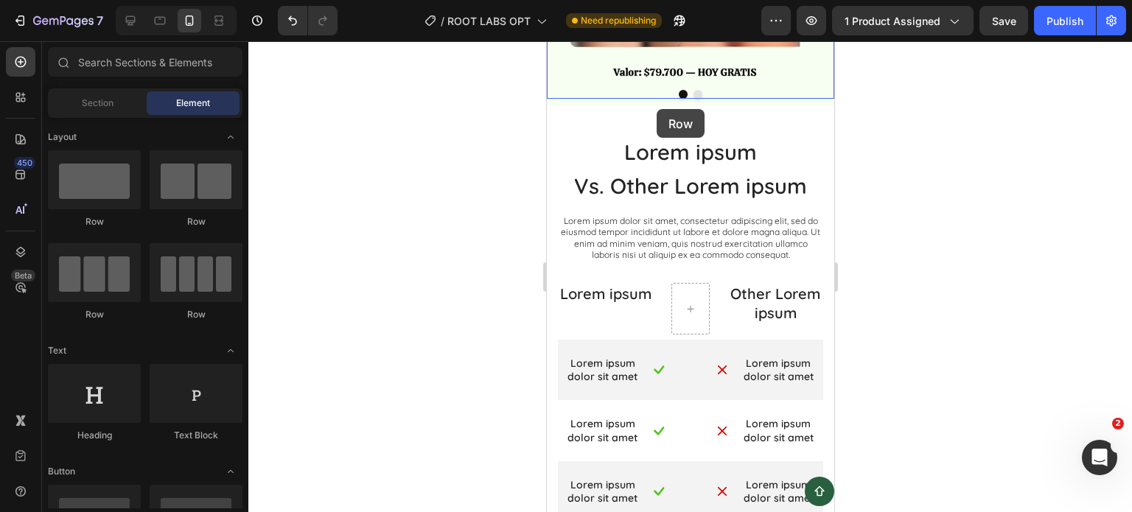
scroll to position [5077, 0]
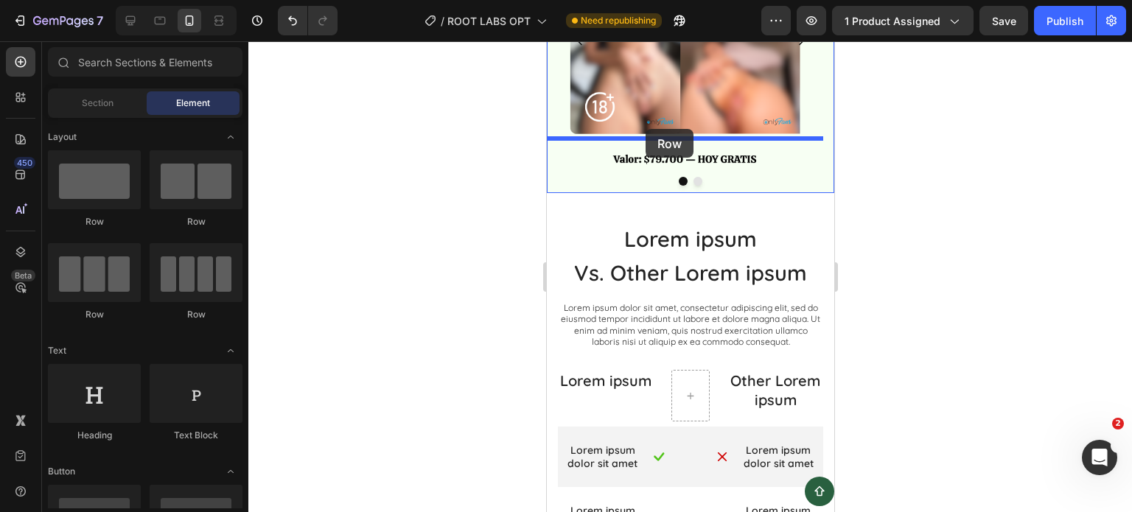
drag, startPoint x: 670, startPoint y: 227, endPoint x: 645, endPoint y: 129, distance: 101.1
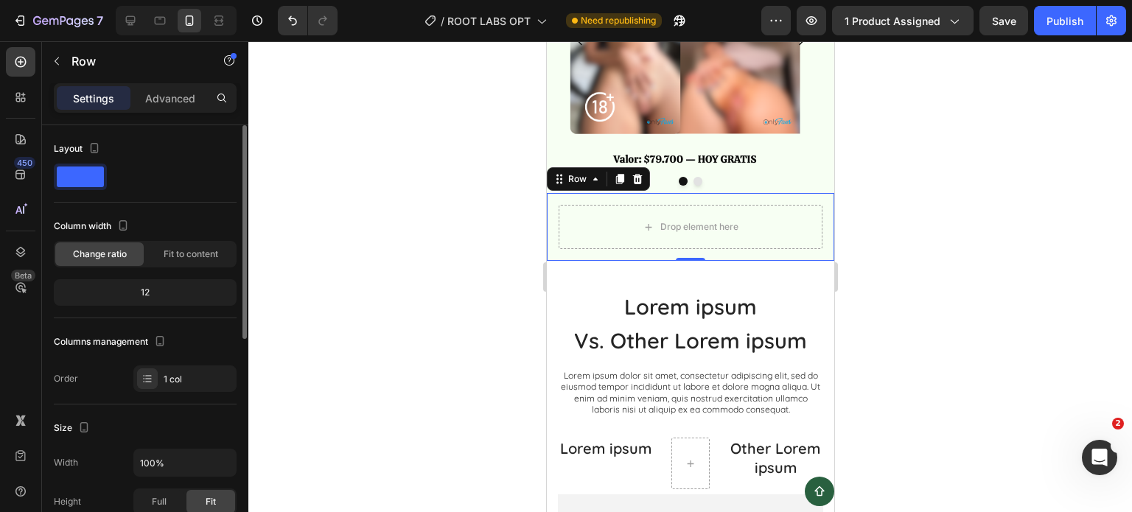
scroll to position [147, 0]
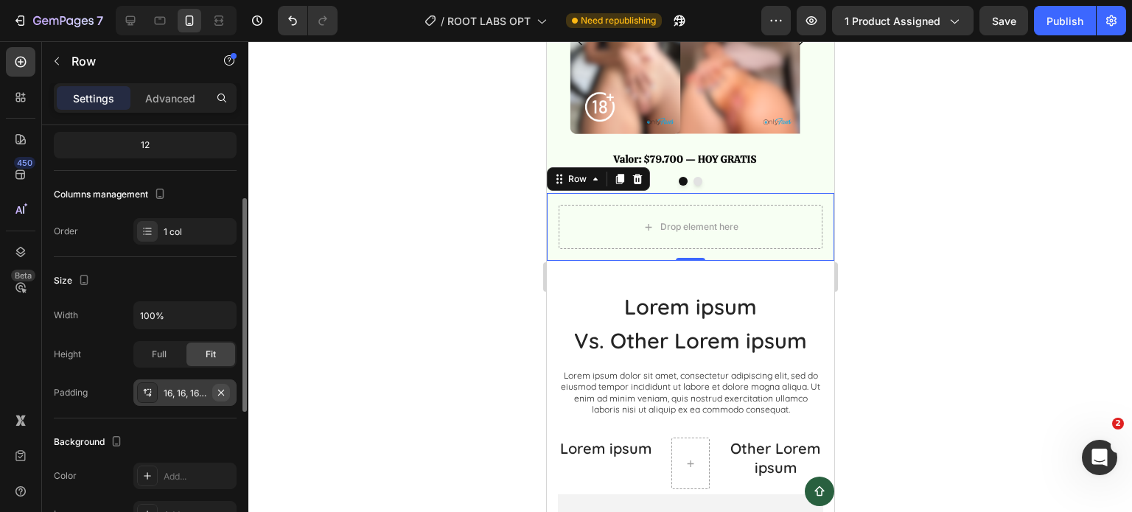
click at [224, 388] on icon "button" at bounding box center [221, 393] width 12 height 12
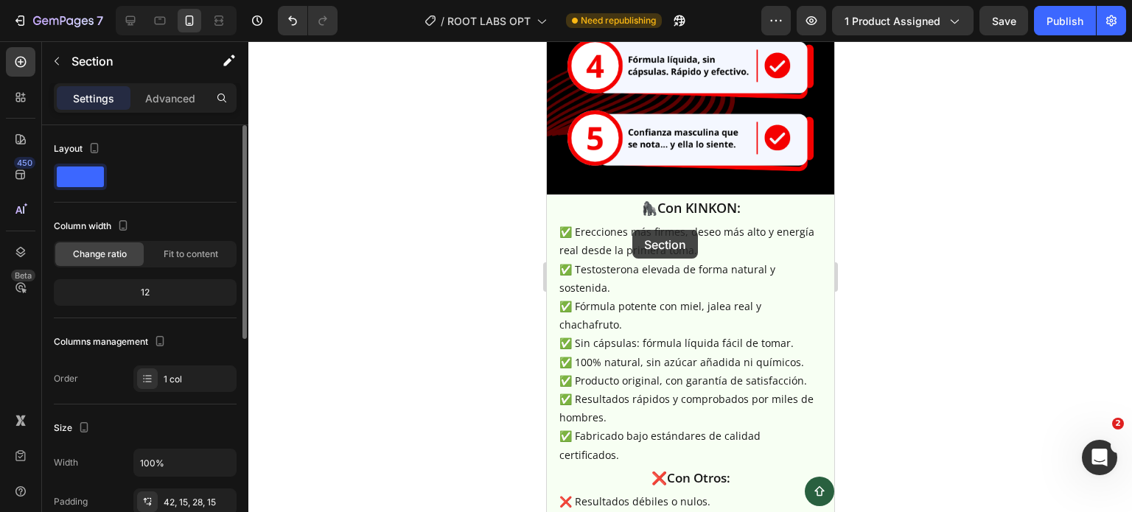
scroll to position [3829, 0]
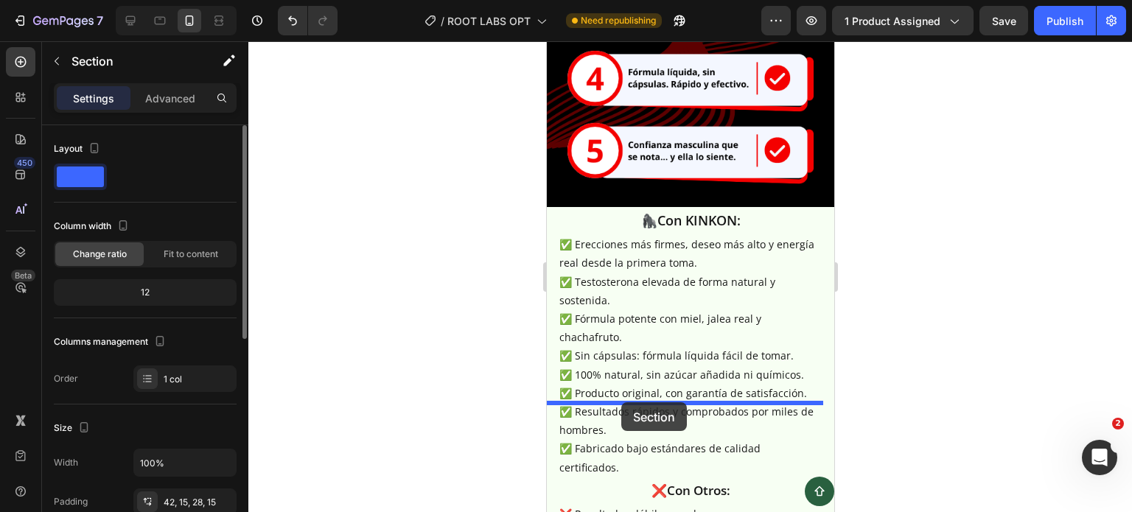
drag, startPoint x: 556, startPoint y: 207, endPoint x: 620, endPoint y: 402, distance: 205.5
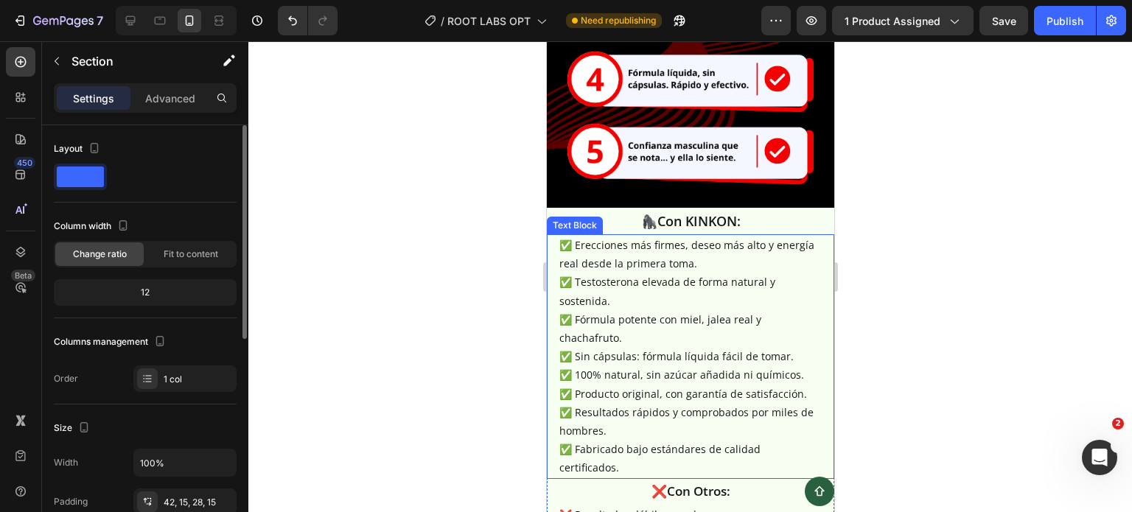
scroll to position [4630, 0]
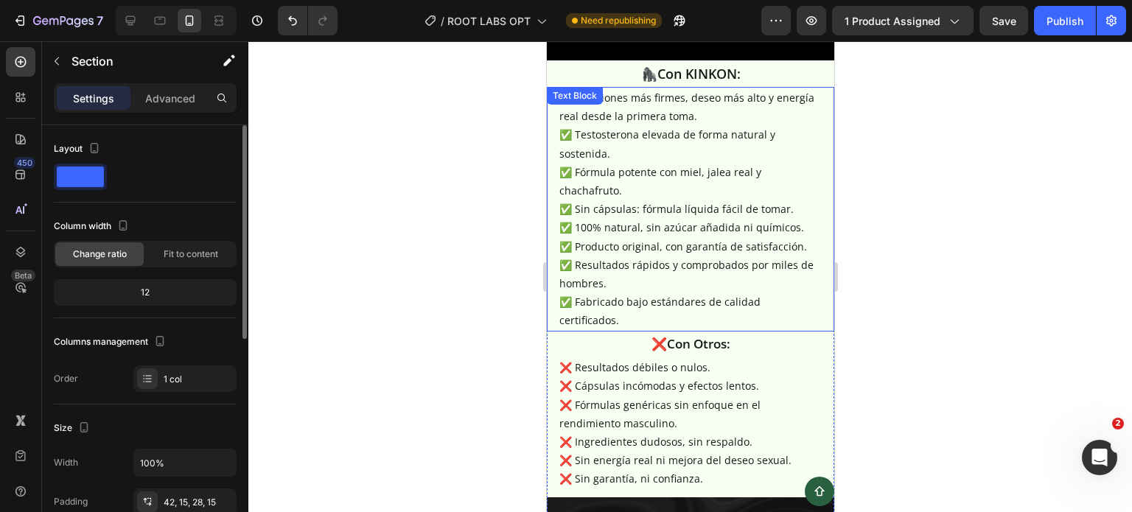
click at [676, 278] on p "✅ Erecciones más firmes, deseo más alto y energía real desde la primera toma. ✅…" at bounding box center [690, 209] width 262 height 242
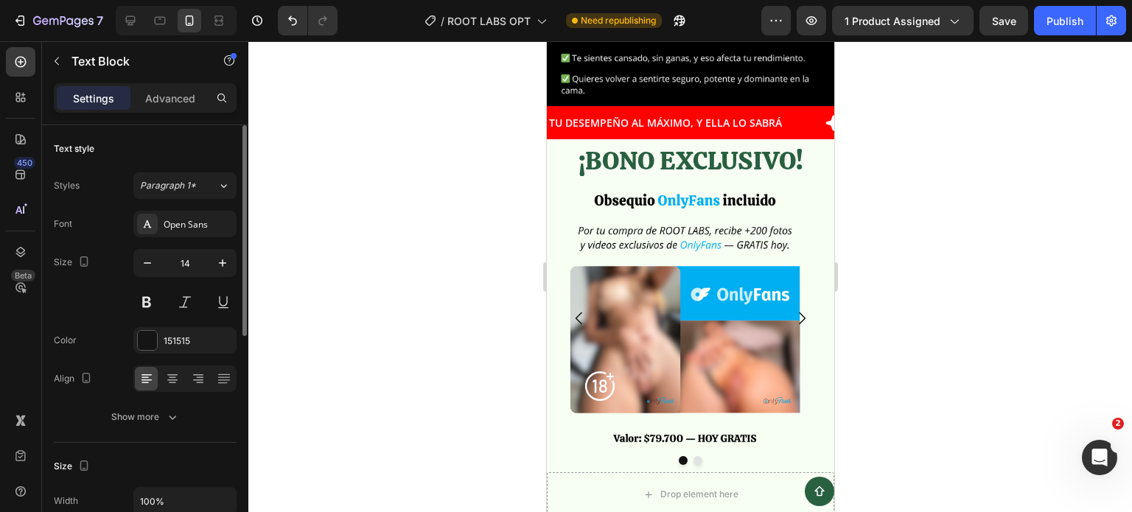
scroll to position [5497, 0]
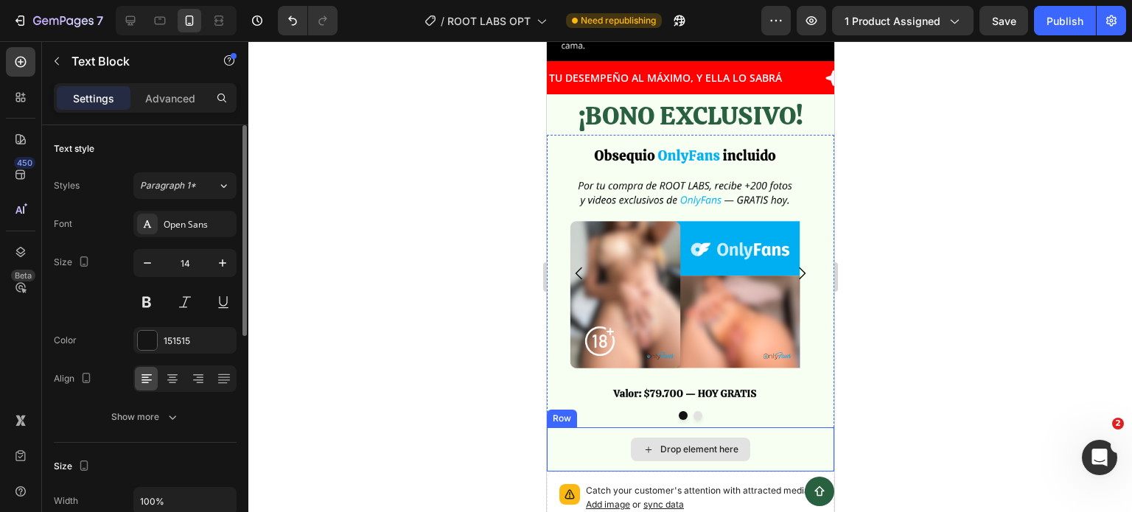
click at [770, 427] on div "Drop element here" at bounding box center [689, 449] width 287 height 44
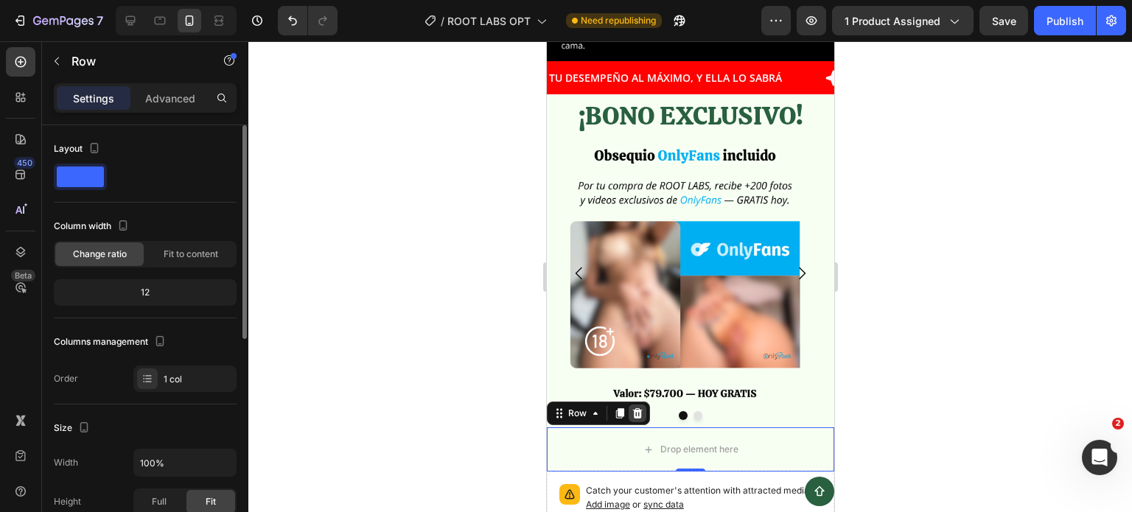
click at [634, 407] on icon at bounding box center [637, 413] width 12 height 12
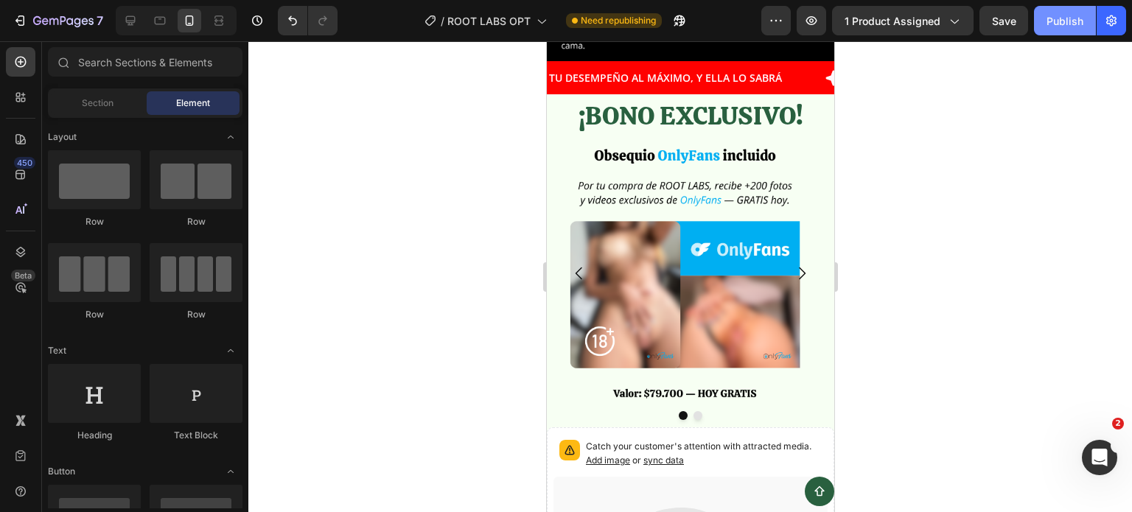
click at [1061, 24] on div "Publish" at bounding box center [1064, 20] width 37 height 15
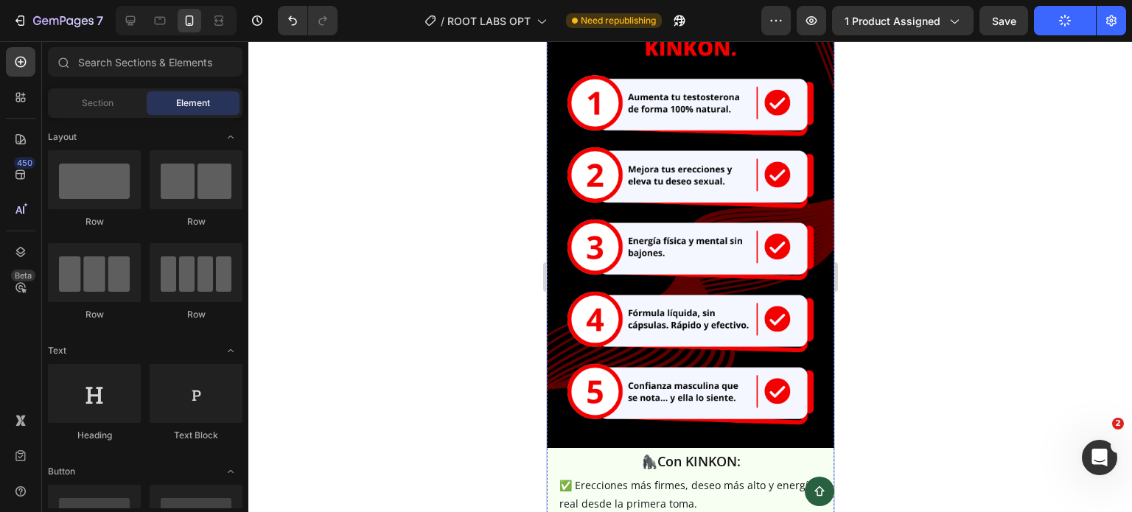
scroll to position [4244, 0]
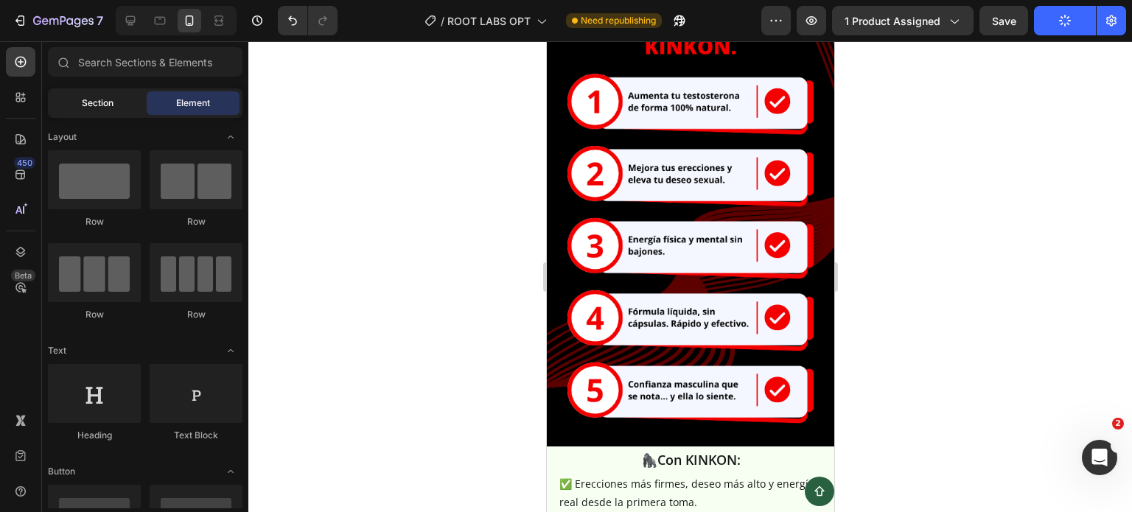
click at [83, 109] on span "Section" at bounding box center [98, 103] width 32 height 13
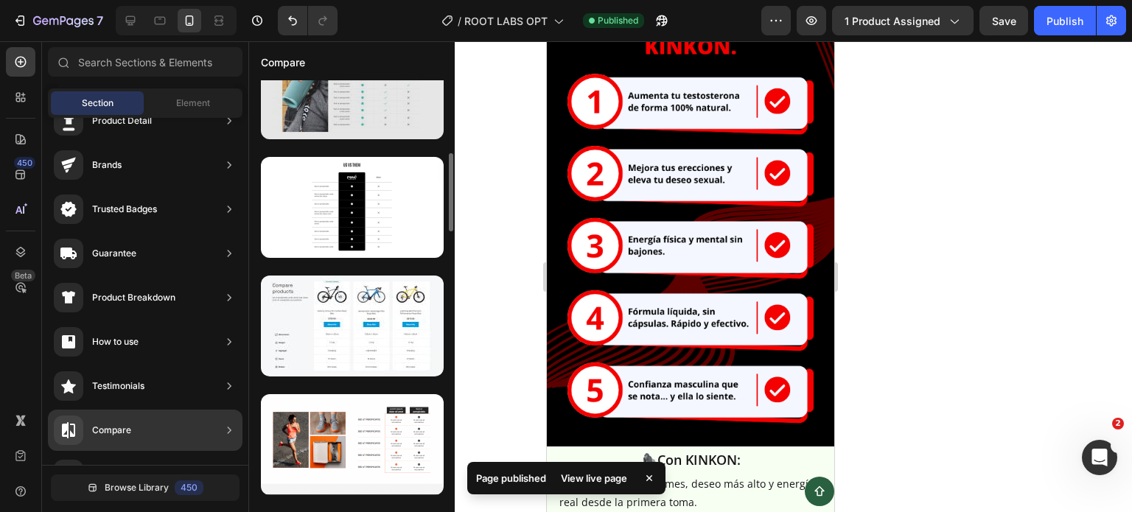
scroll to position [697, 0]
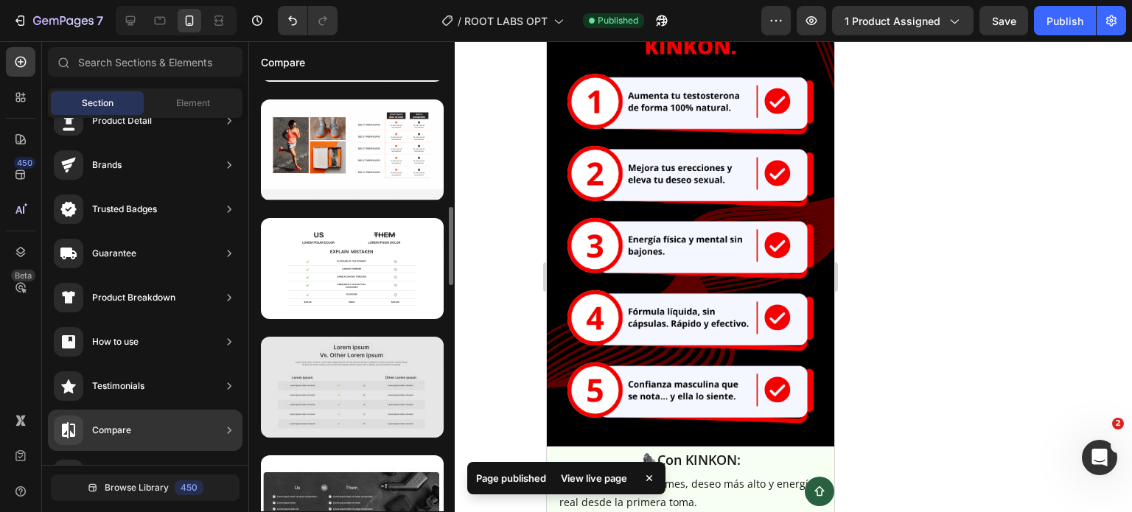
click at [311, 411] on div at bounding box center [352, 387] width 183 height 101
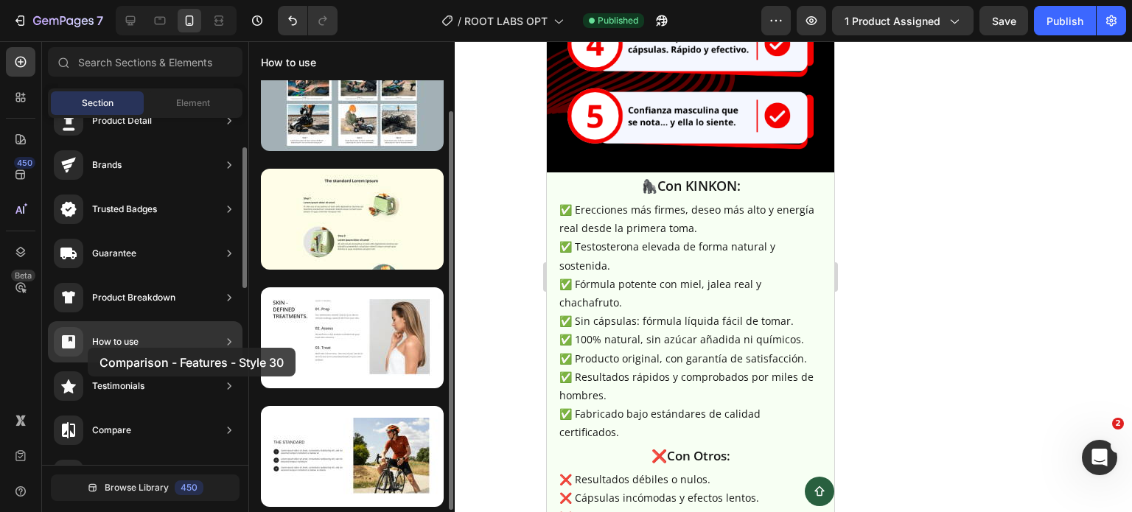
scroll to position [34, 0]
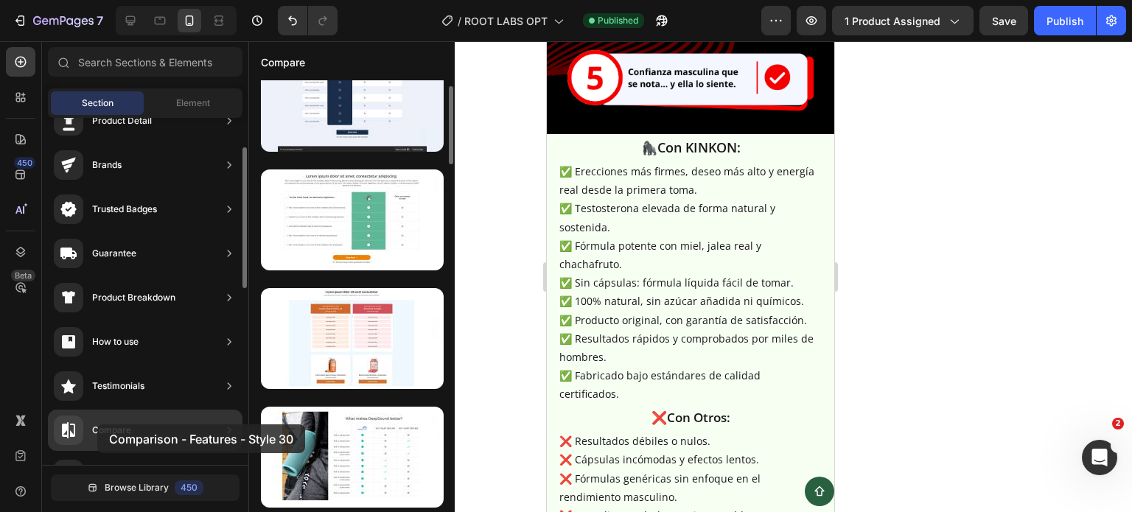
drag, startPoint x: 340, startPoint y: 342, endPoint x: 97, endPoint y: 424, distance: 256.8
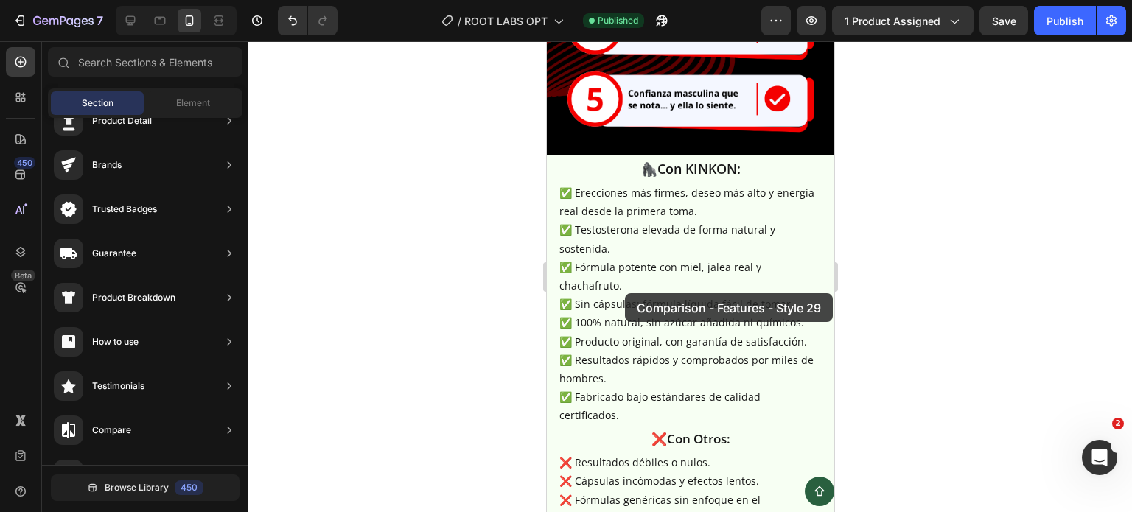
scroll to position [4526, 0]
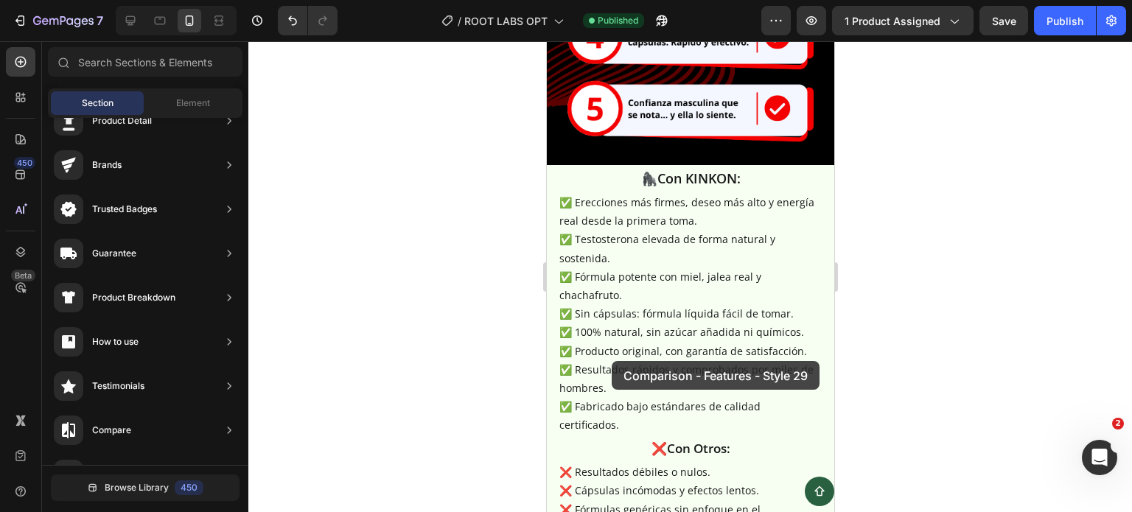
drag, startPoint x: 894, startPoint y: 270, endPoint x: 611, endPoint y: 361, distance: 298.0
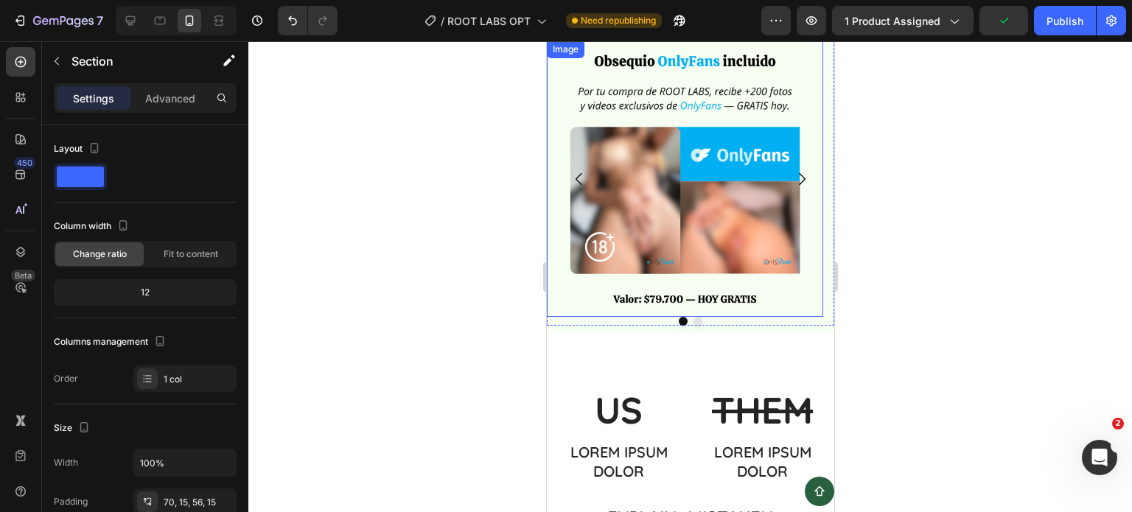
scroll to position [5600, 0]
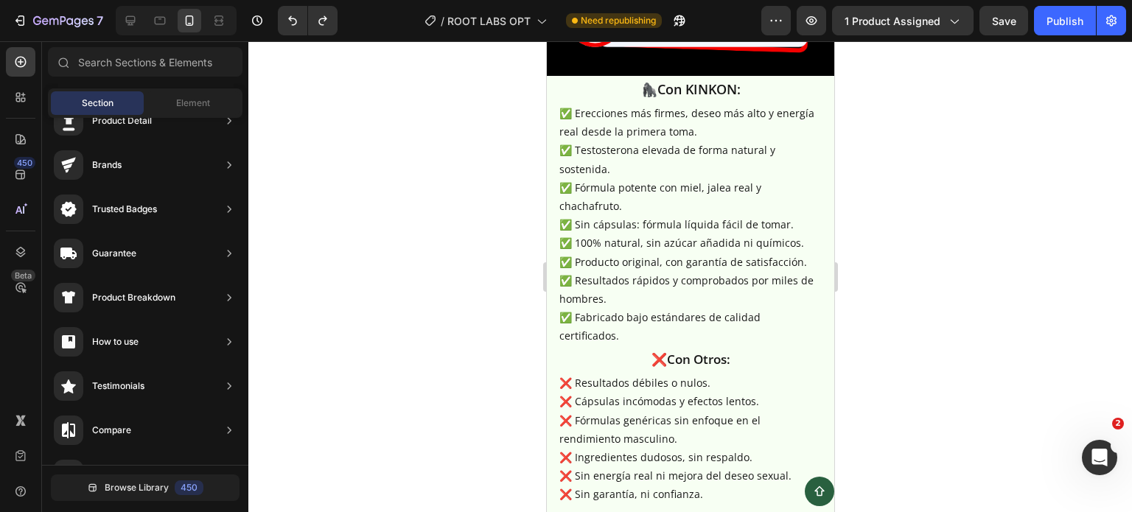
scroll to position [4614, 0]
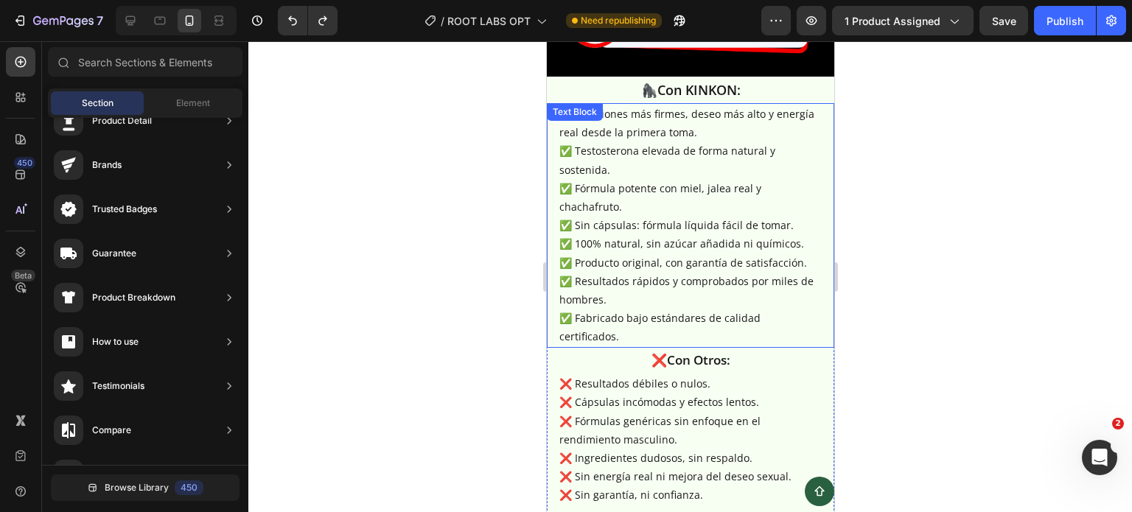
click at [583, 144] on p "✅ Erecciones más firmes, deseo más alto y energía real desde la primera toma. ✅…" at bounding box center [690, 226] width 262 height 242
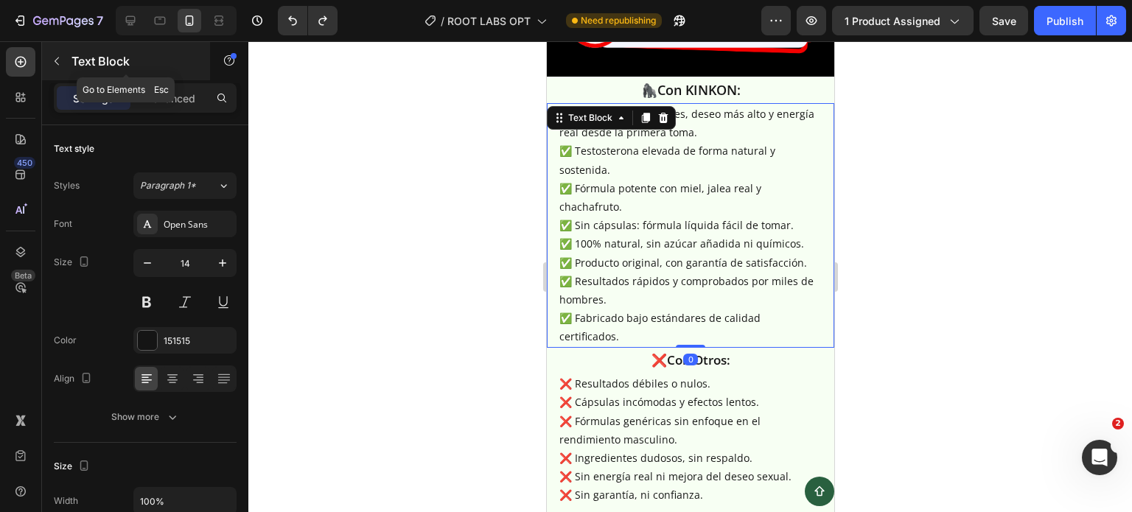
click at [69, 47] on div "Text Block" at bounding box center [126, 61] width 168 height 38
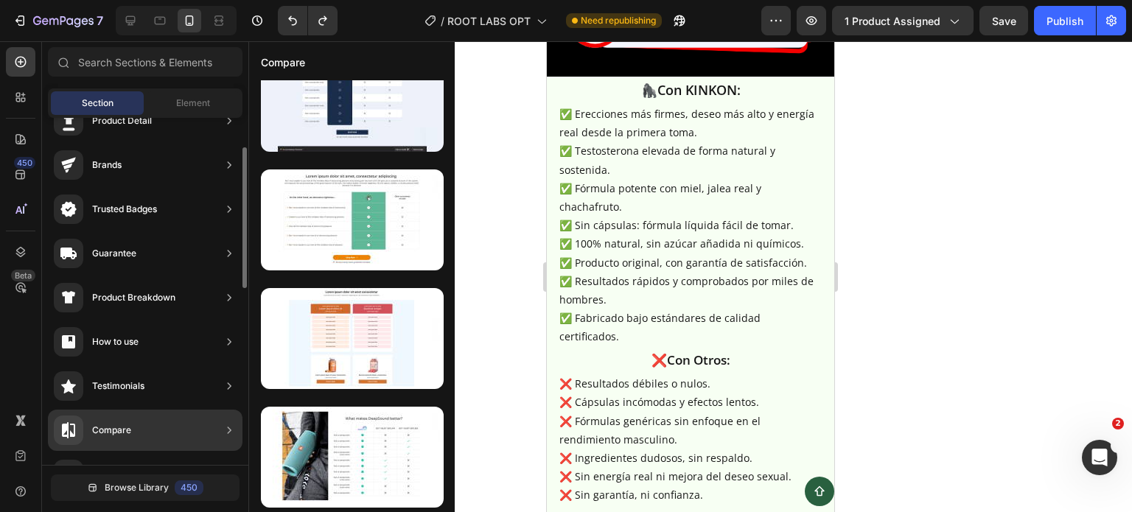
scroll to position [295, 0]
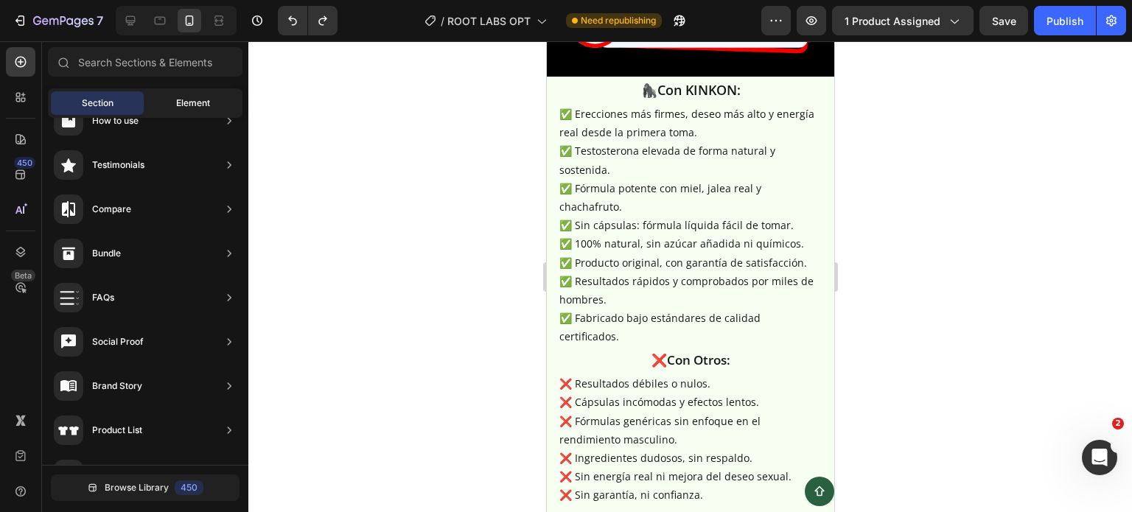
click at [174, 104] on div "Element" at bounding box center [193, 103] width 93 height 24
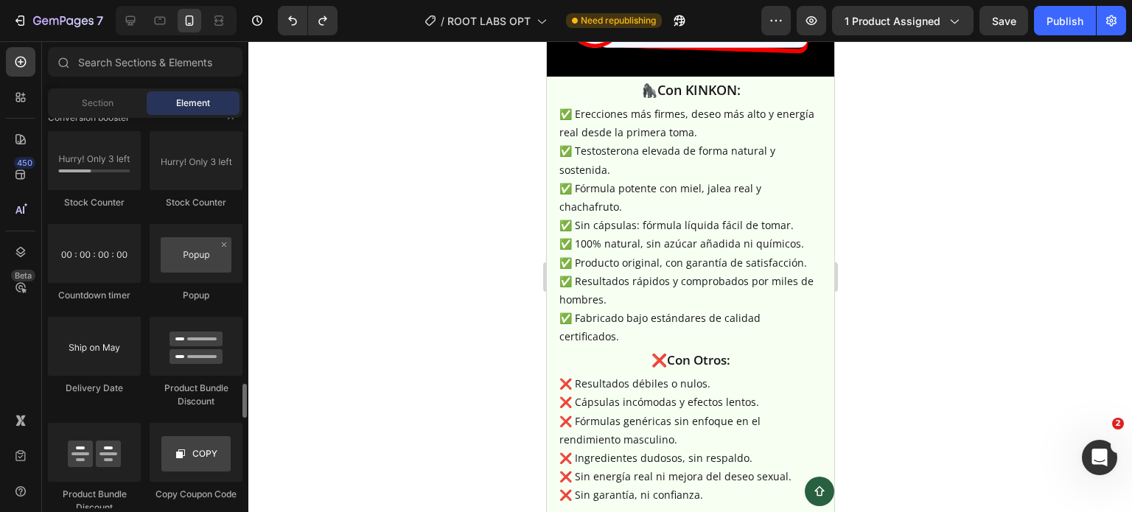
scroll to position [2894, 0]
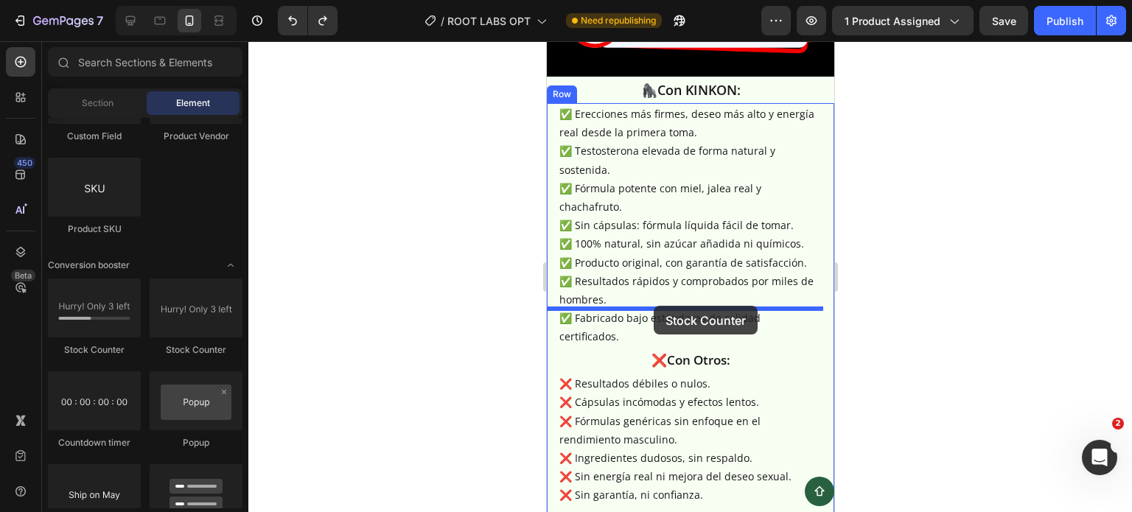
drag, startPoint x: 646, startPoint y: 359, endPoint x: 653, endPoint y: 306, distance: 53.5
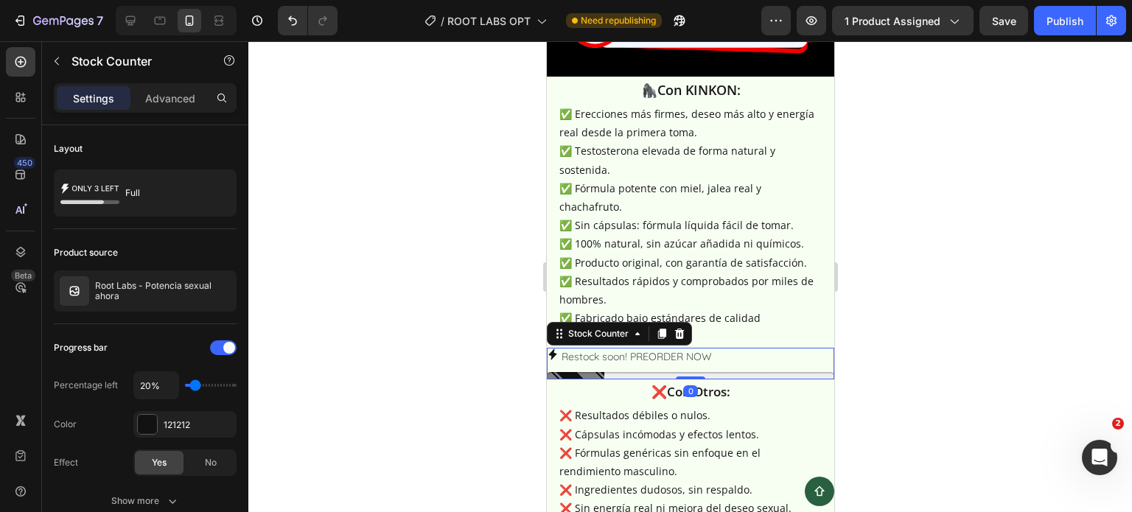
click at [614, 372] on div at bounding box center [689, 375] width 287 height 7
click at [664, 348] on p "Restock soon! PREORDER NOW" at bounding box center [636, 357] width 150 height 18
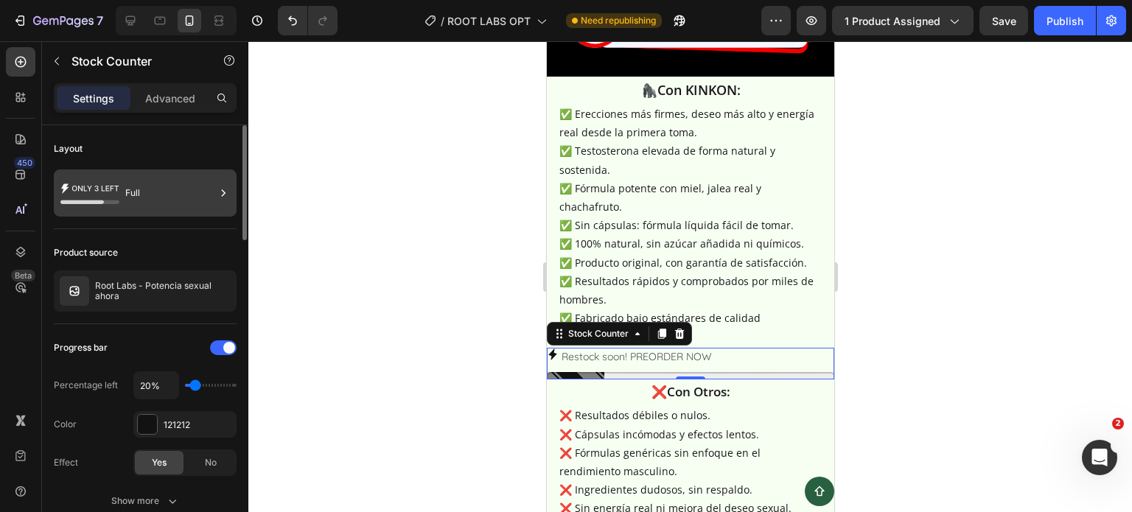
click at [118, 180] on icon at bounding box center [89, 193] width 59 height 34
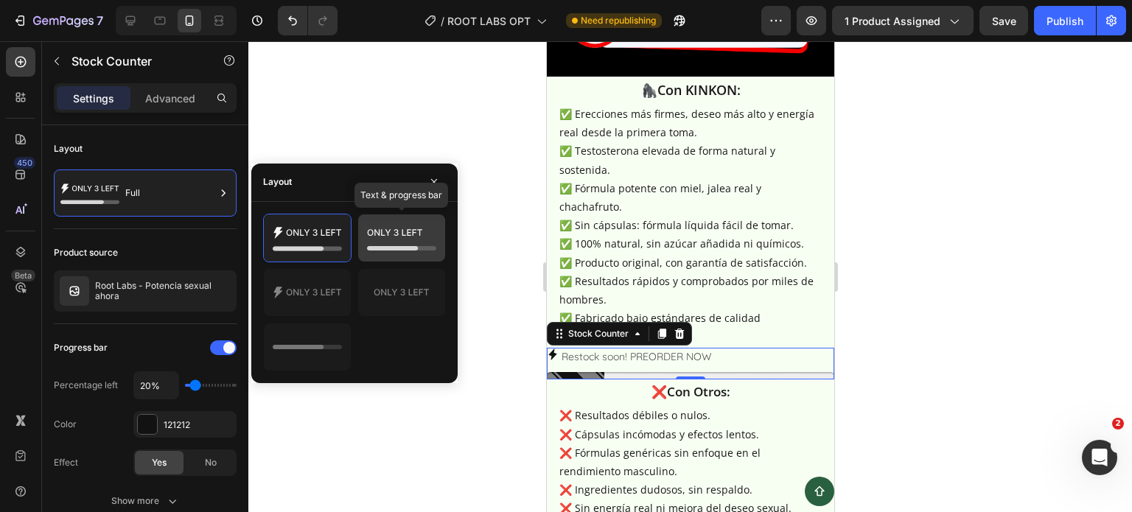
click at [396, 242] on icon at bounding box center [401, 237] width 69 height 29
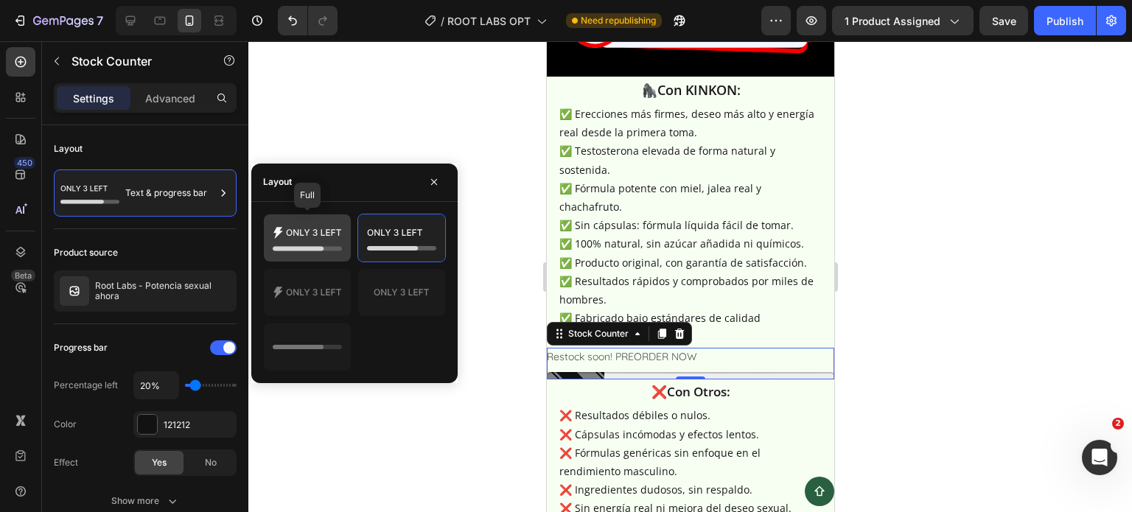
click at [318, 234] on icon at bounding box center [307, 237] width 69 height 29
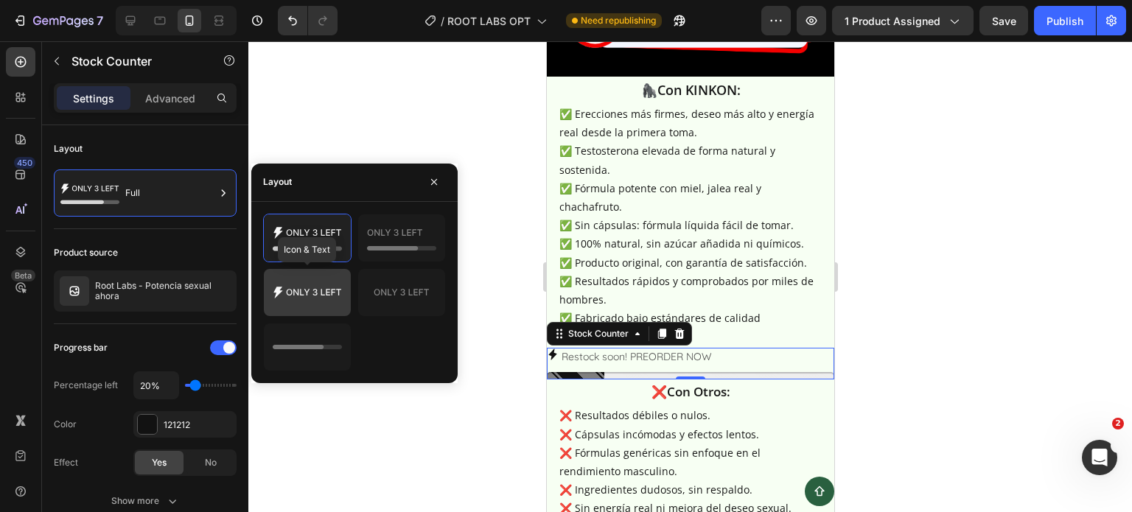
click at [337, 287] on icon at bounding box center [307, 292] width 69 height 29
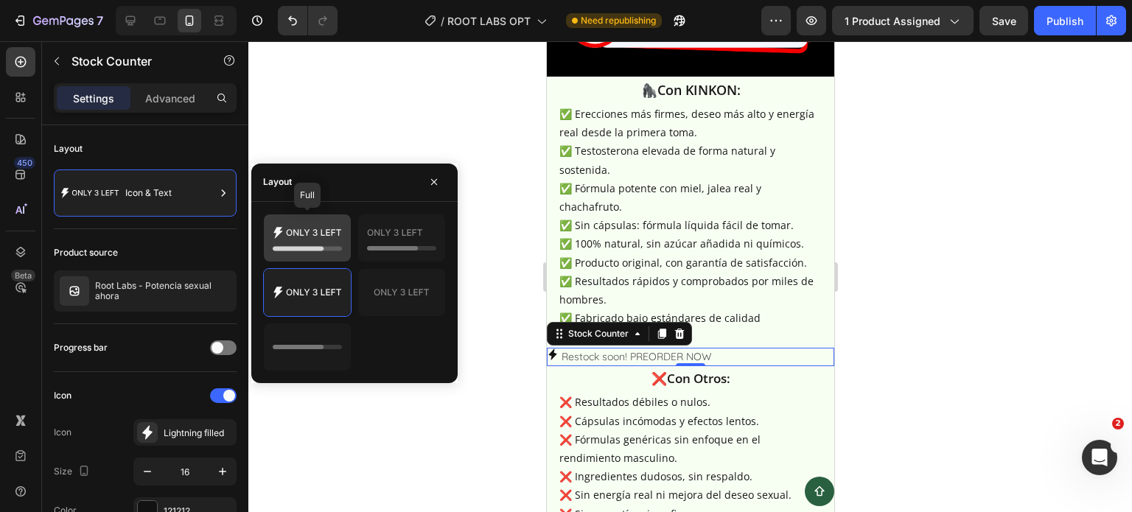
click at [312, 236] on icon at bounding box center [307, 237] width 69 height 29
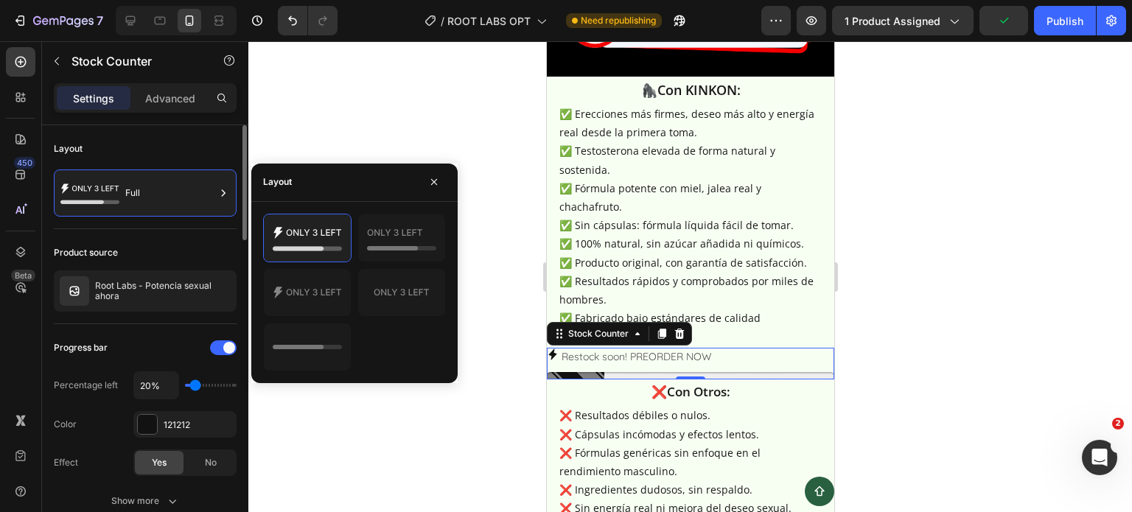
type input "40%"
type input "40"
type input "80%"
type input "80"
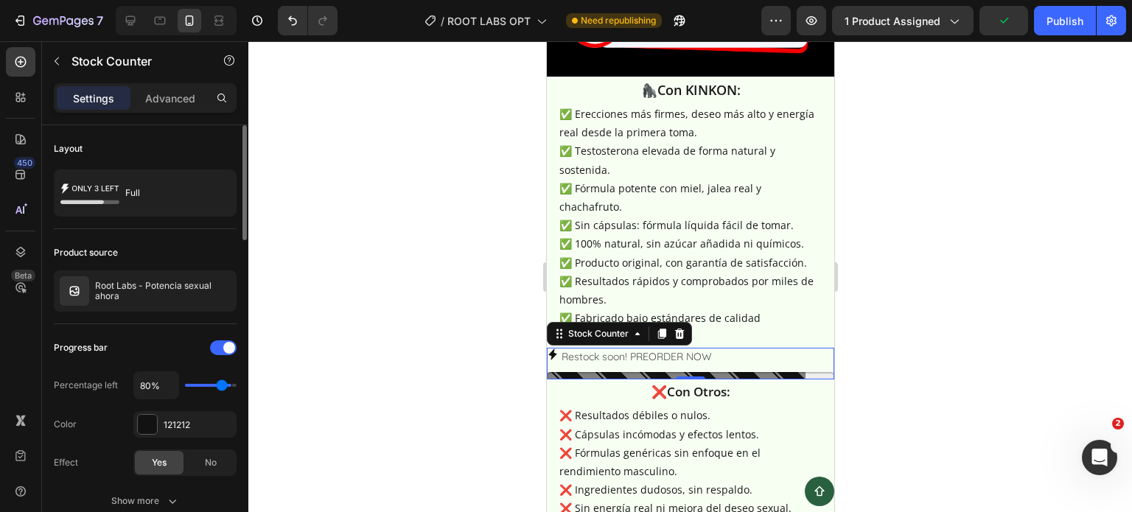
type input "90%"
drag, startPoint x: 200, startPoint y: 382, endPoint x: 224, endPoint y: 388, distance: 24.5
type input "90"
click at [224, 387] on input "range" at bounding box center [211, 385] width 52 height 3
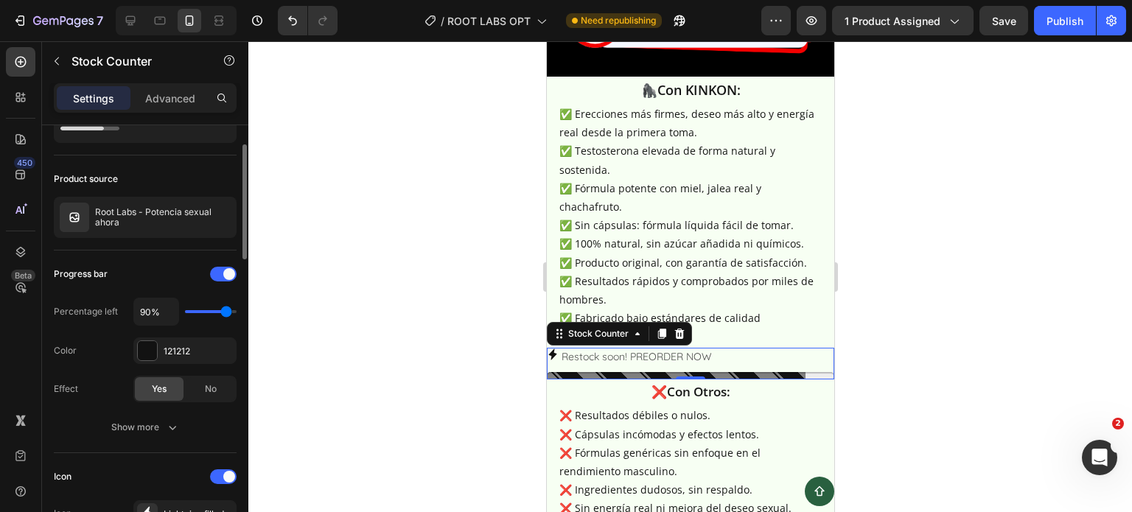
scroll to position [0, 0]
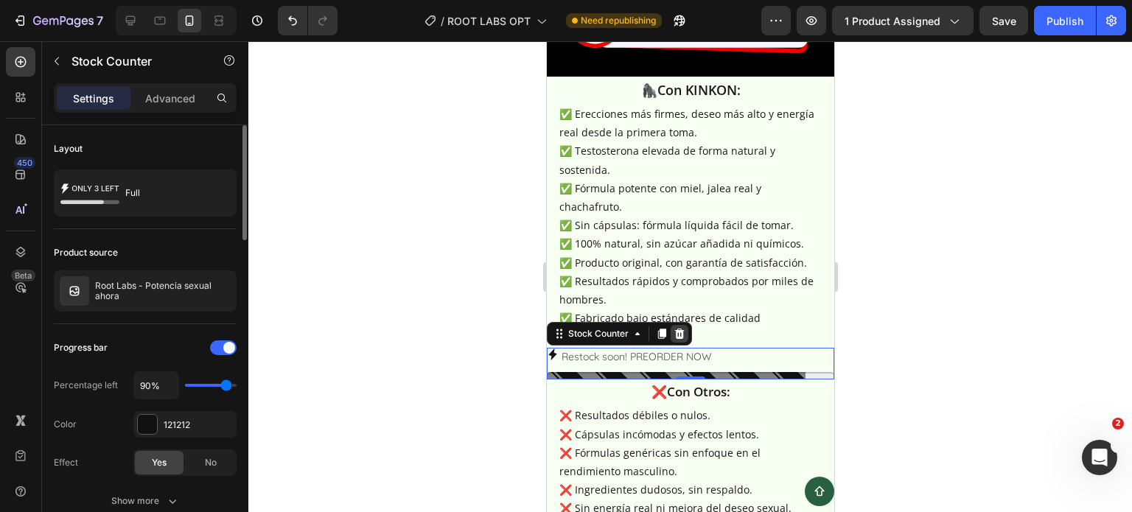
click at [681, 325] on div at bounding box center [679, 334] width 18 height 18
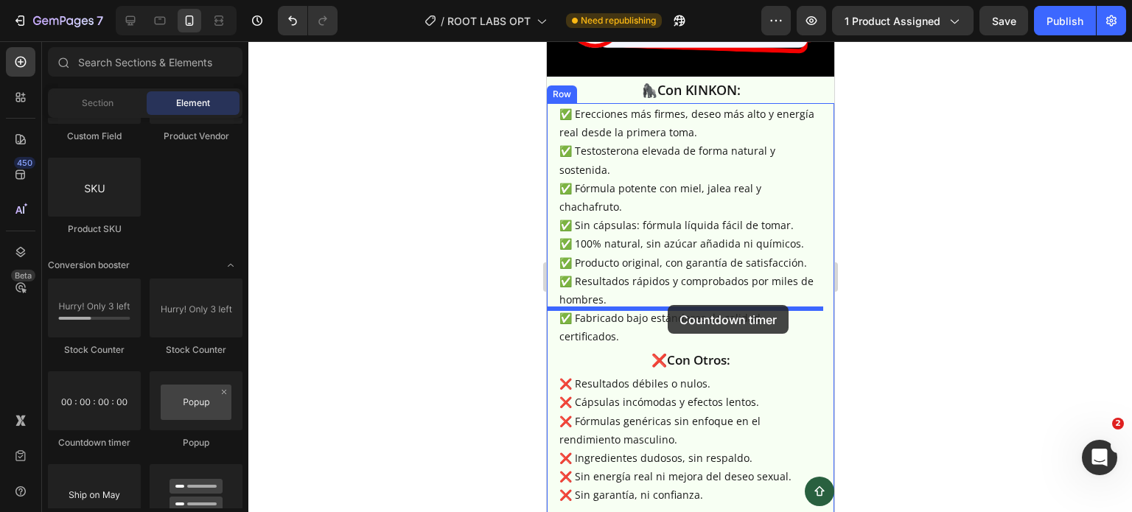
drag, startPoint x: 677, startPoint y: 441, endPoint x: 667, endPoint y: 305, distance: 136.0
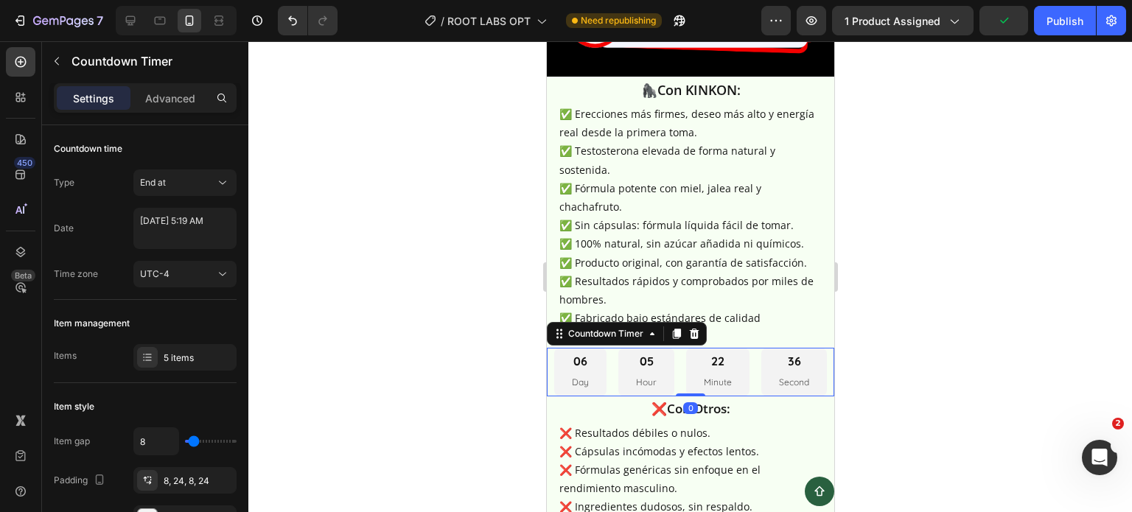
click at [971, 319] on div at bounding box center [689, 276] width 883 height 471
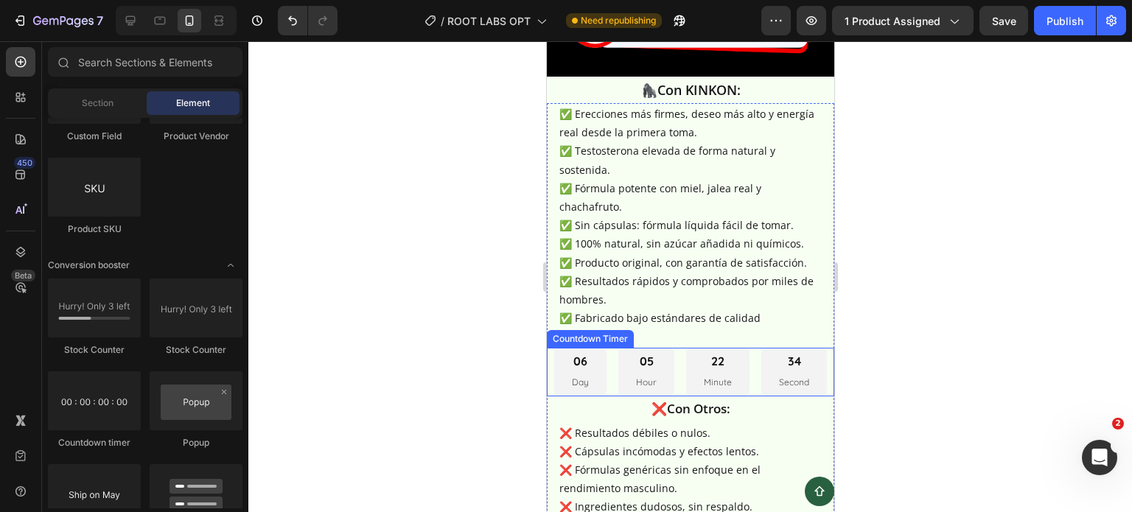
click at [581, 354] on div "06" at bounding box center [579, 361] width 17 height 15
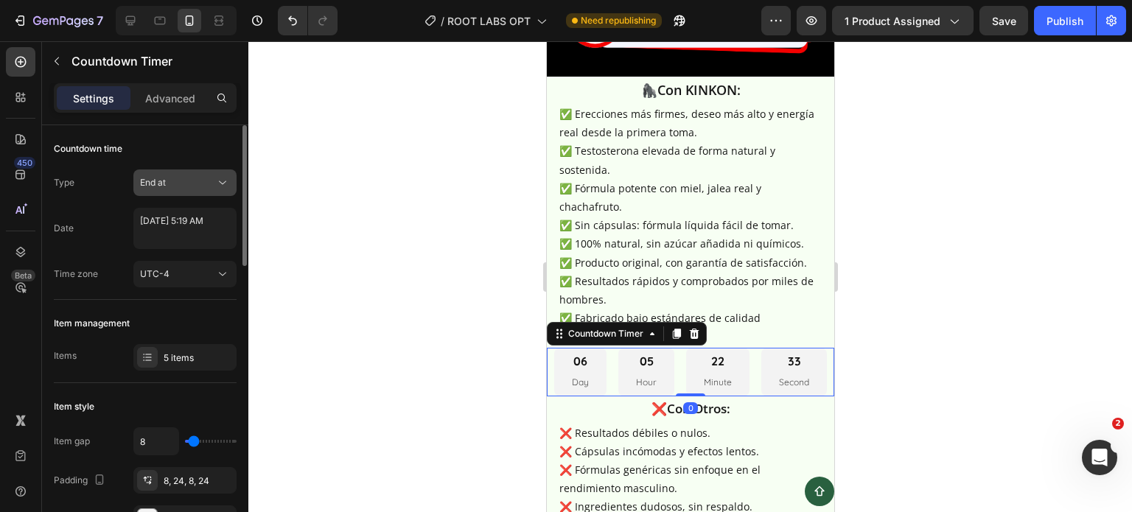
click at [185, 172] on button "End at" at bounding box center [184, 182] width 103 height 27
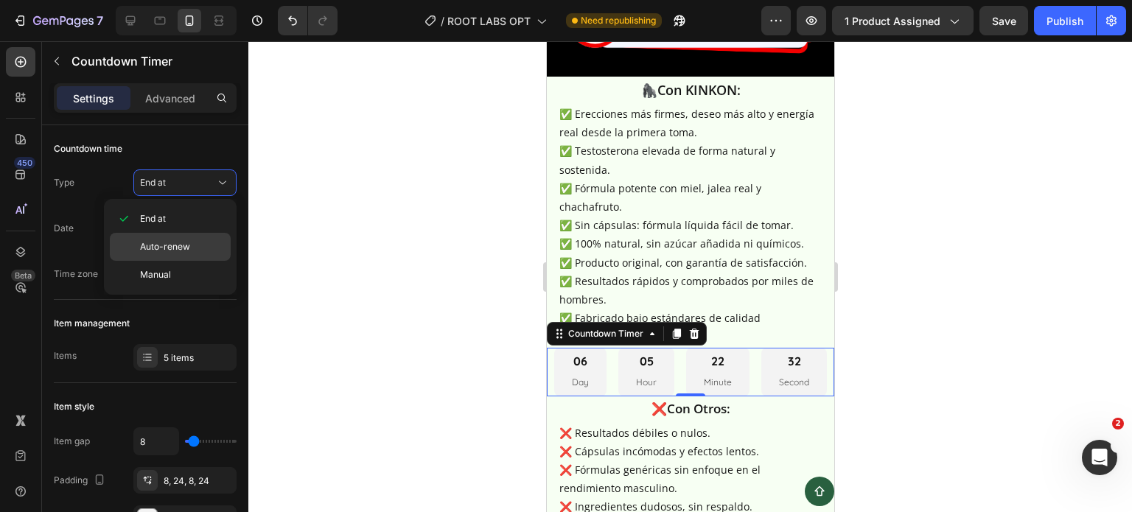
click at [179, 252] on span "Auto-renew" at bounding box center [165, 246] width 50 height 13
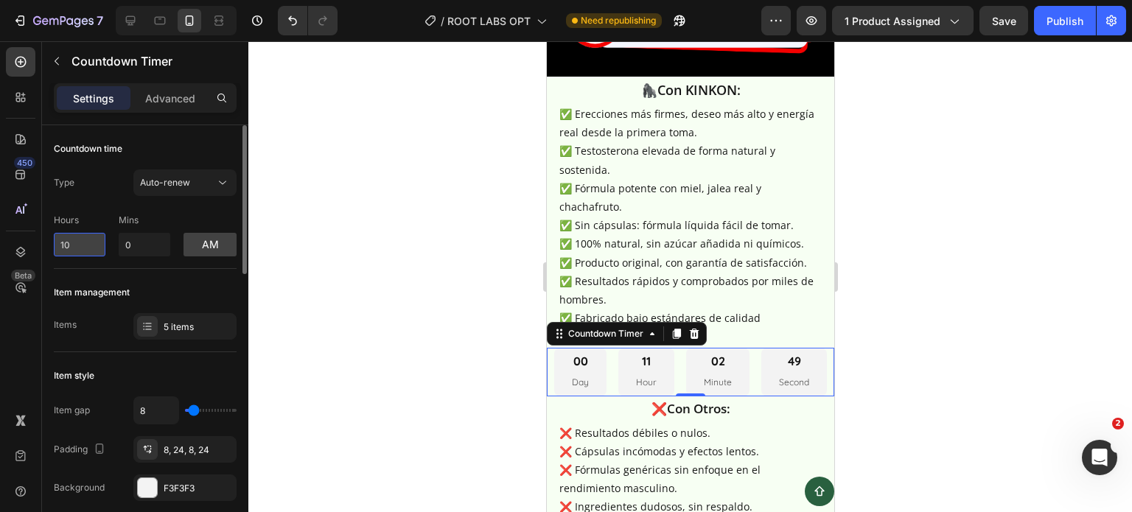
click at [97, 247] on input "10" at bounding box center [80, 245] width 52 height 24
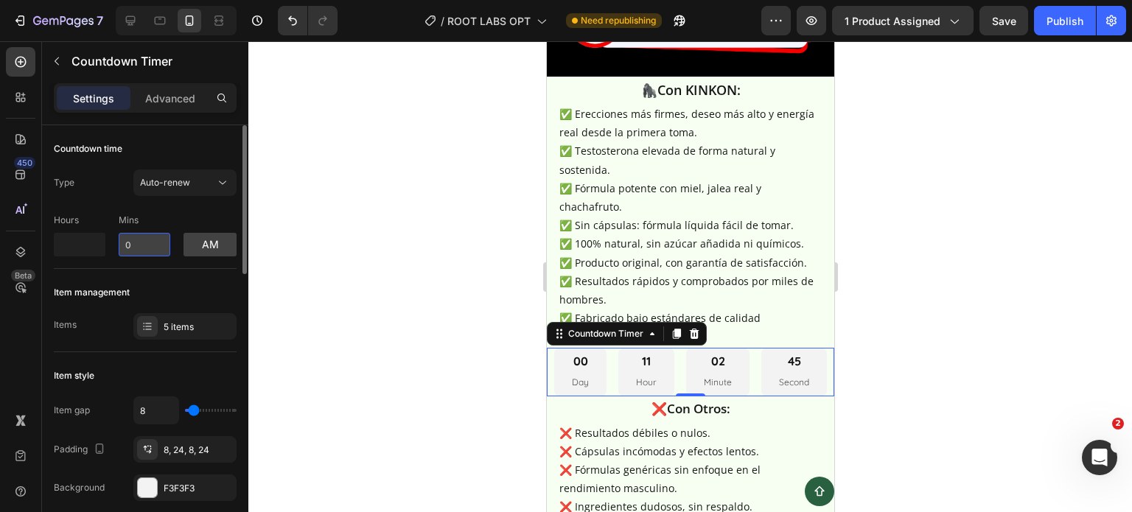
click at [136, 242] on input "0" at bounding box center [145, 245] width 52 height 24
type input "0"
type input "5"
click at [206, 244] on button "am" at bounding box center [209, 245] width 53 height 24
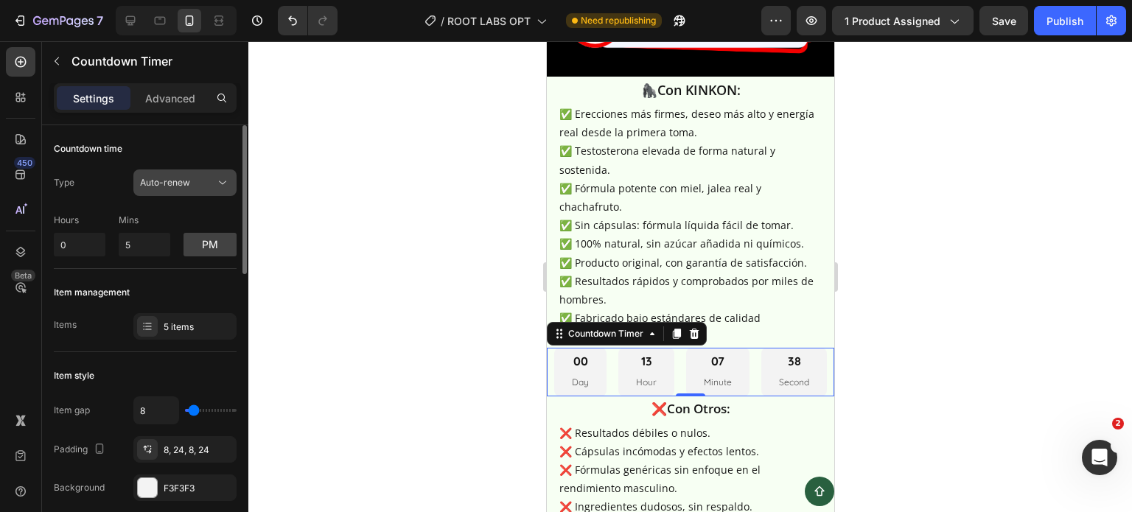
click at [189, 194] on button "Auto-renew" at bounding box center [184, 182] width 103 height 27
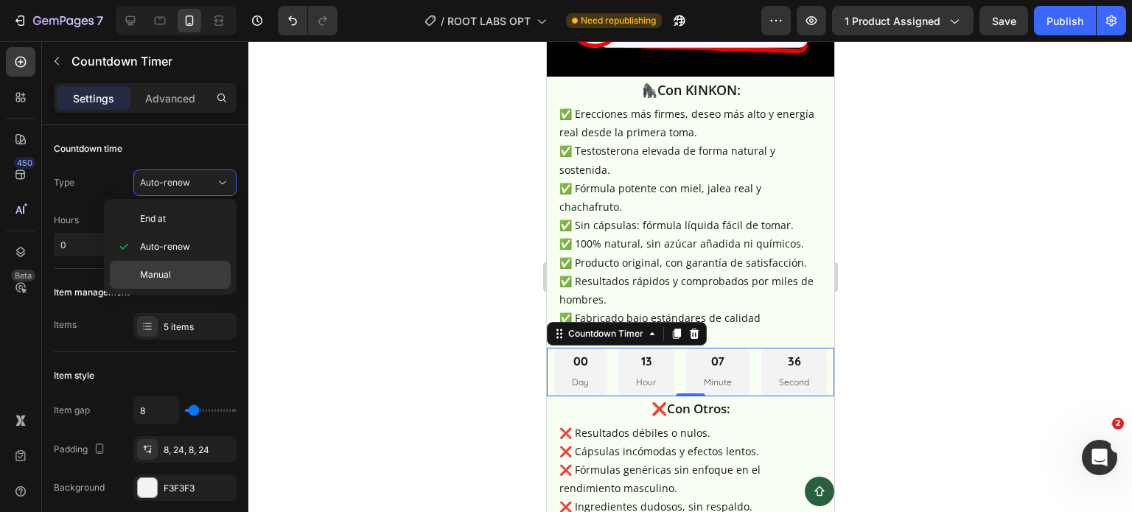
click at [171, 281] on div "Manual" at bounding box center [170, 275] width 121 height 28
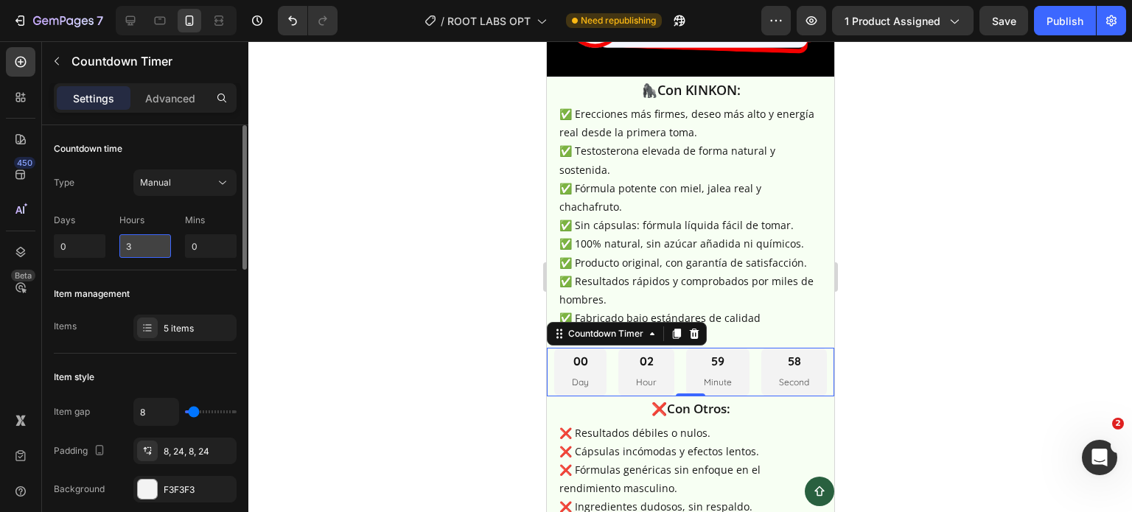
click at [138, 246] on input "3" at bounding box center [145, 246] width 52 height 24
click at [227, 244] on input "0" at bounding box center [211, 246] width 52 height 24
type input "0"
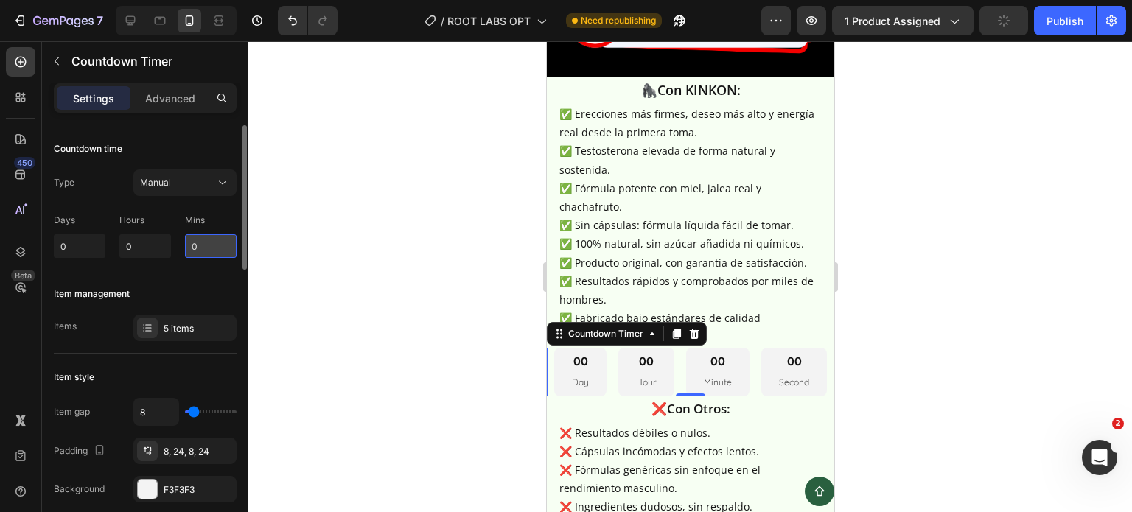
click at [227, 244] on input "0" at bounding box center [211, 246] width 52 height 24
type input "5"
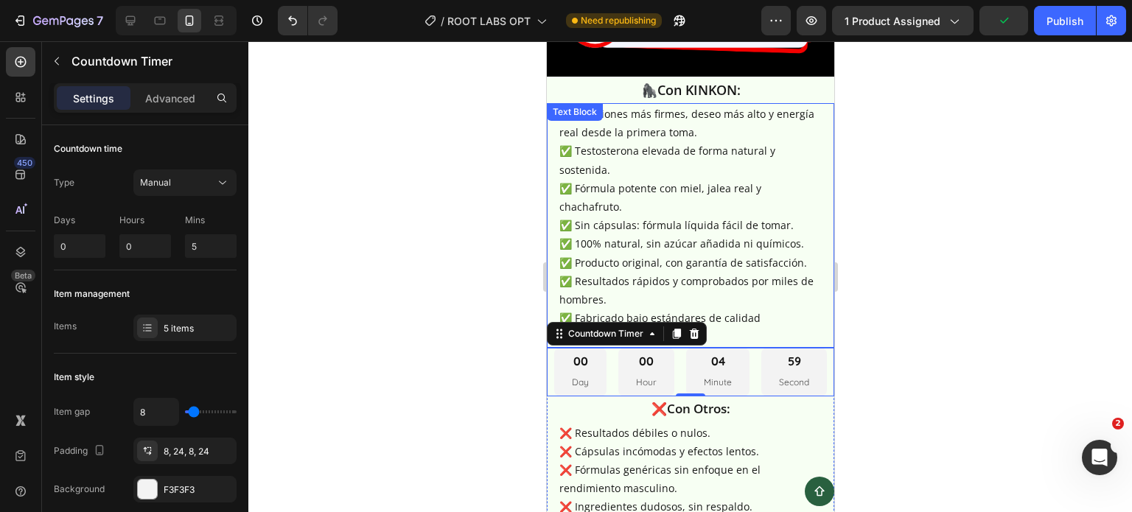
click at [925, 209] on div at bounding box center [689, 276] width 883 height 471
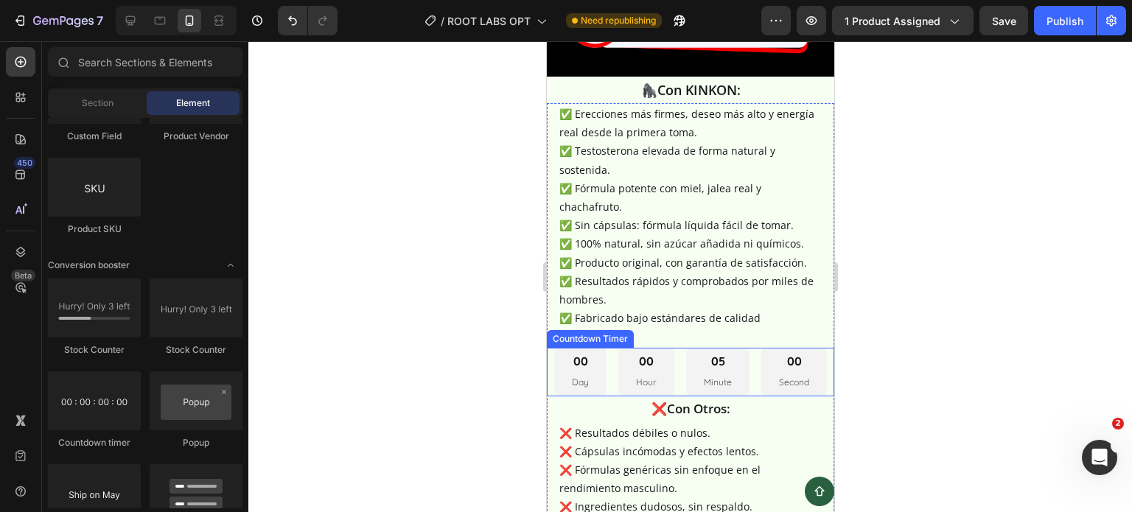
click at [657, 348] on div "00 Hour" at bounding box center [645, 372] width 56 height 49
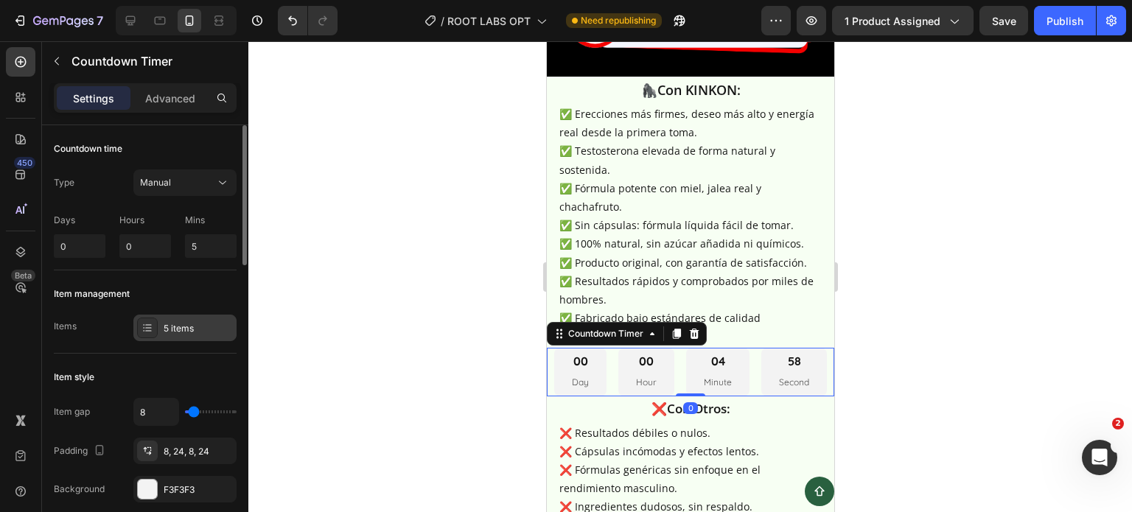
click at [168, 326] on div "5 items" at bounding box center [198, 328] width 69 height 13
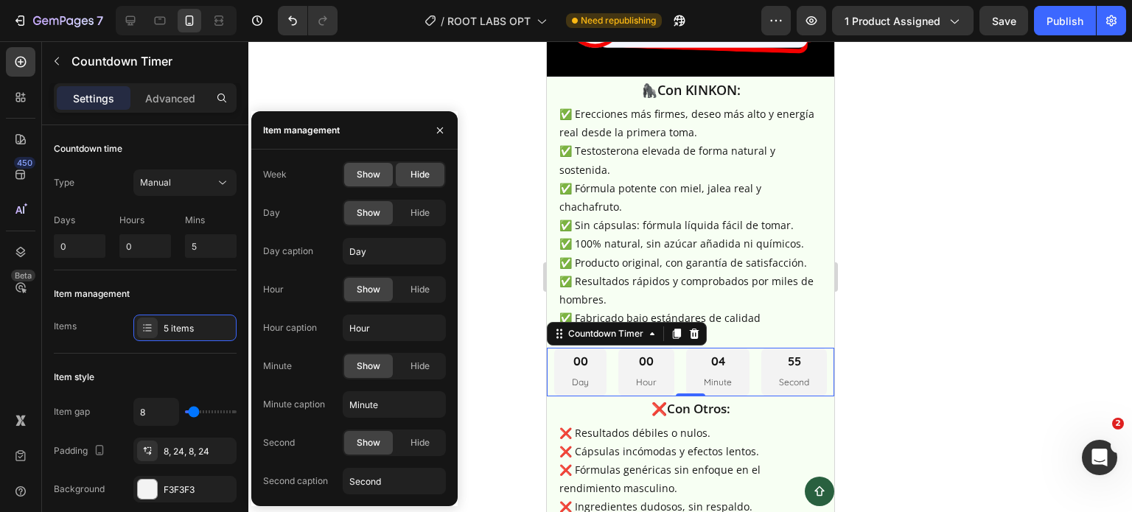
click at [382, 173] on div "Show" at bounding box center [368, 175] width 49 height 24
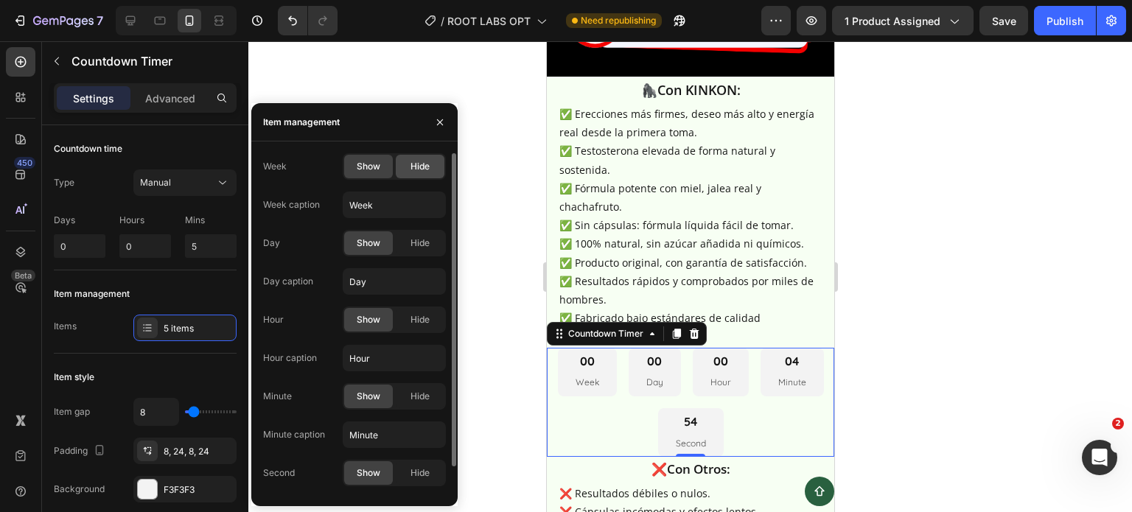
click at [416, 176] on div "Hide" at bounding box center [420, 167] width 49 height 24
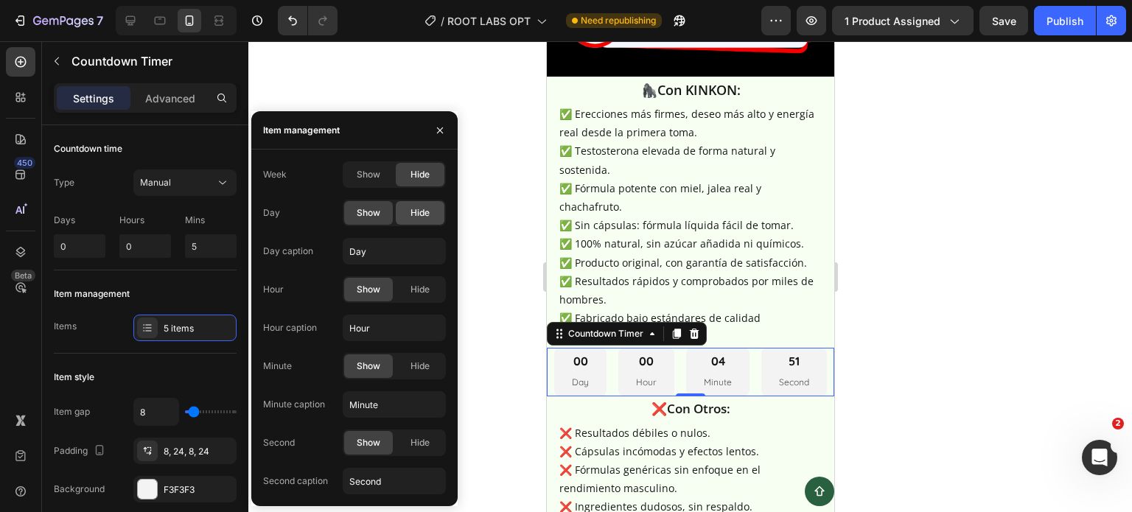
click at [413, 214] on span "Hide" at bounding box center [419, 212] width 19 height 13
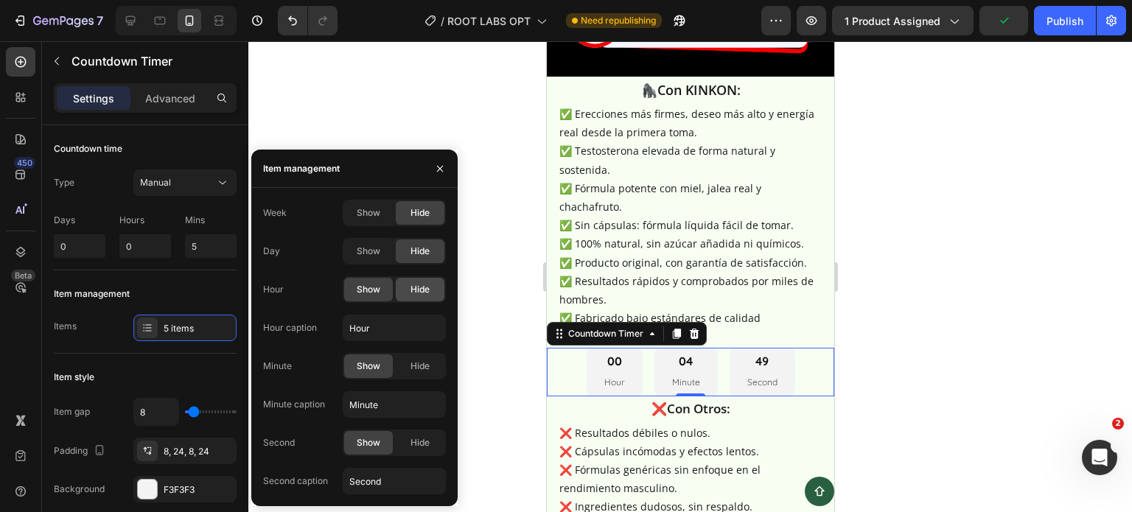
click at [402, 295] on div "Hide" at bounding box center [420, 290] width 49 height 24
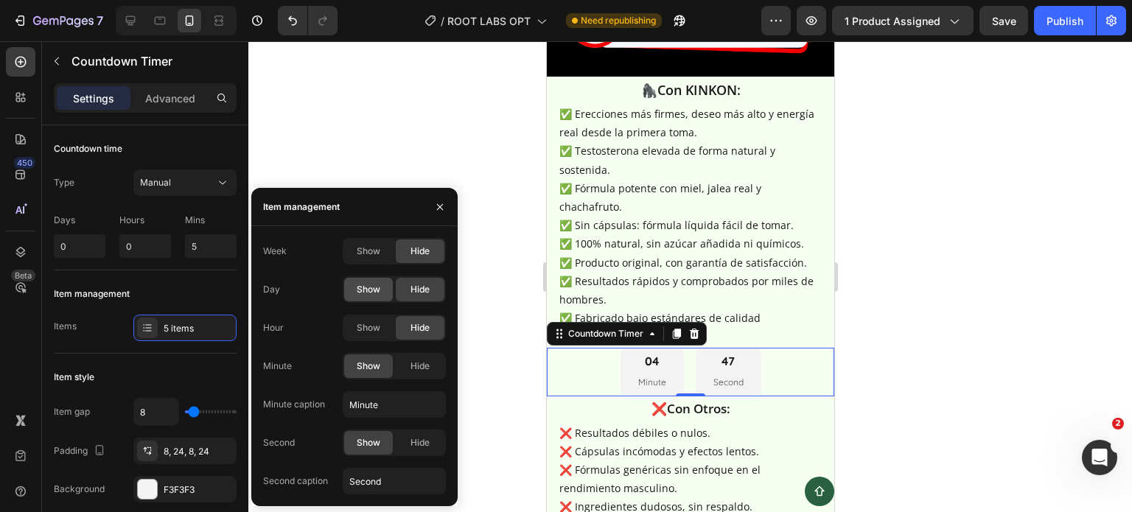
click at [377, 294] on span "Show" at bounding box center [369, 289] width 24 height 13
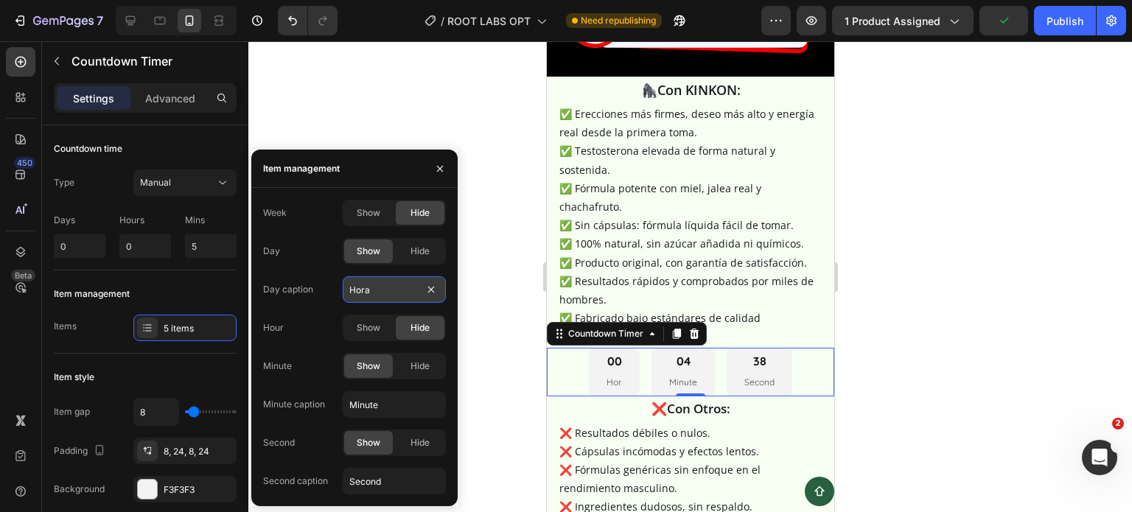
type input "Horas"
click at [697, 348] on div "04 Minute" at bounding box center [687, 372] width 63 height 49
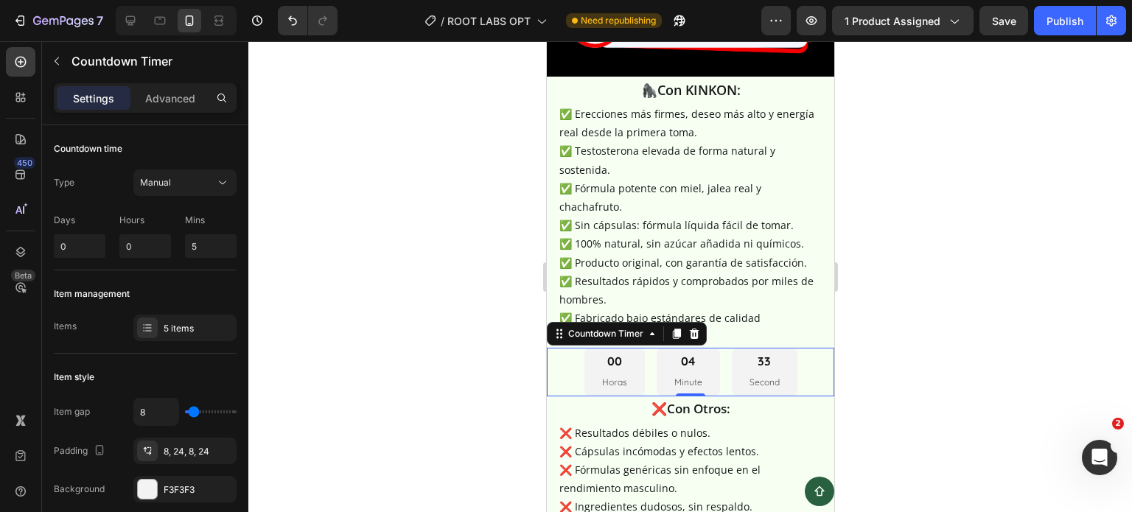
click at [669, 348] on div "04 Minute" at bounding box center [687, 372] width 63 height 49
click at [176, 323] on div "5 items" at bounding box center [198, 328] width 69 height 13
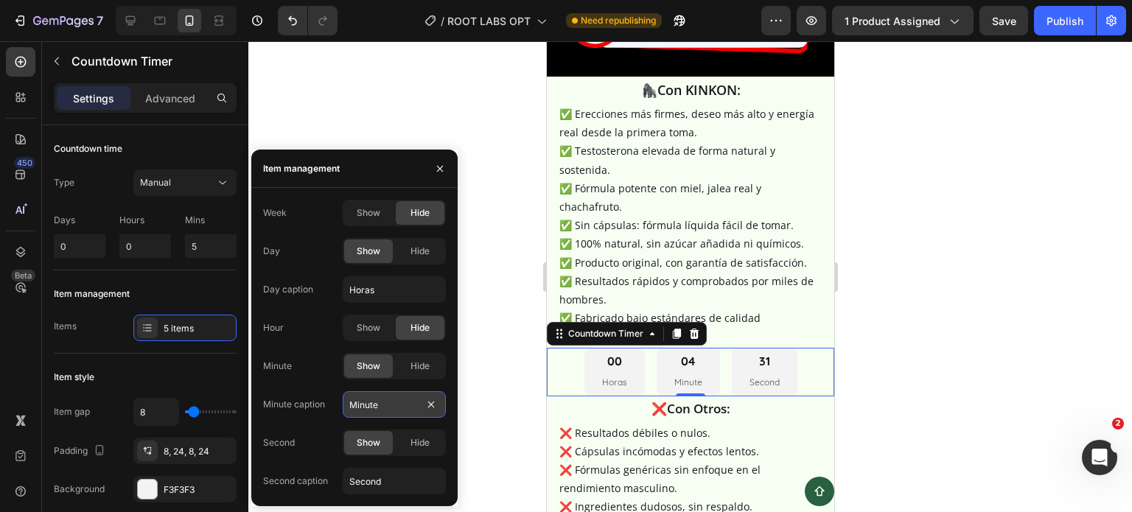
click at [377, 402] on input "Minute" at bounding box center [394, 404] width 103 height 27
type input "Minutos"
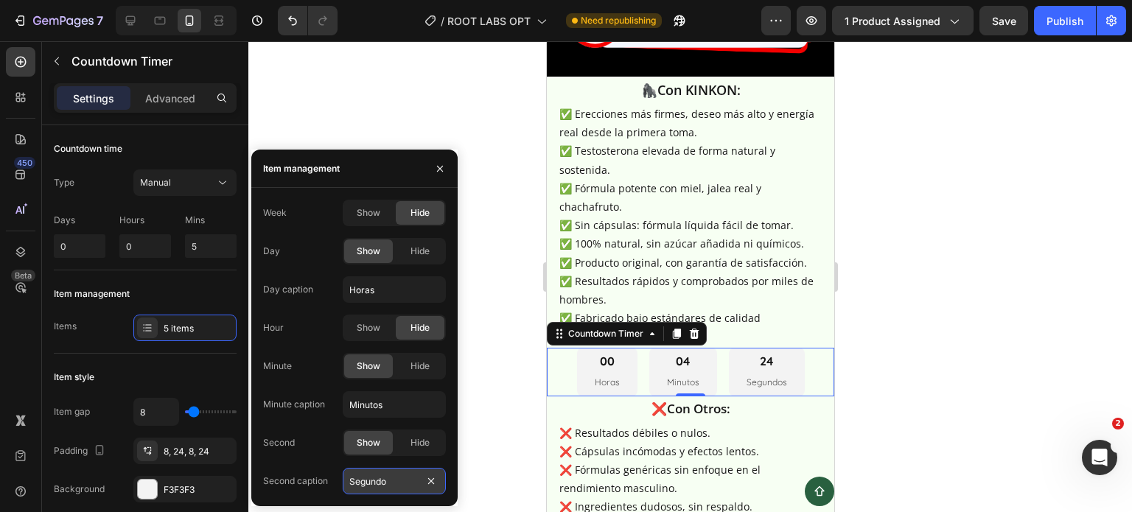
type input "Segundos"
click at [153, 283] on div "Item management" at bounding box center [145, 294] width 183 height 24
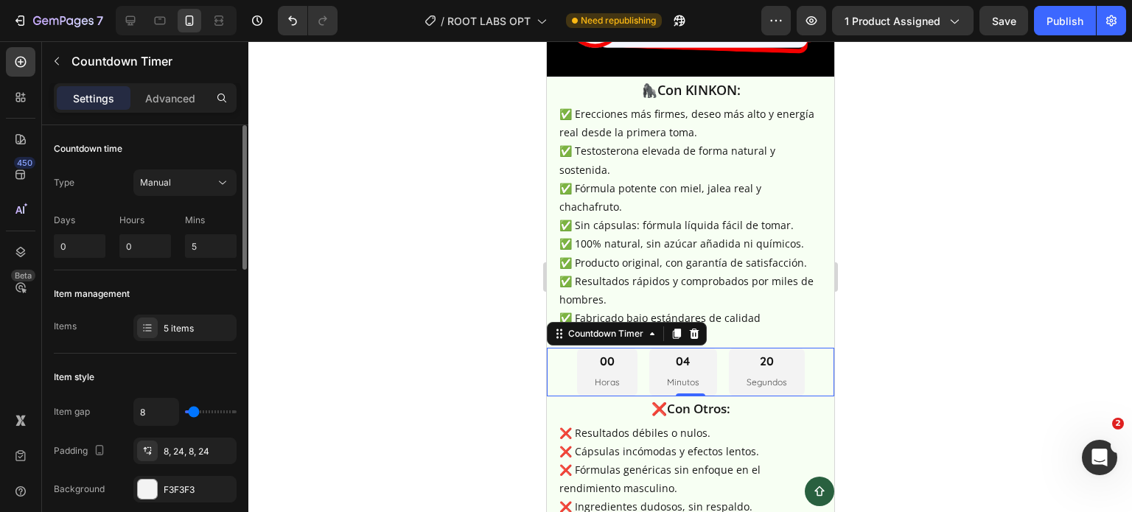
scroll to position [147, 0]
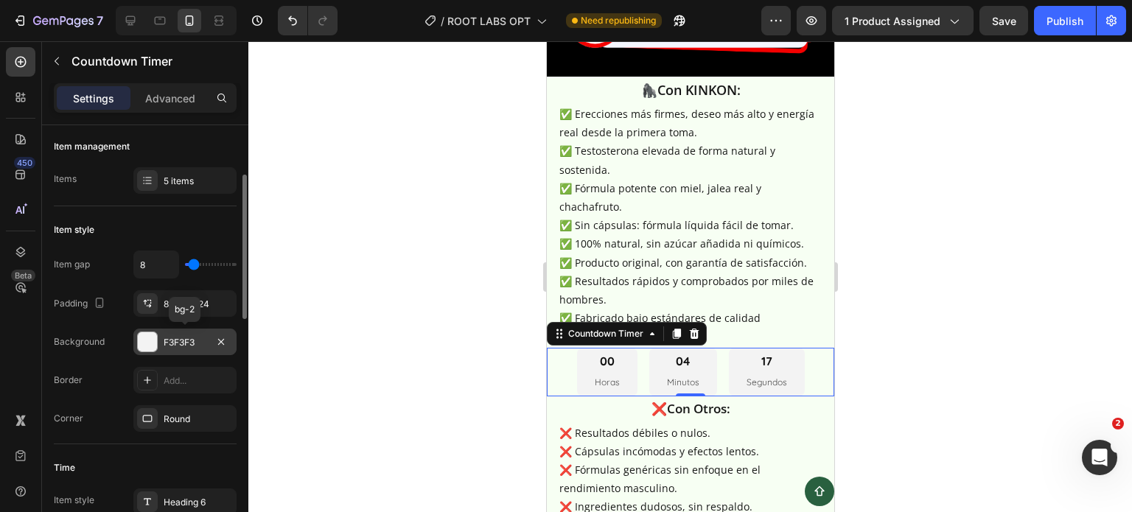
click at [190, 337] on div "F3F3F3" at bounding box center [185, 342] width 43 height 13
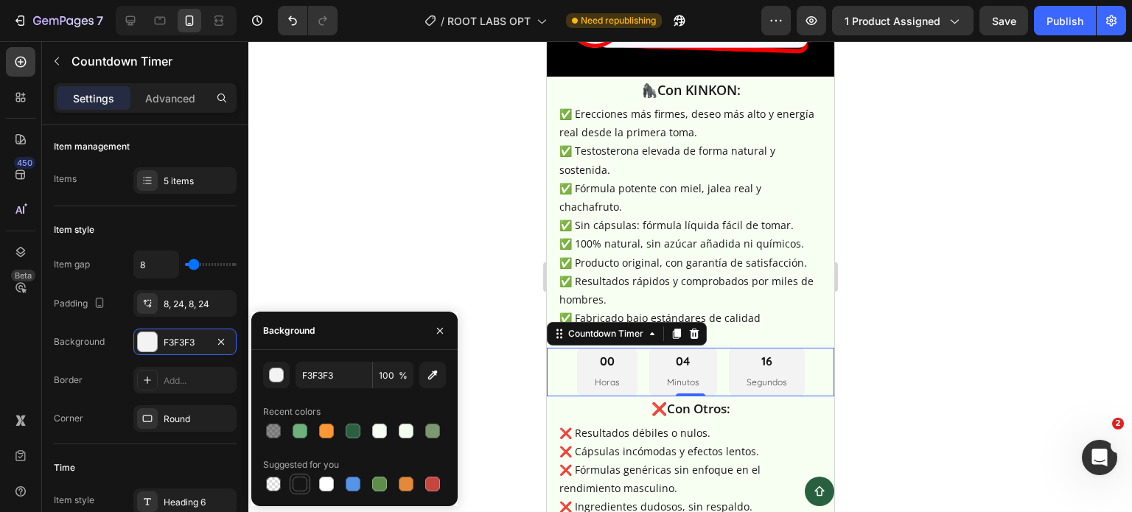
click at [297, 482] on div at bounding box center [300, 484] width 15 height 15
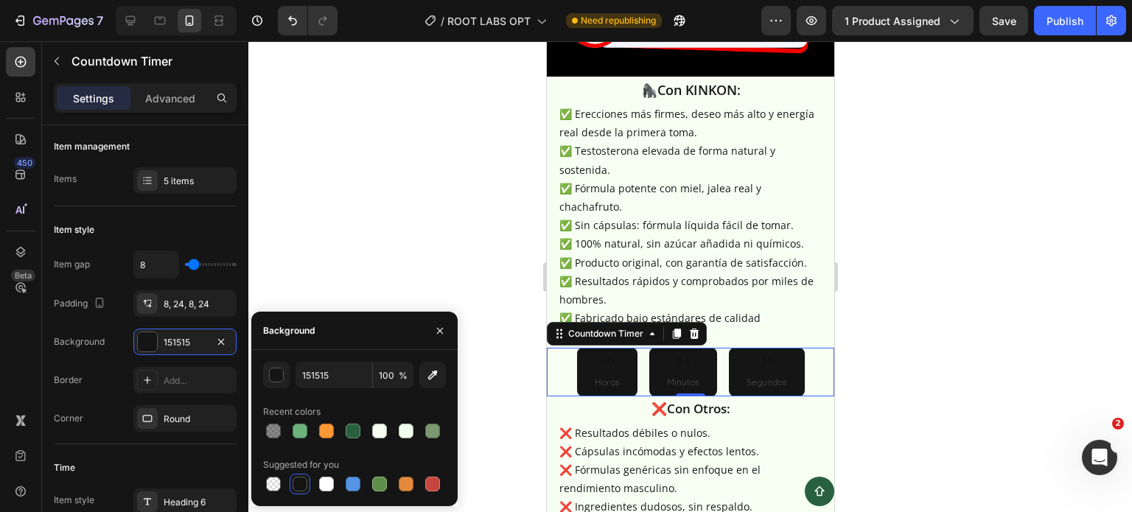
type input "F3F3F3"
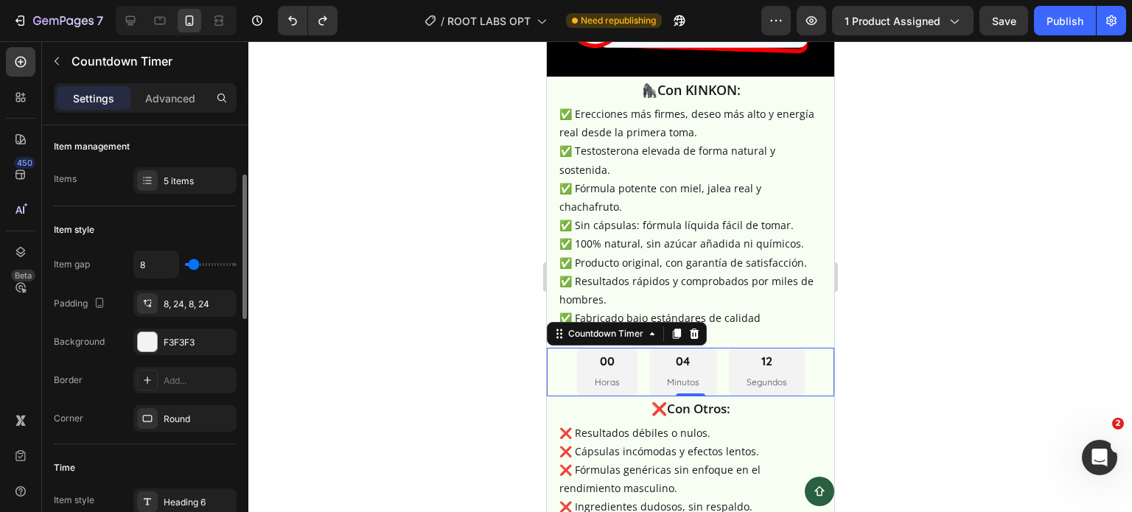
click at [118, 364] on div "Item gap 8 Padding 8, 24, 8, 24 Background F3F3F3 Border Add... Corner Round" at bounding box center [145, 341] width 183 height 181
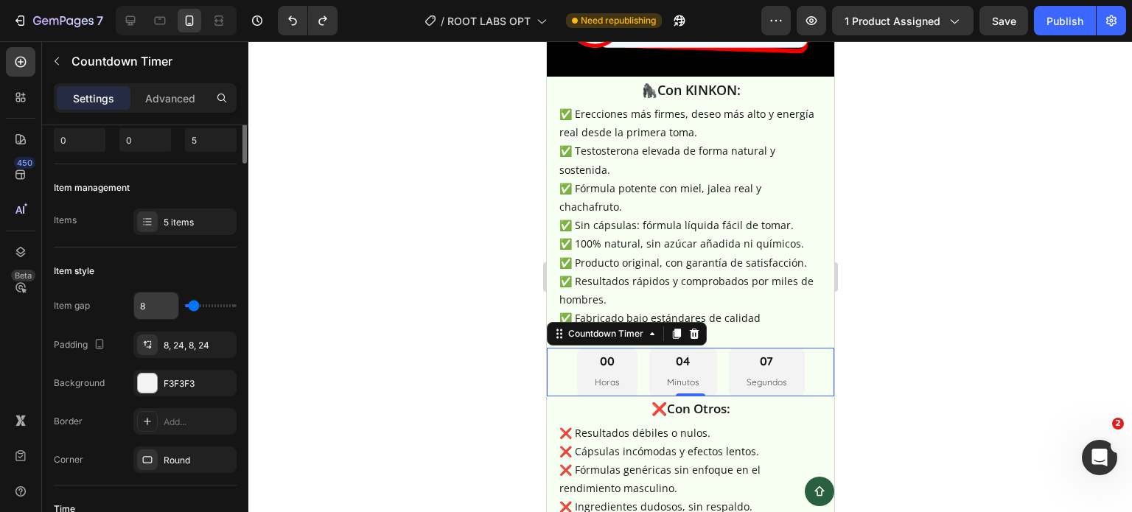
scroll to position [0, 0]
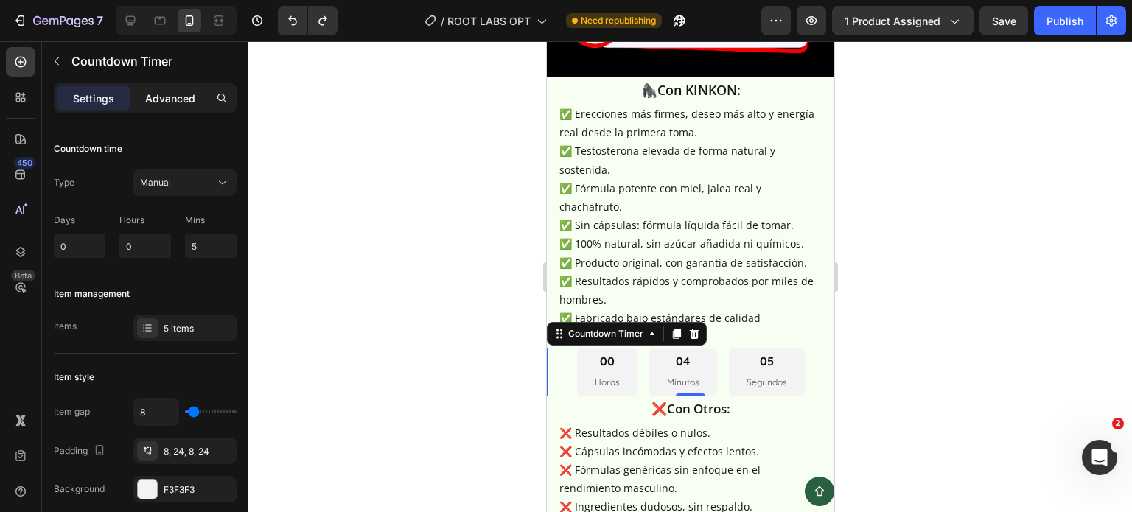
click at [161, 108] on div "Advanced" at bounding box center [170, 98] width 74 height 24
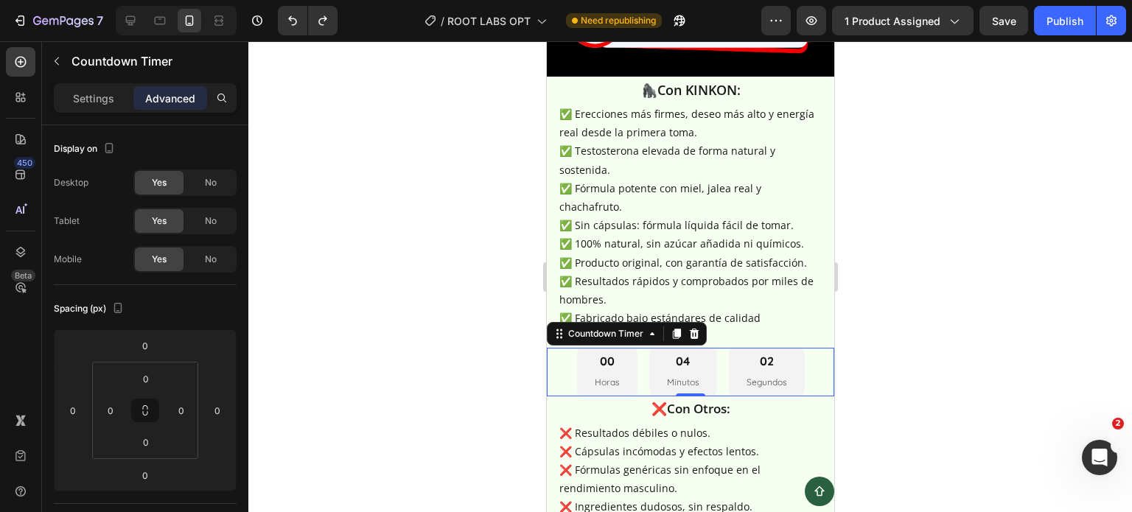
click at [500, 338] on div at bounding box center [689, 276] width 883 height 471
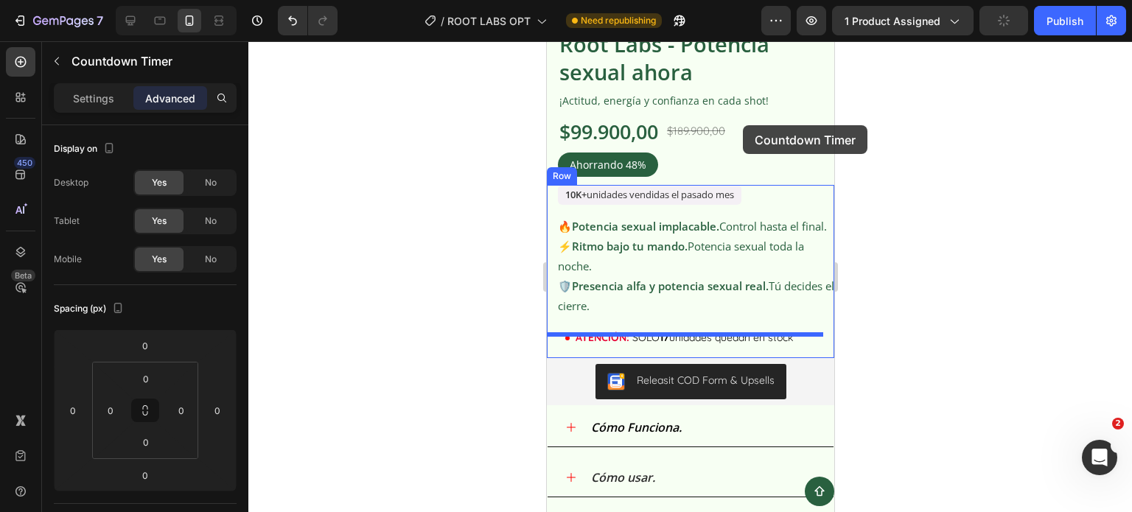
scroll to position [2336, 0]
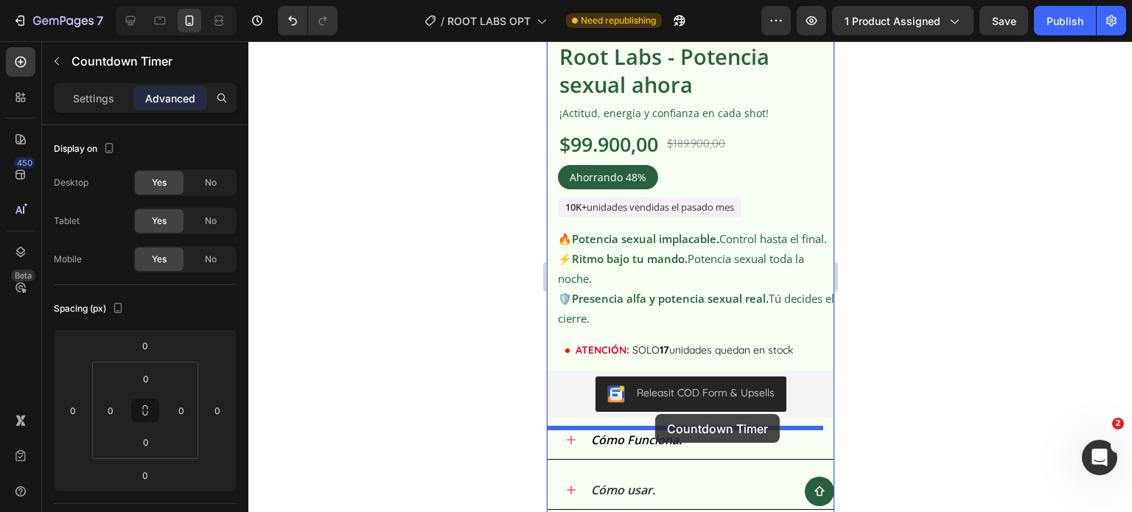
drag, startPoint x: 805, startPoint y: 340, endPoint x: 654, endPoint y: 414, distance: 168.4
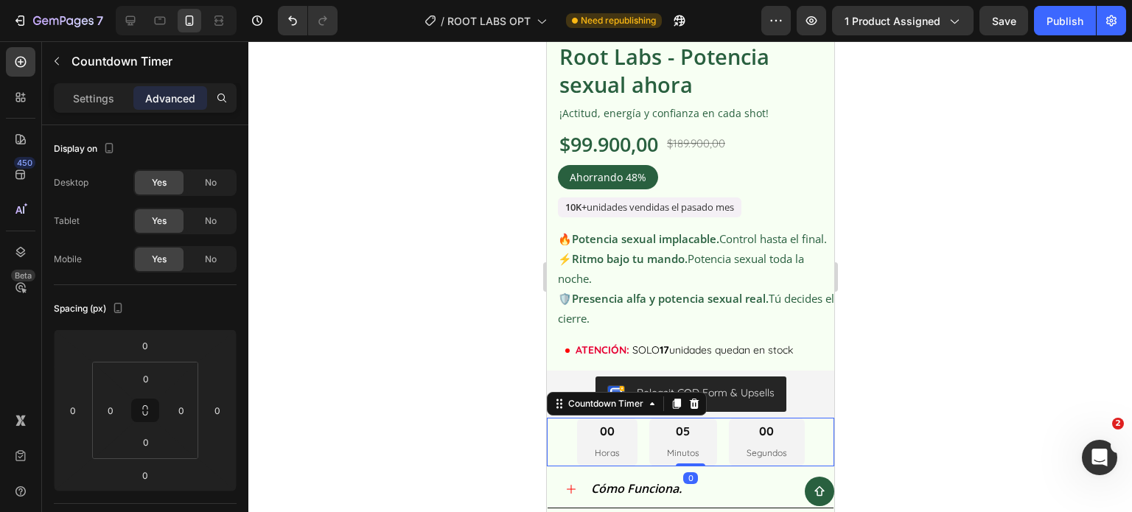
click at [901, 387] on div at bounding box center [689, 276] width 883 height 471
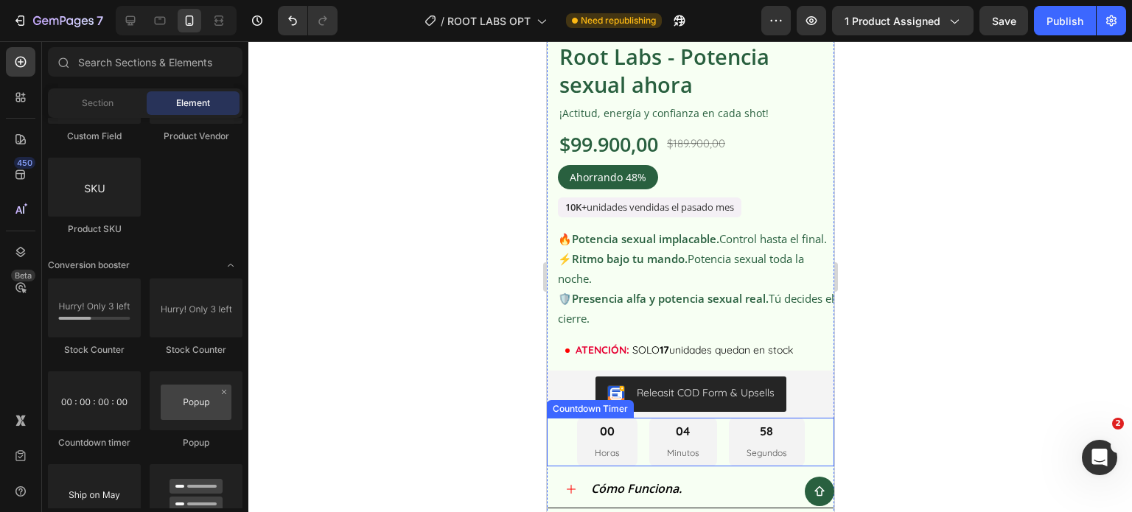
click at [814, 438] on div "00 Horas 04 Minutos 58 Segundos" at bounding box center [689, 442] width 287 height 49
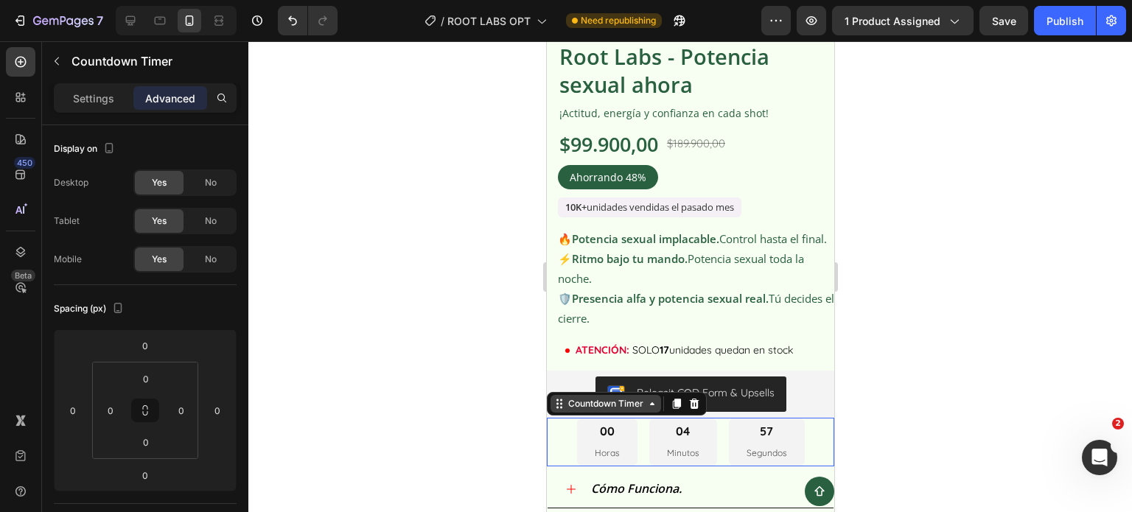
click at [634, 410] on div "Countdown Timer" at bounding box center [604, 403] width 81 height 13
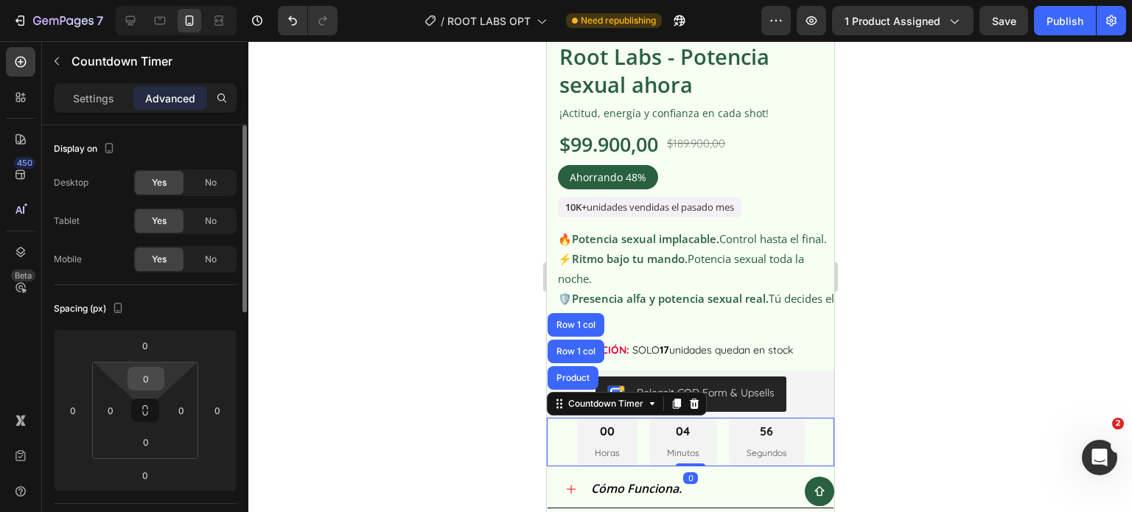
click at [149, 377] on input "0" at bounding box center [145, 379] width 29 height 22
type input "10"
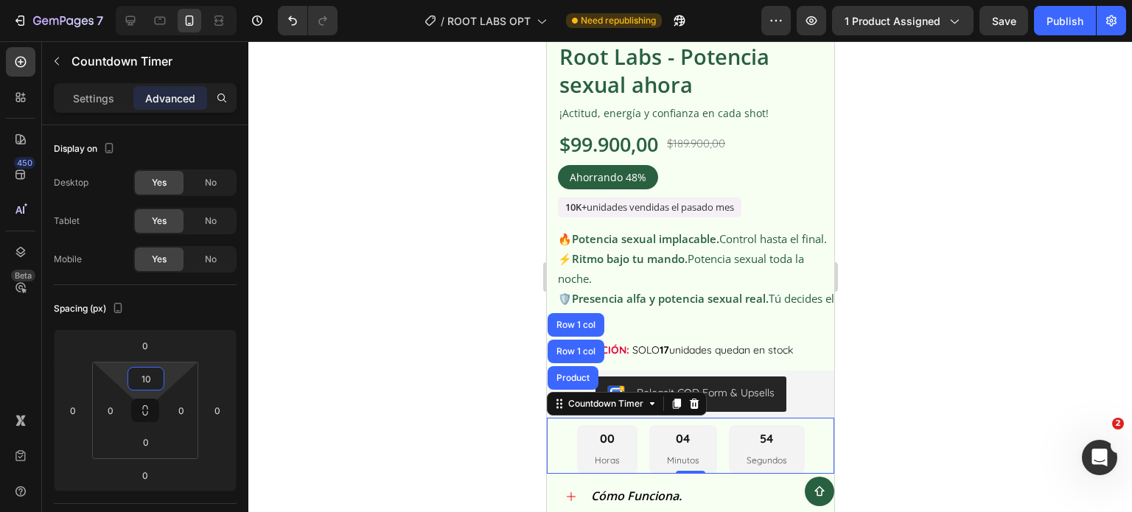
click at [1016, 389] on div at bounding box center [689, 276] width 883 height 471
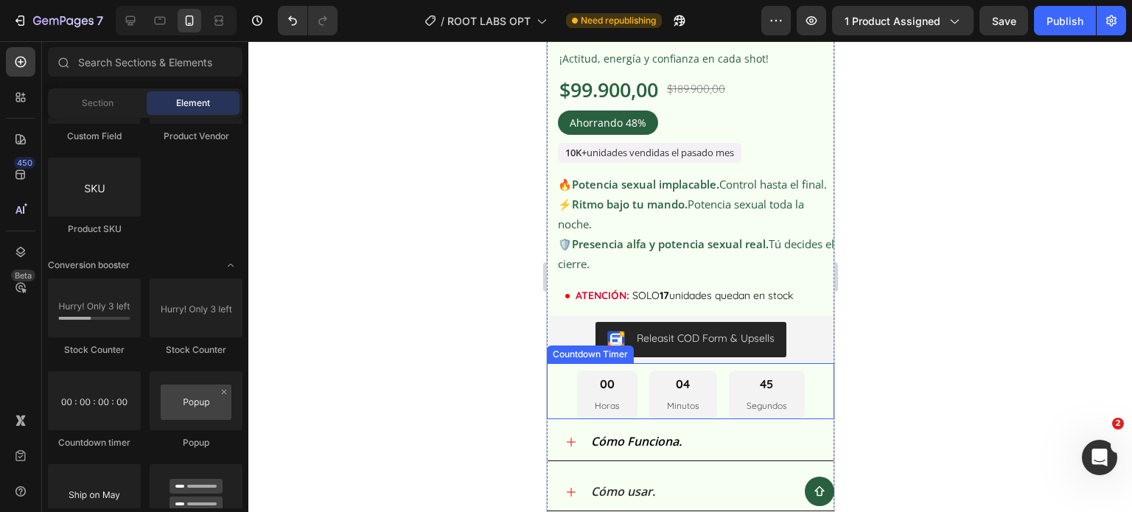
scroll to position [2484, 0]
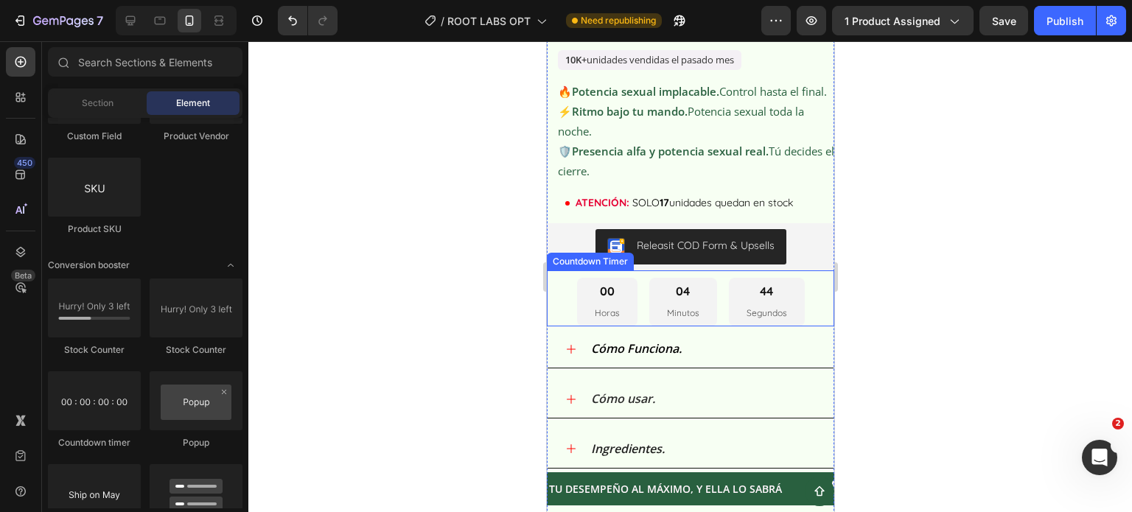
click at [674, 320] on p "Minutos" at bounding box center [682, 313] width 32 height 16
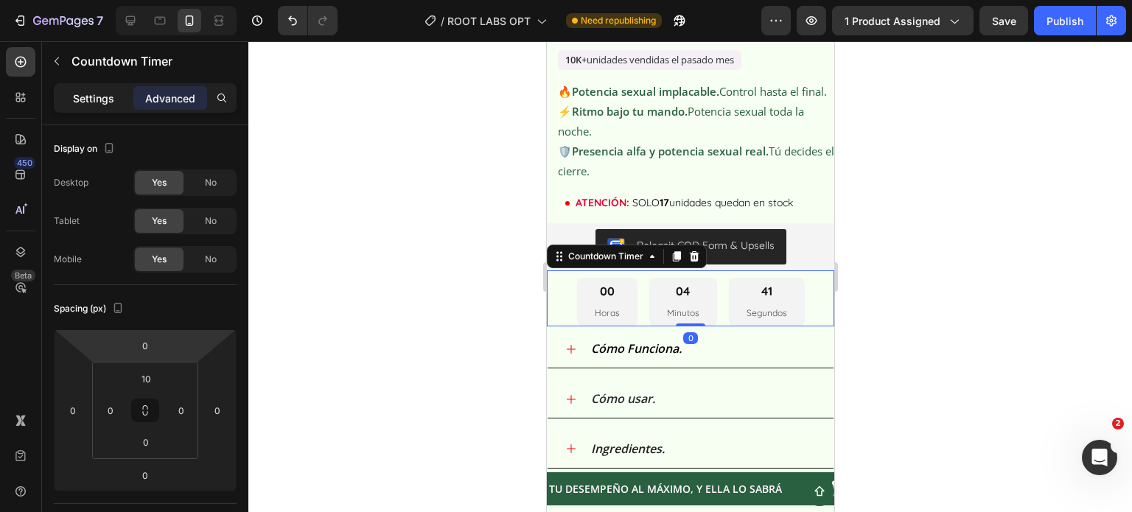
click at [102, 88] on div "Settings" at bounding box center [94, 98] width 74 height 24
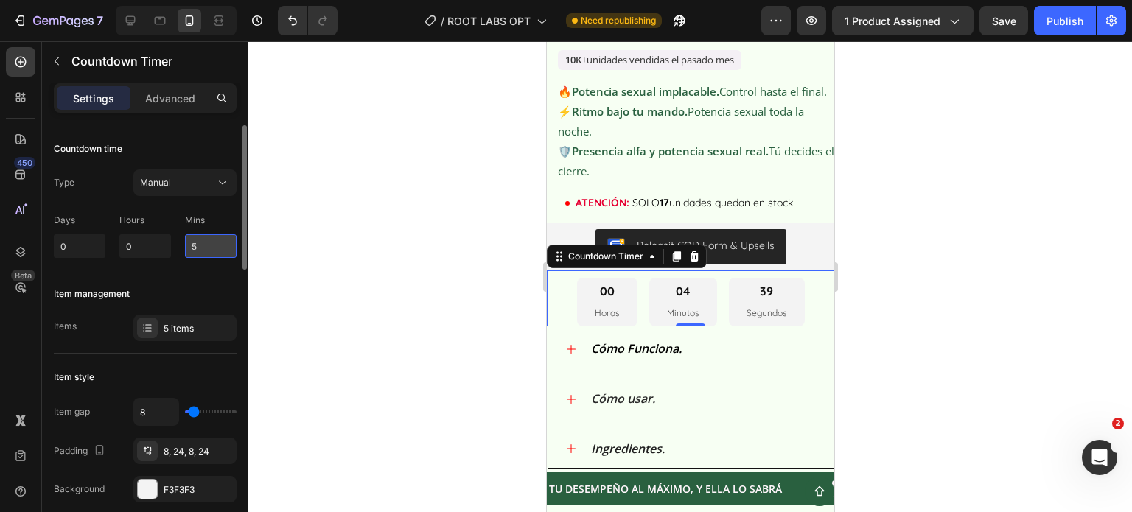
click at [199, 250] on input "5" at bounding box center [211, 246] width 52 height 24
type input "8"
click at [946, 290] on div at bounding box center [689, 276] width 883 height 471
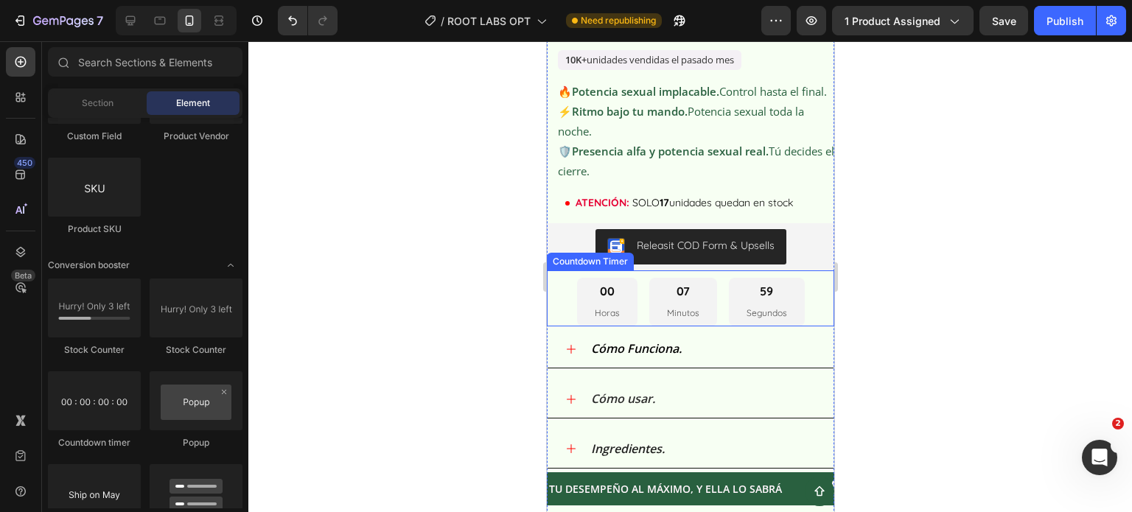
click at [710, 282] on div "00 Horas 07 Minutos 59 Segundos Countdown Timer" at bounding box center [689, 298] width 287 height 56
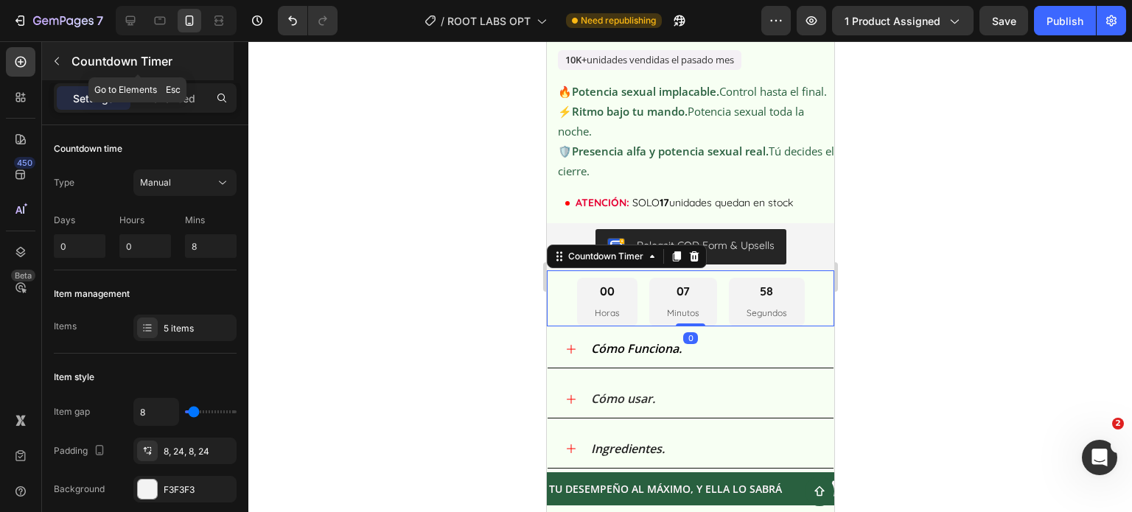
click at [66, 79] on div "Countdown Timer" at bounding box center [138, 61] width 192 height 38
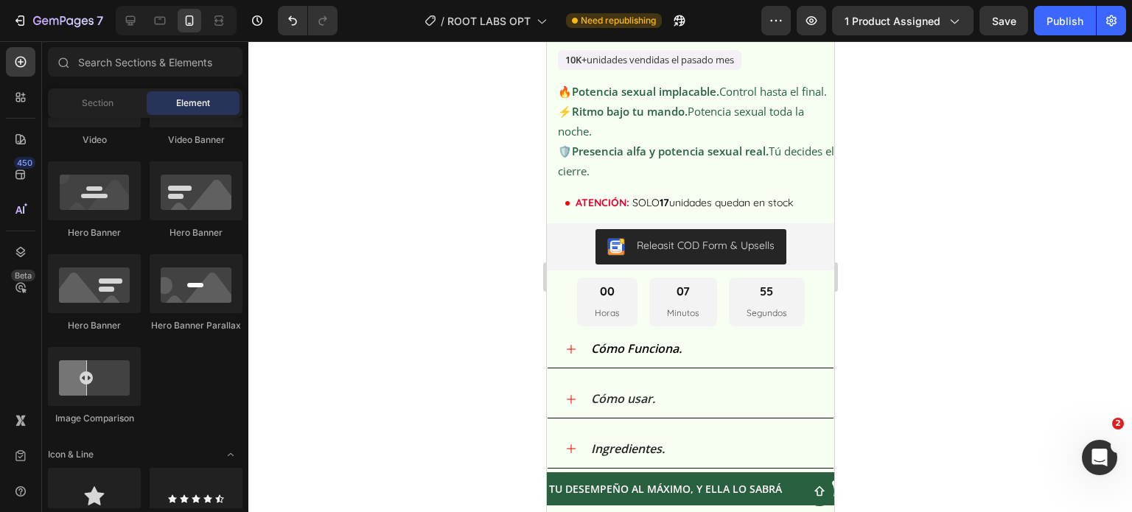
scroll to position [0, 0]
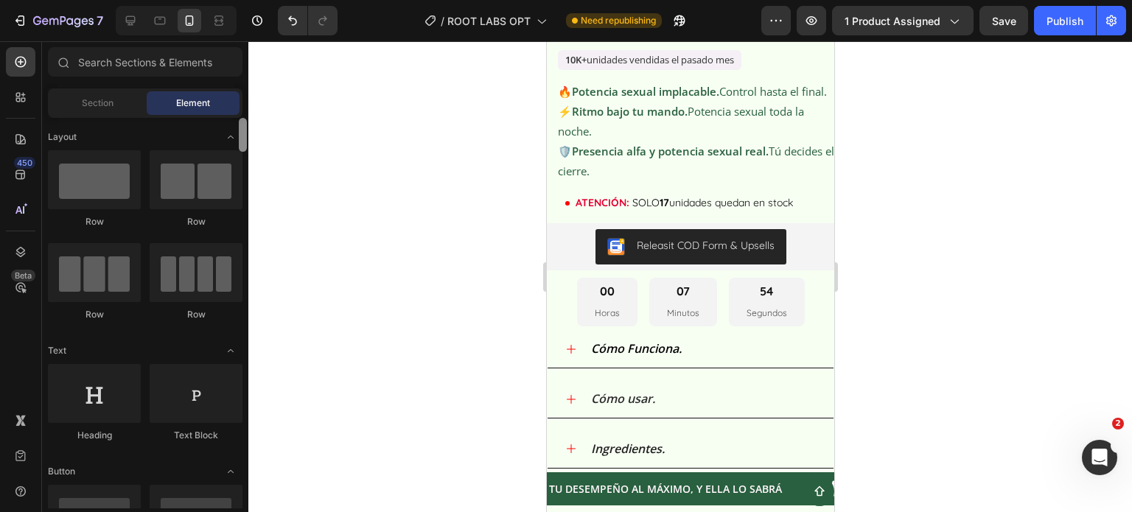
drag, startPoint x: 242, startPoint y: 304, endPoint x: 251, endPoint y: 66, distance: 238.1
click at [251, 0] on div "7 Version history / ROOT LABS OPT Need republishing Preview 1 product assigned …" at bounding box center [566, 0] width 1132 height 0
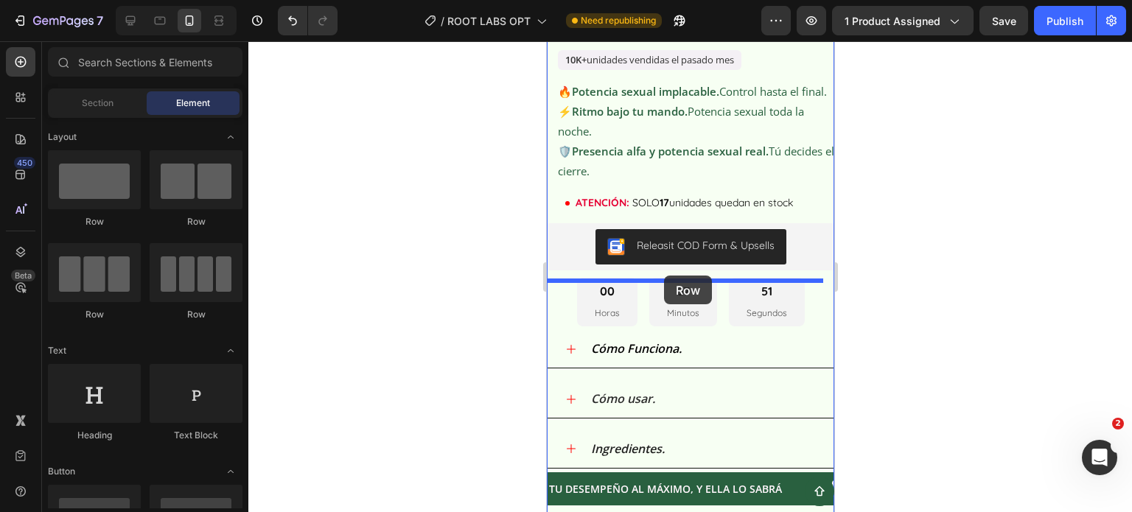
drag, startPoint x: 661, startPoint y: 209, endPoint x: 663, endPoint y: 276, distance: 66.3
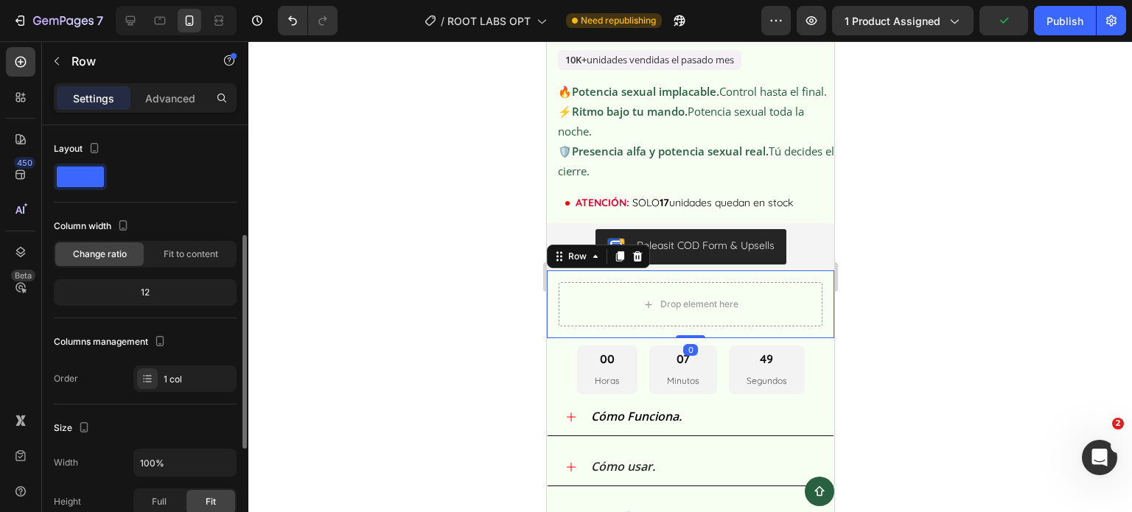
scroll to position [74, 0]
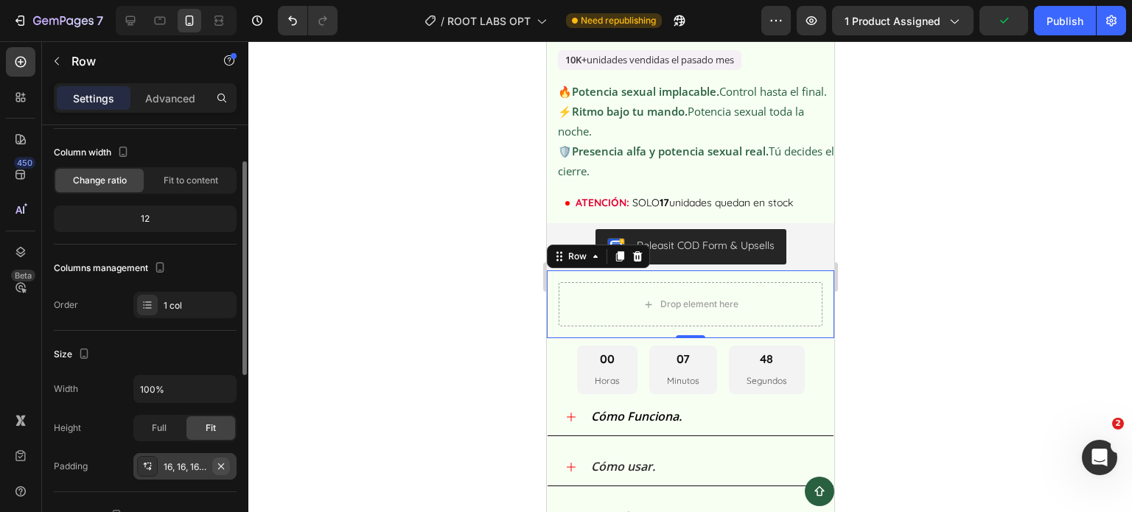
click at [220, 465] on icon "button" at bounding box center [221, 467] width 12 height 12
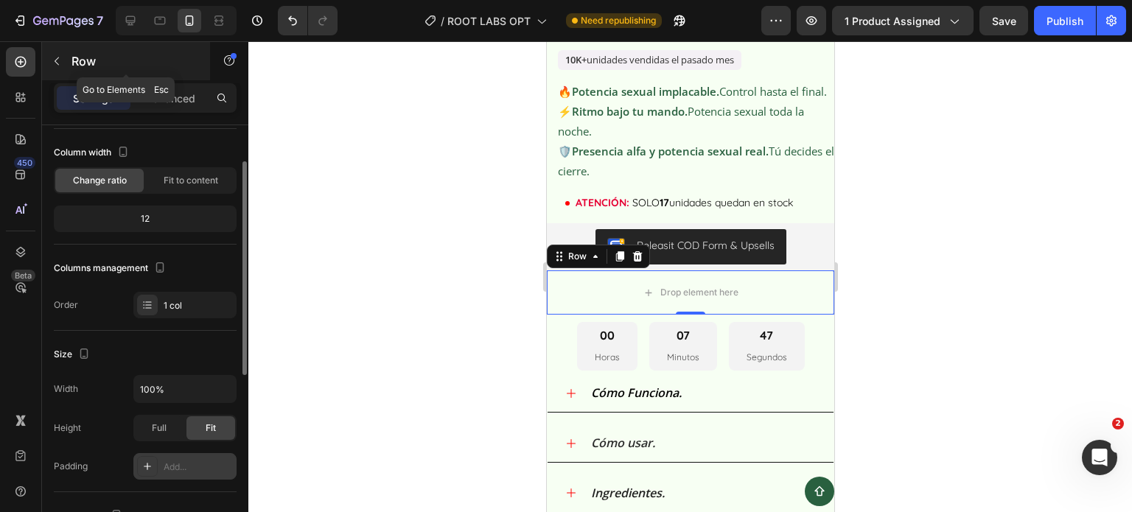
click at [83, 70] on div "Row" at bounding box center [126, 61] width 168 height 38
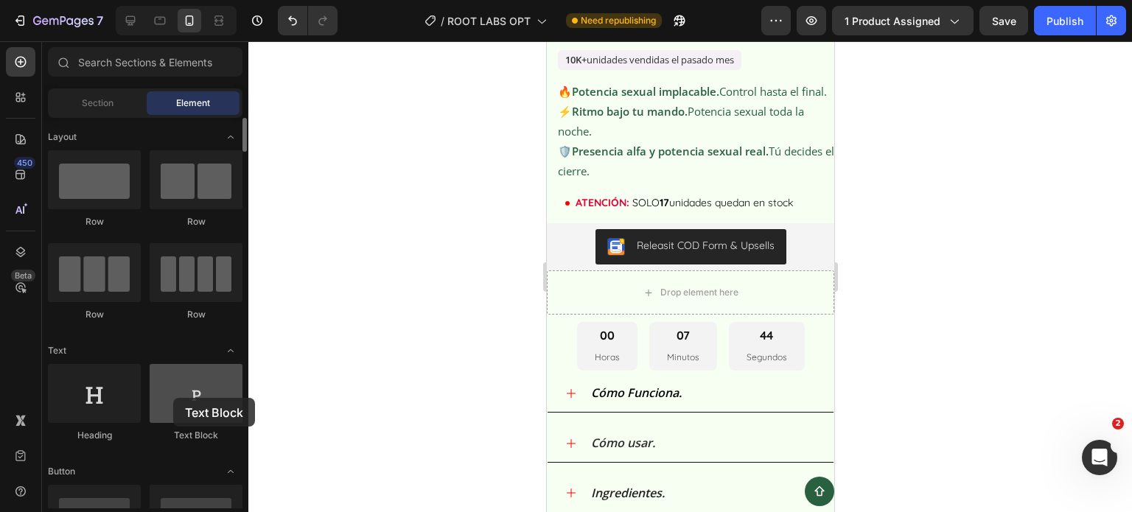
drag, startPoint x: 168, startPoint y: 413, endPoint x: 173, endPoint y: 398, distance: 15.6
click at [173, 398] on div at bounding box center [196, 393] width 93 height 59
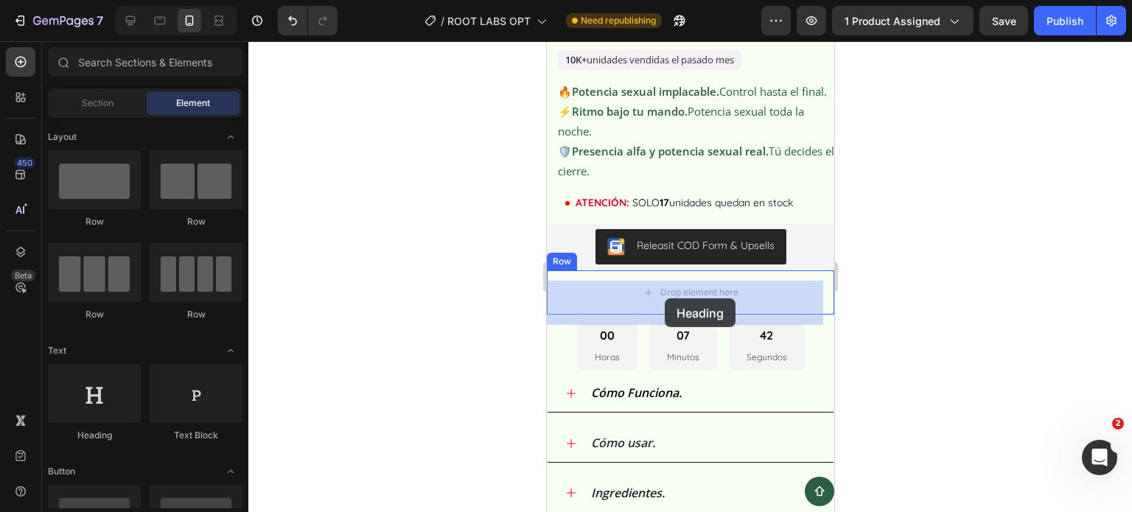
drag, startPoint x: 652, startPoint y: 439, endPoint x: 664, endPoint y: 298, distance: 141.2
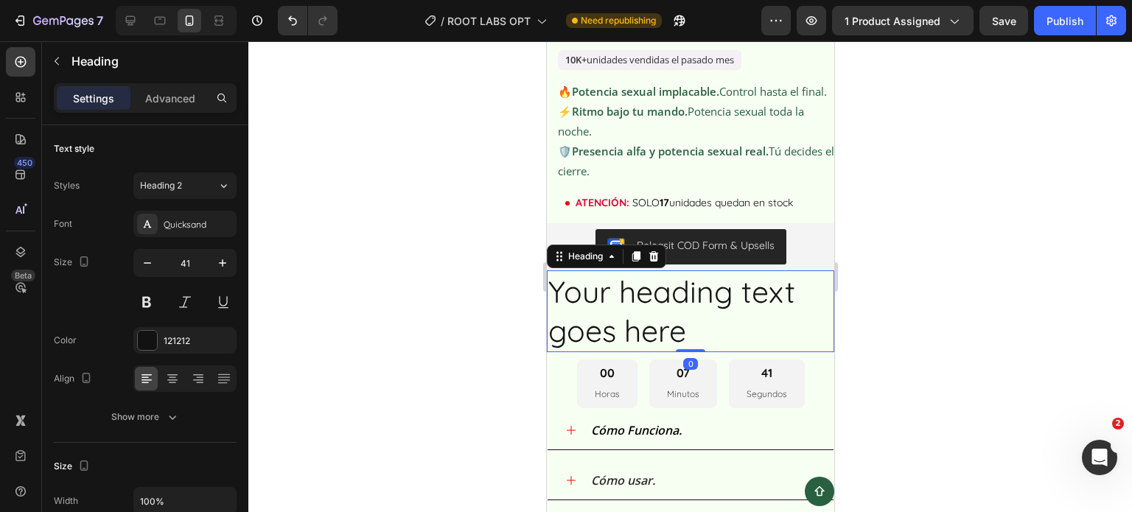
click at [659, 295] on h2 "Your heading text goes here" at bounding box center [689, 311] width 287 height 82
click at [659, 295] on p "Your heading text goes here" at bounding box center [689, 311] width 284 height 79
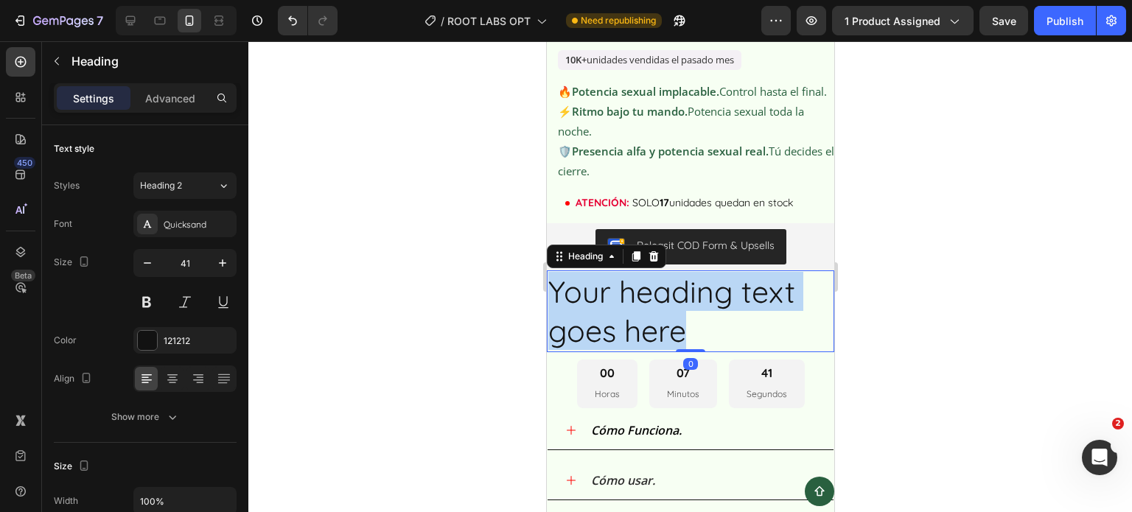
click at [659, 295] on p "Your heading text goes here" at bounding box center [689, 311] width 284 height 79
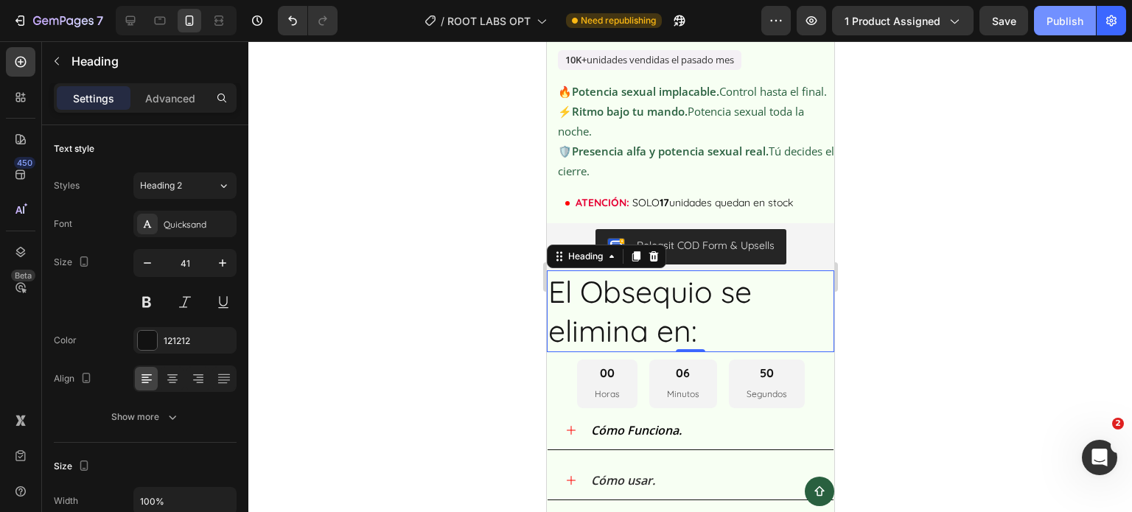
click at [1073, 21] on div "Publish" at bounding box center [1064, 20] width 37 height 15
click at [718, 318] on p "El Obsequio se elimina en:" at bounding box center [689, 311] width 284 height 79
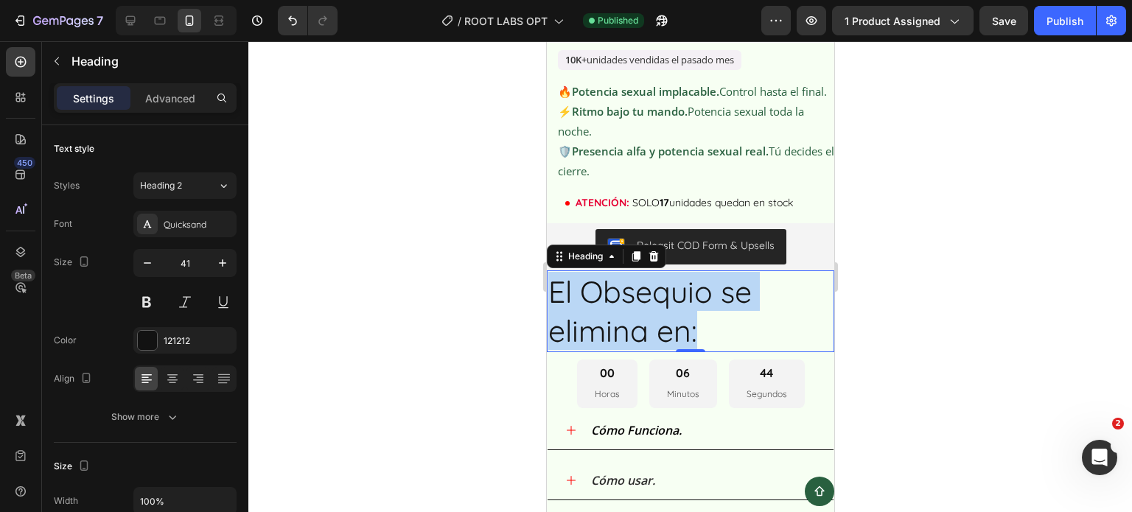
click at [718, 318] on p "El Obsequio se elimina en:" at bounding box center [689, 311] width 284 height 79
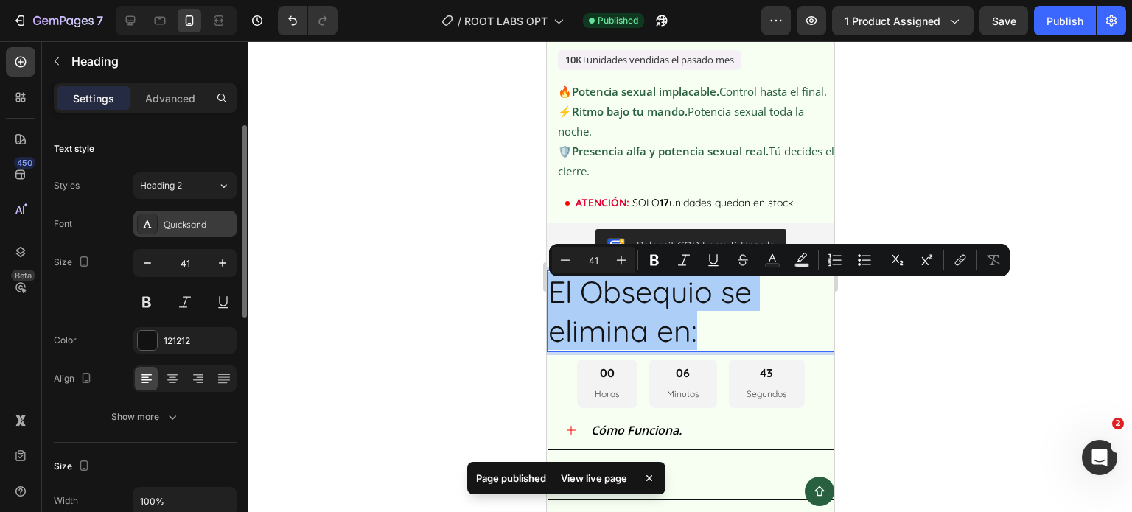
click at [174, 228] on div "Quicksand" at bounding box center [198, 224] width 69 height 13
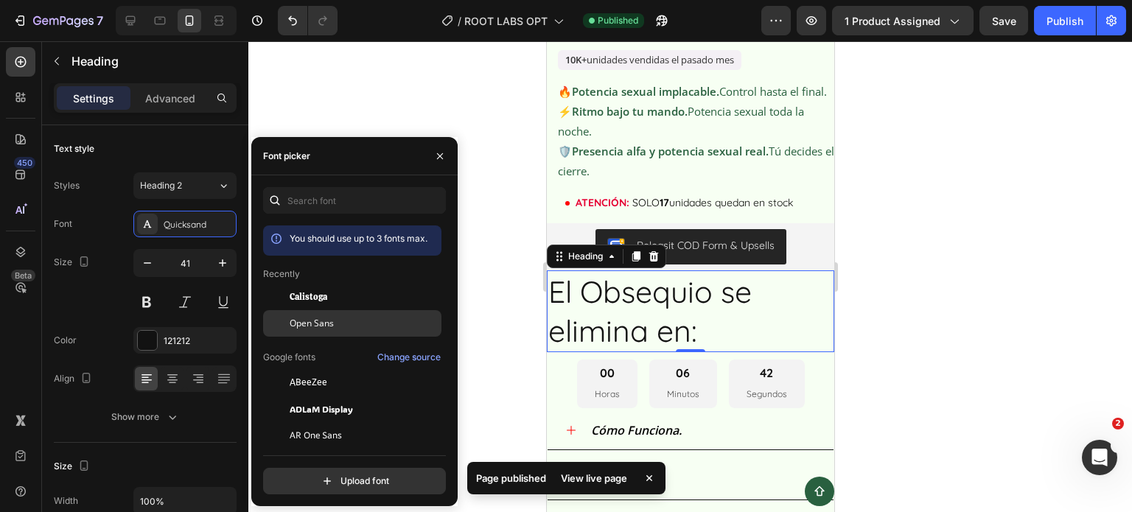
click at [321, 323] on span "Open Sans" at bounding box center [312, 323] width 44 height 13
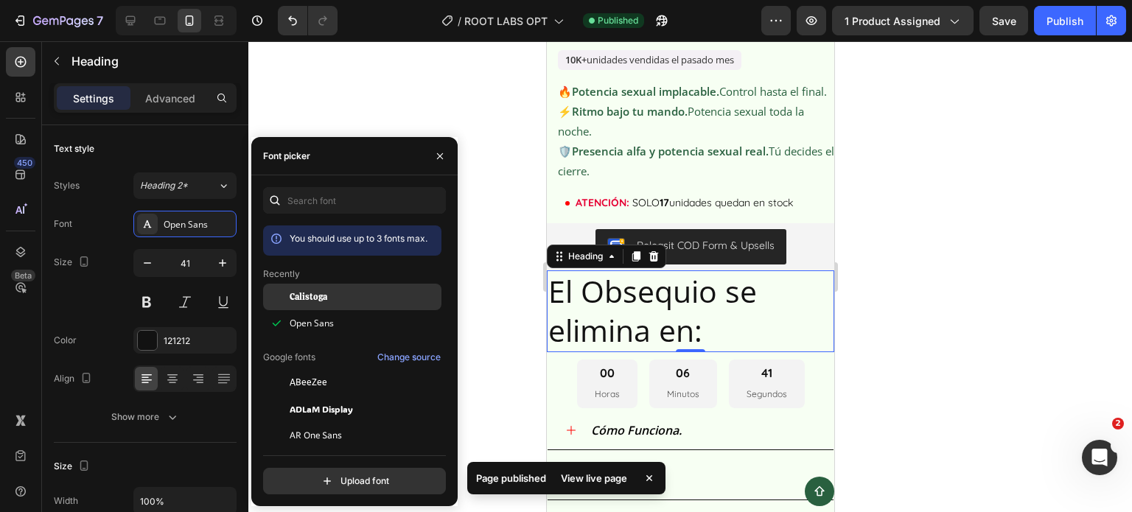
click at [315, 296] on span "Calistoga" at bounding box center [309, 296] width 38 height 13
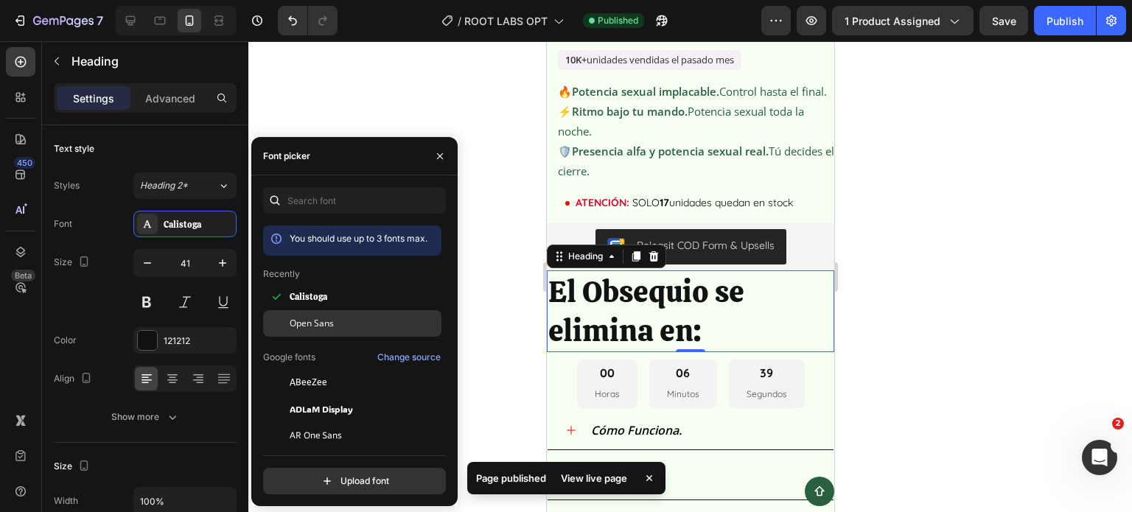
click at [321, 475] on div "Open Sans" at bounding box center [352, 488] width 178 height 27
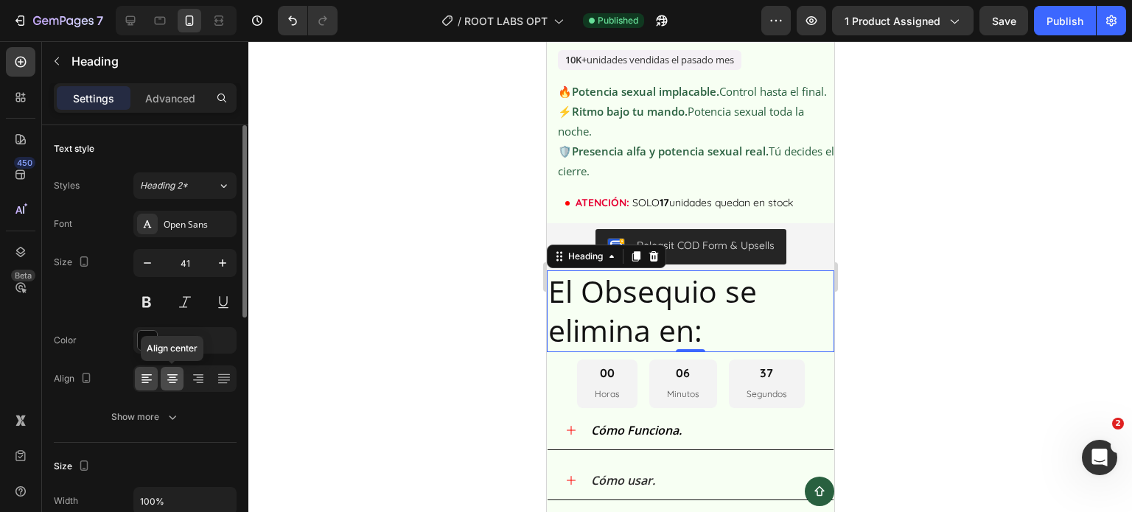
click at [177, 371] on icon at bounding box center [172, 378] width 15 height 15
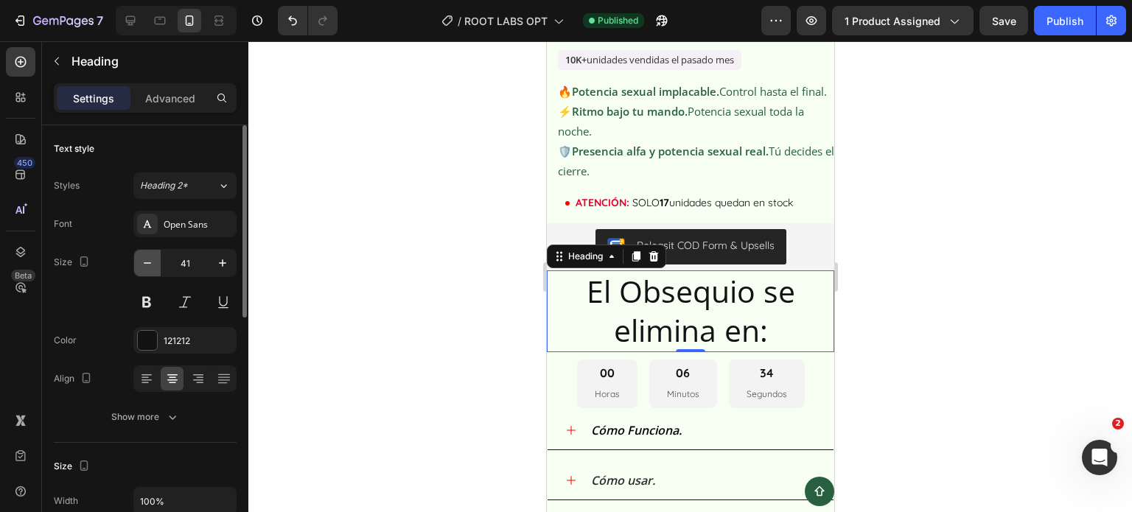
click at [148, 267] on icon "button" at bounding box center [147, 263] width 15 height 15
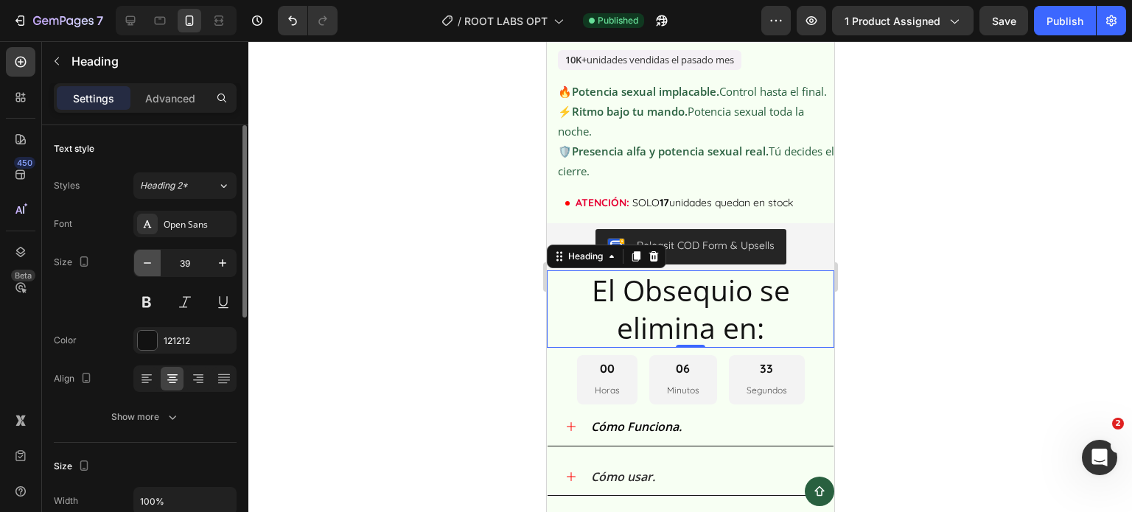
click at [148, 267] on icon "button" at bounding box center [147, 263] width 15 height 15
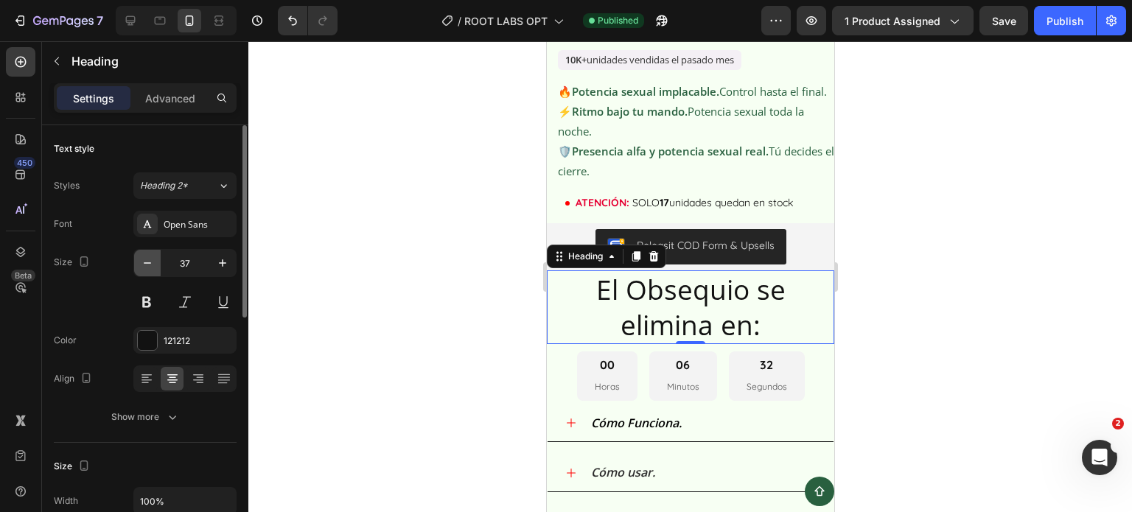
click at [147, 267] on icon "button" at bounding box center [147, 263] width 15 height 15
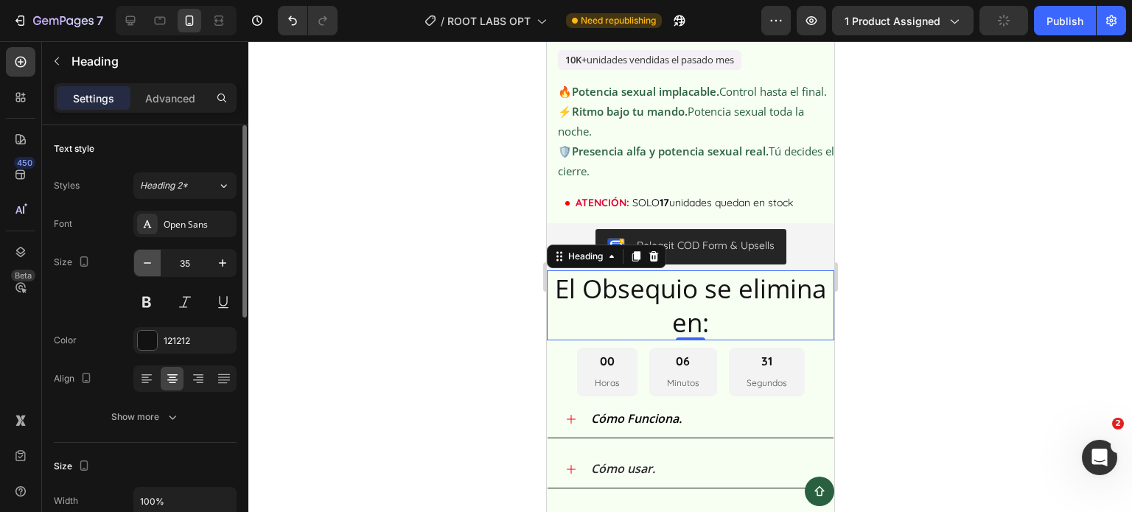
click at [147, 267] on icon "button" at bounding box center [147, 263] width 15 height 15
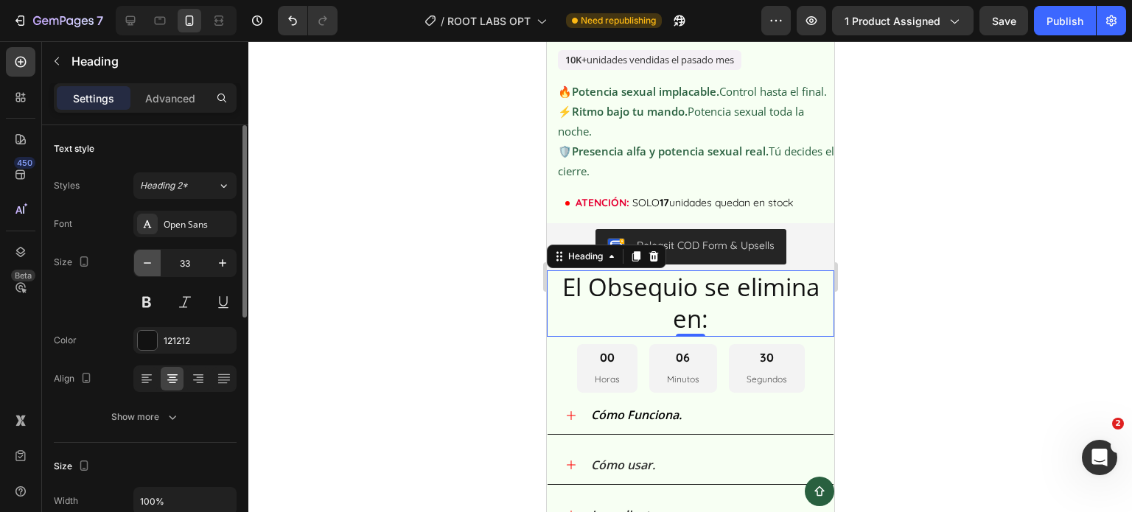
click at [147, 267] on icon "button" at bounding box center [147, 263] width 15 height 15
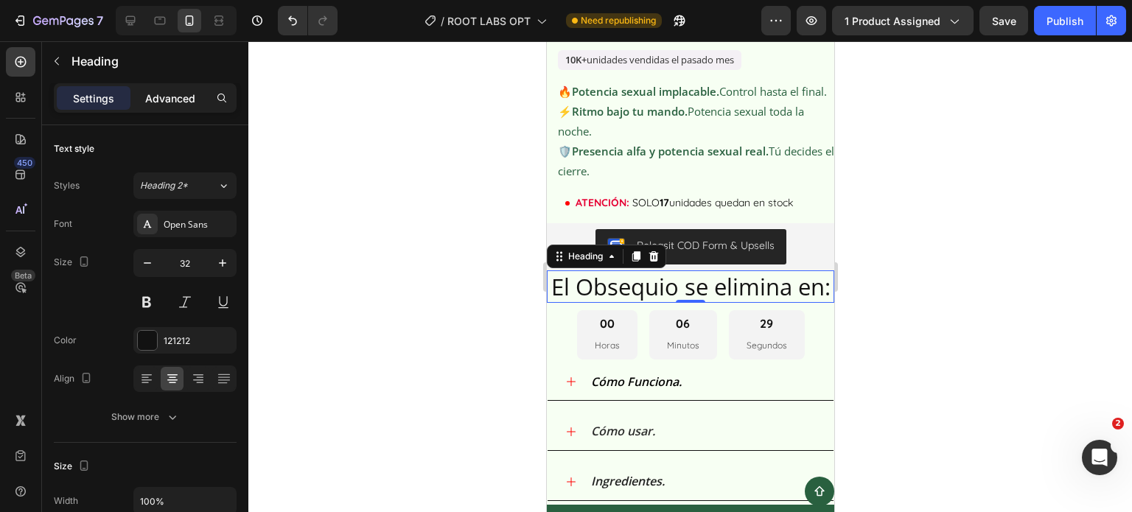
type input "31"
click at [164, 99] on p "Advanced" at bounding box center [170, 98] width 50 height 15
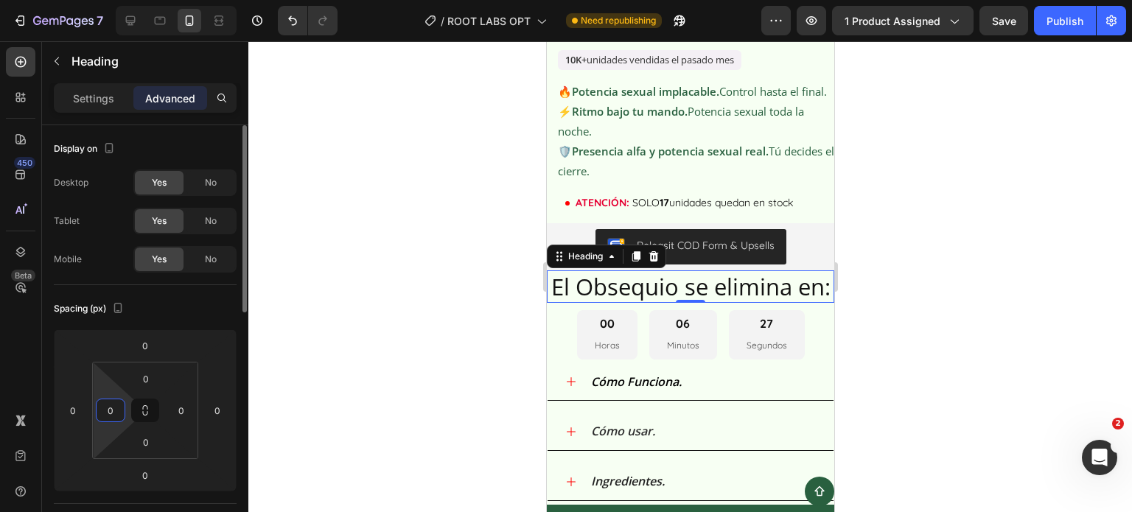
click at [106, 418] on input "0" at bounding box center [110, 410] width 22 height 22
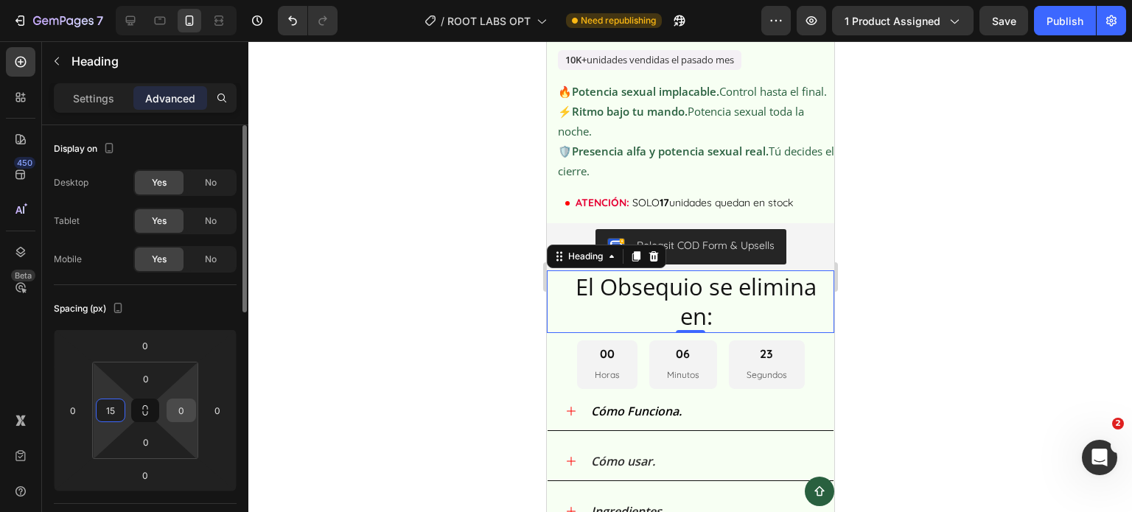
type input "15"
click at [177, 415] on input "0" at bounding box center [181, 410] width 22 height 22
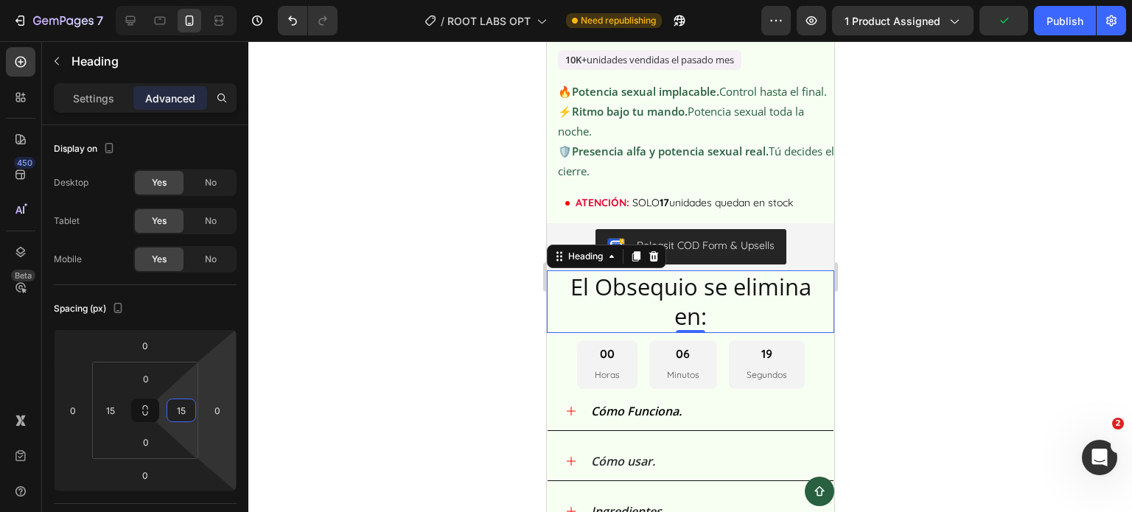
type input "15"
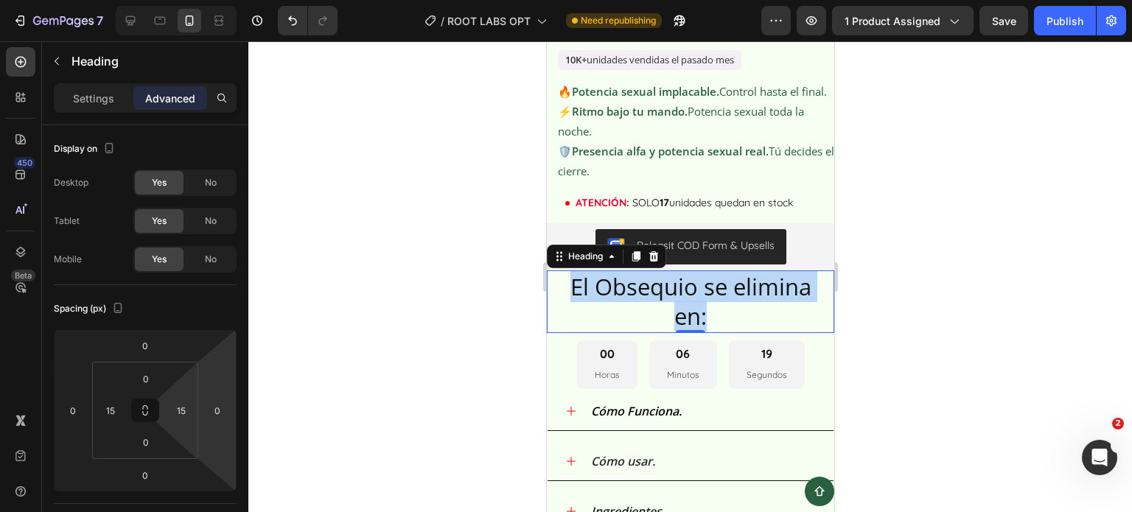
click at [616, 313] on p "El Obsequio se elimina en:" at bounding box center [690, 302] width 262 height 60
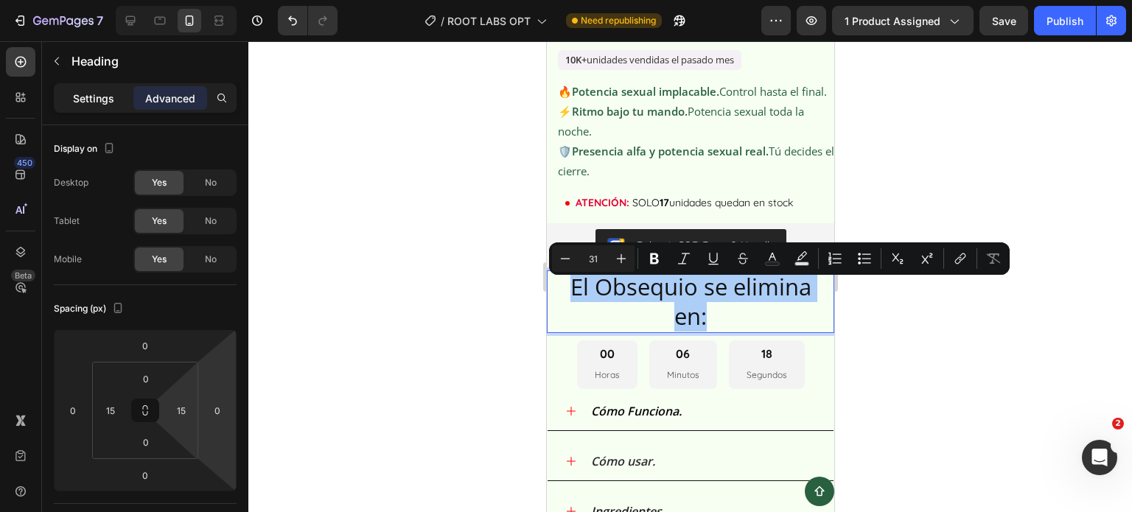
click at [87, 87] on div "Settings" at bounding box center [94, 98] width 74 height 24
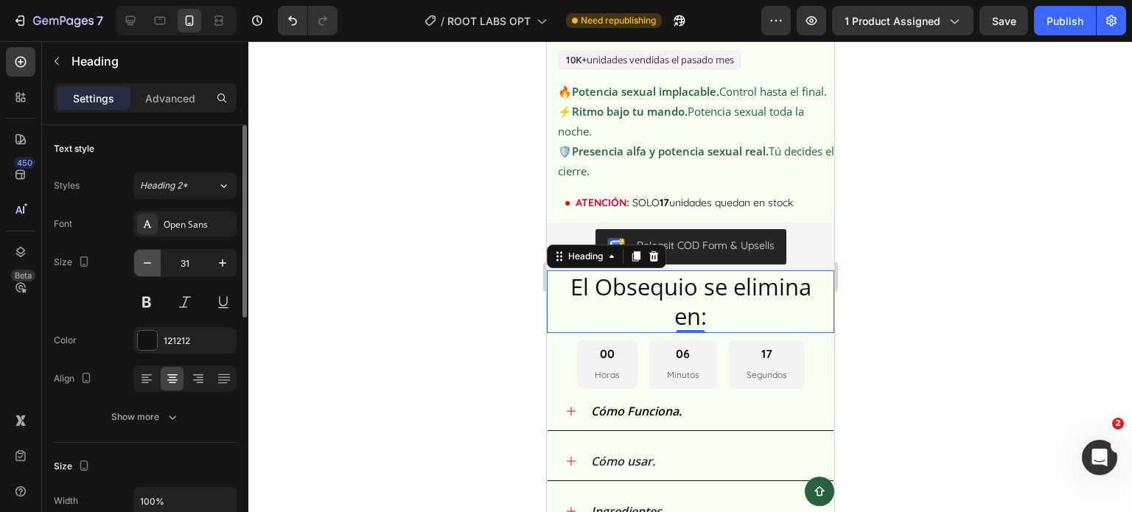
click at [141, 263] on icon "button" at bounding box center [147, 263] width 15 height 15
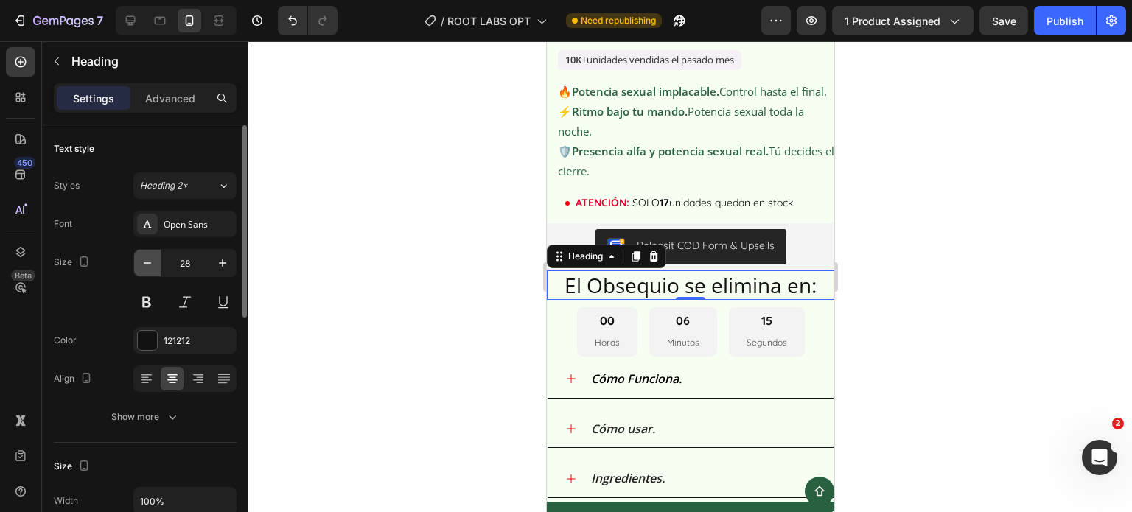
click at [141, 263] on icon "button" at bounding box center [147, 263] width 15 height 15
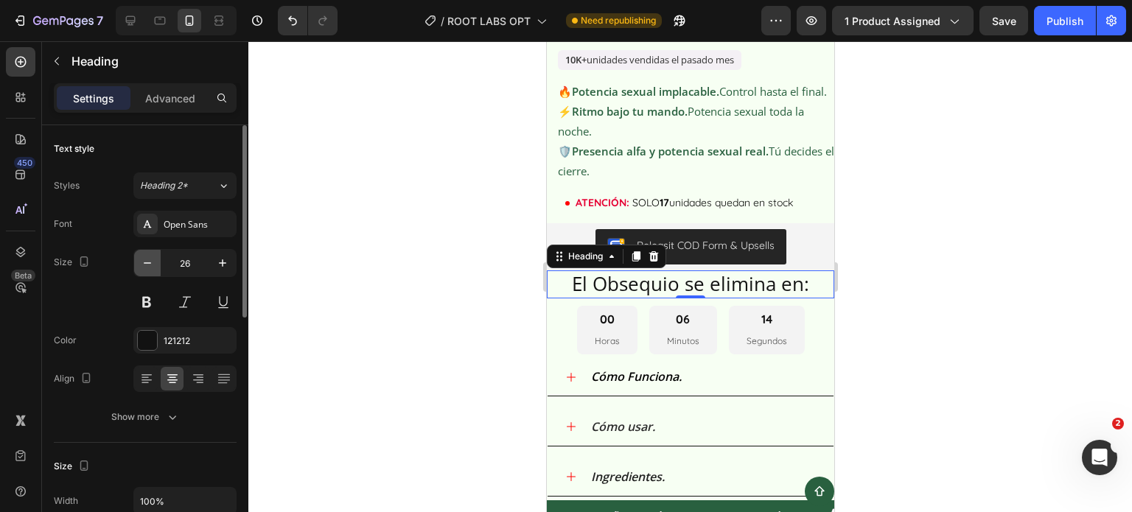
click at [141, 263] on icon "button" at bounding box center [147, 263] width 15 height 15
type input "23"
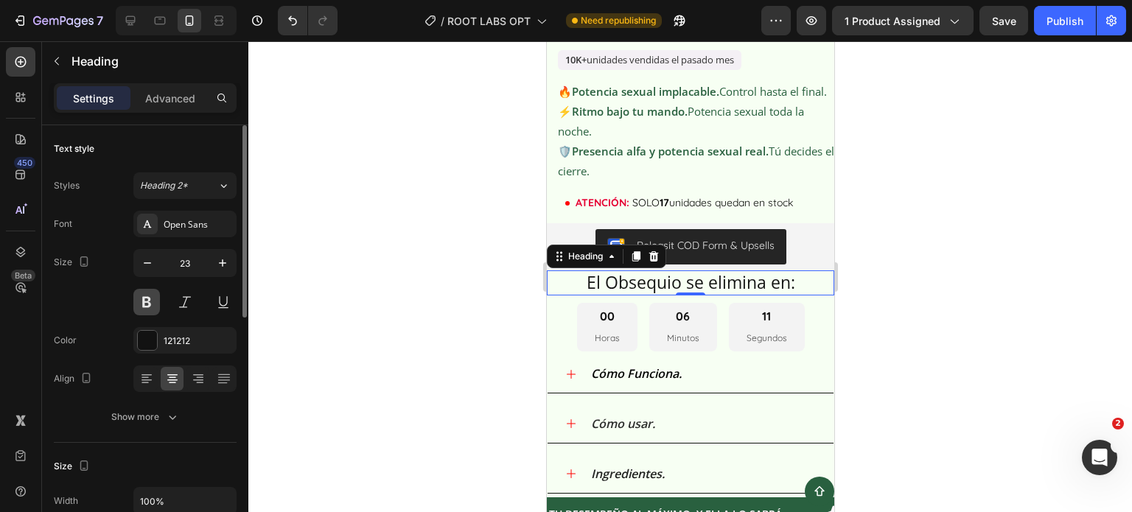
click at [142, 303] on button at bounding box center [146, 302] width 27 height 27
click at [879, 318] on div at bounding box center [689, 276] width 883 height 471
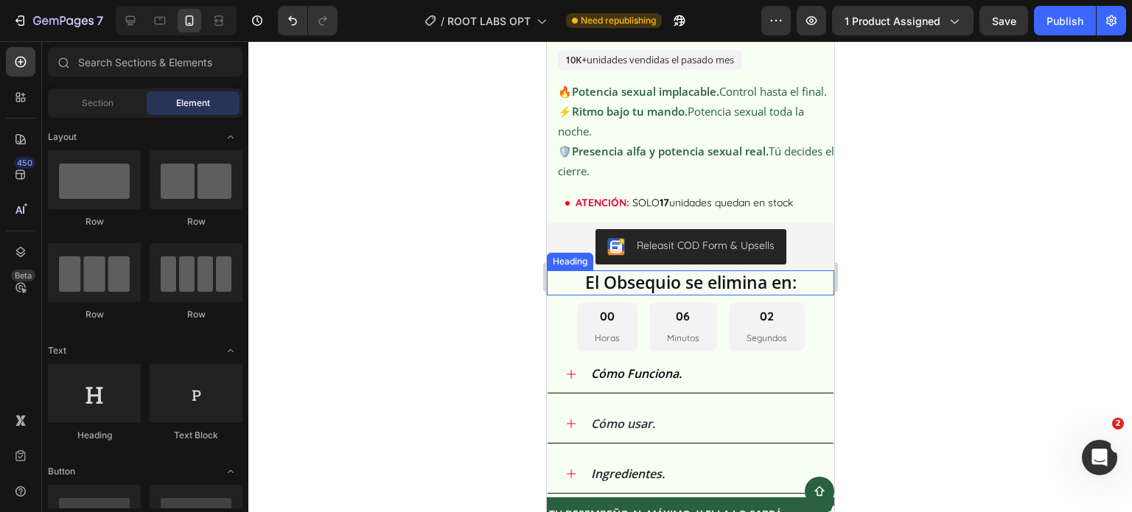
click at [606, 293] on p "El Obsequio se elimina en:" at bounding box center [690, 283] width 262 height 22
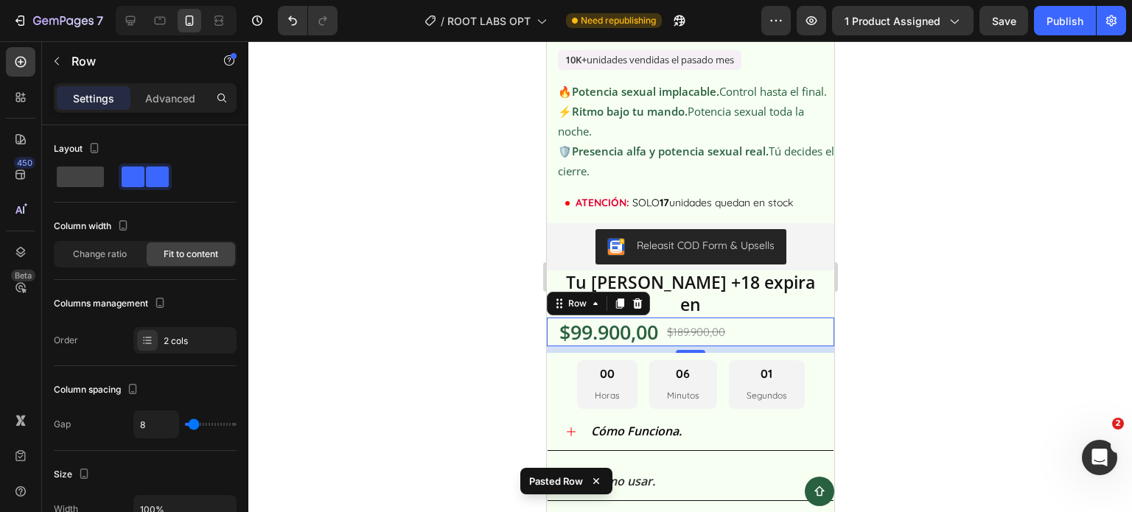
click at [908, 306] on div at bounding box center [689, 276] width 883 height 471
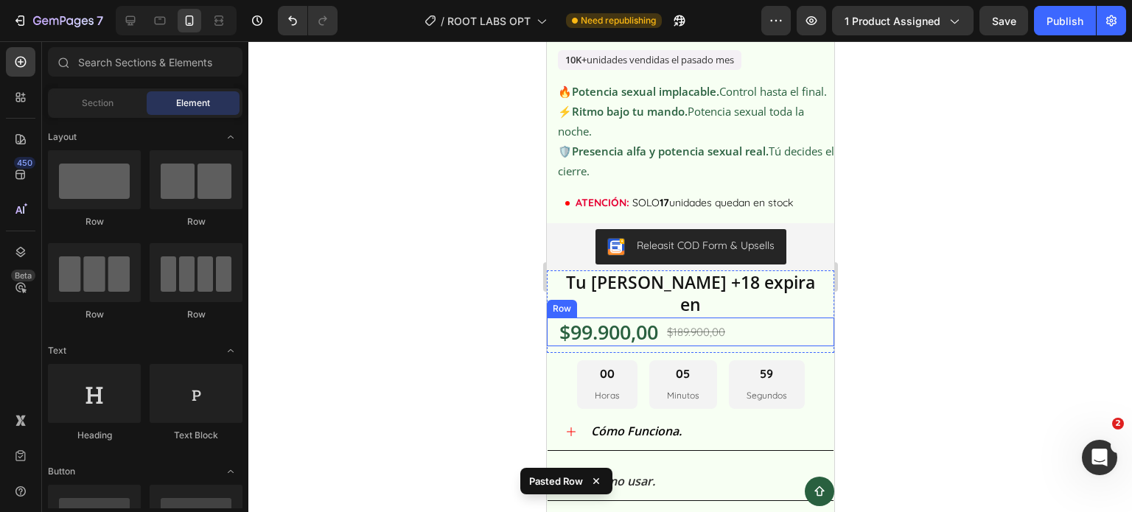
click at [748, 323] on div "$99.900,00 Product Price Product Price $189.900,00 Product Price Product Price …" at bounding box center [689, 332] width 287 height 29
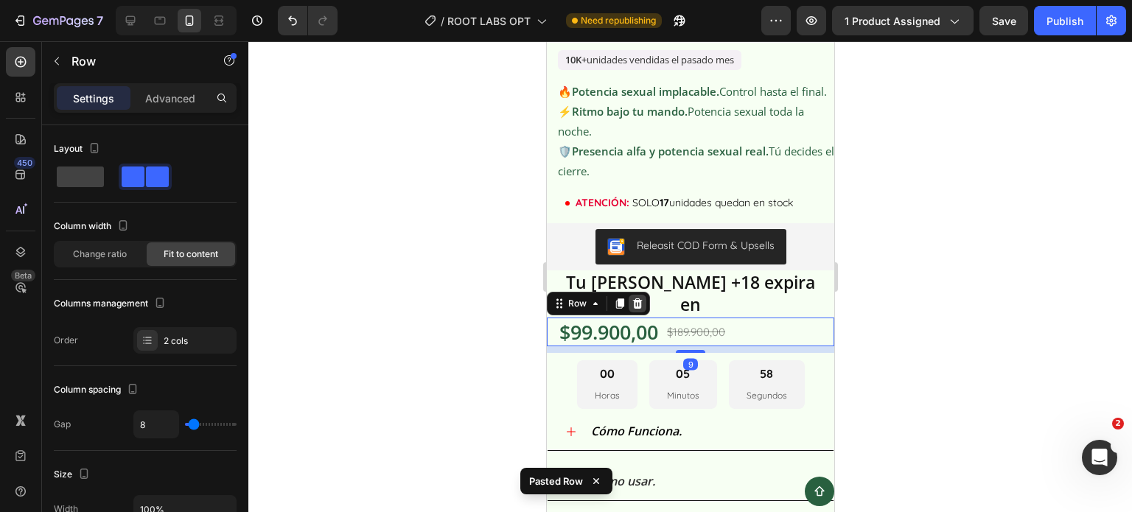
click at [637, 298] on icon at bounding box center [637, 304] width 12 height 12
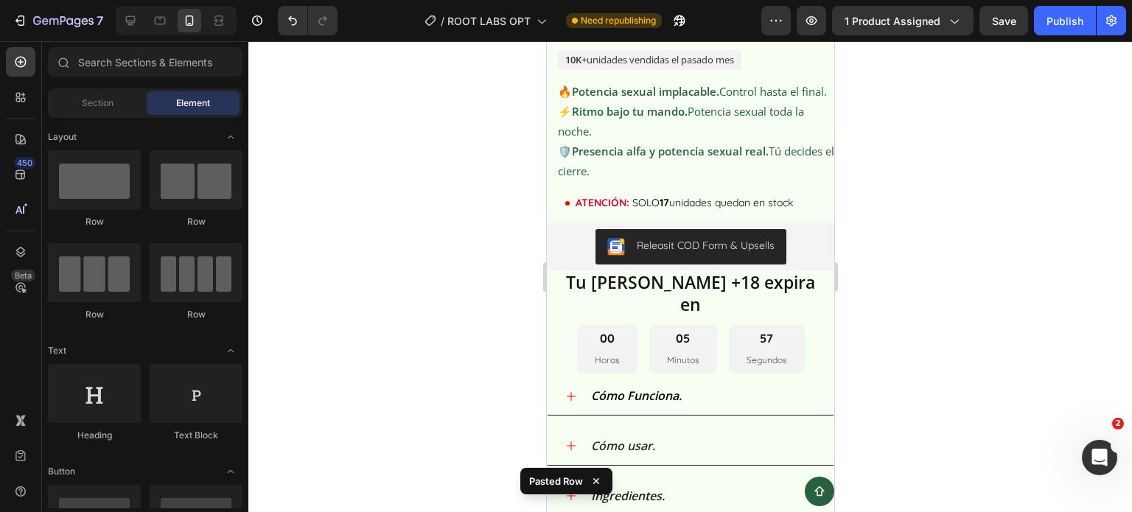
click at [883, 312] on div at bounding box center [689, 276] width 883 height 471
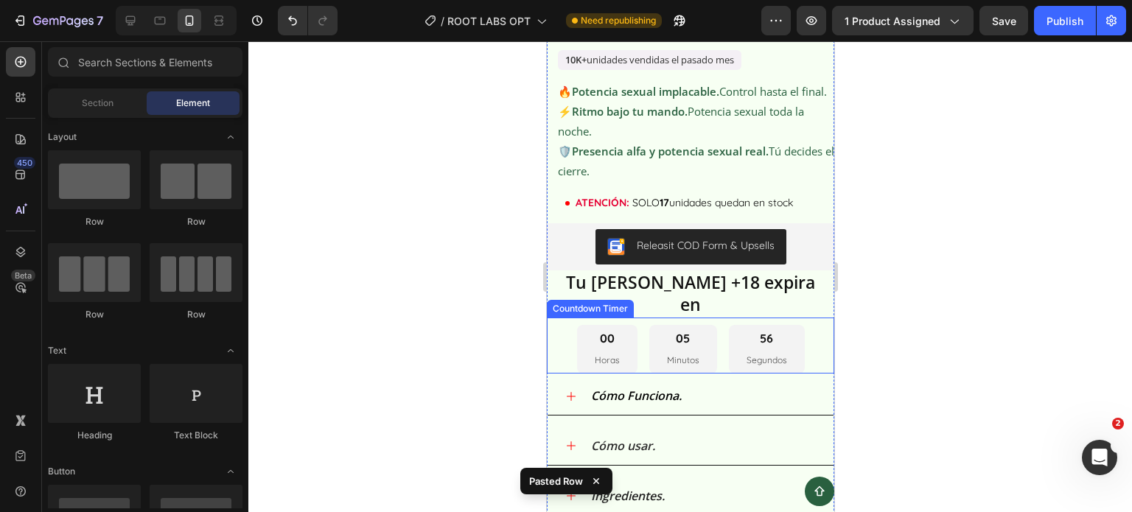
click at [783, 340] on div "56 Segundos" at bounding box center [766, 349] width 76 height 49
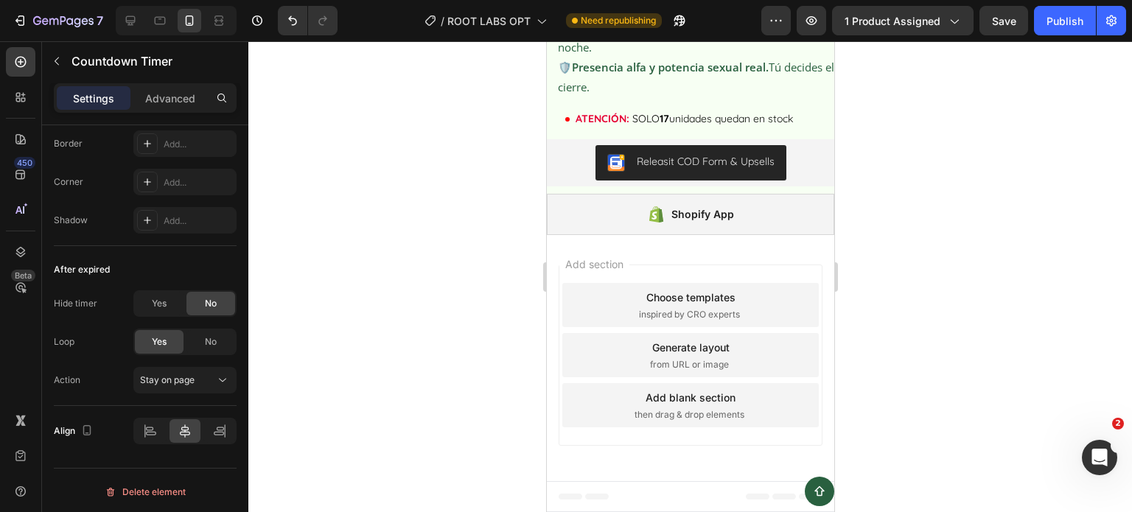
scroll to position [5950, 0]
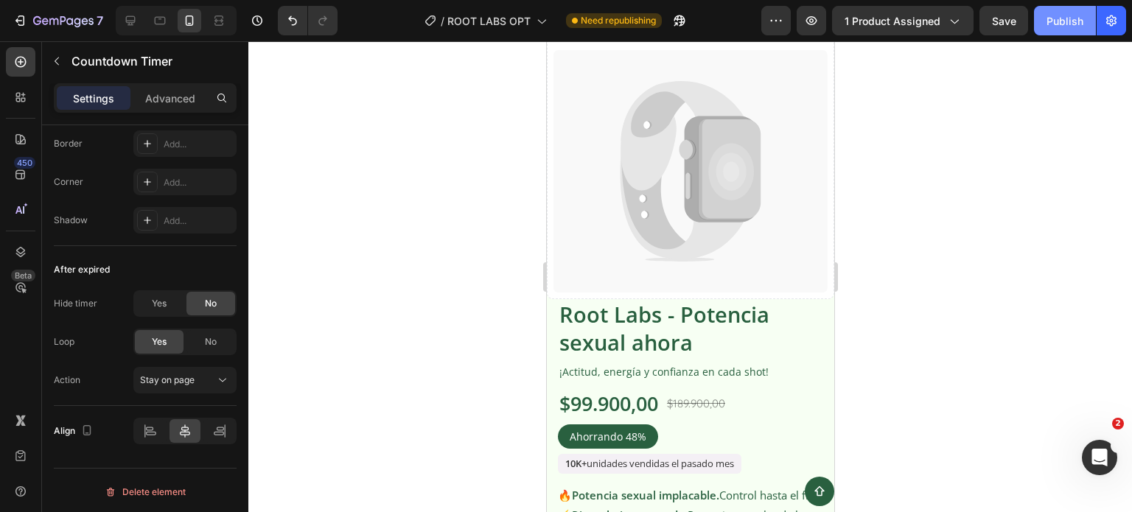
click at [1069, 17] on div "Publish" at bounding box center [1064, 20] width 37 height 15
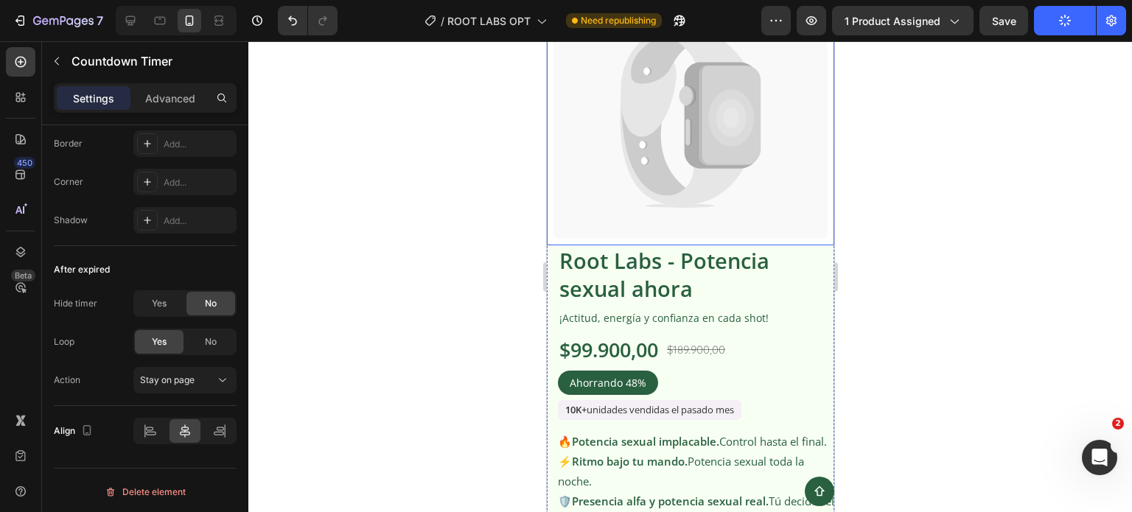
scroll to position [5857, 0]
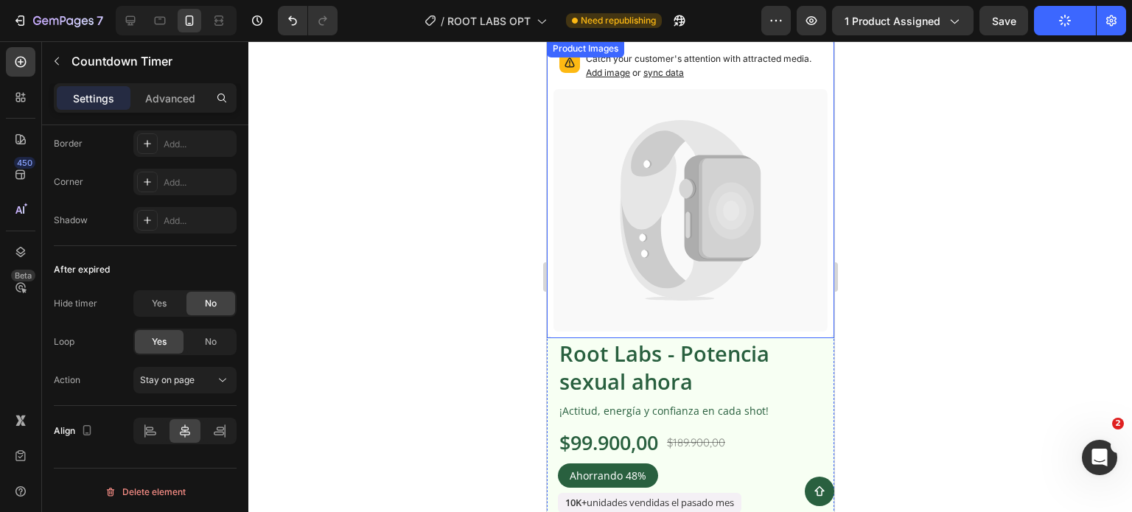
click at [481, 255] on div at bounding box center [689, 276] width 883 height 471
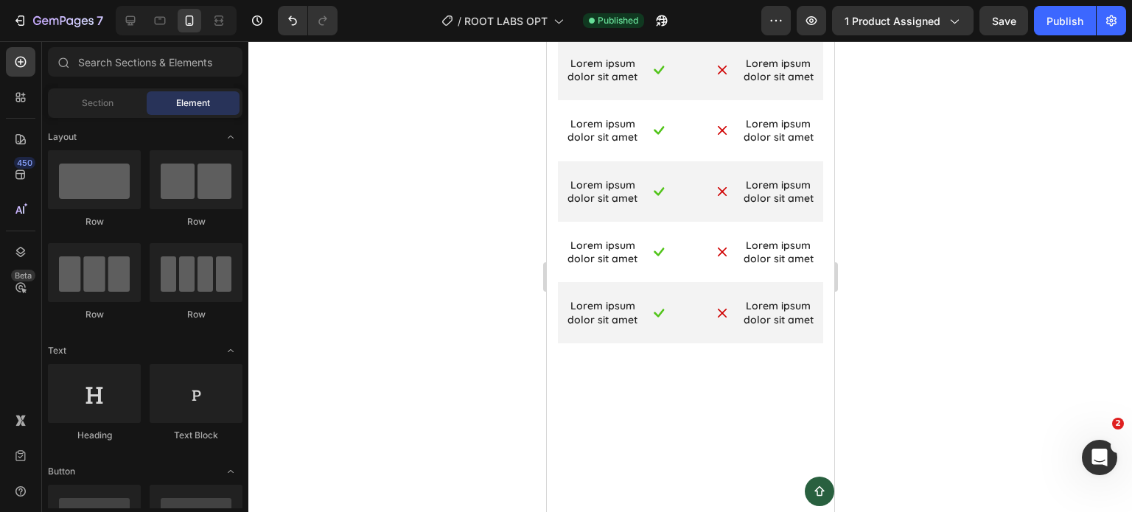
scroll to position [0, 0]
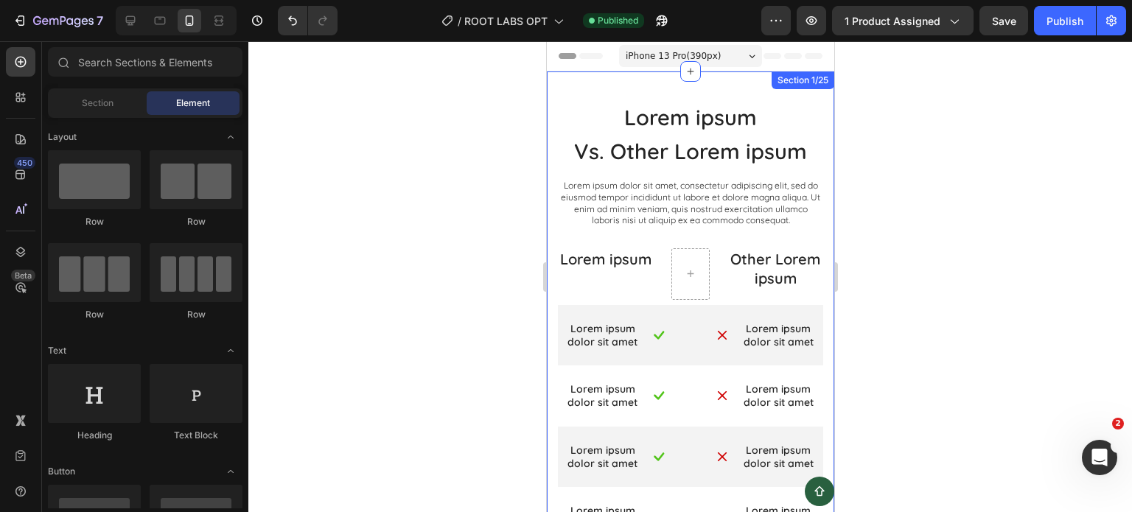
click at [697, 88] on div "Lorem ipsum Heading Vs. Other Lorem ipsum Text Block Lorem ipsum dolor sit amet…" at bounding box center [689, 355] width 287 height 568
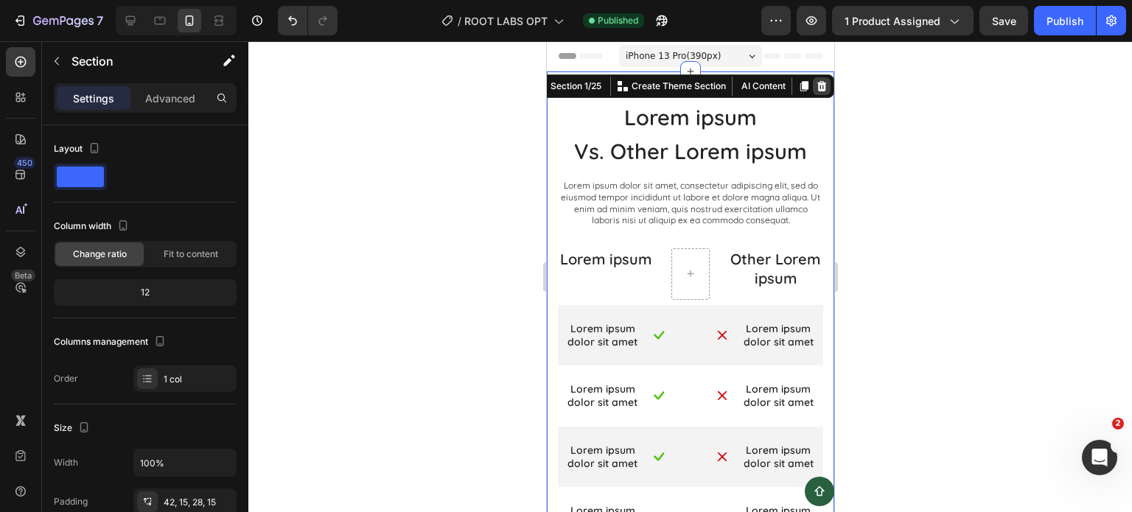
click at [816, 85] on icon at bounding box center [821, 86] width 10 height 10
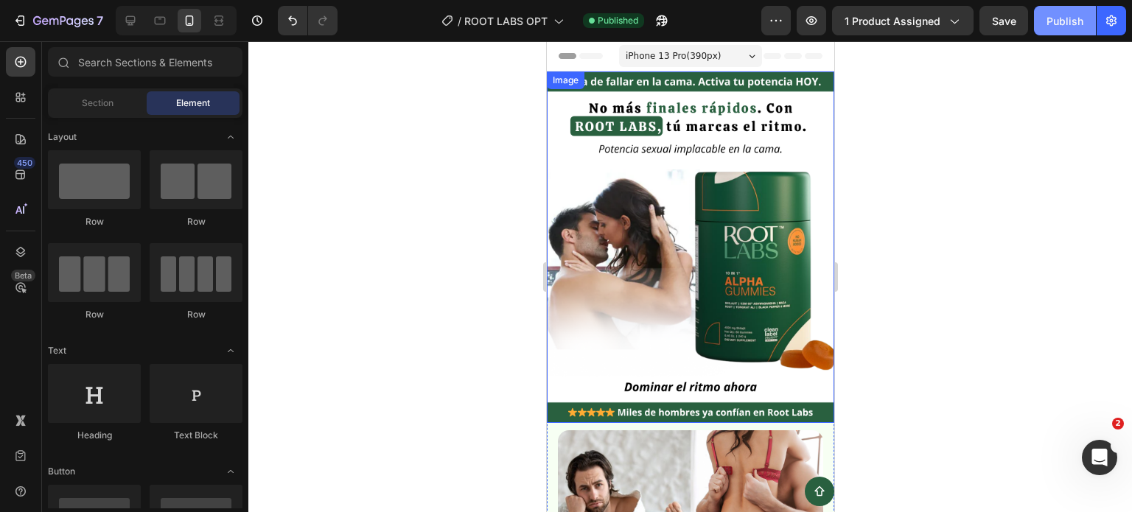
click at [1061, 18] on div "Publish" at bounding box center [1064, 20] width 37 height 15
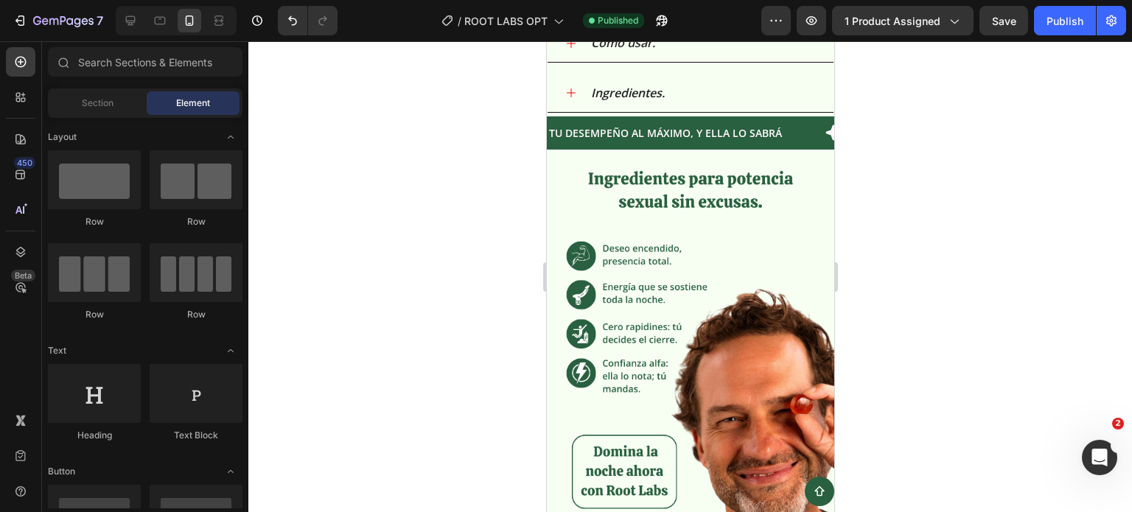
scroll to position [1916, 0]
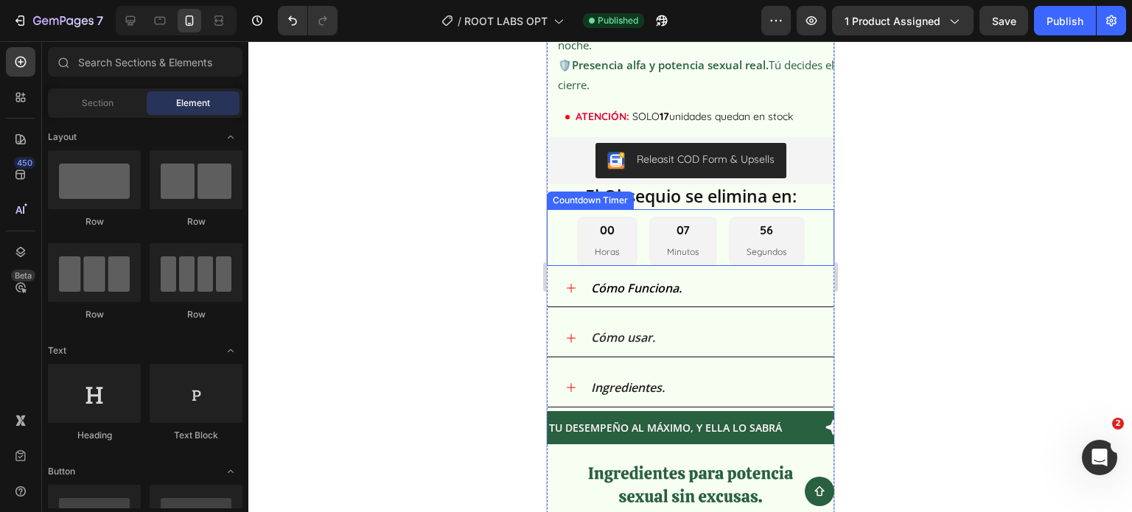
click at [789, 244] on div "56 Segundos" at bounding box center [766, 241] width 76 height 49
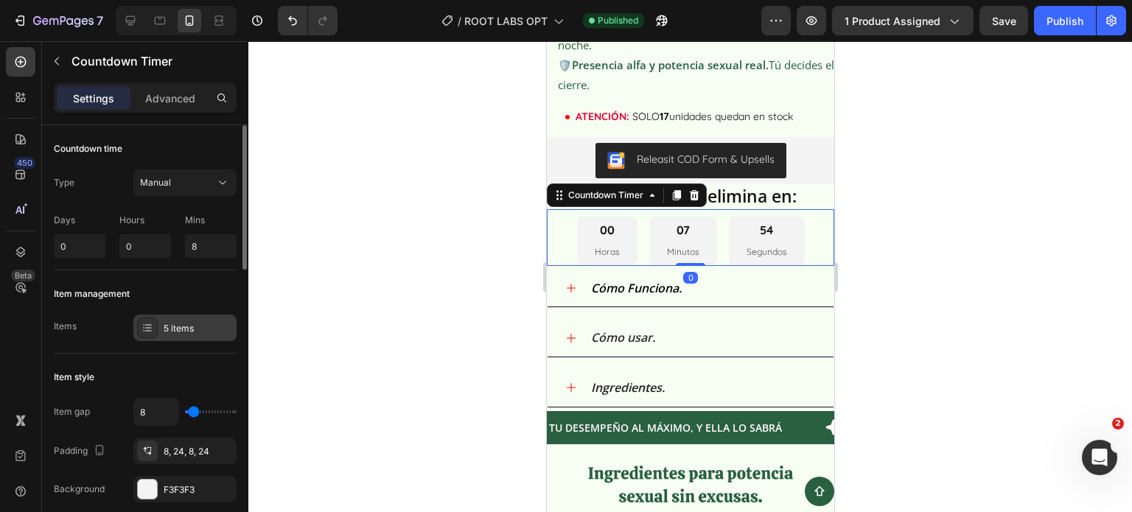
click at [200, 318] on div "5 items" at bounding box center [184, 328] width 103 height 27
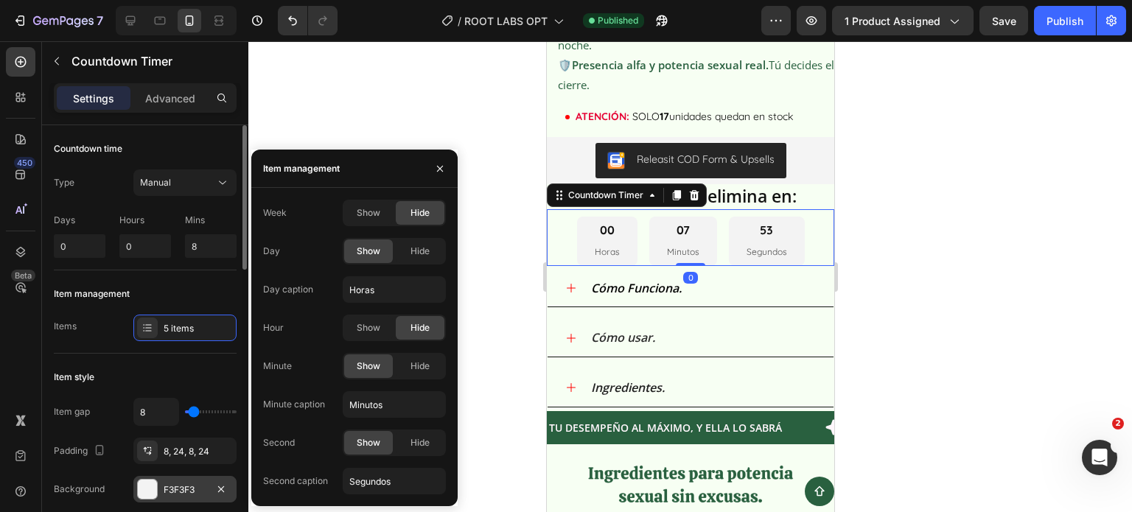
click at [161, 489] on div "F3F3F3" at bounding box center [184, 489] width 103 height 27
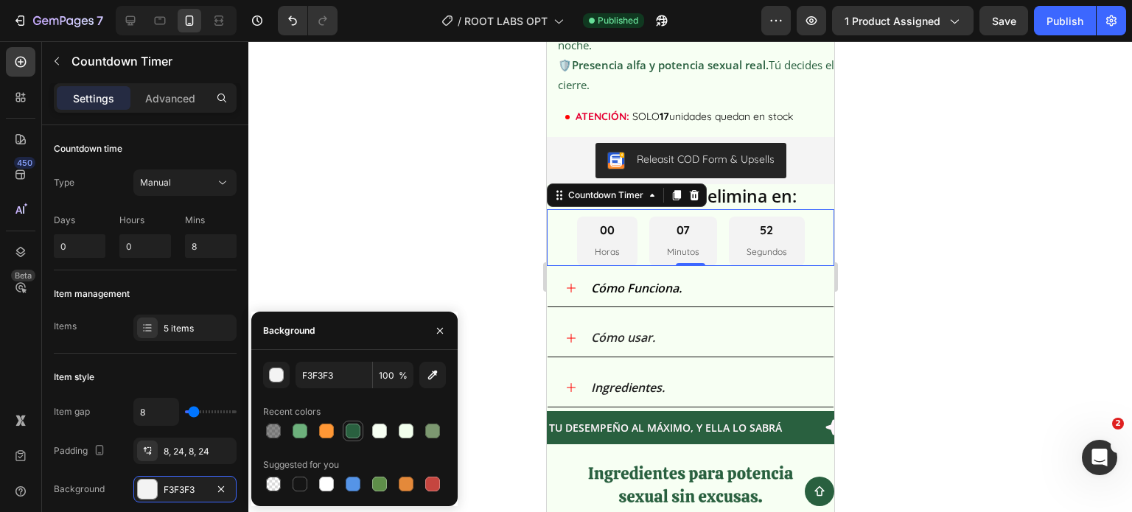
click at [346, 435] on div at bounding box center [353, 431] width 15 height 15
type input "29603F"
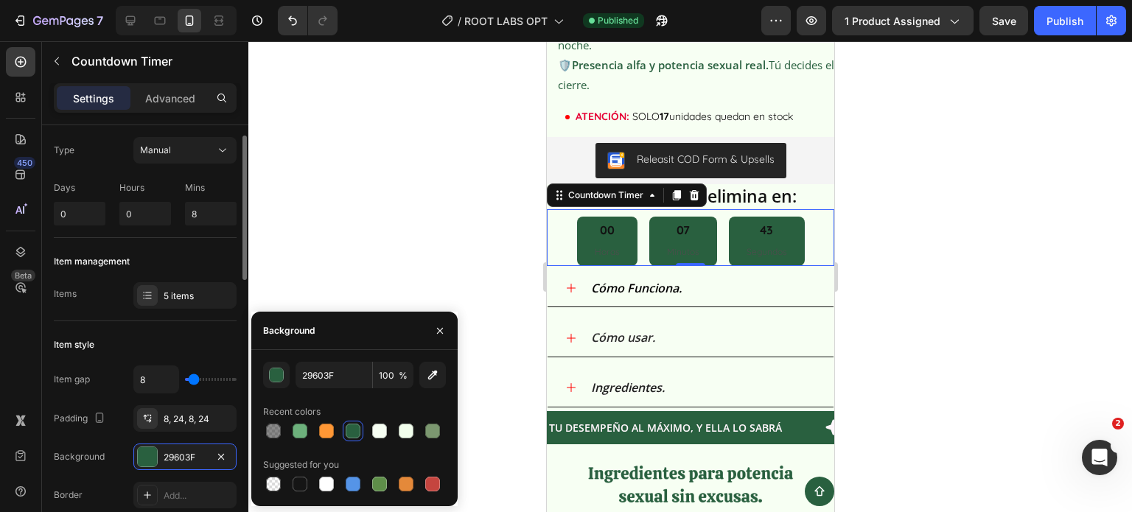
scroll to position [0, 0]
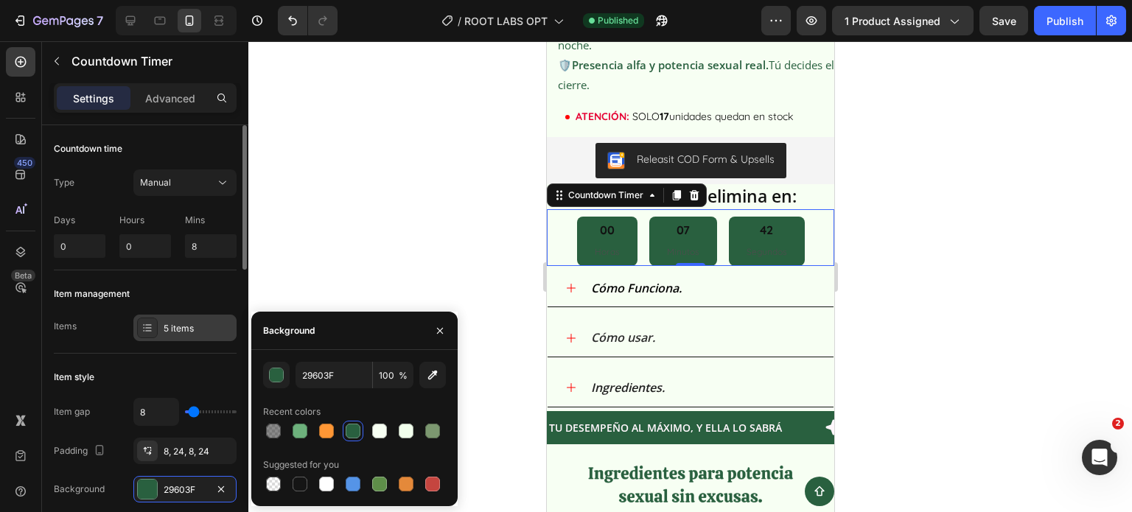
click at [182, 338] on div "5 items" at bounding box center [184, 328] width 103 height 27
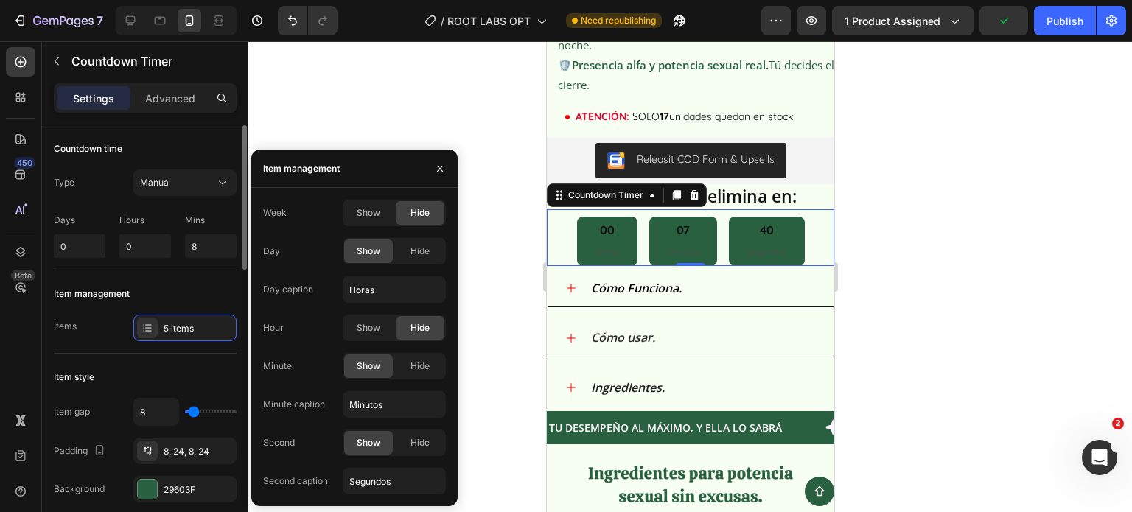
click at [175, 290] on div "Item management" at bounding box center [145, 294] width 183 height 24
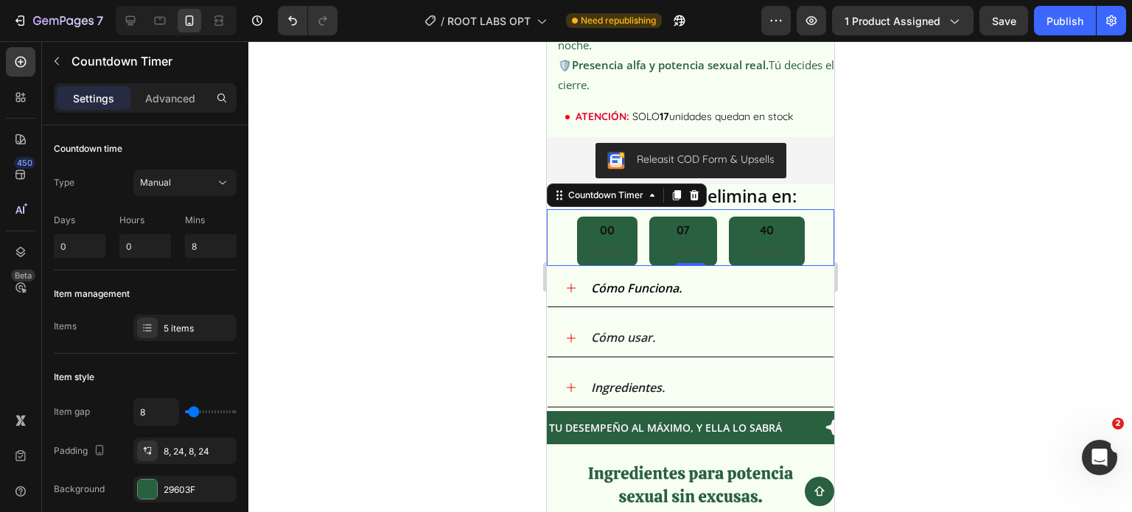
click at [598, 238] on div "00" at bounding box center [606, 230] width 25 height 15
click at [195, 217] on p "Mins" at bounding box center [211, 220] width 52 height 13
click at [167, 322] on div "5 items" at bounding box center [198, 328] width 69 height 13
click at [640, 251] on div "00 Horas 07 Minutos 01 Segundos" at bounding box center [690, 241] width 228 height 49
click at [606, 238] on div "00" at bounding box center [606, 230] width 25 height 15
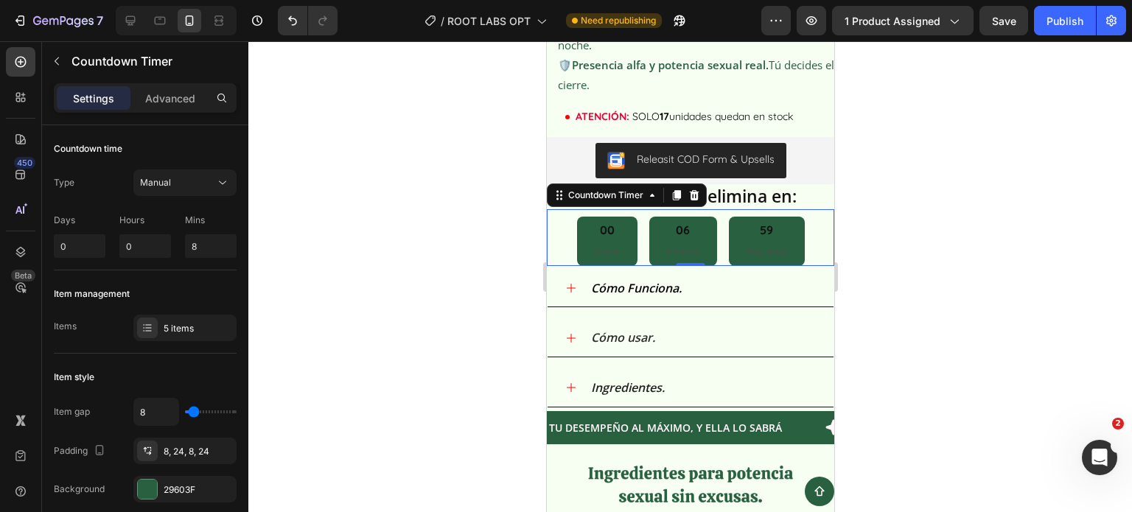
click at [621, 252] on div "00 Horas" at bounding box center [606, 241] width 60 height 49
click at [130, 294] on div "Item management" at bounding box center [92, 293] width 76 height 13
click at [173, 329] on div "5 items" at bounding box center [198, 328] width 69 height 13
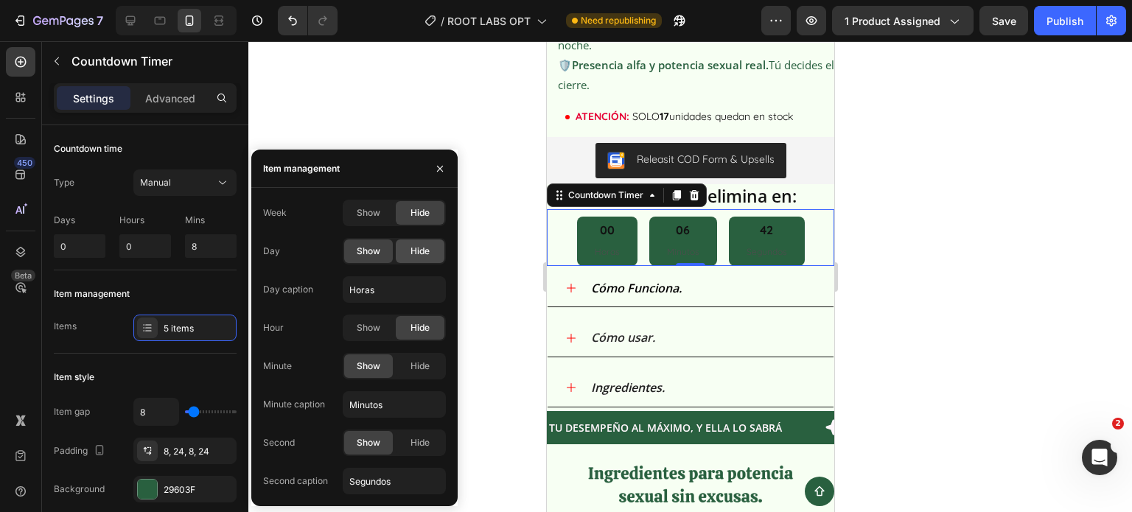
click at [404, 251] on div "Hide" at bounding box center [420, 251] width 49 height 24
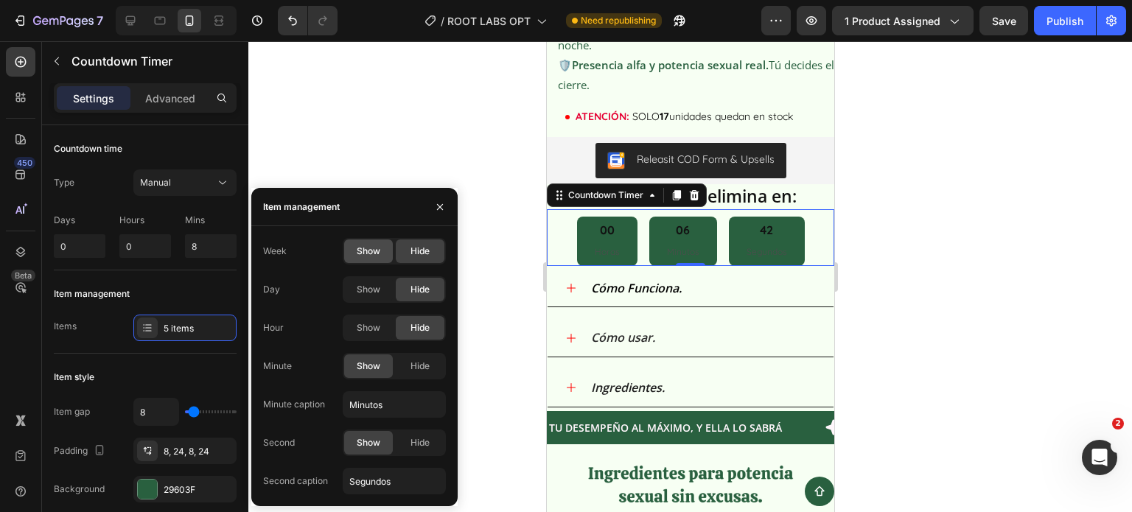
click at [375, 245] on span "Show" at bounding box center [369, 251] width 24 height 13
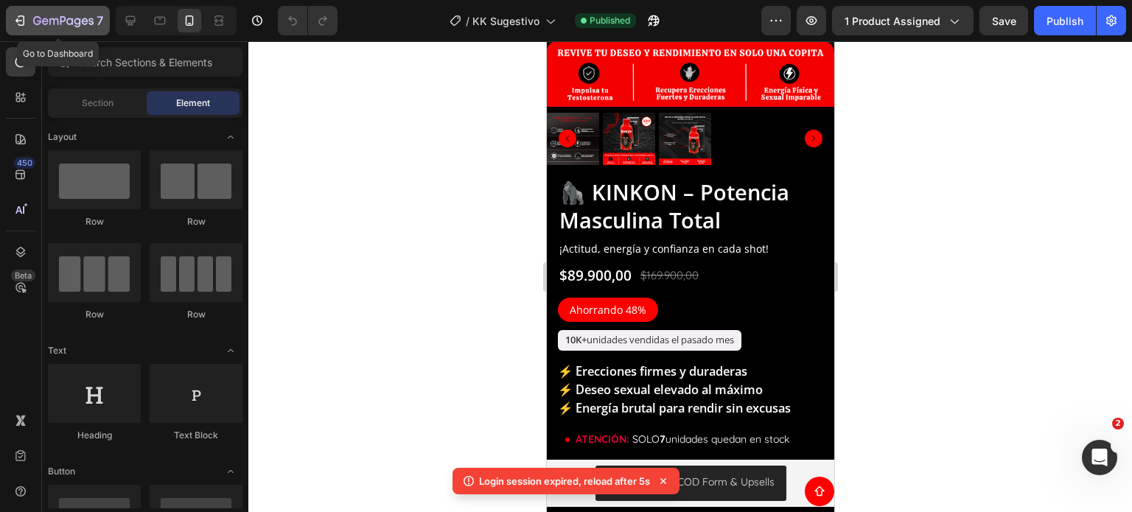
click at [77, 15] on icon "button" at bounding box center [63, 21] width 60 height 13
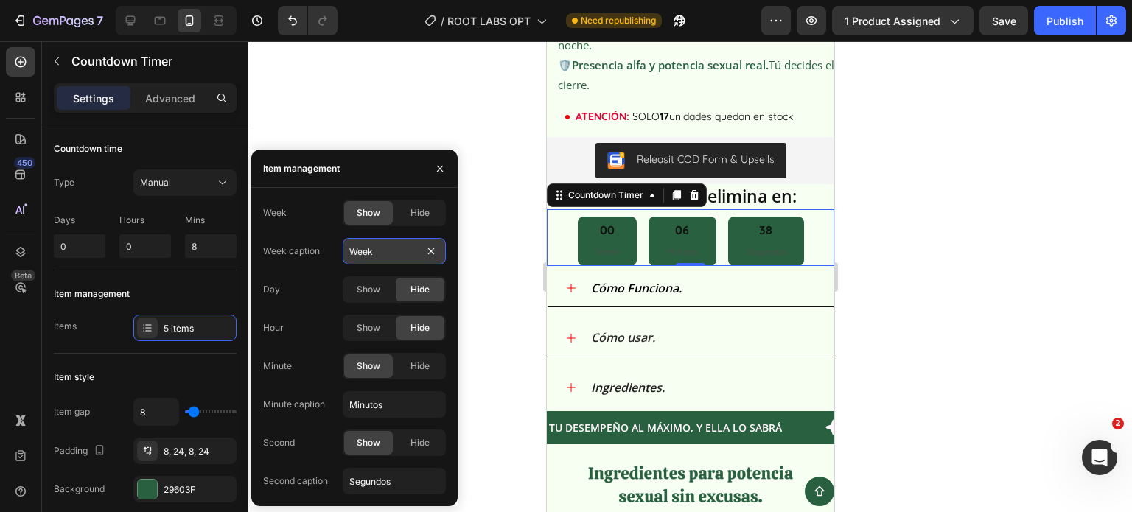
click at [390, 257] on input "Week" at bounding box center [394, 251] width 103 height 27
type input "Hora"
click at [676, 260] on p "Minutos" at bounding box center [680, 252] width 32 height 16
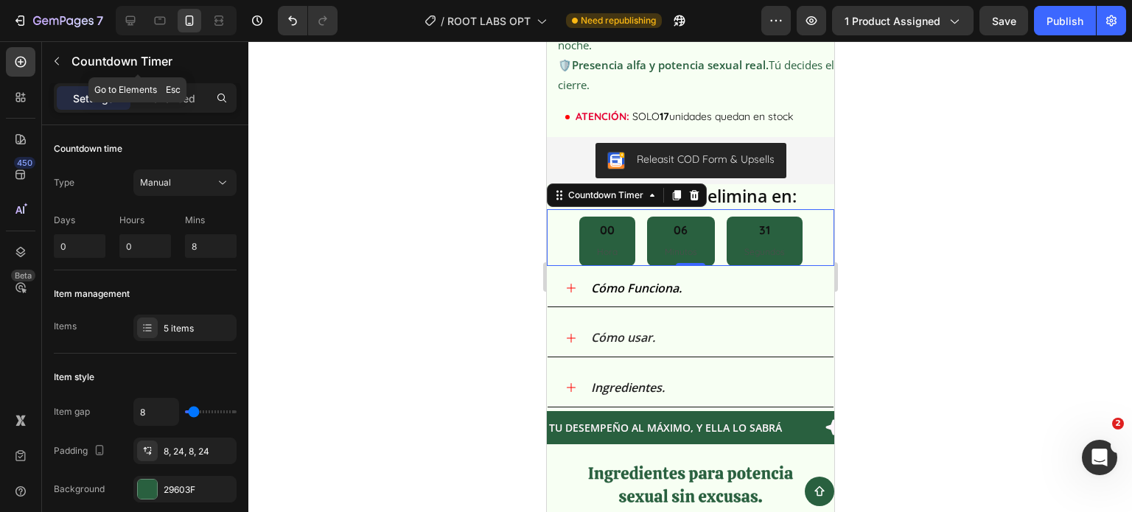
click at [183, 82] on div "Countdown Timer" at bounding box center [138, 62] width 192 height 42
click at [180, 97] on p "Advanced" at bounding box center [170, 98] width 50 height 15
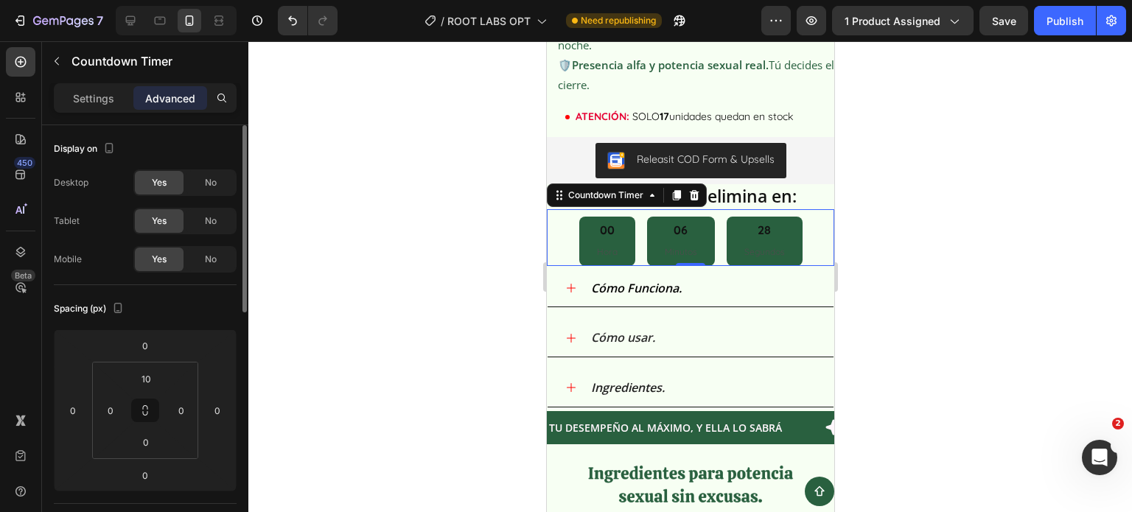
click at [116, 83] on div "Settings Advanced" at bounding box center [145, 97] width 183 height 29
click at [113, 95] on p "Settings" at bounding box center [93, 98] width 41 height 15
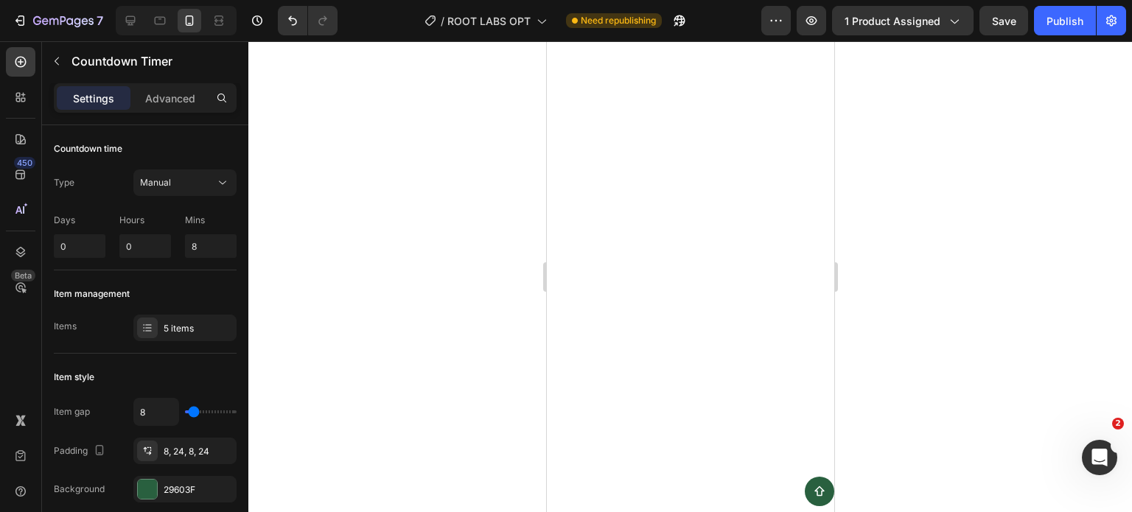
scroll to position [516, 0]
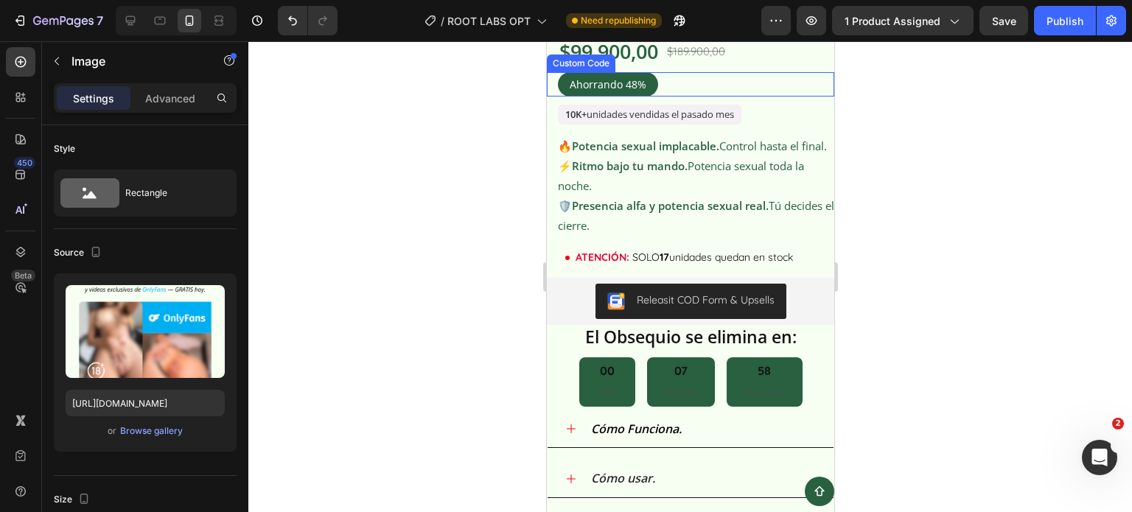
scroll to position [1916, 0]
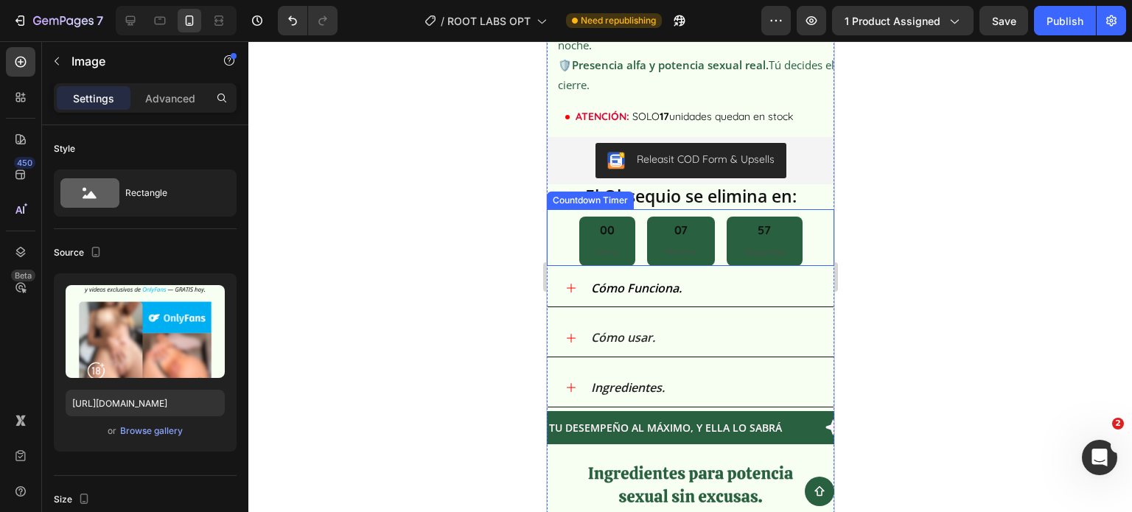
click at [598, 233] on div "00" at bounding box center [606, 230] width 21 height 15
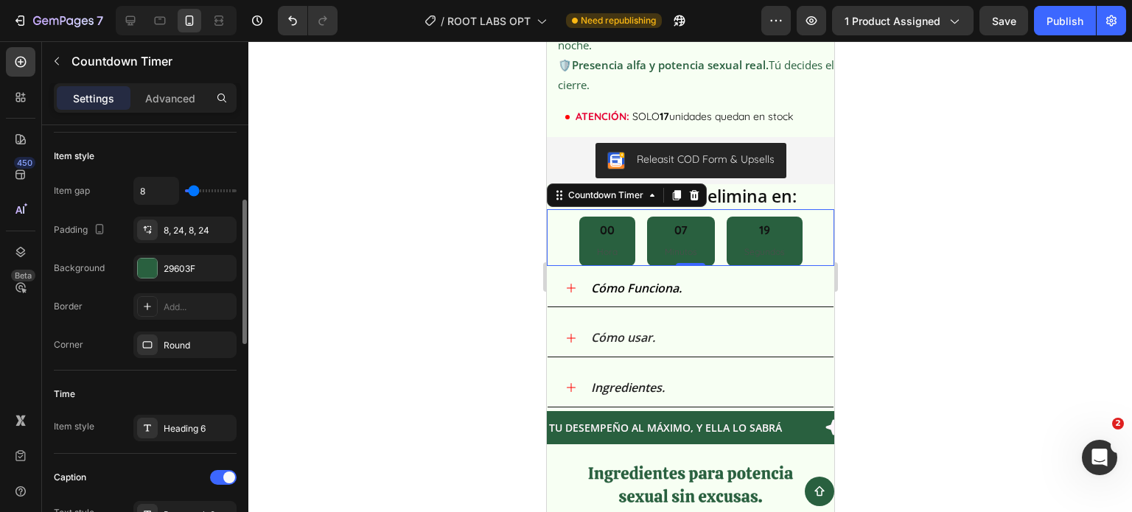
scroll to position [295, 0]
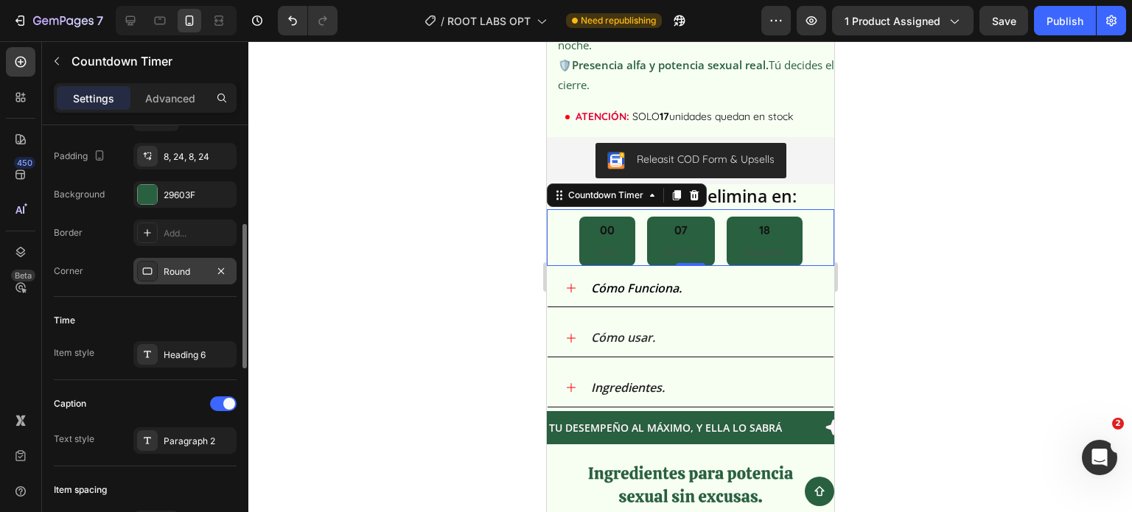
click at [170, 273] on div "Round" at bounding box center [185, 271] width 43 height 13
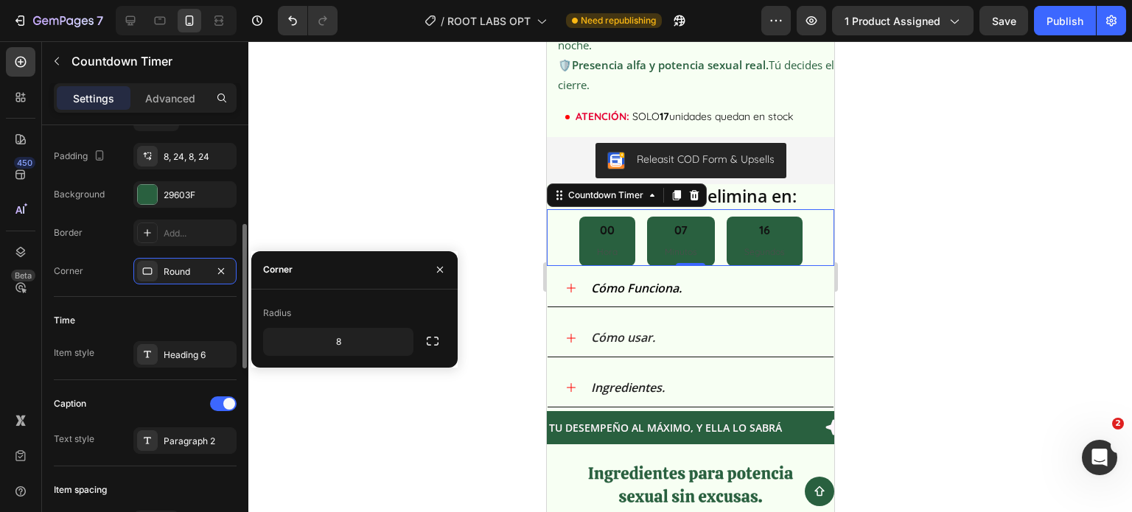
click at [156, 318] on div "Time" at bounding box center [145, 321] width 183 height 24
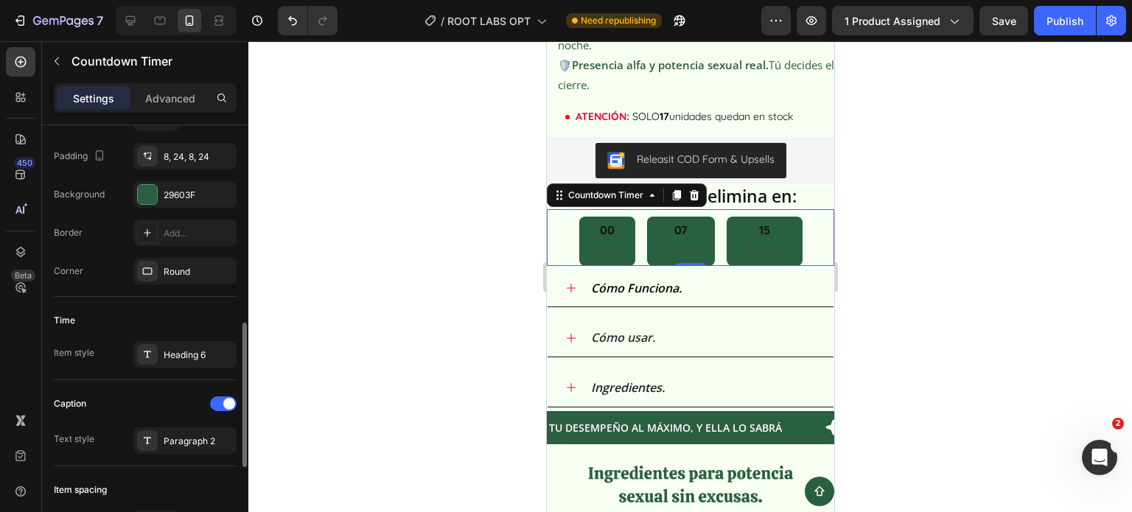
scroll to position [368, 0]
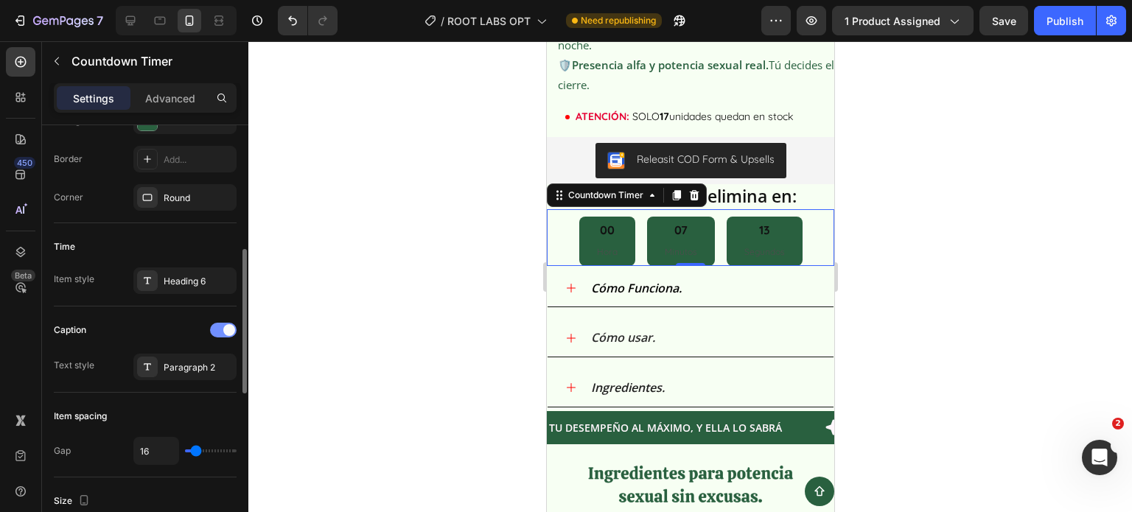
click at [221, 329] on div at bounding box center [223, 330] width 27 height 15
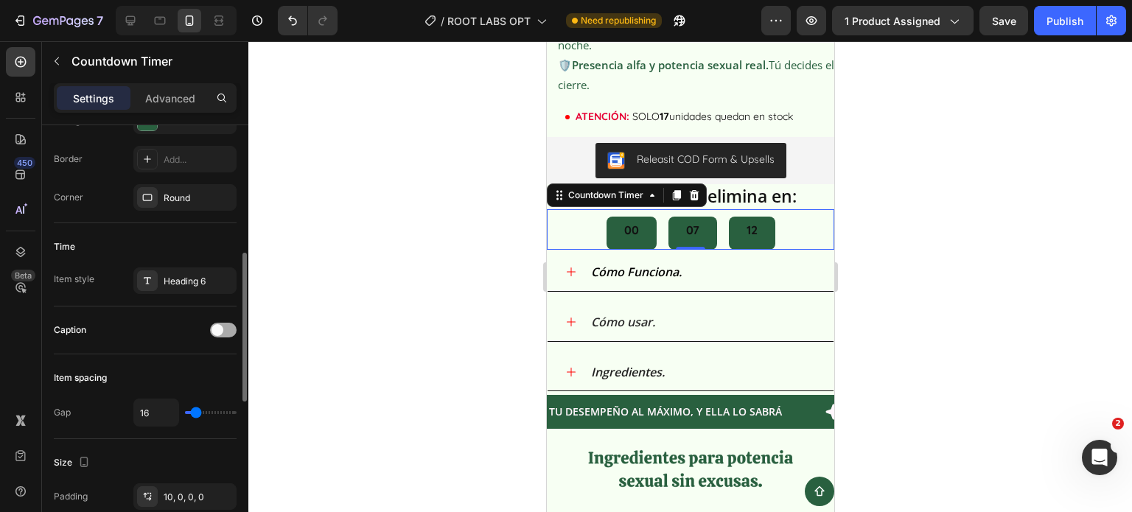
click at [221, 329] on span at bounding box center [217, 330] width 12 height 12
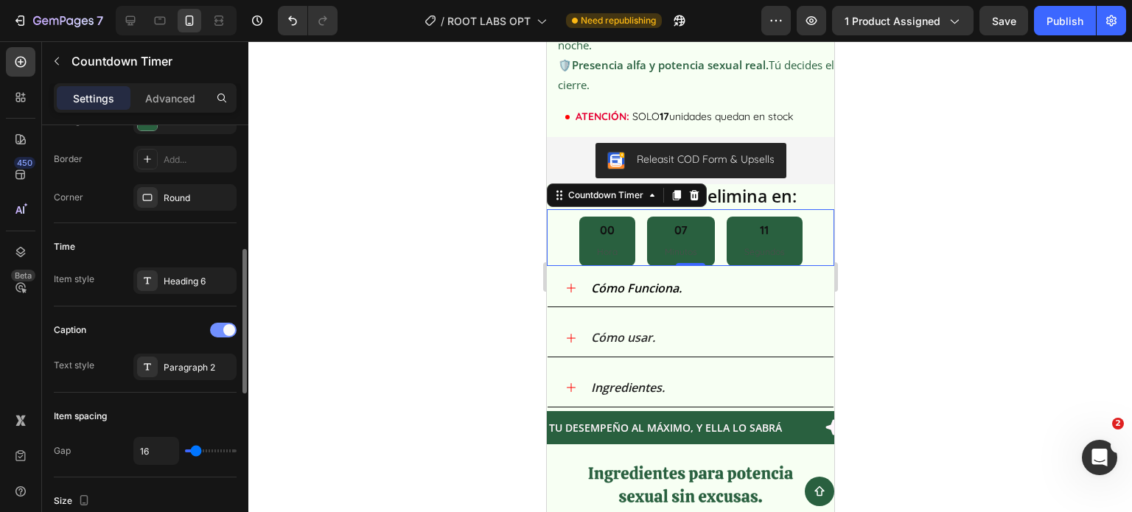
click at [221, 329] on div at bounding box center [223, 330] width 27 height 15
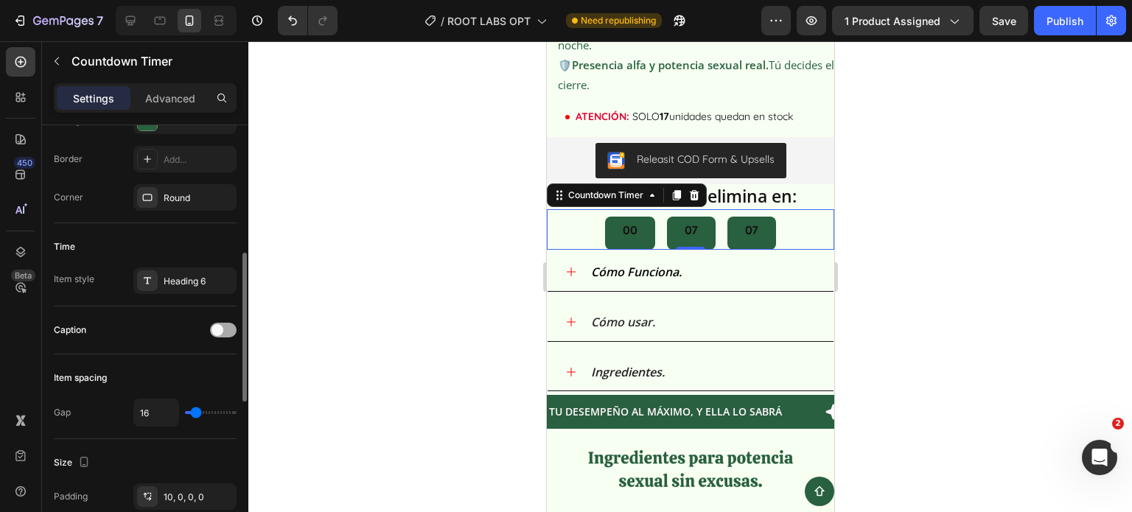
click at [225, 332] on div at bounding box center [223, 330] width 27 height 15
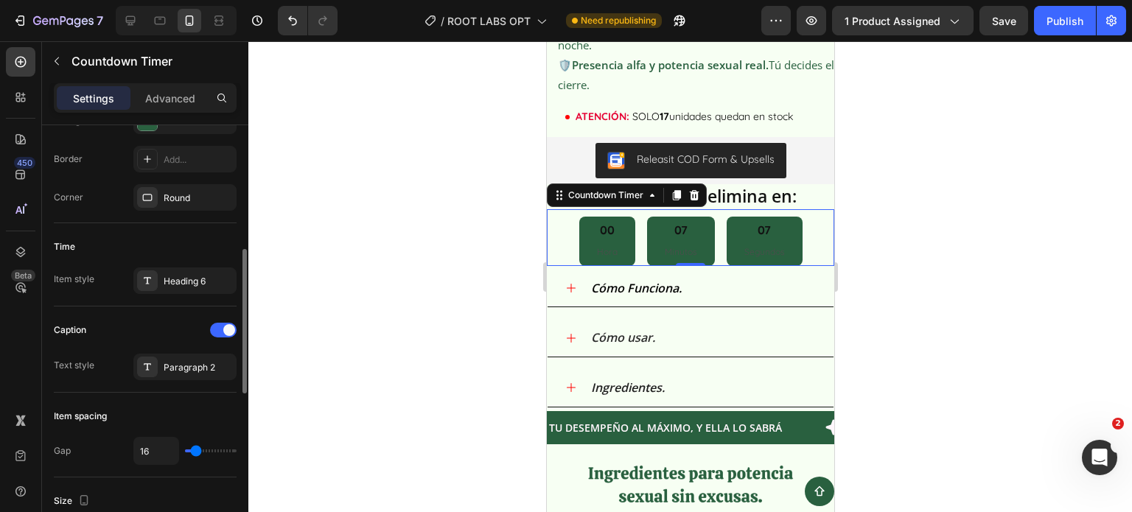
scroll to position [516, 0]
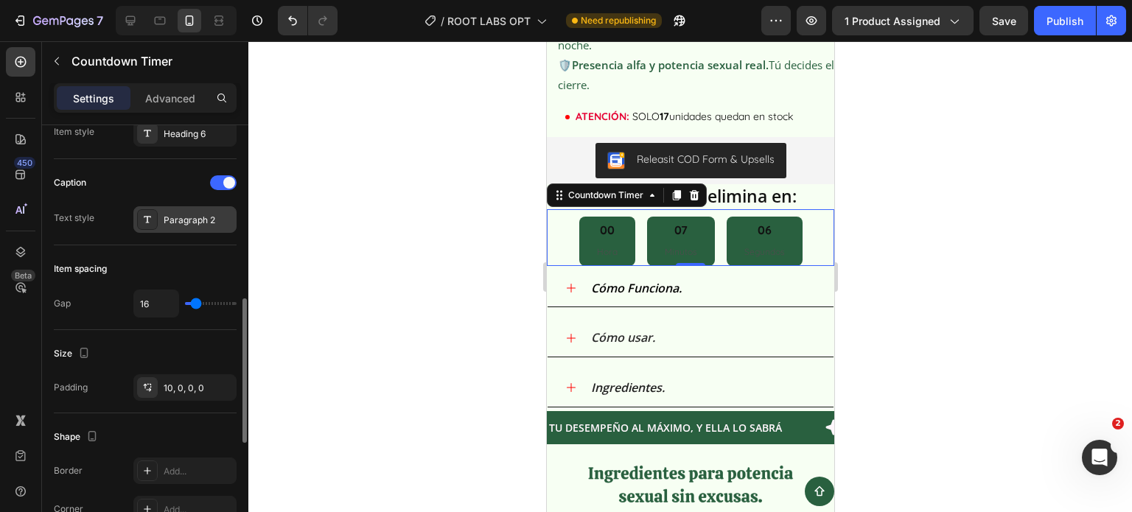
click at [177, 223] on div "Paragraph 2" at bounding box center [198, 220] width 69 height 13
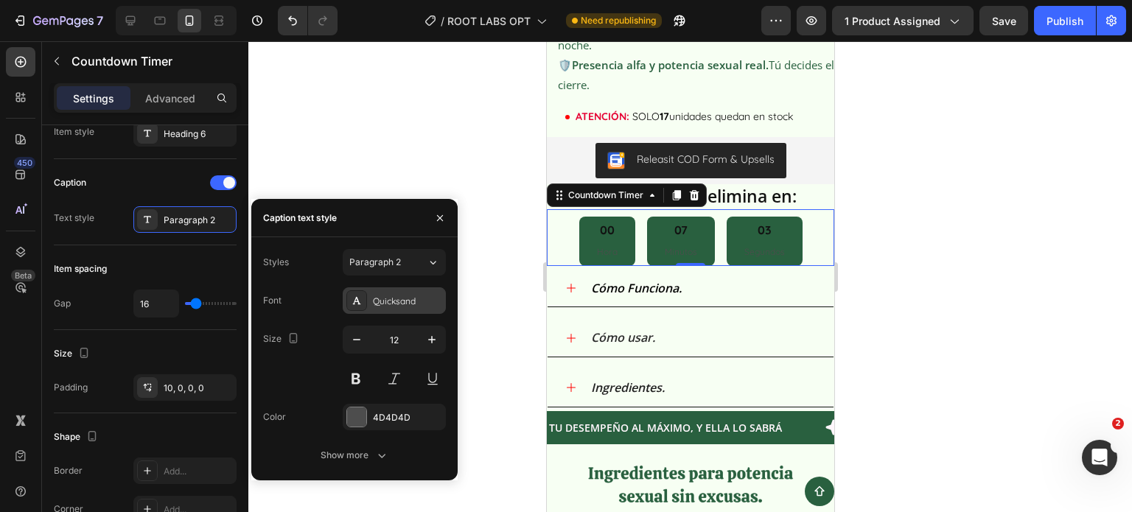
click at [402, 302] on div "Quicksand" at bounding box center [407, 301] width 69 height 13
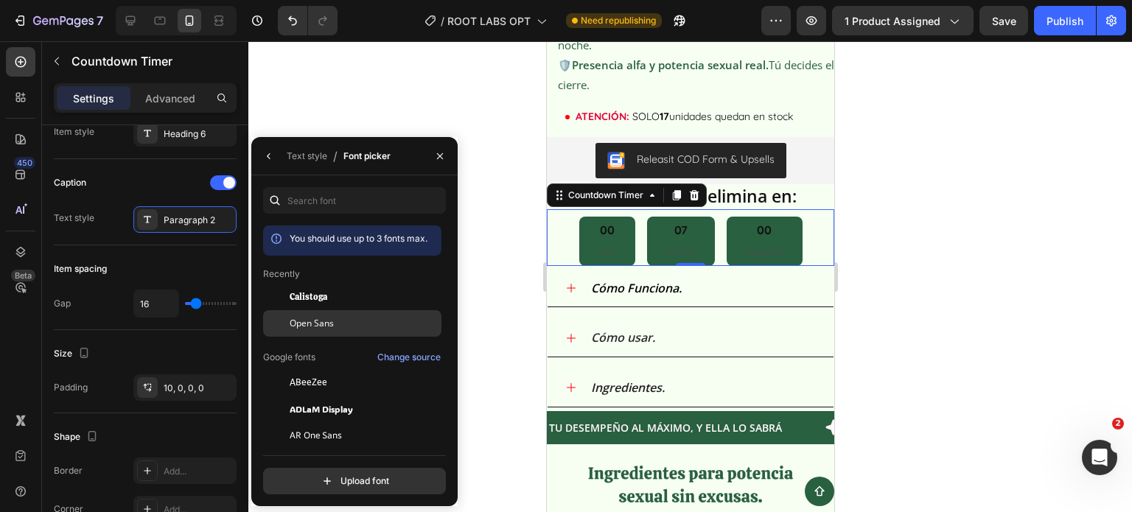
click at [336, 318] on div "Open Sans" at bounding box center [364, 323] width 149 height 13
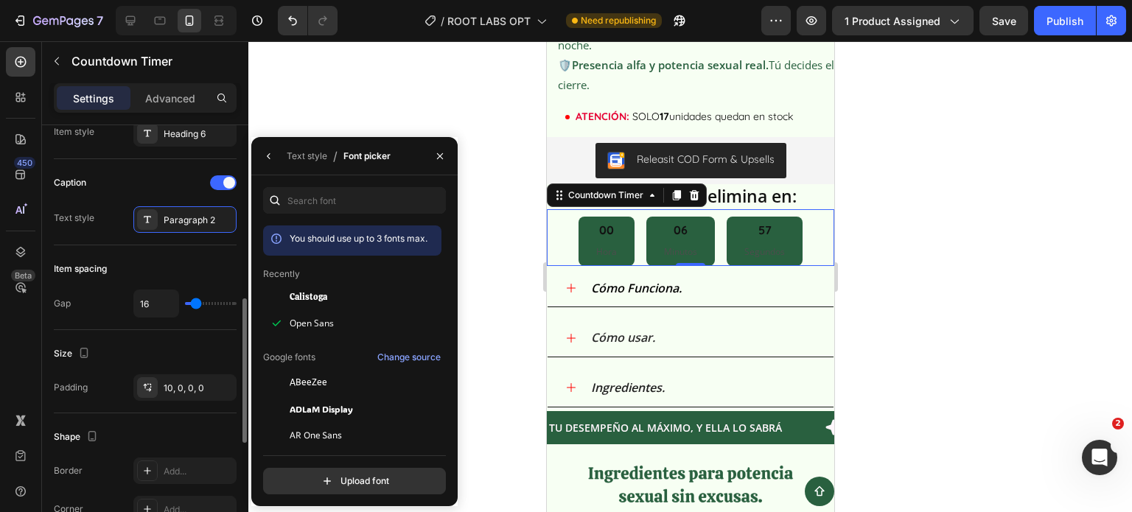
click at [191, 258] on div "Item spacing" at bounding box center [145, 269] width 183 height 24
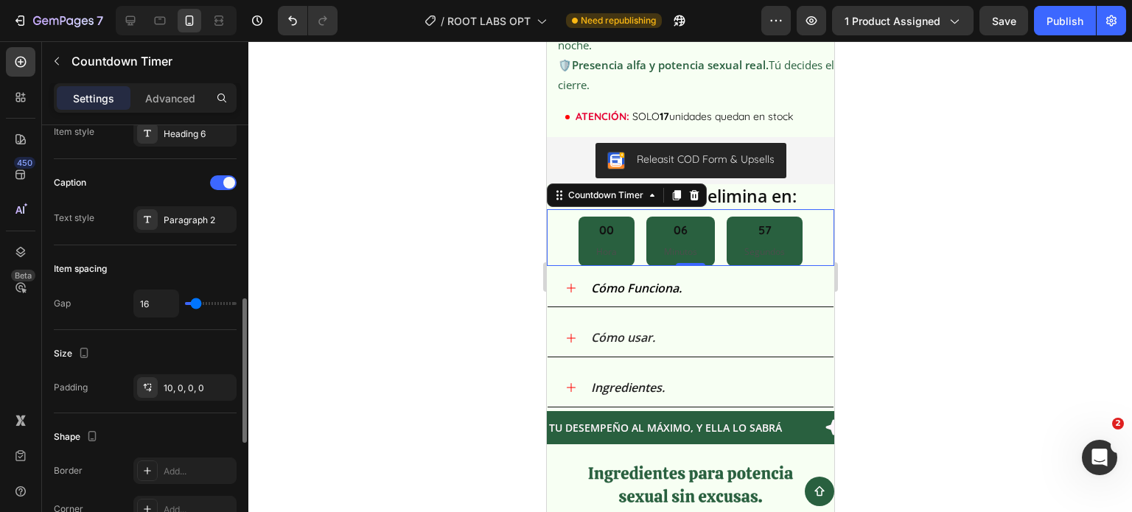
scroll to position [368, 0]
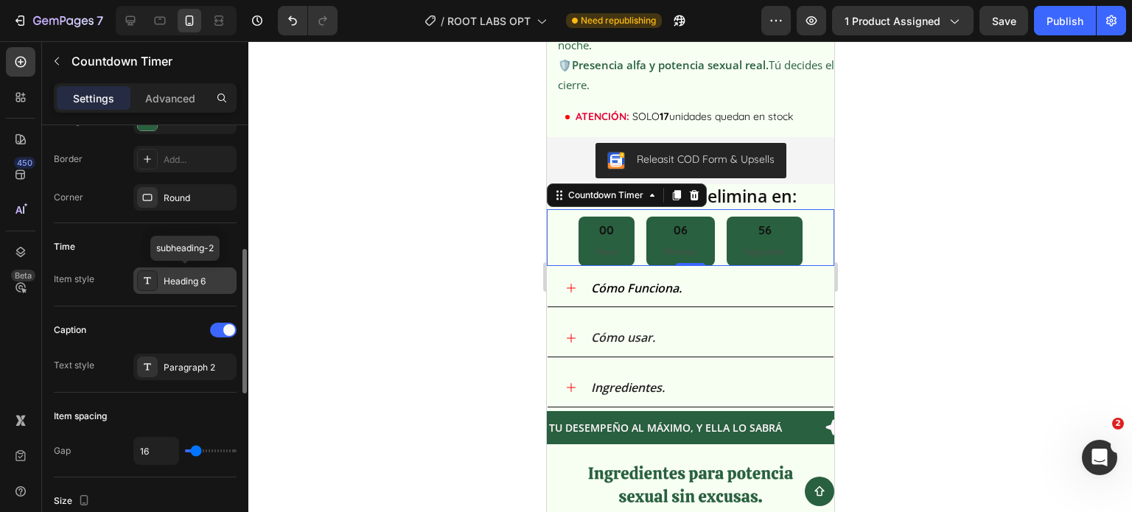
click at [195, 275] on div "Heading 6" at bounding box center [198, 281] width 69 height 13
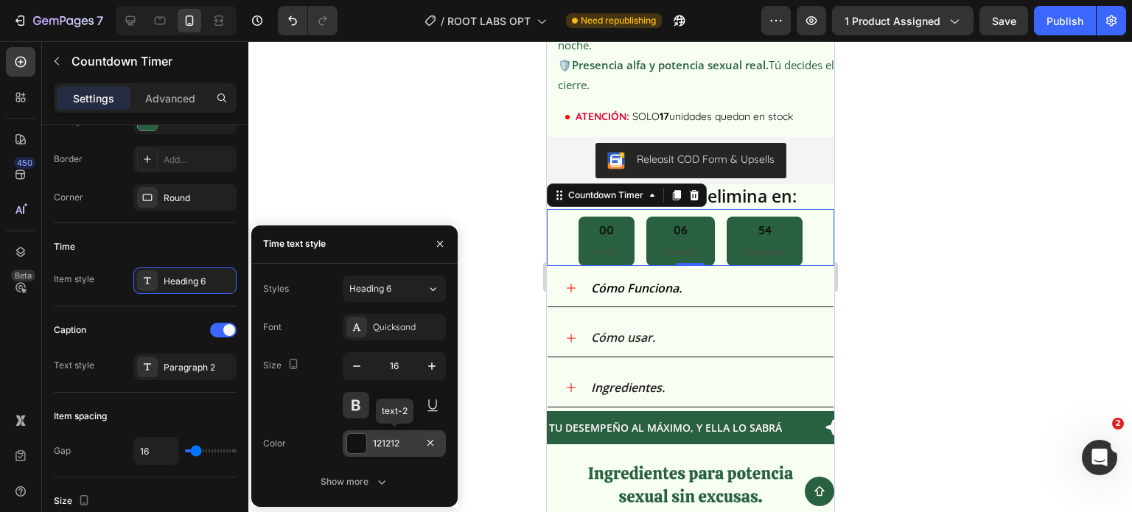
click at [382, 441] on div "121212" at bounding box center [394, 443] width 43 height 13
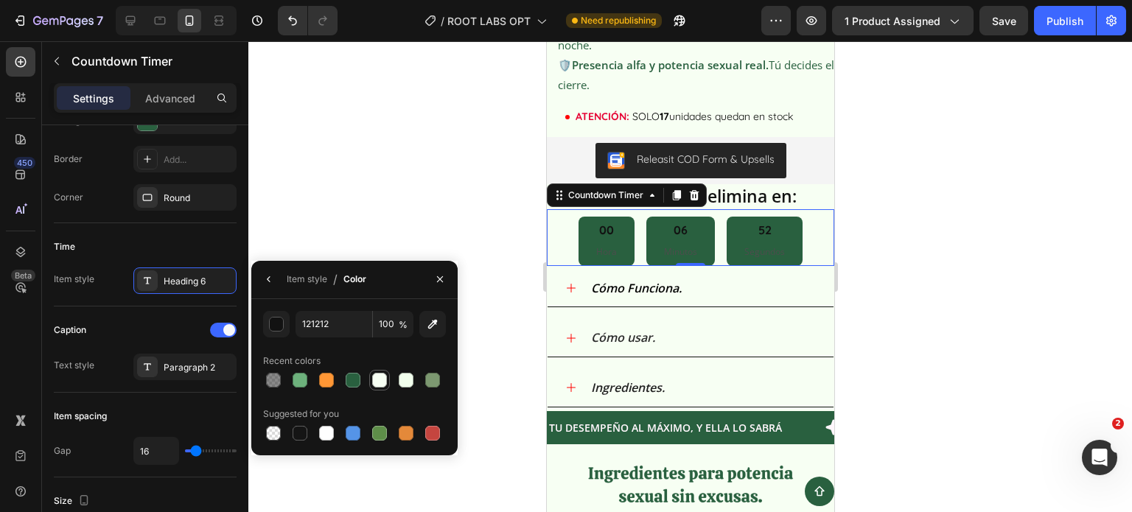
click at [381, 385] on div at bounding box center [379, 380] width 15 height 15
type input "F7FFF3"
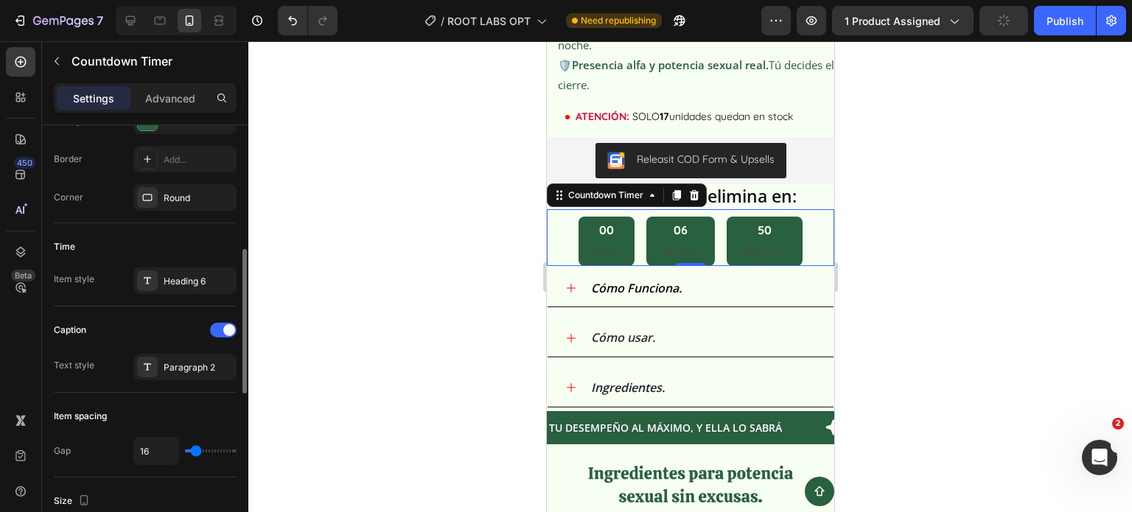
click at [183, 323] on div "Caption" at bounding box center [145, 330] width 183 height 24
click at [196, 361] on div "Paragraph 2" at bounding box center [198, 367] width 69 height 13
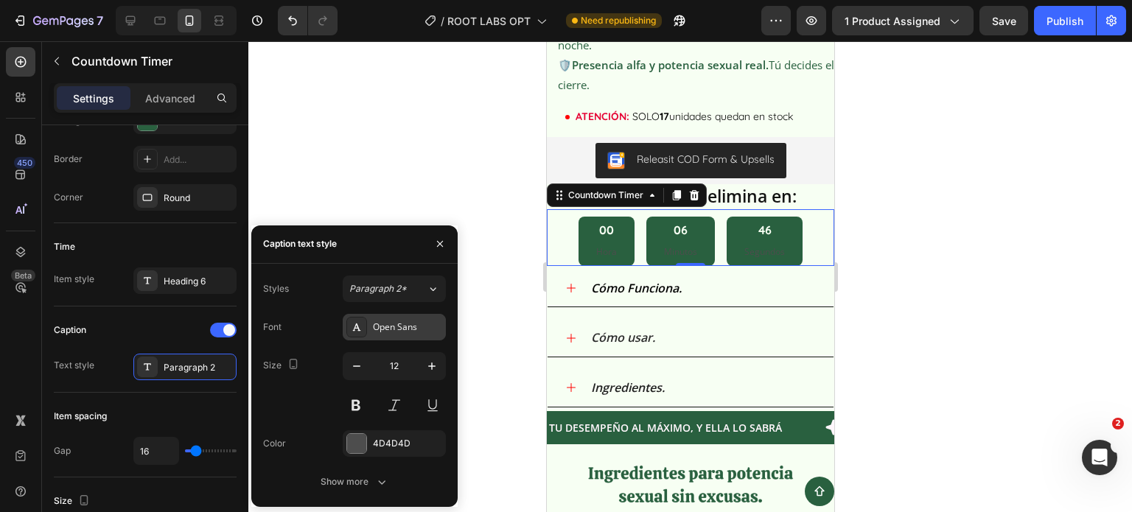
click at [383, 333] on div "Open Sans" at bounding box center [407, 327] width 69 height 13
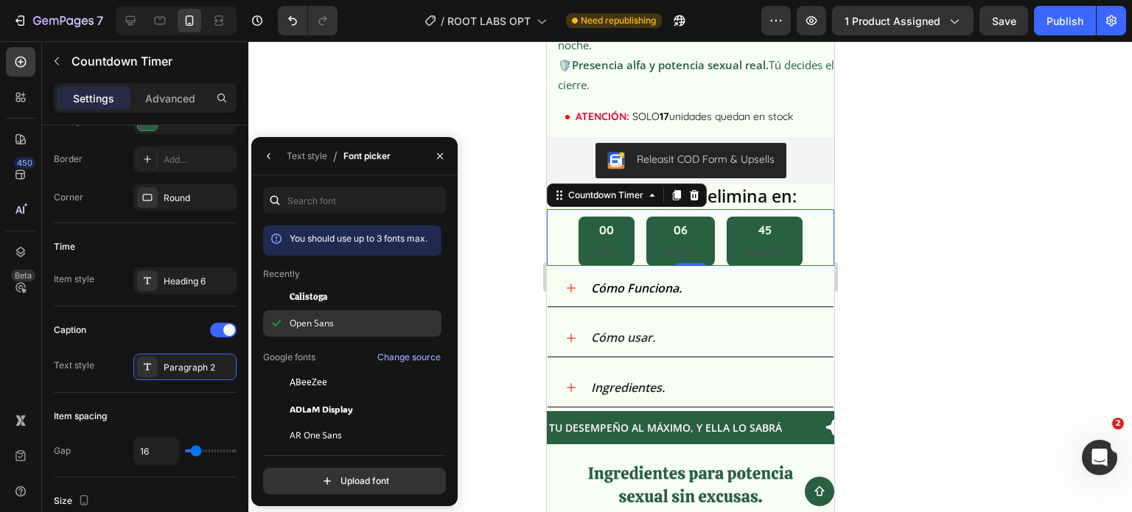
click at [322, 321] on span "Open Sans" at bounding box center [312, 323] width 44 height 13
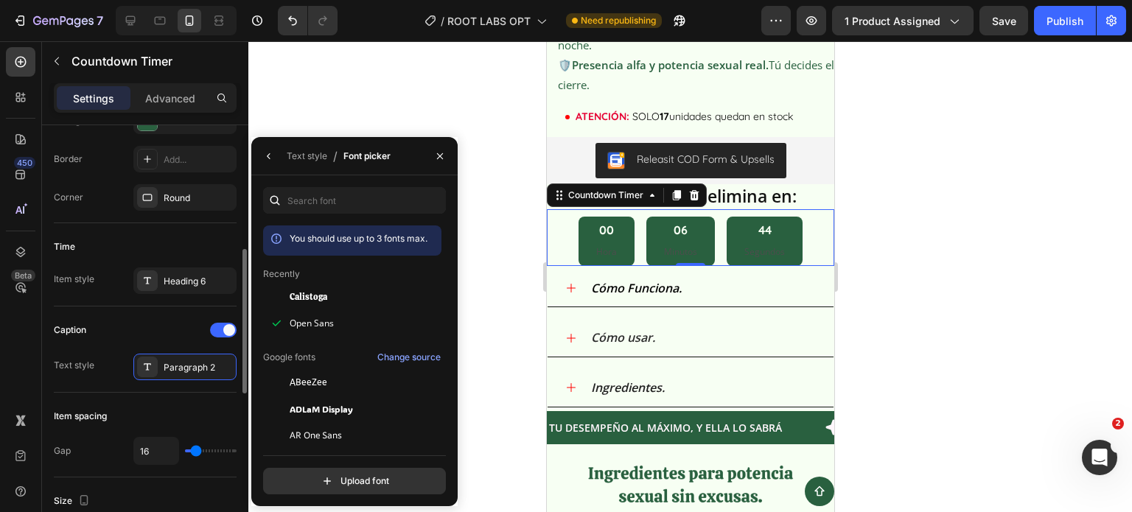
click at [164, 315] on div "Caption Text style Paragraph 2" at bounding box center [145, 350] width 183 height 86
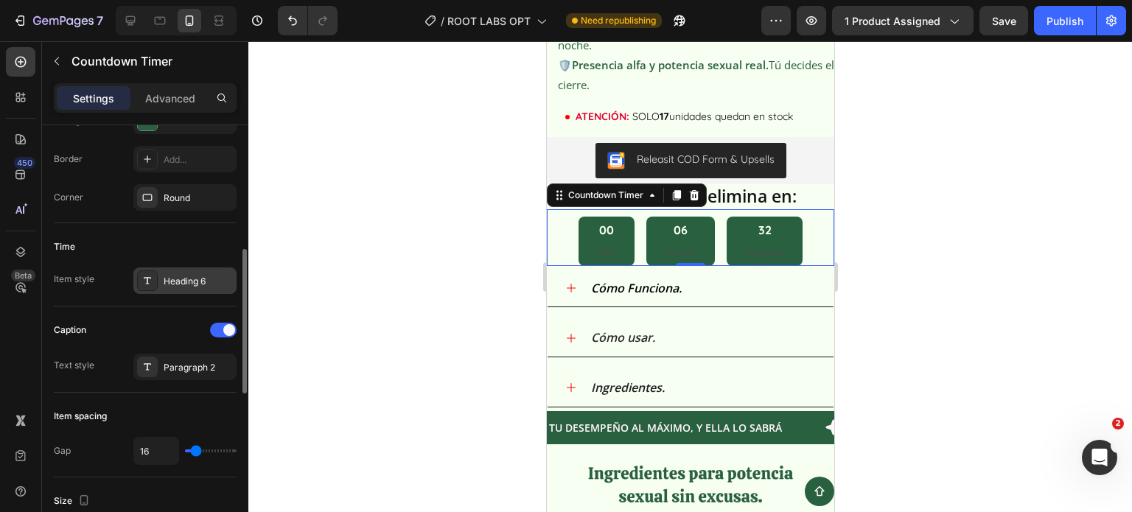
click at [169, 288] on div "Heading 6" at bounding box center [184, 280] width 103 height 27
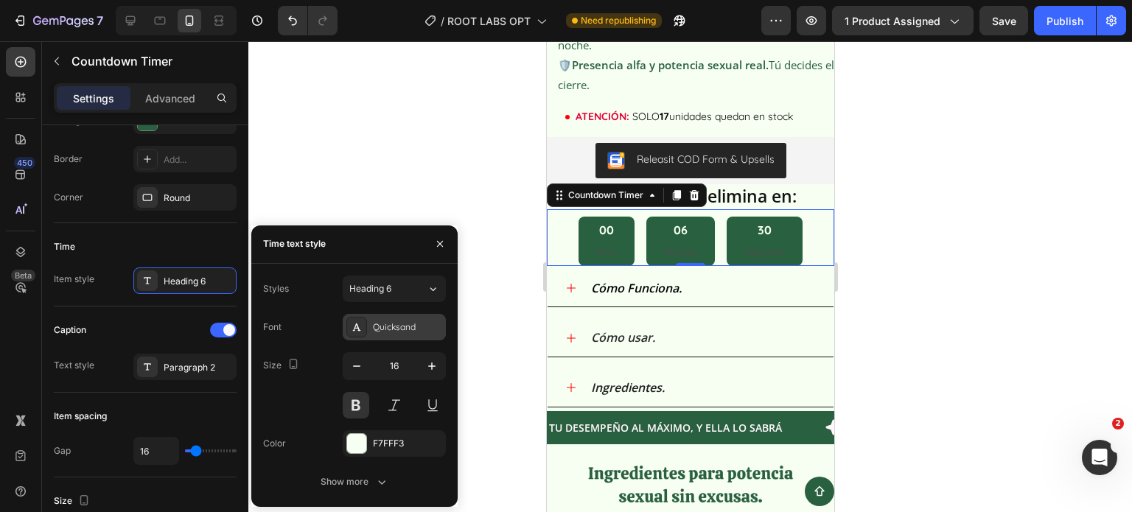
click at [382, 323] on div "Quicksand" at bounding box center [407, 327] width 69 height 13
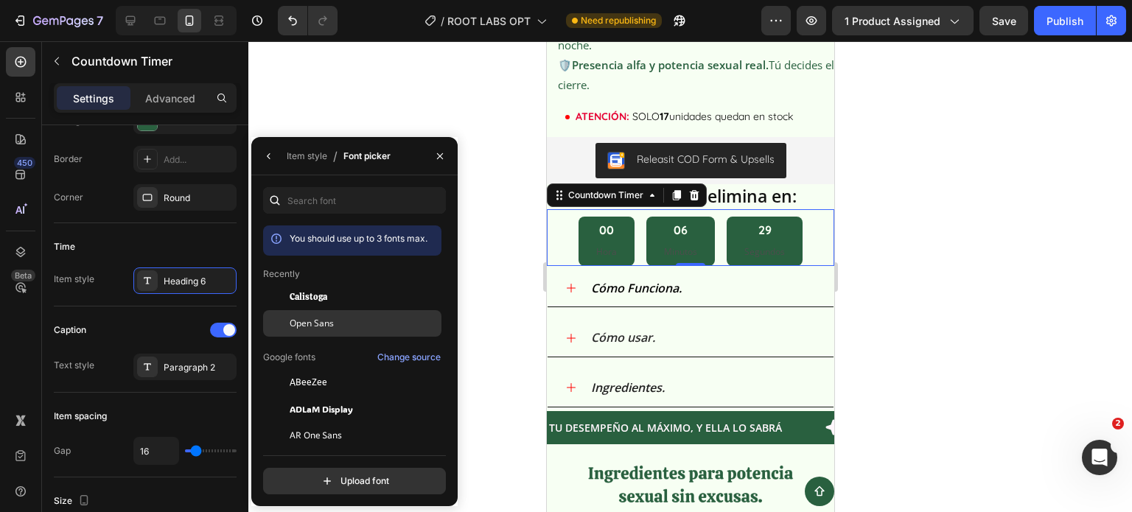
click at [0, 0] on div "Open Sans" at bounding box center [0, 0] width 0 height 0
click at [262, 153] on button "button" at bounding box center [269, 156] width 24 height 24
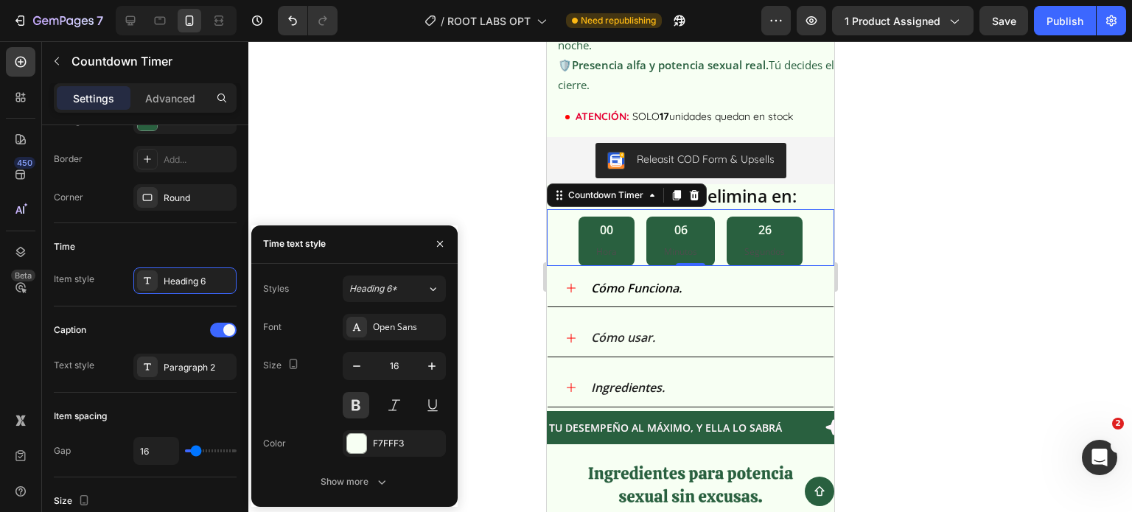
click at [389, 439] on div "F7FFF3" at bounding box center [407, 443] width 69 height 13
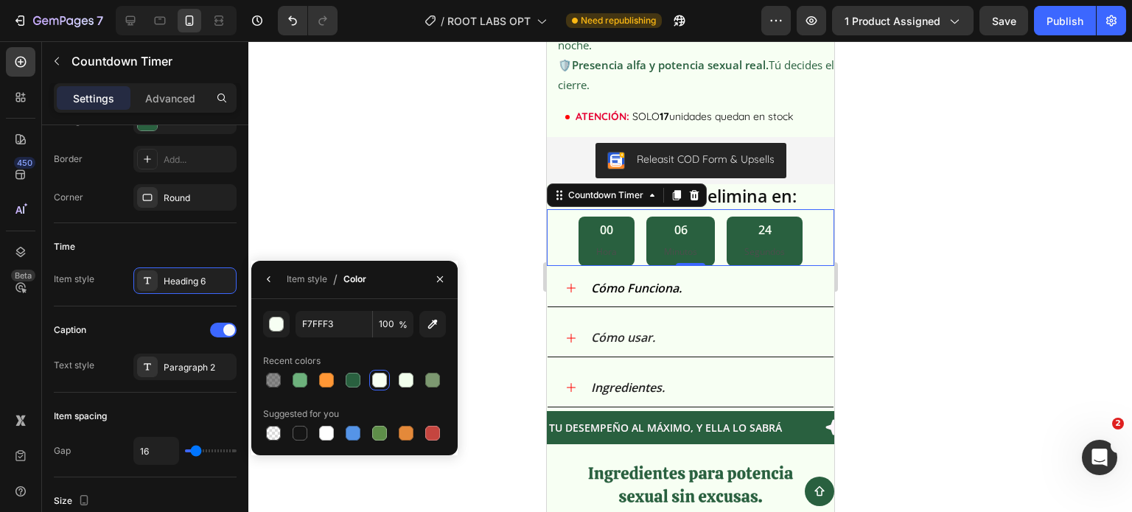
click at [380, 380] on div at bounding box center [379, 380] width 15 height 15
click at [388, 351] on div "Recent colors" at bounding box center [354, 361] width 183 height 24
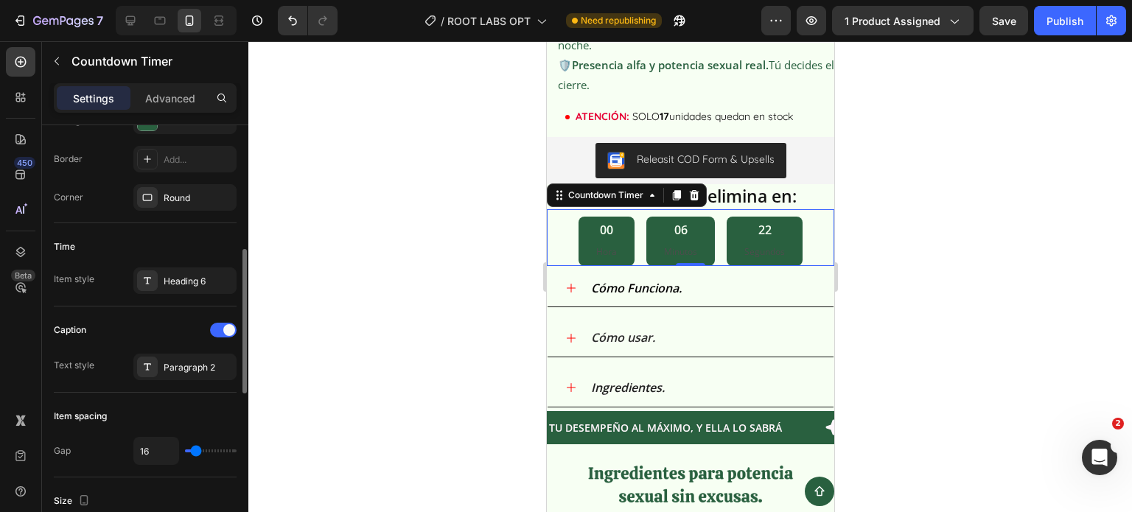
click at [173, 322] on div "Caption" at bounding box center [145, 330] width 183 height 24
click at [186, 367] on div "Paragraph 2" at bounding box center [198, 367] width 69 height 13
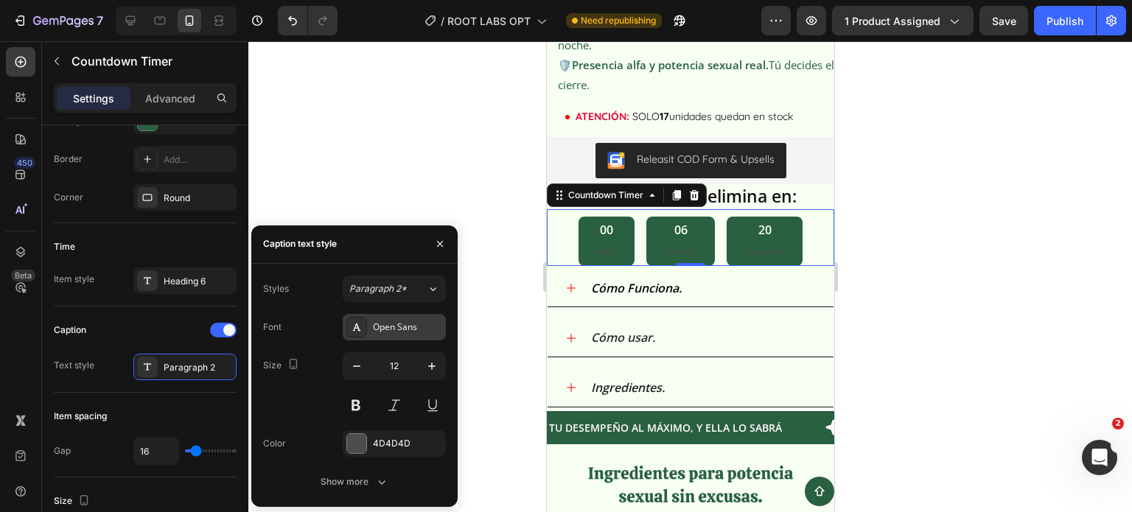
click at [377, 325] on div "Open Sans" at bounding box center [407, 327] width 69 height 13
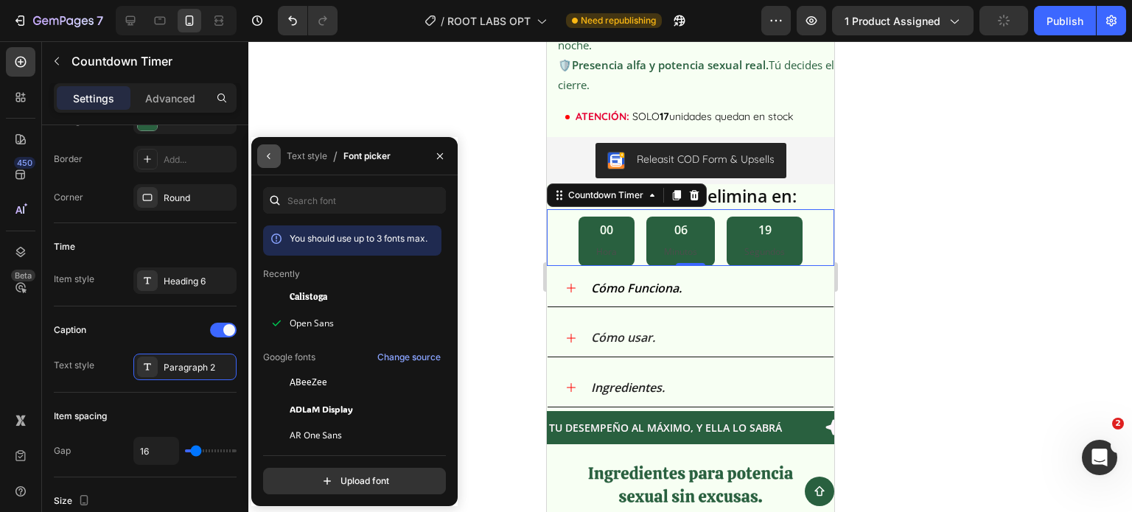
click at [262, 161] on button "button" at bounding box center [269, 156] width 24 height 24
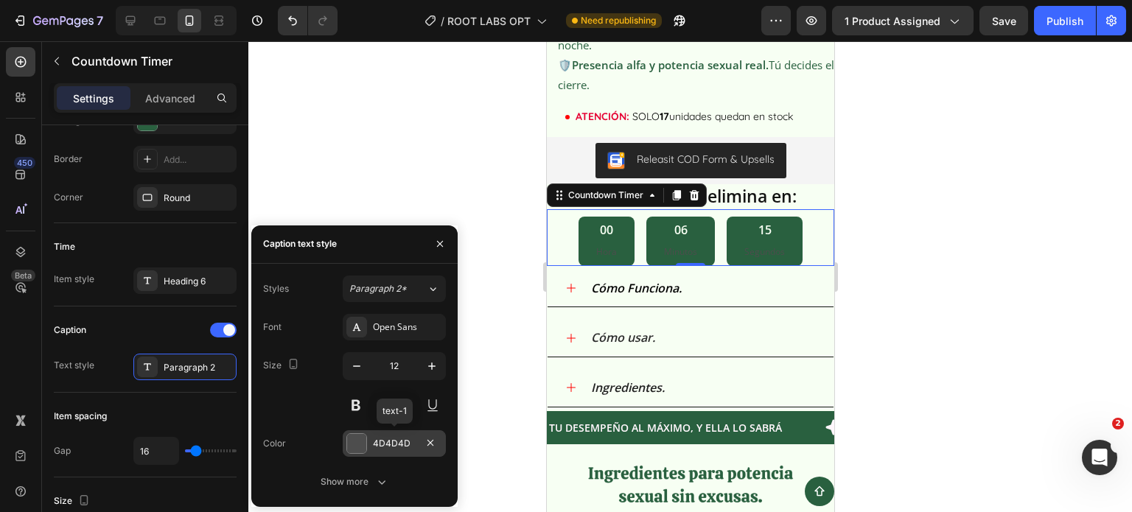
click at [388, 438] on div "4D4D4D" at bounding box center [394, 443] width 43 height 13
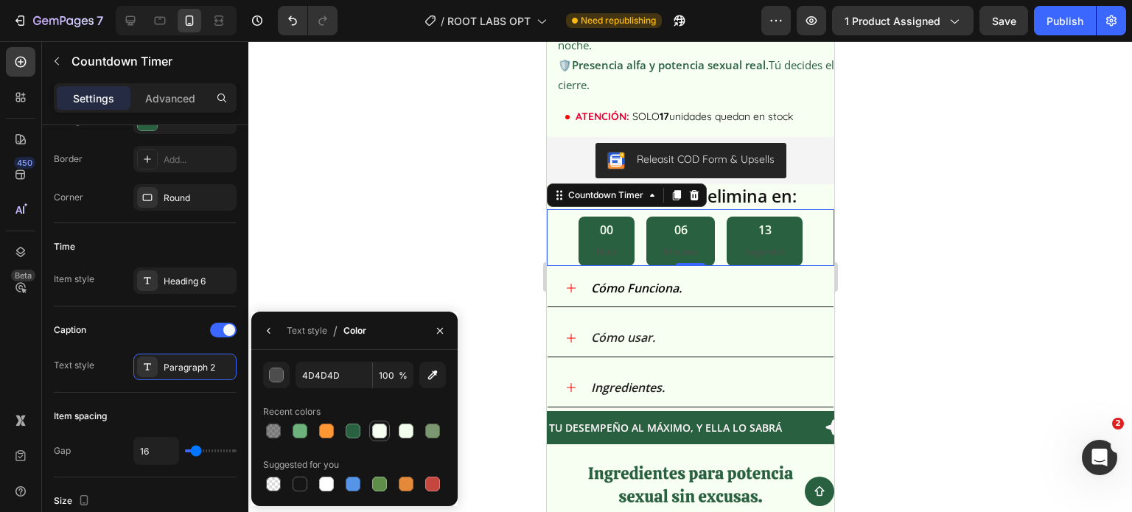
click at [379, 433] on div at bounding box center [379, 431] width 15 height 15
type input "F7FFF3"
click at [192, 321] on div "Caption" at bounding box center [145, 330] width 183 height 24
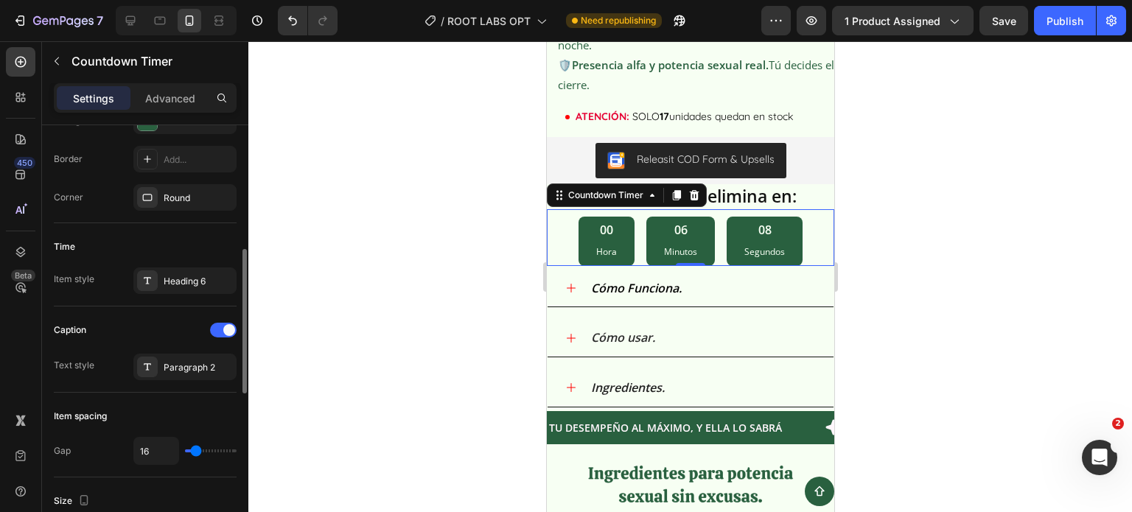
type input "0"
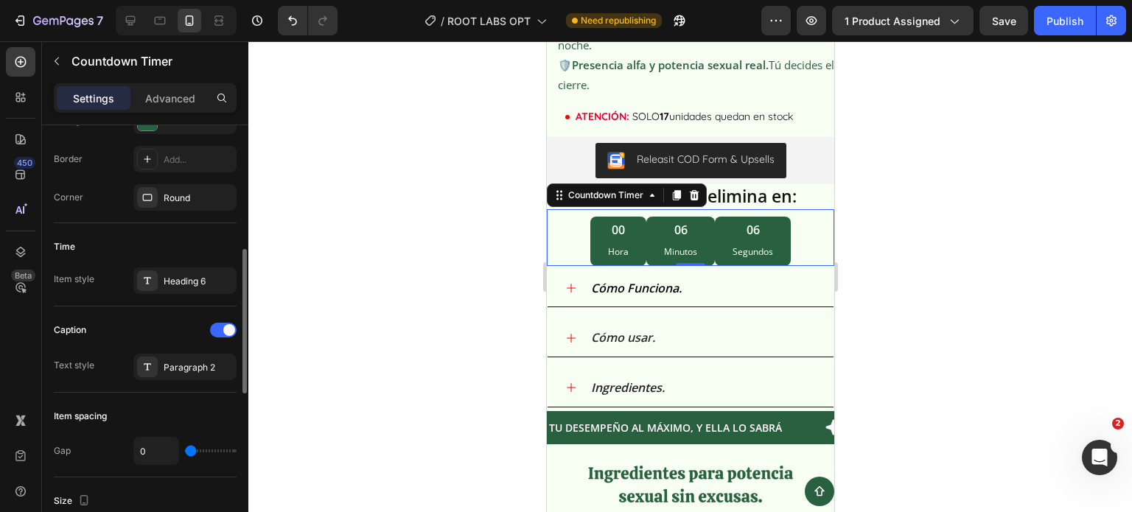
type input "2"
type input "22"
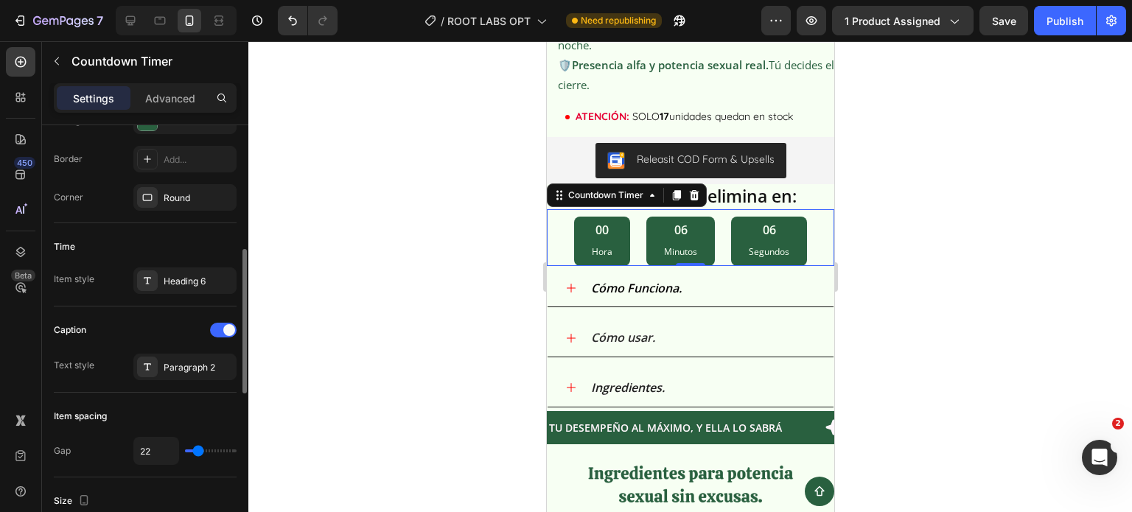
type input "18"
click at [197, 450] on input "range" at bounding box center [211, 450] width 52 height 3
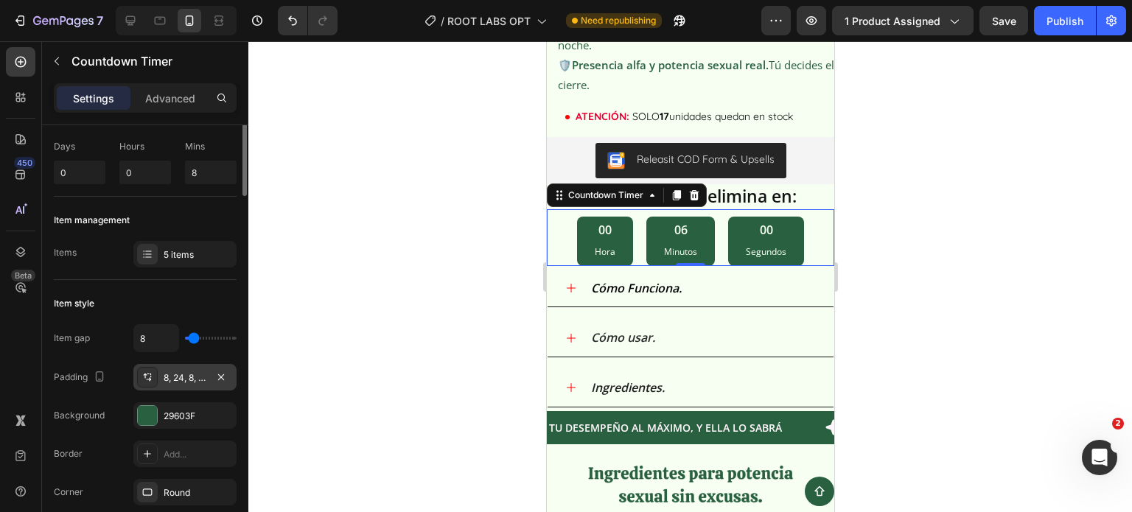
scroll to position [0, 0]
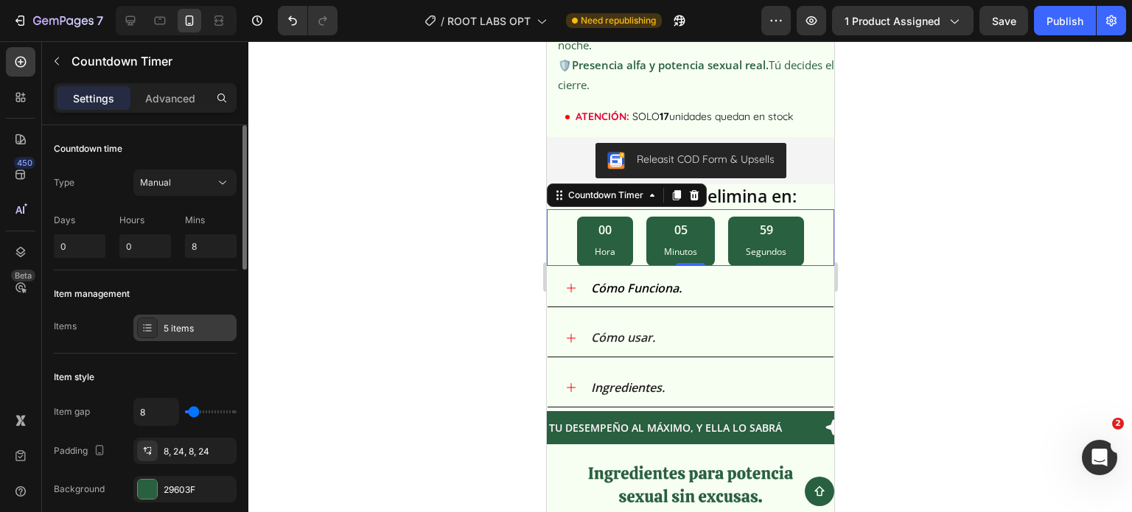
click at [183, 332] on div "5 items" at bounding box center [198, 328] width 69 height 13
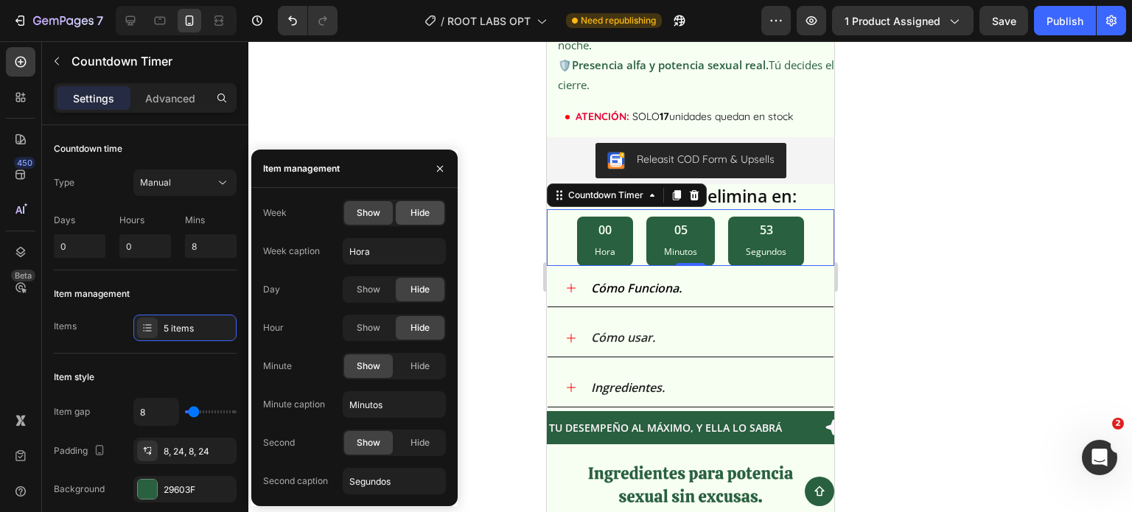
click at [416, 224] on div "Hide" at bounding box center [420, 213] width 49 height 24
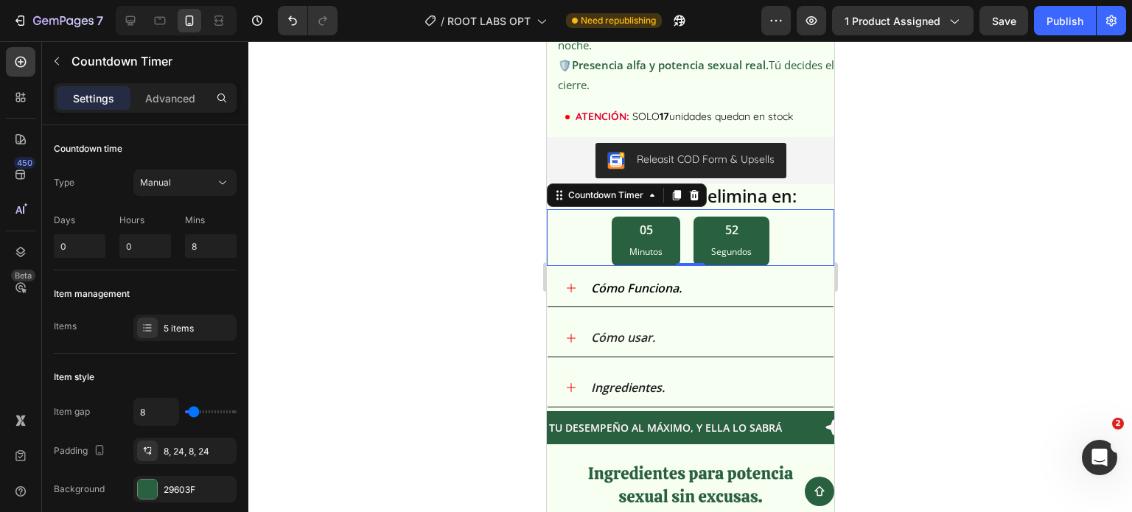
click at [934, 326] on div at bounding box center [689, 276] width 883 height 471
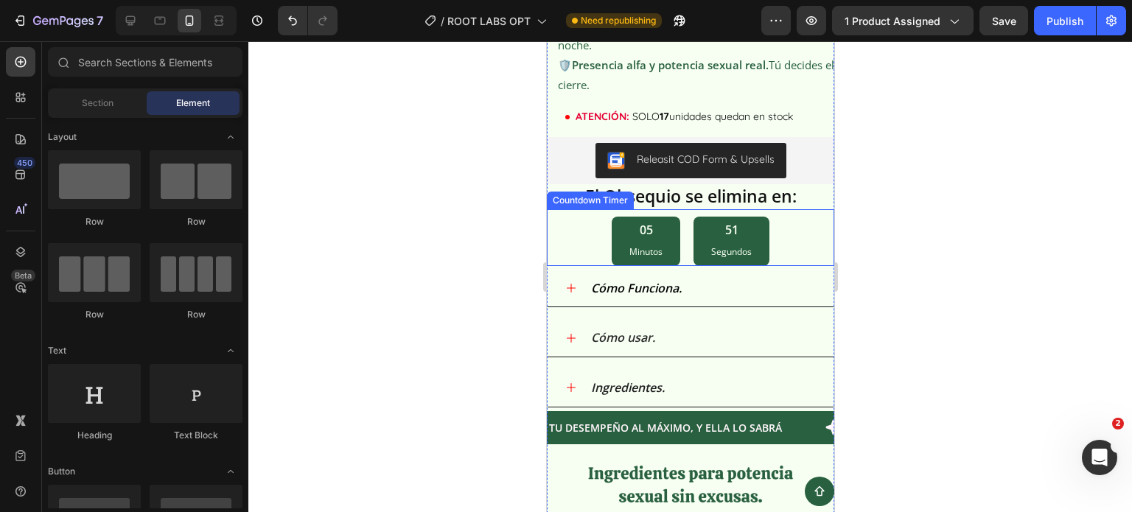
drag, startPoint x: 743, startPoint y: 241, endPoint x: 733, endPoint y: 248, distance: 11.7
click at [742, 238] on div "51" at bounding box center [730, 230] width 41 height 15
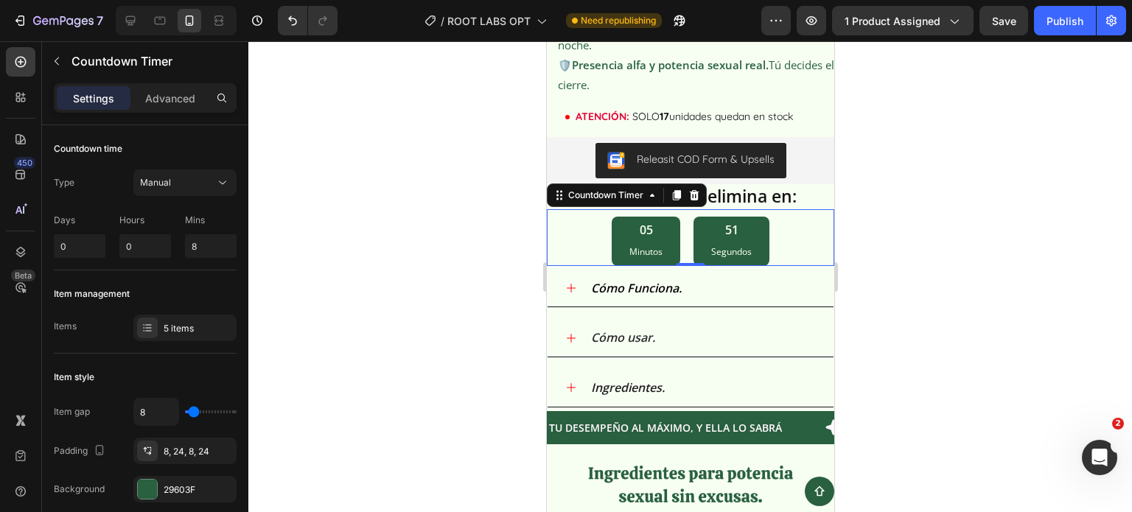
drag, startPoint x: 411, startPoint y: 280, endPoint x: 57, endPoint y: 228, distance: 358.2
click at [411, 280] on div at bounding box center [689, 276] width 883 height 471
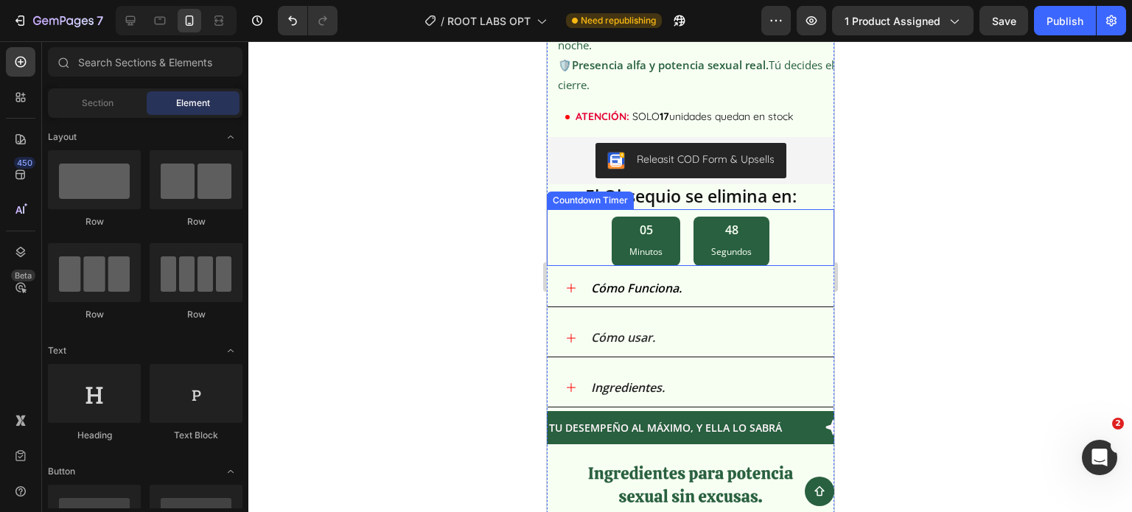
click at [637, 260] on p "Minutos" at bounding box center [645, 252] width 33 height 16
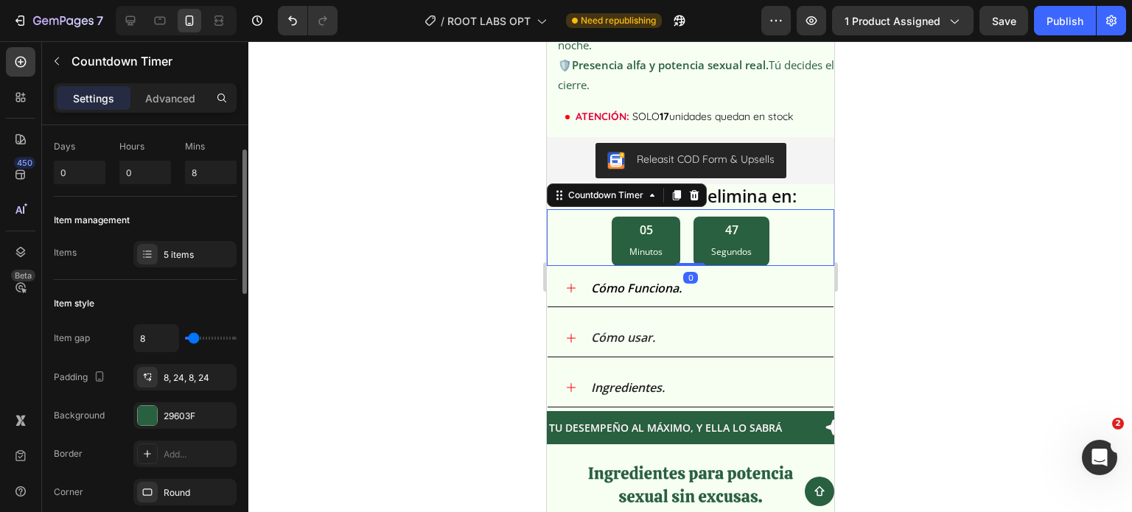
scroll to position [147, 0]
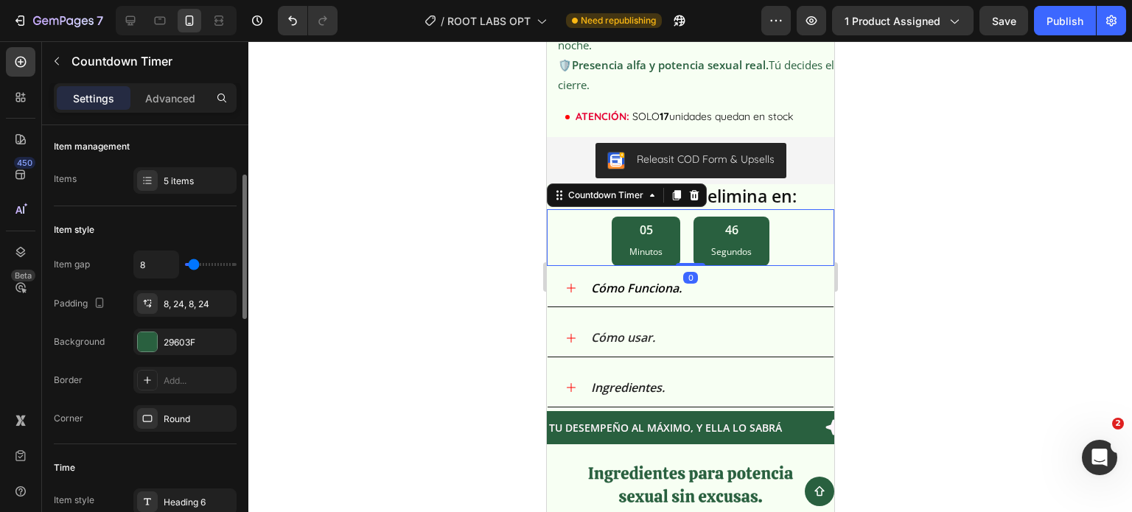
type input "0"
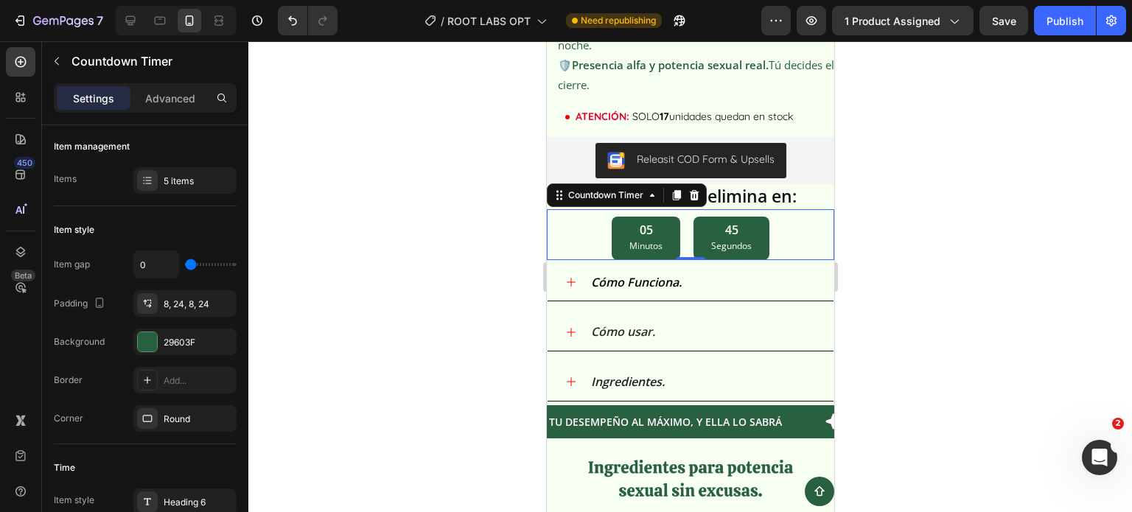
drag, startPoint x: 189, startPoint y: 262, endPoint x: 511, endPoint y: 262, distance: 322.7
type input "0"
click at [185, 266] on input "range" at bounding box center [211, 264] width 52 height 3
click at [1034, 26] on button "Publish" at bounding box center [1065, 20] width 62 height 29
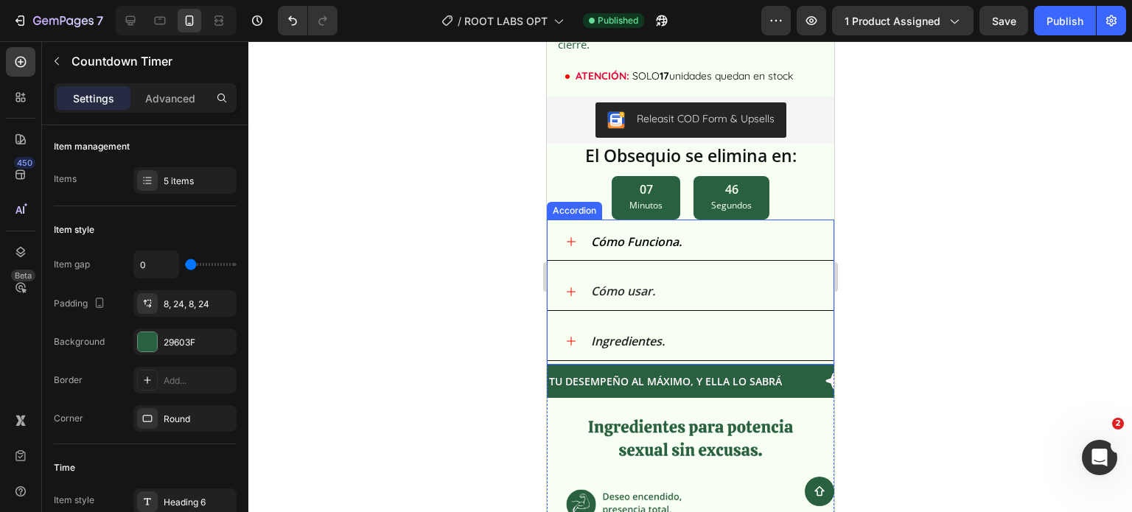
scroll to position [1734, 0]
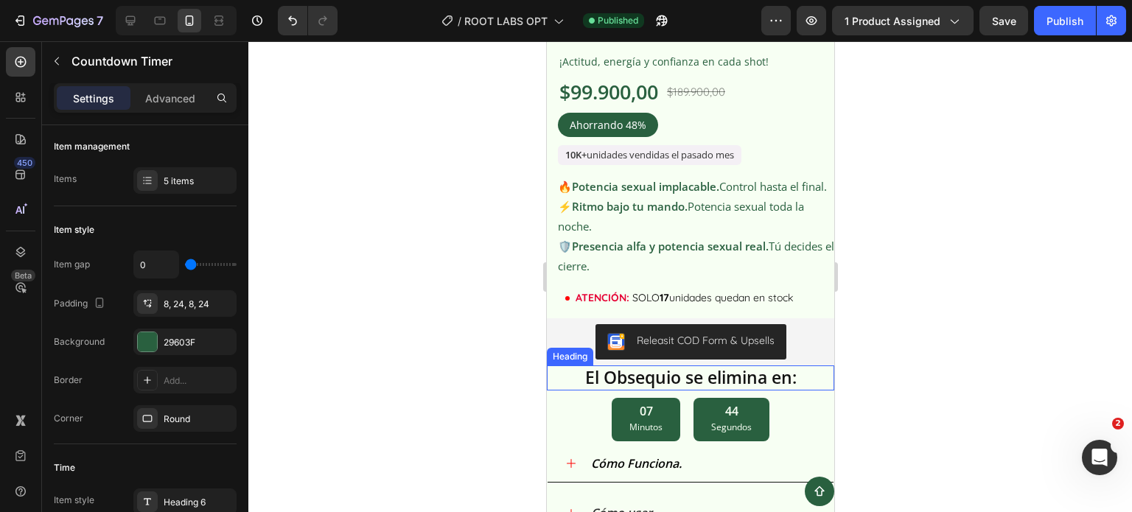
click at [673, 391] on h2 "El Obsequio se elimina en:" at bounding box center [689, 377] width 265 height 25
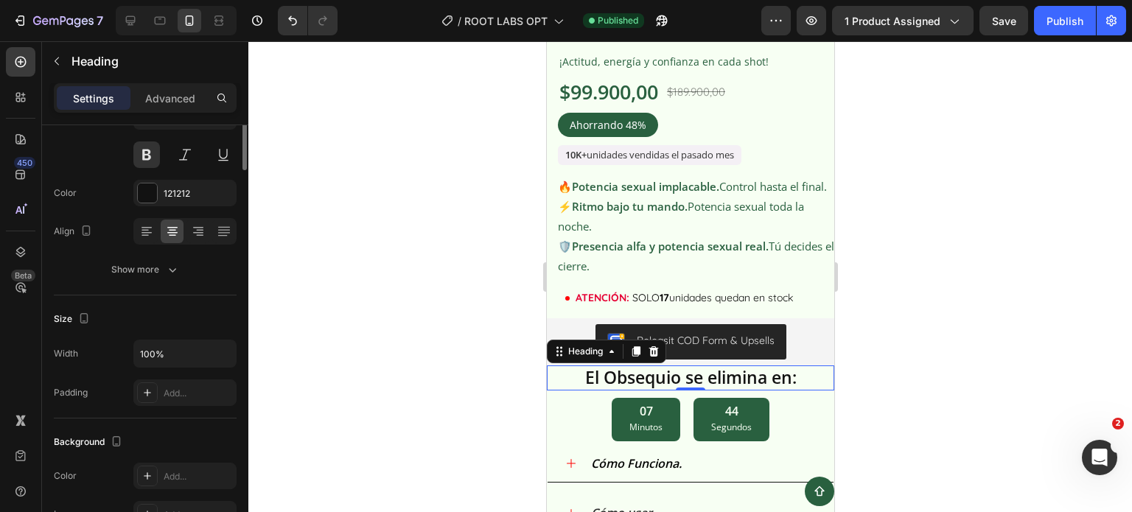
scroll to position [0, 0]
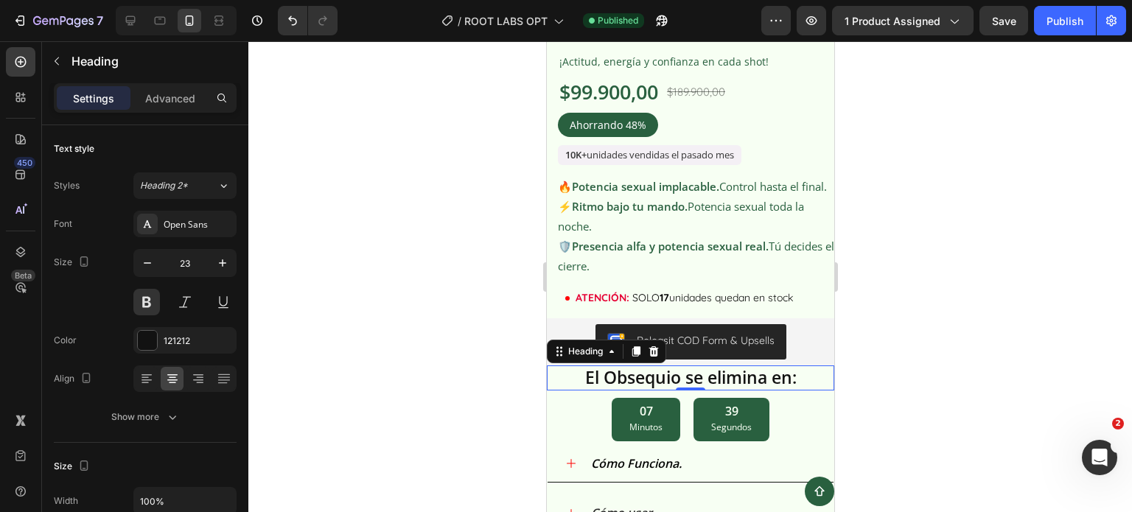
click at [705, 383] on h2 "El Obsequio se elimina en:" at bounding box center [689, 377] width 265 height 25
click at [705, 383] on p "El Obsequio se elimina en:" at bounding box center [690, 378] width 262 height 22
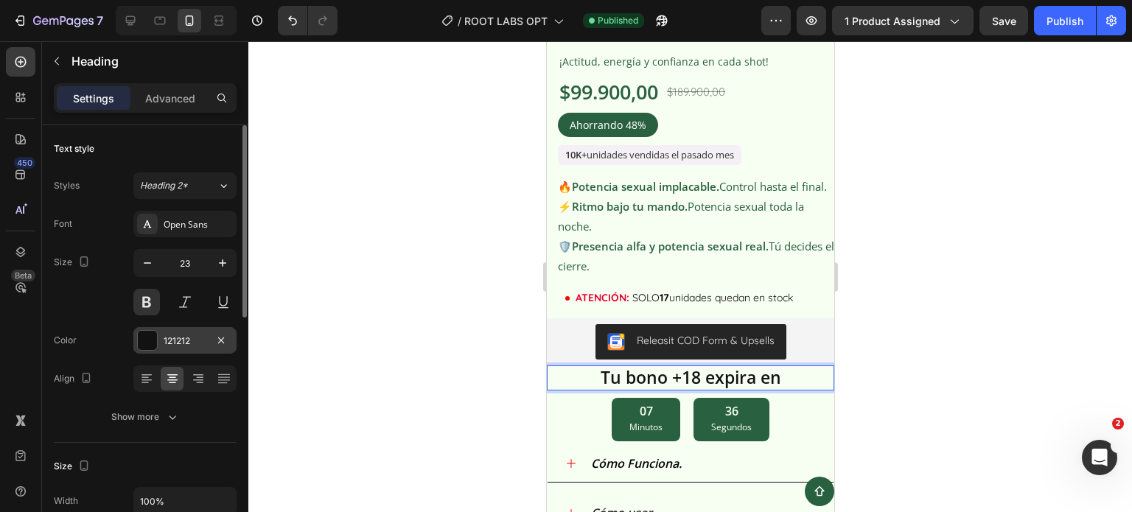
click at [164, 329] on div "121212" at bounding box center [184, 340] width 103 height 27
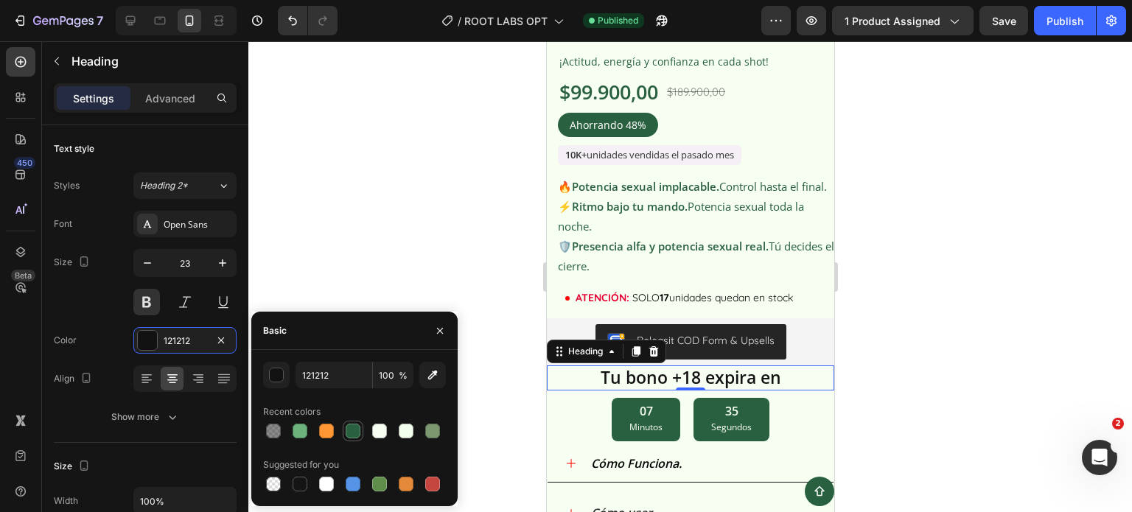
click at [351, 433] on div at bounding box center [353, 431] width 15 height 15
type input "29603F"
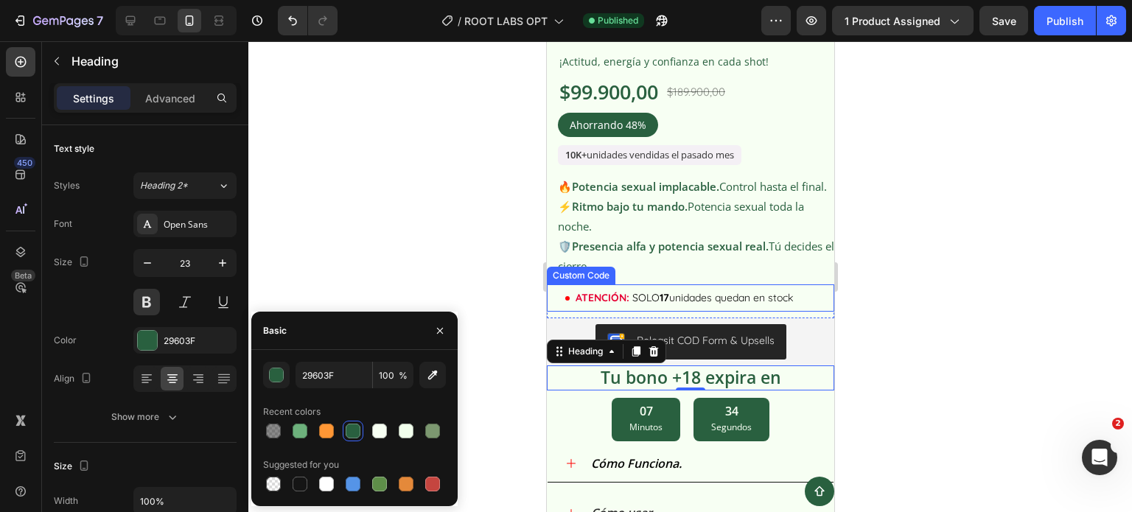
click at [946, 267] on div at bounding box center [689, 276] width 883 height 471
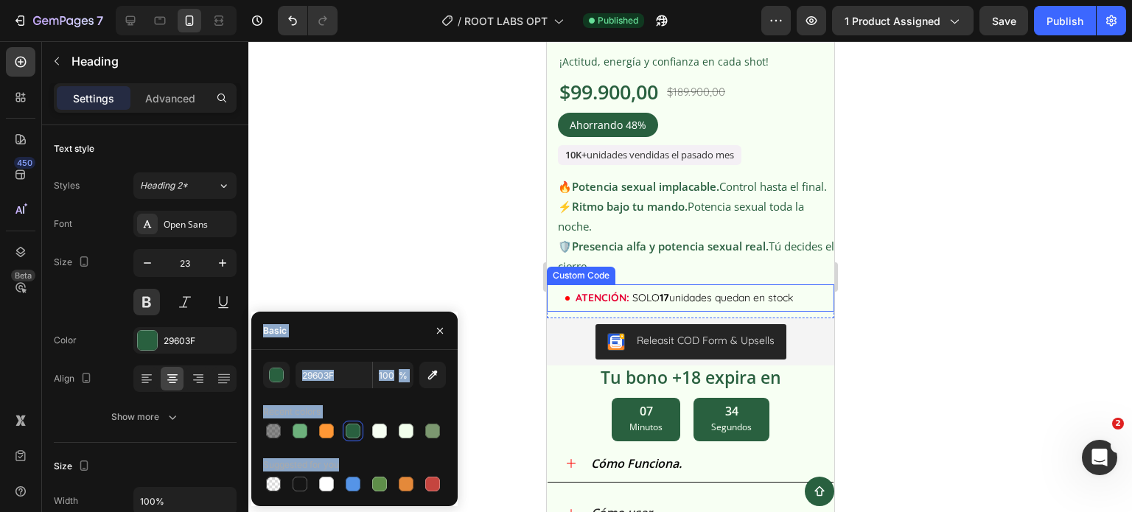
click at [946, 267] on div at bounding box center [689, 276] width 883 height 471
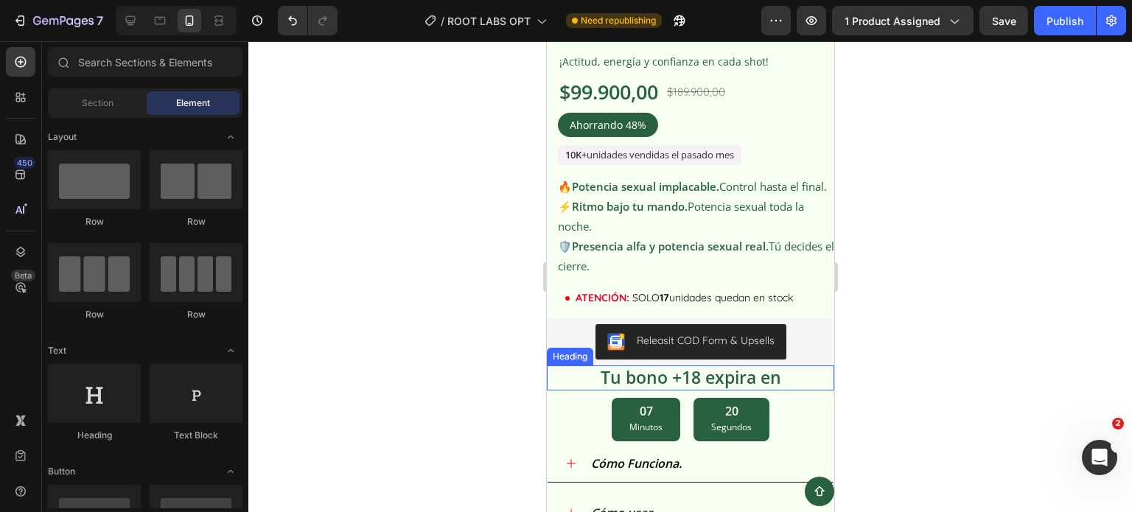
click at [646, 388] on p "Tu bono +18 expira en" at bounding box center [690, 378] width 262 height 22
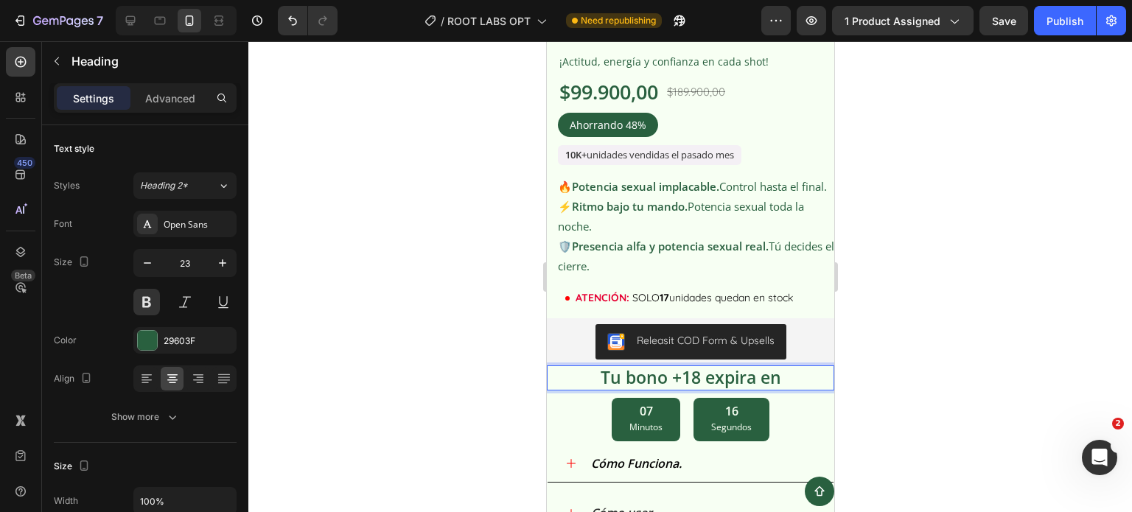
click at [693, 388] on p "Tu bono +18 expira en" at bounding box center [690, 378] width 262 height 22
click at [690, 381] on p "Tu bono +18 expira en" at bounding box center [690, 378] width 262 height 22
click at [647, 385] on p "Regalo activo solo por" at bounding box center [690, 378] width 262 height 22
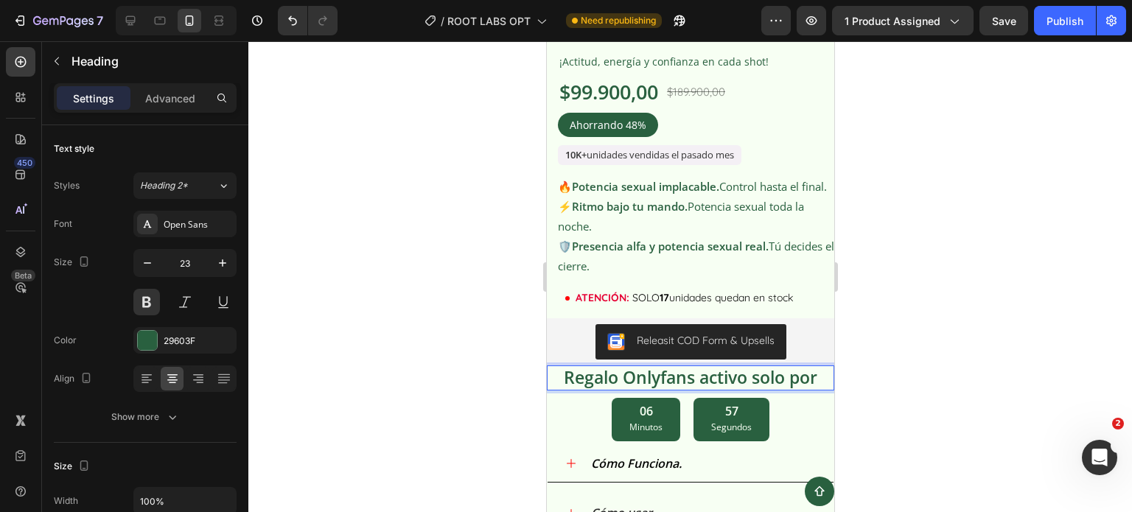
click at [687, 385] on p "Regalo Onlyfans activo solo por" at bounding box center [690, 378] width 262 height 22
click at [546, 41] on lt-strong "F" at bounding box center [546, 41] width 0 height 0
click at [152, 257] on icon "button" at bounding box center [147, 263] width 15 height 15
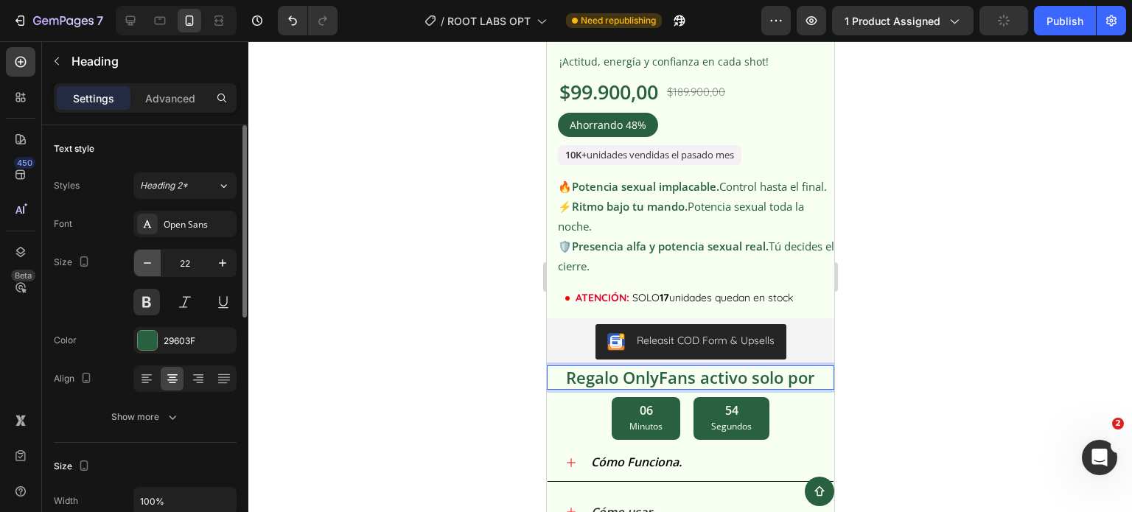
type input "21"
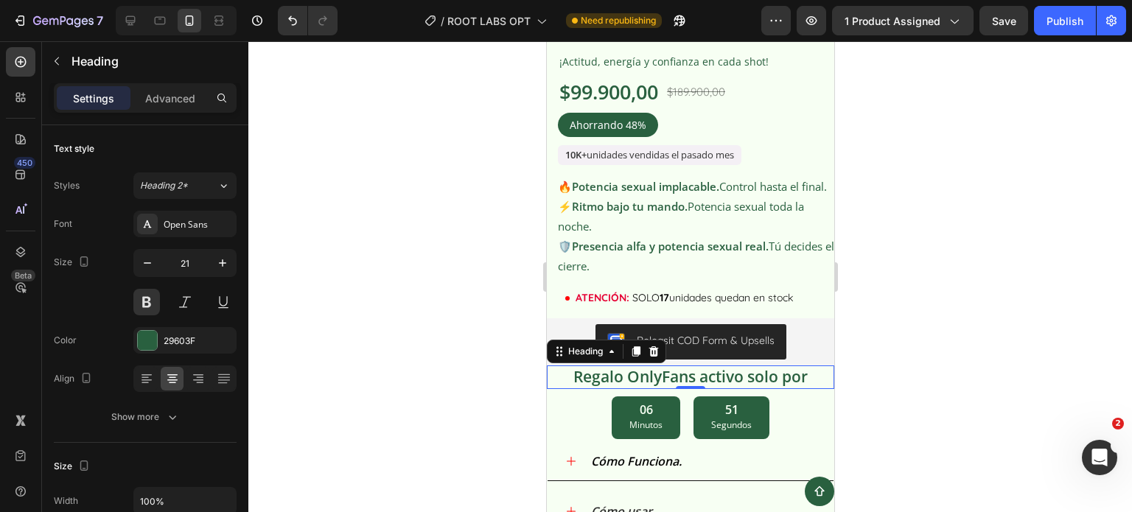
click at [935, 282] on div at bounding box center [689, 276] width 883 height 471
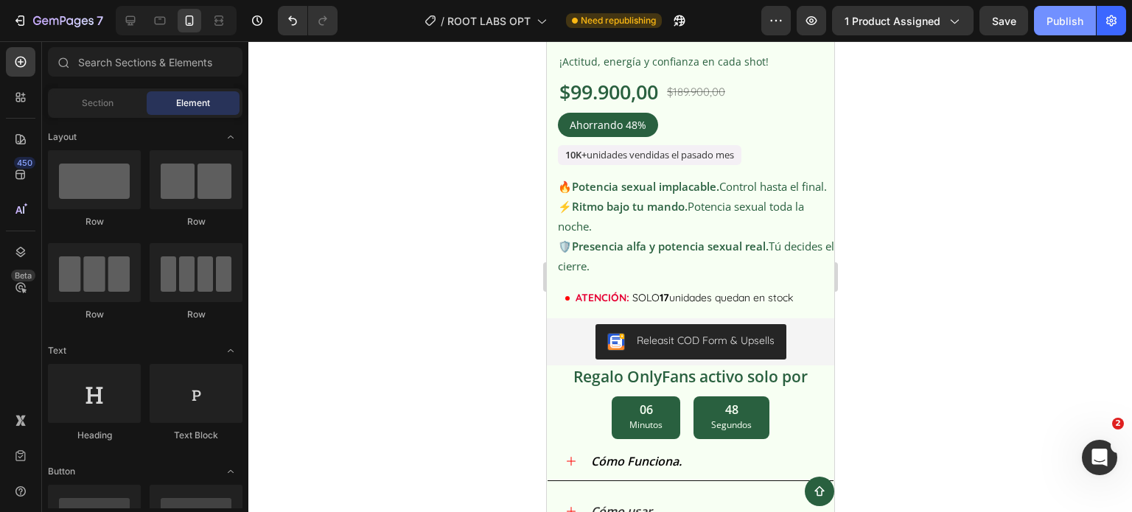
click at [1054, 17] on div "Publish" at bounding box center [1064, 20] width 37 height 15
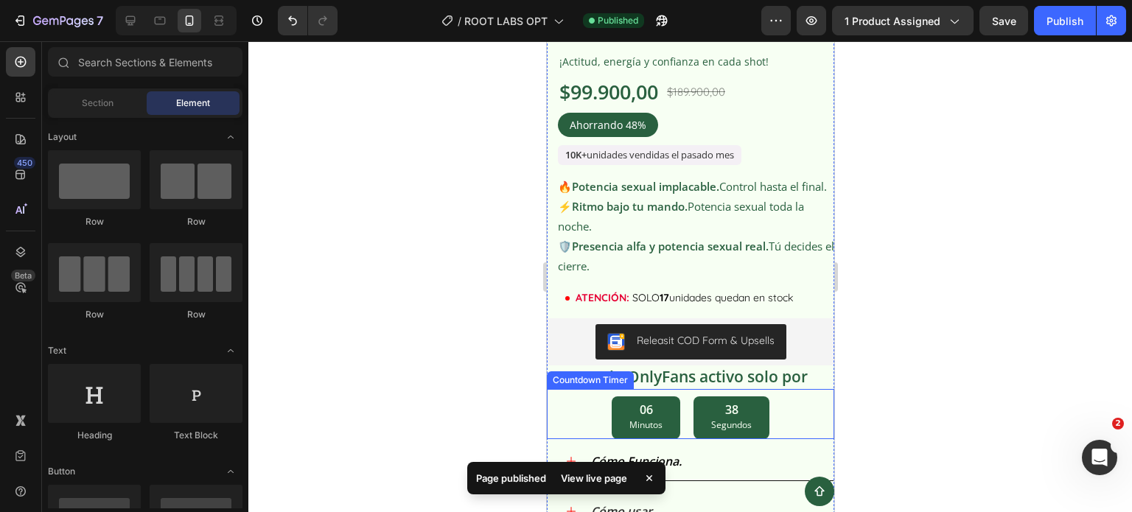
click at [650, 433] on p "Minutos" at bounding box center [645, 425] width 33 height 16
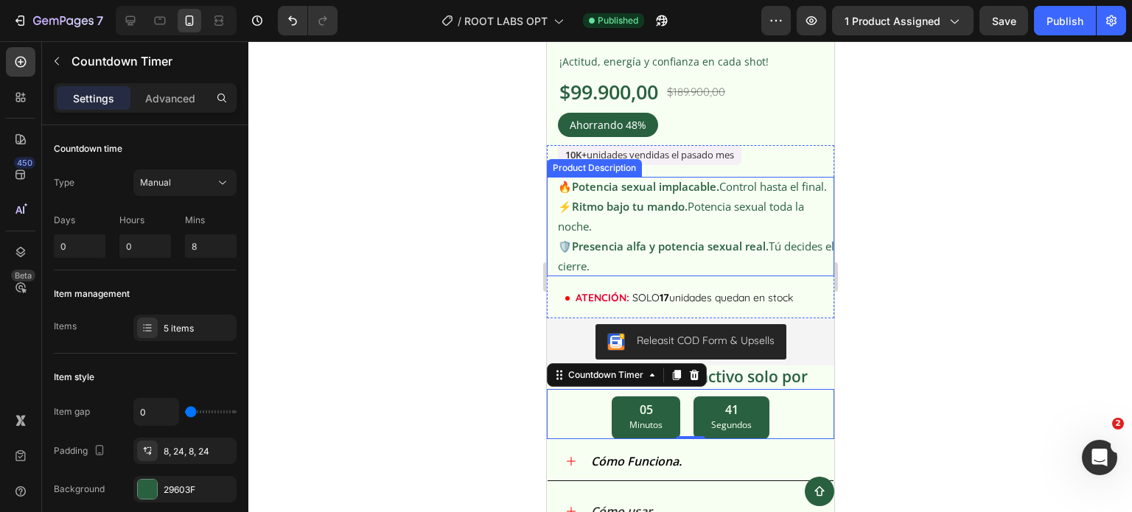
click at [794, 193] on div "🔥 Potencia sexual implacable. Control hasta el final. ⚡ Ritmo bajo tu mando. Po…" at bounding box center [695, 226] width 276 height 99
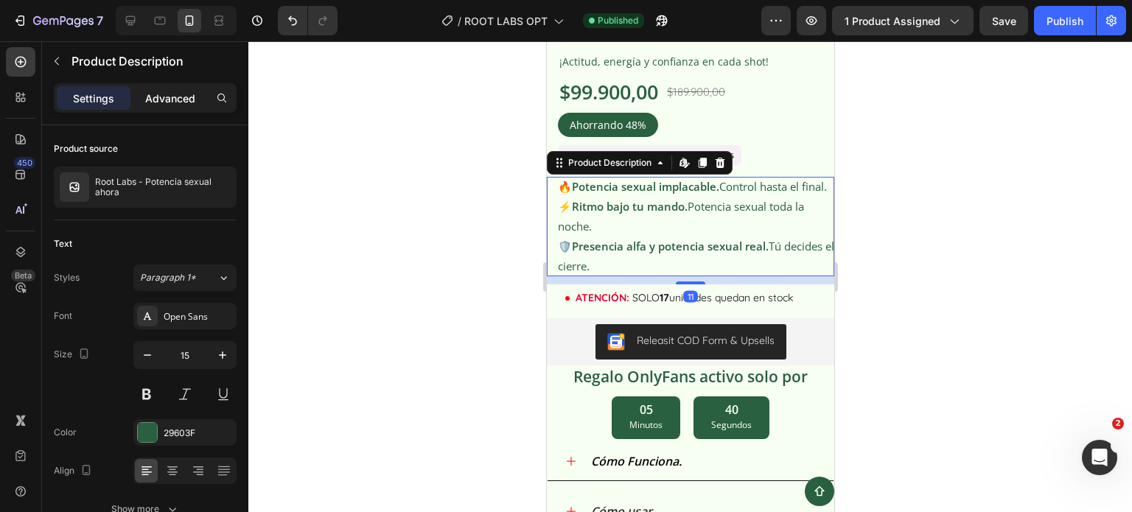
click at [180, 101] on p "Advanced" at bounding box center [170, 98] width 50 height 15
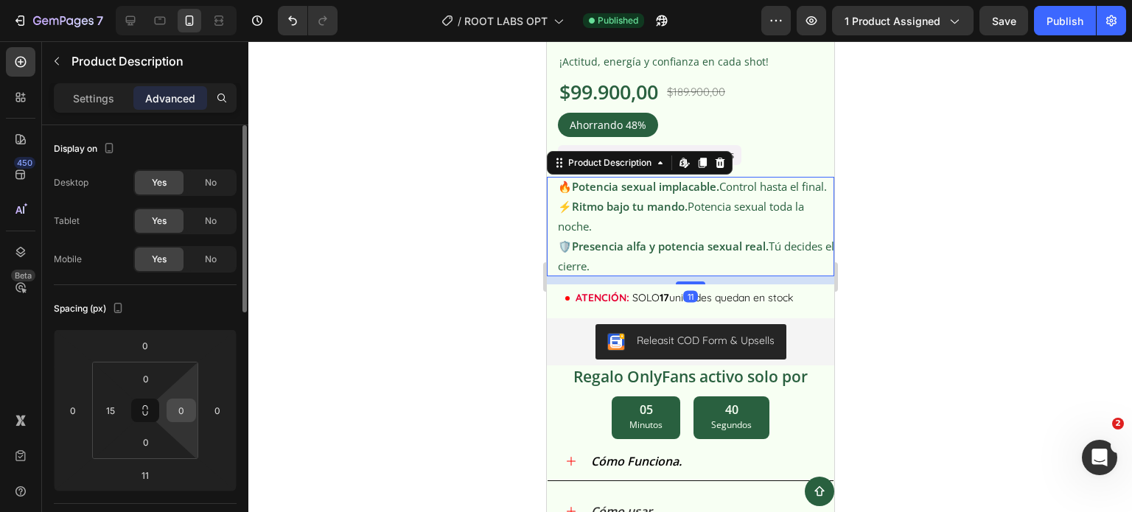
click at [185, 406] on input "0" at bounding box center [181, 410] width 22 height 22
type input "15"
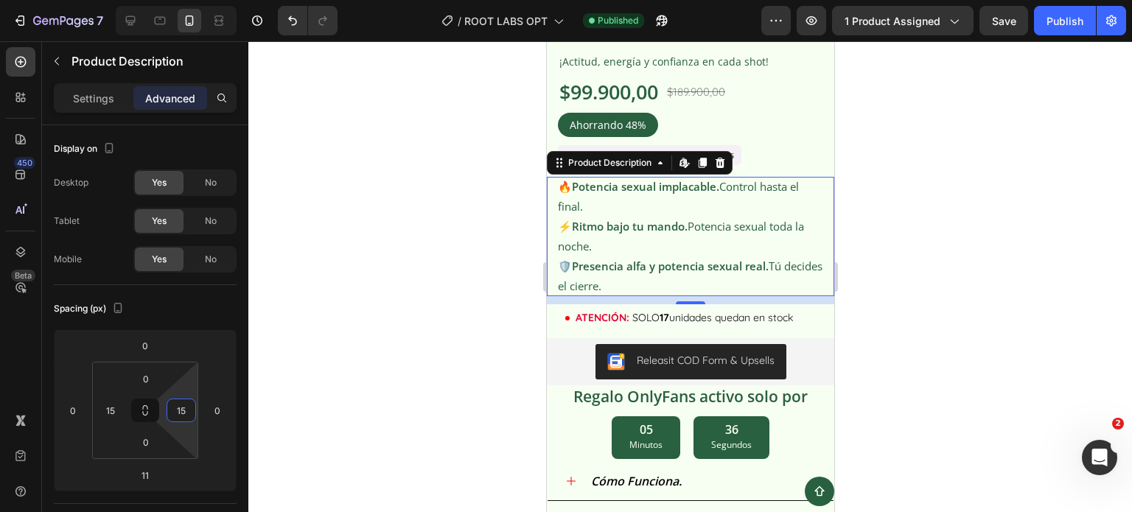
drag, startPoint x: 101, startPoint y: 191, endPoint x: 427, endPoint y: 279, distance: 338.0
click at [382, 284] on div at bounding box center [689, 276] width 883 height 471
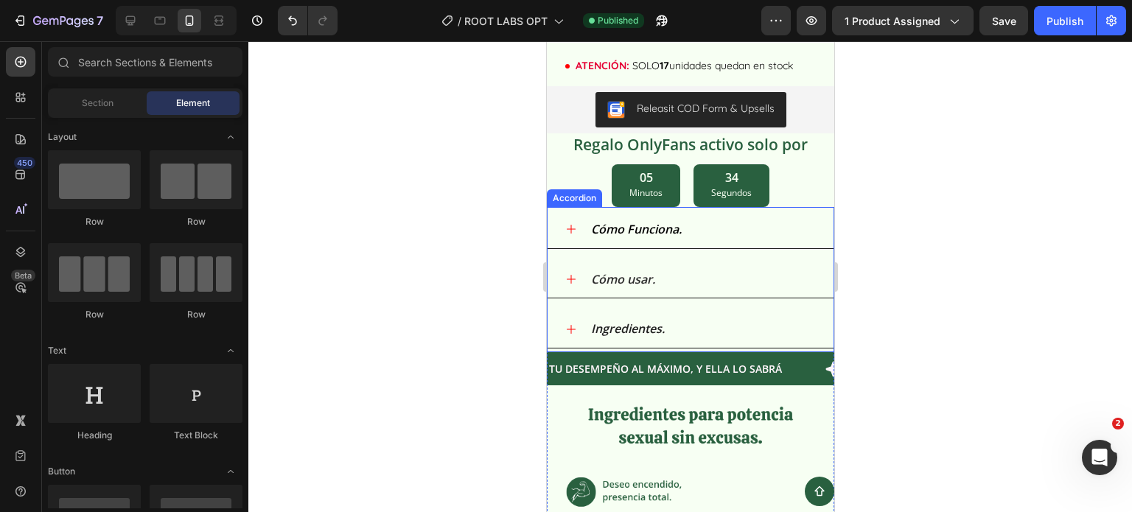
scroll to position [1956, 0]
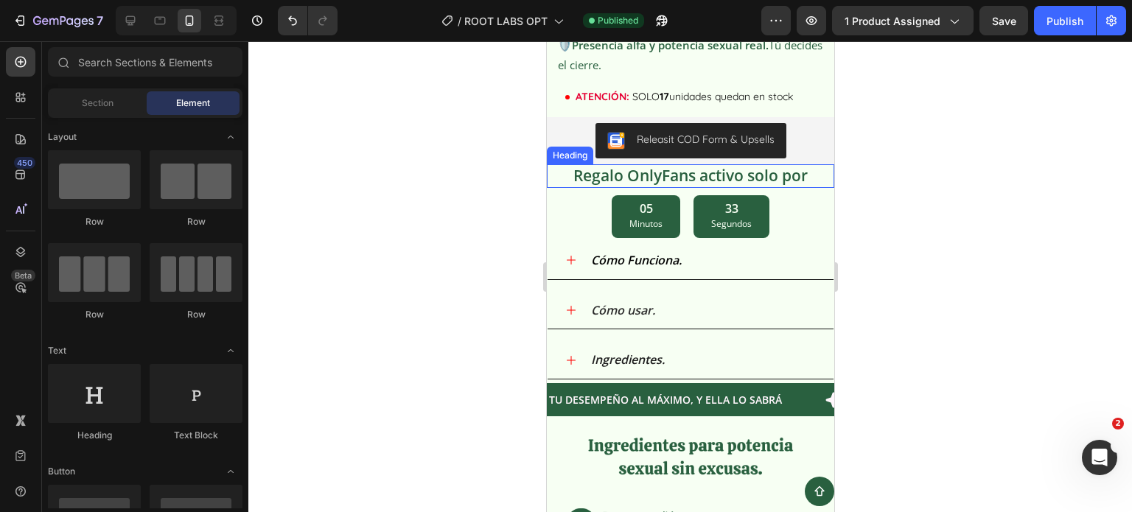
click at [791, 166] on p "Regalo OnlyFans activo solo por" at bounding box center [690, 176] width 262 height 20
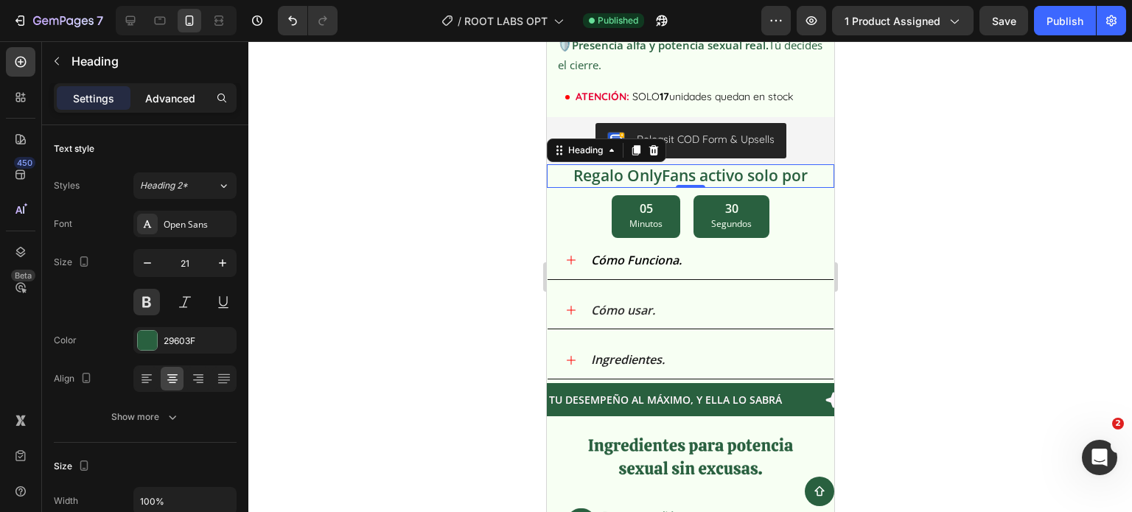
click at [155, 103] on p "Advanced" at bounding box center [170, 98] width 50 height 15
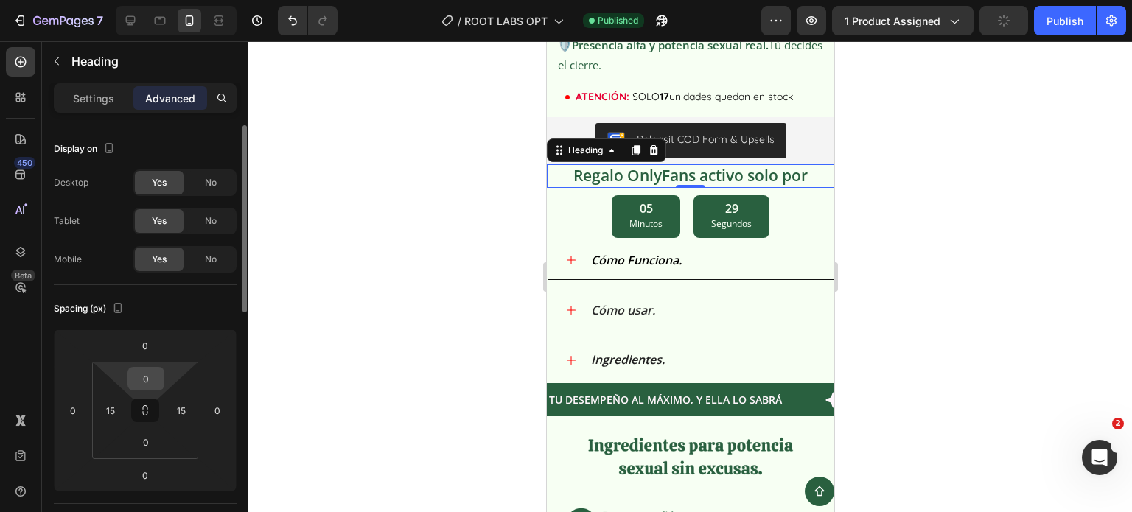
click at [147, 376] on input "0" at bounding box center [145, 379] width 29 height 22
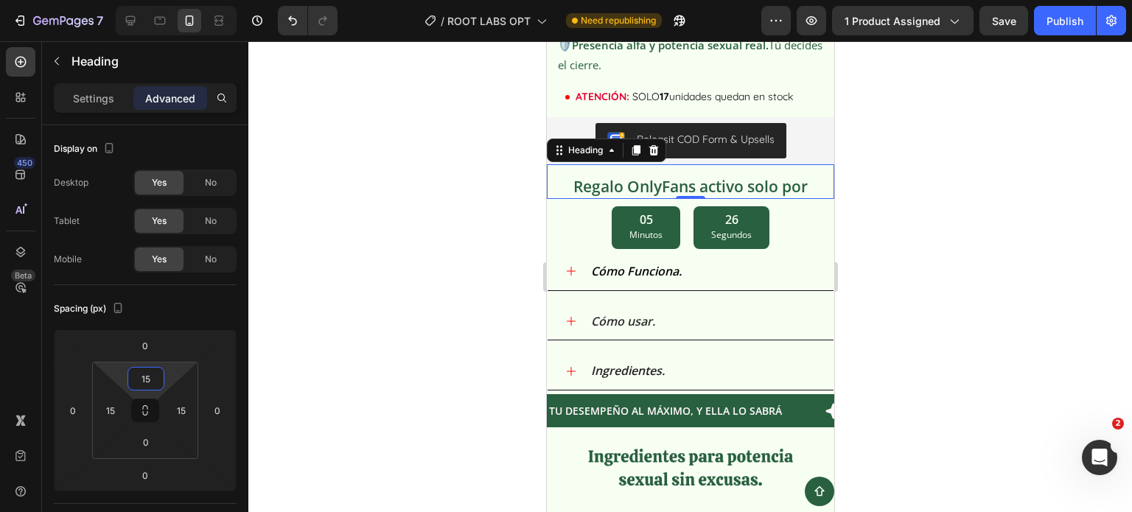
type input "1"
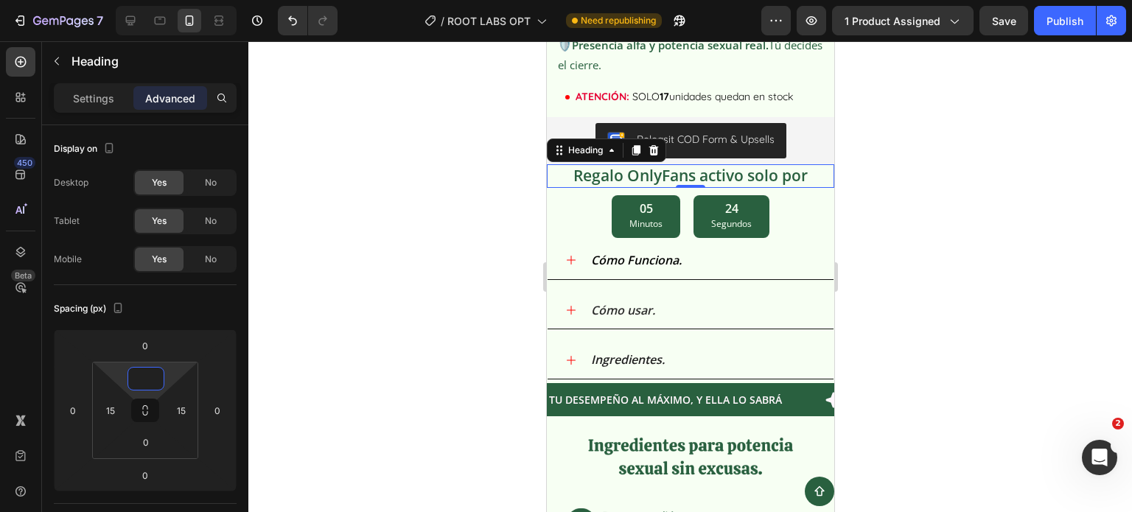
type input "5"
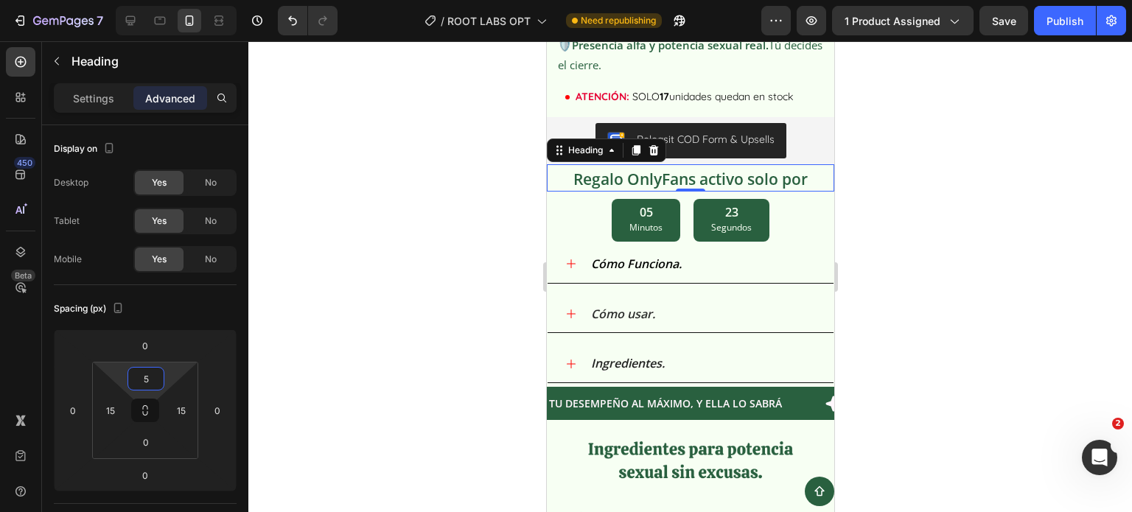
click at [1035, 176] on div at bounding box center [689, 276] width 883 height 471
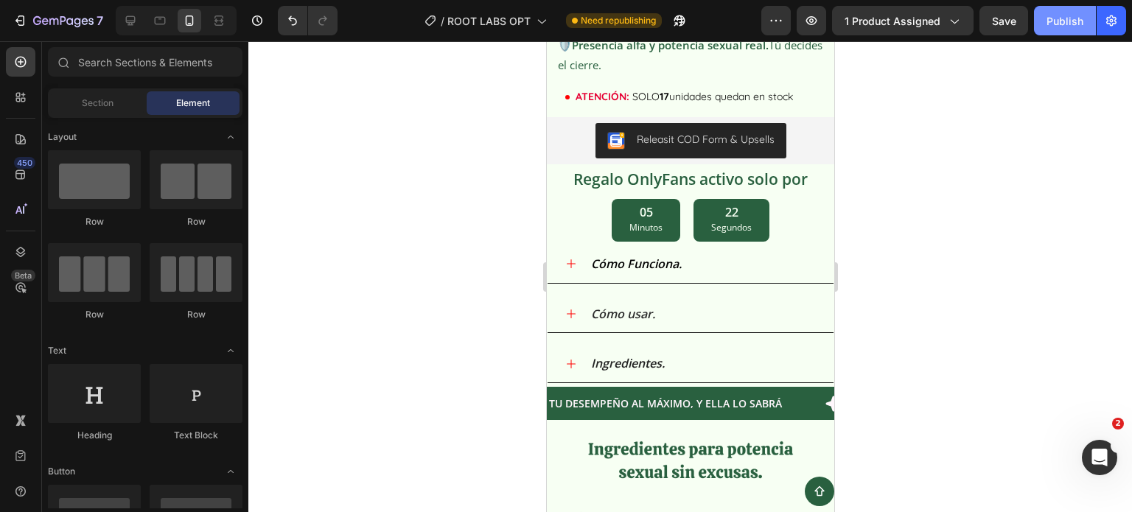
click at [1060, 26] on div "Publish" at bounding box center [1064, 20] width 37 height 15
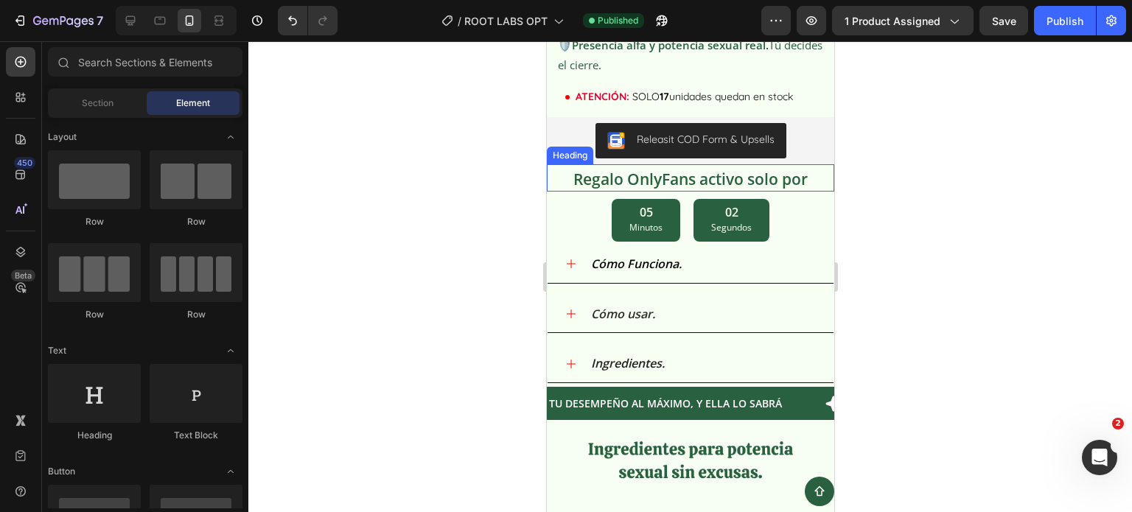
drag, startPoint x: 699, startPoint y: 405, endPoint x: 633, endPoint y: 166, distance: 248.5
click at [633, 169] on p "Regalo OnlyFans activo solo por" at bounding box center [690, 179] width 262 height 20
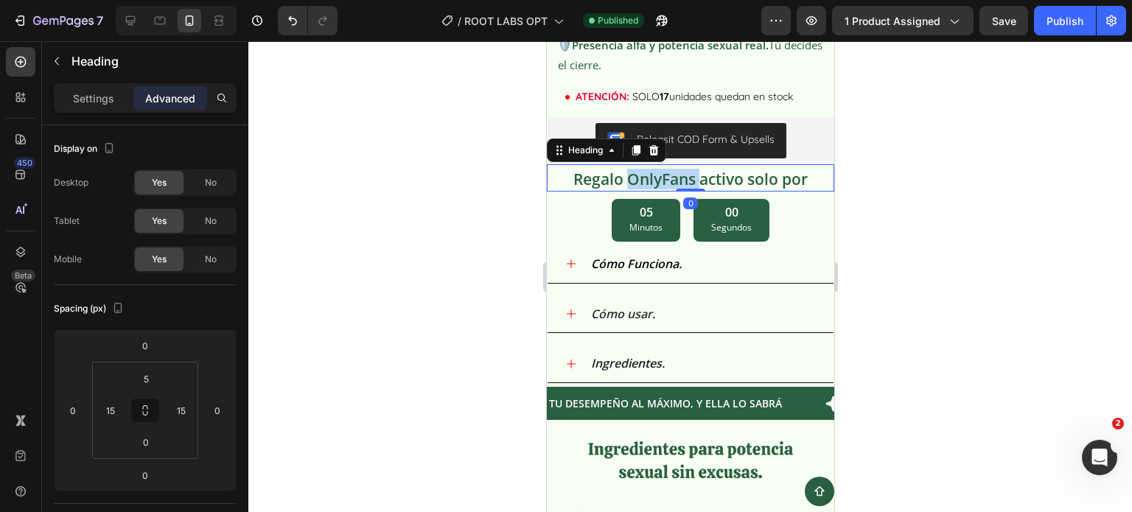
click at [676, 169] on p "Regalo OnlyFans activo solo por" at bounding box center [690, 179] width 262 height 20
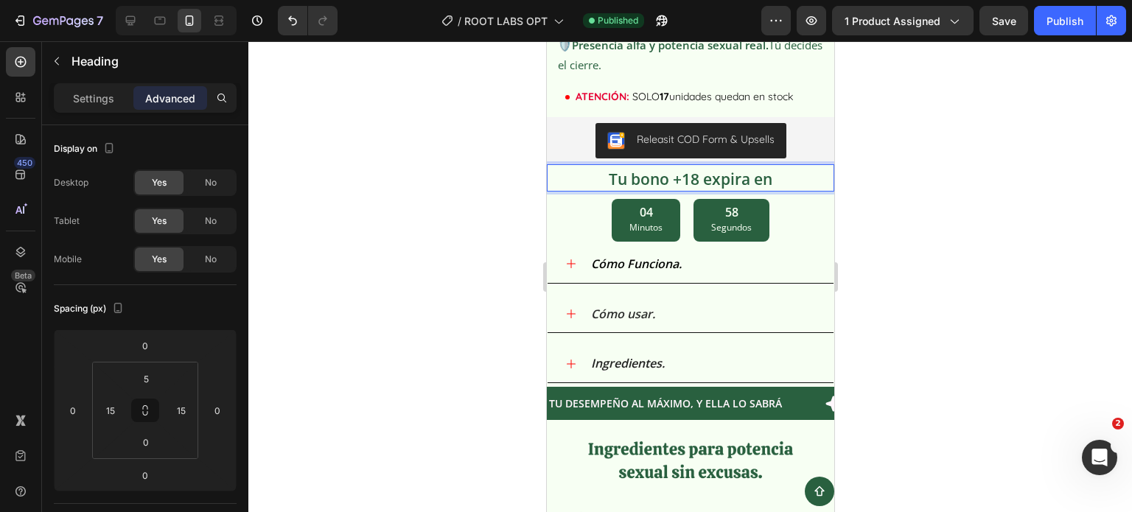
click at [883, 203] on div at bounding box center [689, 276] width 883 height 471
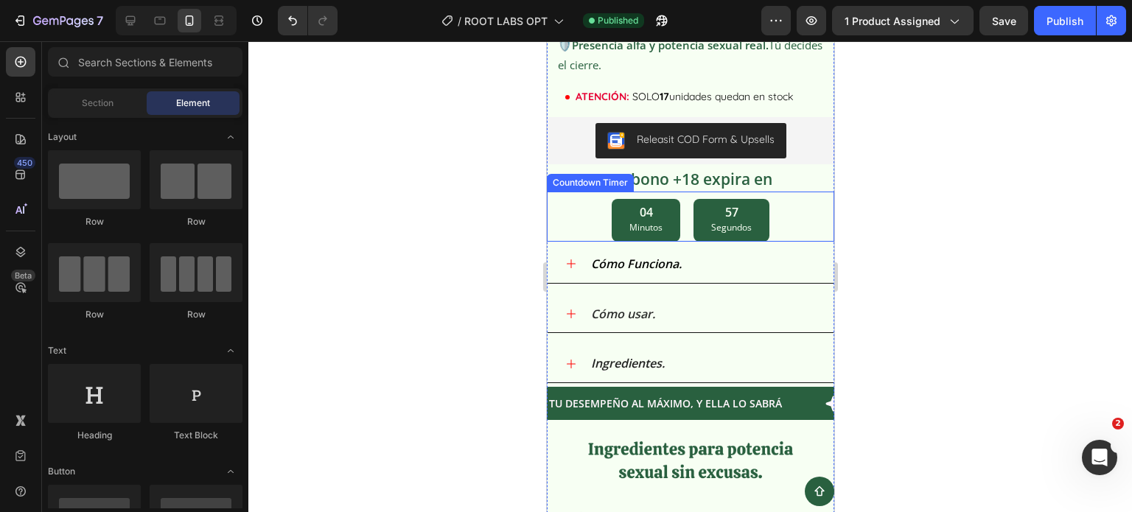
click at [651, 220] on p "Minutos" at bounding box center [645, 228] width 33 height 16
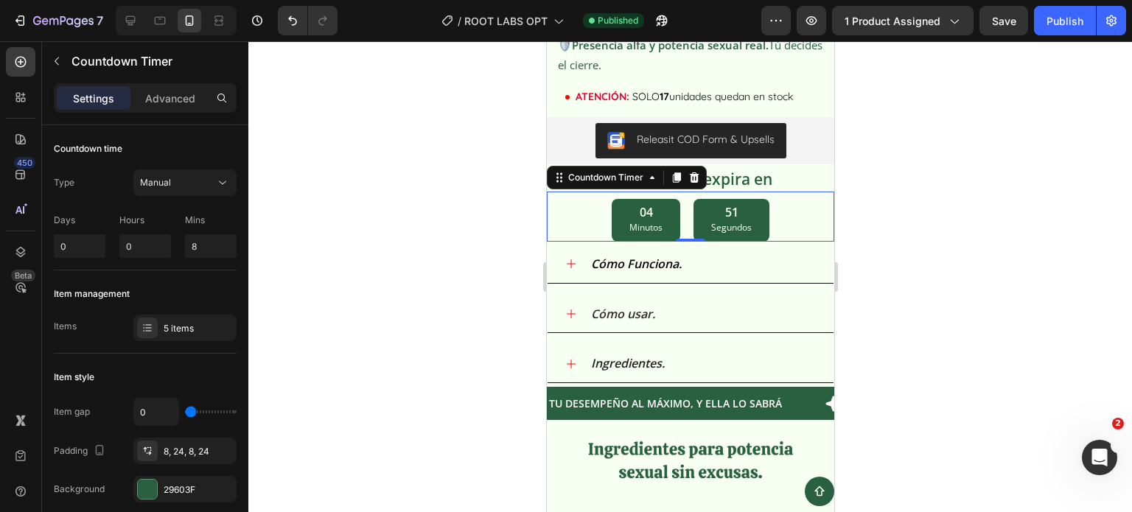
click at [637, 220] on p "Minutos" at bounding box center [645, 228] width 33 height 16
click at [199, 243] on input "8" at bounding box center [211, 246] width 52 height 24
type input "5"
click at [950, 223] on div at bounding box center [689, 276] width 883 height 471
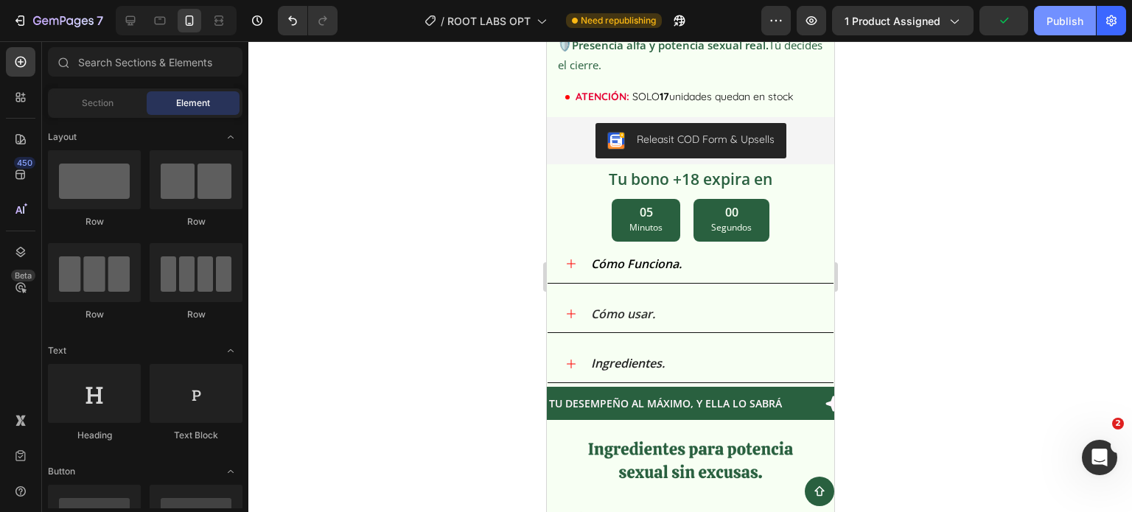
click at [1077, 16] on div "Publish" at bounding box center [1064, 20] width 37 height 15
click at [501, 176] on div at bounding box center [689, 276] width 883 height 471
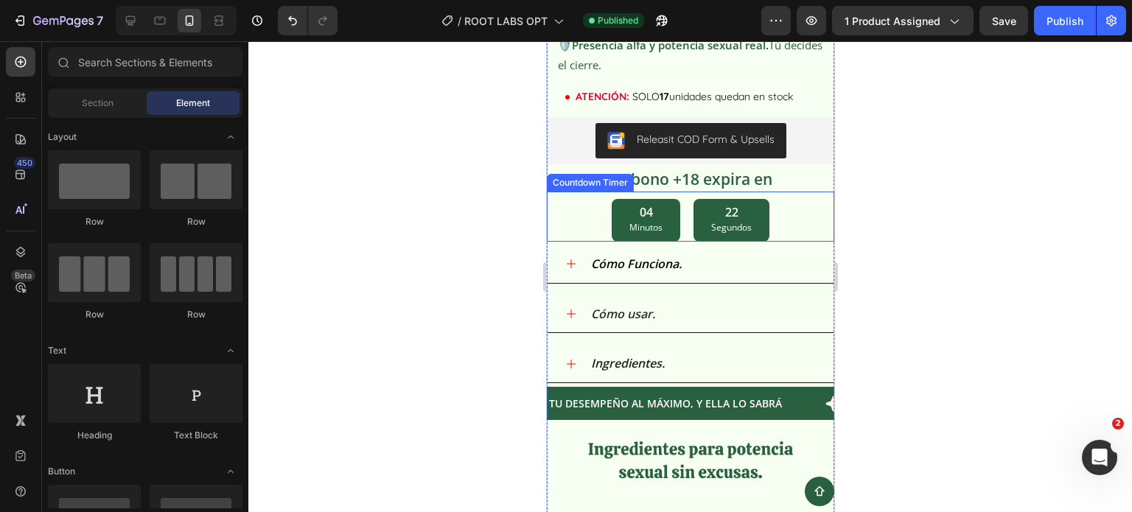
click at [800, 199] on div "04 Minutos 22 Segundos" at bounding box center [689, 220] width 287 height 43
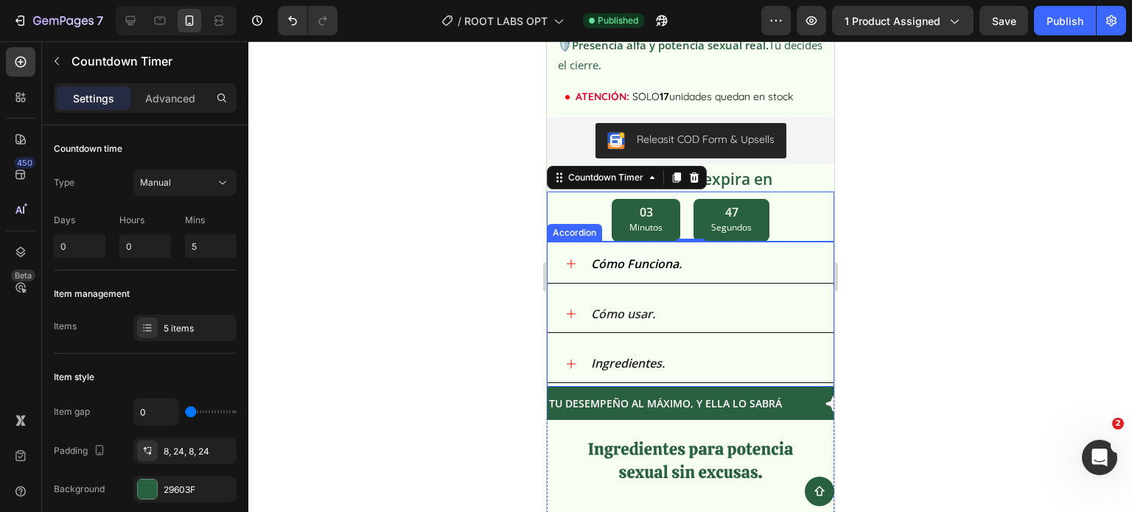
click at [932, 218] on div at bounding box center [689, 276] width 883 height 471
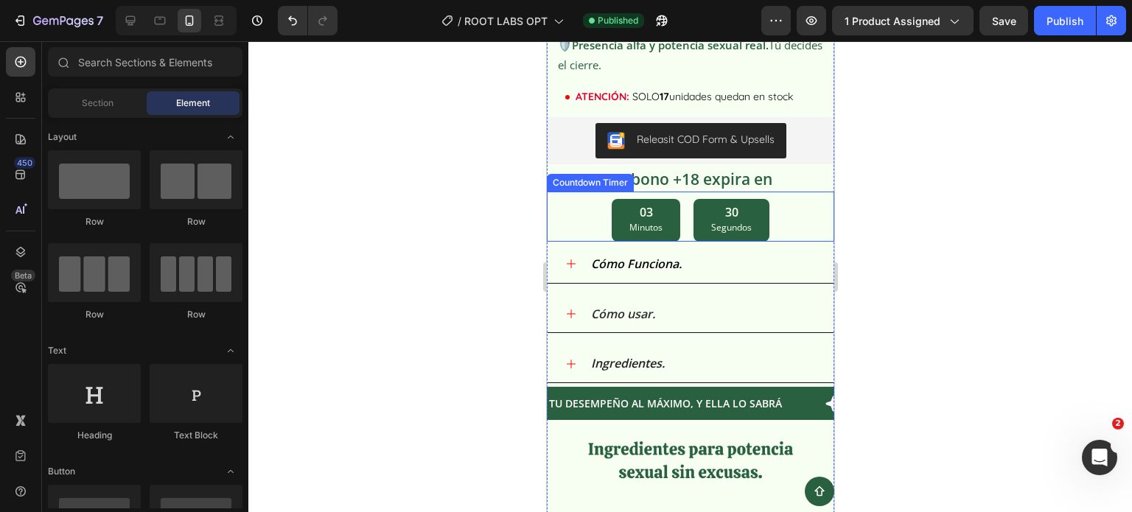
click at [771, 211] on div "03 Minutos 30 Segundos" at bounding box center [689, 220] width 287 height 43
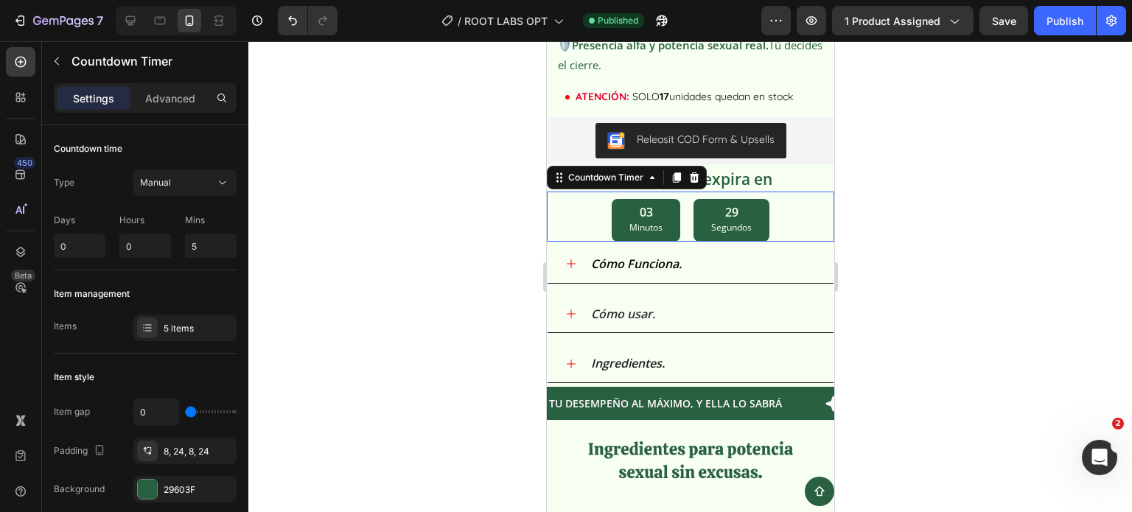
click at [483, 230] on div at bounding box center [689, 276] width 883 height 471
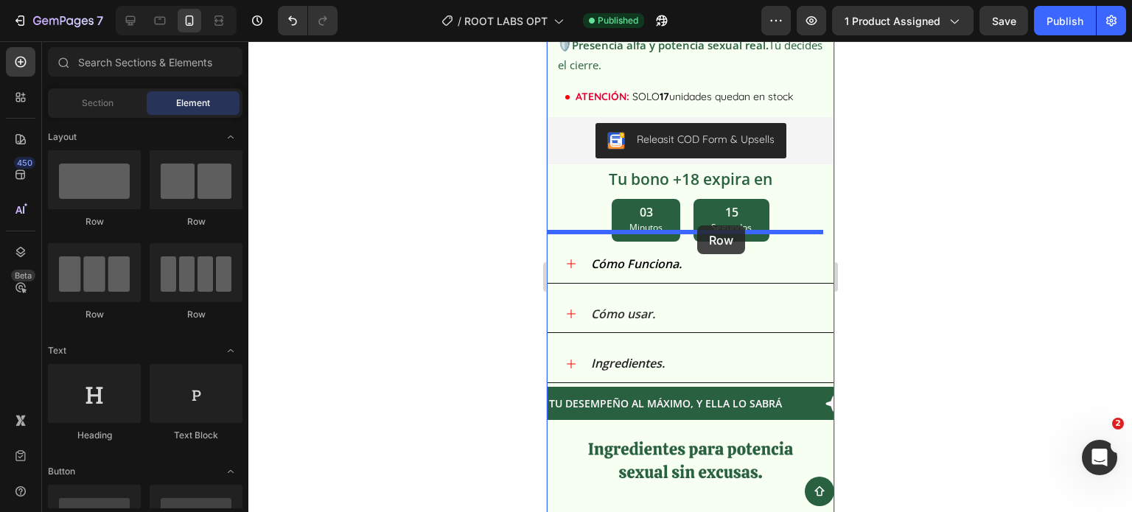
drag, startPoint x: 683, startPoint y: 217, endPoint x: 696, endPoint y: 225, distance: 15.5
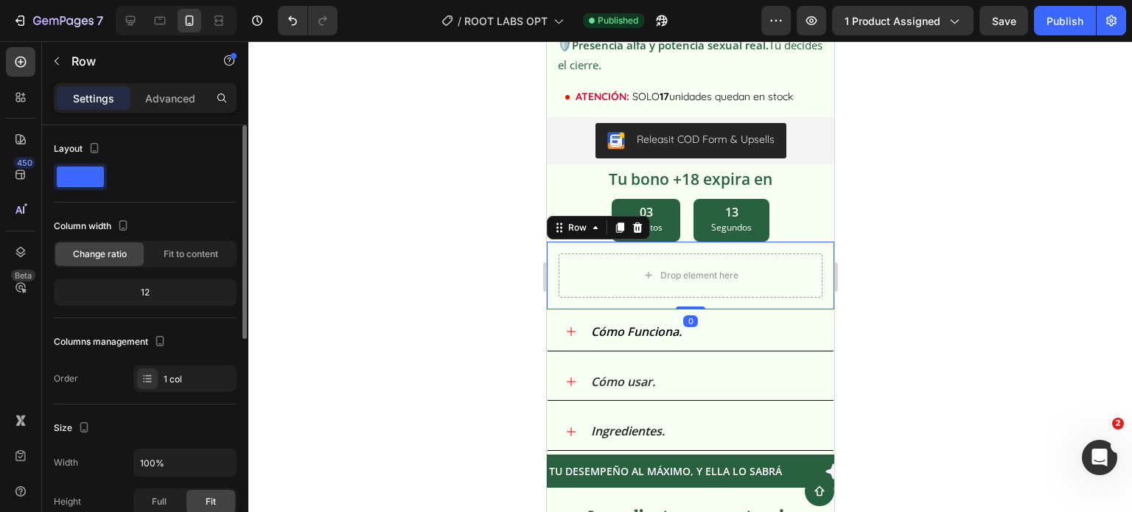
scroll to position [147, 0]
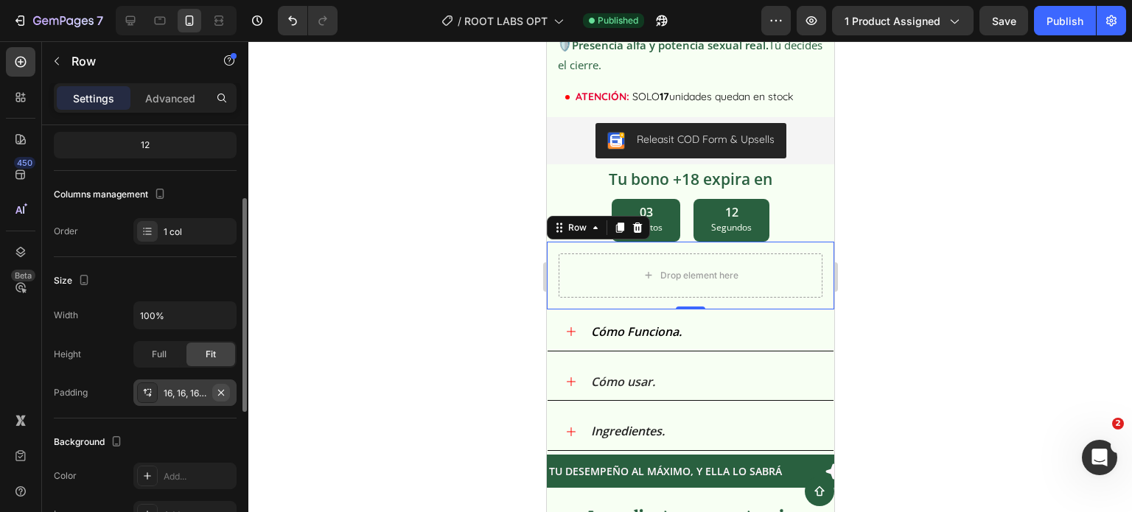
click at [225, 388] on icon "button" at bounding box center [221, 393] width 12 height 12
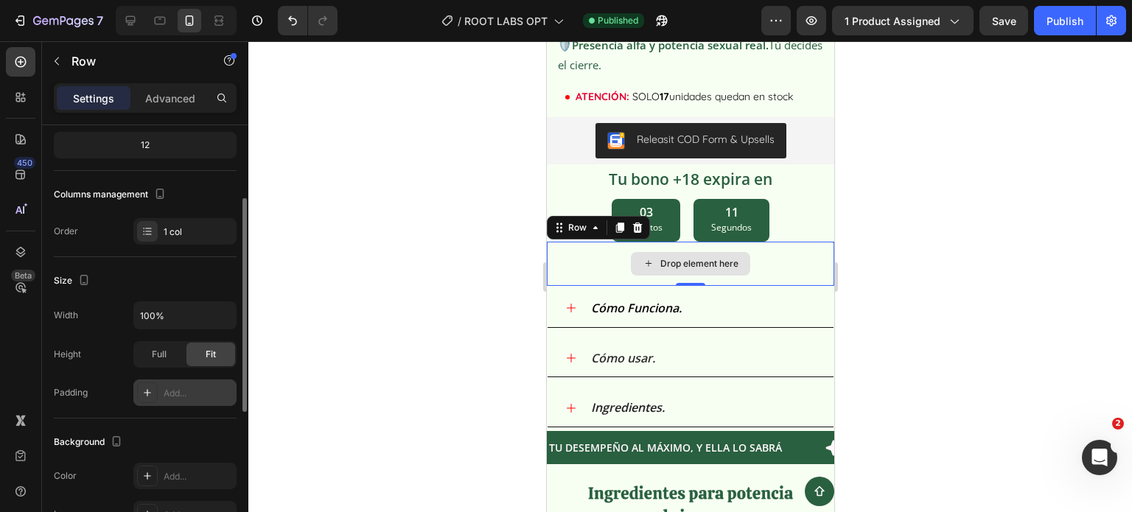
click at [647, 257] on icon at bounding box center [648, 263] width 12 height 13
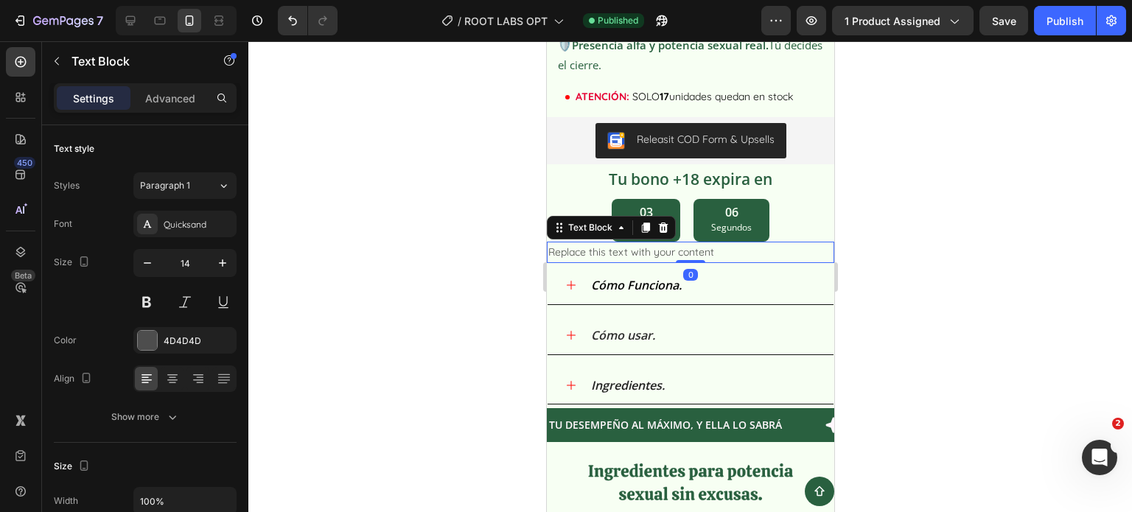
click at [623, 242] on div "Replace this text with your content" at bounding box center [689, 252] width 287 height 21
click at [623, 243] on p "Replace this text with your content" at bounding box center [689, 252] width 284 height 18
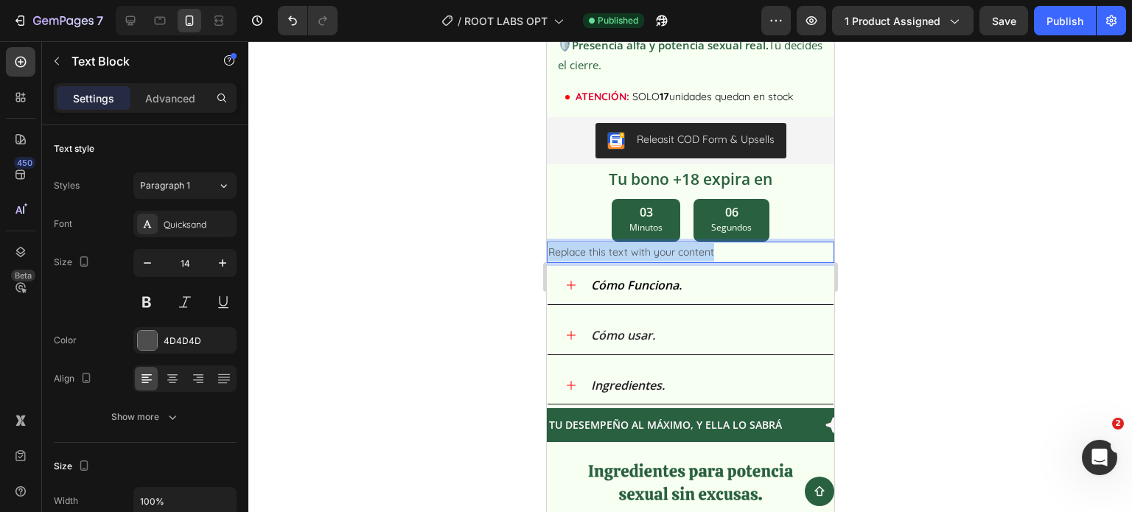
click at [623, 243] on p "Replace this text with your content" at bounding box center [689, 252] width 284 height 18
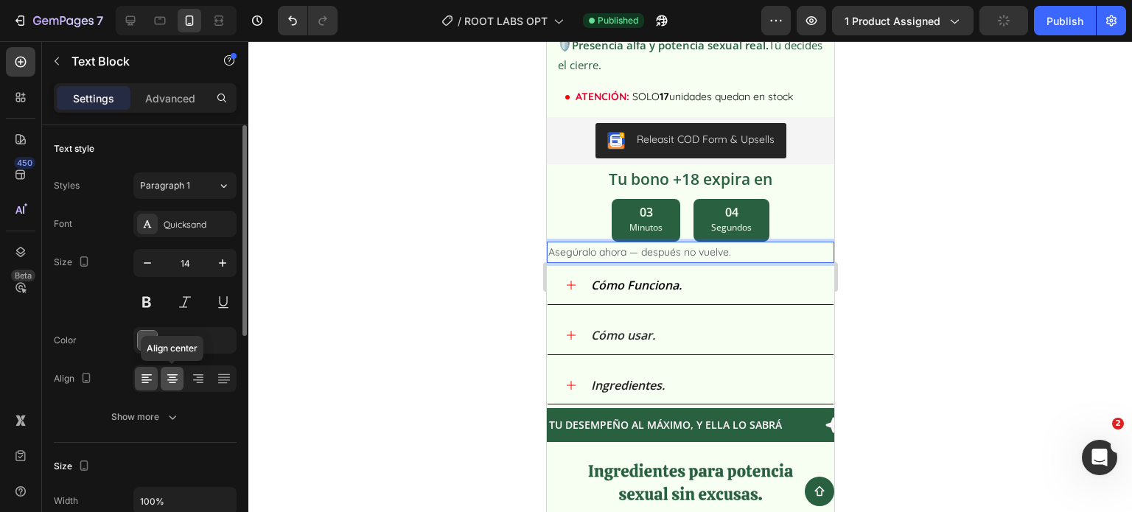
click at [175, 377] on icon at bounding box center [172, 378] width 15 height 15
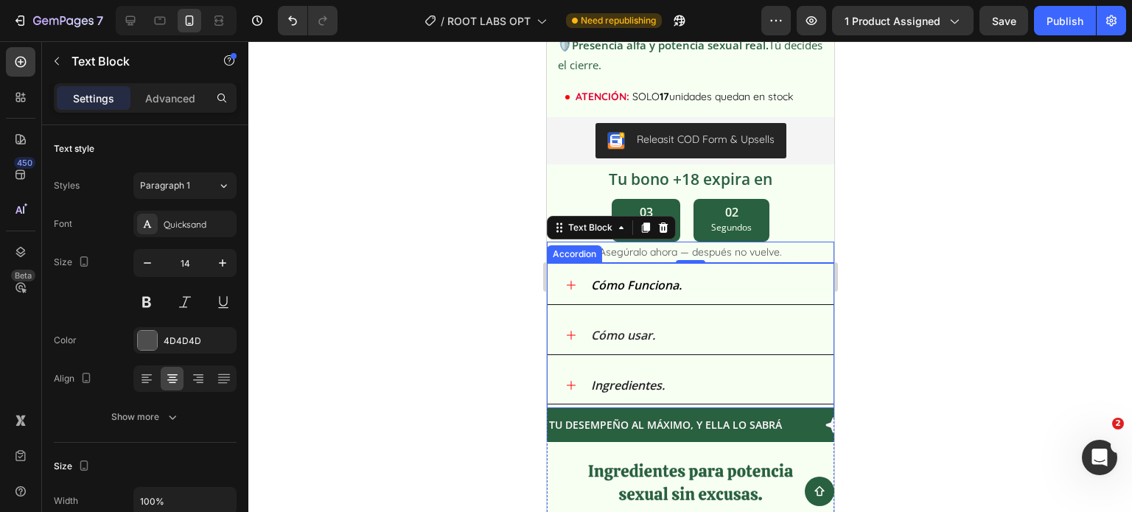
click at [498, 281] on div at bounding box center [689, 276] width 883 height 471
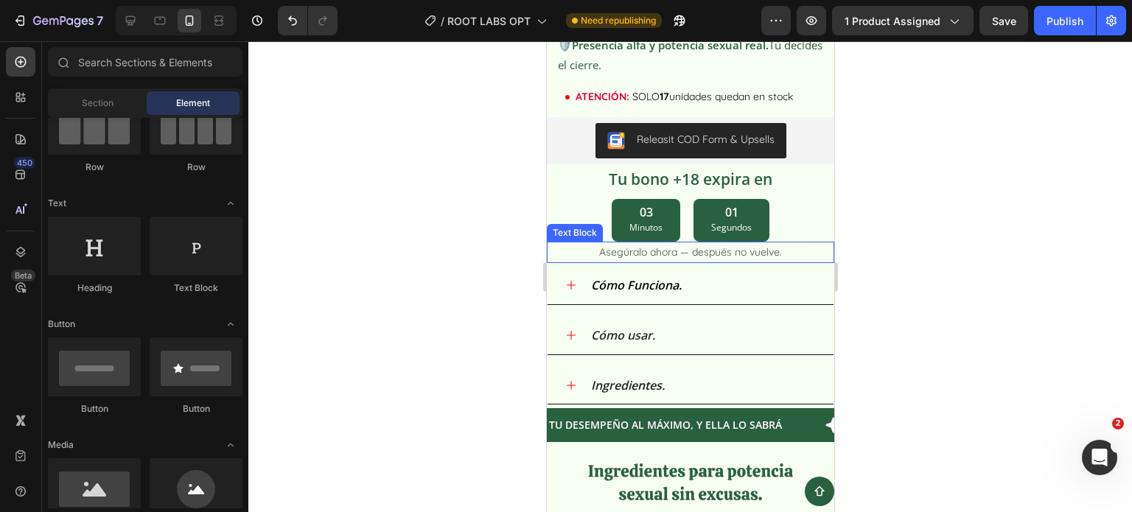
click at [662, 244] on p "Asegúralo ahora — después no vuelve." at bounding box center [689, 252] width 284 height 18
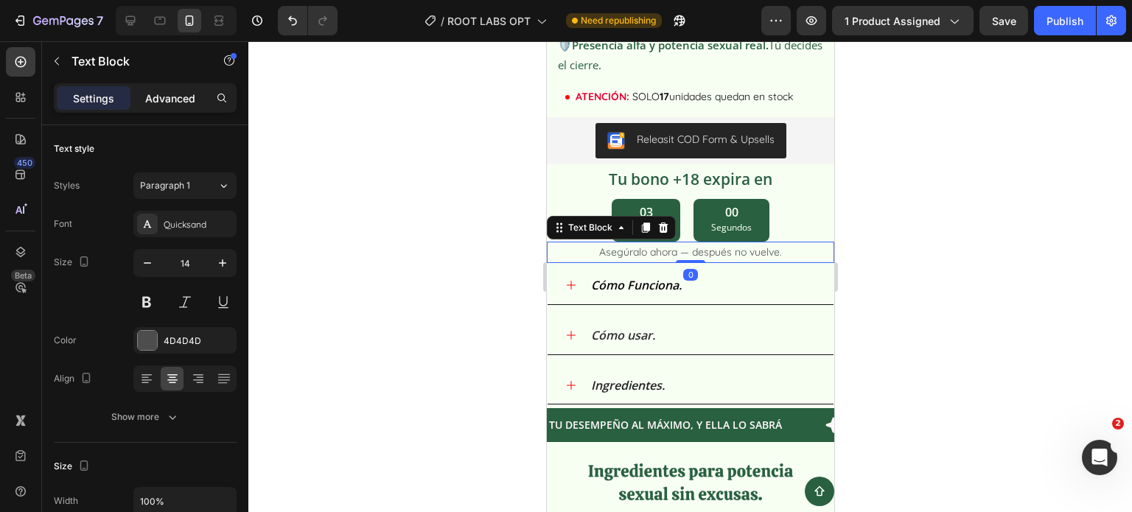
click at [175, 95] on p "Advanced" at bounding box center [170, 98] width 50 height 15
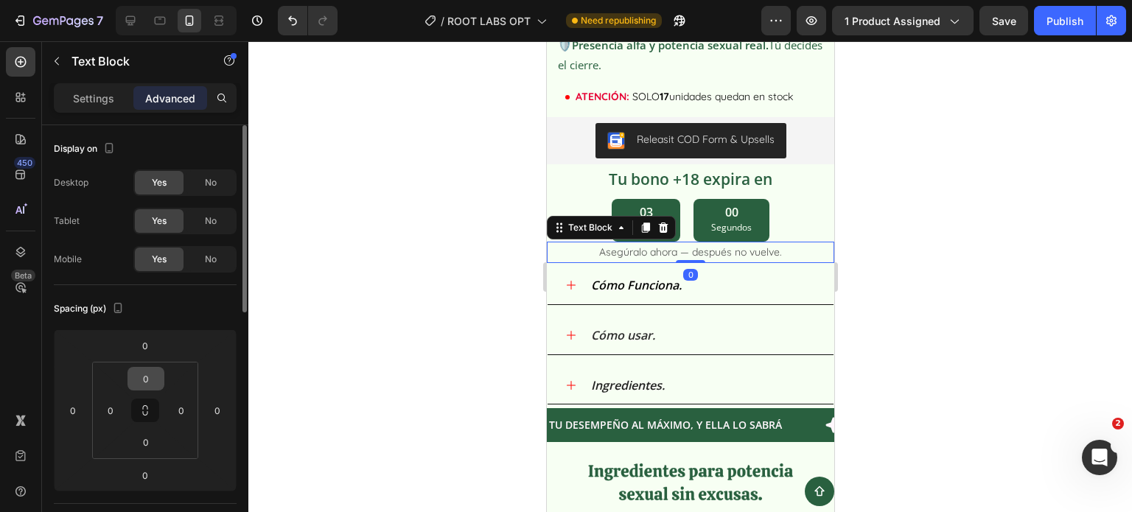
click at [163, 376] on div "0" at bounding box center [145, 379] width 37 height 24
click at [158, 377] on input "0" at bounding box center [145, 379] width 29 height 22
click at [157, 377] on input "0" at bounding box center [145, 379] width 29 height 22
type input "5"
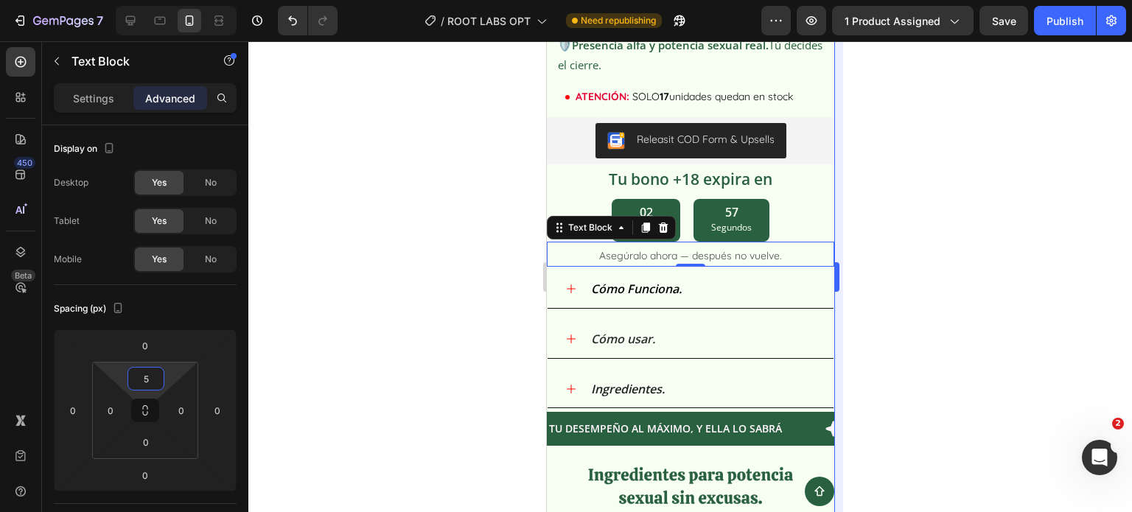
click at [898, 259] on div at bounding box center [689, 276] width 883 height 471
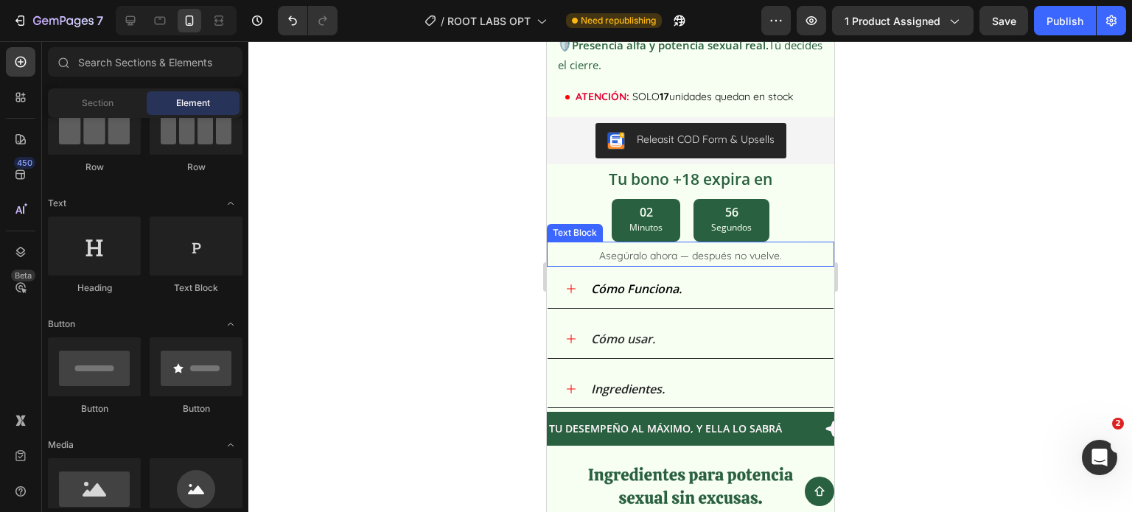
click at [726, 247] on p "Asegúralo ahora — después no vuelve." at bounding box center [689, 256] width 284 height 18
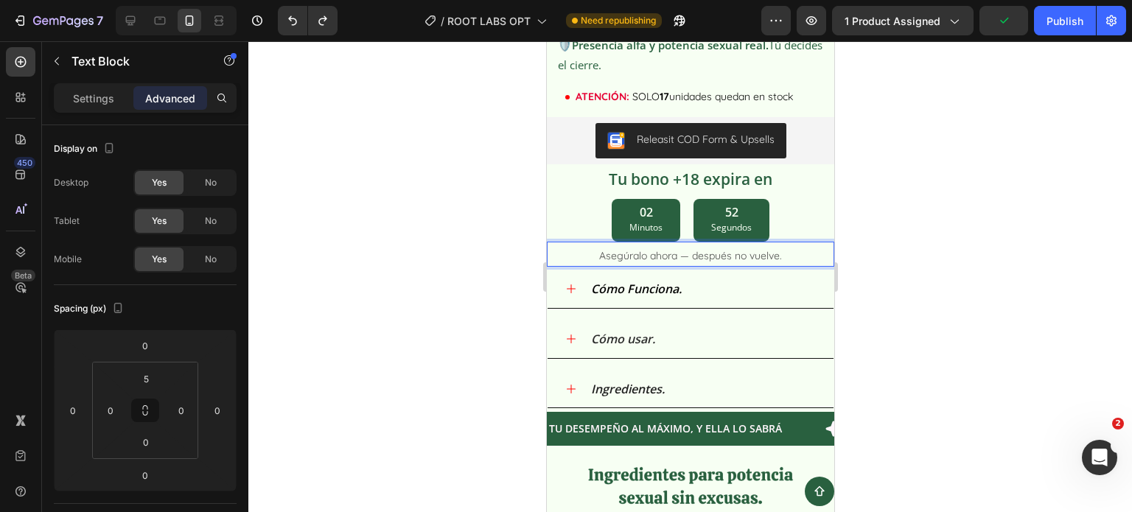
click at [489, 239] on div at bounding box center [689, 276] width 883 height 471
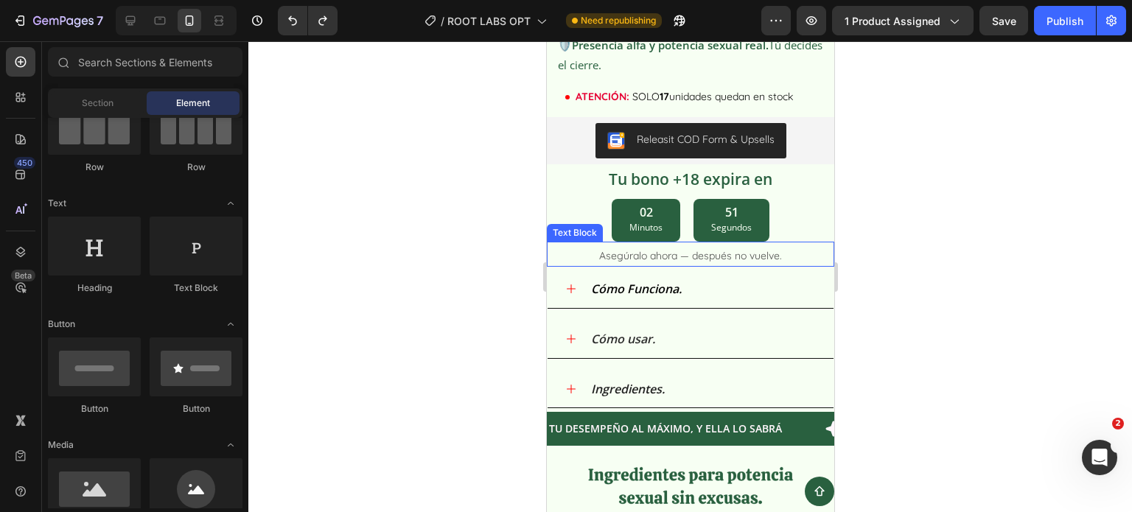
click at [670, 247] on p "Asegúralo ahora — después no vuelve." at bounding box center [689, 256] width 284 height 18
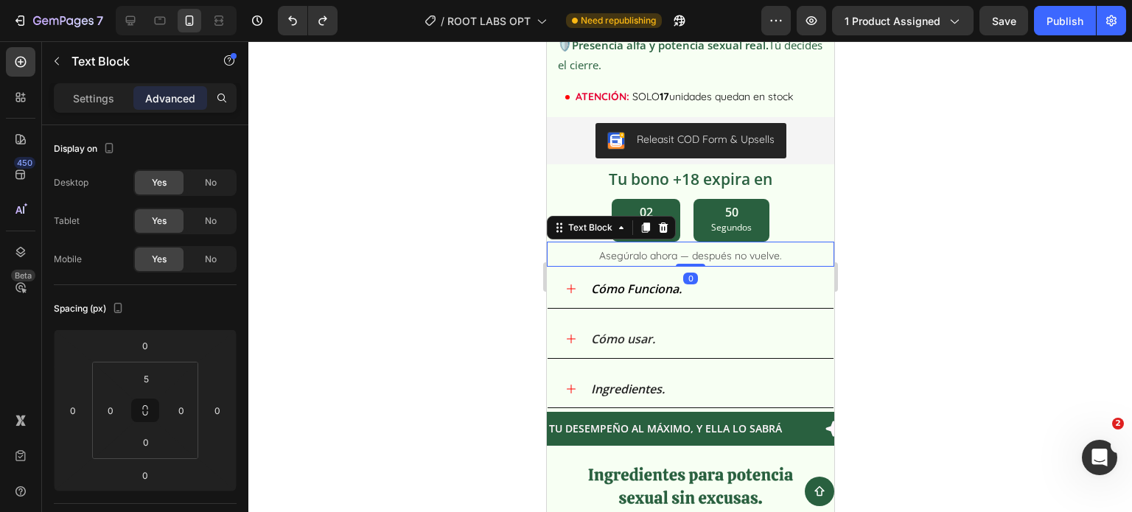
click at [95, 83] on div "Settings Advanced" at bounding box center [145, 97] width 183 height 29
click at [98, 106] on div "Settings" at bounding box center [94, 98] width 74 height 24
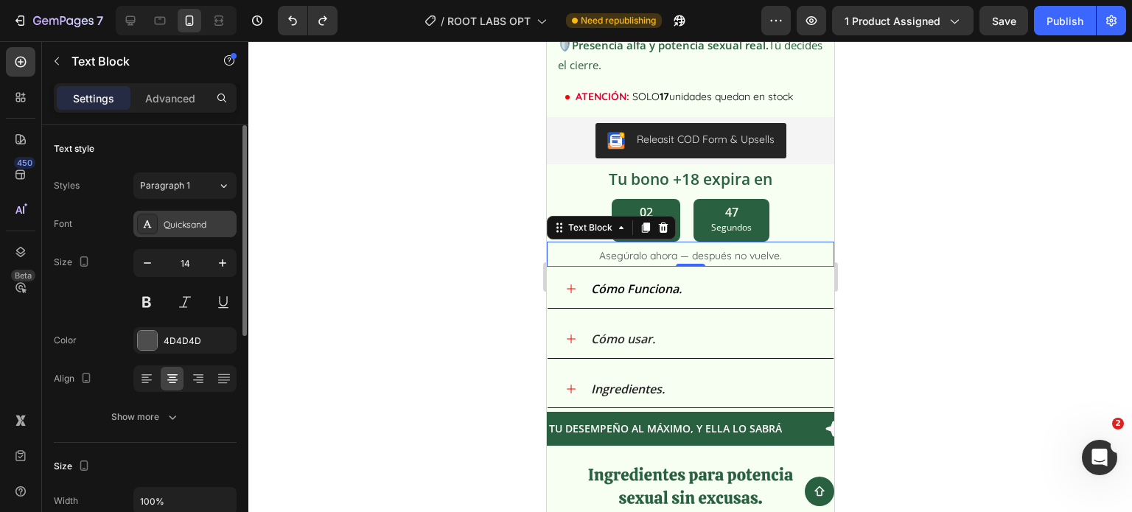
click at [186, 220] on div "Quicksand" at bounding box center [198, 224] width 69 height 13
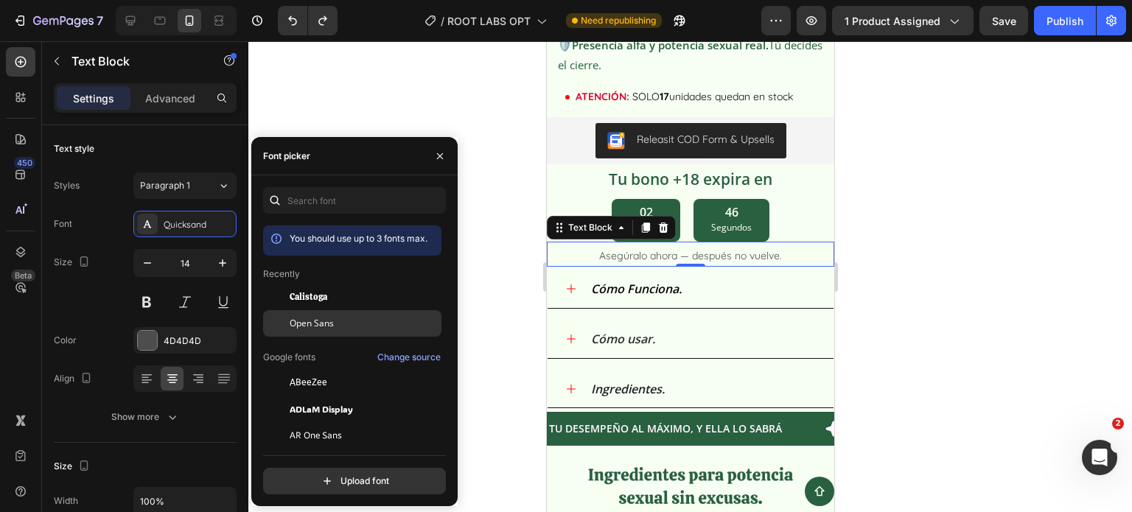
click at [315, 475] on div "Open Sans" at bounding box center [352, 488] width 178 height 27
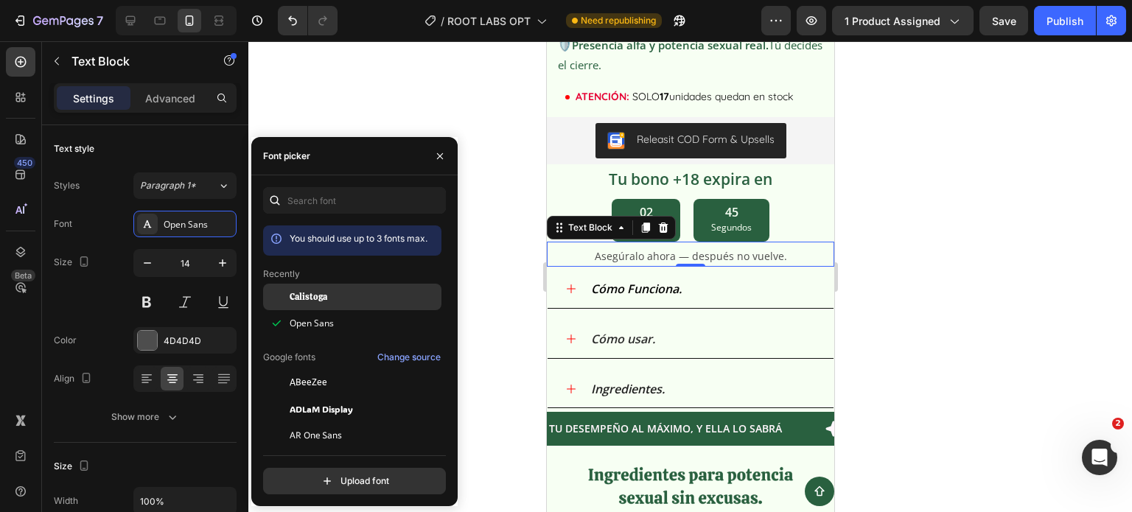
click at [316, 296] on span "Calistoga" at bounding box center [309, 296] width 38 height 13
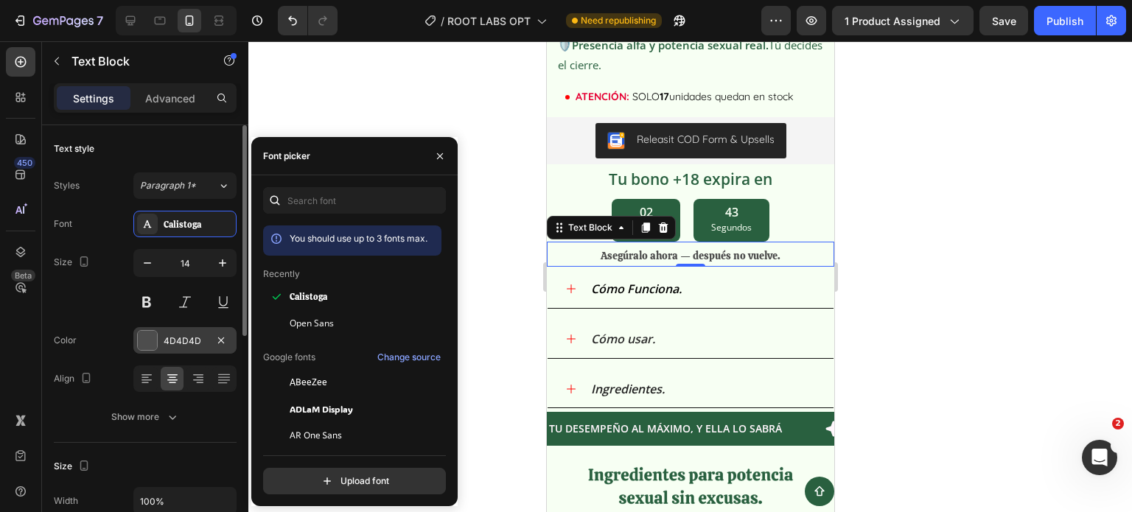
click at [151, 337] on div at bounding box center [147, 340] width 19 height 19
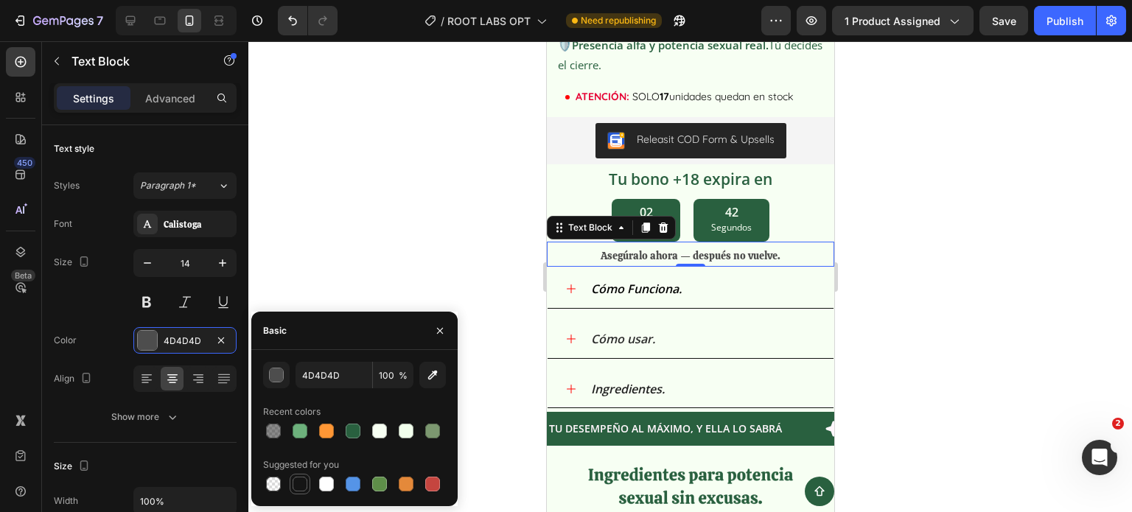
click at [305, 487] on div at bounding box center [300, 484] width 15 height 15
type input "151515"
click at [934, 287] on div at bounding box center [689, 276] width 883 height 471
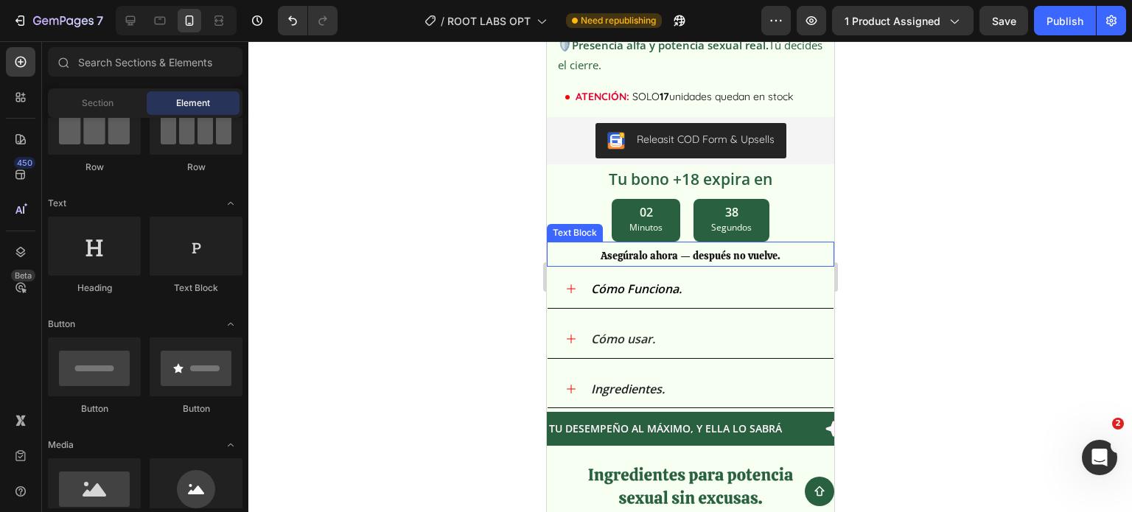
click at [796, 247] on p "Asegúralo ahora — después no vuelve." at bounding box center [689, 256] width 284 height 18
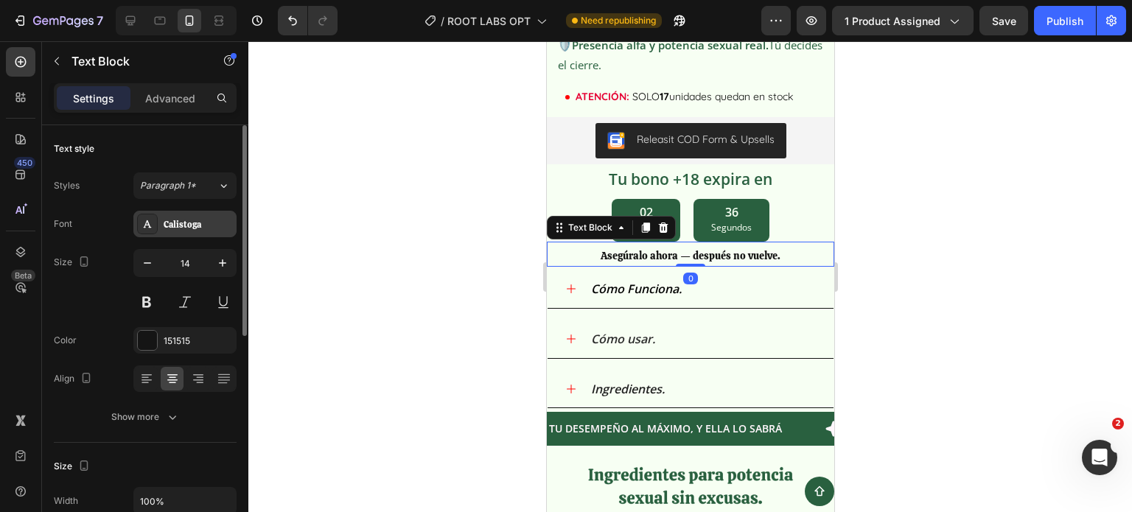
click at [181, 226] on div "Calistoga" at bounding box center [198, 224] width 69 height 13
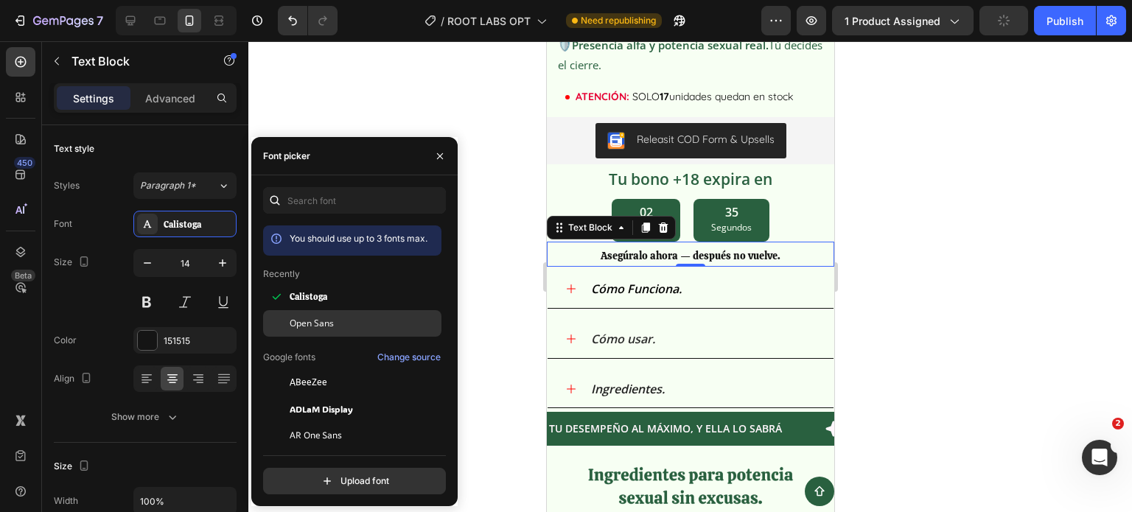
click at [326, 321] on span "Open Sans" at bounding box center [312, 323] width 44 height 13
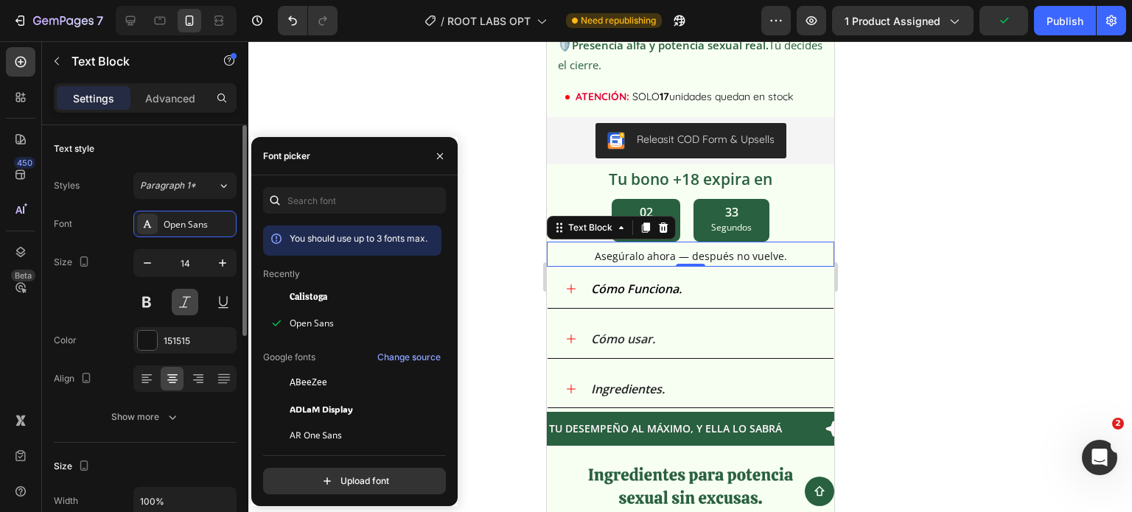
click at [178, 302] on button at bounding box center [185, 302] width 27 height 27
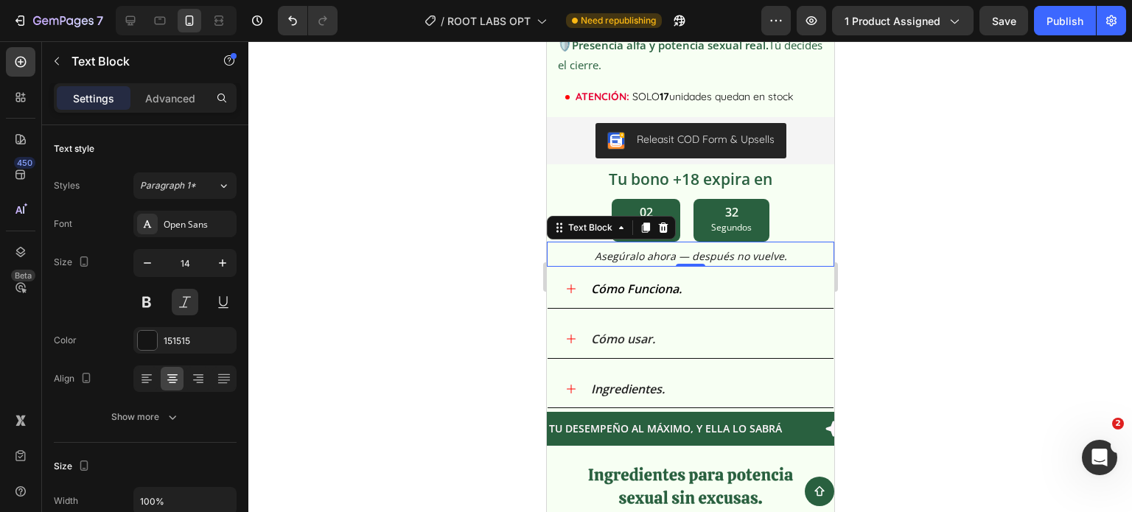
click at [913, 216] on div at bounding box center [689, 276] width 883 height 471
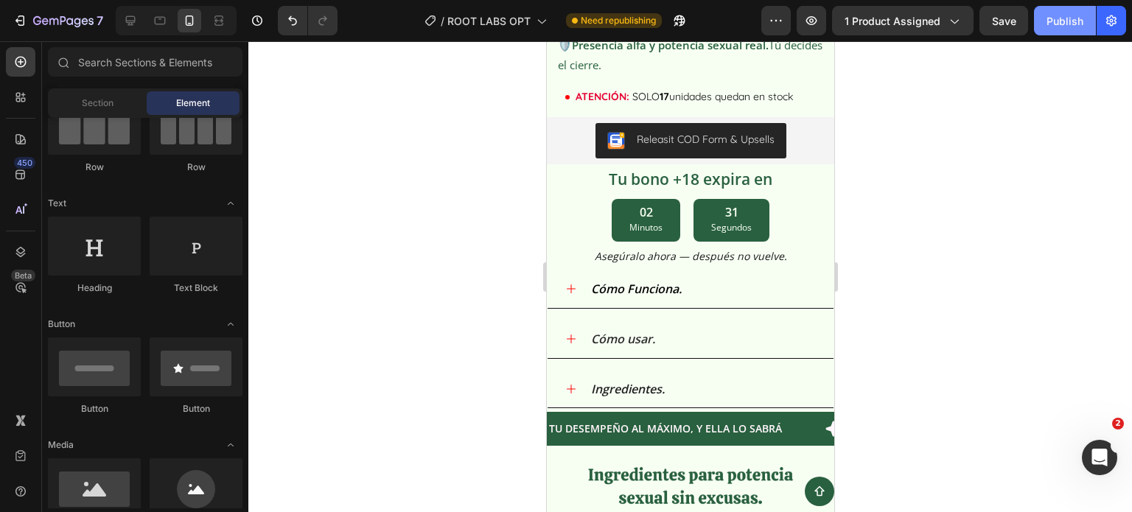
click at [1066, 32] on button "Publish" at bounding box center [1065, 20] width 62 height 29
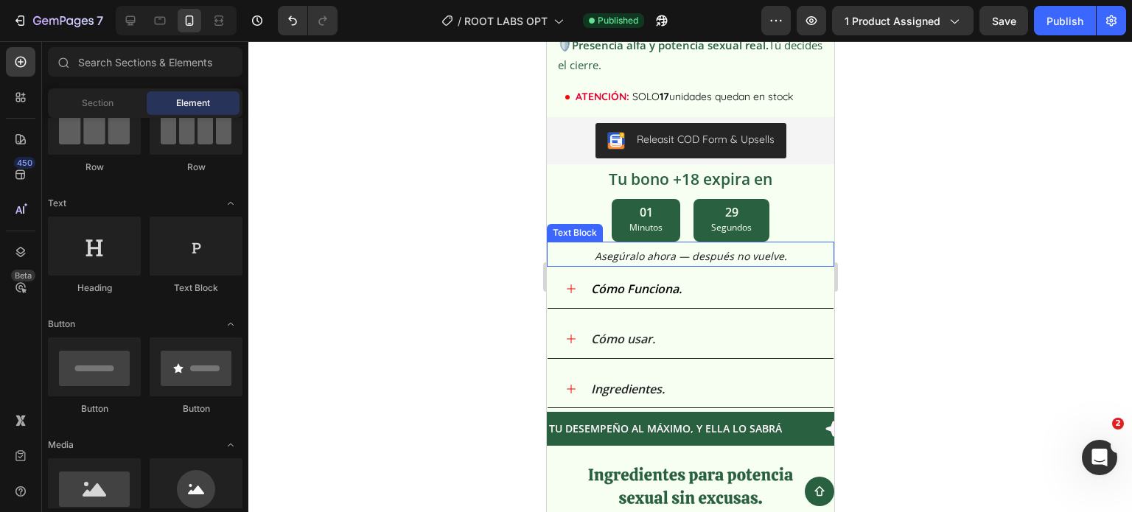
click at [711, 248] on p "Asegúralo ahora — después no vuelve." at bounding box center [689, 256] width 284 height 18
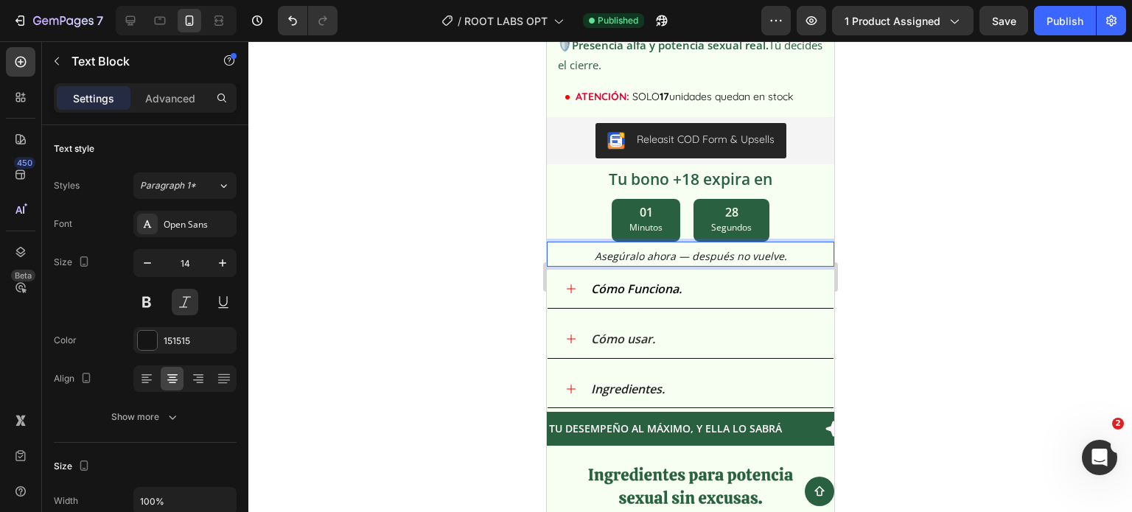
click at [711, 247] on p "Asegúralo ahora — después no vuelve." at bounding box center [689, 256] width 284 height 18
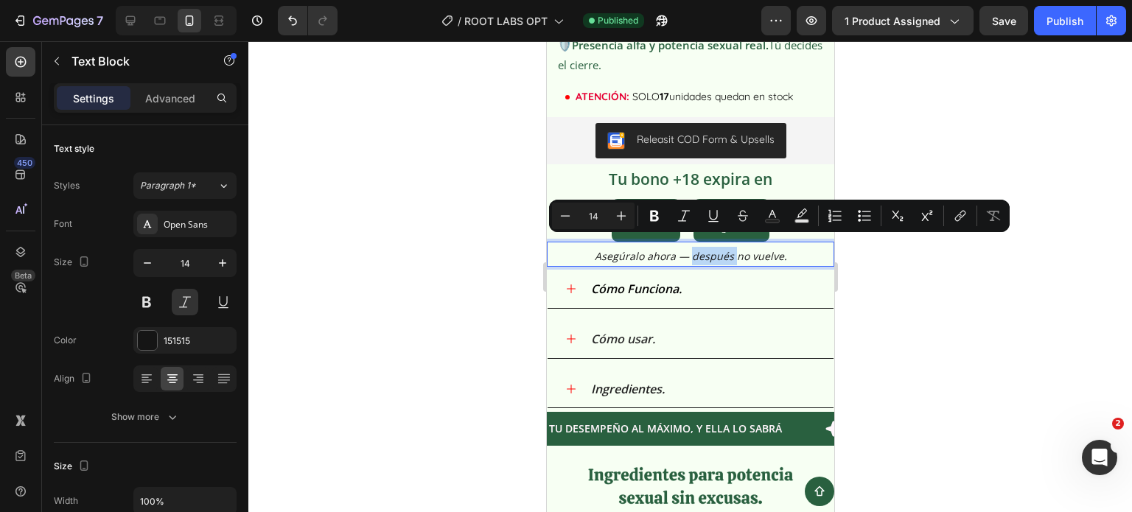
click at [711, 247] on p "Asegúralo ahora — después no vuelve." at bounding box center [689, 256] width 284 height 18
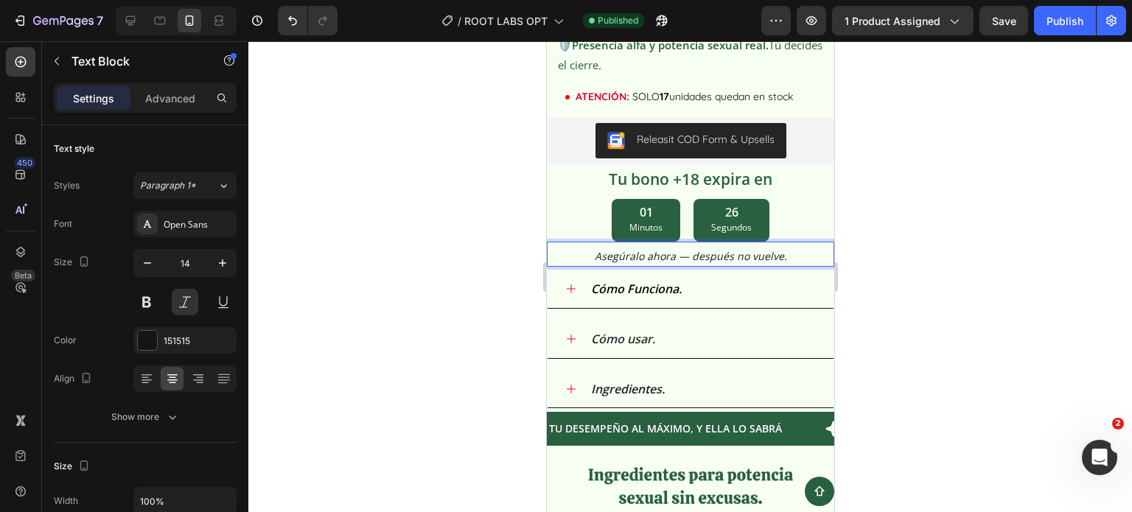
click at [711, 247] on p "Asegúralo ahora — después no vuelve." at bounding box center [689, 256] width 284 height 18
drag, startPoint x: 714, startPoint y: 246, endPoint x: 740, endPoint y: 244, distance: 25.9
click at [717, 247] on p "Asegúralo ahora — después no vuelve." at bounding box center [689, 256] width 284 height 18
drag, startPoint x: 777, startPoint y: 243, endPoint x: 573, endPoint y: 245, distance: 204.1
click at [573, 247] on p "Asegúralo ahora — después no vuelve." at bounding box center [689, 256] width 284 height 18
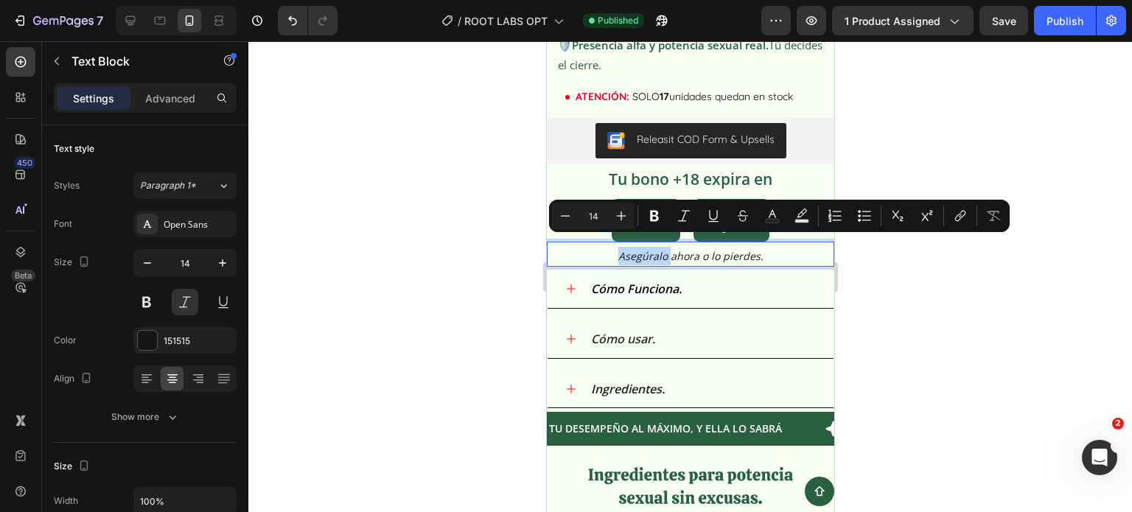
drag, startPoint x: 663, startPoint y: 247, endPoint x: 607, endPoint y: 256, distance: 56.7
click at [607, 256] on div "Asegúralo ahora o lo pierdes." at bounding box center [689, 255] width 287 height 21
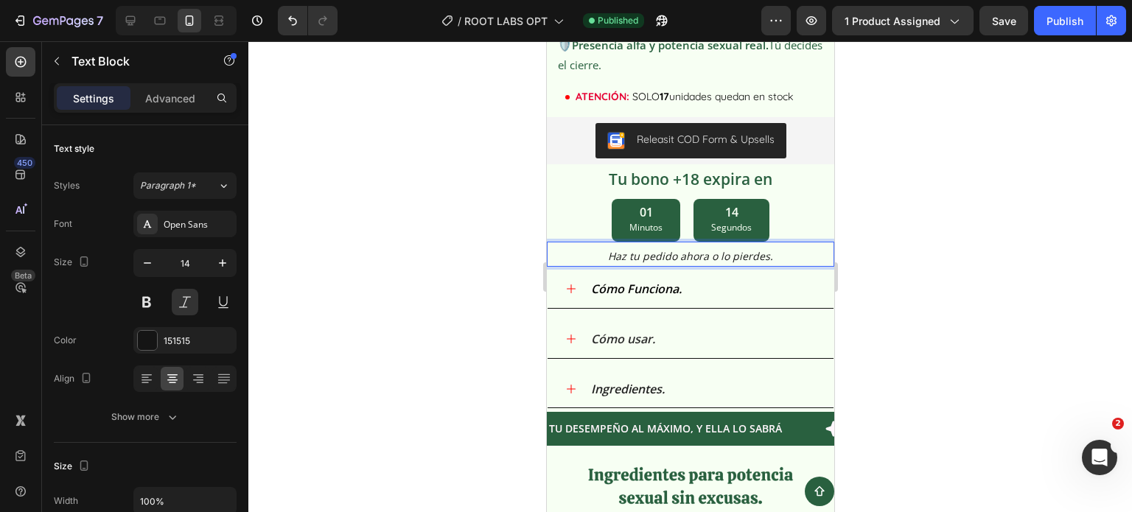
click at [971, 197] on div at bounding box center [689, 276] width 883 height 471
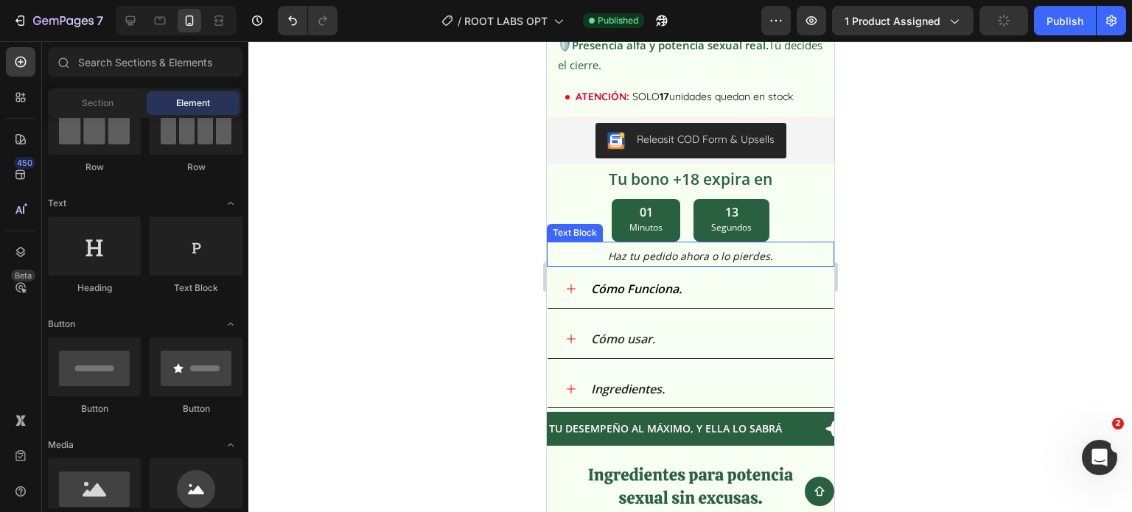
click at [689, 251] on p "Haz tu pedido ahora o lo pierdes." at bounding box center [689, 256] width 284 height 18
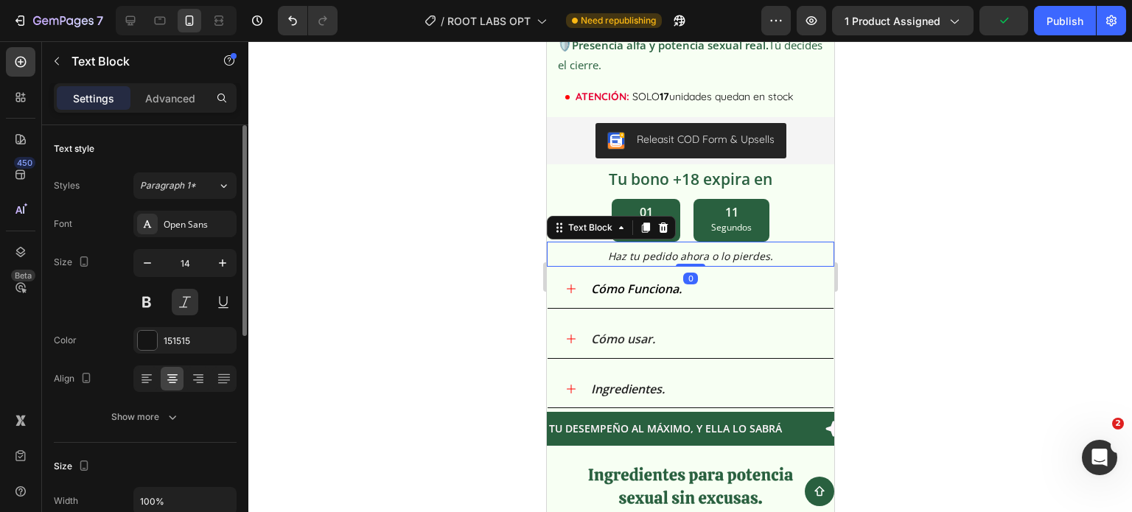
click at [159, 353] on div "Font Open Sans Size 14 Color 151515 Align Show more" at bounding box center [145, 321] width 183 height 220
drag, startPoint x: 159, startPoint y: 353, endPoint x: 161, endPoint y: 345, distance: 8.2
click at [159, 353] on div "Font Open Sans Size 14 Color 151515 Align Show more" at bounding box center [145, 321] width 183 height 220
click at [162, 341] on div "151515" at bounding box center [184, 340] width 103 height 27
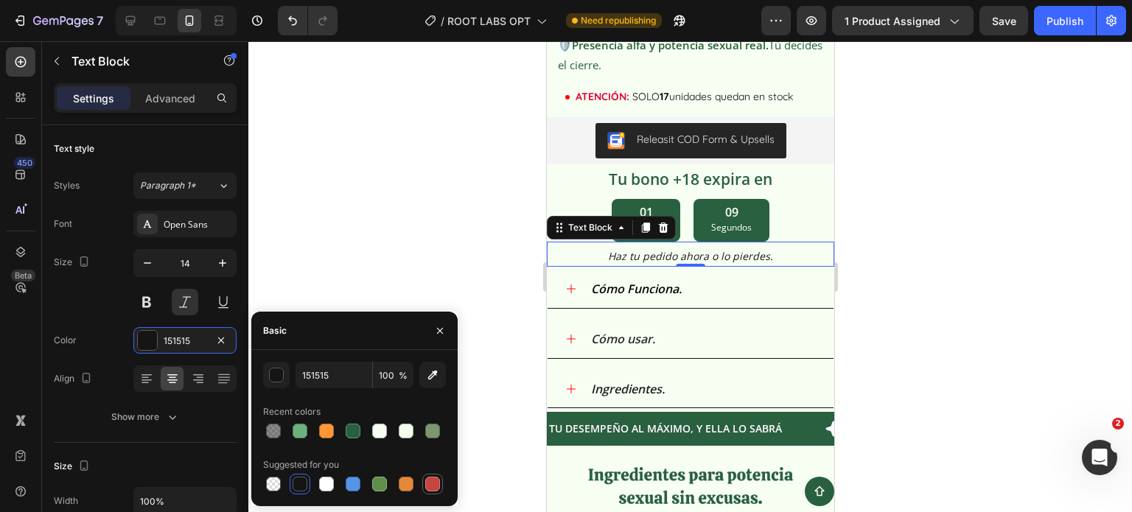
click at [427, 483] on div at bounding box center [432, 484] width 15 height 15
click at [357, 424] on div at bounding box center [353, 431] width 15 height 15
type input "29603F"
click at [1068, 25] on div "Publish" at bounding box center [1064, 20] width 37 height 15
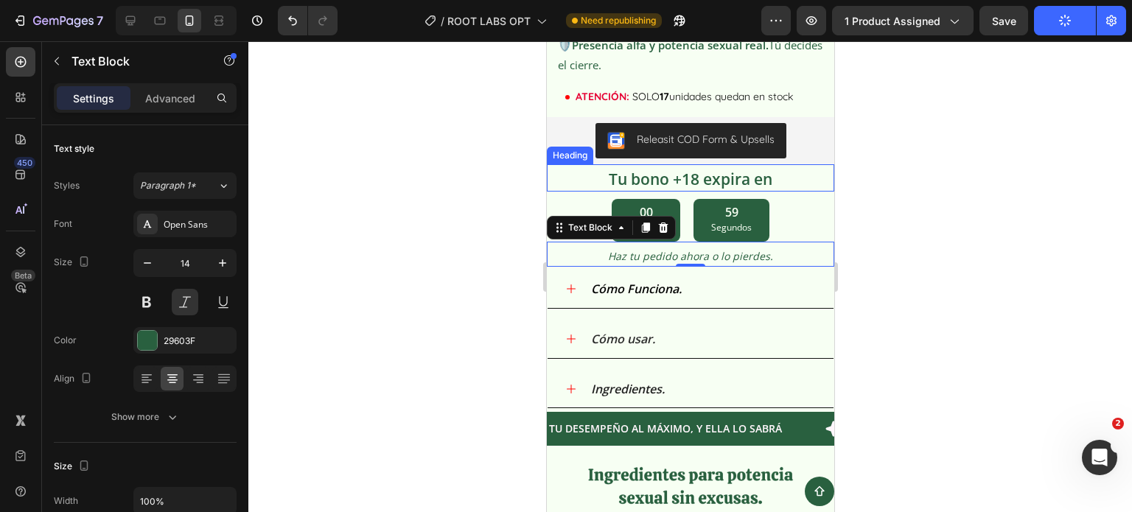
drag, startPoint x: 609, startPoint y: 169, endPoint x: 617, endPoint y: 143, distance: 27.5
click at [610, 169] on p "Tu bono +18 expira en" at bounding box center [690, 179] width 262 height 20
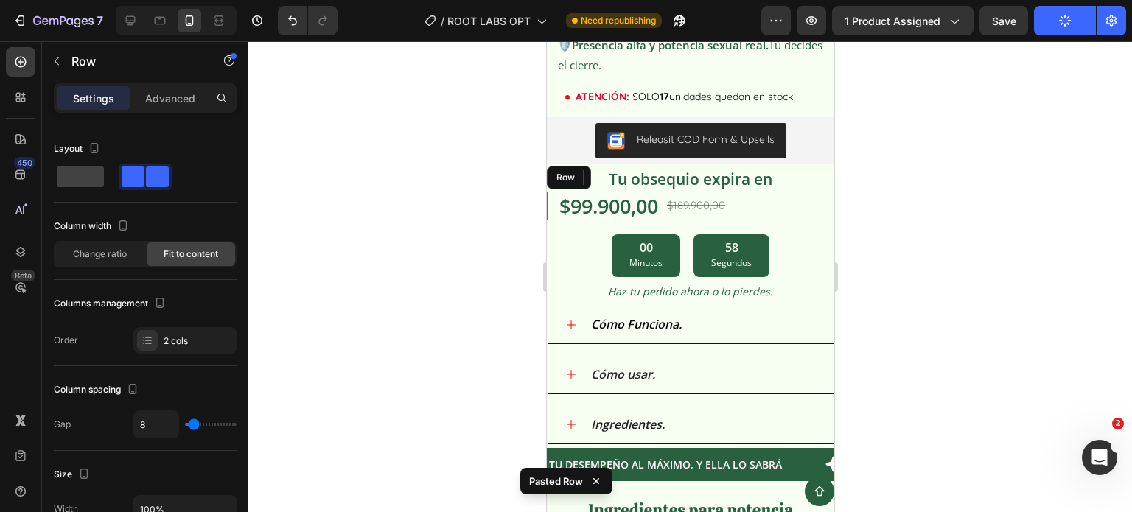
click at [101, 102] on p "Settings" at bounding box center [93, 98] width 41 height 15
click at [749, 197] on div "$99.900,00 Product Price Product Price $189.900,00 Product Price Product Price …" at bounding box center [689, 206] width 287 height 29
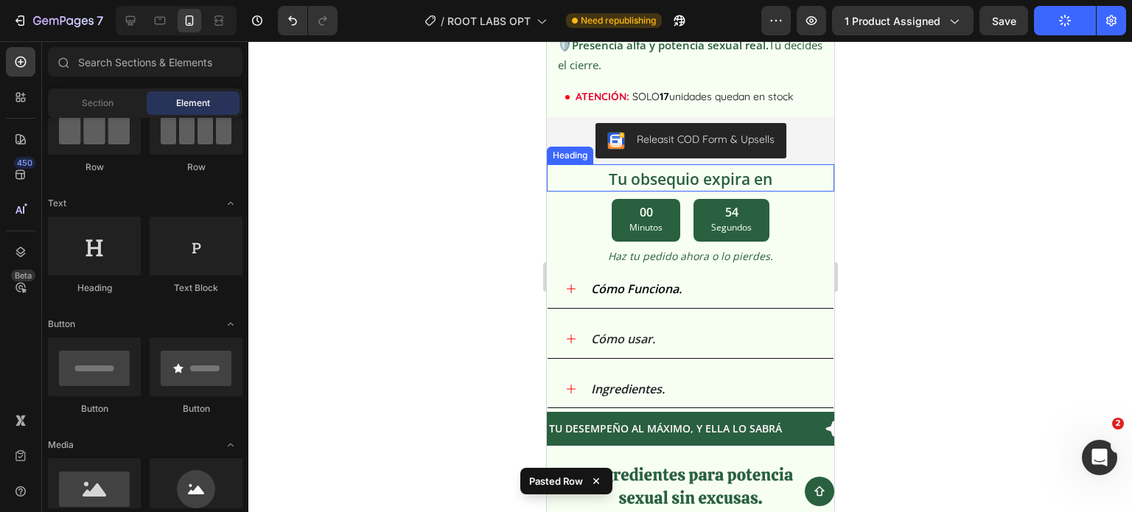
click at [696, 169] on p "Tu obsequio expira en" at bounding box center [690, 179] width 262 height 20
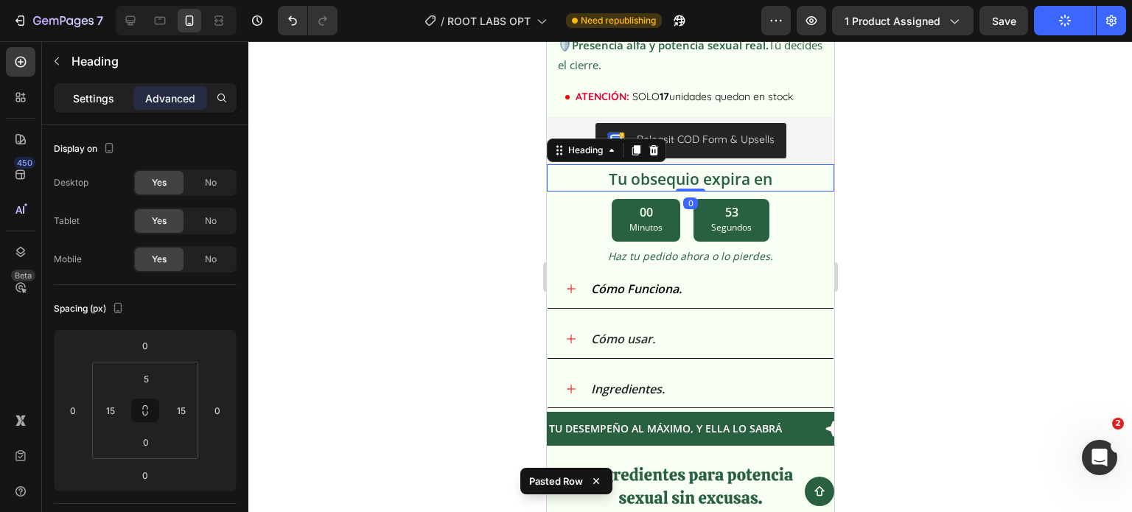
click at [84, 97] on p "Settings" at bounding box center [93, 98] width 41 height 15
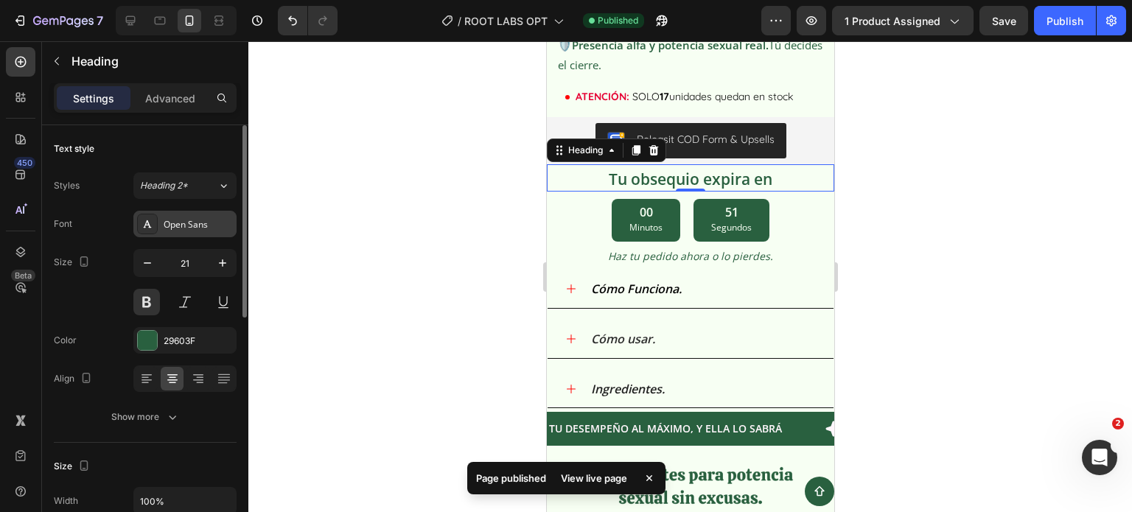
click at [198, 218] on div "Open Sans" at bounding box center [198, 224] width 69 height 13
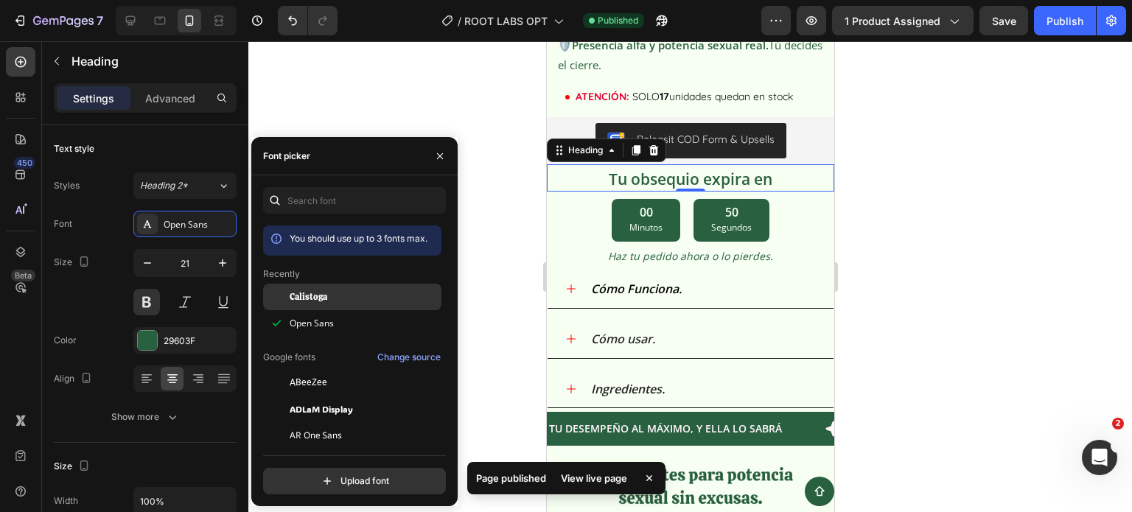
click at [322, 303] on span "Calistoga" at bounding box center [309, 296] width 38 height 13
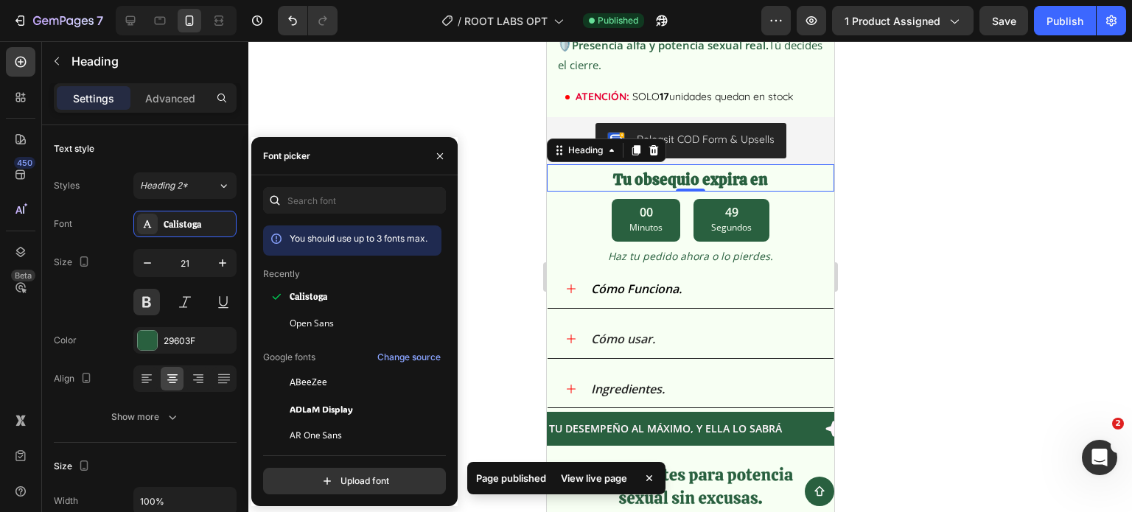
click at [1037, 186] on div at bounding box center [689, 276] width 883 height 471
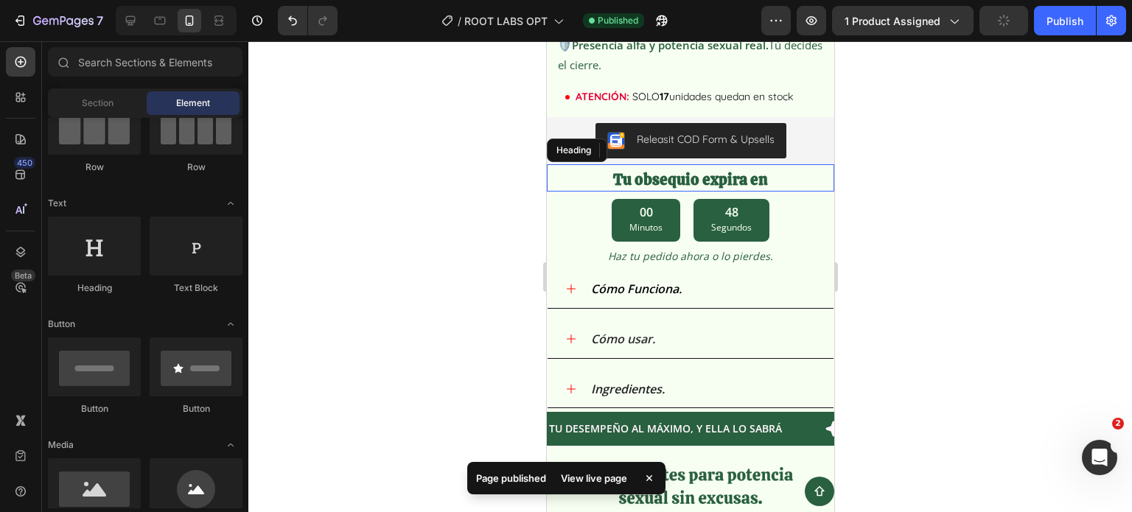
click at [699, 173] on p "Tu obsequio expira en" at bounding box center [690, 179] width 262 height 20
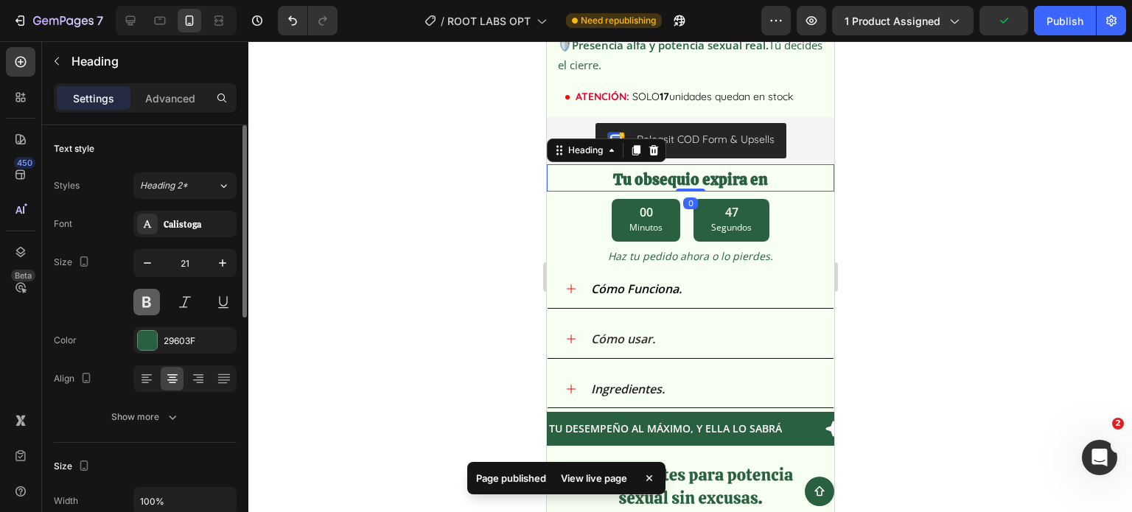
click at [139, 307] on button at bounding box center [146, 302] width 27 height 27
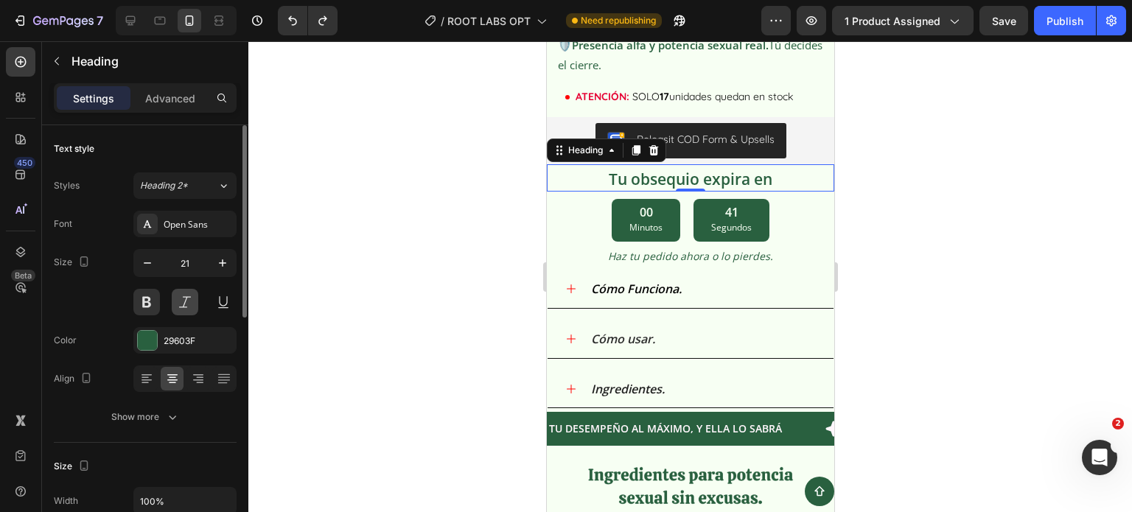
click at [186, 305] on button at bounding box center [185, 302] width 27 height 27
click at [156, 300] on button at bounding box center [146, 302] width 27 height 27
click at [183, 299] on button at bounding box center [185, 302] width 27 height 27
drag, startPoint x: 896, startPoint y: 125, endPoint x: 935, endPoint y: 112, distance: 41.2
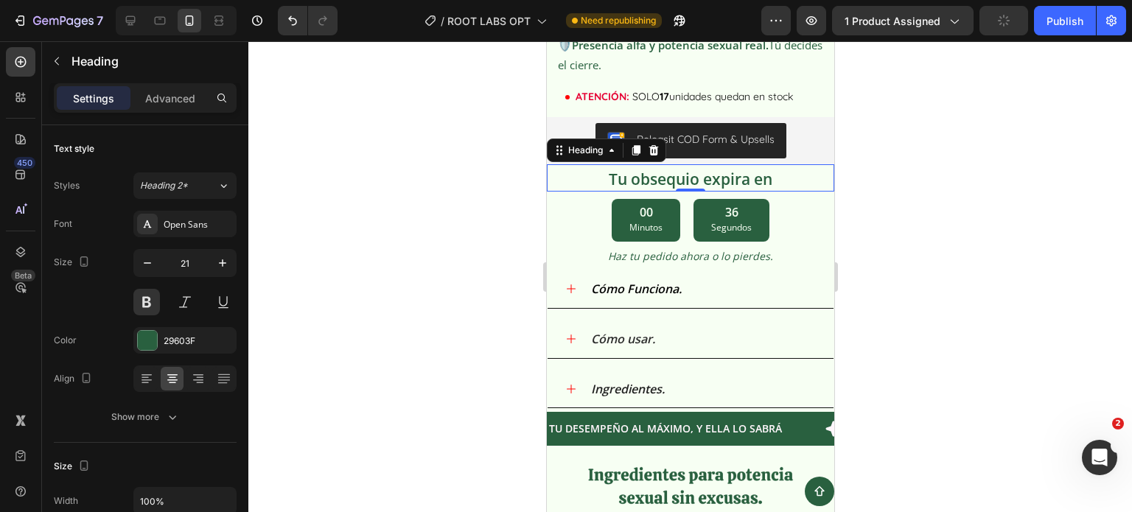
click at [896, 125] on div at bounding box center [689, 276] width 883 height 471
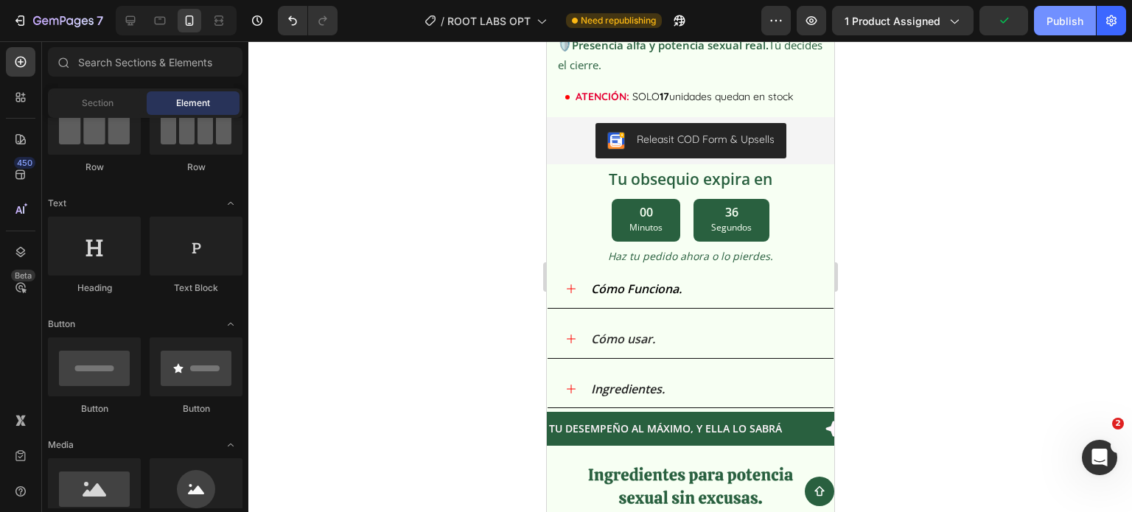
click at [1082, 15] on div "Publish" at bounding box center [1064, 20] width 37 height 15
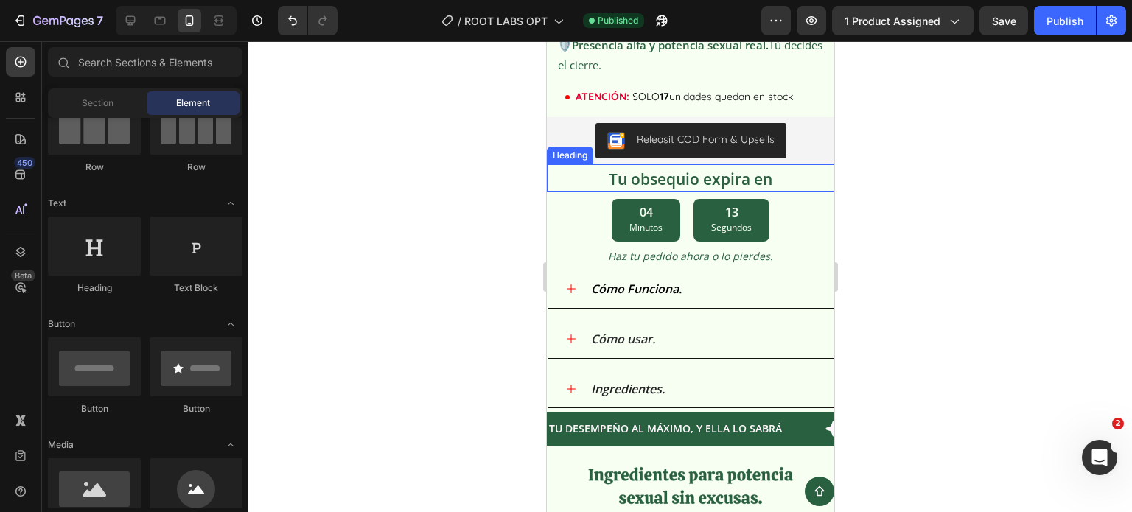
click at [767, 175] on p "Tu obsequio expira en" at bounding box center [690, 179] width 262 height 20
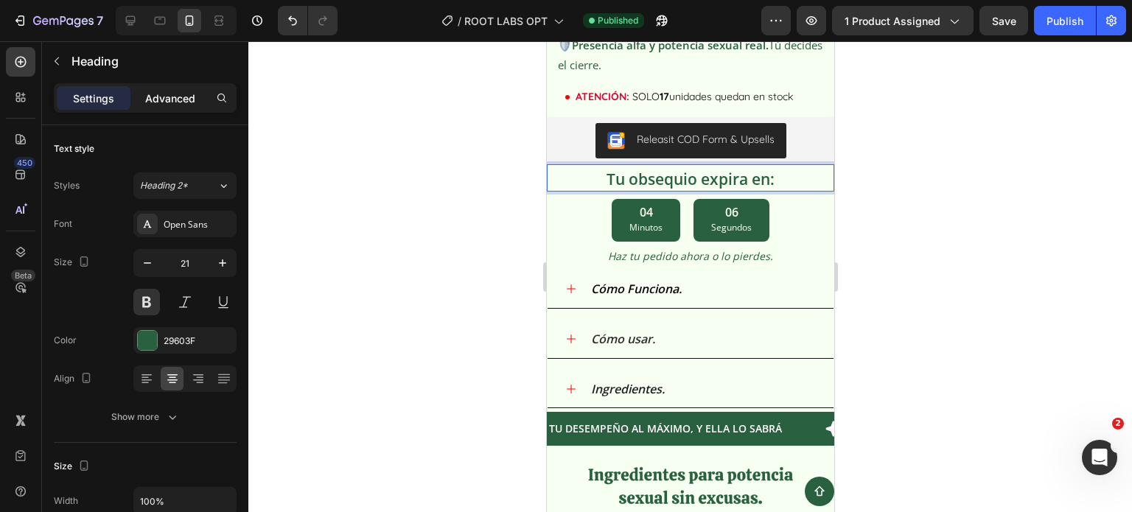
click at [170, 92] on p "Advanced" at bounding box center [170, 98] width 50 height 15
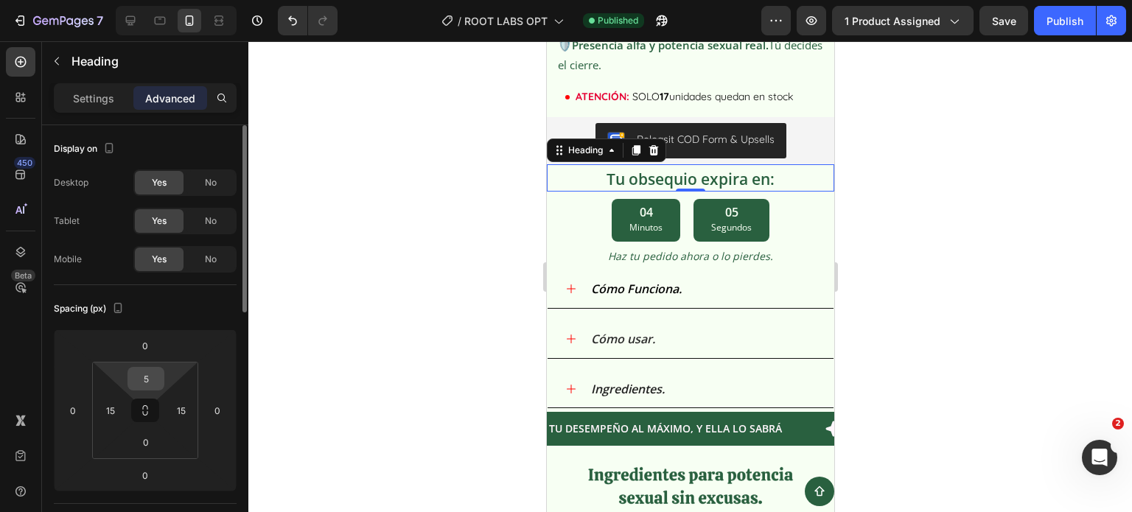
click at [141, 373] on input "5" at bounding box center [145, 379] width 29 height 22
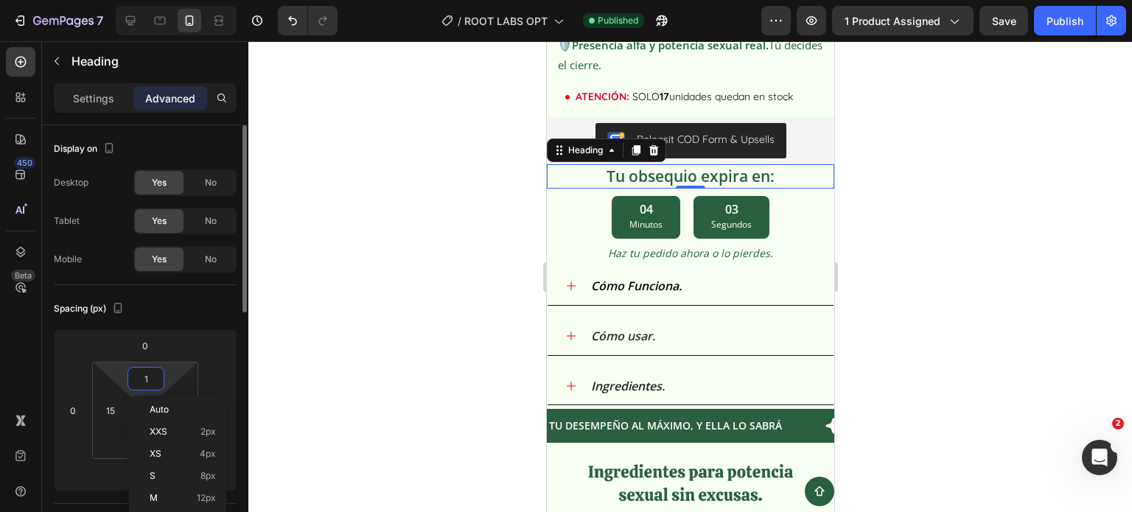
type input "10"
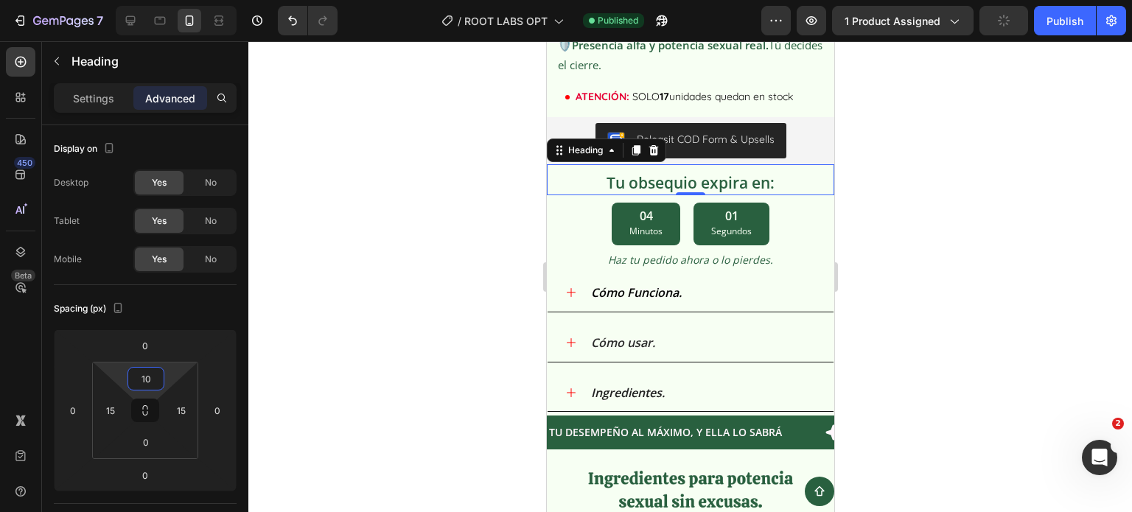
click at [397, 254] on div at bounding box center [689, 276] width 883 height 471
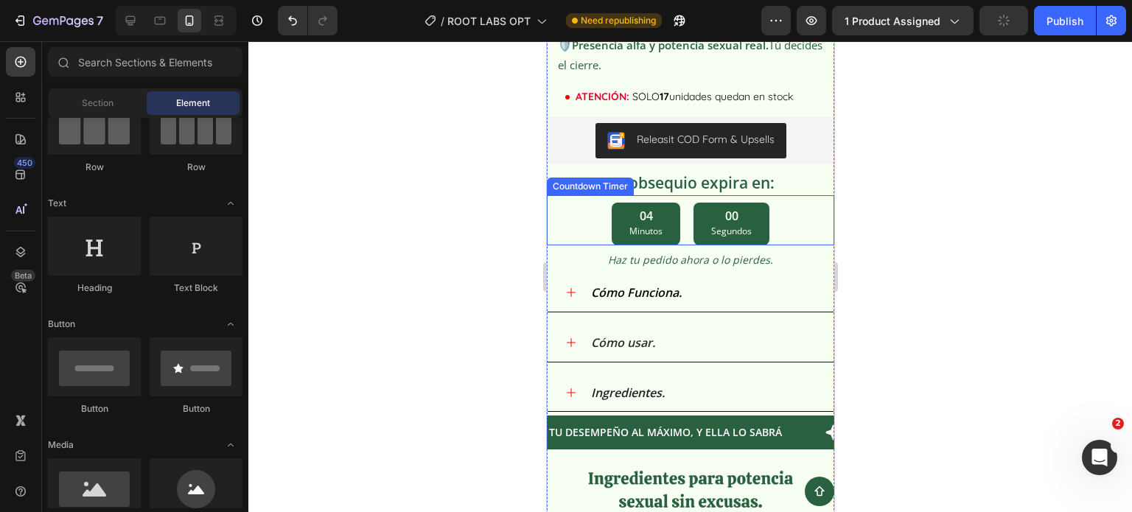
click at [564, 180] on div "Countdown Timer" at bounding box center [589, 186] width 81 height 13
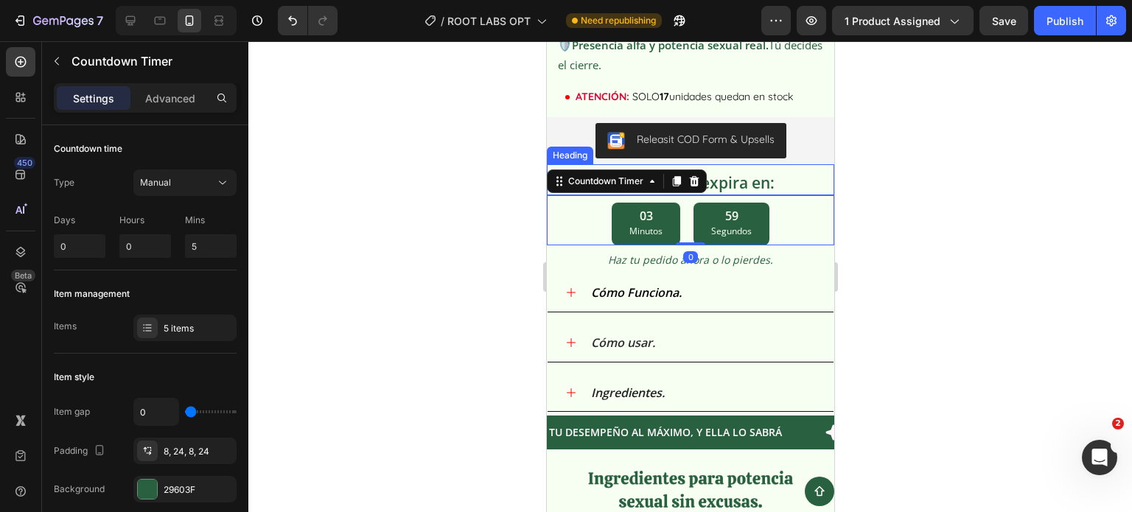
click at [735, 173] on p "Tu obsequio expira en:" at bounding box center [690, 183] width 262 height 20
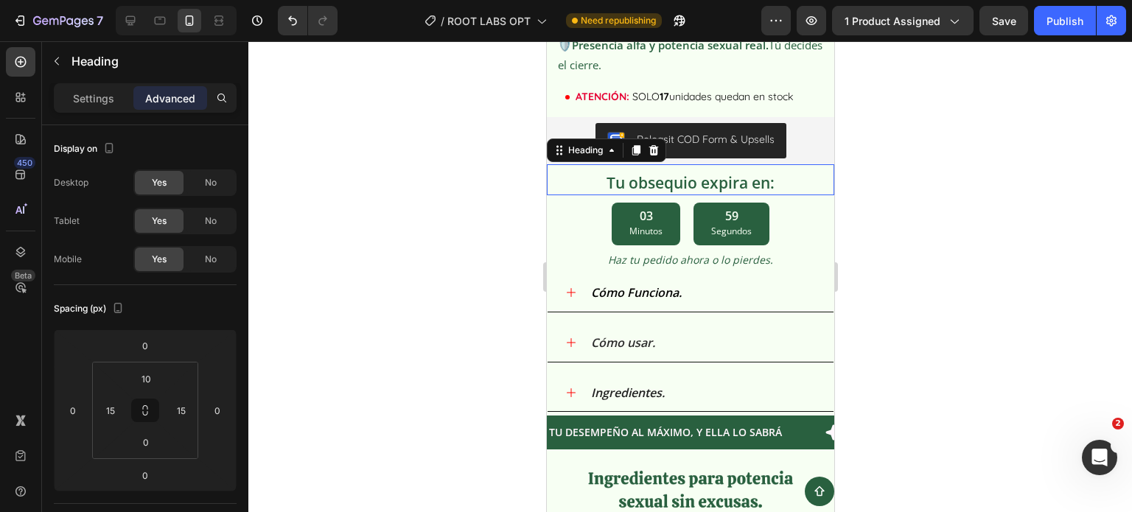
click at [106, 84] on div "Settings Advanced" at bounding box center [145, 97] width 183 height 29
click at [102, 94] on p "Settings" at bounding box center [93, 98] width 41 height 15
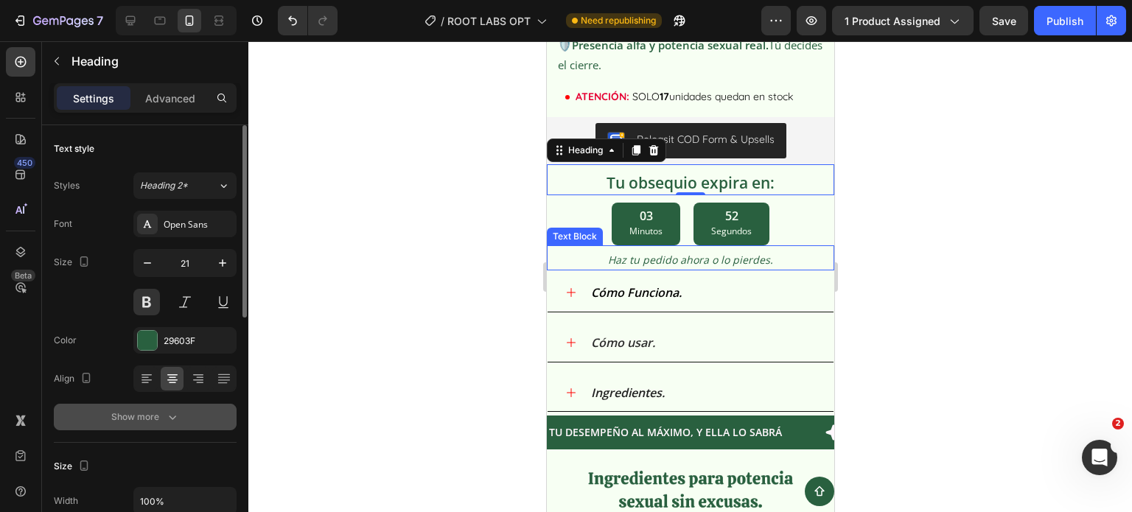
click at [166, 420] on icon "button" at bounding box center [172, 417] width 15 height 15
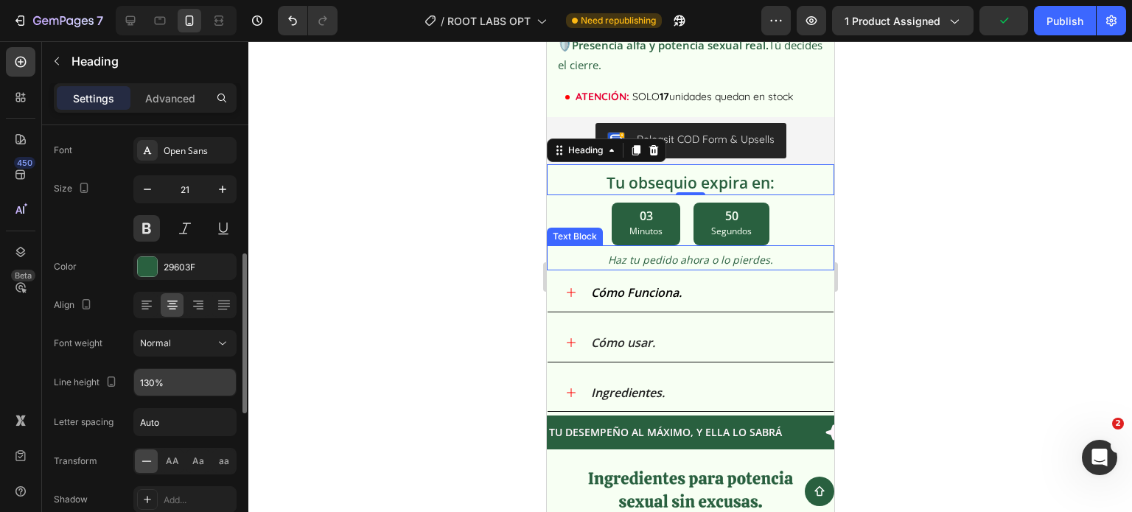
scroll to position [221, 0]
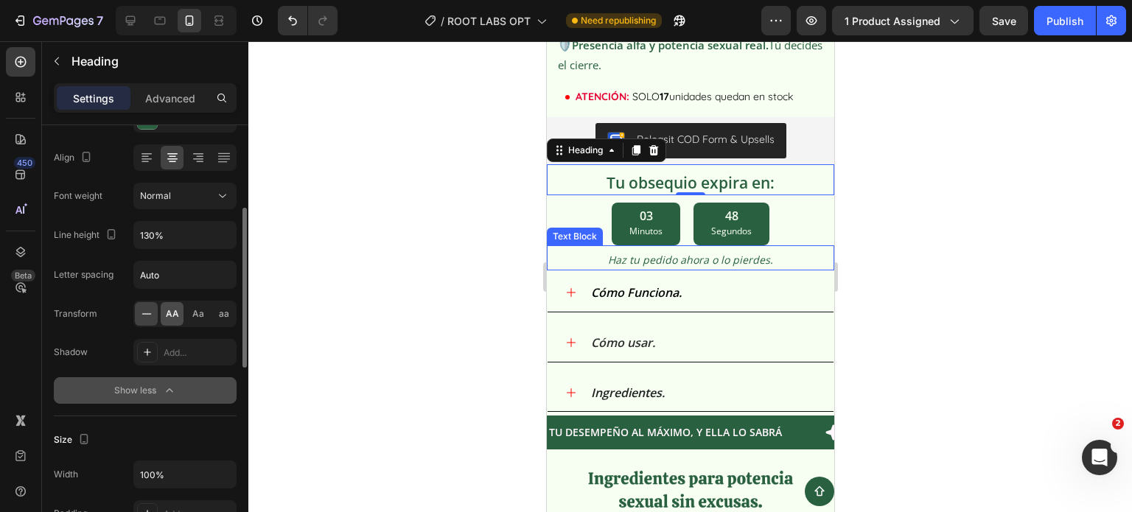
click at [170, 318] on span "AA" at bounding box center [172, 313] width 13 height 13
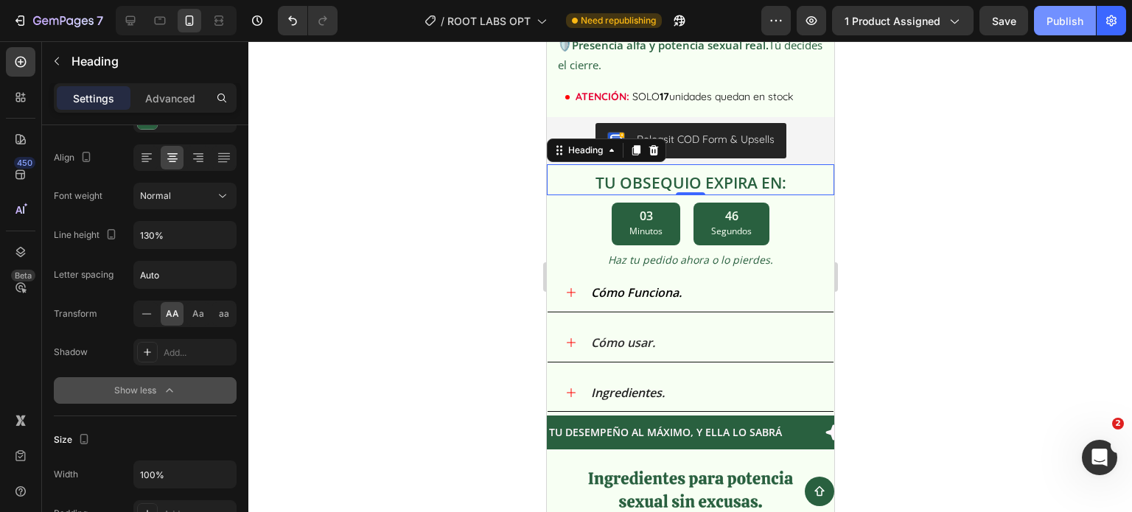
click at [1060, 19] on div "Publish" at bounding box center [1064, 20] width 37 height 15
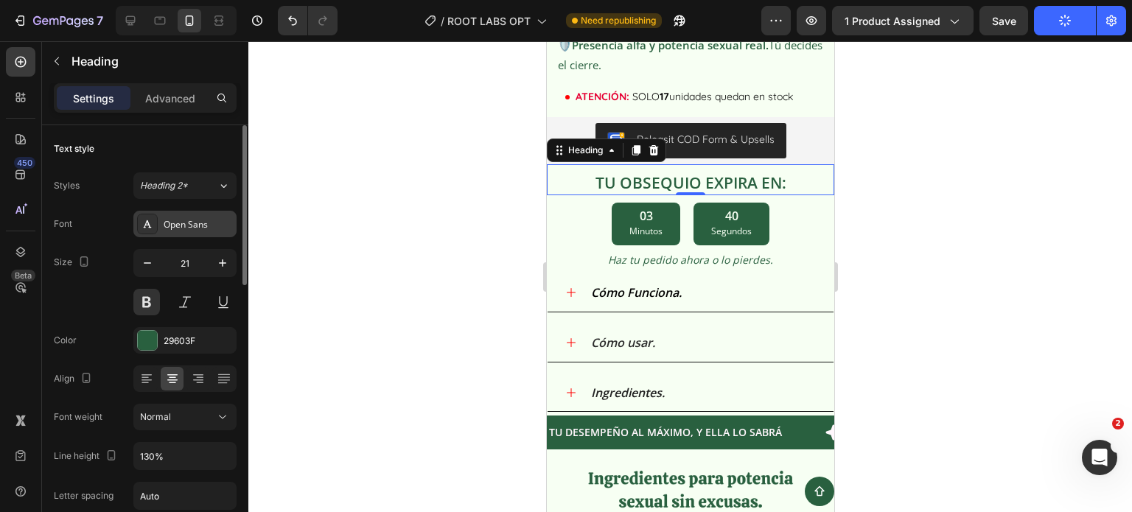
click at [171, 226] on div "Open Sans" at bounding box center [198, 224] width 69 height 13
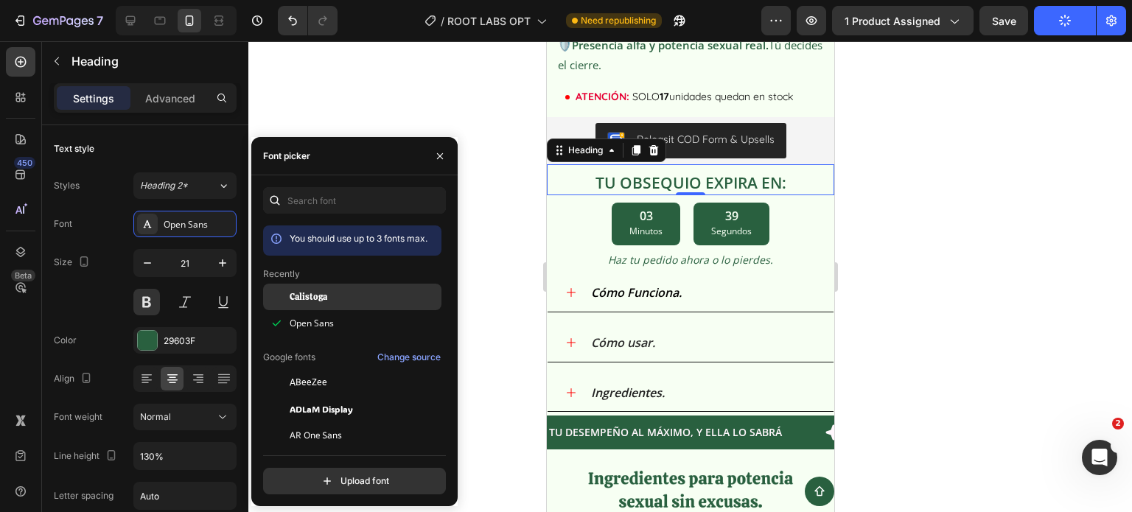
click at [301, 298] on span "Calistoga" at bounding box center [309, 296] width 38 height 13
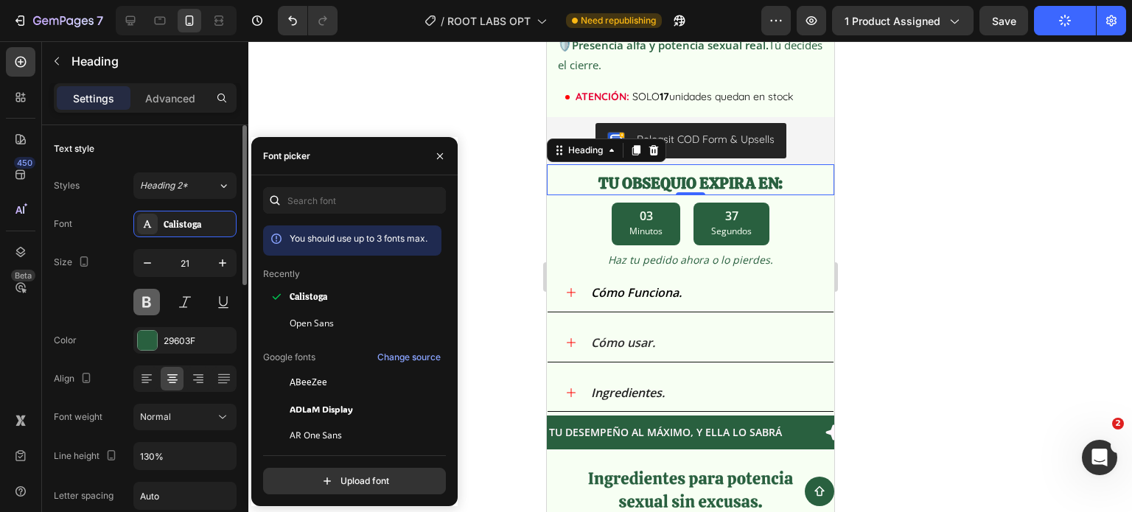
click at [142, 301] on button at bounding box center [146, 302] width 27 height 27
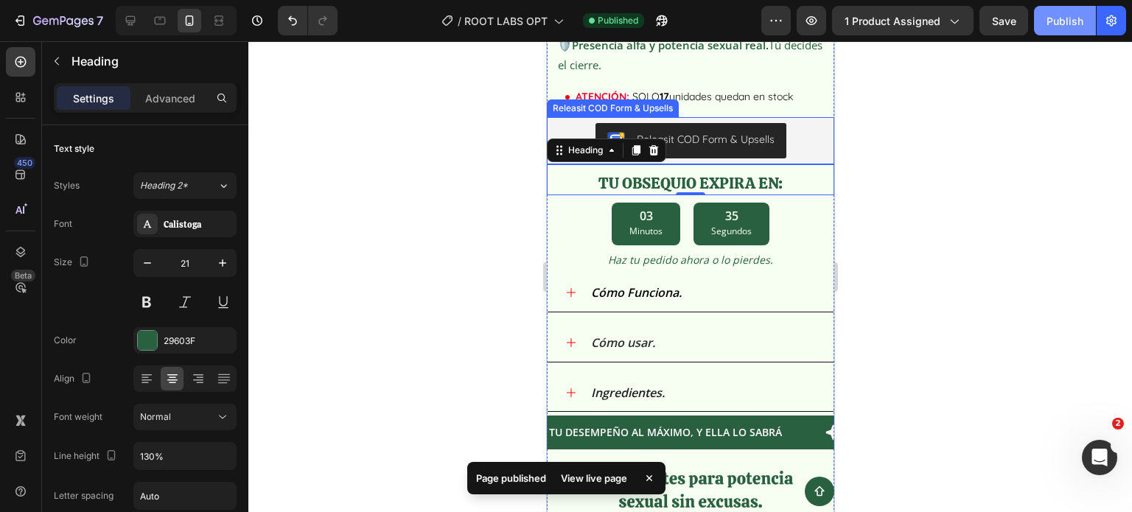
click at [1068, 19] on div "Publish" at bounding box center [1064, 20] width 37 height 15
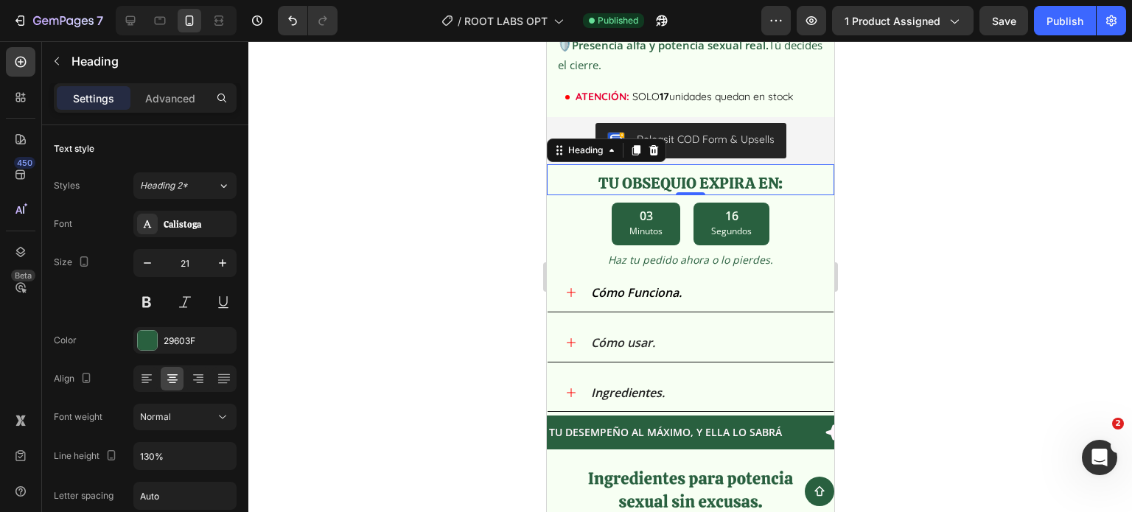
click at [945, 279] on div at bounding box center [689, 276] width 883 height 471
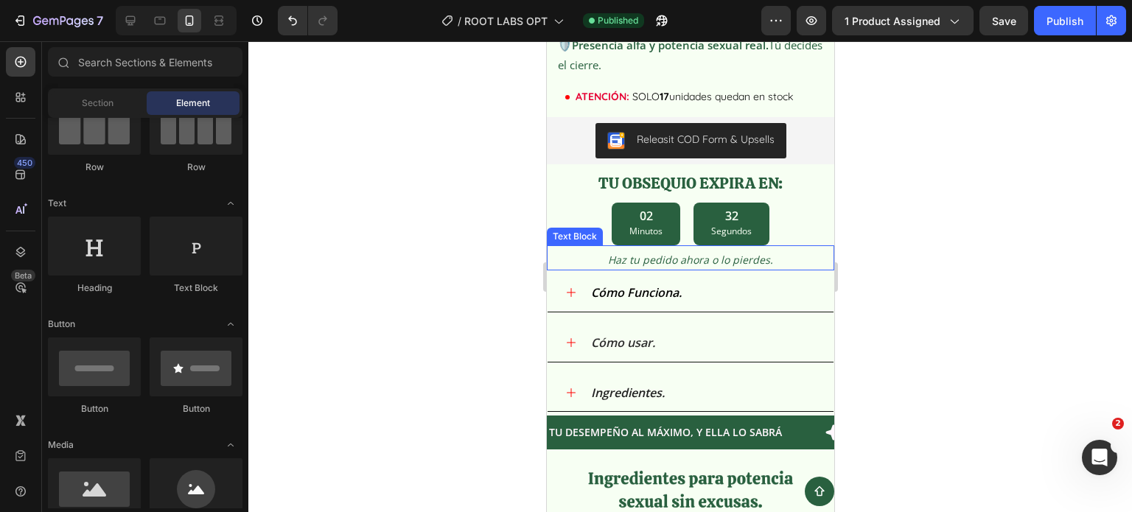
click at [788, 254] on p "Haz tu pedido ahora o lo pierdes." at bounding box center [689, 260] width 284 height 18
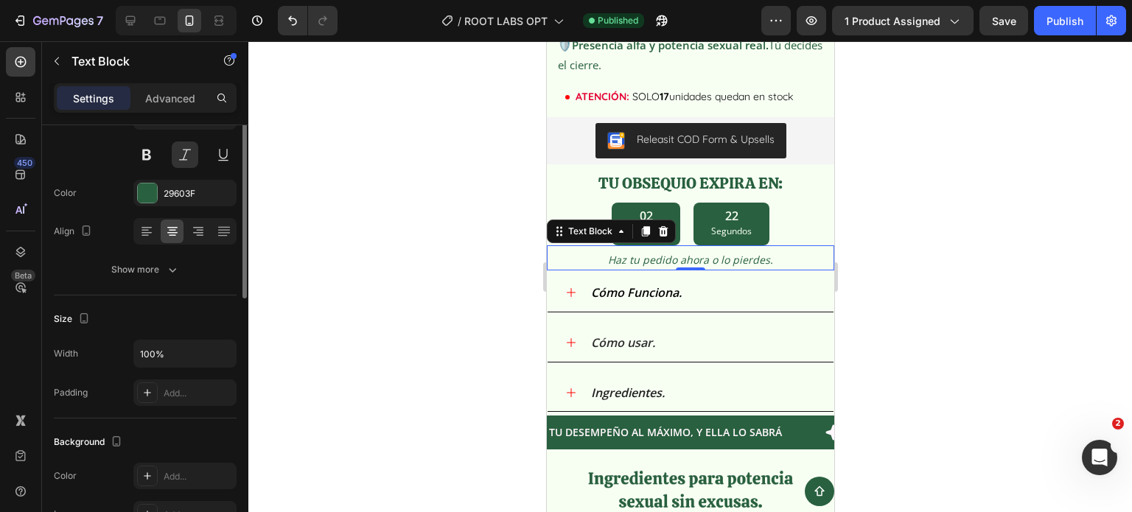
scroll to position [74, 0]
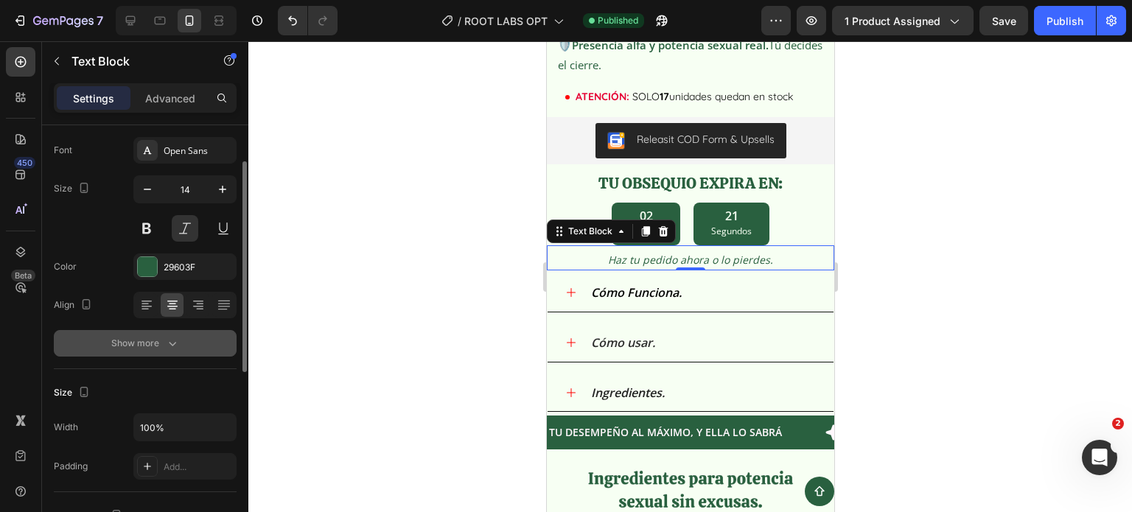
click at [183, 337] on button "Show more" at bounding box center [145, 343] width 183 height 27
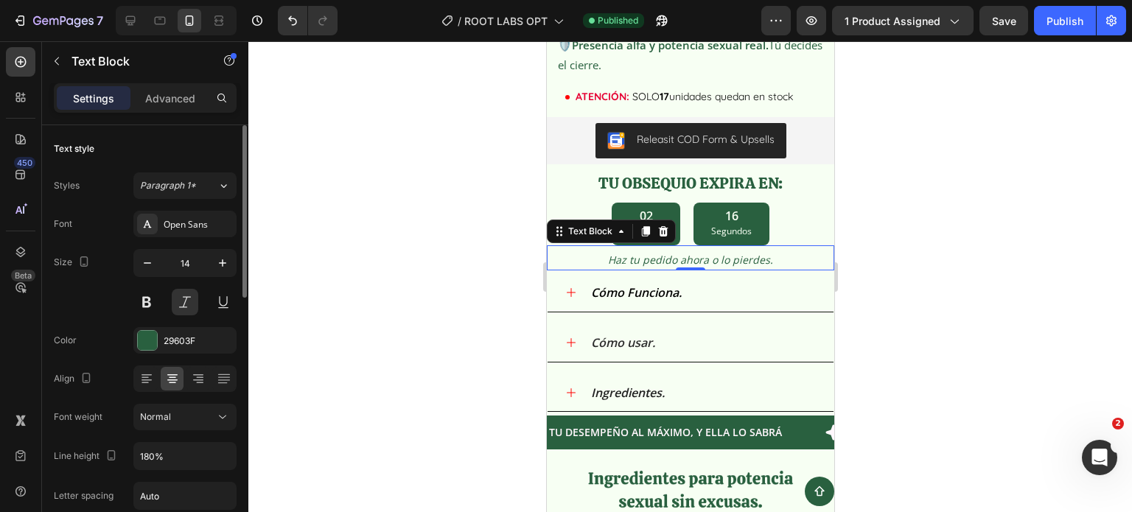
scroll to position [368, 0]
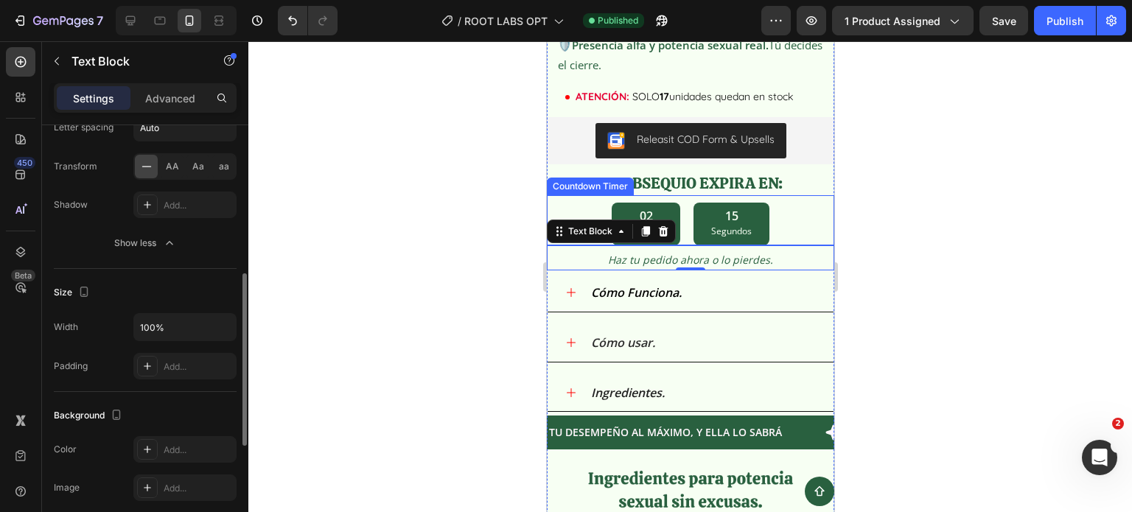
click at [585, 206] on div "02 Minutos 15 Segundos" at bounding box center [689, 224] width 287 height 43
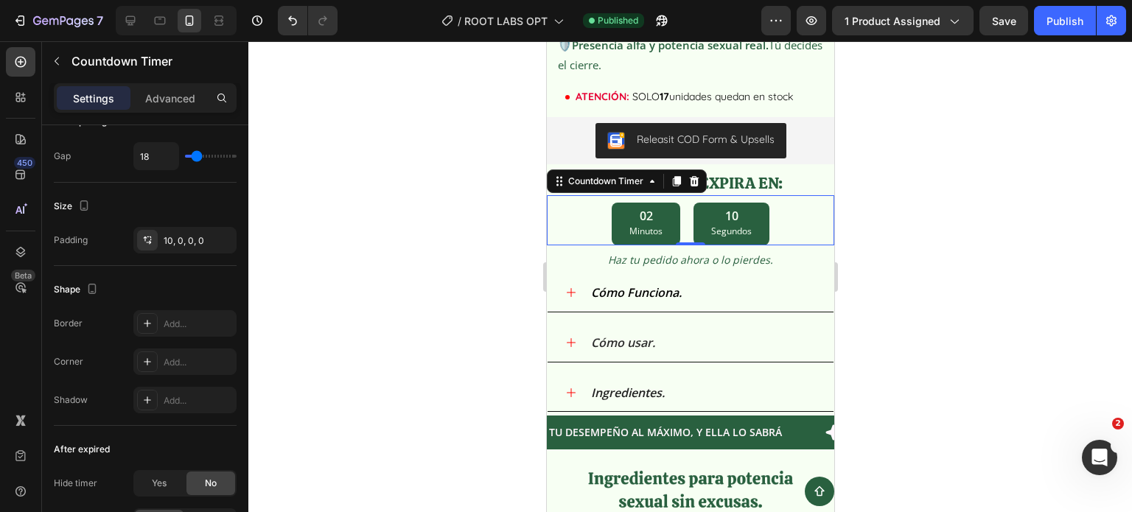
scroll to position [843, 0]
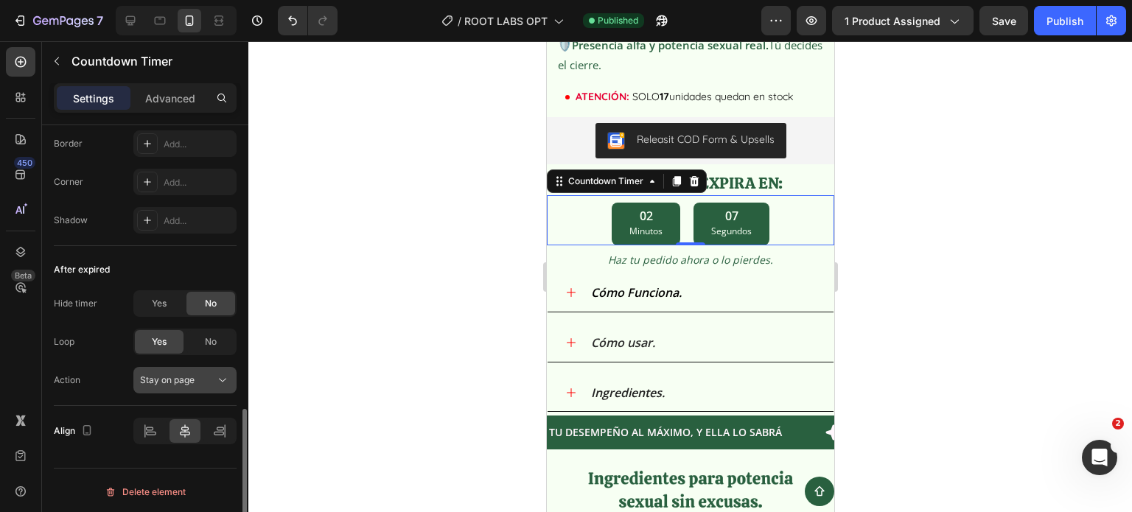
click at [205, 379] on div "Stay on page" at bounding box center [177, 380] width 75 height 13
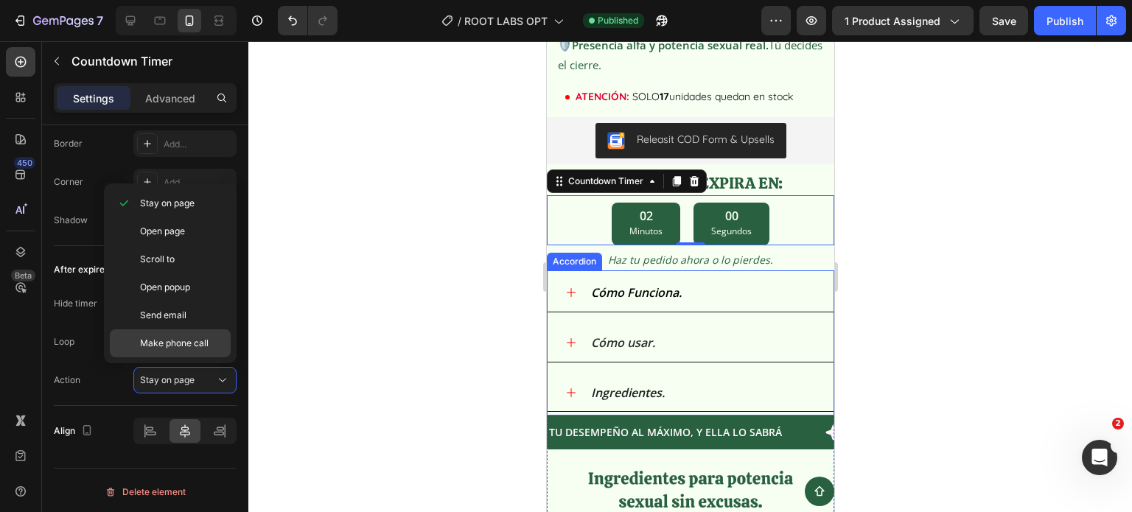
click at [186, 337] on span "Make phone call" at bounding box center [174, 343] width 69 height 13
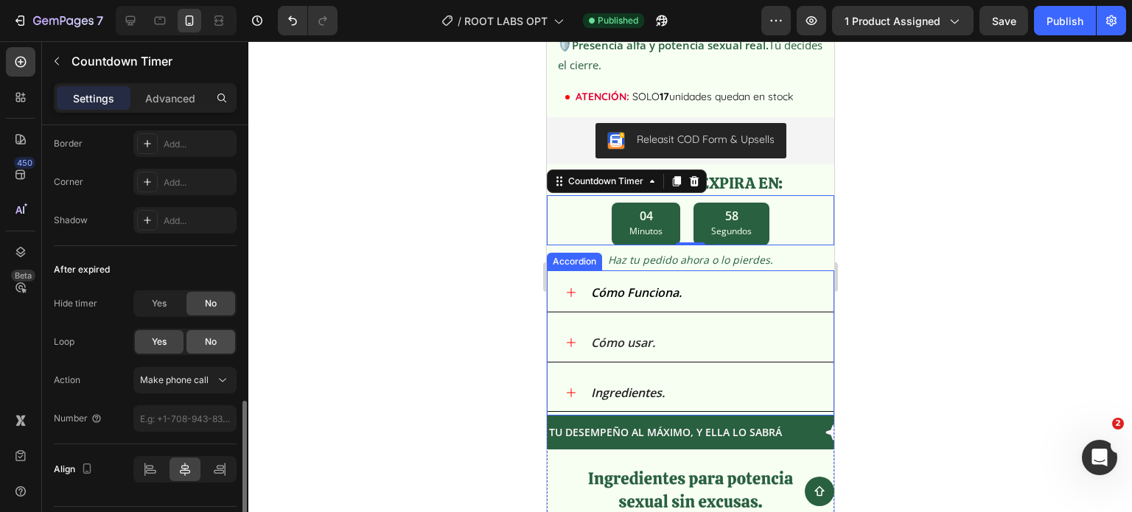
click at [193, 338] on div "No" at bounding box center [210, 342] width 49 height 24
click at [191, 384] on div "Make phone call" at bounding box center [185, 380] width 90 height 15
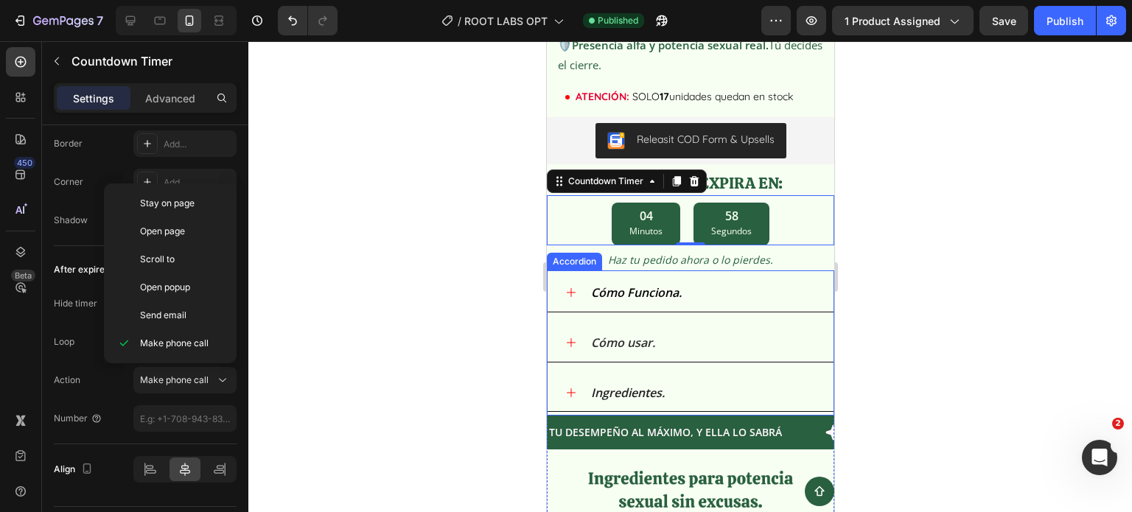
click at [362, 374] on div at bounding box center [689, 276] width 883 height 471
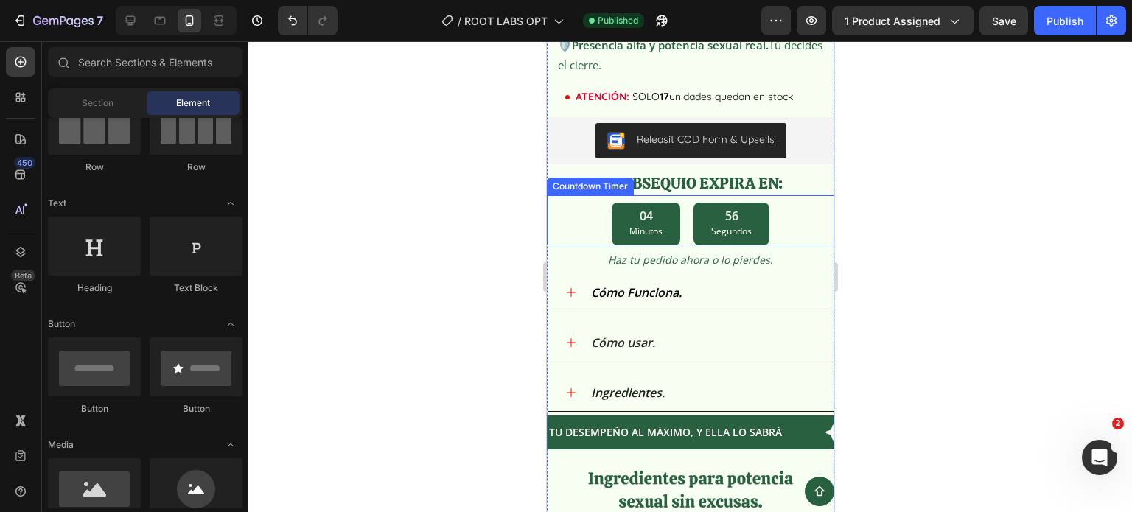
click at [556, 214] on div "04 Minutos 56 Segundos" at bounding box center [689, 224] width 287 height 43
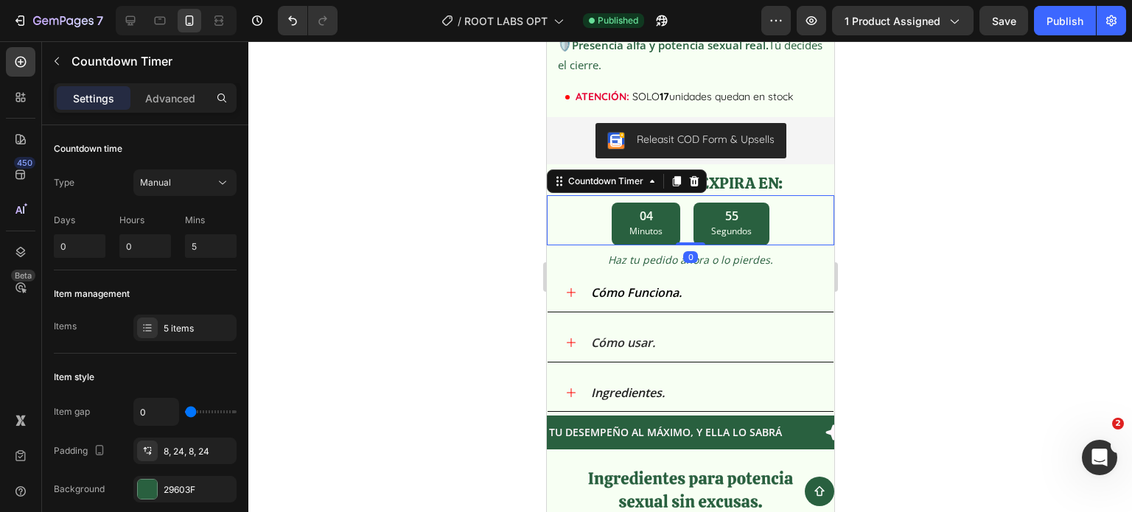
scroll to position [881, 0]
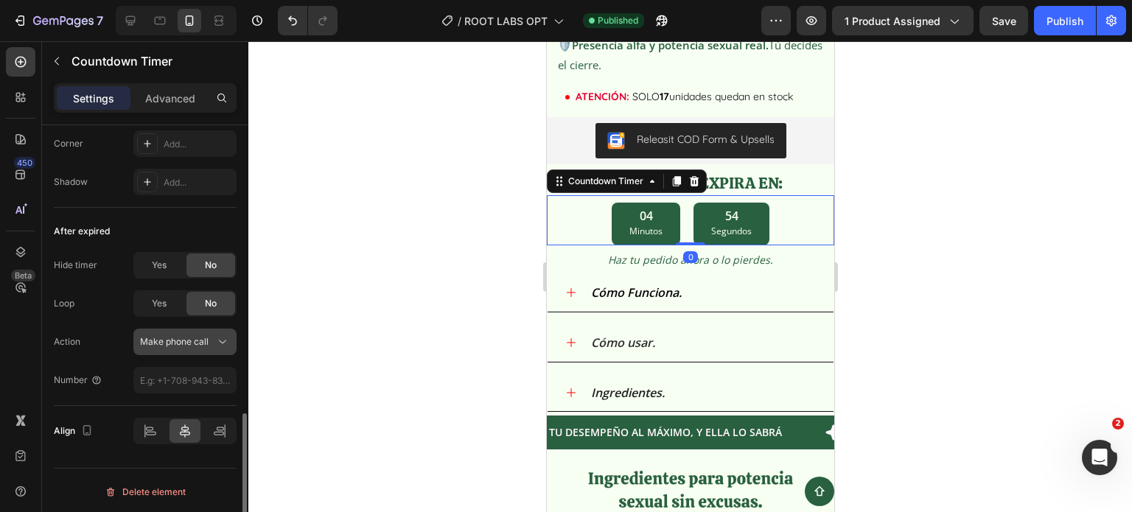
click at [193, 343] on span "Make phone call" at bounding box center [174, 341] width 69 height 11
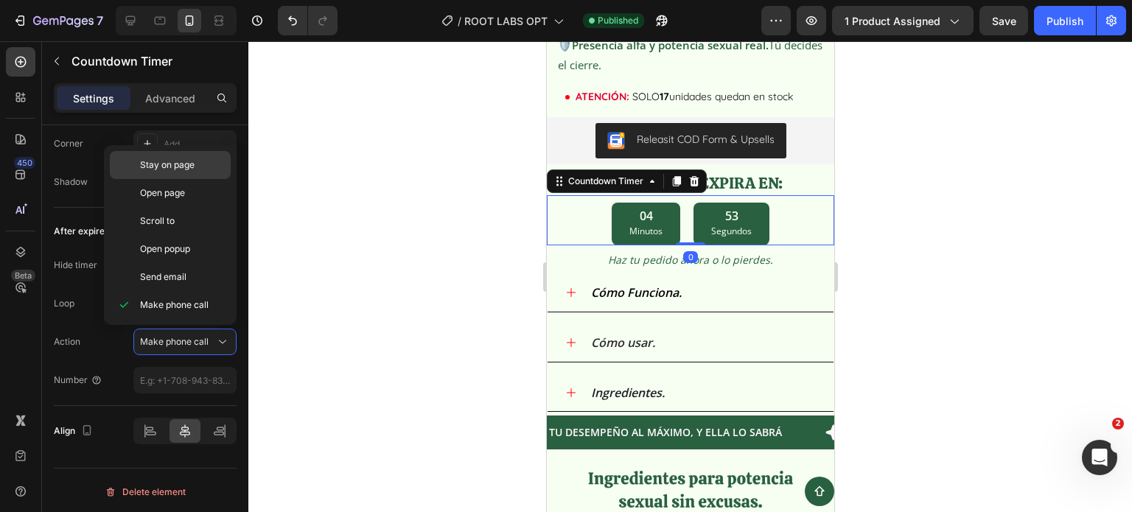
click at [174, 179] on div "Stay on page" at bounding box center [170, 193] width 121 height 28
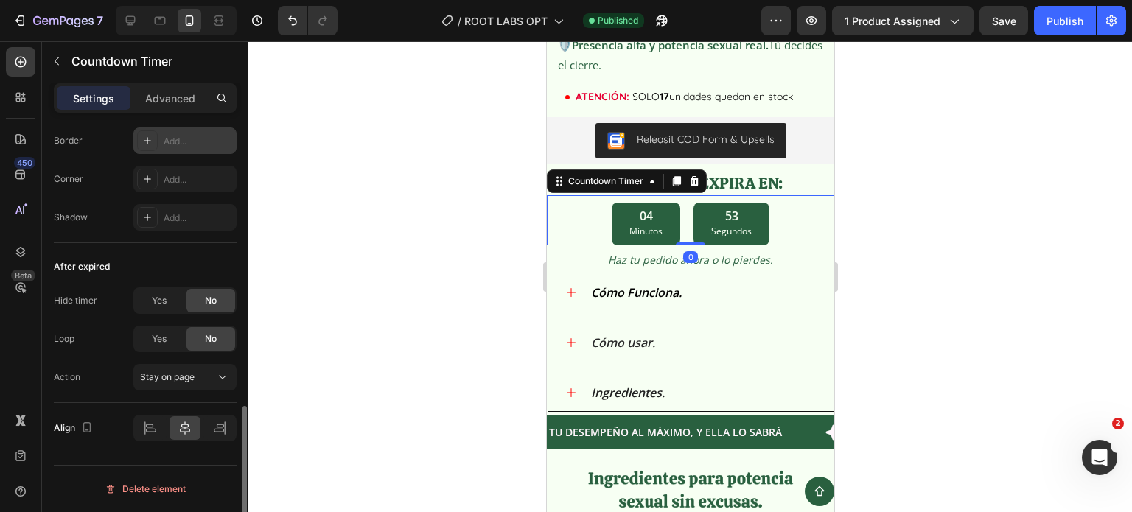
scroll to position [843, 0]
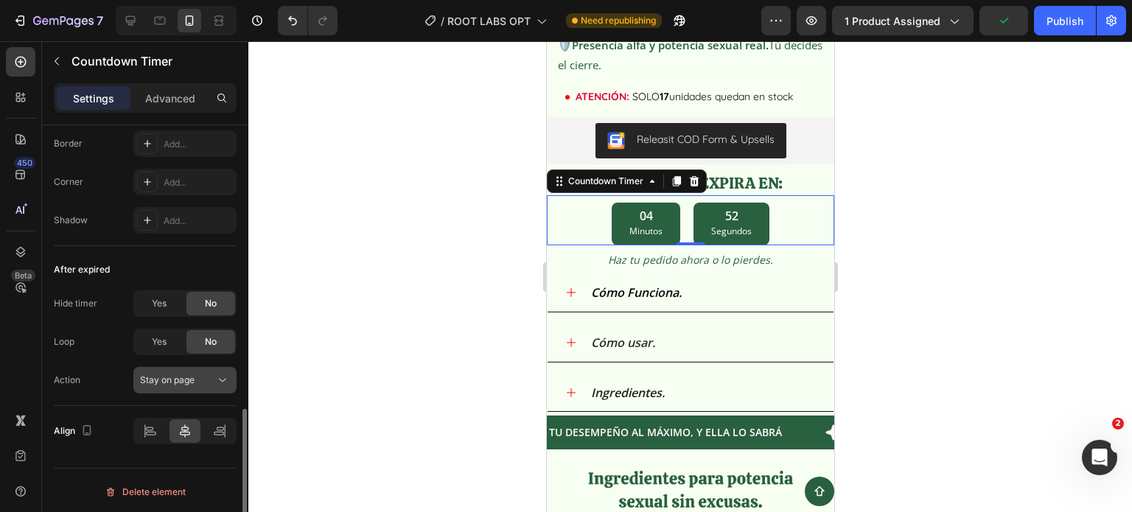
click at [183, 383] on span "Stay on page" at bounding box center [167, 380] width 55 height 13
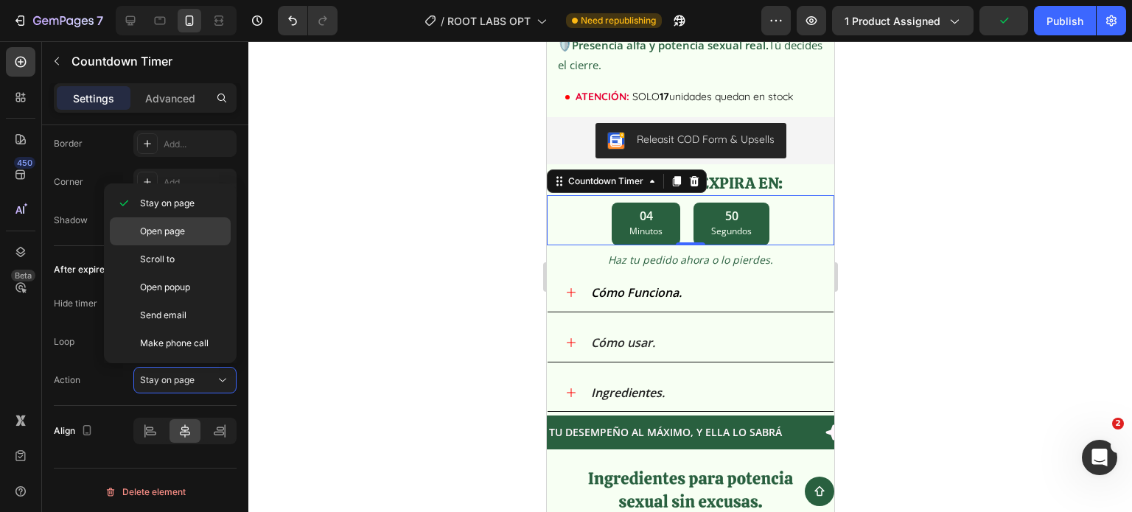
click at [189, 228] on p "Open page" at bounding box center [182, 231] width 84 height 13
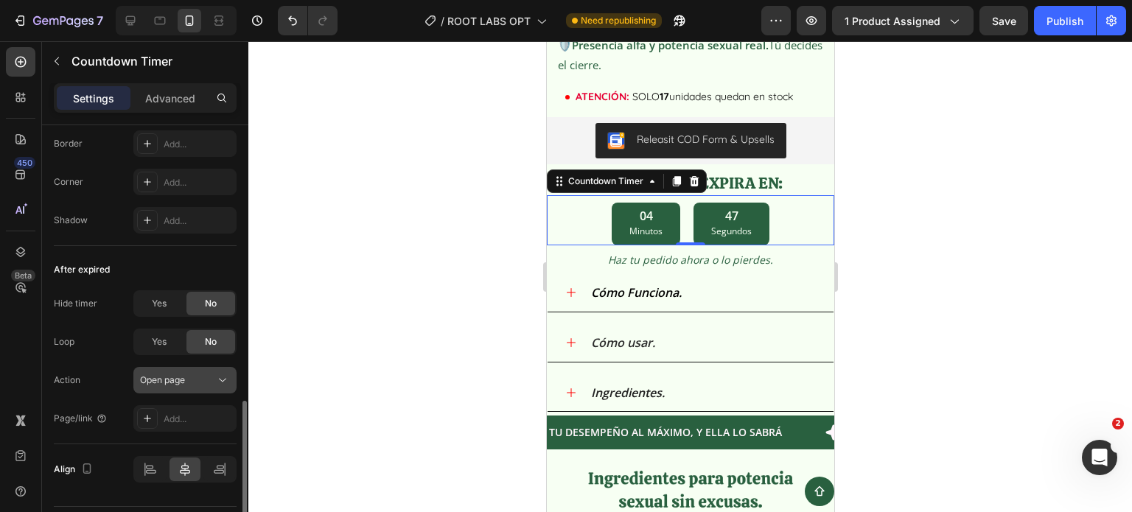
click at [184, 374] on span "Open page" at bounding box center [162, 379] width 45 height 11
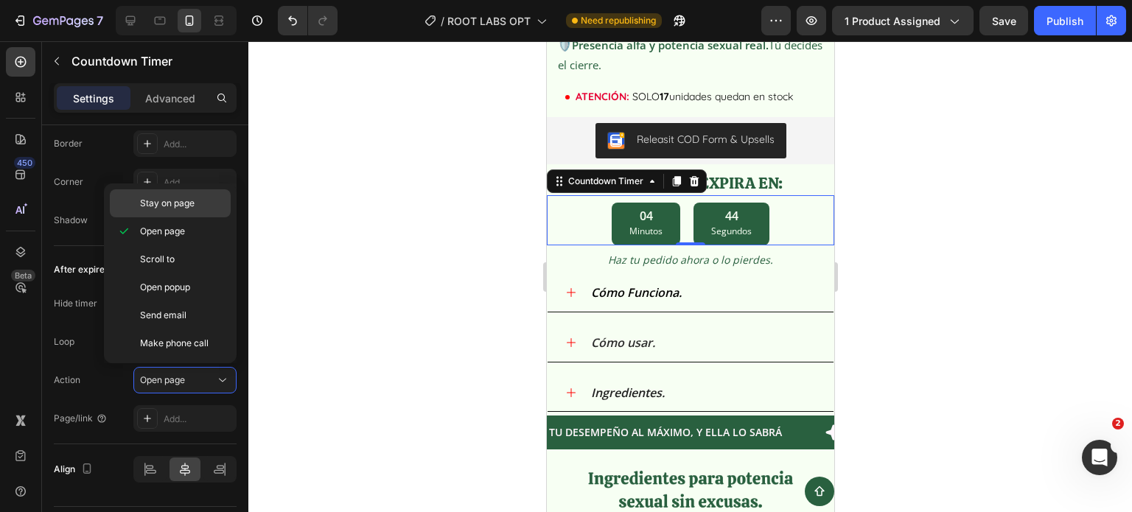
click at [162, 208] on span "Stay on page" at bounding box center [167, 203] width 55 height 13
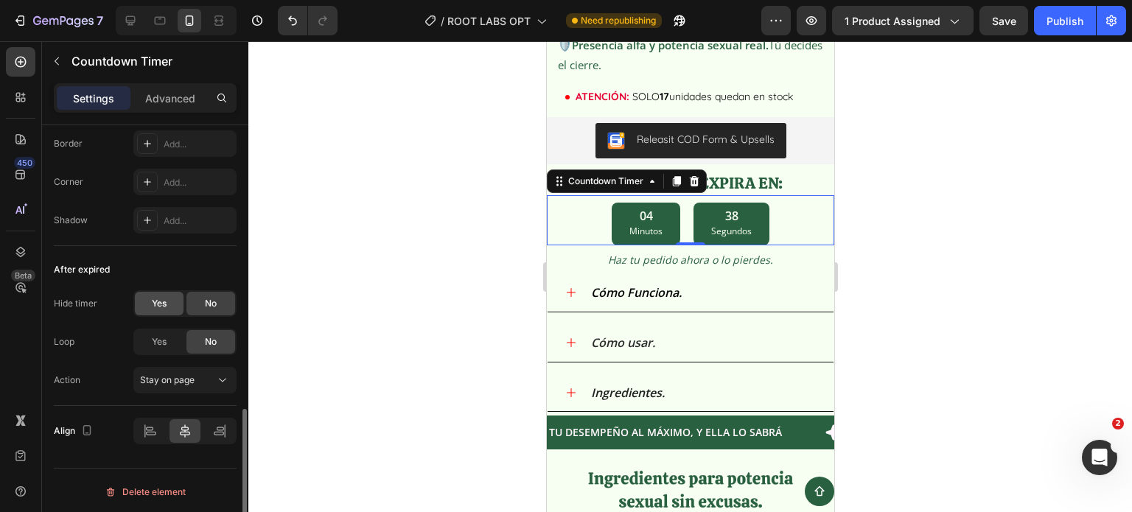
click at [153, 303] on span "Yes" at bounding box center [159, 303] width 15 height 13
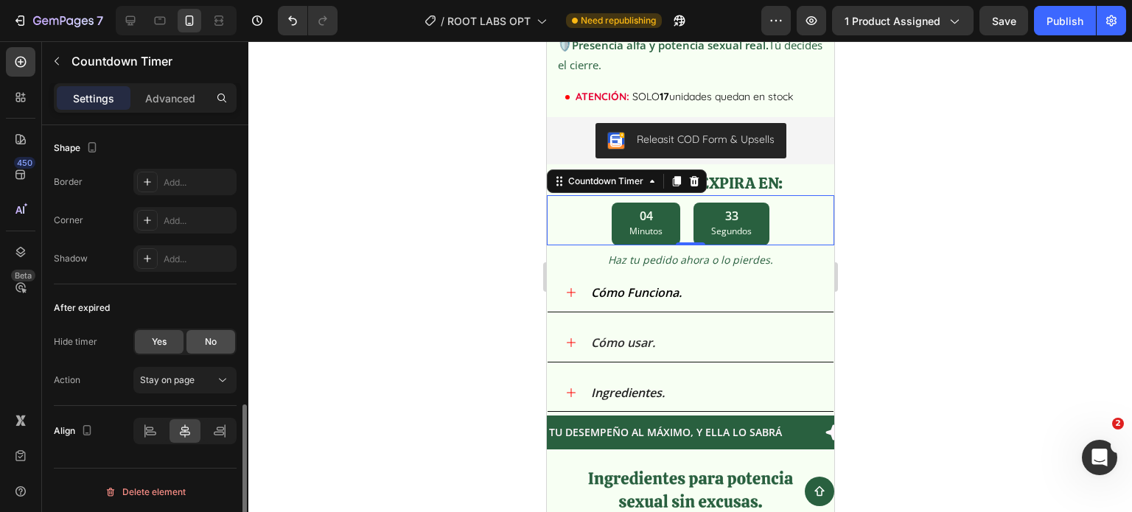
click at [208, 341] on span "No" at bounding box center [211, 341] width 12 height 13
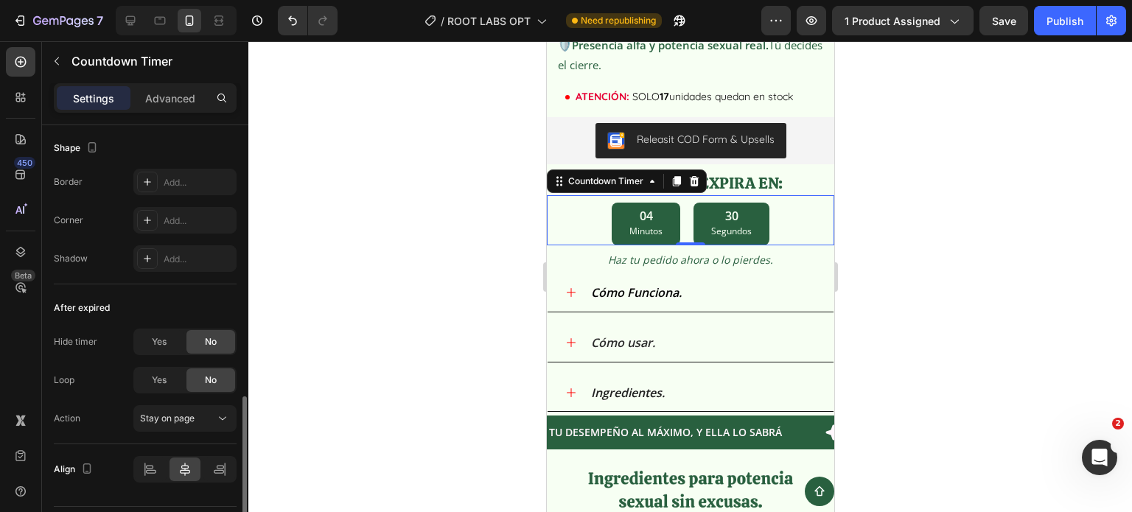
click at [189, 290] on div "After expired Hide timer Yes No Loop Yes No Action Stay on page" at bounding box center [145, 364] width 183 height 160
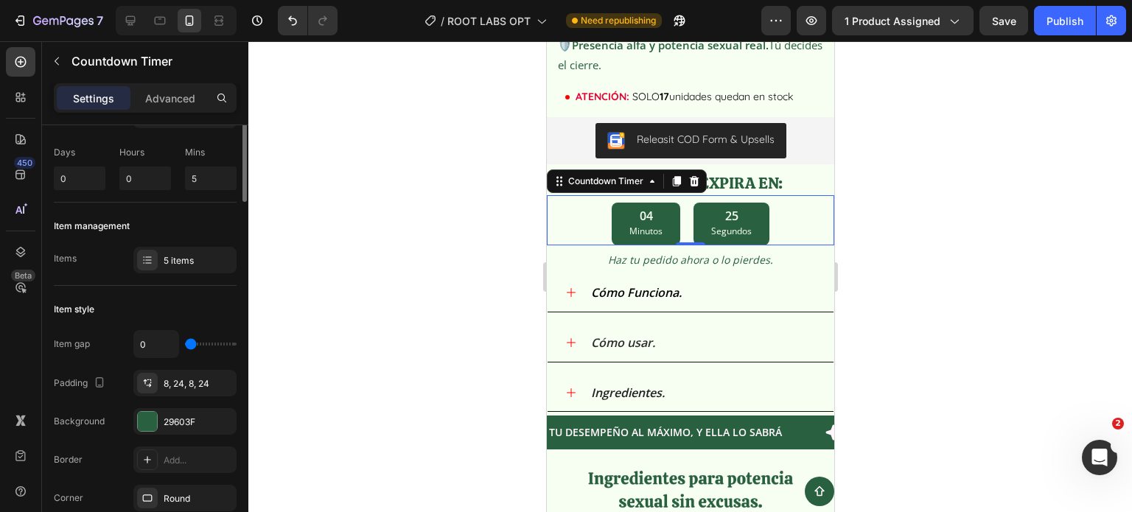
scroll to position [0, 0]
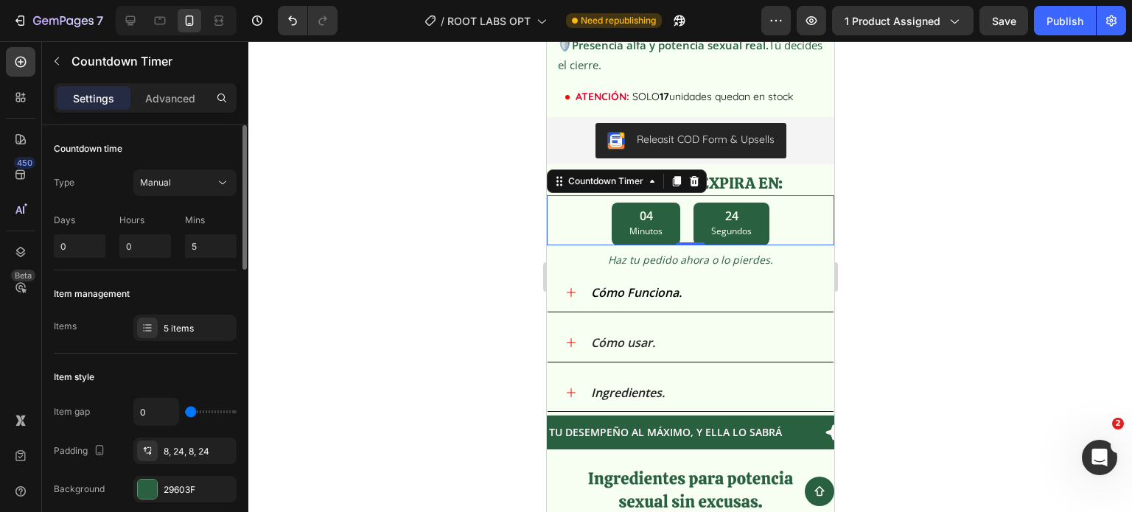
drag, startPoint x: 166, startPoint y: 108, endPoint x: 161, endPoint y: 126, distance: 18.4
click at [165, 108] on div "Advanced" at bounding box center [170, 98] width 74 height 24
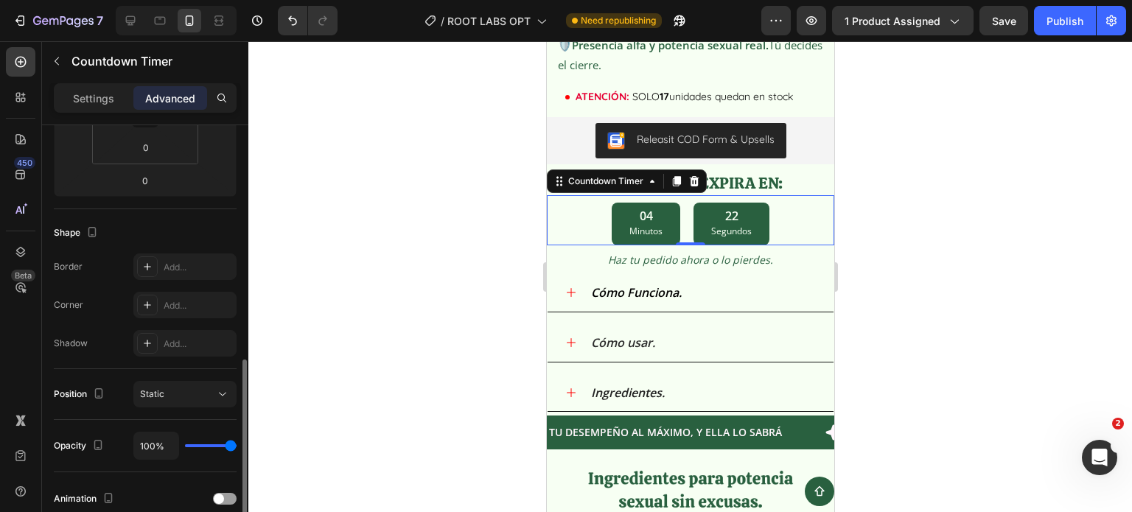
scroll to position [368, 0]
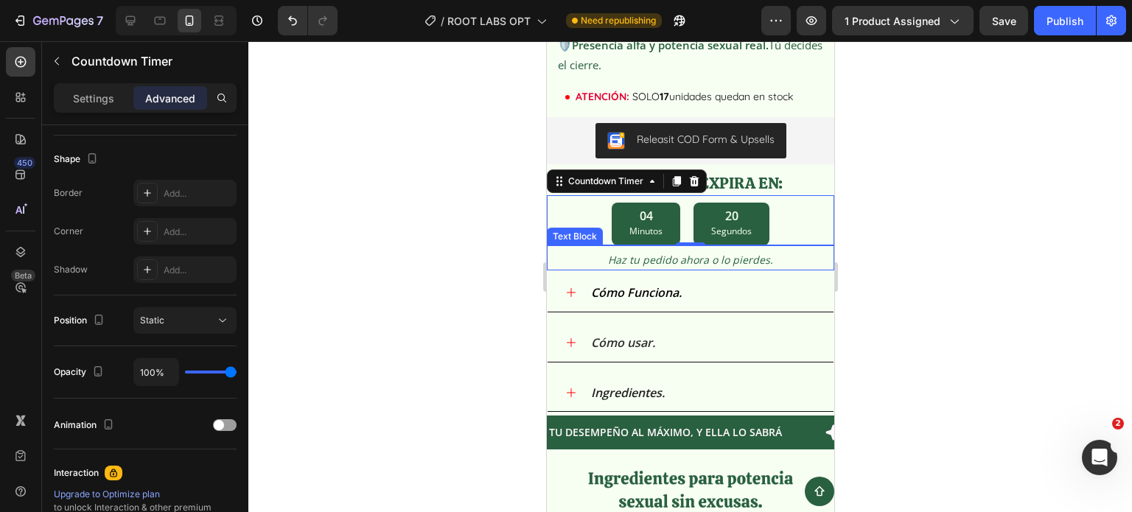
click at [584, 253] on p "Haz tu pedido ahora o lo pierdes." at bounding box center [689, 260] width 284 height 18
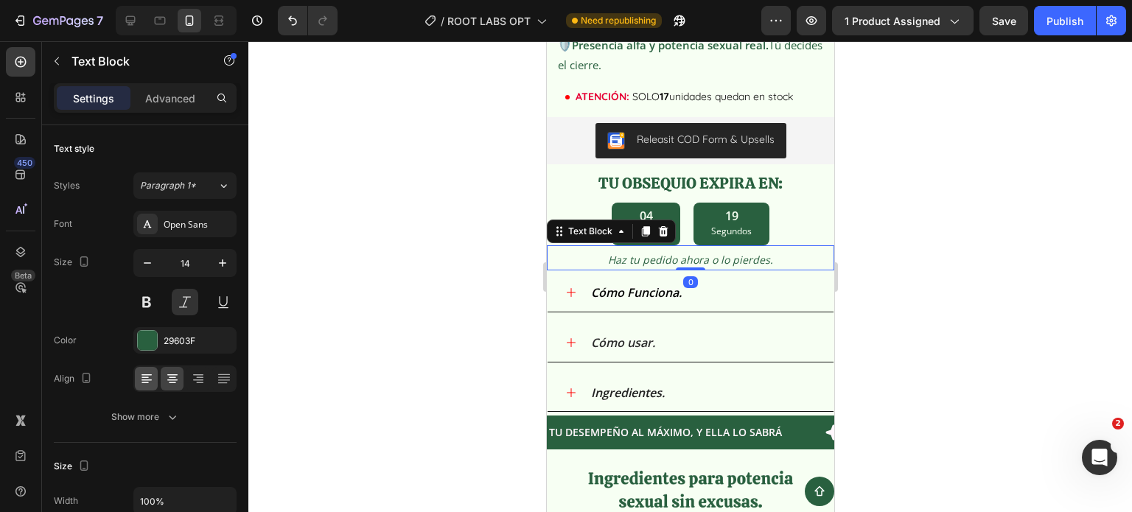
scroll to position [442, 0]
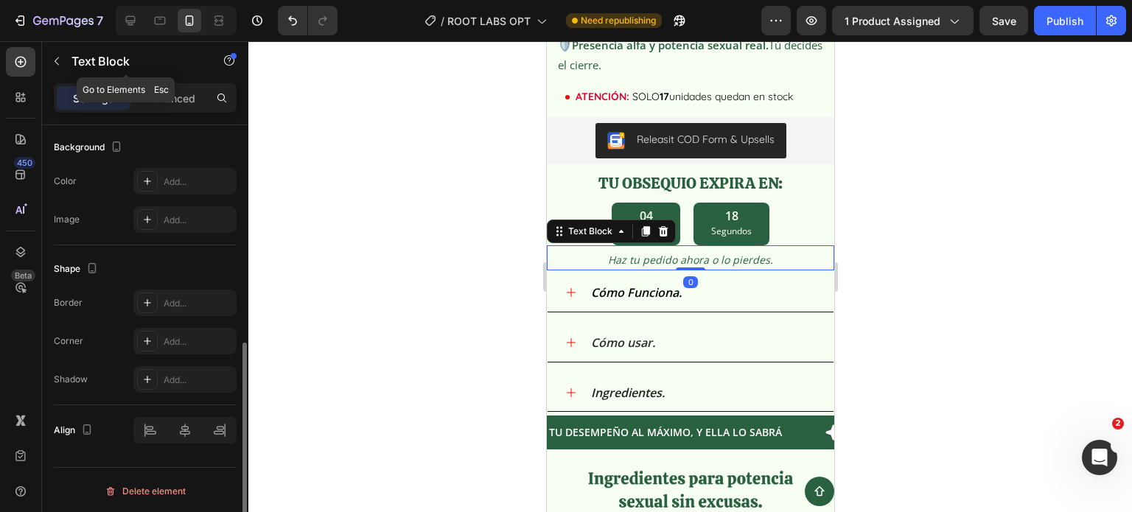
click at [186, 82] on div "Text Block" at bounding box center [126, 62] width 168 height 42
click at [179, 100] on p "Advanced" at bounding box center [170, 98] width 50 height 15
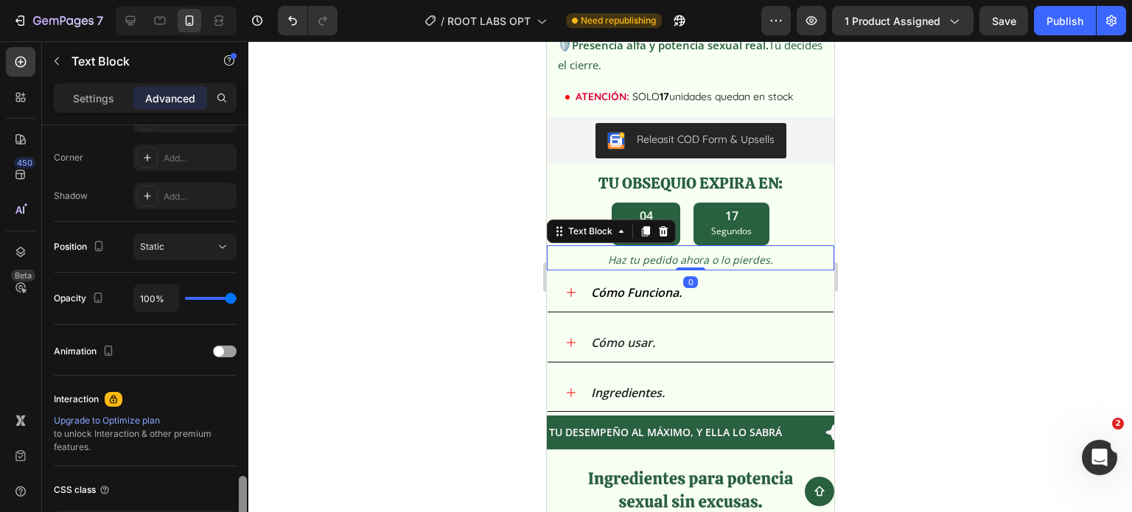
scroll to position [552, 0]
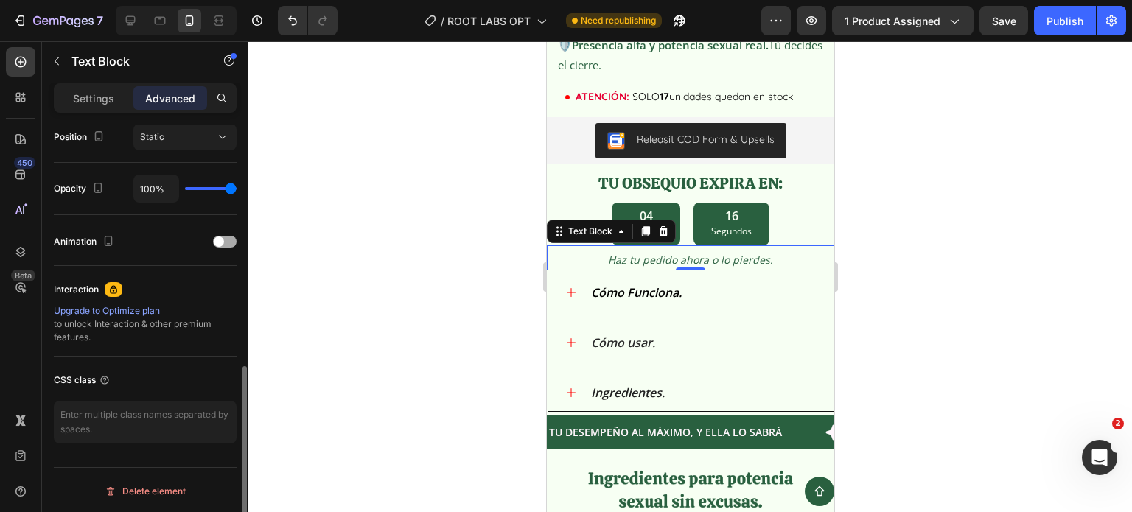
click at [227, 233] on div "Animation" at bounding box center [145, 242] width 183 height 24
click at [227, 240] on div at bounding box center [225, 242] width 24 height 12
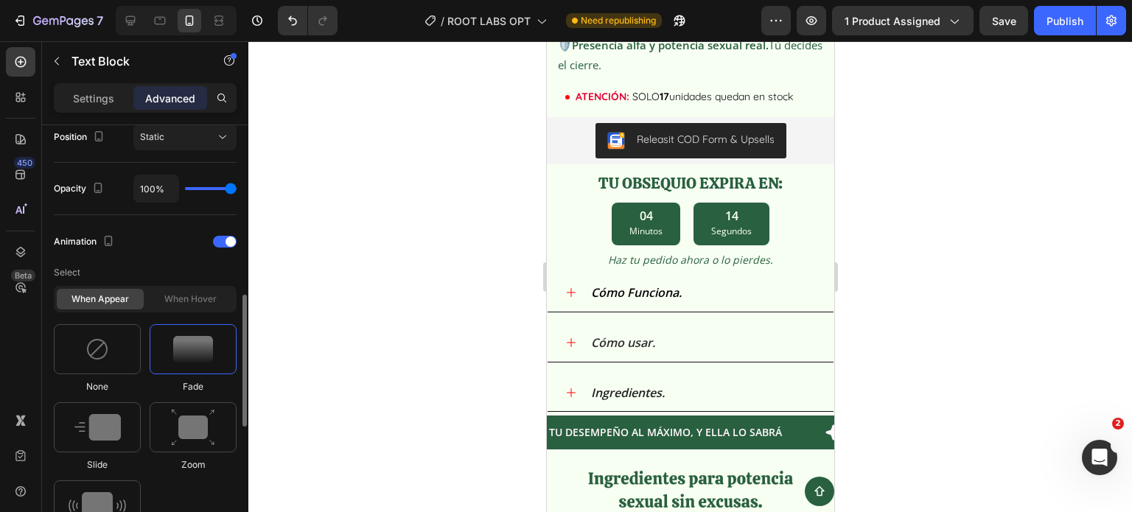
scroll to position [699, 0]
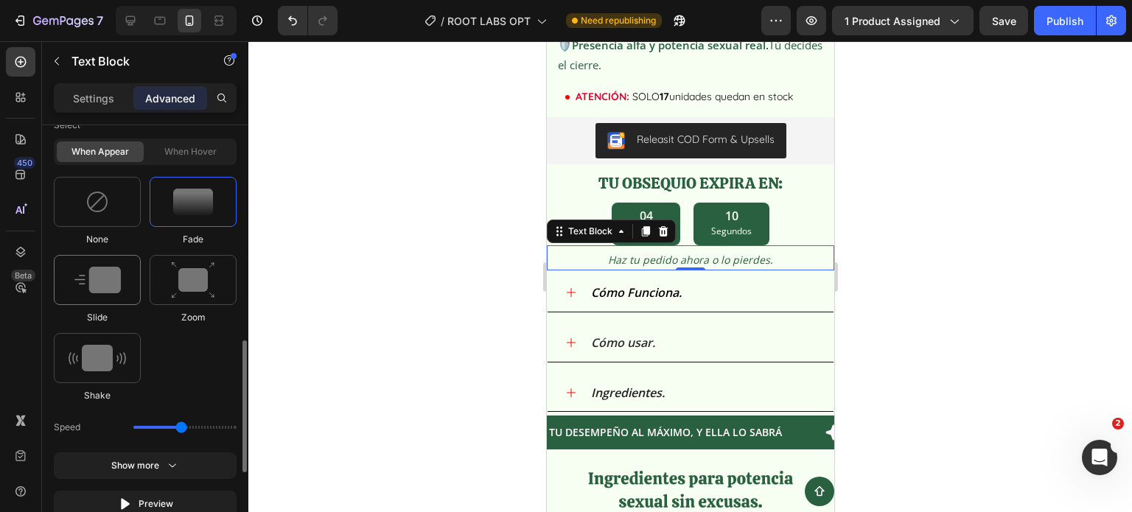
click at [115, 278] on img at bounding box center [97, 280] width 46 height 27
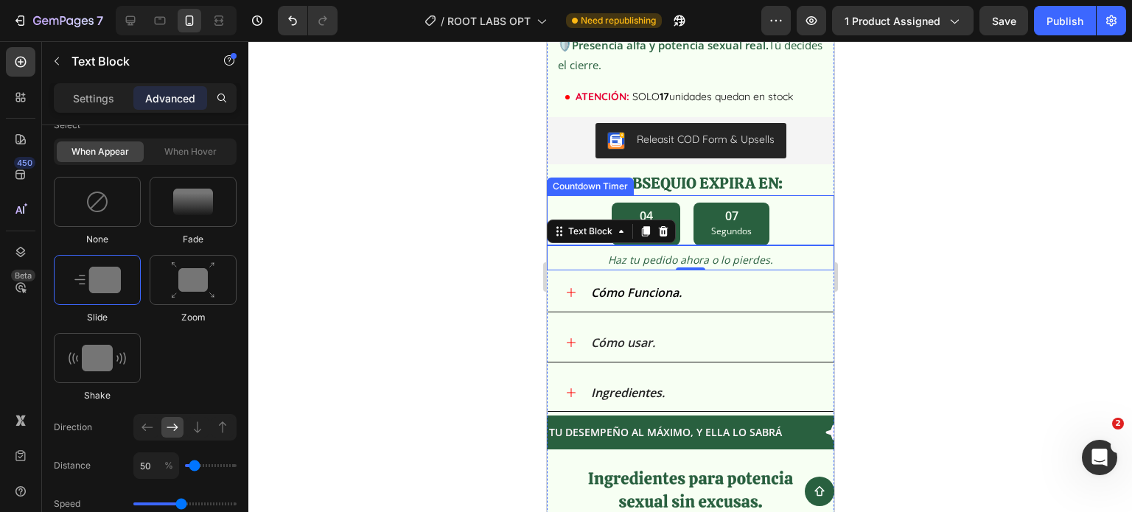
click at [436, 214] on div at bounding box center [689, 276] width 883 height 471
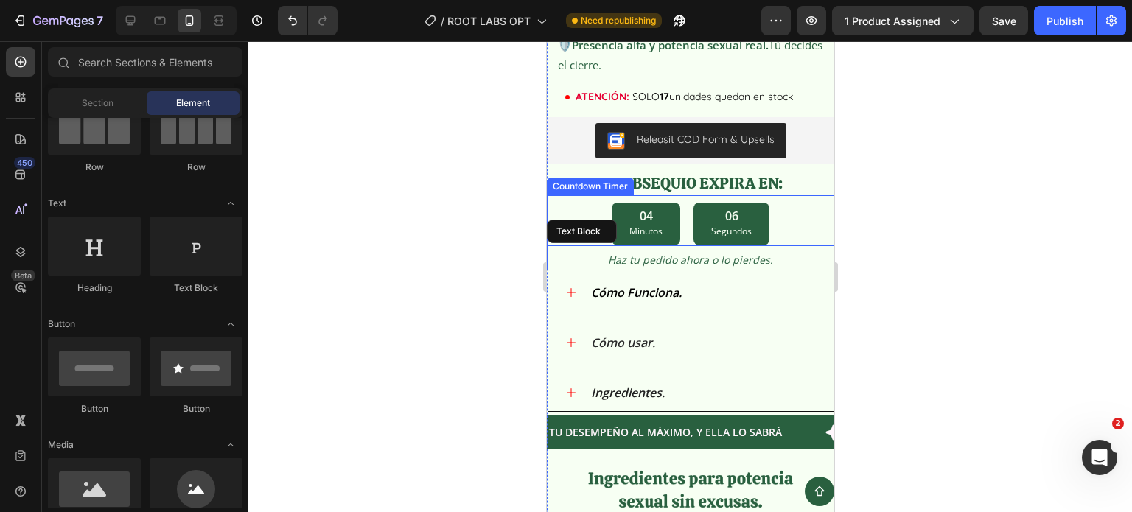
click at [587, 203] on div "04 Minutos 06 Segundos" at bounding box center [689, 224] width 287 height 43
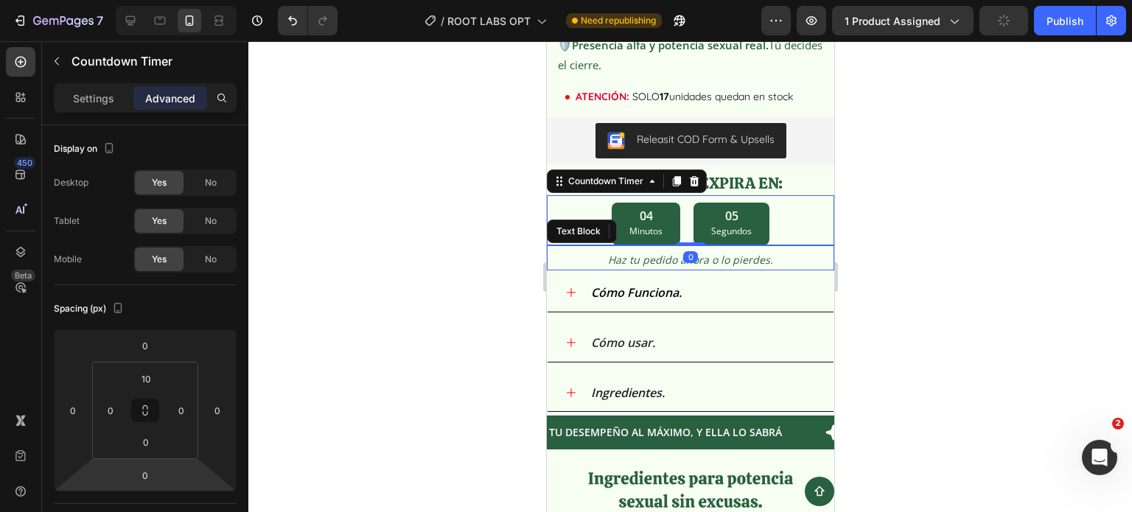
scroll to position [368, 0]
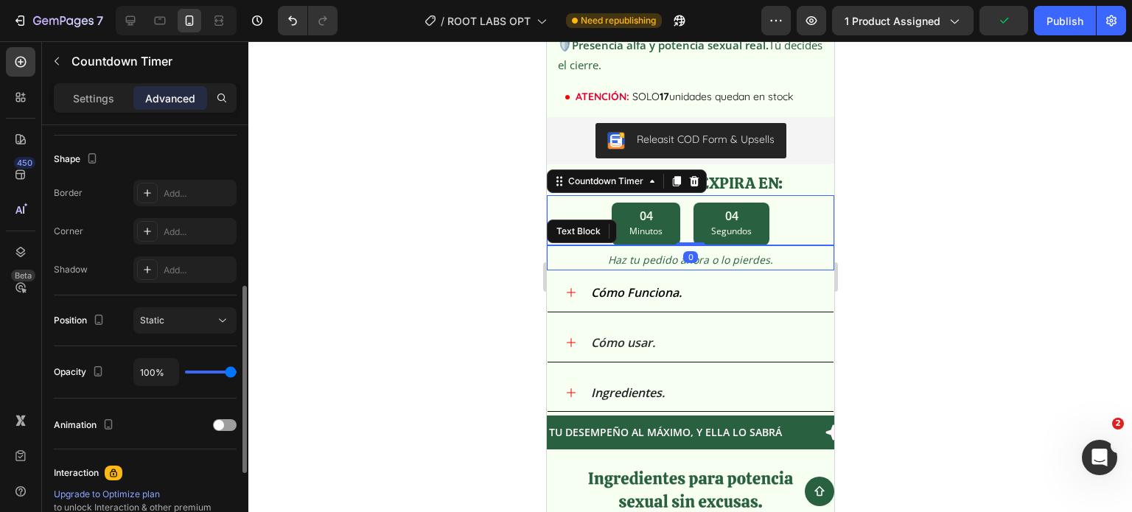
drag, startPoint x: 231, startPoint y: 421, endPoint x: 148, endPoint y: 391, distance: 88.3
click at [230, 421] on div at bounding box center [225, 425] width 24 height 12
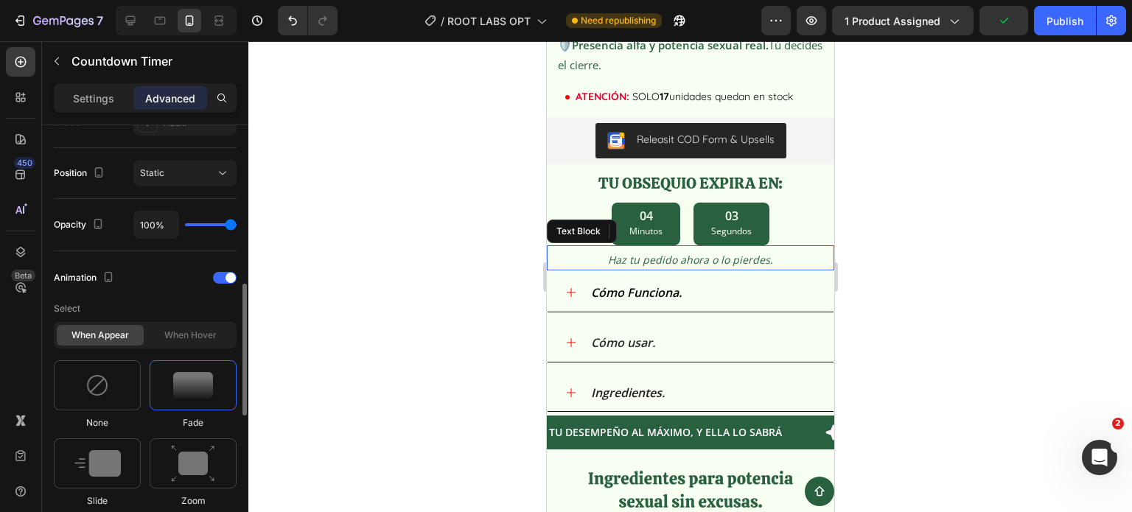
scroll to position [737, 0]
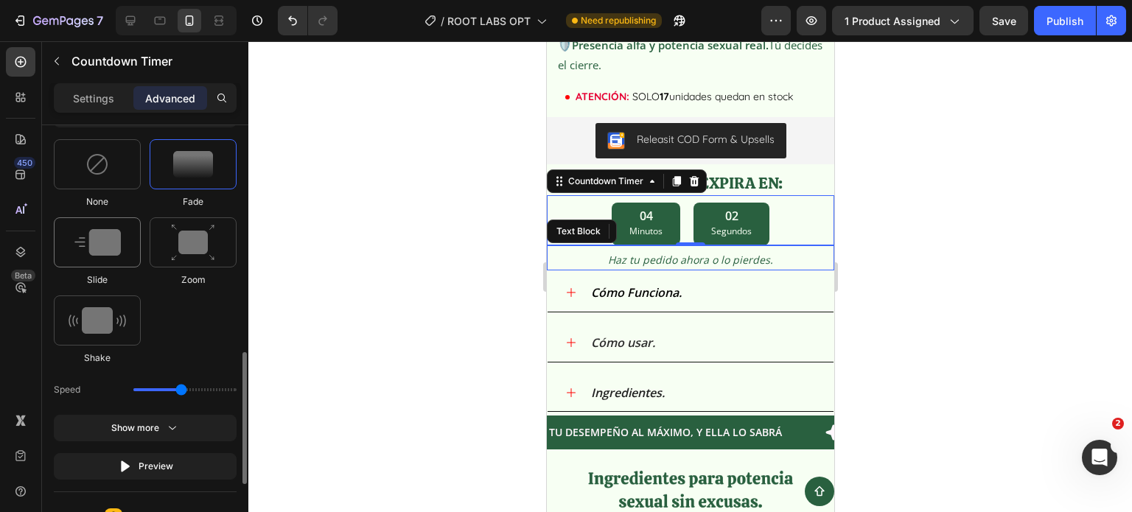
click at [102, 237] on img at bounding box center [97, 242] width 46 height 27
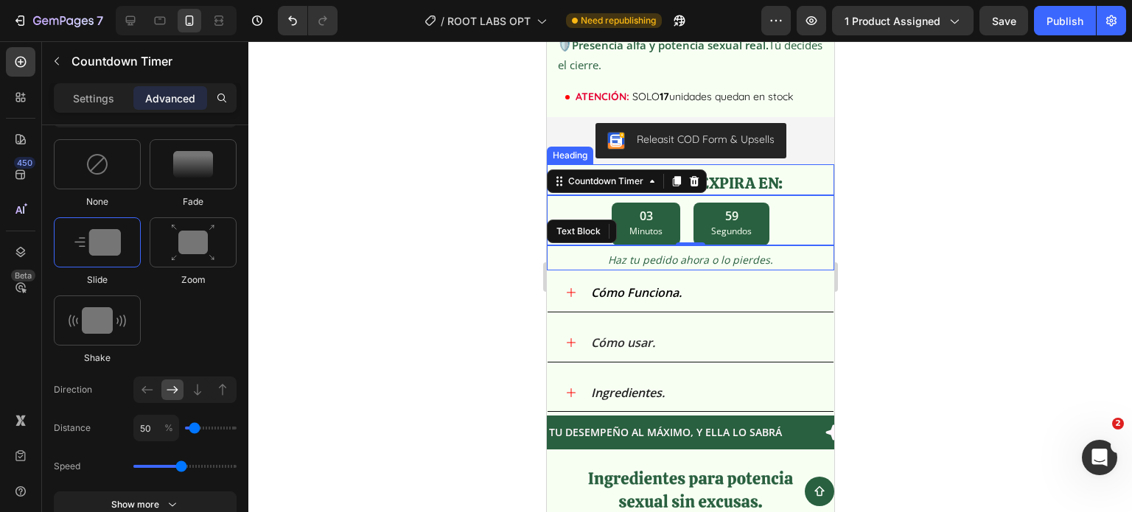
click at [782, 173] on p "Tu obsequio expira en:" at bounding box center [690, 183] width 262 height 20
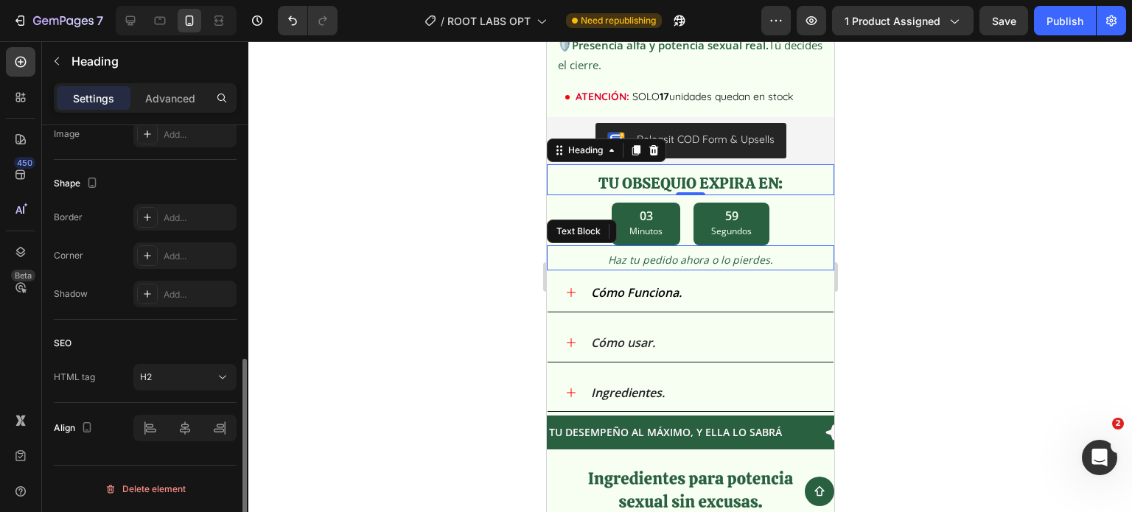
scroll to position [0, 0]
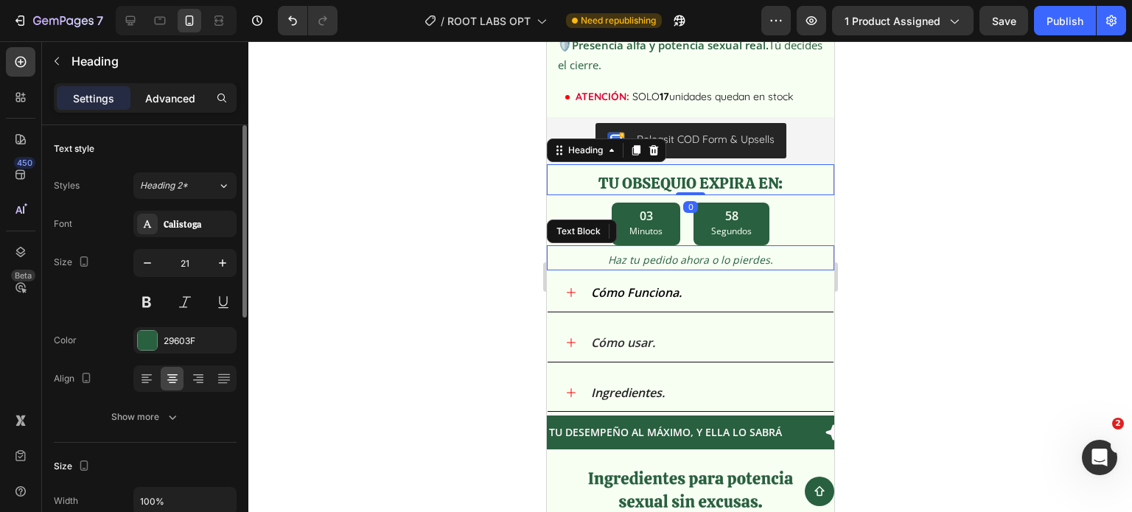
click at [173, 102] on p "Advanced" at bounding box center [170, 98] width 50 height 15
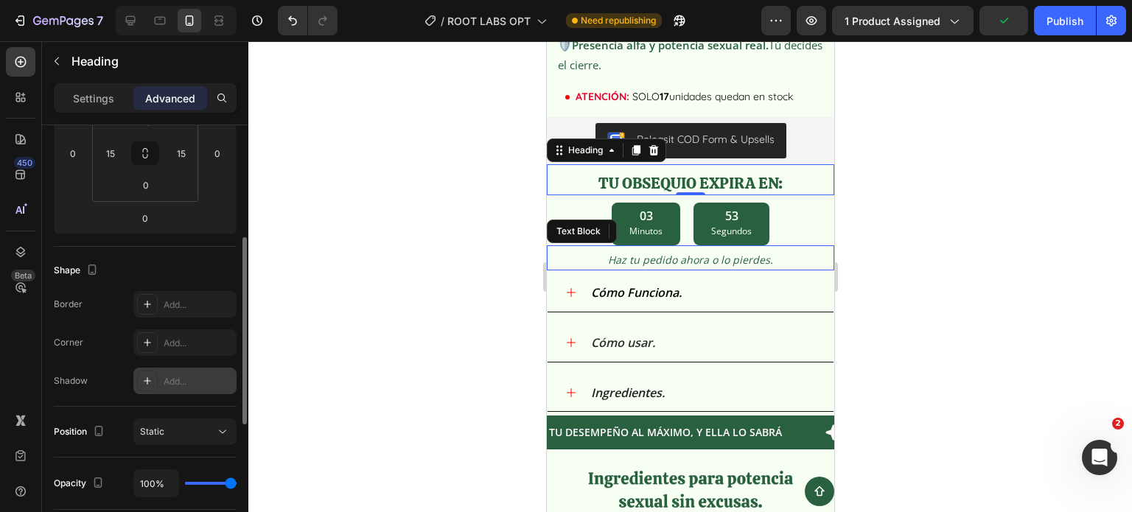
scroll to position [405, 0]
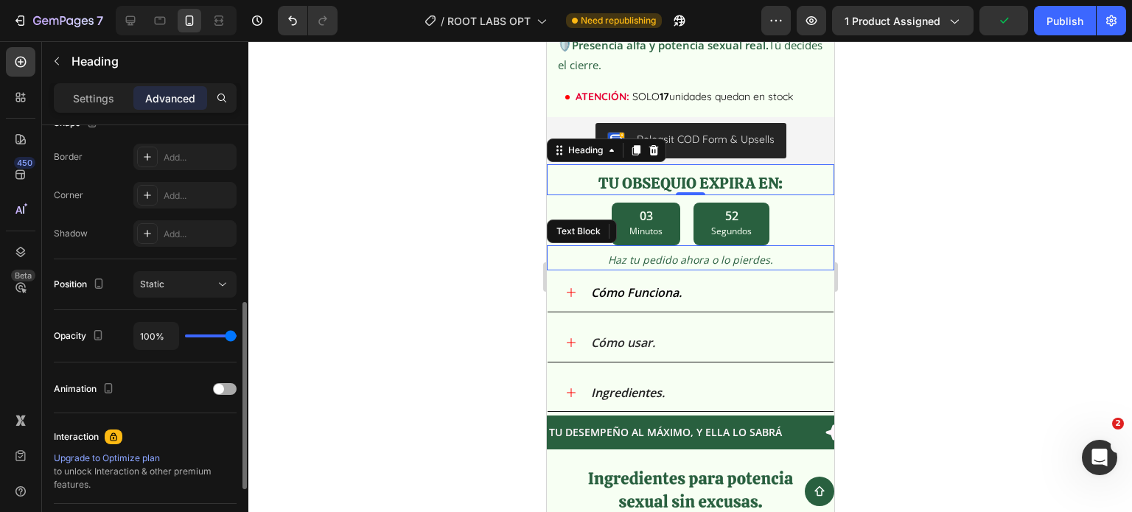
click at [228, 385] on div at bounding box center [225, 389] width 24 height 12
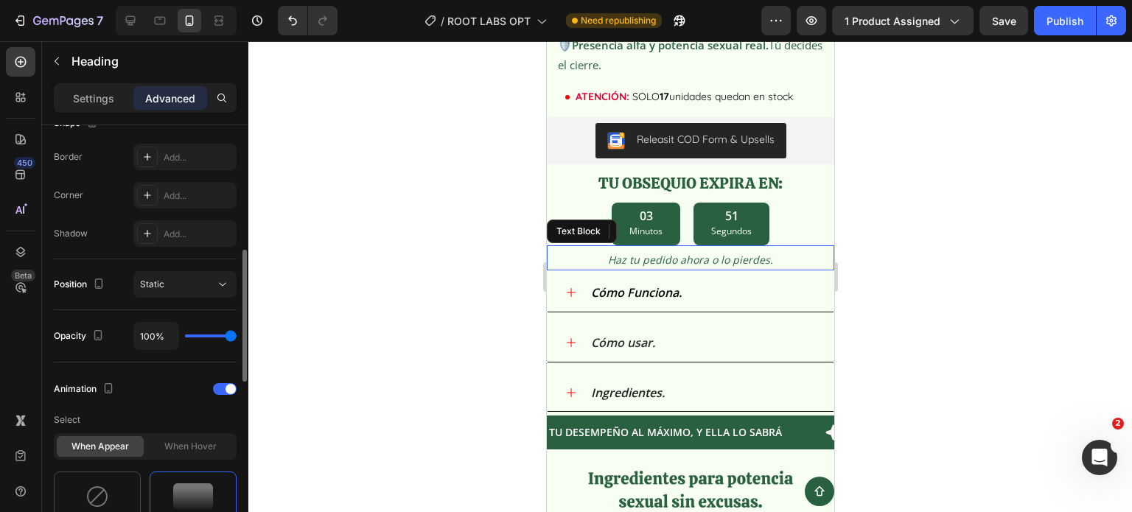
scroll to position [552, 0]
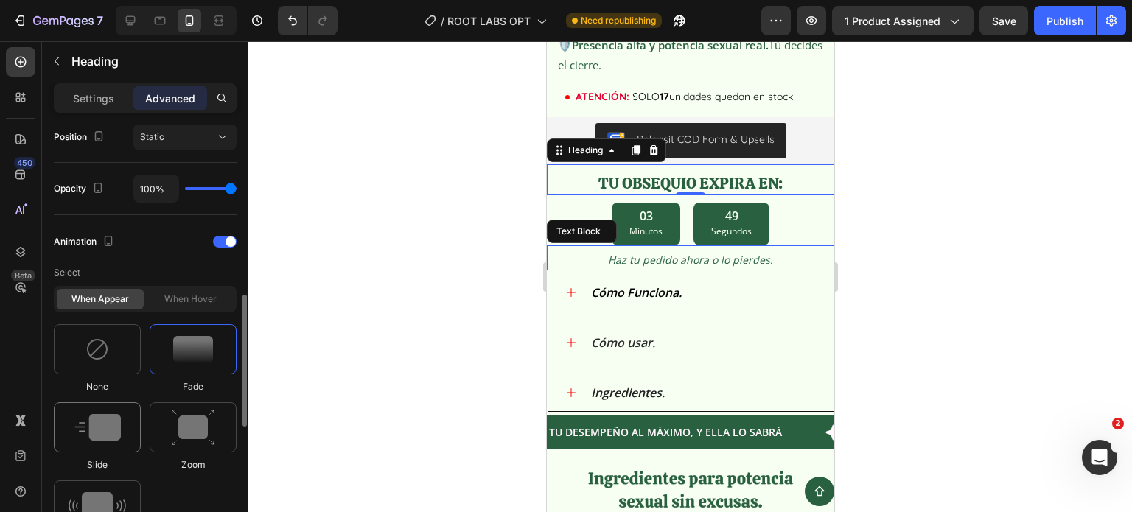
click at [109, 438] on img at bounding box center [97, 427] width 46 height 27
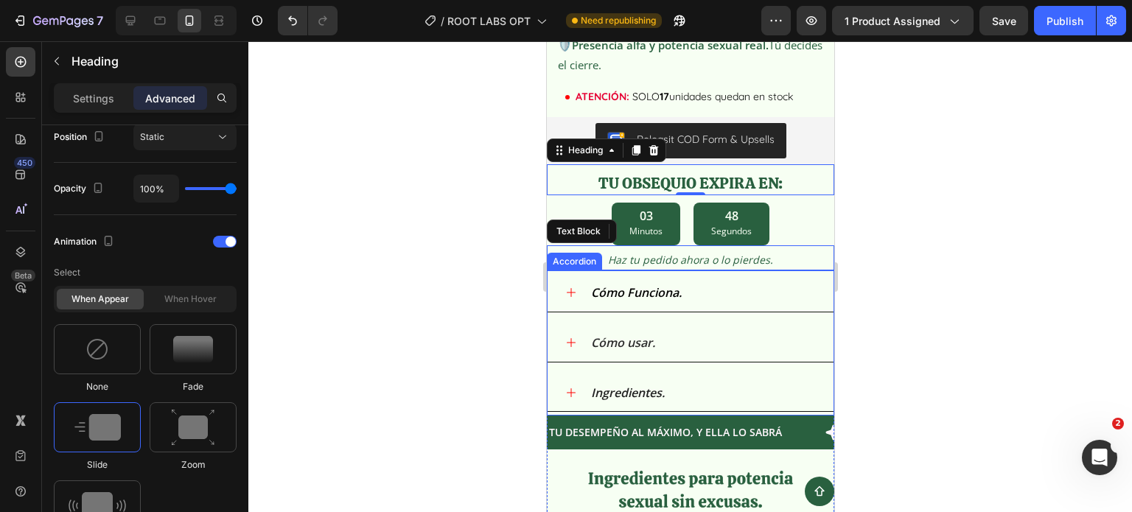
click at [913, 231] on div at bounding box center [689, 276] width 883 height 471
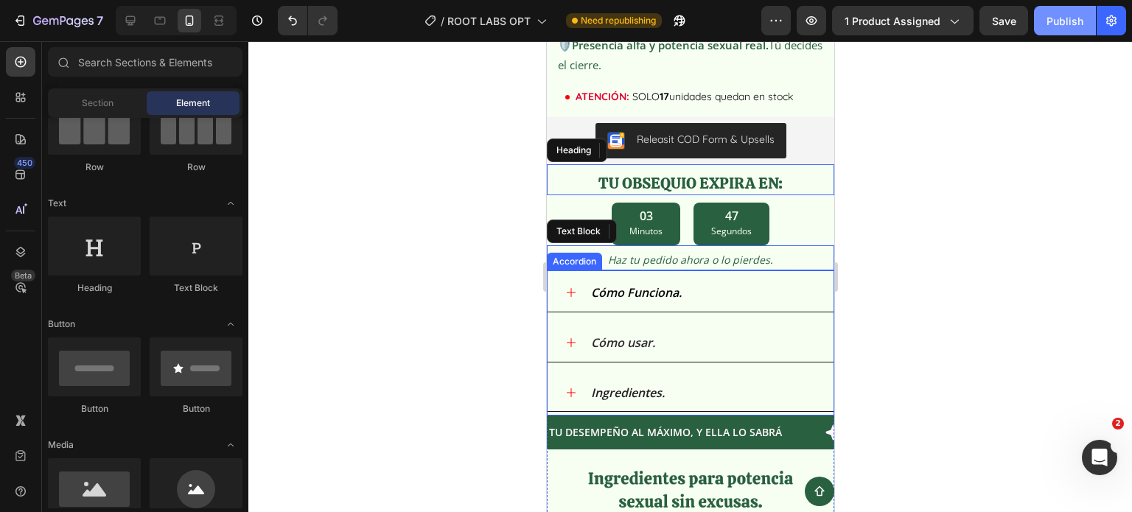
click at [1057, 32] on button "Publish" at bounding box center [1065, 20] width 62 height 29
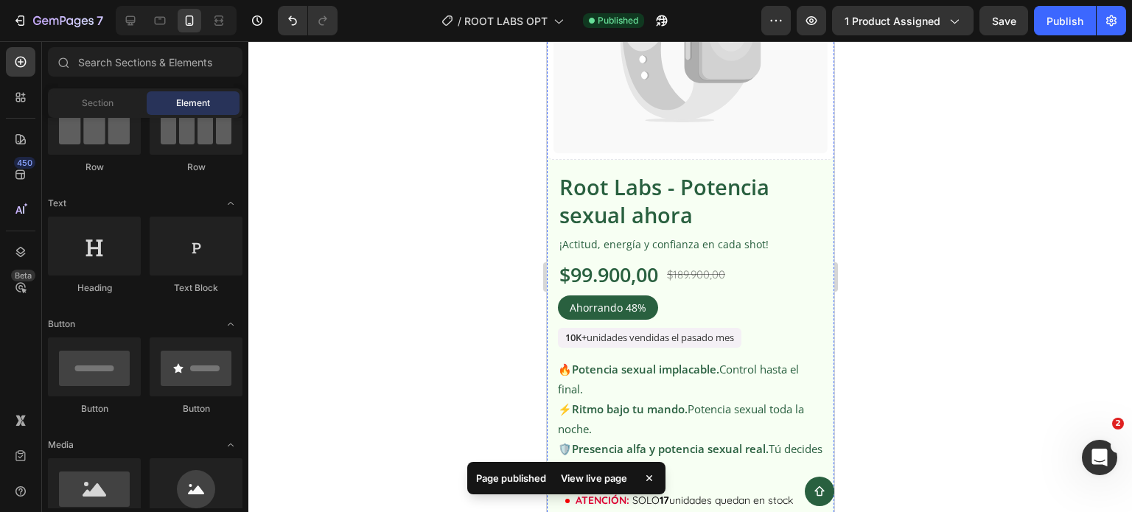
scroll to position [1513, 0]
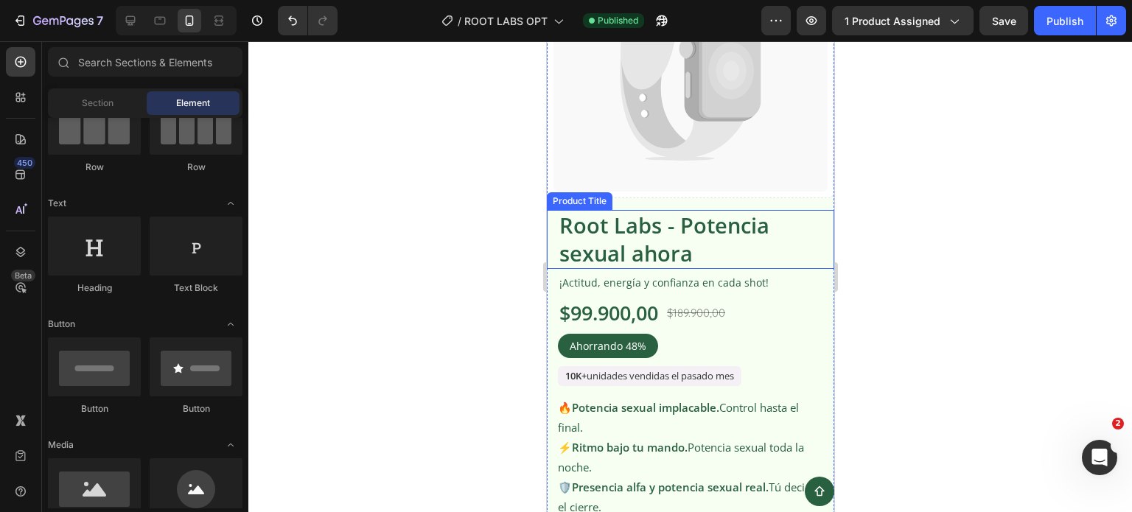
click at [649, 233] on h1 "Root Labs - Potencia sexual ahora" at bounding box center [689, 239] width 265 height 58
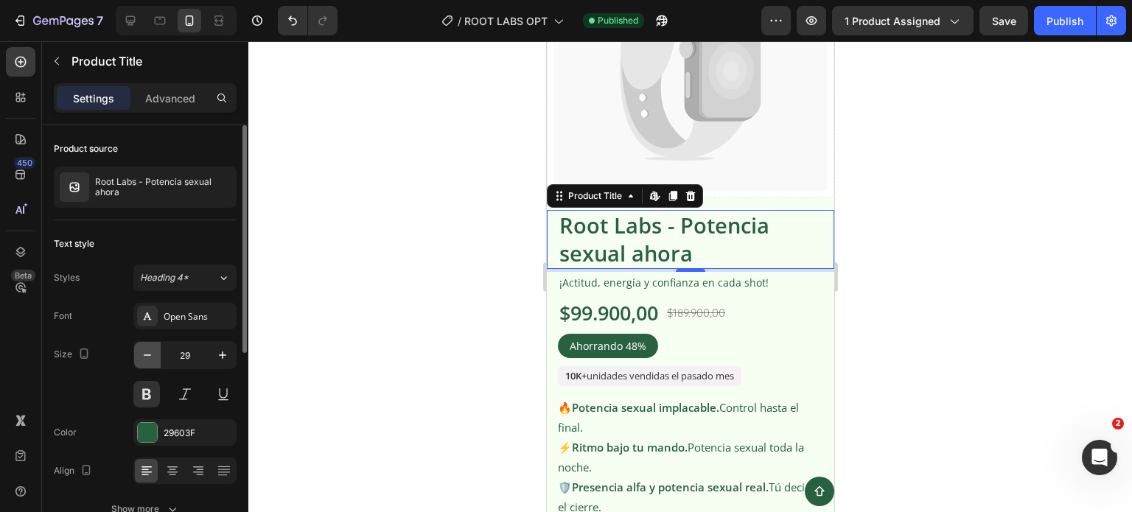
click at [147, 349] on icon "button" at bounding box center [147, 355] width 15 height 15
click at [147, 350] on icon "button" at bounding box center [147, 355] width 15 height 15
type input "27"
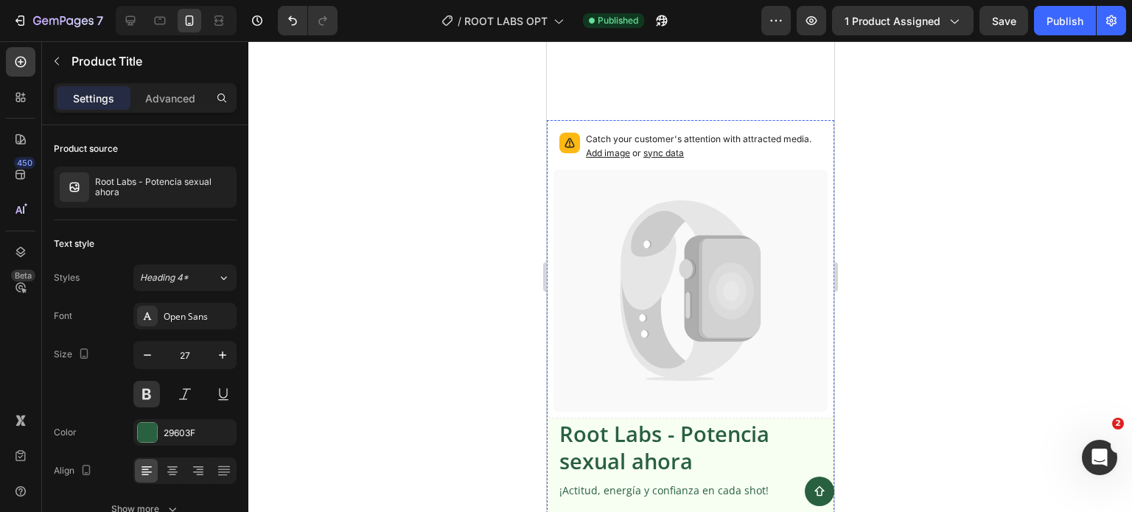
scroll to position [5492, 0]
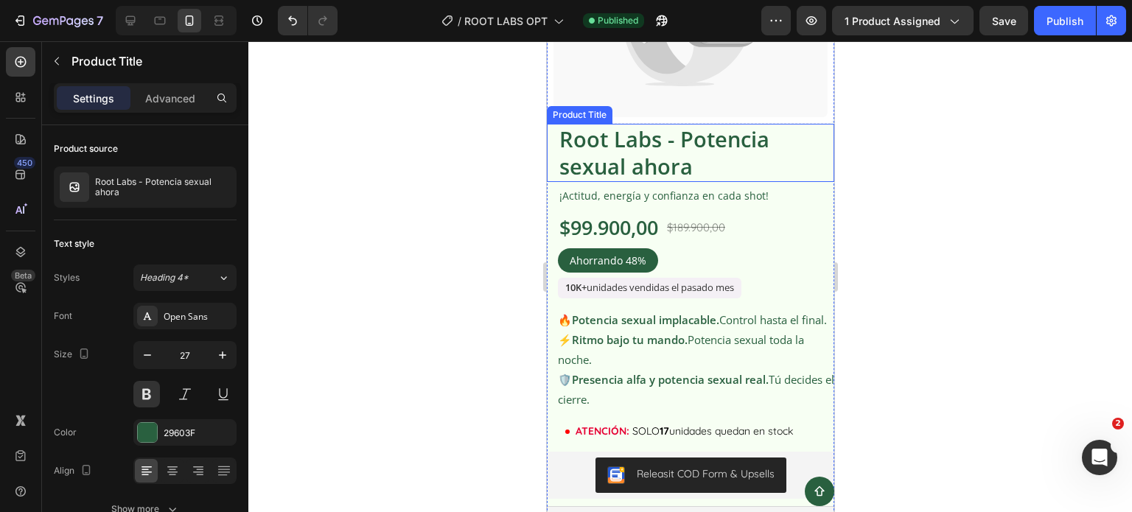
click at [645, 152] on h1 "Root Labs - Potencia sexual ahora" at bounding box center [689, 153] width 265 height 58
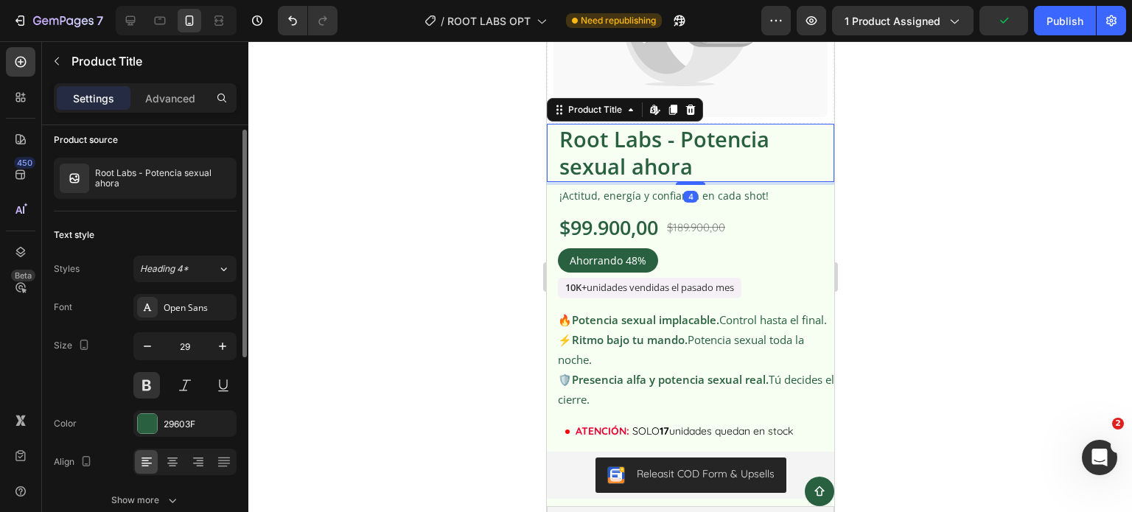
scroll to position [0, 0]
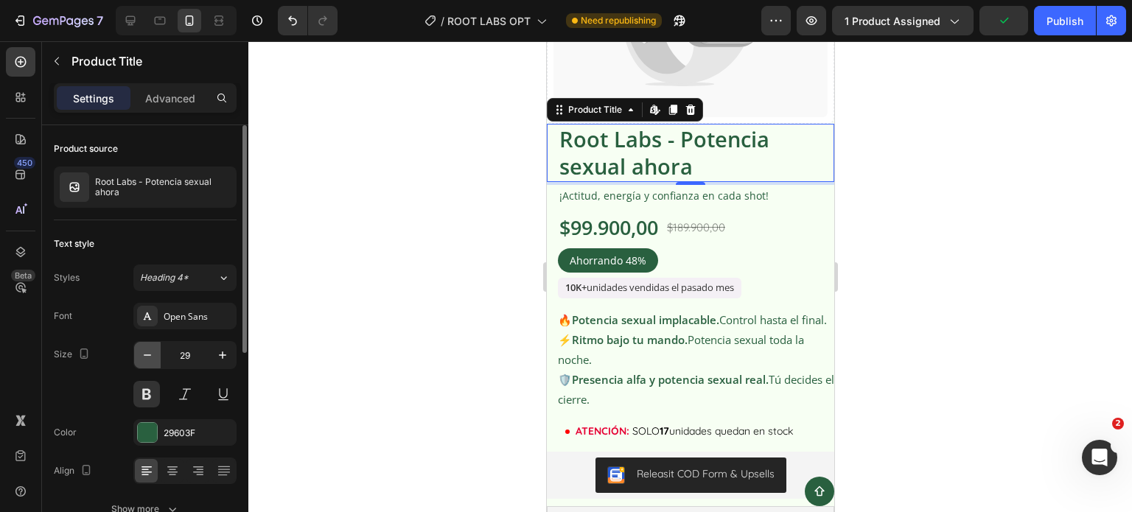
click at [152, 344] on button "button" at bounding box center [147, 355] width 27 height 27
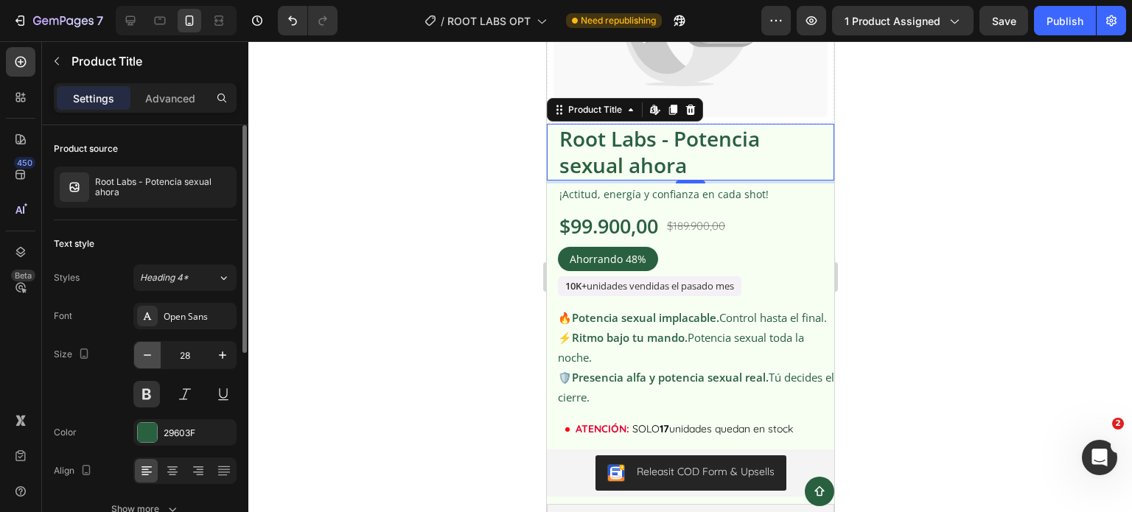
click at [155, 351] on button "button" at bounding box center [147, 355] width 27 height 27
type input "27"
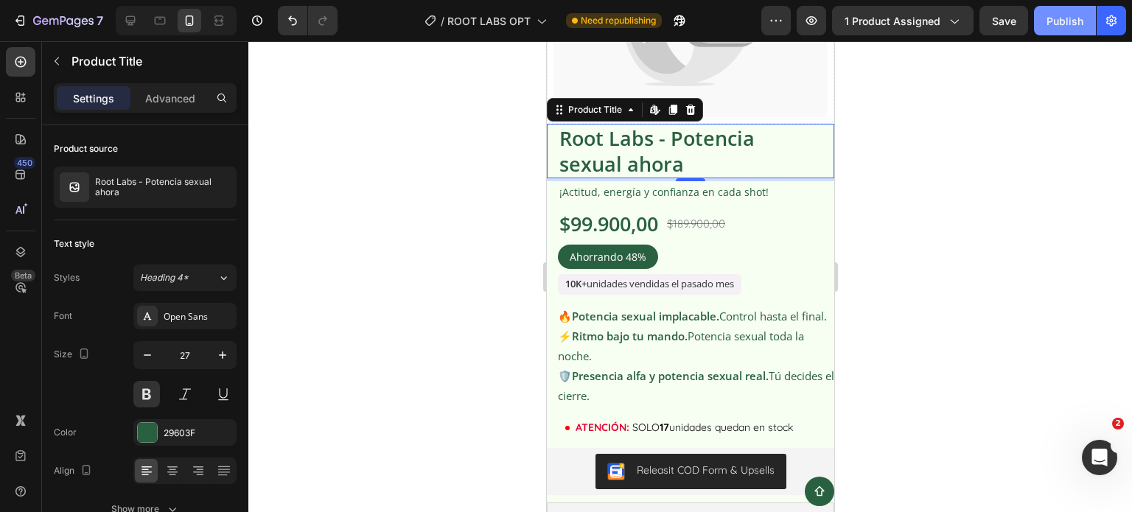
click at [1059, 18] on div "Publish" at bounding box center [1064, 20] width 37 height 15
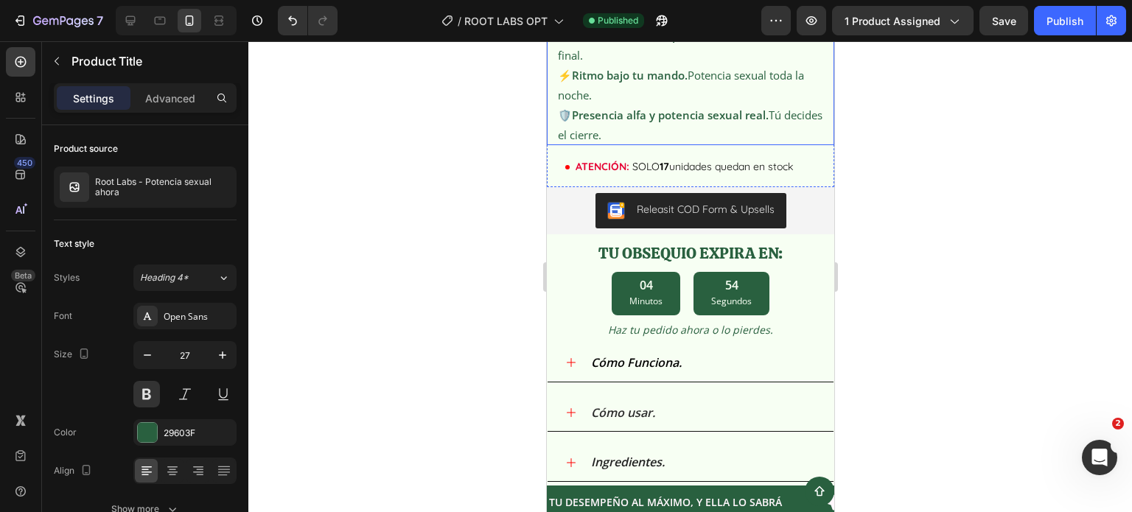
scroll to position [1950, 0]
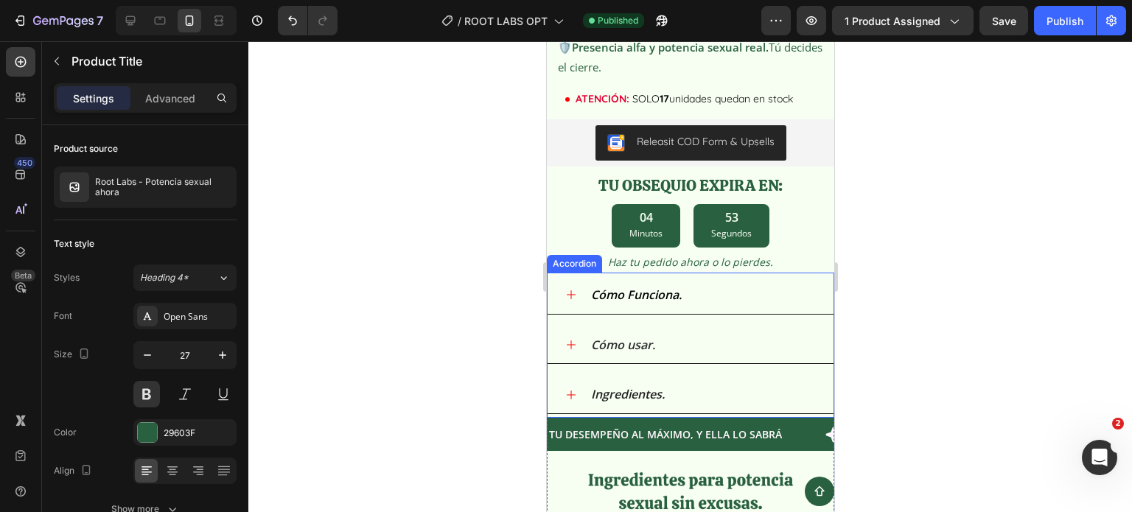
click at [564, 289] on icon at bounding box center [570, 295] width 12 height 12
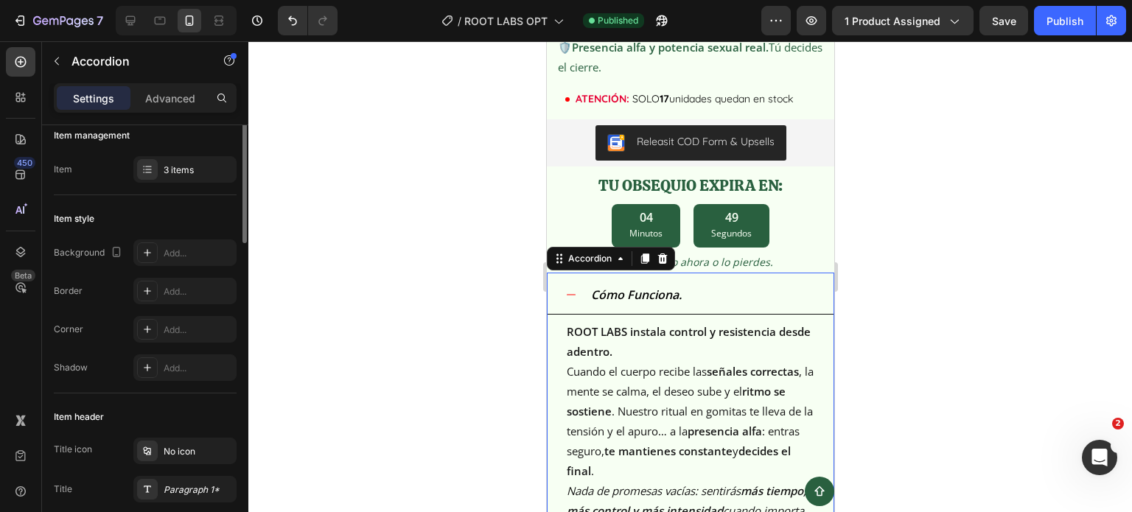
scroll to position [0, 0]
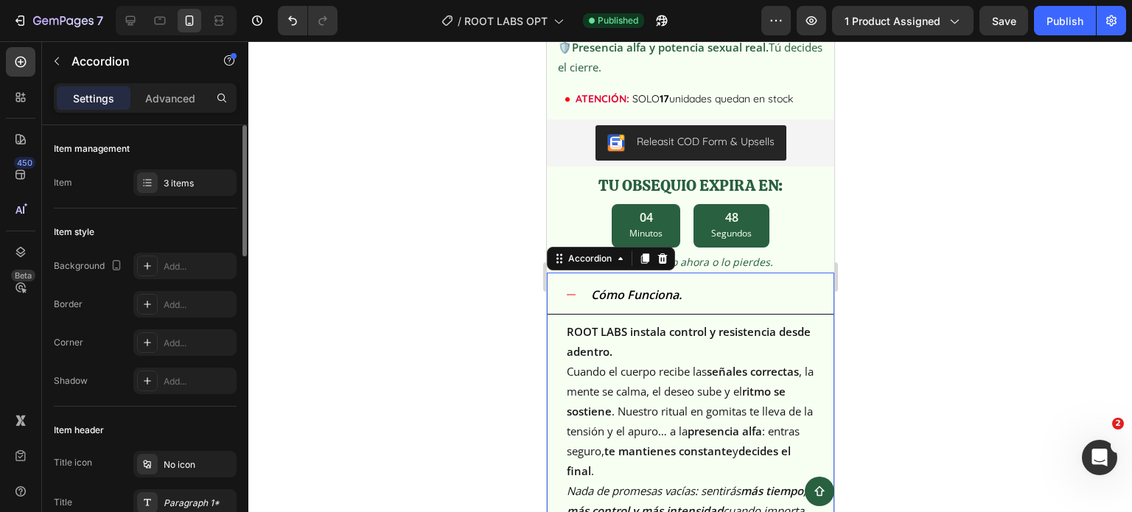
click at [162, 192] on div "3 items" at bounding box center [184, 182] width 103 height 27
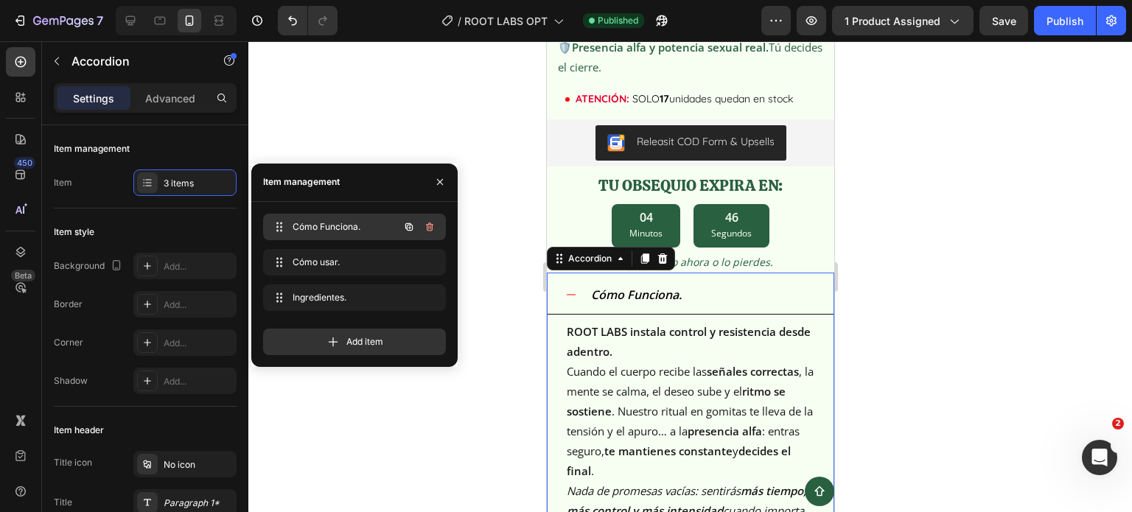
click at [316, 226] on span "Cómo Funciona." at bounding box center [334, 226] width 83 height 13
click at [316, 226] on span "Cómo Funciona." at bounding box center [344, 226] width 109 height 13
click at [316, 226] on span "Cómo Funciona." at bounding box center [334, 226] width 83 height 13
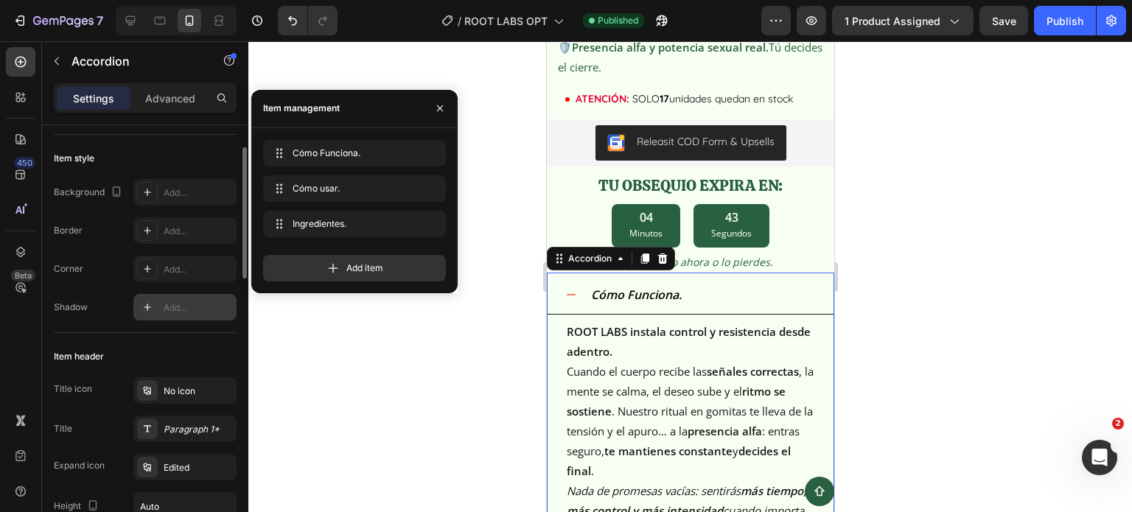
scroll to position [147, 0]
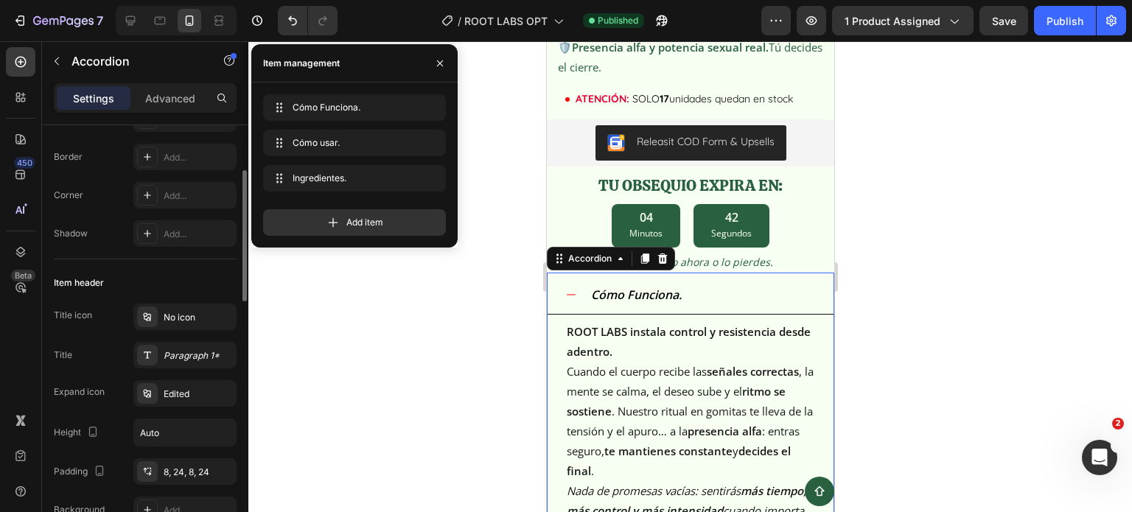
click at [164, 279] on div "Item header" at bounding box center [145, 283] width 183 height 24
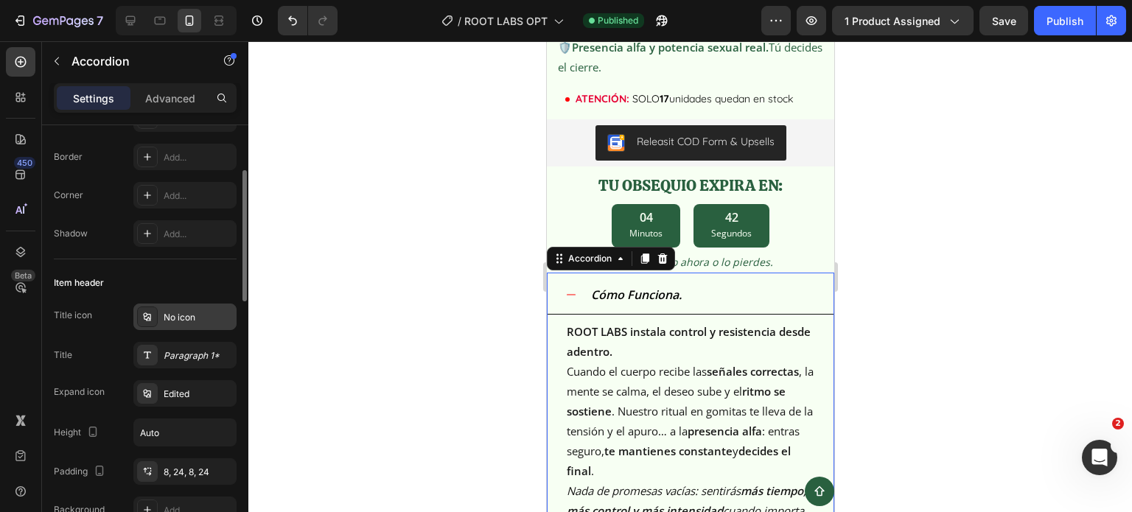
click at [178, 319] on div "No icon" at bounding box center [198, 317] width 69 height 13
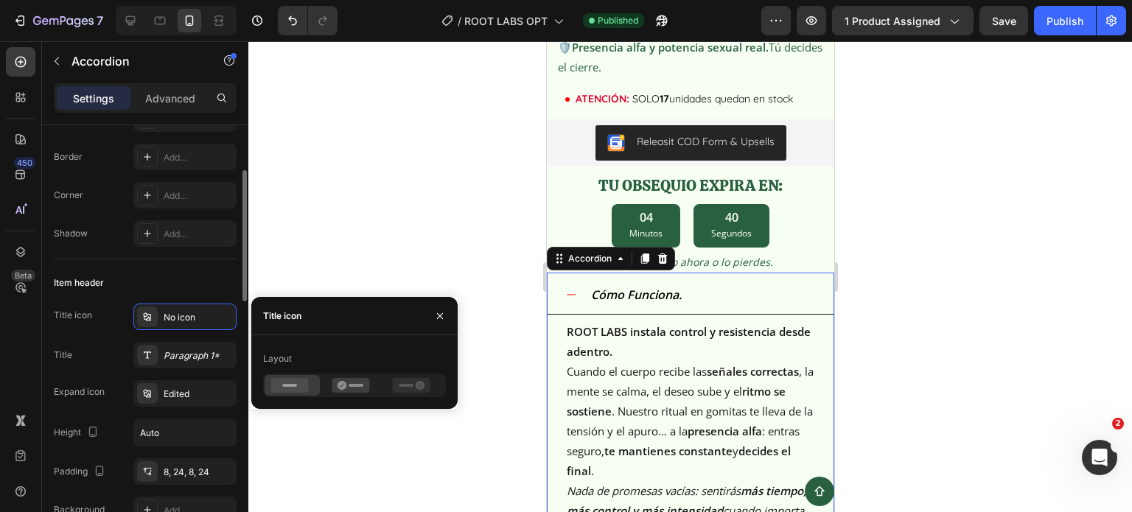
click at [183, 272] on div "Item header" at bounding box center [145, 283] width 183 height 24
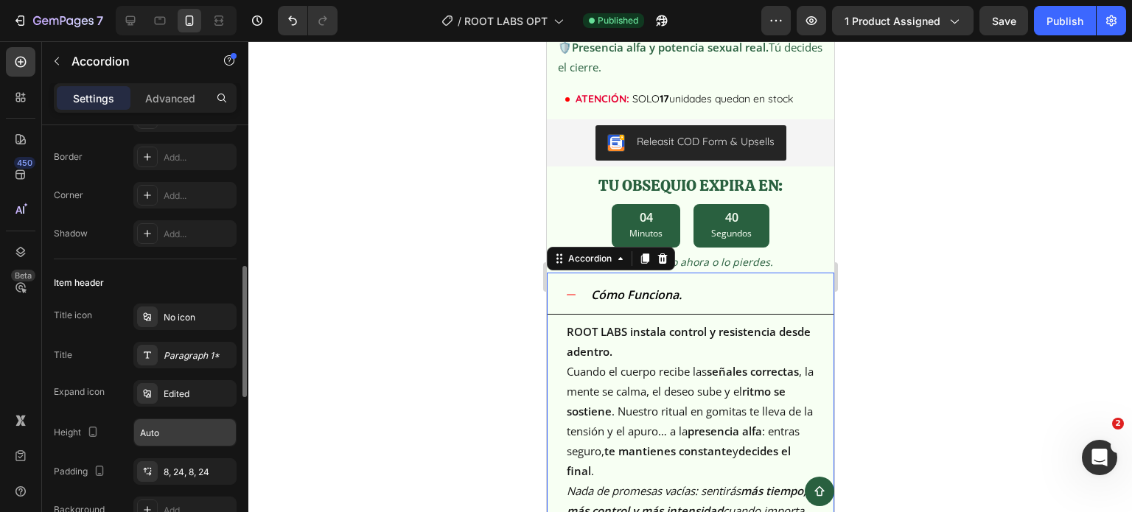
scroll to position [295, 0]
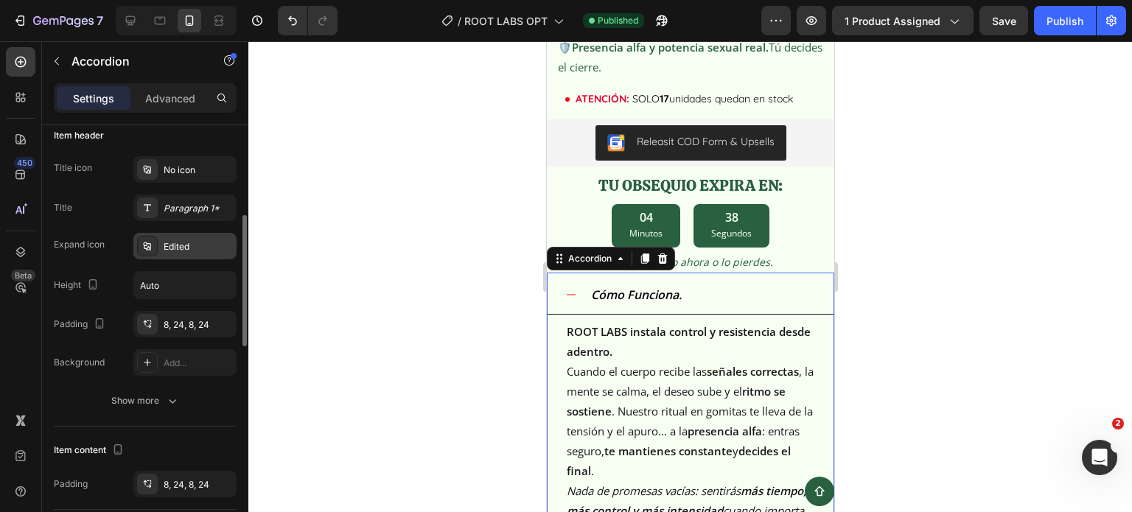
click at [173, 253] on div "Edited" at bounding box center [184, 246] width 103 height 27
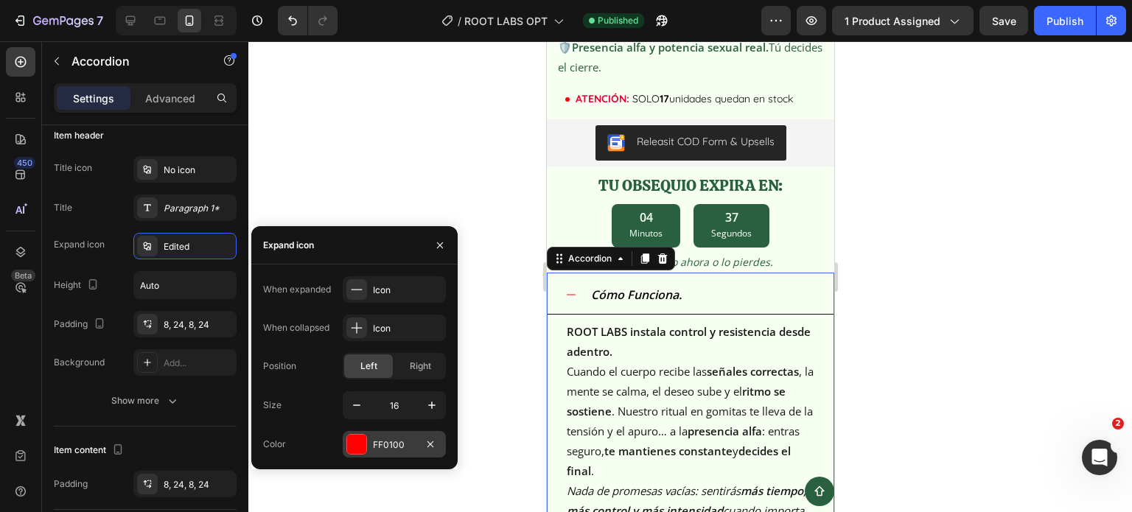
click at [379, 447] on div "FF0100" at bounding box center [394, 444] width 43 height 13
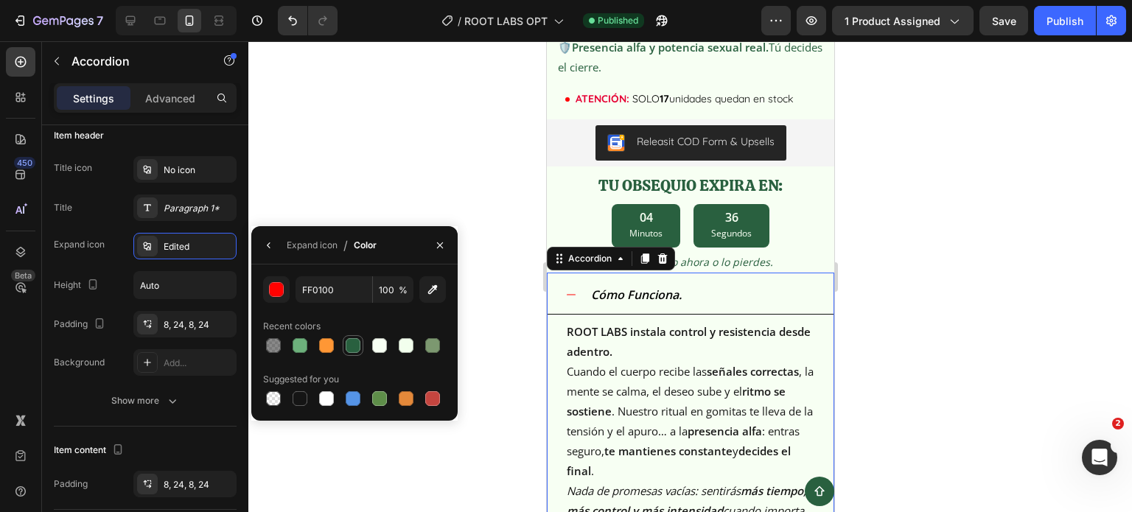
click at [354, 344] on div at bounding box center [353, 345] width 15 height 15
type input "29603F"
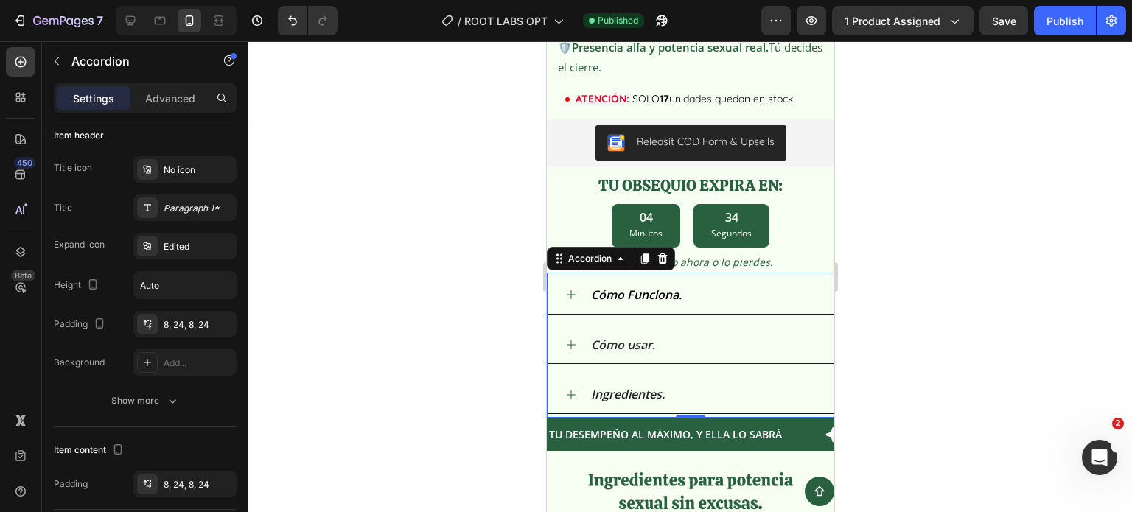
click at [510, 245] on div at bounding box center [689, 276] width 883 height 471
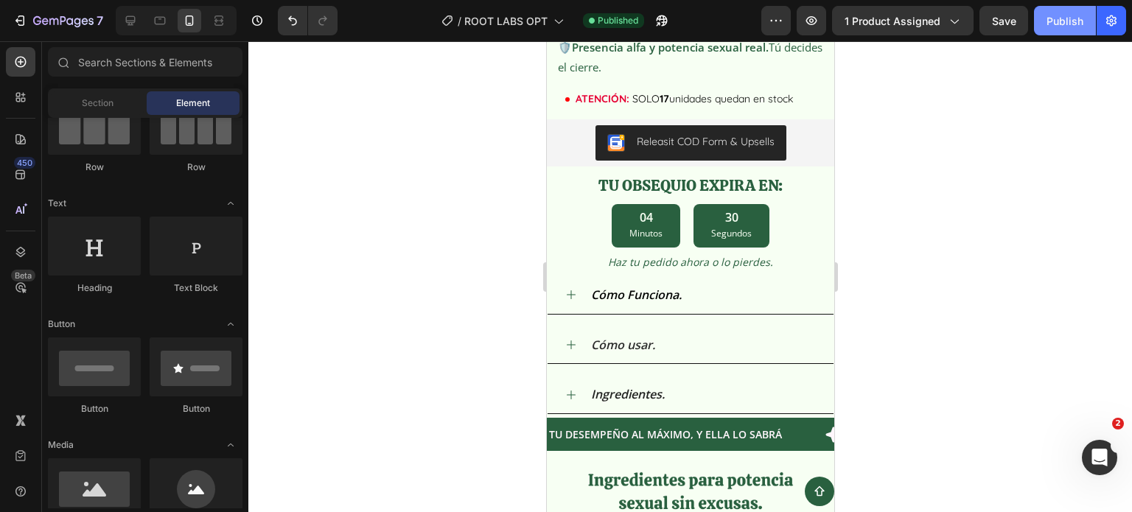
click at [1046, 31] on button "Publish" at bounding box center [1065, 20] width 62 height 29
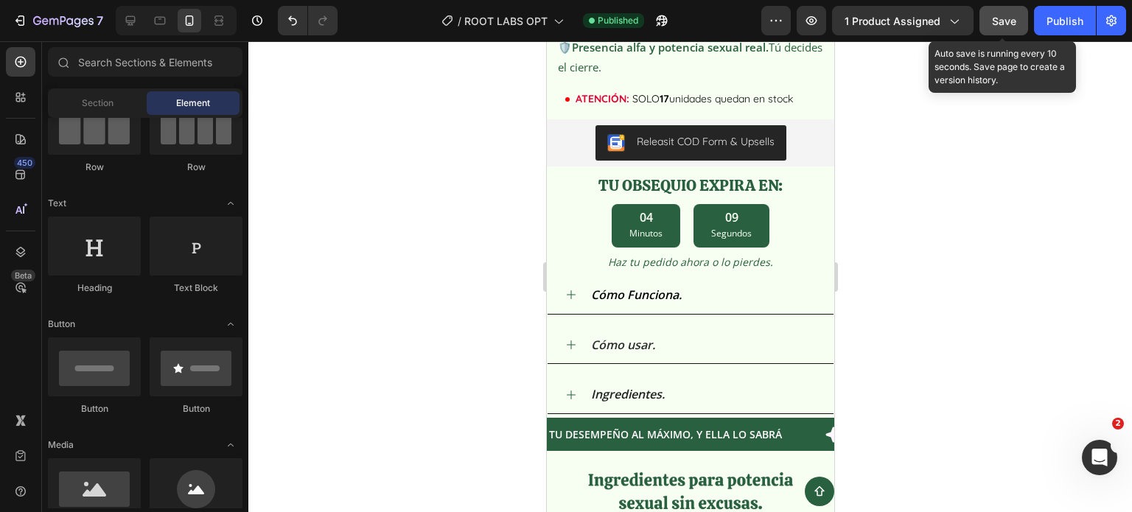
click at [1012, 24] on span "Save" at bounding box center [1004, 21] width 24 height 13
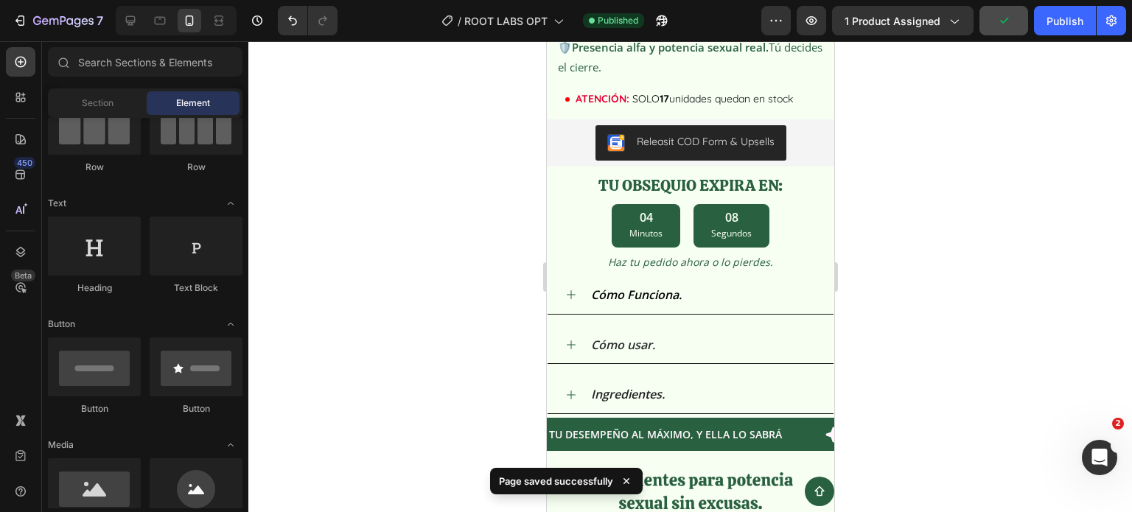
click at [985, 145] on div at bounding box center [689, 276] width 883 height 471
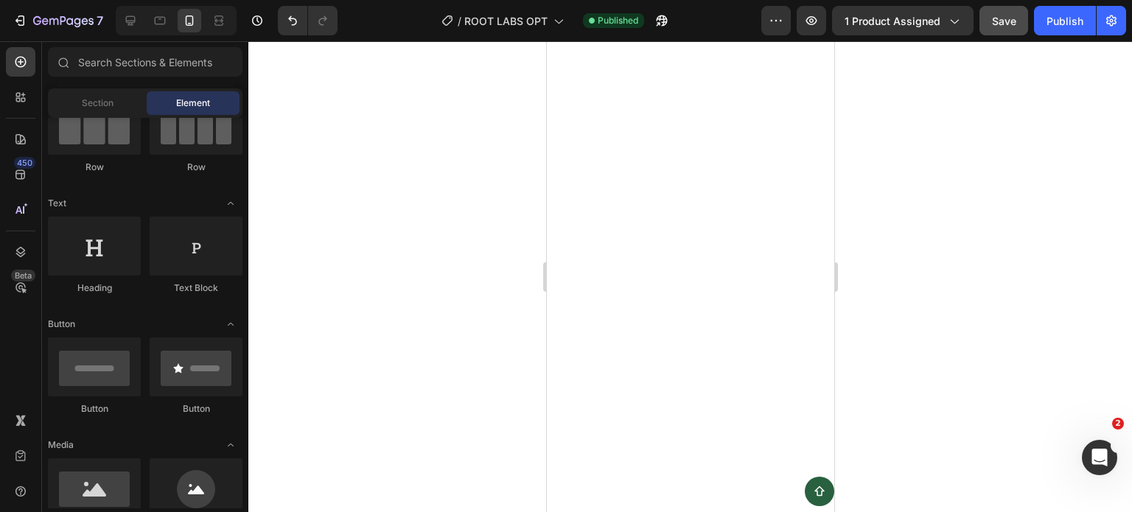
scroll to position [623, 0]
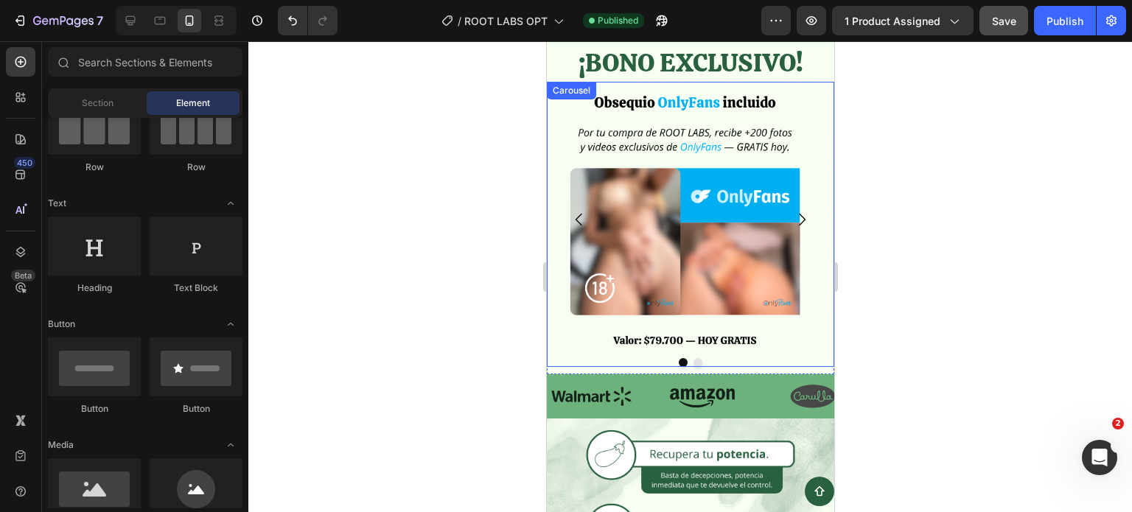
click at [792, 211] on icon "Carousel Next Arrow" at bounding box center [801, 220] width 18 height 18
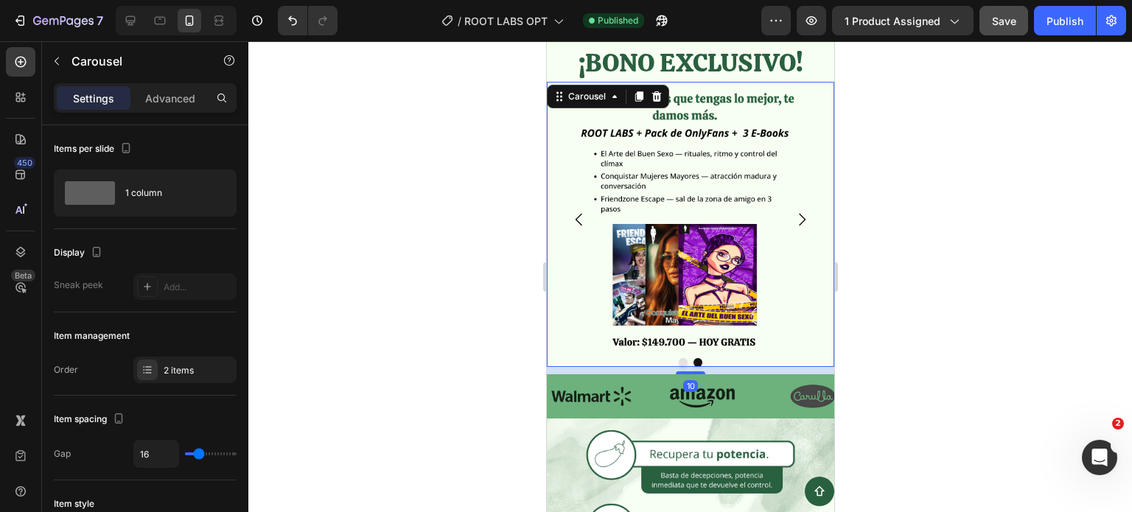
click at [792, 224] on icon "Carousel Next Arrow" at bounding box center [801, 220] width 18 height 18
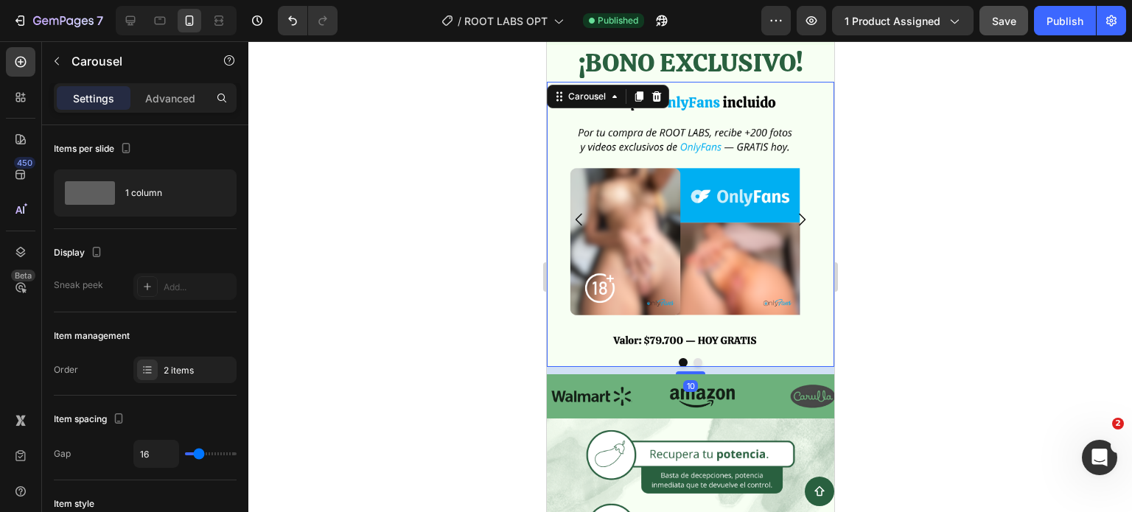
click at [792, 224] on icon "Carousel Next Arrow" at bounding box center [801, 220] width 18 height 18
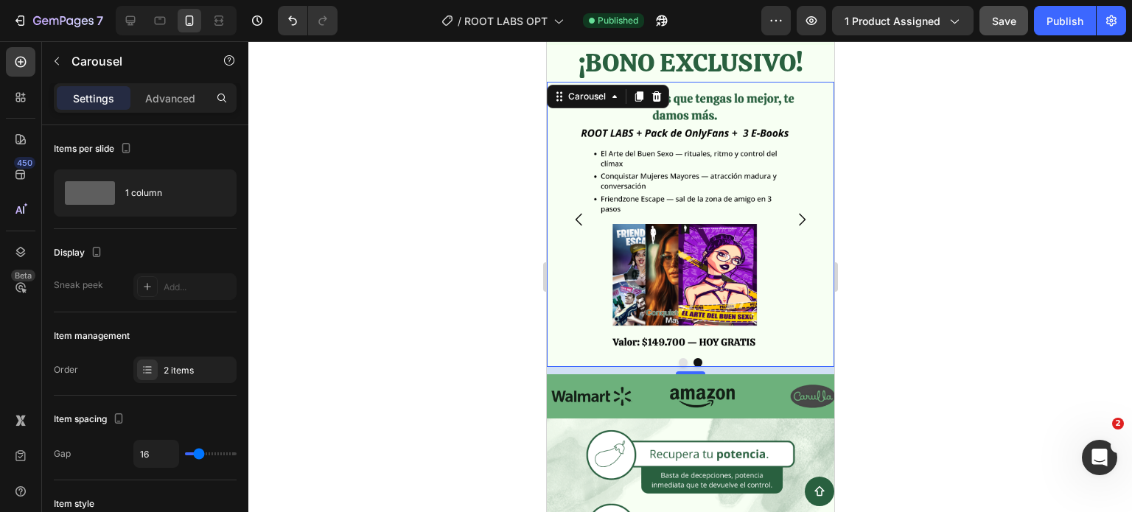
click at [792, 223] on icon "Carousel Next Arrow" at bounding box center [801, 220] width 18 height 18
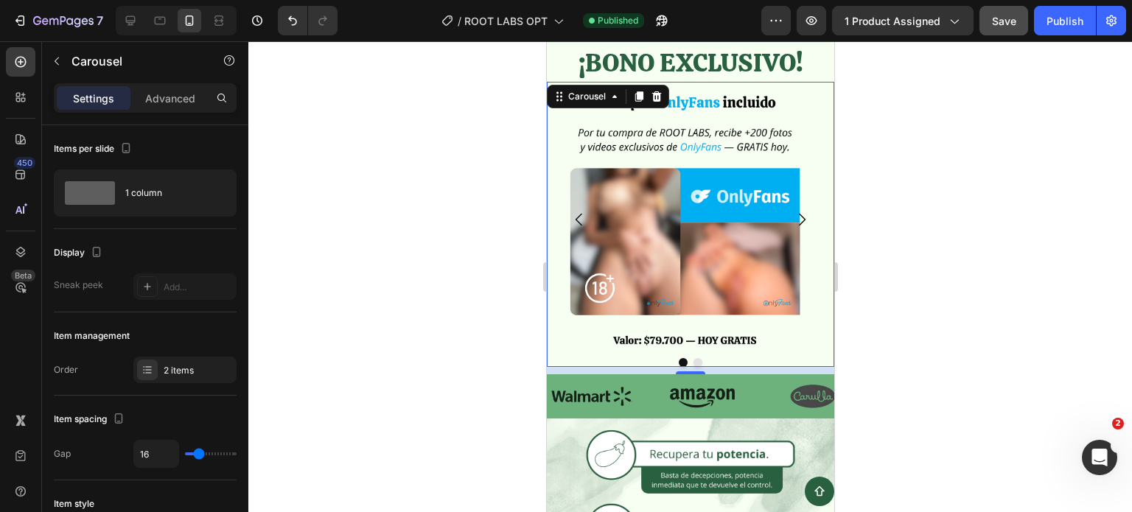
click at [850, 218] on div at bounding box center [689, 276] width 883 height 471
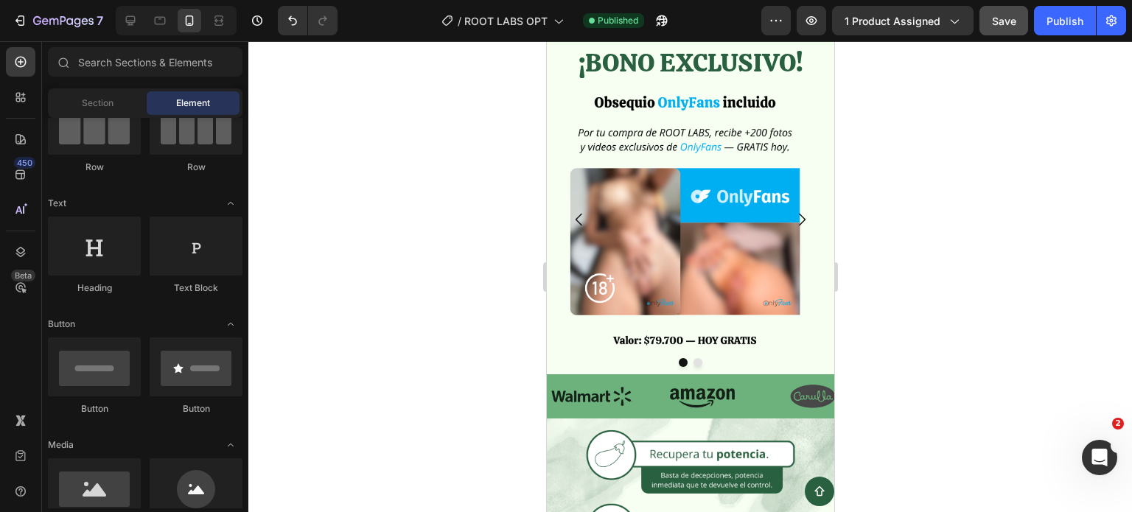
click at [518, 154] on div at bounding box center [689, 276] width 883 height 471
click at [456, 208] on div at bounding box center [689, 276] width 883 height 471
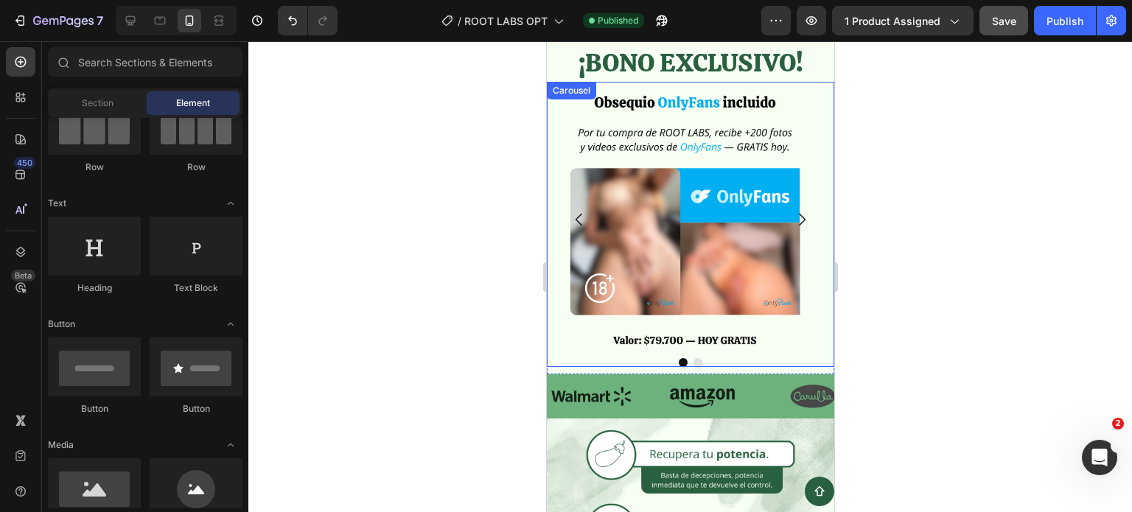
click at [792, 221] on icon "Carousel Next Arrow" at bounding box center [801, 220] width 18 height 18
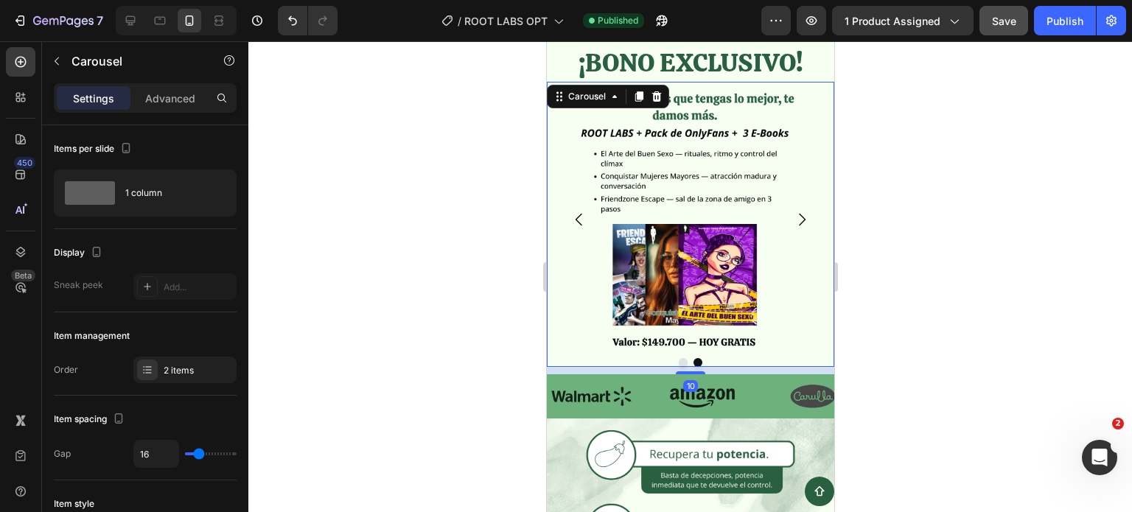
click at [575, 219] on icon "Carousel Back Arrow" at bounding box center [578, 220] width 7 height 13
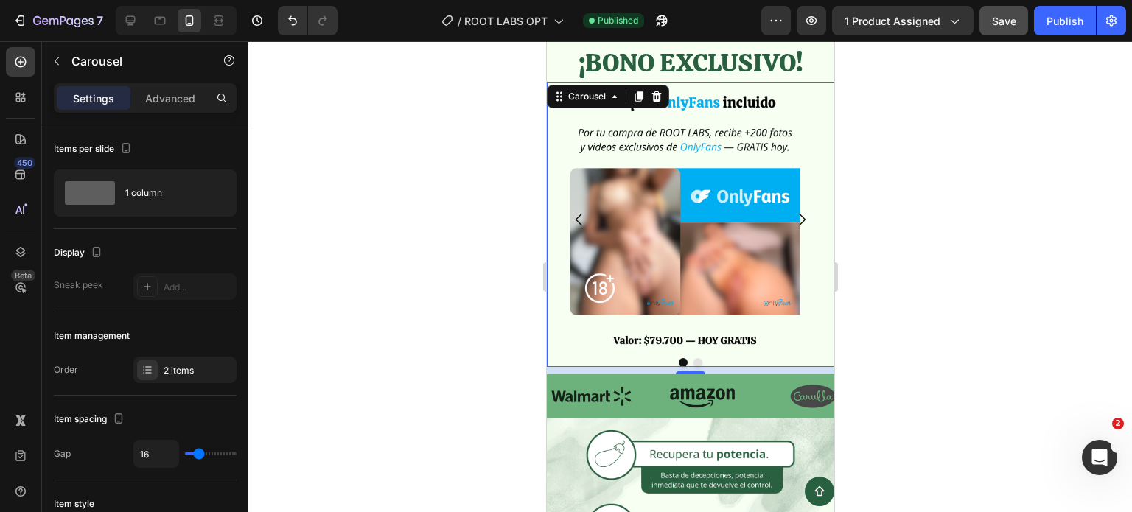
click at [511, 175] on div at bounding box center [689, 276] width 883 height 471
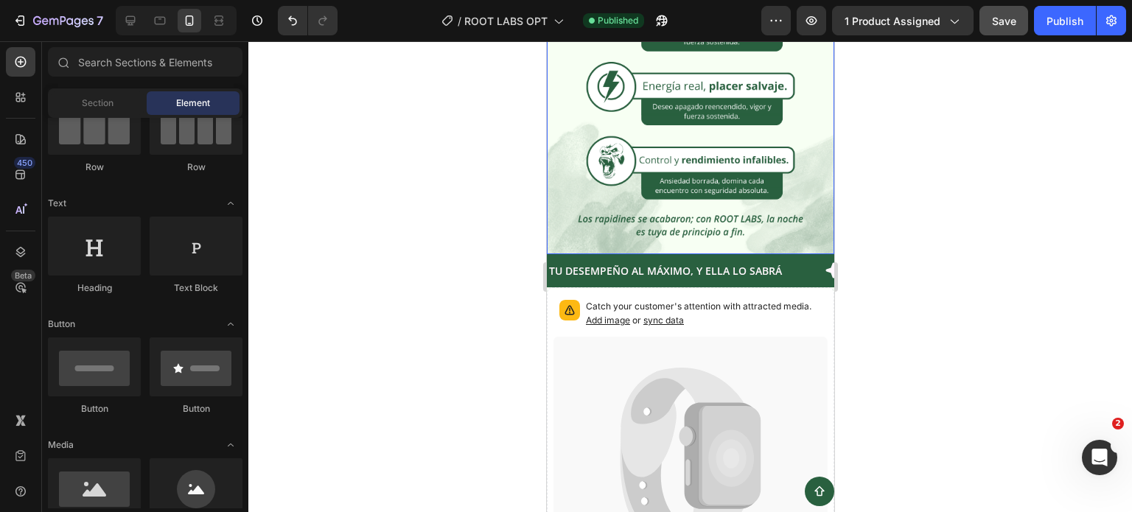
click at [810, 127] on img at bounding box center [689, 78] width 287 height 351
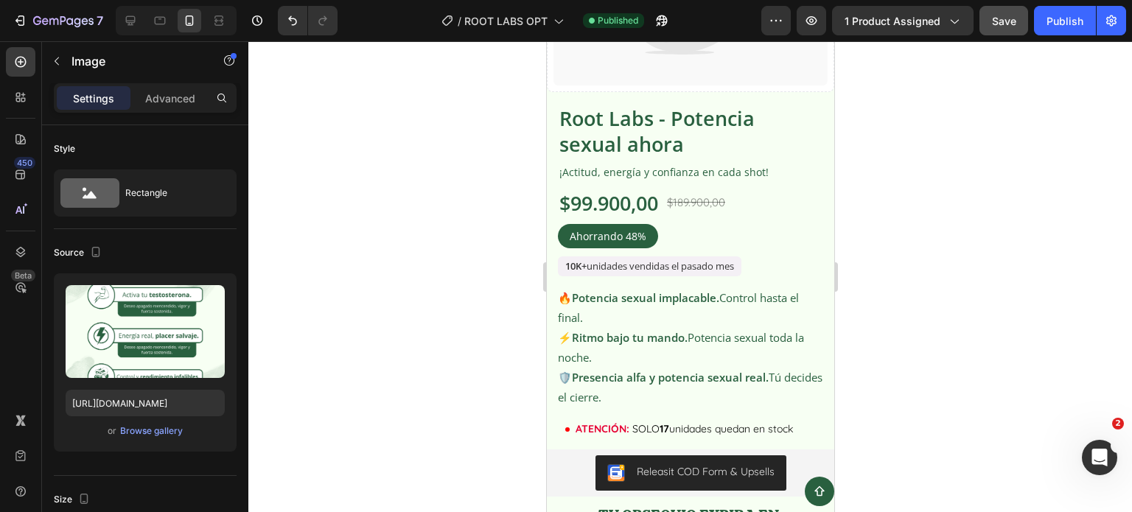
scroll to position [1802, 0]
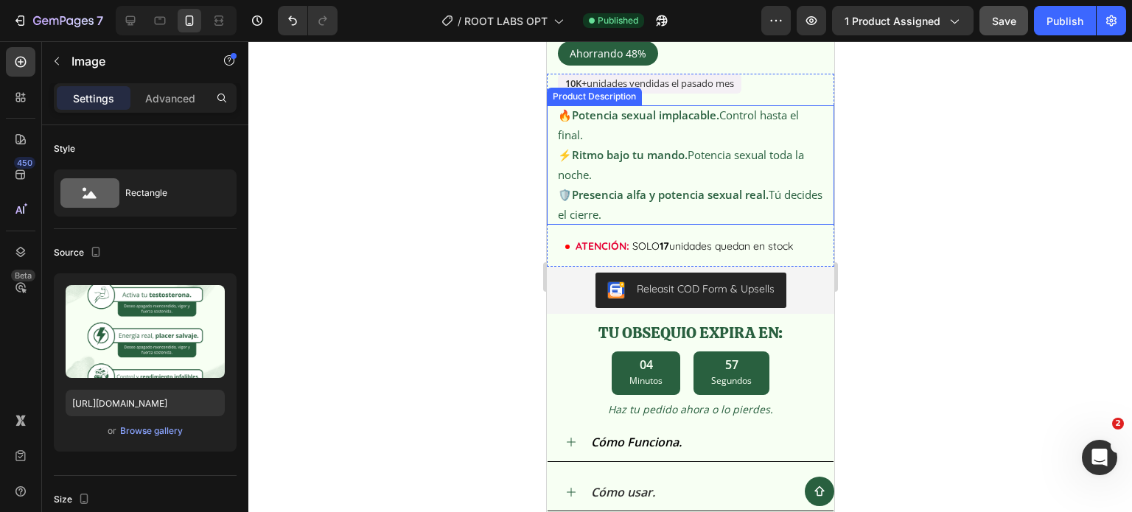
click at [785, 135] on div "🔥 Potencia sexual implacable. Control hasta el final. ⚡ Ritmo bajo tu mando. Po…" at bounding box center [689, 164] width 265 height 119
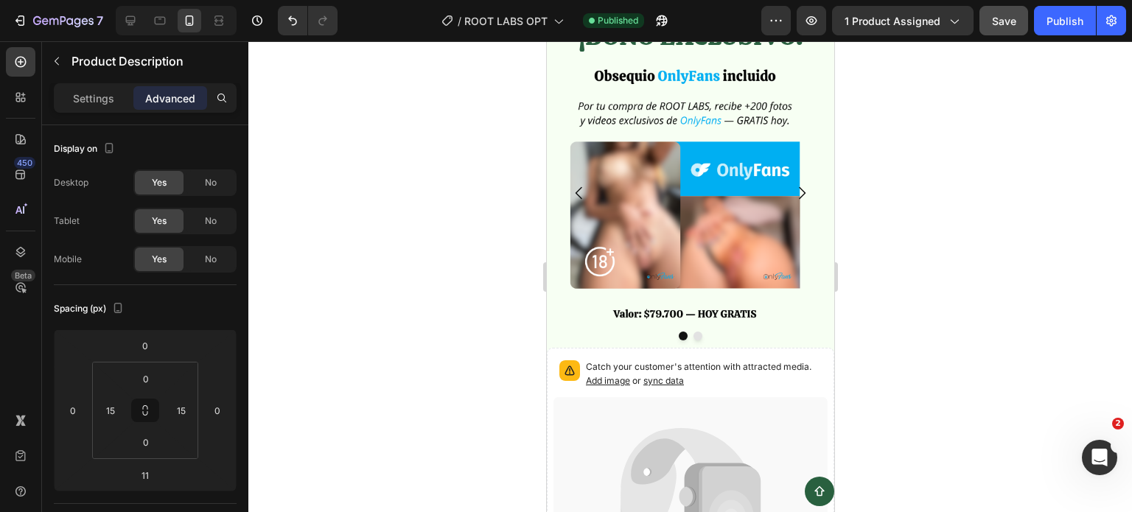
scroll to position [5118, 0]
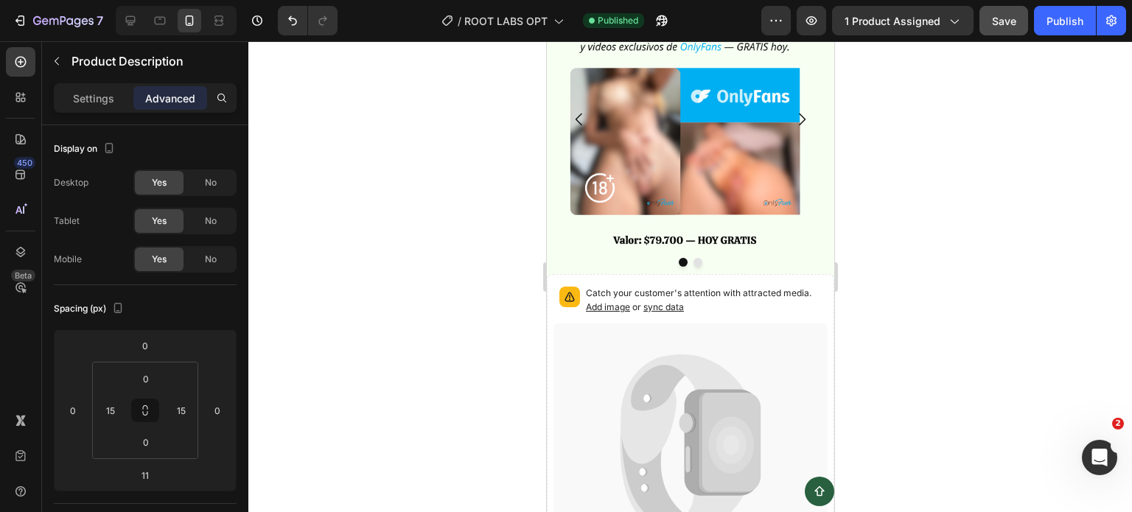
click at [1063, 123] on div at bounding box center [689, 276] width 883 height 471
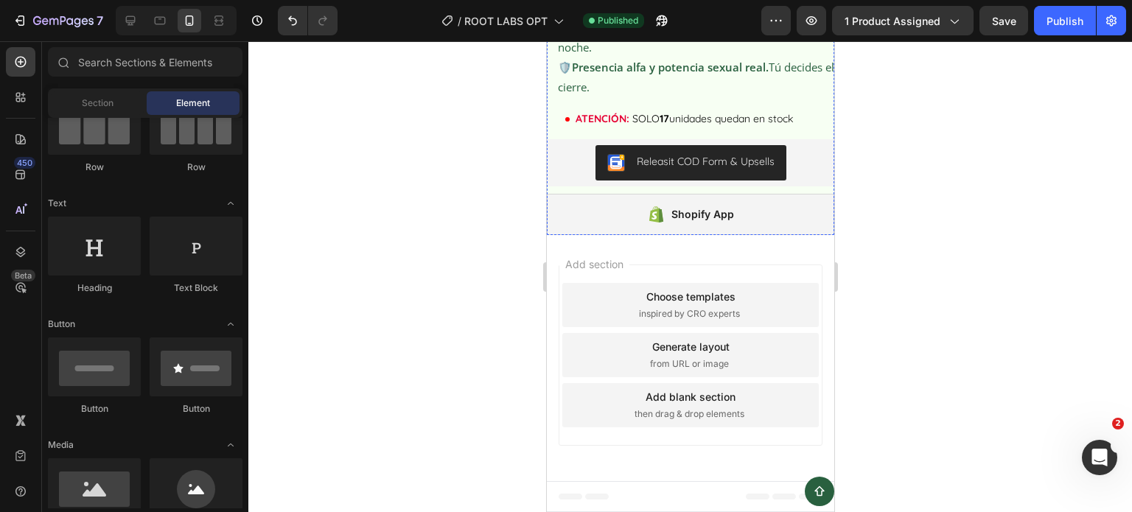
scroll to position [4971, 0]
